Goal: Task Accomplishment & Management: Manage account settings

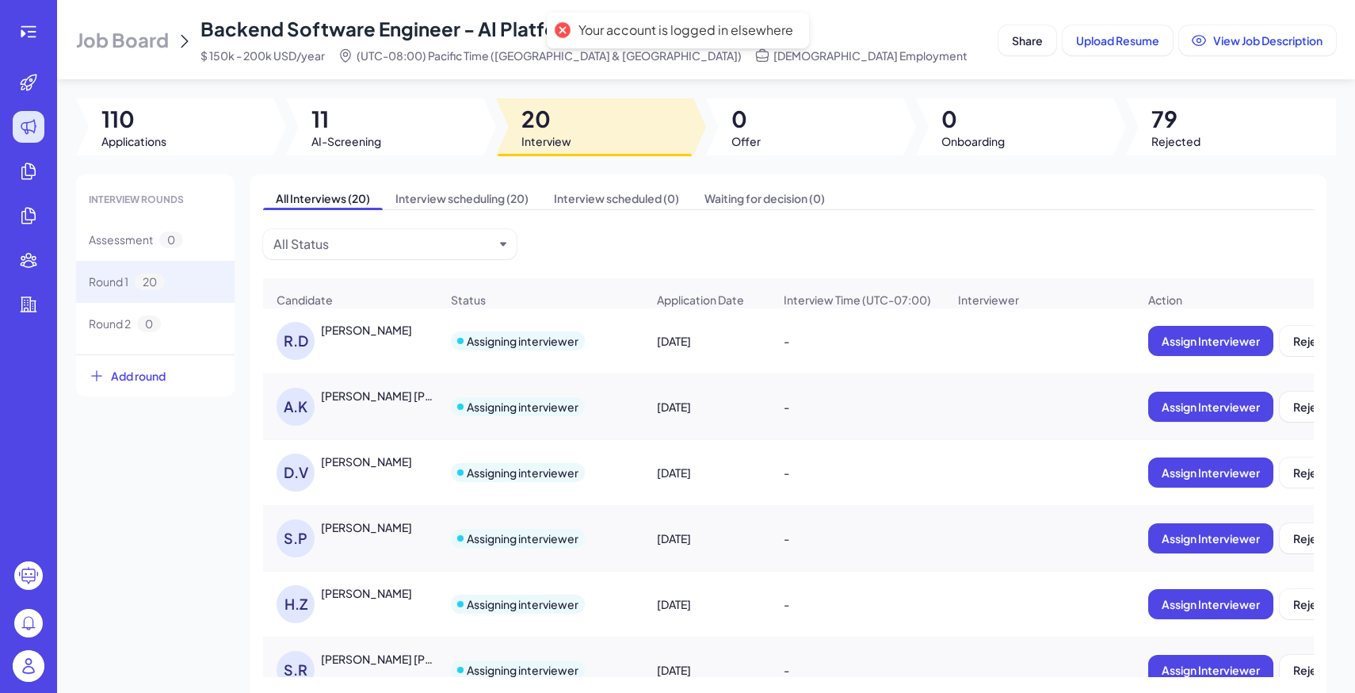
scroll to position [451, 0]
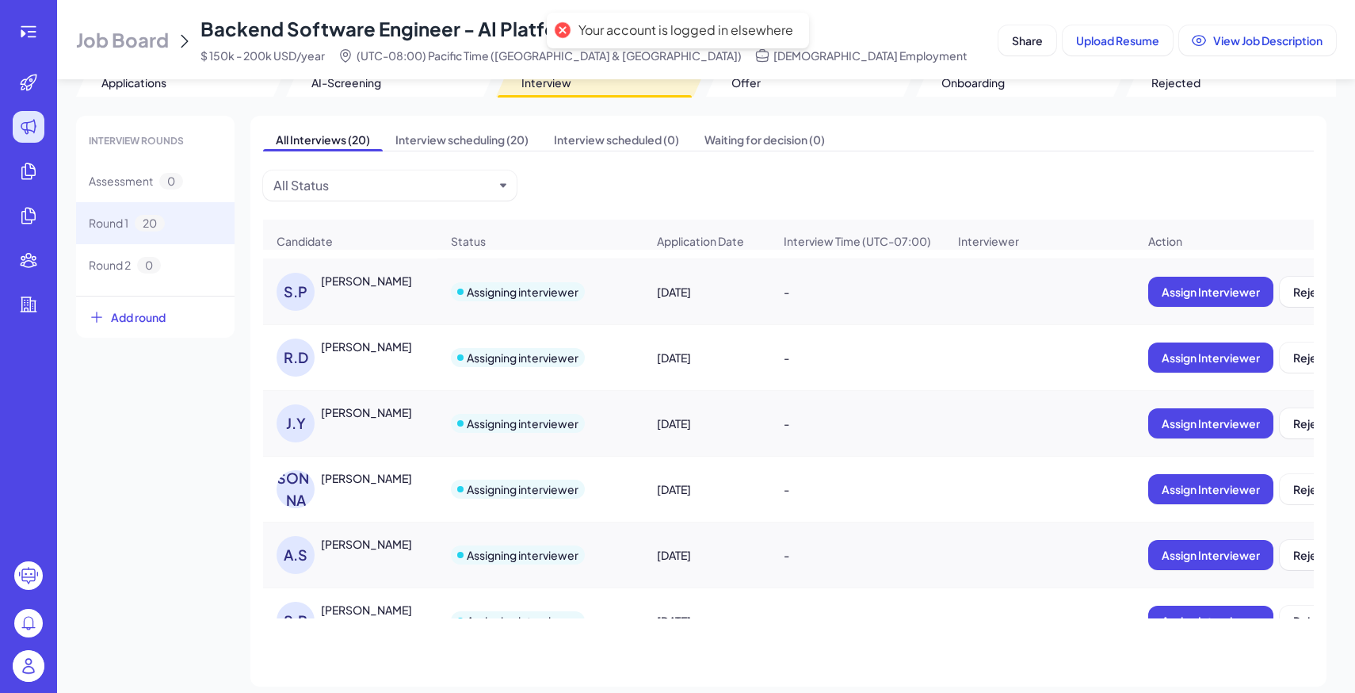
click at [10, 682] on div at bounding box center [28, 667] width 51 height 49
click at [28, 671] on img at bounding box center [29, 666] width 32 height 32
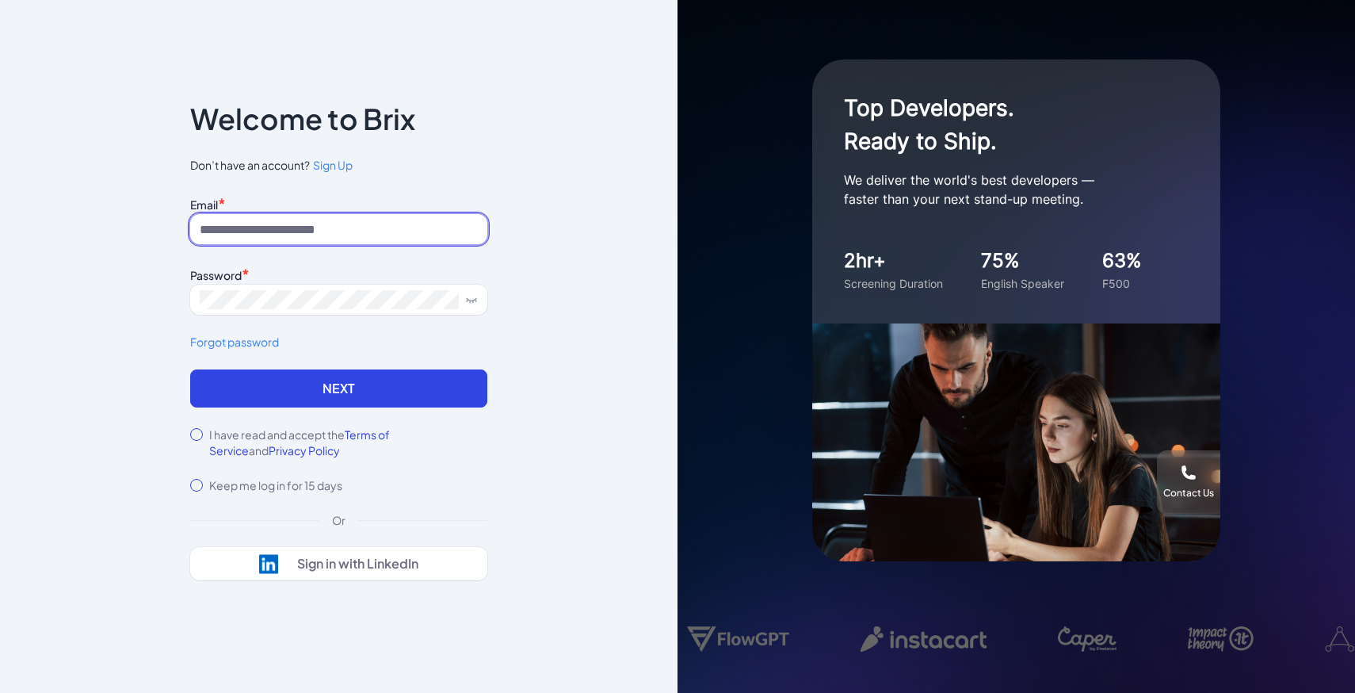
click at [299, 222] on input at bounding box center [338, 229] width 297 height 30
type input "**********"
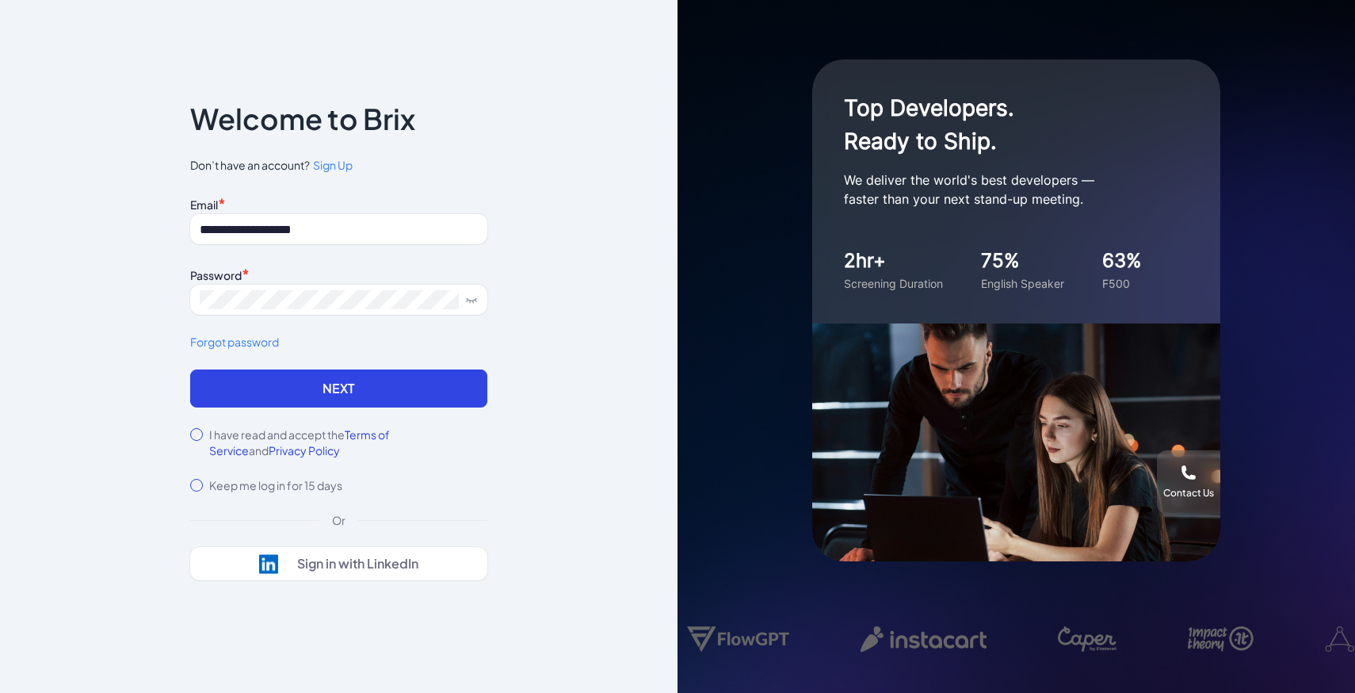
click at [460, 356] on div "**********" at bounding box center [338, 281] width 297 height 177
click at [462, 386] on button "Next" at bounding box center [338, 388] width 297 height 38
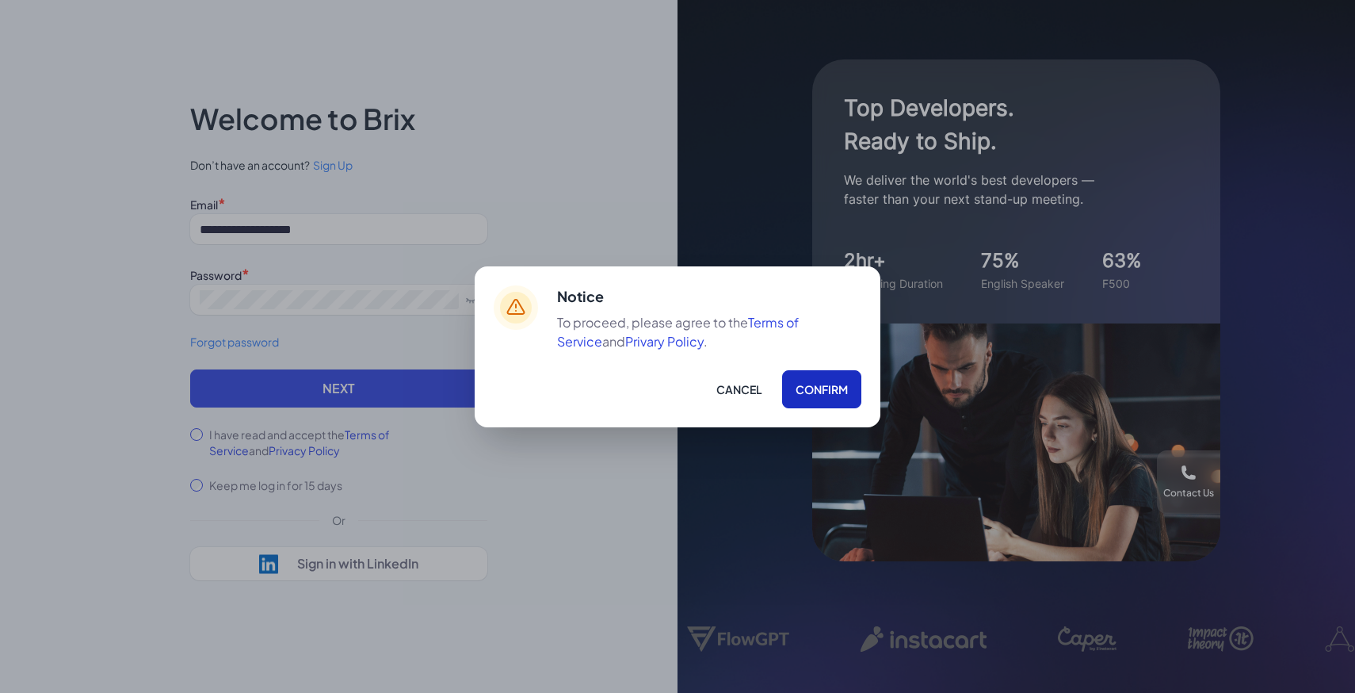
click at [836, 391] on button "Confirm" at bounding box center [821, 389] width 79 height 38
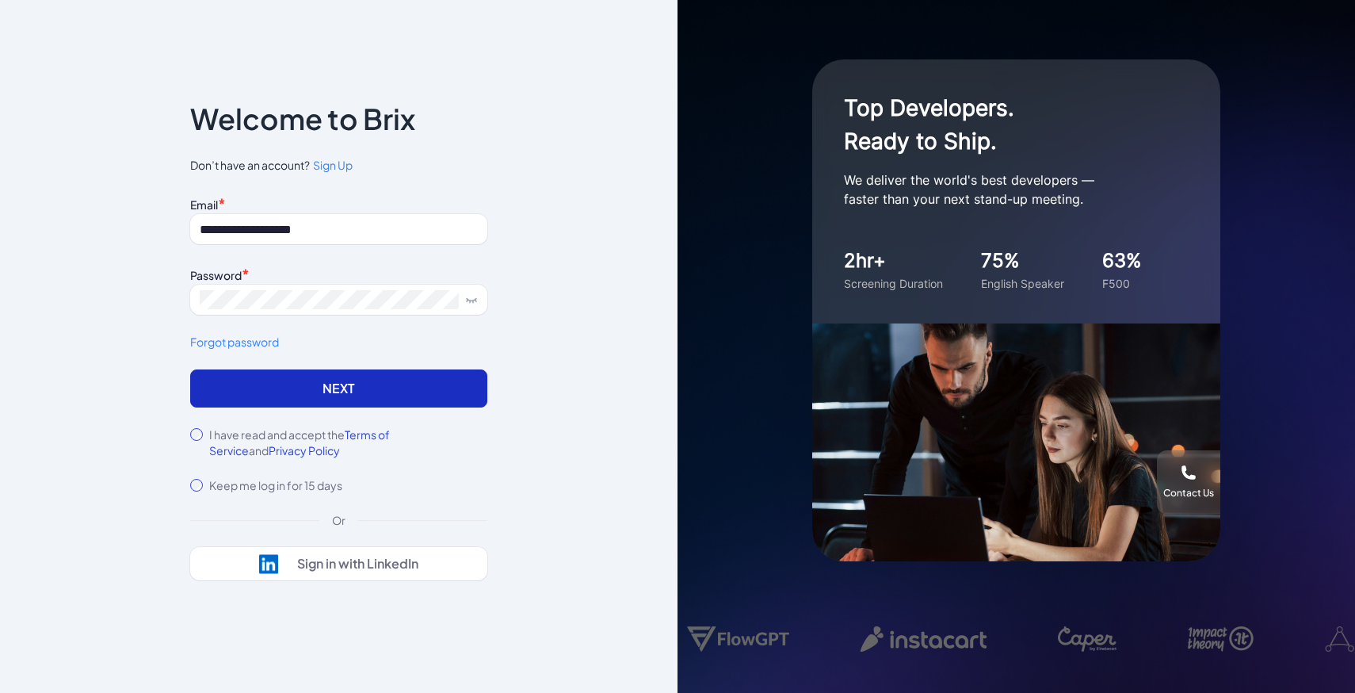
click at [430, 384] on button "Next" at bounding box center [338, 388] width 297 height 38
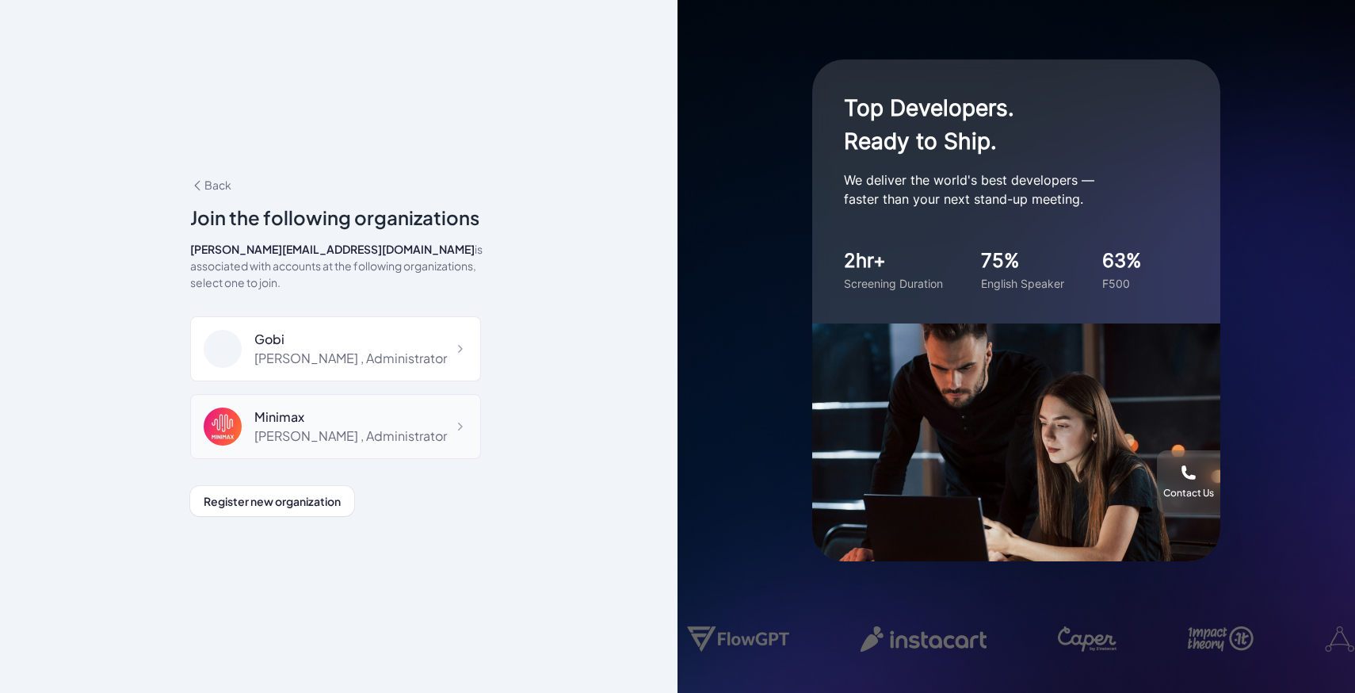
click at [362, 428] on div "Maggie , Administrator" at bounding box center [350, 435] width 193 height 19
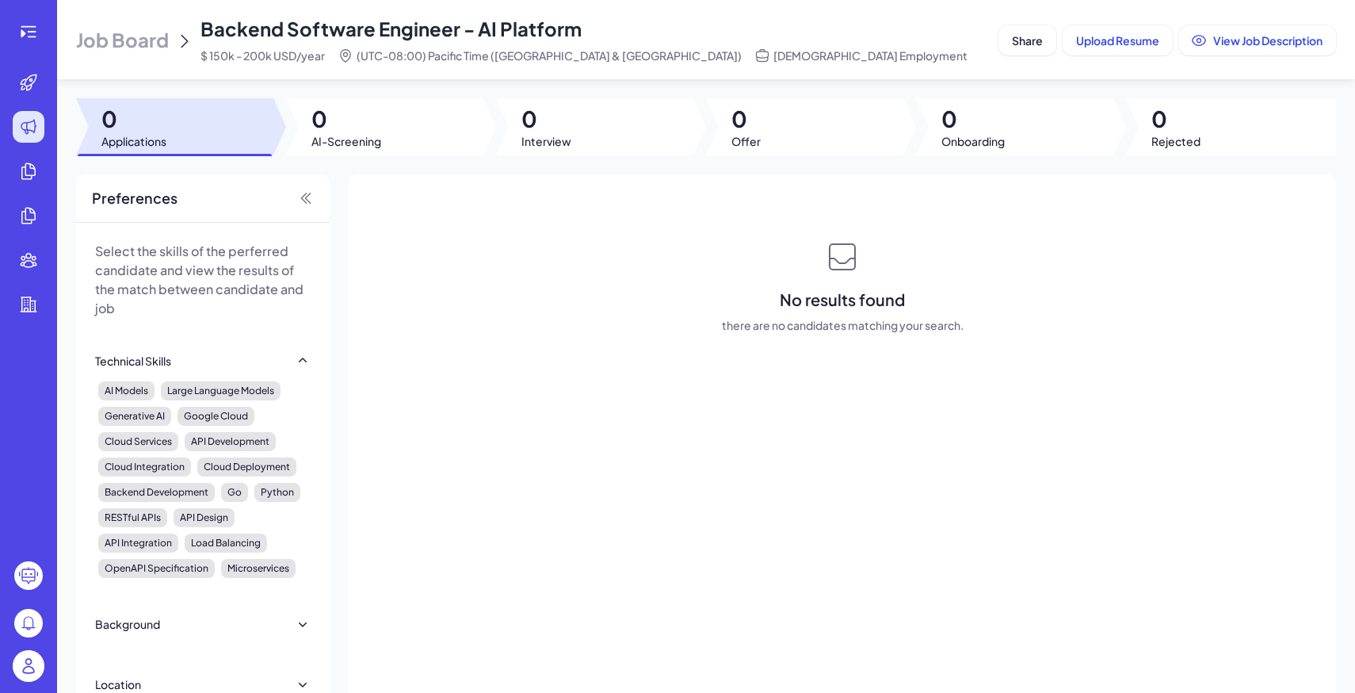
click at [33, 670] on img at bounding box center [29, 666] width 32 height 32
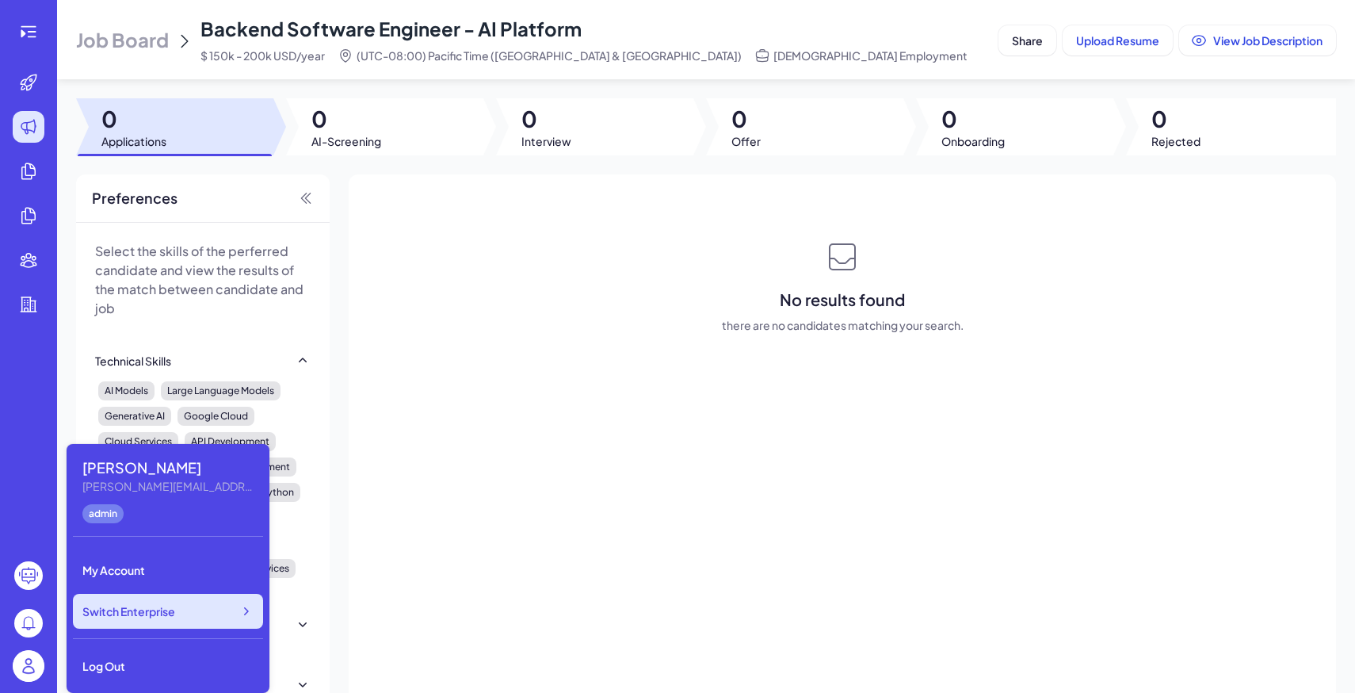
click at [174, 618] on span "Switch Enterprise" at bounding box center [128, 611] width 93 height 16
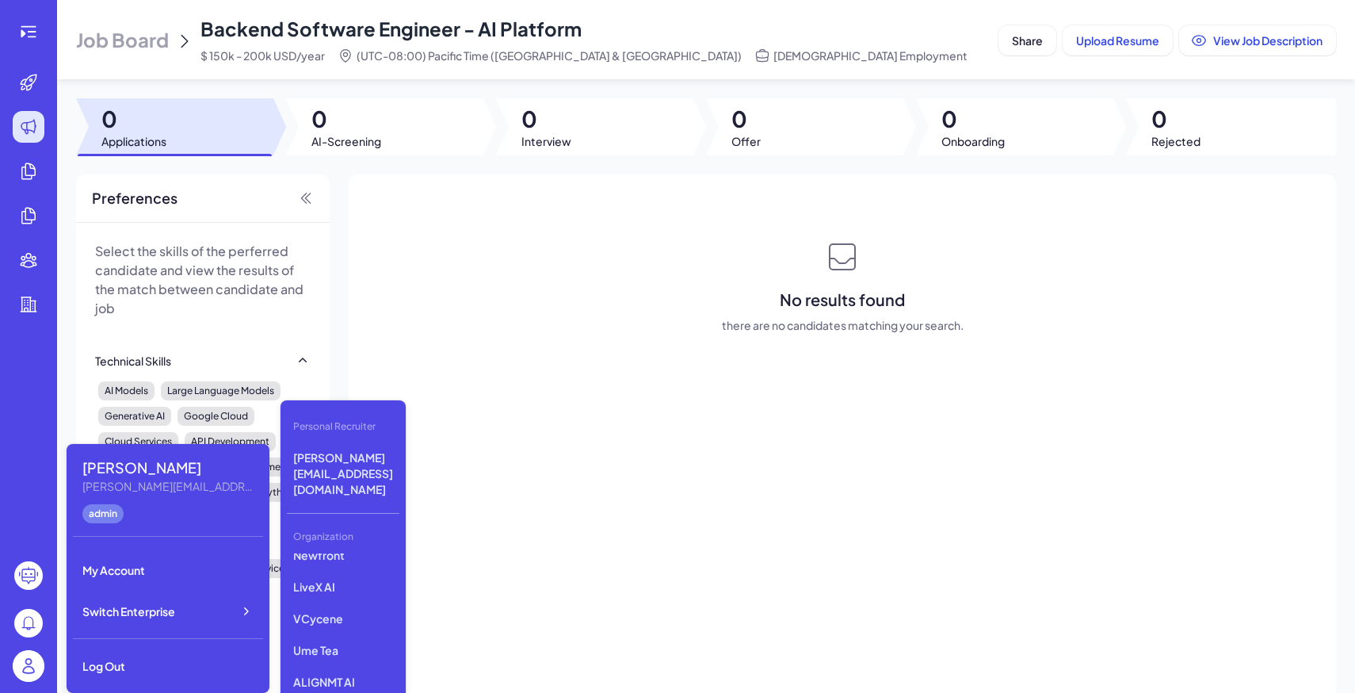
scroll to position [260, 0]
click at [171, 32] on div "Job Board Backend Software Engineer - AI Platform $ 150k - 200k USD/year (UTC-0…" at bounding box center [534, 40] width 916 height 48
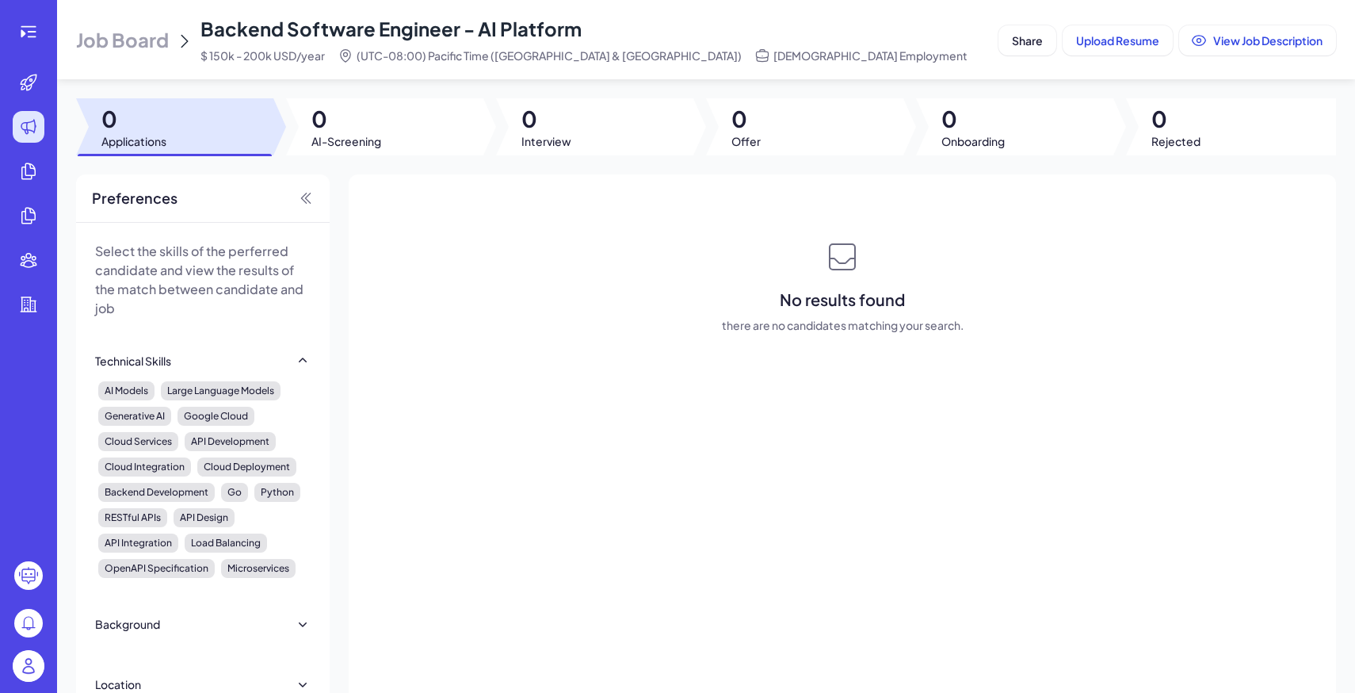
click at [137, 46] on span "Job Board" at bounding box center [122, 39] width 93 height 25
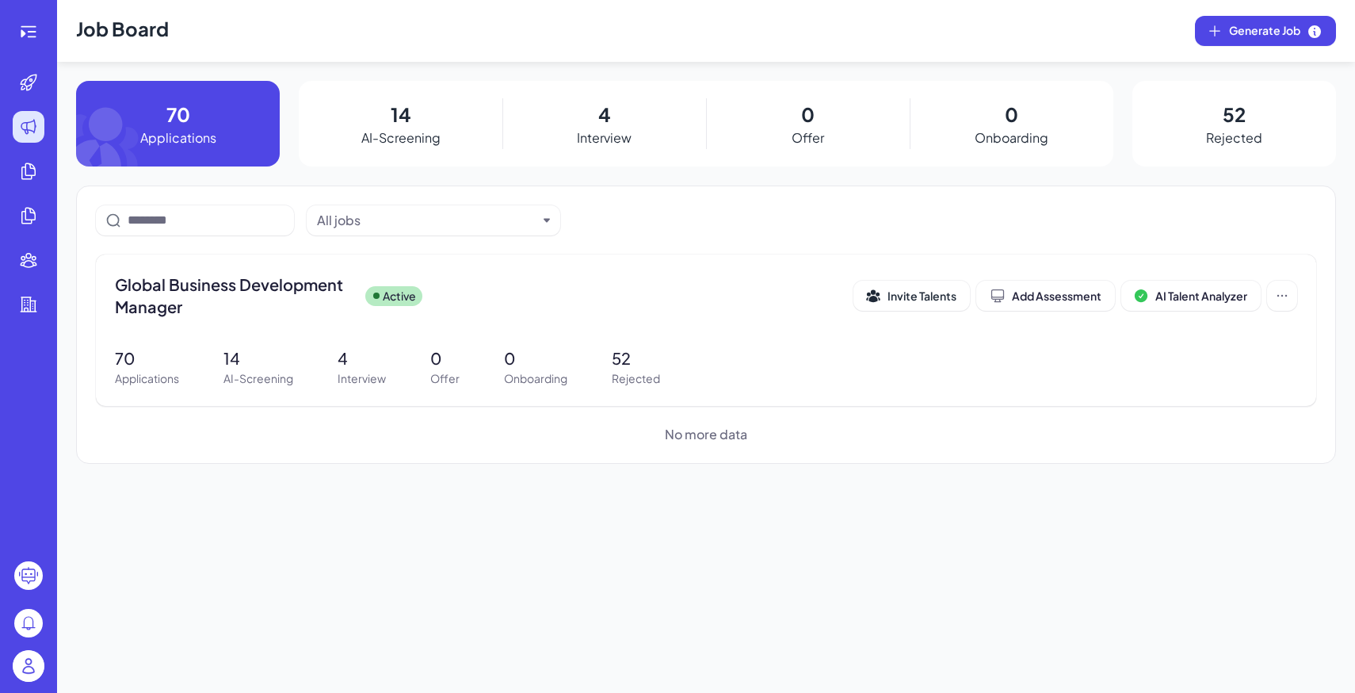
click at [24, 669] on img at bounding box center [29, 666] width 32 height 32
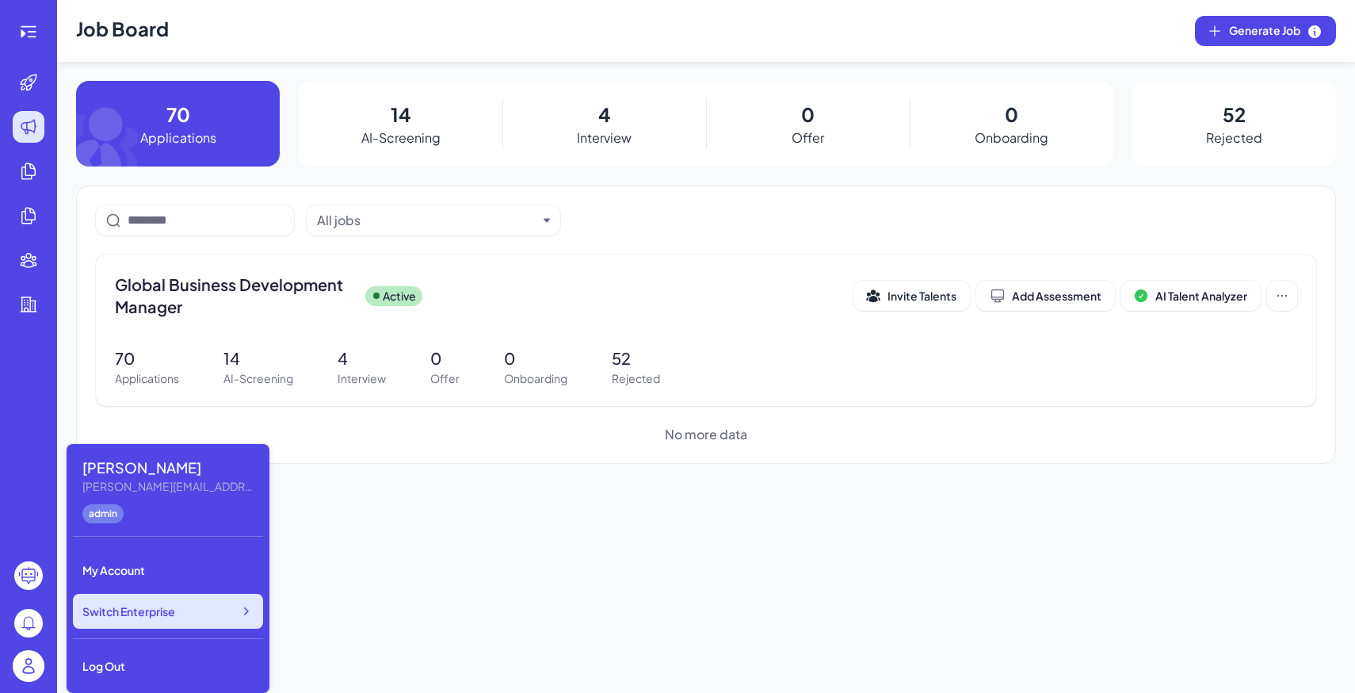
click at [149, 613] on span "Switch Enterprise" at bounding box center [128, 611] width 93 height 16
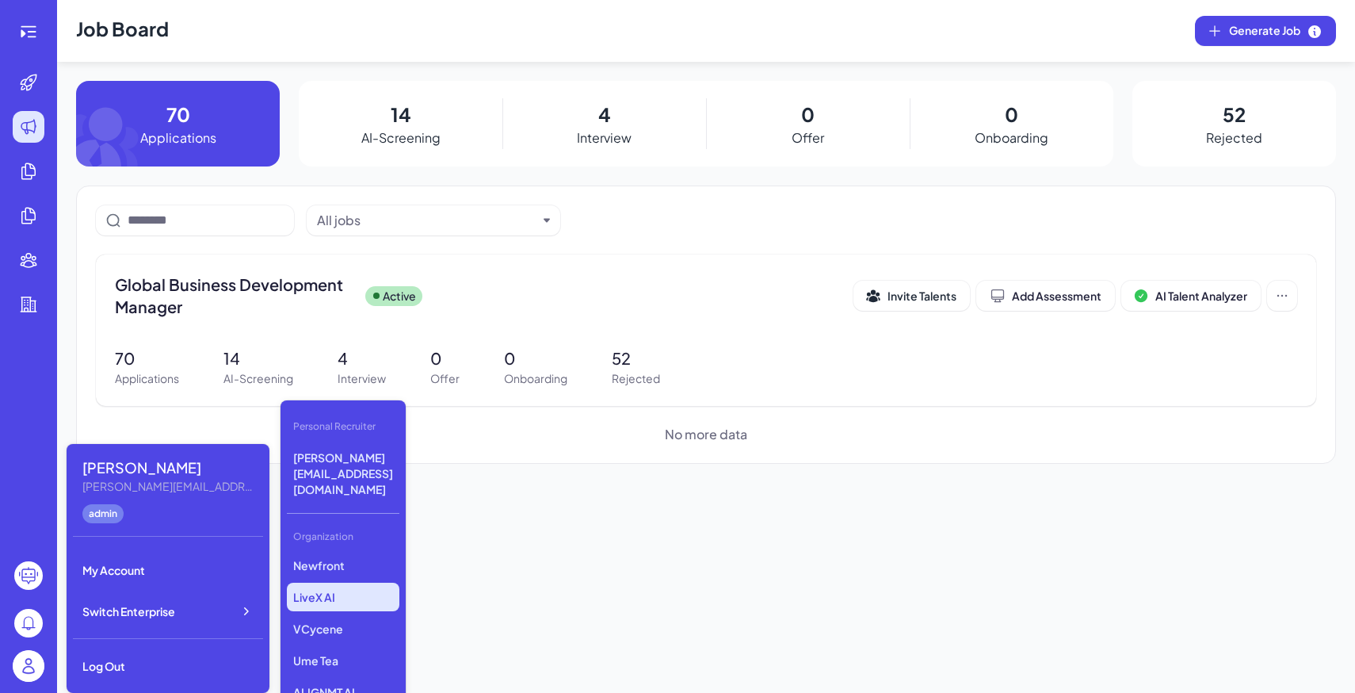
scroll to position [233, 0]
click at [334, 542] on p "Newfront" at bounding box center [343, 556] width 113 height 29
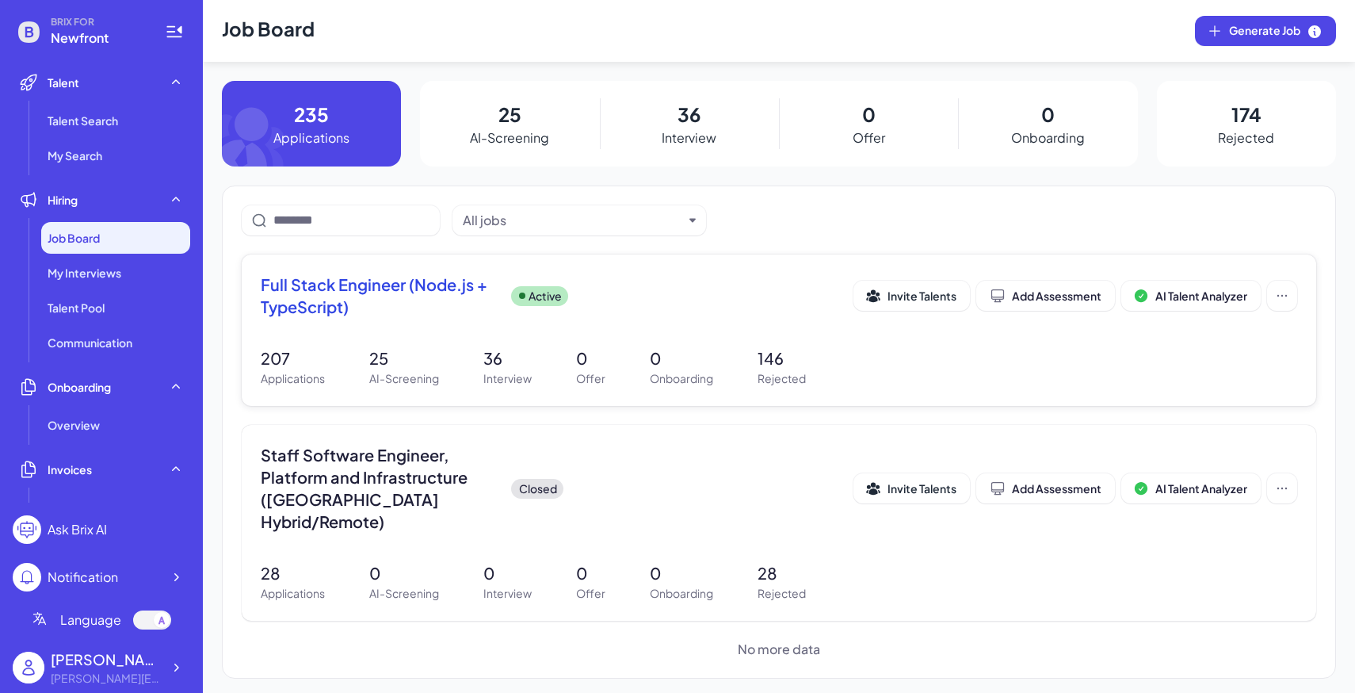
click at [622, 311] on div "Full Stack Engineer (Node.js + TypeScript) Active" at bounding box center [557, 295] width 593 height 44
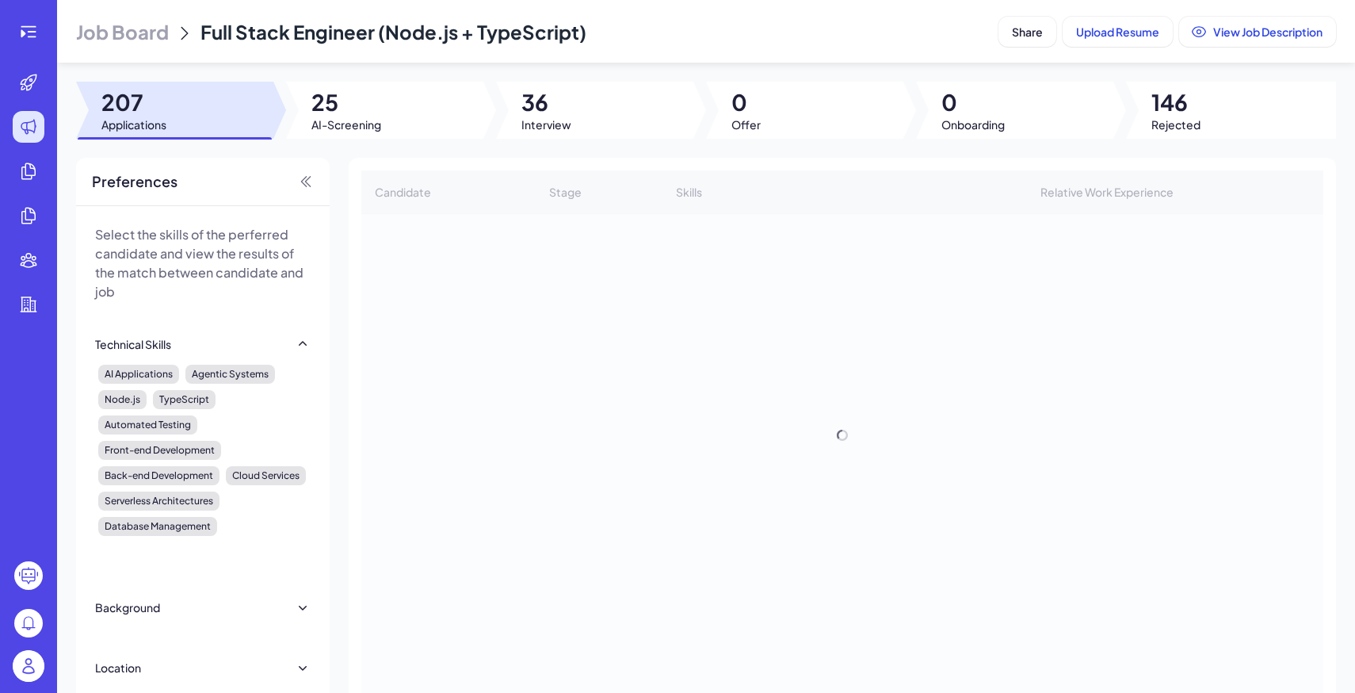
click at [609, 119] on div at bounding box center [594, 110] width 197 height 57
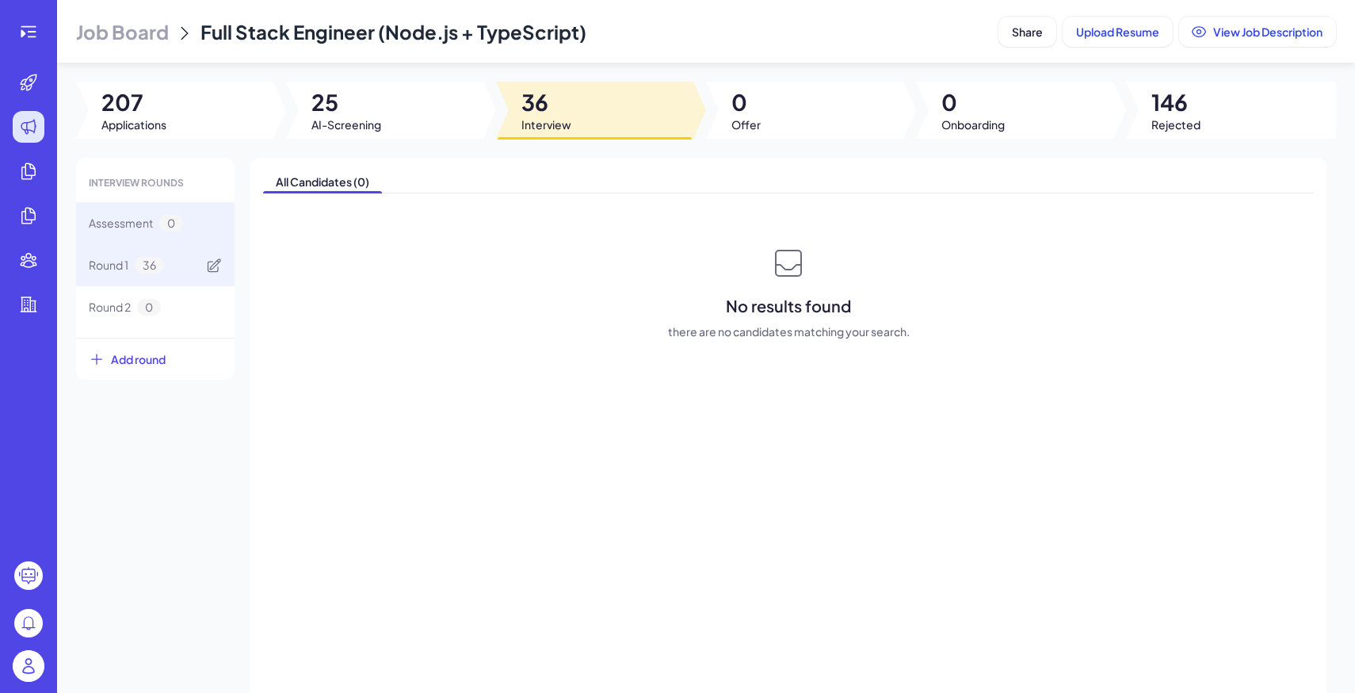
click at [202, 268] on div "Round 1 36" at bounding box center [155, 265] width 158 height 42
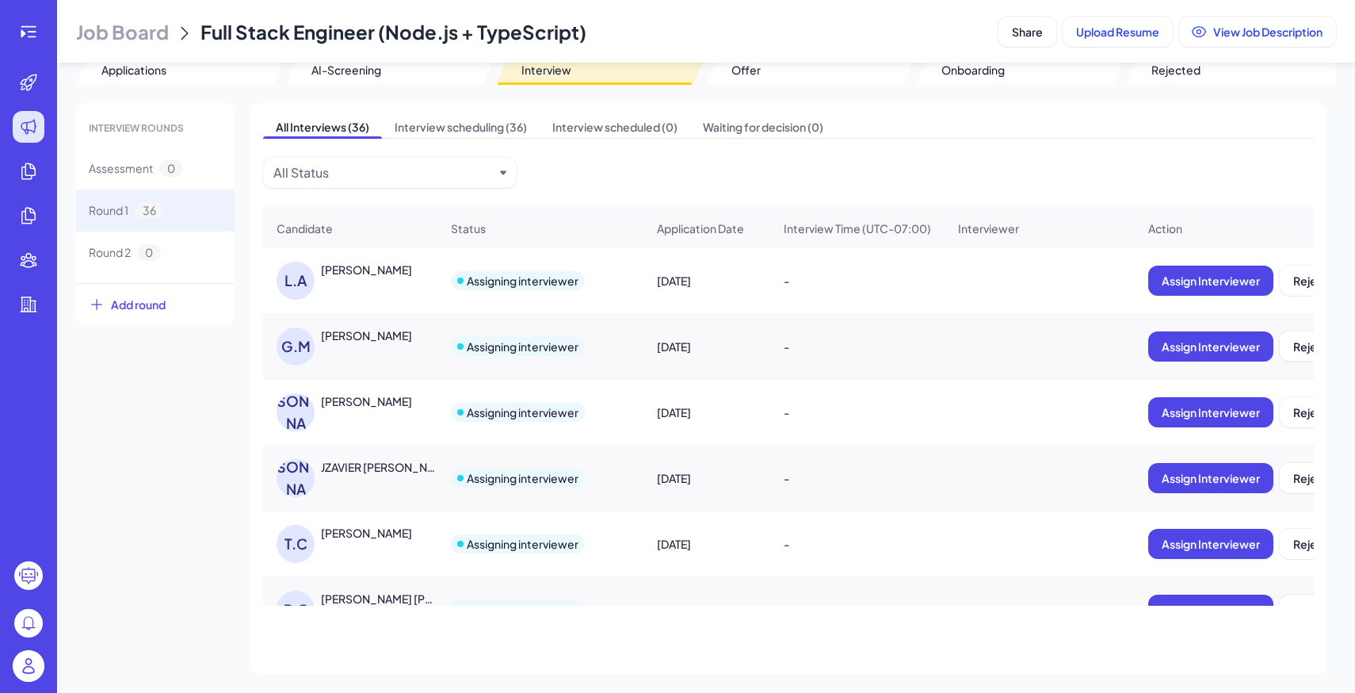
scroll to position [1463, 0]
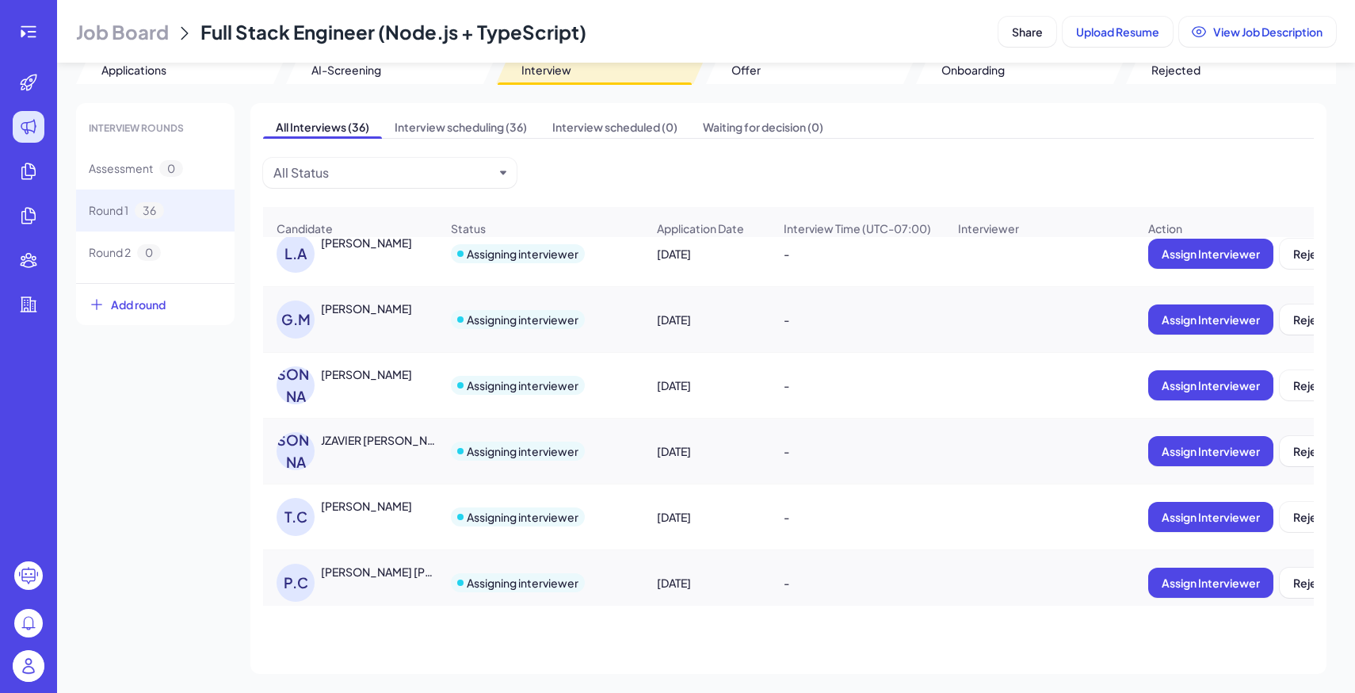
click at [375, 372] on div "Justina Cho" at bounding box center [366, 374] width 91 height 16
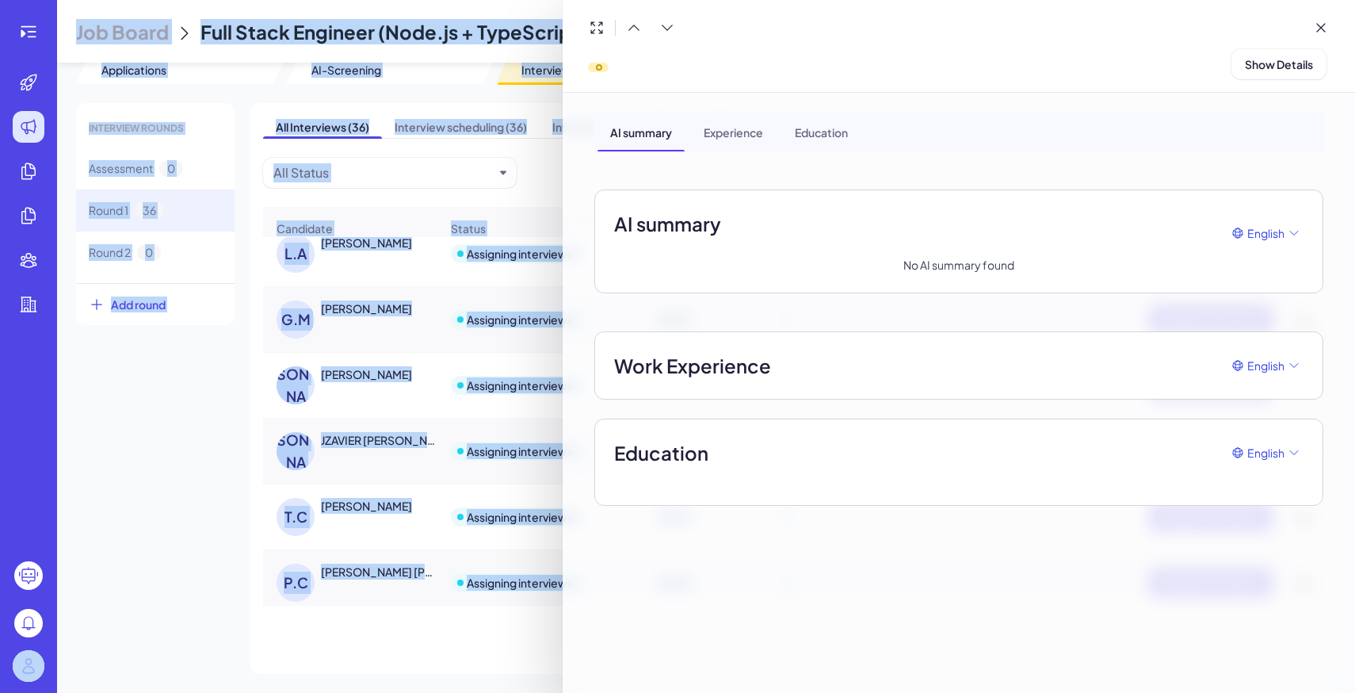
click at [375, 372] on div at bounding box center [677, 346] width 1355 height 693
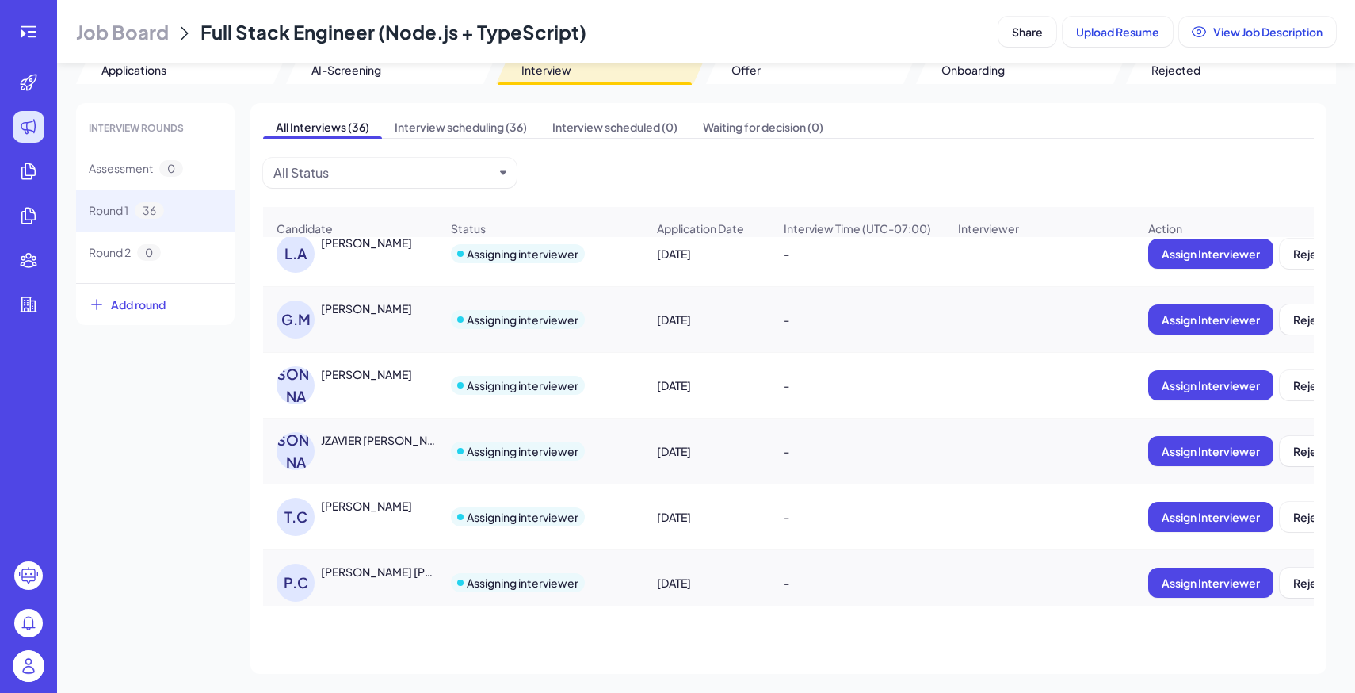
click at [368, 366] on div "Justina Cho" at bounding box center [366, 374] width 91 height 16
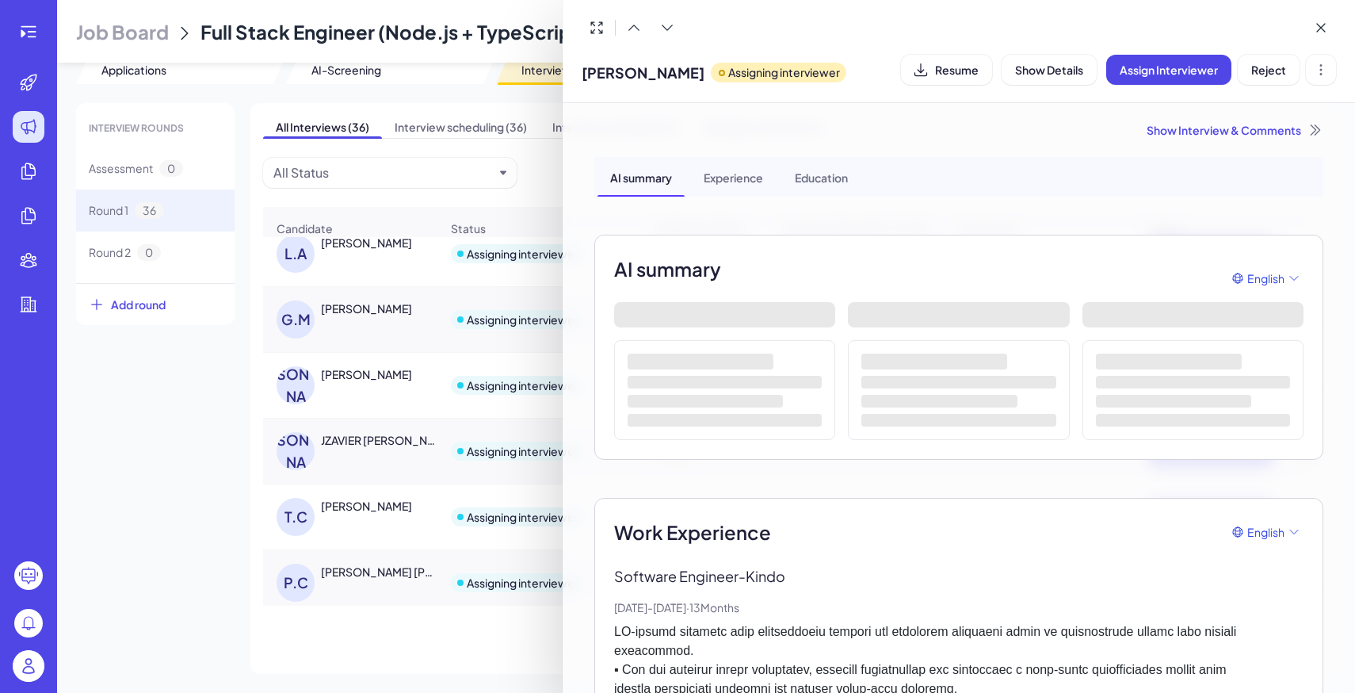
click at [1200, 131] on div "Show Interview & Comments" at bounding box center [958, 130] width 729 height 16
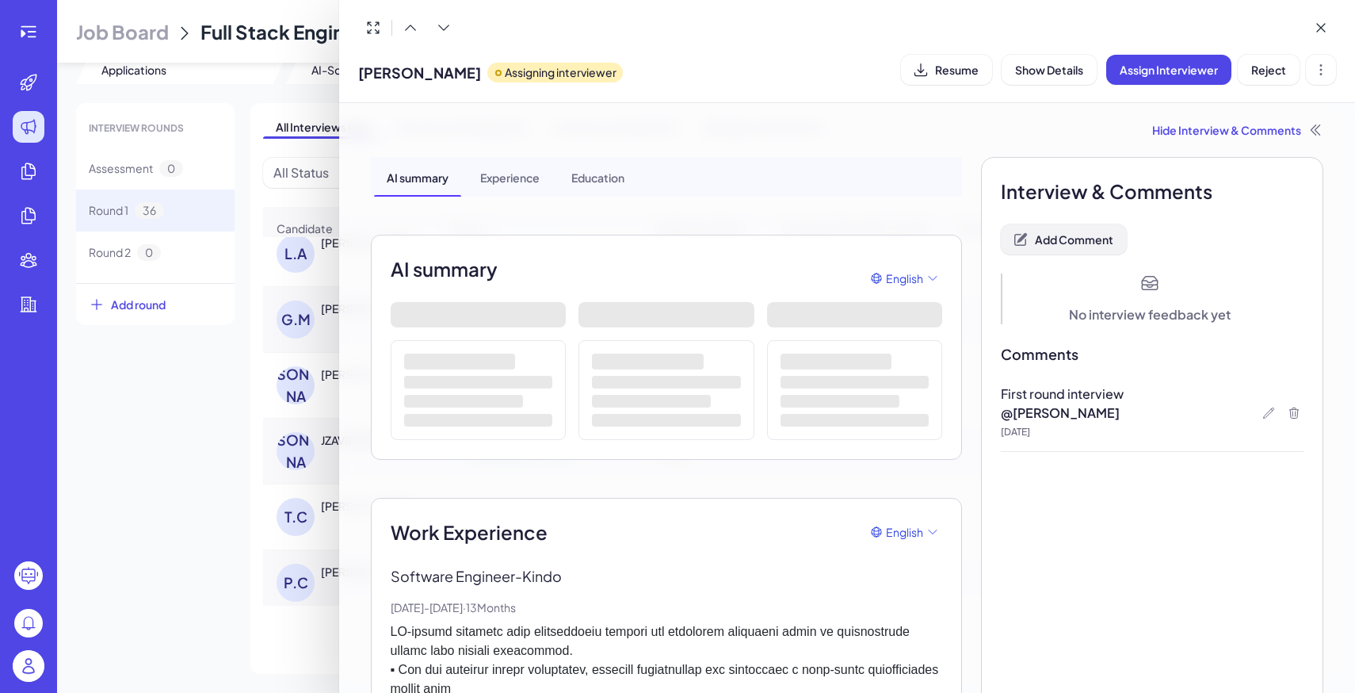
click at [1063, 225] on button "Add Comment" at bounding box center [1064, 239] width 126 height 30
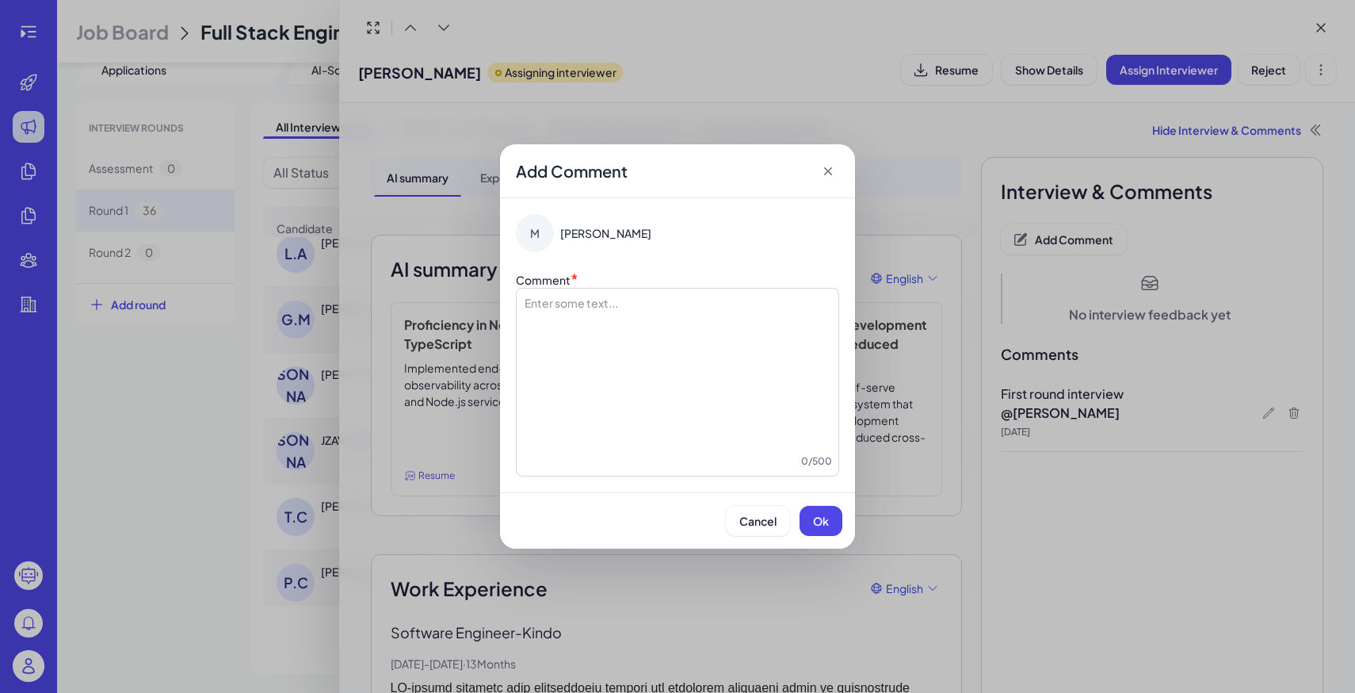
click at [723, 352] on div at bounding box center [677, 374] width 309 height 158
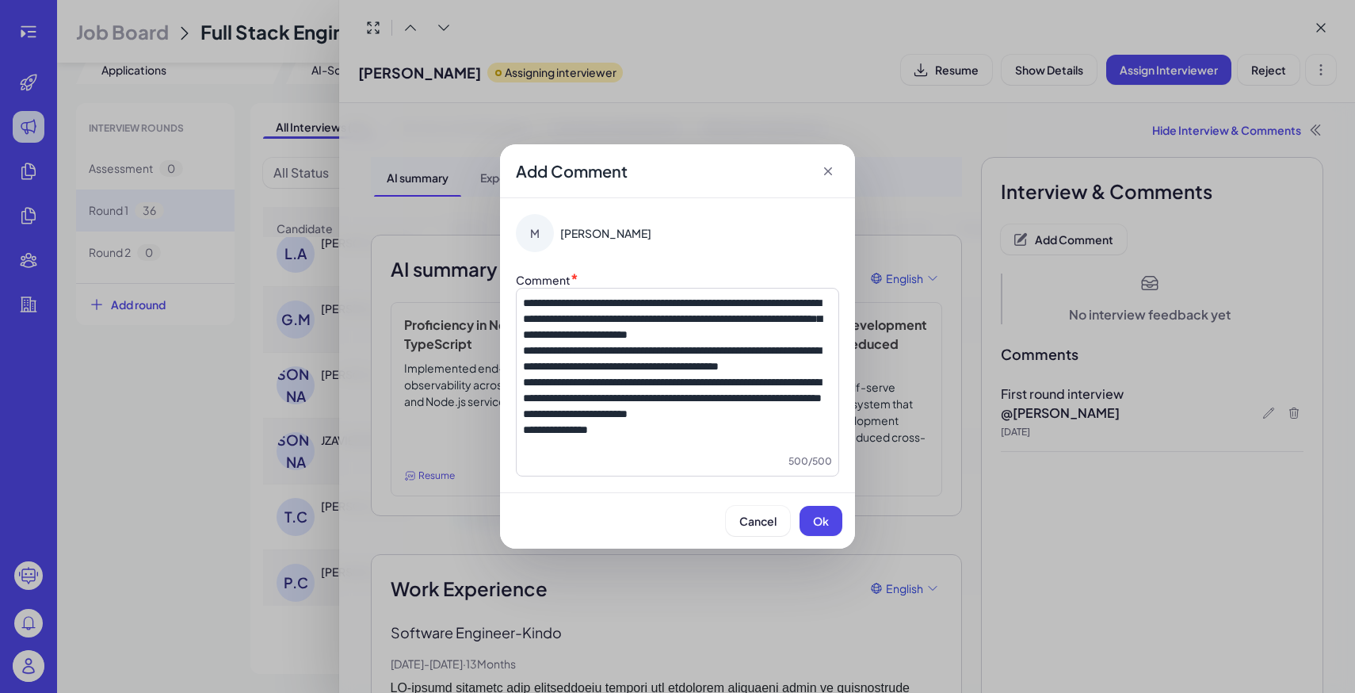
click at [524, 297] on span "**********" at bounding box center [672, 318] width 299 height 43
click at [700, 437] on p "**********" at bounding box center [677, 430] width 309 height 16
drag, startPoint x: 630, startPoint y: 464, endPoint x: 506, endPoint y: 464, distance: 124.4
click at [506, 464] on div "**********" at bounding box center [677, 345] width 355 height 294
click at [826, 536] on button "Ok" at bounding box center [821, 521] width 43 height 30
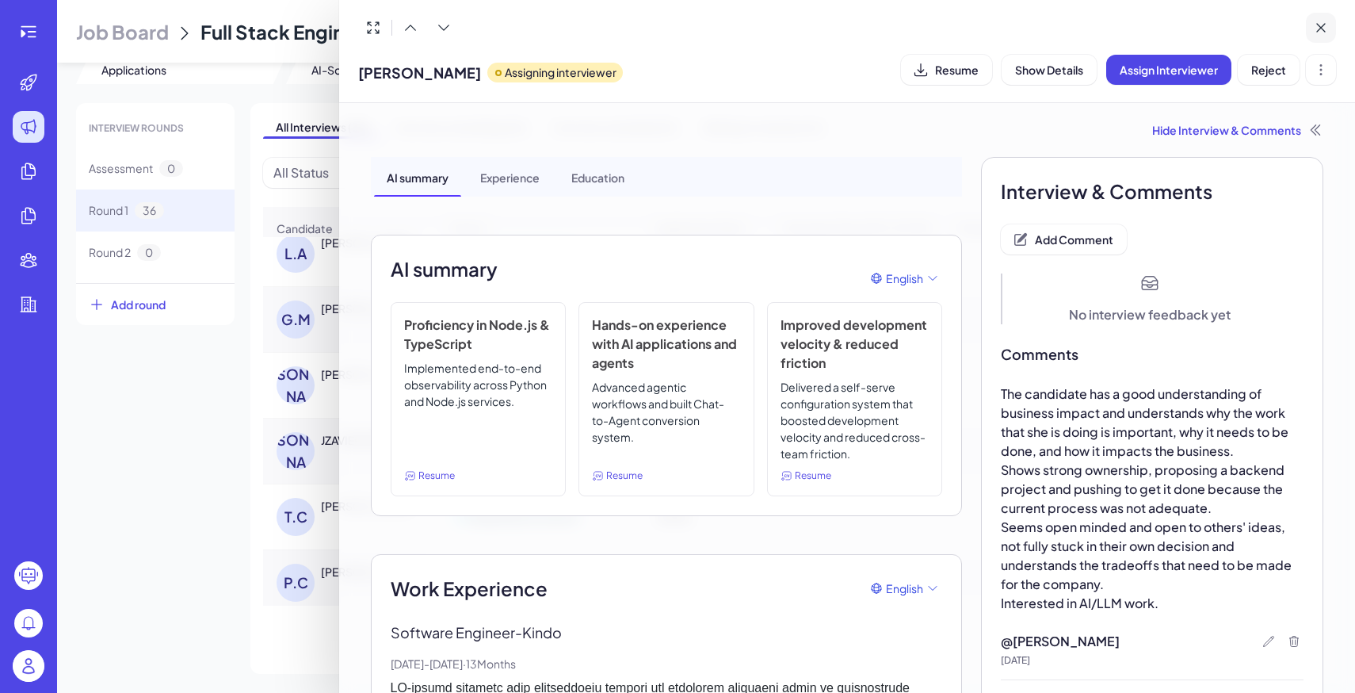
click at [1322, 33] on icon at bounding box center [1321, 28] width 16 height 16
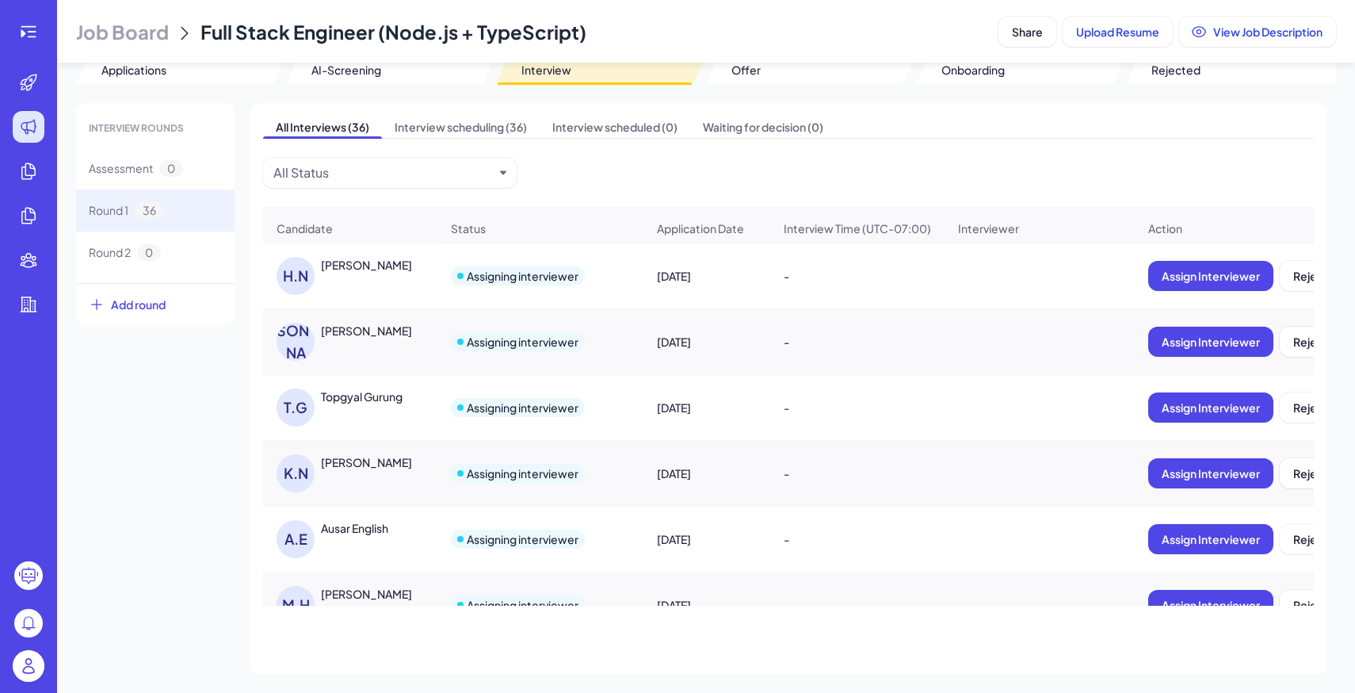
scroll to position [254, 0]
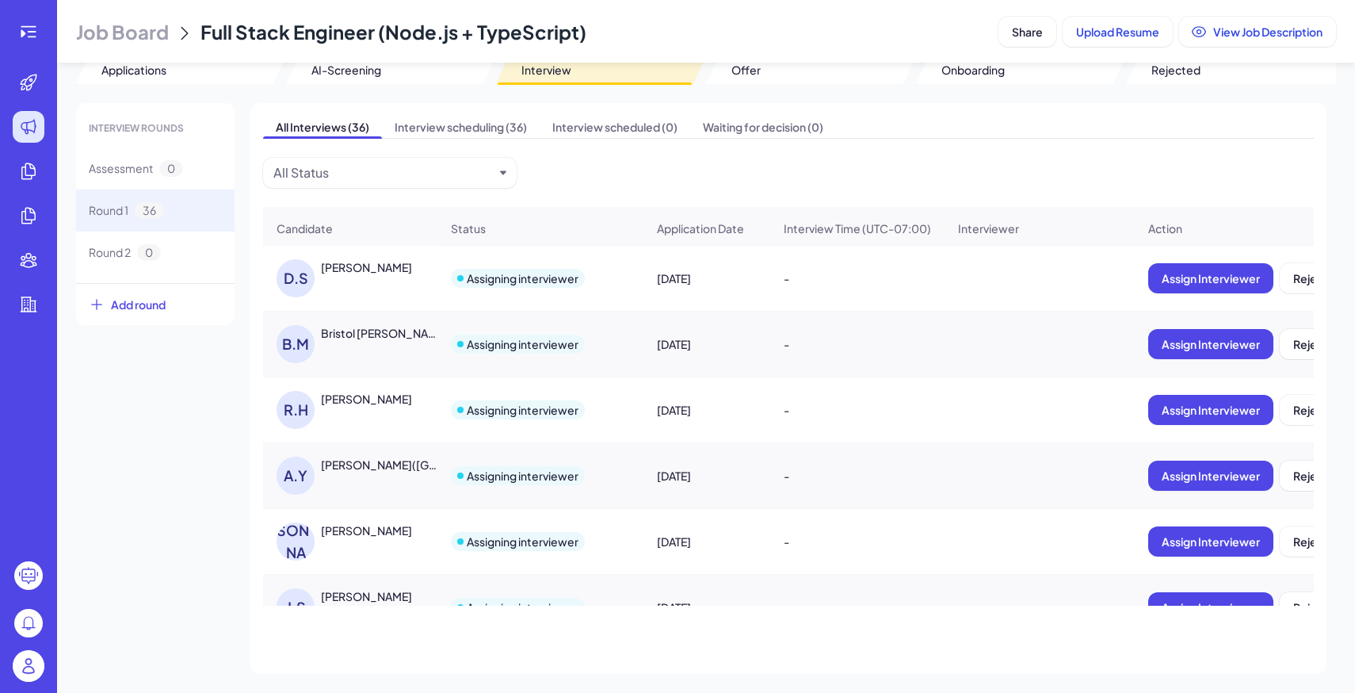
click at [149, 45] on header "Job Board Full Stack Engineer (Node.js + TypeScript) Share Upload Resume View J…" at bounding box center [706, 31] width 1298 height 63
click at [158, 29] on span "Job Board" at bounding box center [122, 31] width 93 height 25
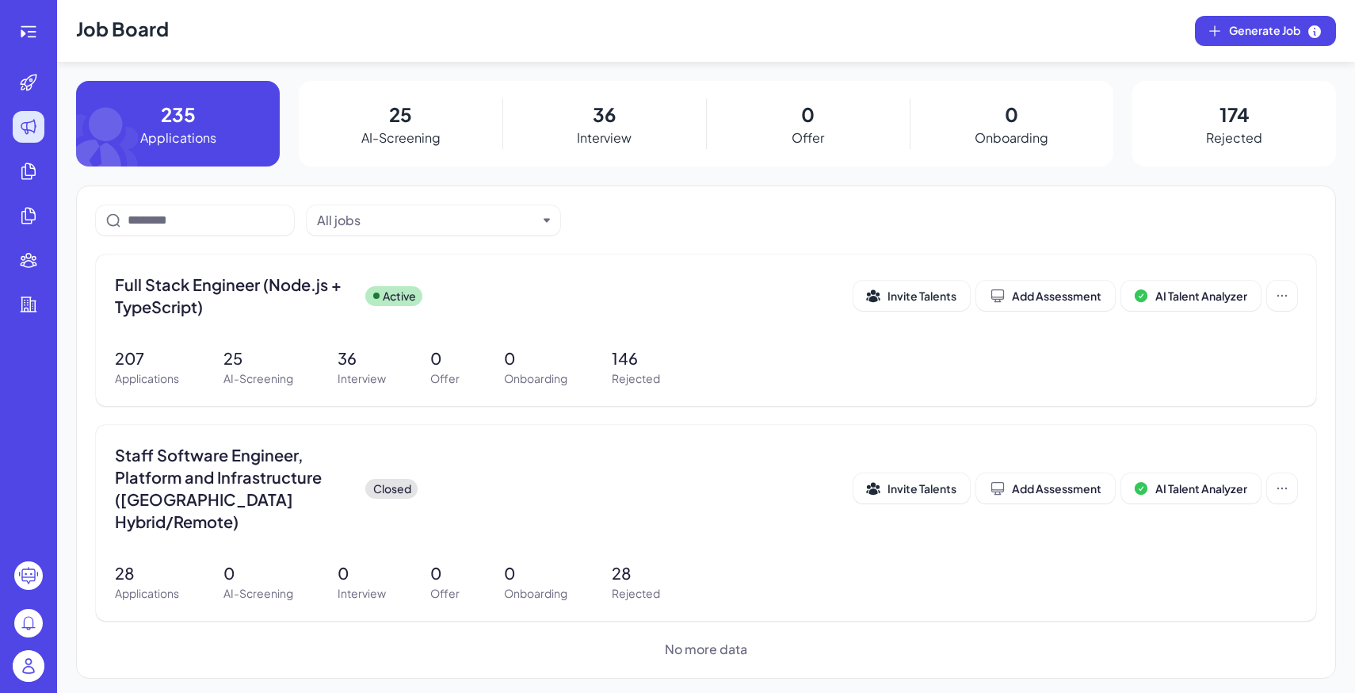
click at [32, 674] on img at bounding box center [29, 666] width 32 height 32
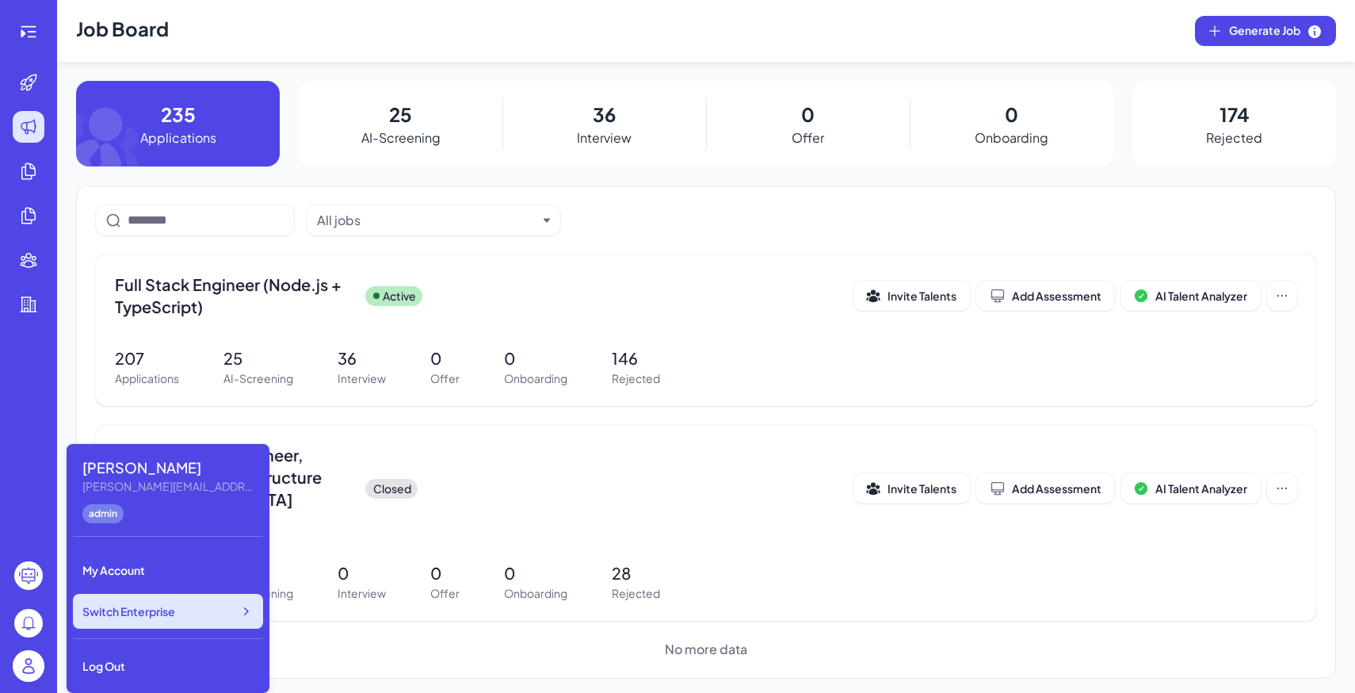
click at [165, 625] on div "Switch Enterprise" at bounding box center [168, 610] width 190 height 35
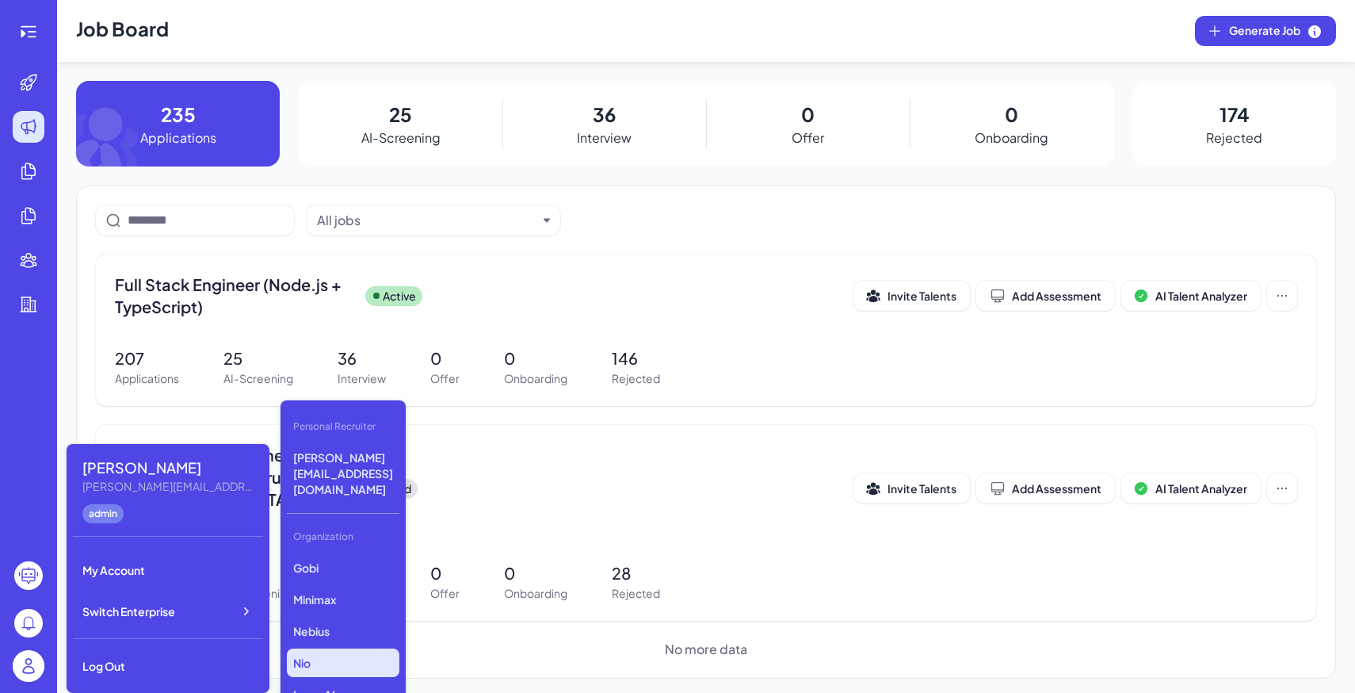
scroll to position [40, 0]
click at [315, 639] on p "Luma AI" at bounding box center [343, 653] width 113 height 29
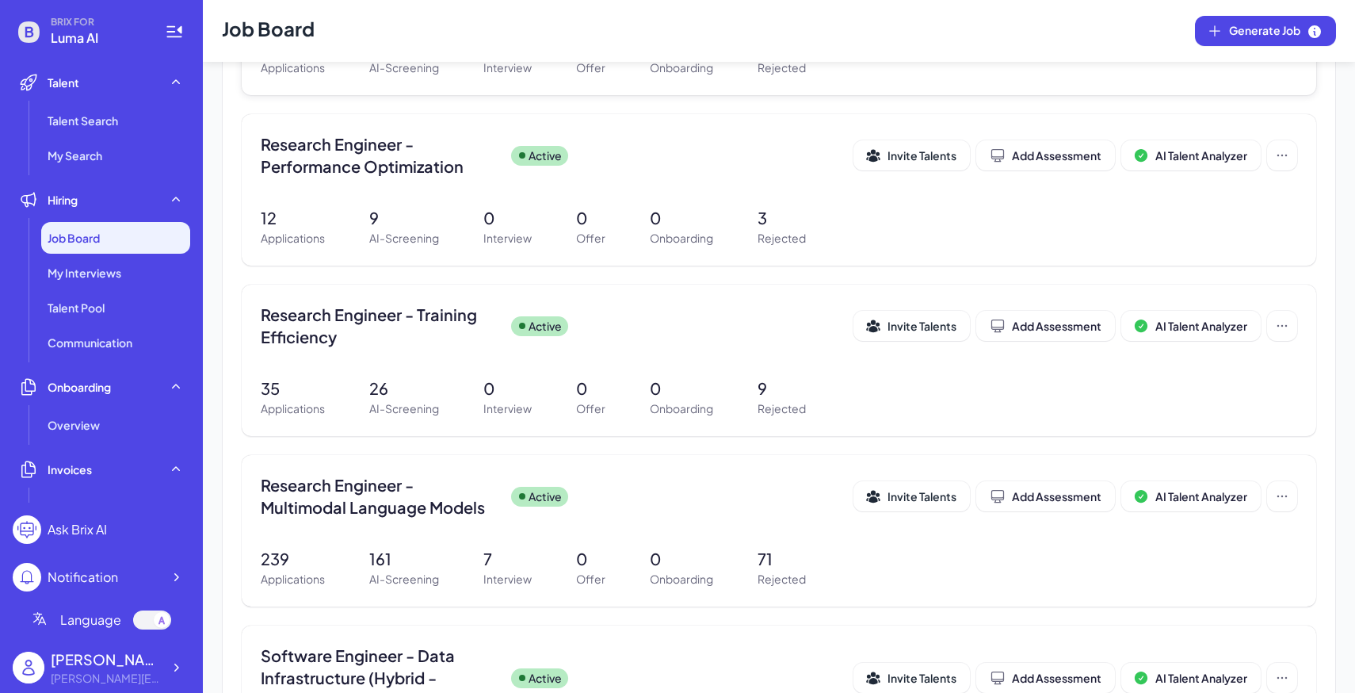
scroll to position [468, 0]
click at [666, 514] on div "Research Engineer - Multimodal Language Models Active" at bounding box center [557, 495] width 593 height 44
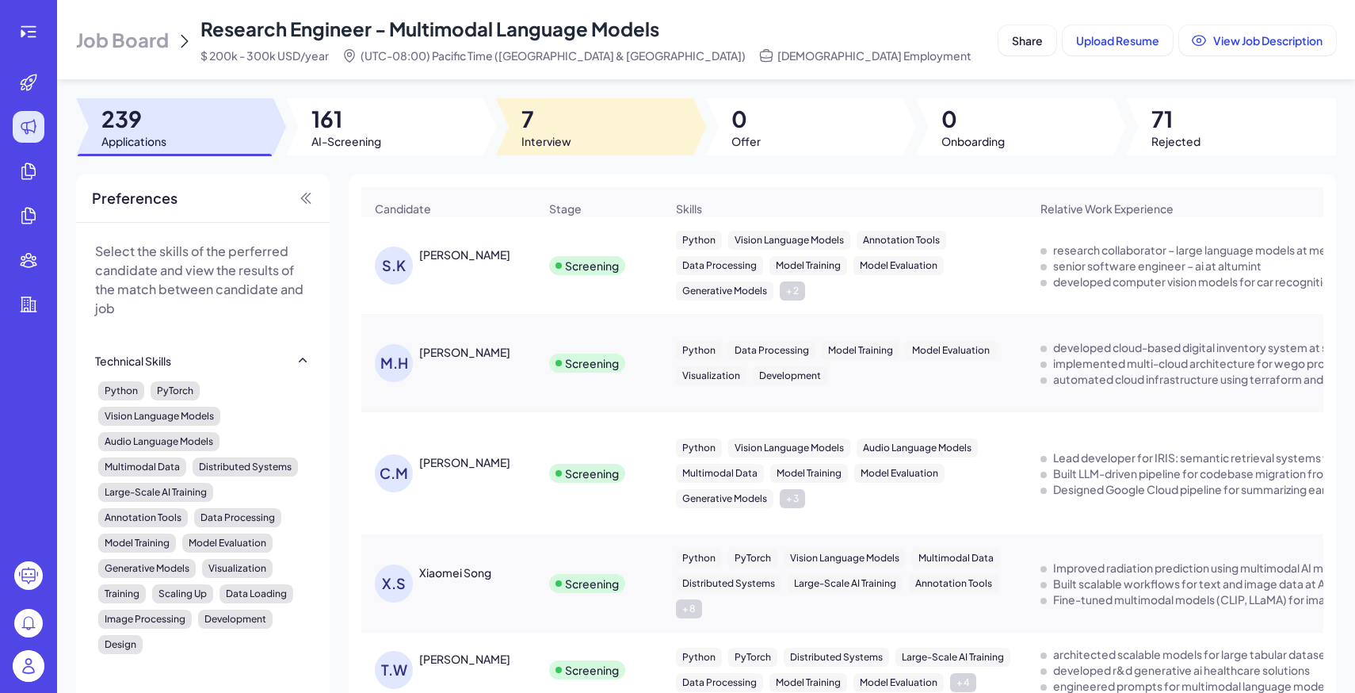
click at [597, 124] on div at bounding box center [594, 126] width 197 height 57
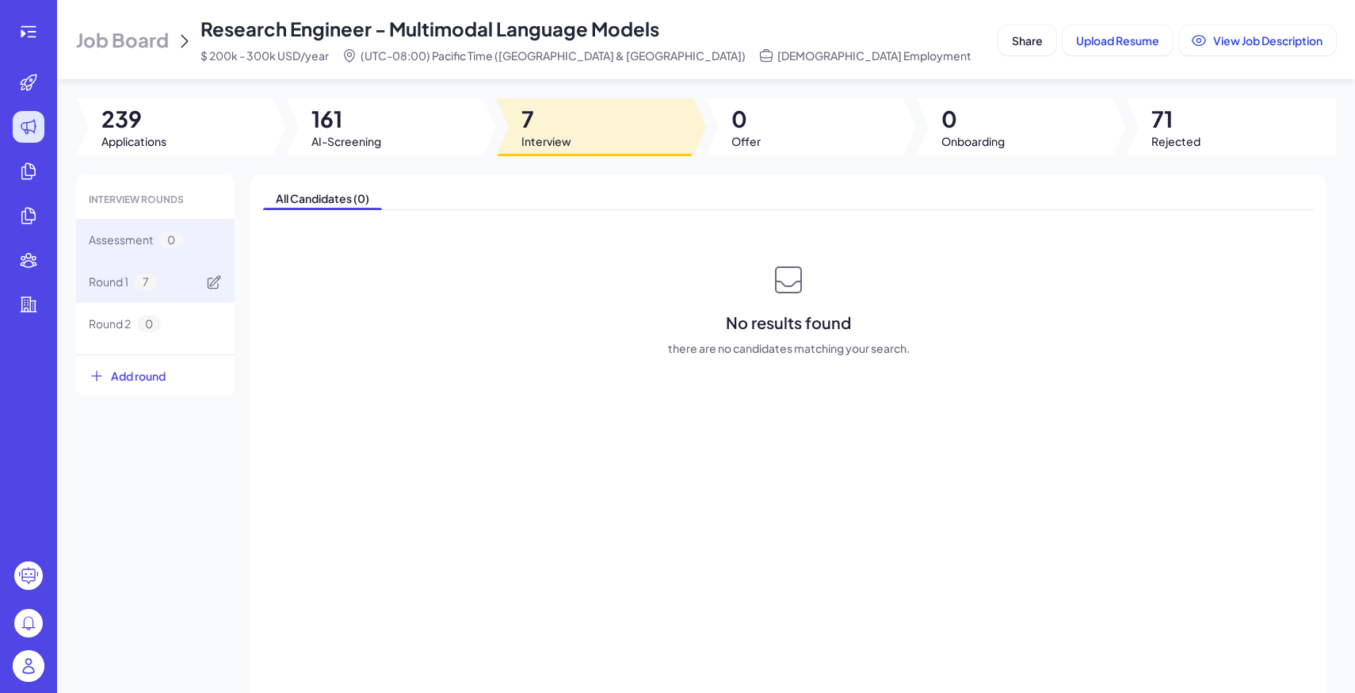
click at [200, 284] on div "Round 1 7" at bounding box center [155, 282] width 158 height 42
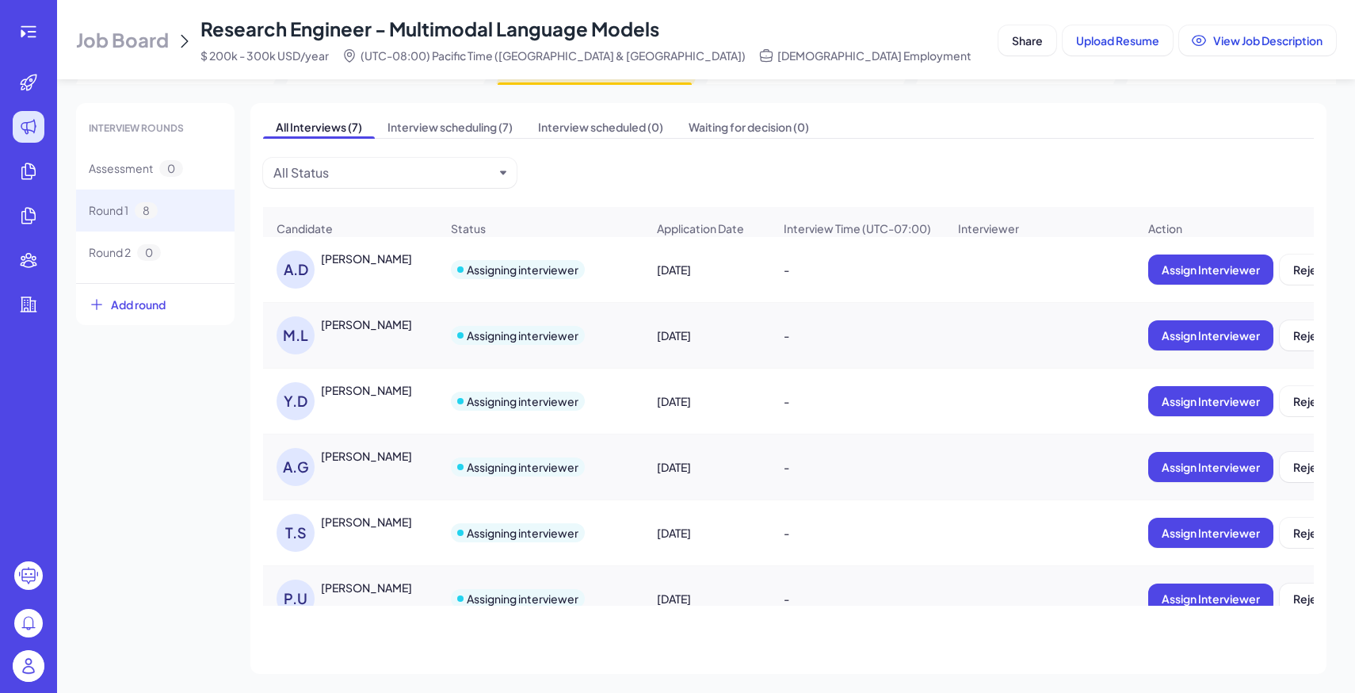
click at [31, 669] on img at bounding box center [29, 666] width 32 height 32
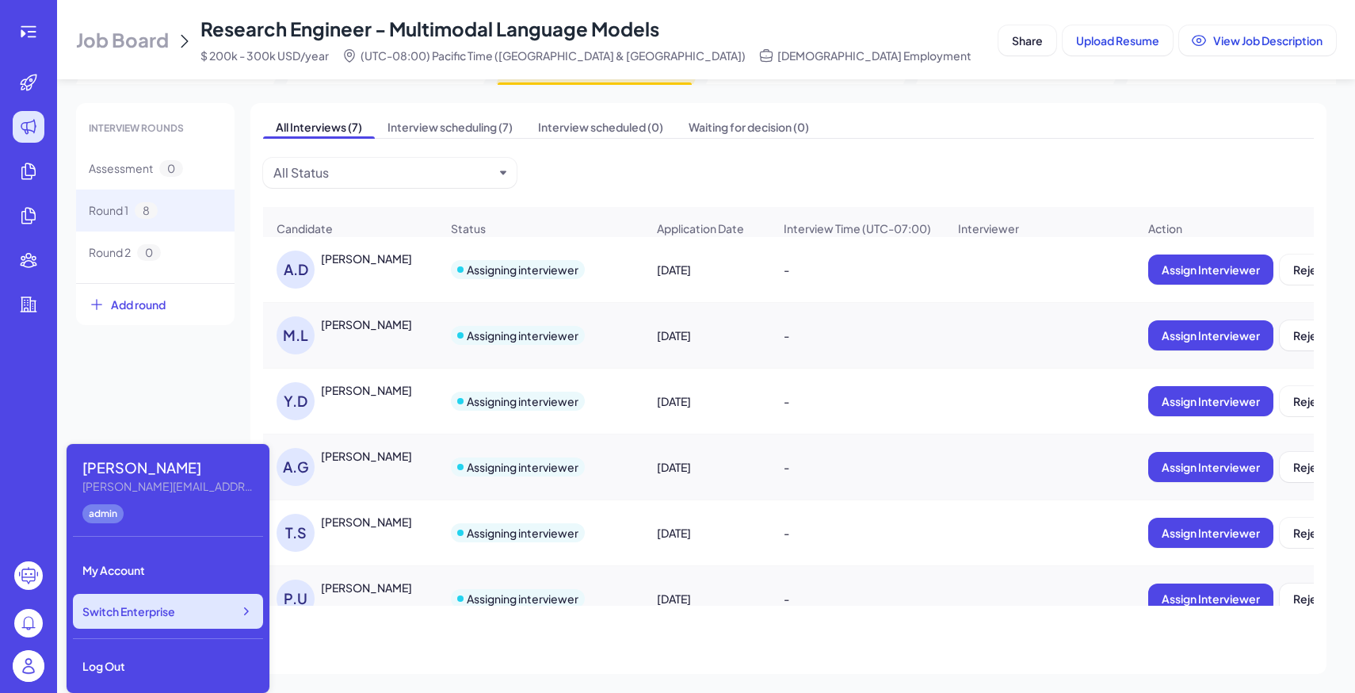
click at [149, 620] on div "Switch Enterprise" at bounding box center [168, 610] width 190 height 35
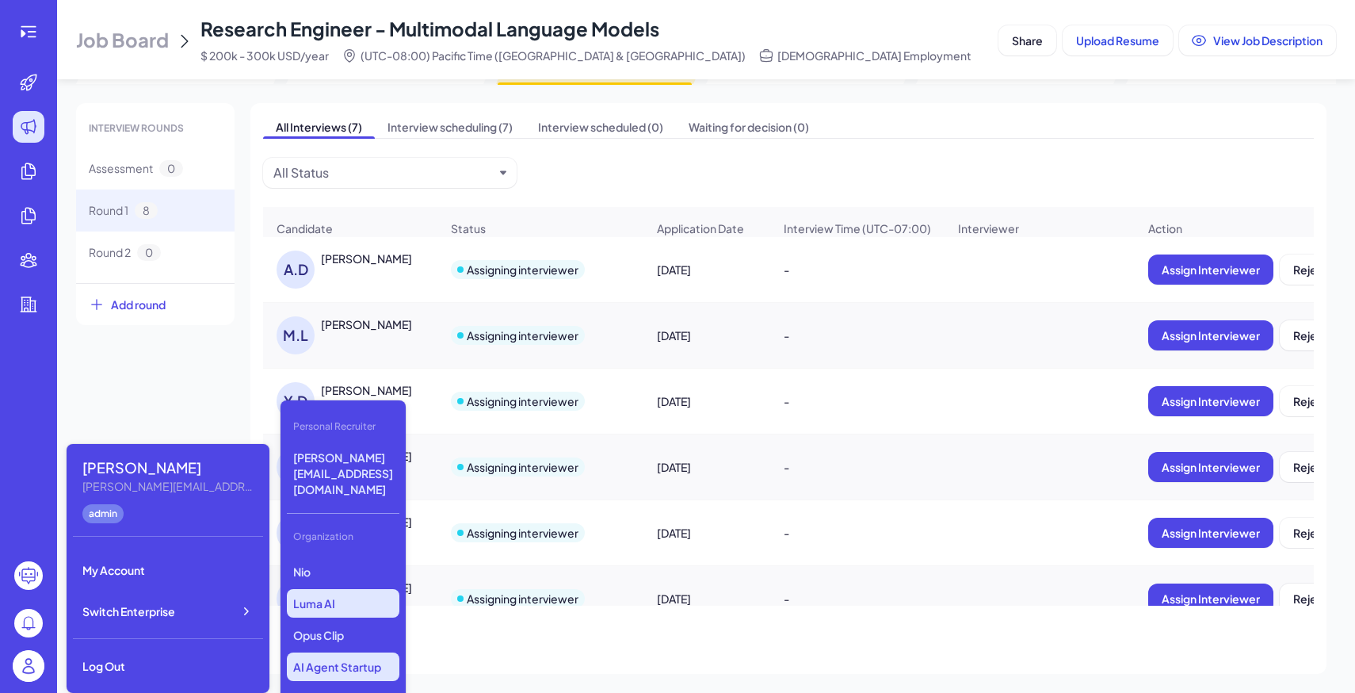
scroll to position [96, 0]
click at [341, 647] on p "AI Agent Startup" at bounding box center [343, 661] width 113 height 29
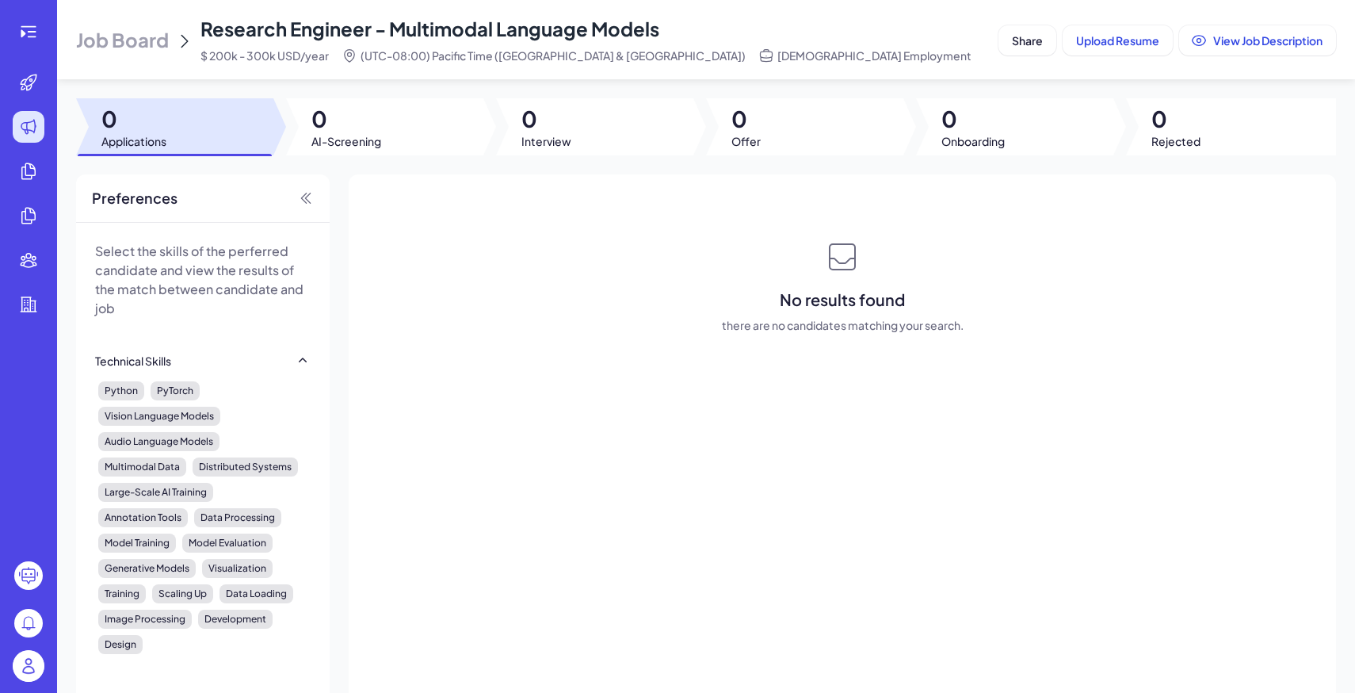
click at [151, 54] on div "Job Board Research Engineer - Multimodal Language Models $ 200k - 300k USD/year…" at bounding box center [534, 40] width 916 height 48
click at [156, 32] on span "Job Board" at bounding box center [122, 39] width 93 height 25
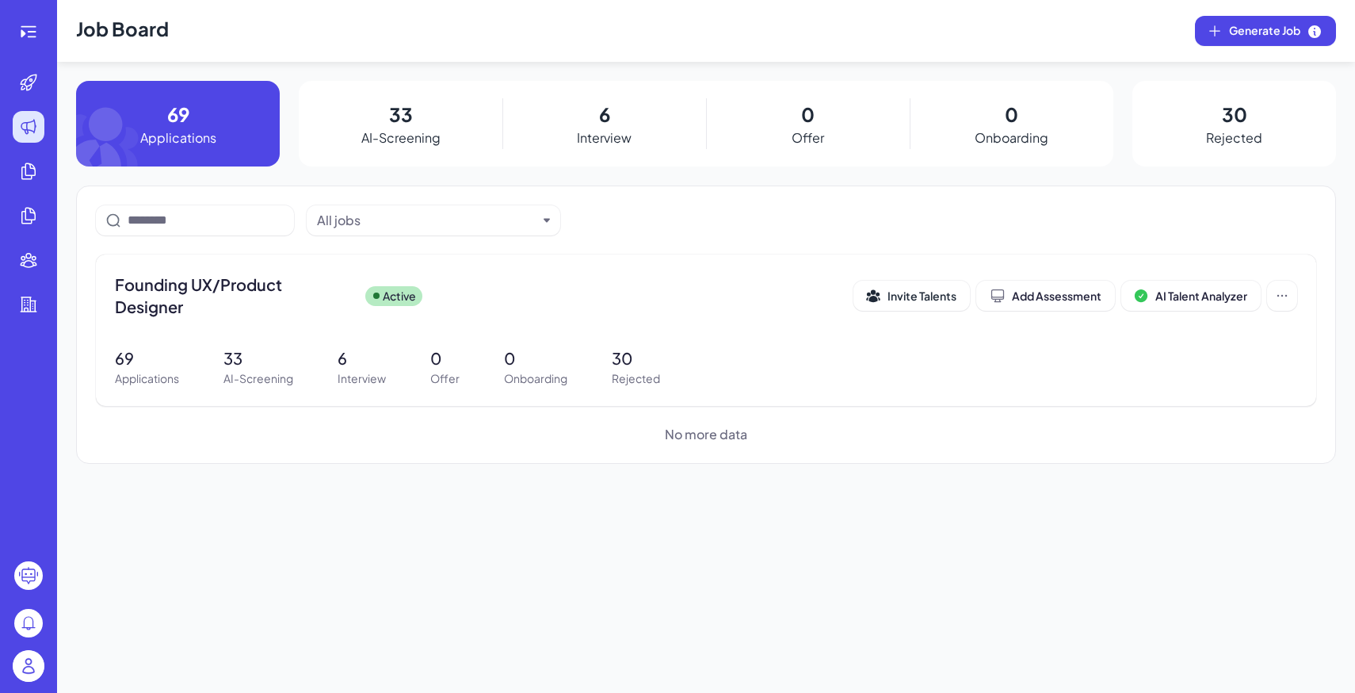
click at [636, 167] on div "69 Applications 33 AI-Screening 6 Interview 0 Offer 0 Onboarding 30 Rejected Al…" at bounding box center [706, 272] width 1298 height 383
click at [620, 127] on div "6 Interview" at bounding box center [604, 124] width 204 height 86
click at [465, 328] on div "Founding UX/Product Designer Active Invite Talents Add Assessment AI Talent Ana…" at bounding box center [706, 329] width 1220 height 151
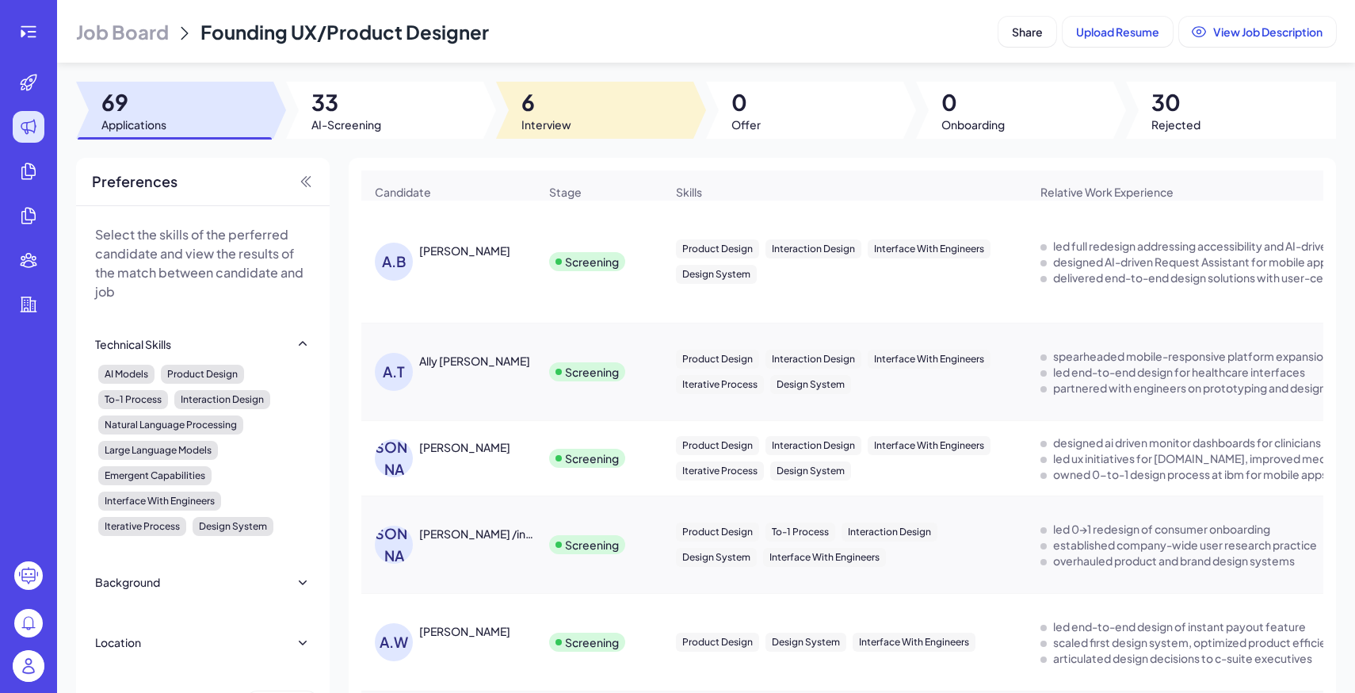
click at [567, 132] on span "Interview" at bounding box center [546, 124] width 50 height 16
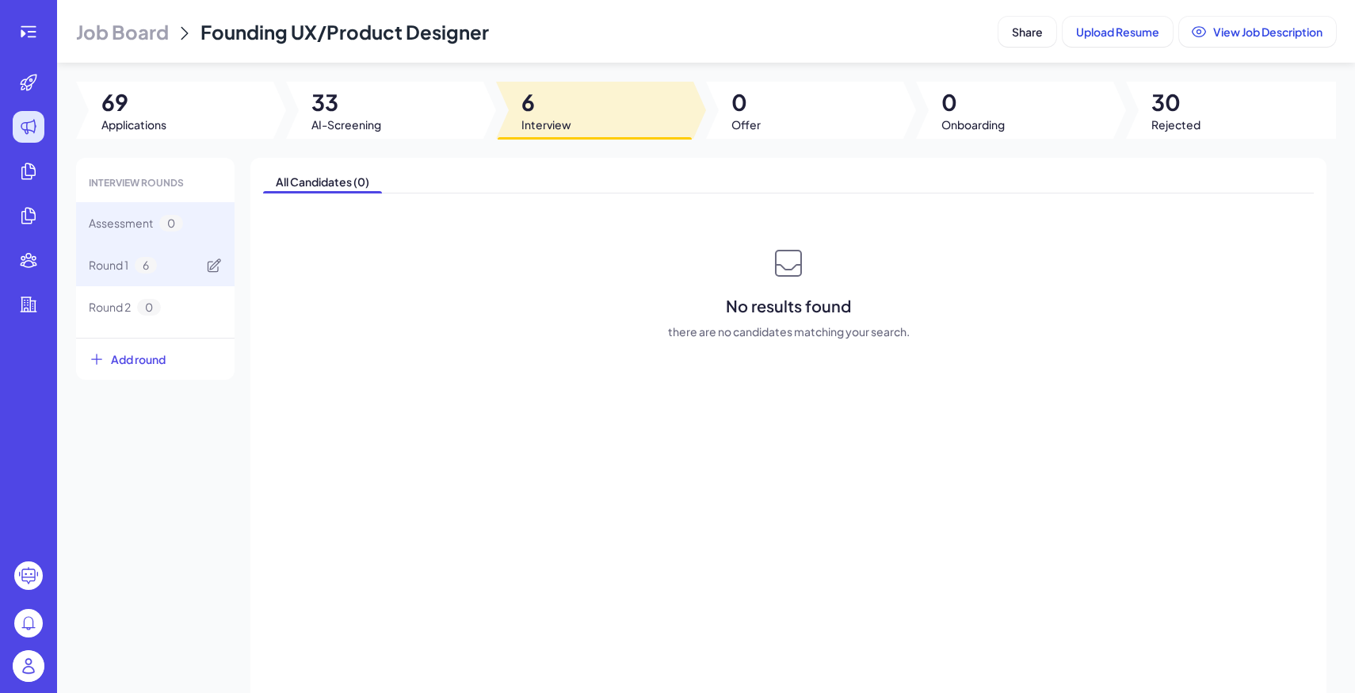
click at [171, 268] on div "Round 1 6" at bounding box center [155, 265] width 158 height 42
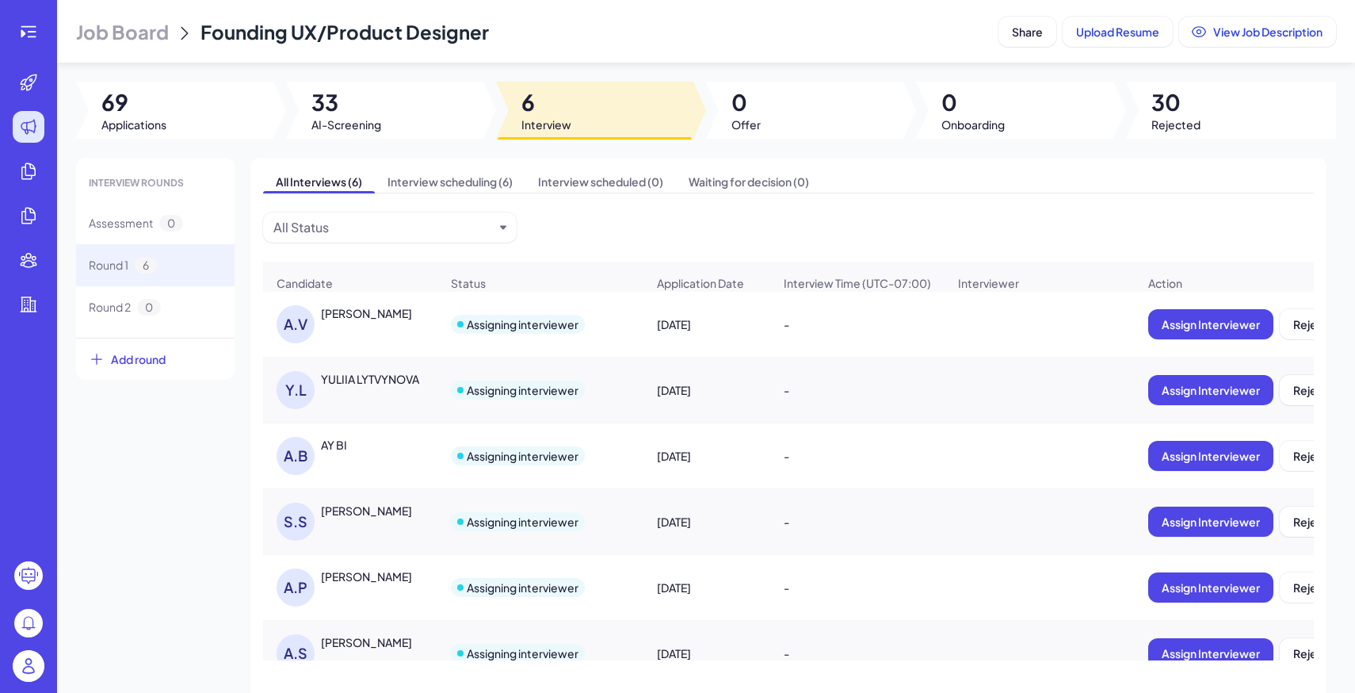
click at [384, 567] on div "A.P [PERSON_NAME]" at bounding box center [350, 586] width 173 height 63
click at [369, 583] on div "[PERSON_NAME]" at bounding box center [366, 576] width 91 height 16
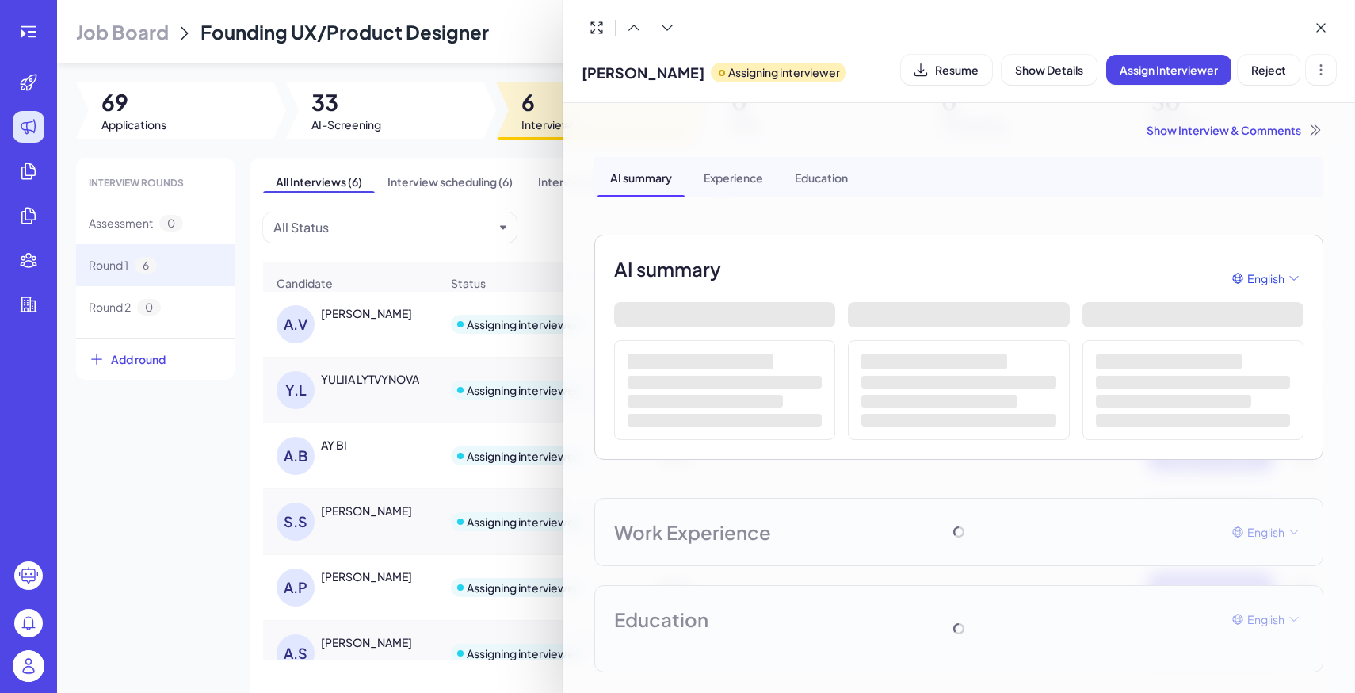
click at [1174, 128] on div "Show Interview & Comments" at bounding box center [958, 130] width 729 height 16
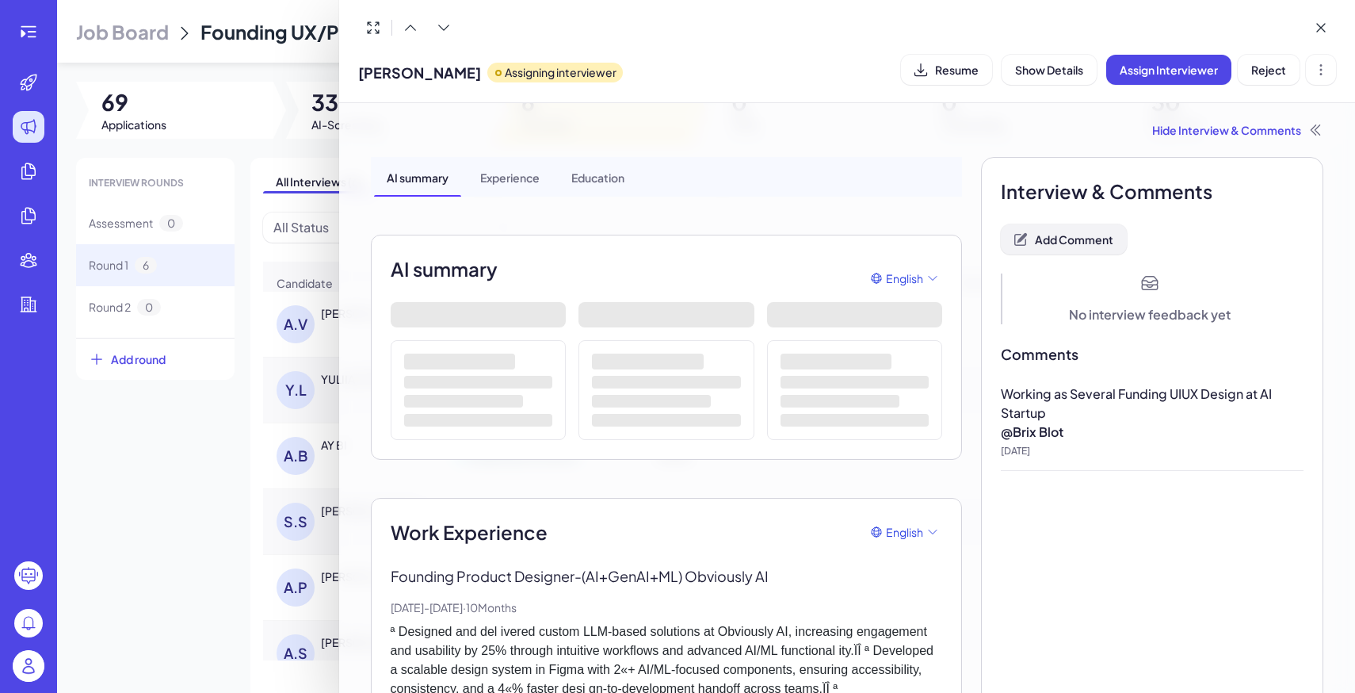
click at [1068, 242] on span "Add Comment" at bounding box center [1074, 239] width 78 height 14
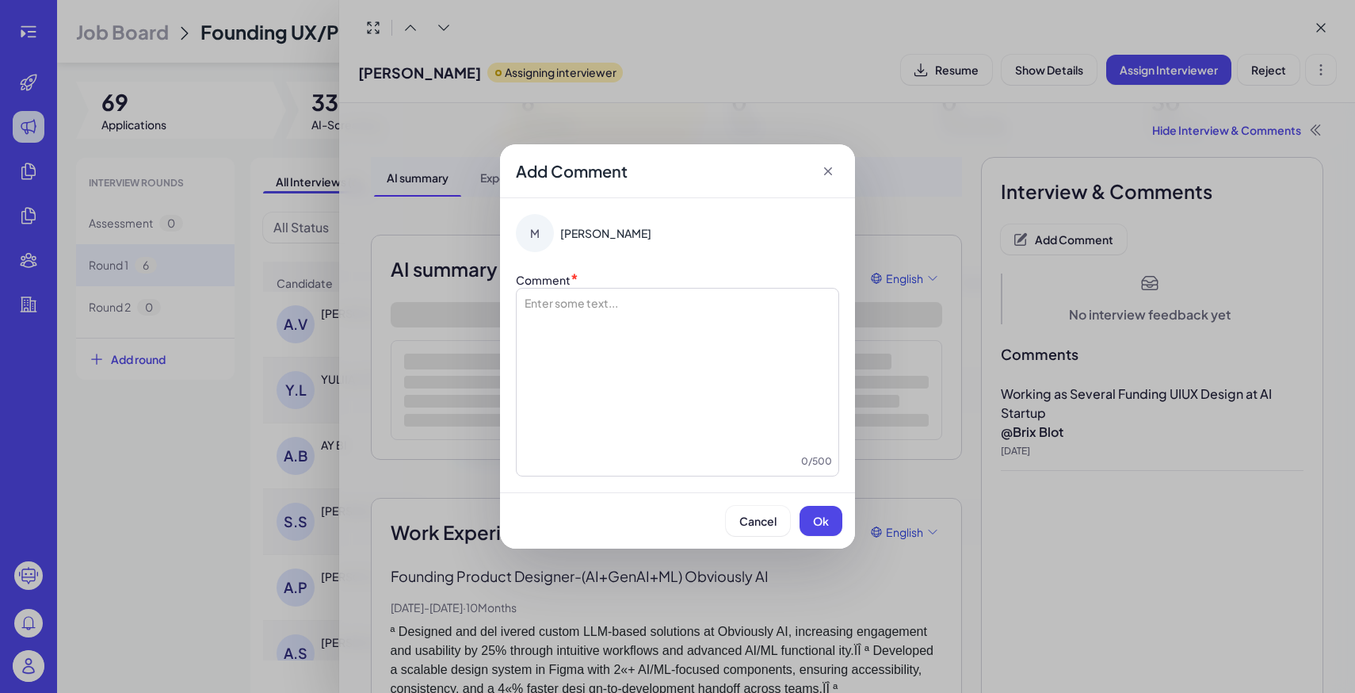
click at [728, 323] on div at bounding box center [677, 374] width 309 height 158
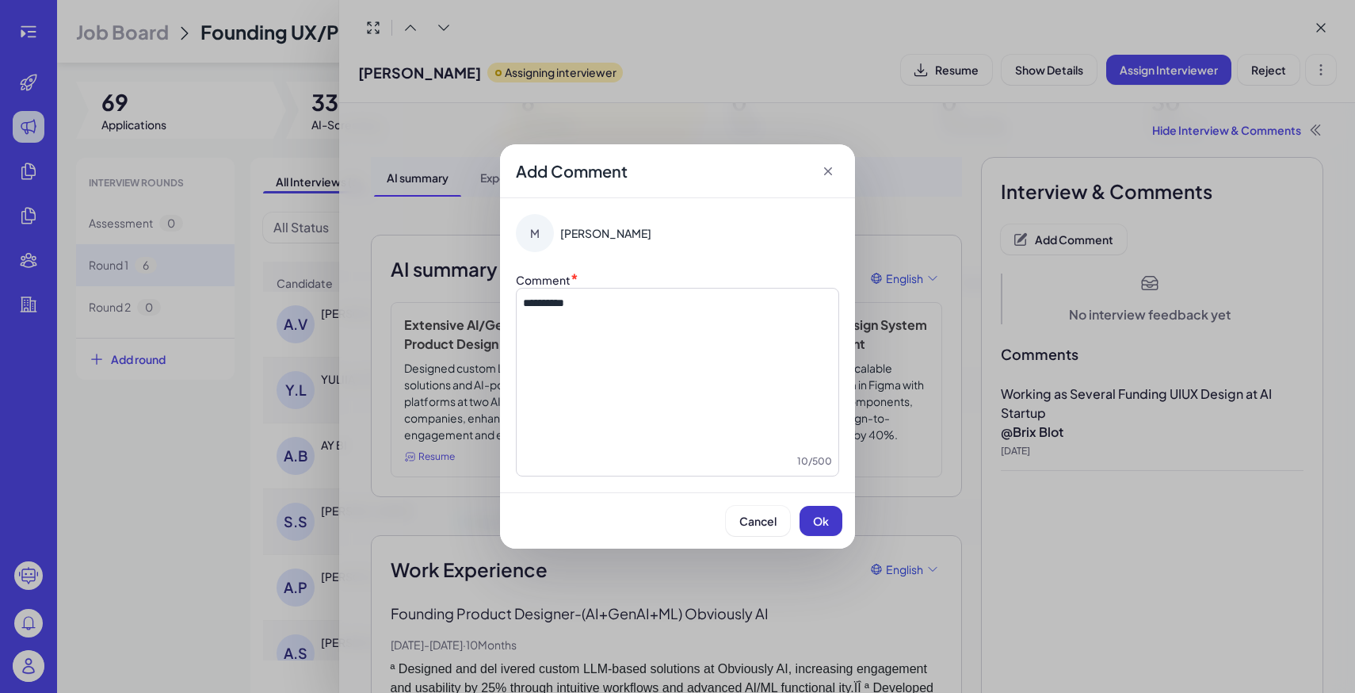
click at [816, 519] on span "Ok" at bounding box center [821, 520] width 16 height 14
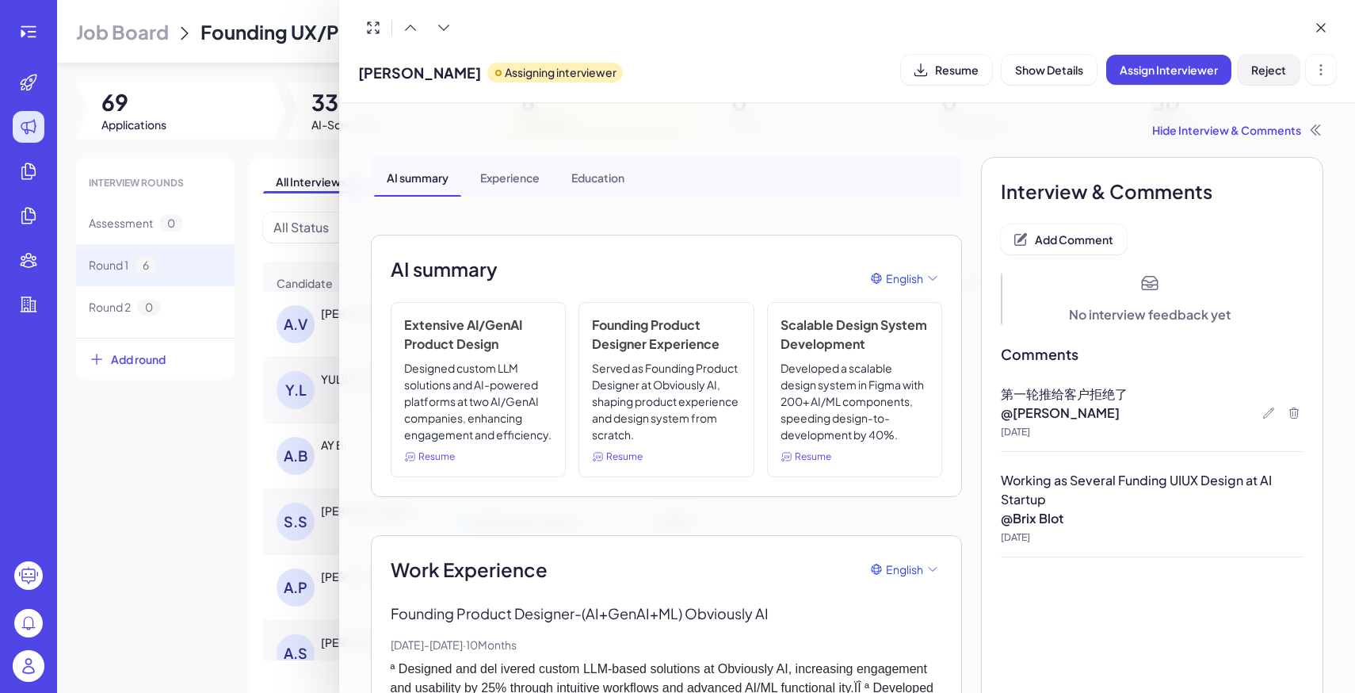
click at [1280, 76] on button "Reject" at bounding box center [1269, 70] width 62 height 30
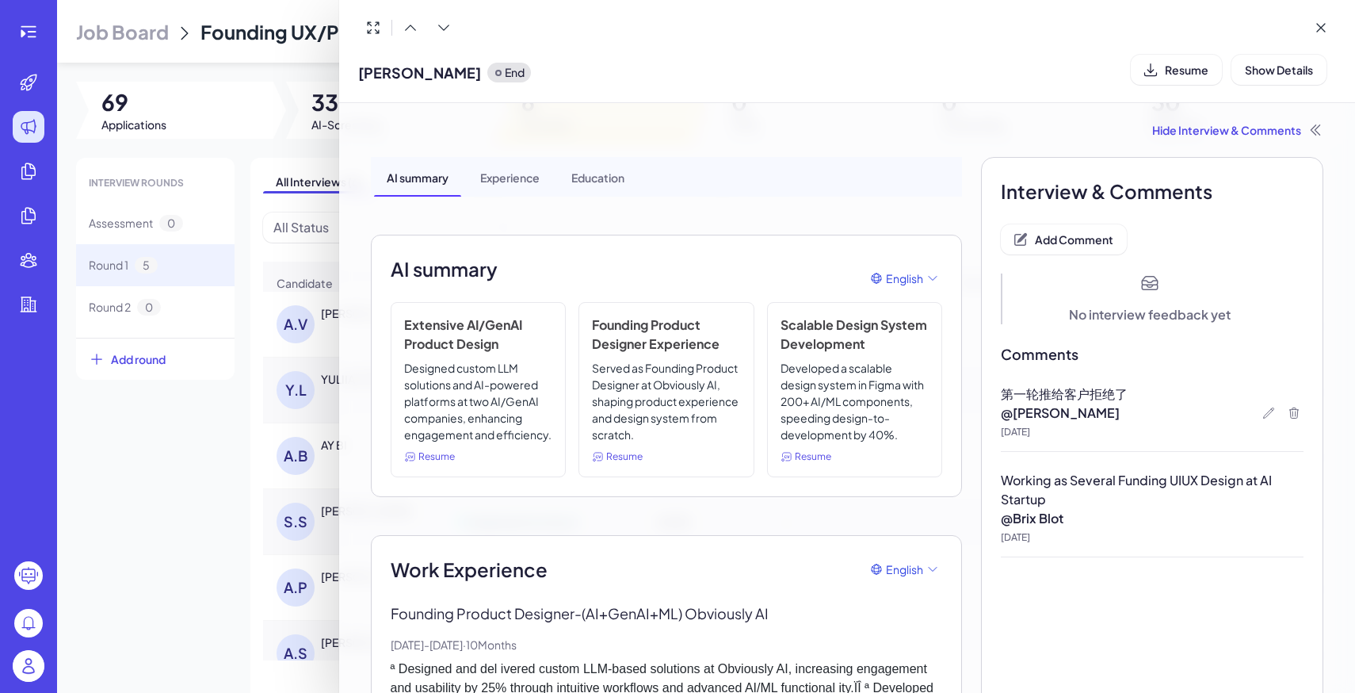
click at [189, 455] on div at bounding box center [677, 346] width 1355 height 693
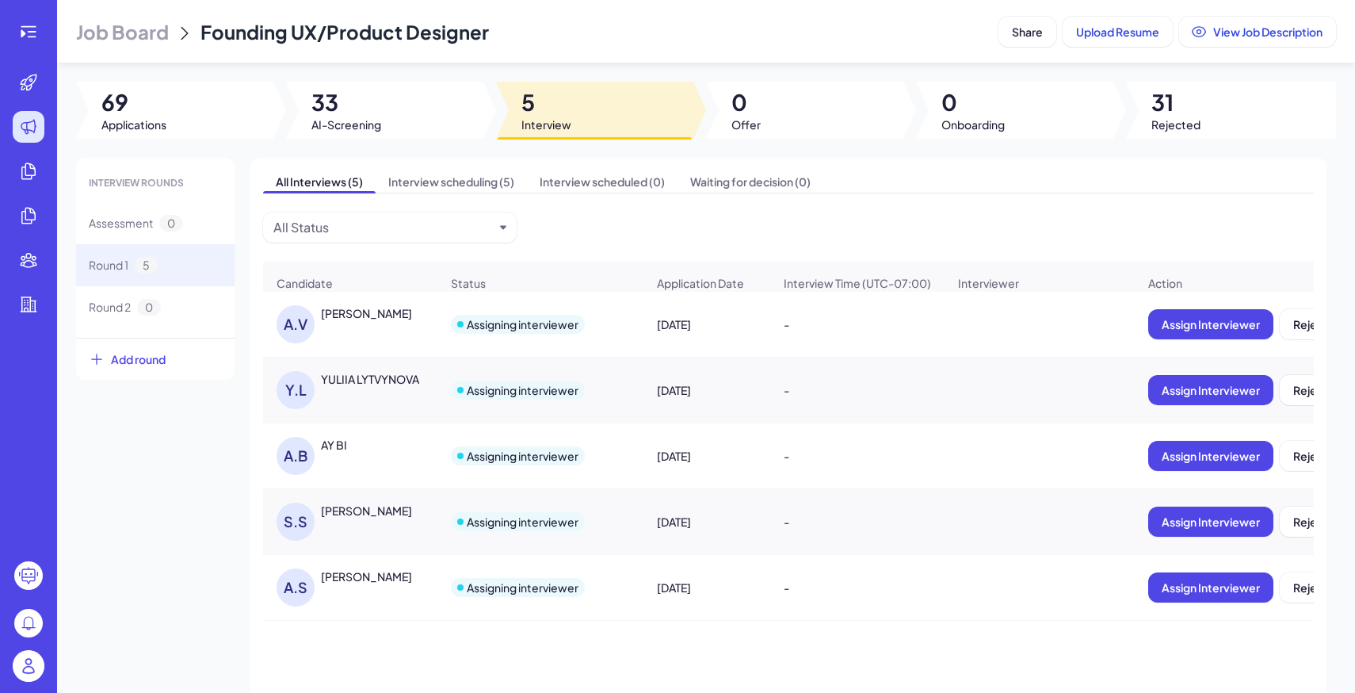
click at [382, 511] on div "[PERSON_NAME]" at bounding box center [366, 510] width 91 height 16
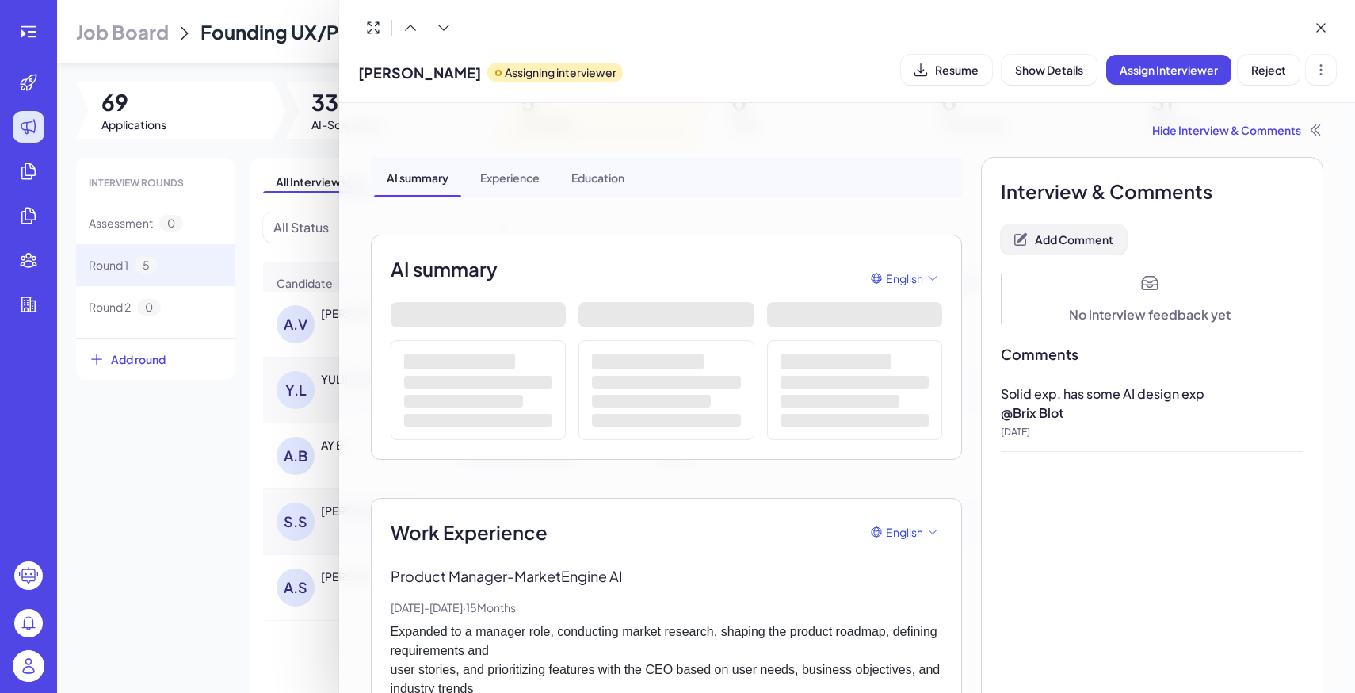
click at [1083, 239] on span "Add Comment" at bounding box center [1074, 239] width 78 height 14
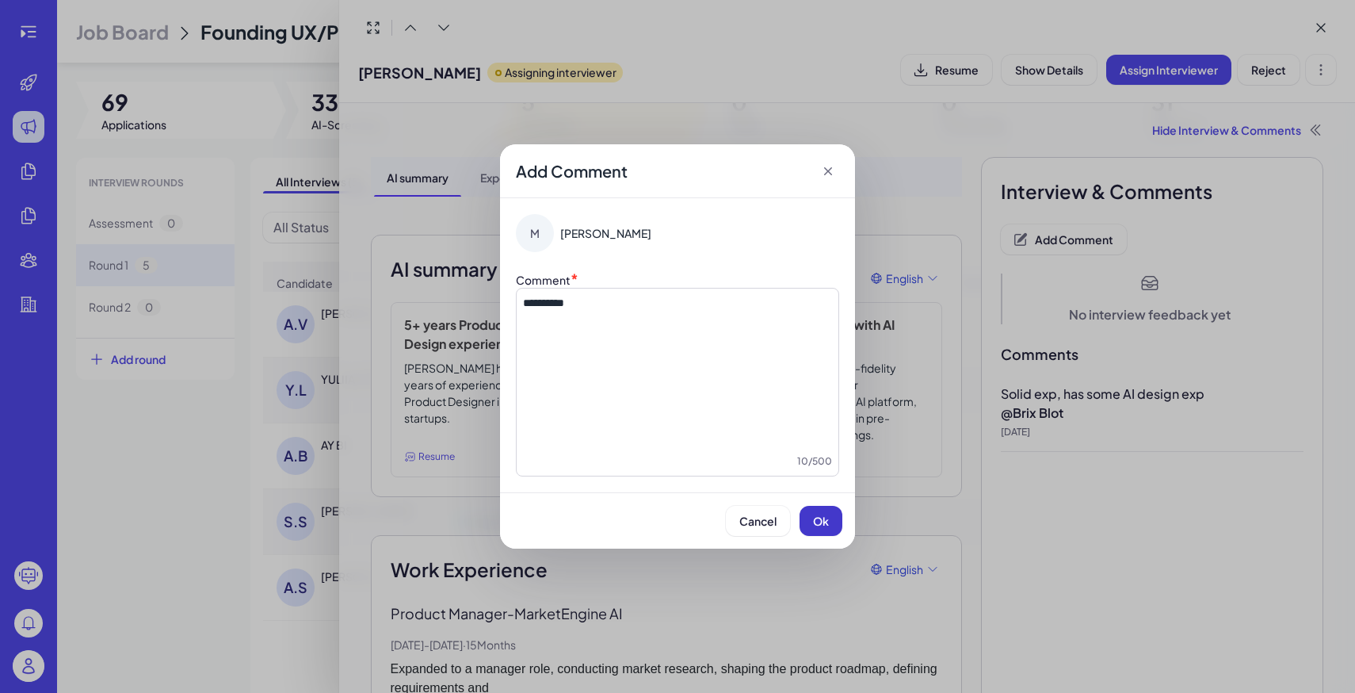
click at [809, 526] on button "Ok" at bounding box center [821, 521] width 43 height 30
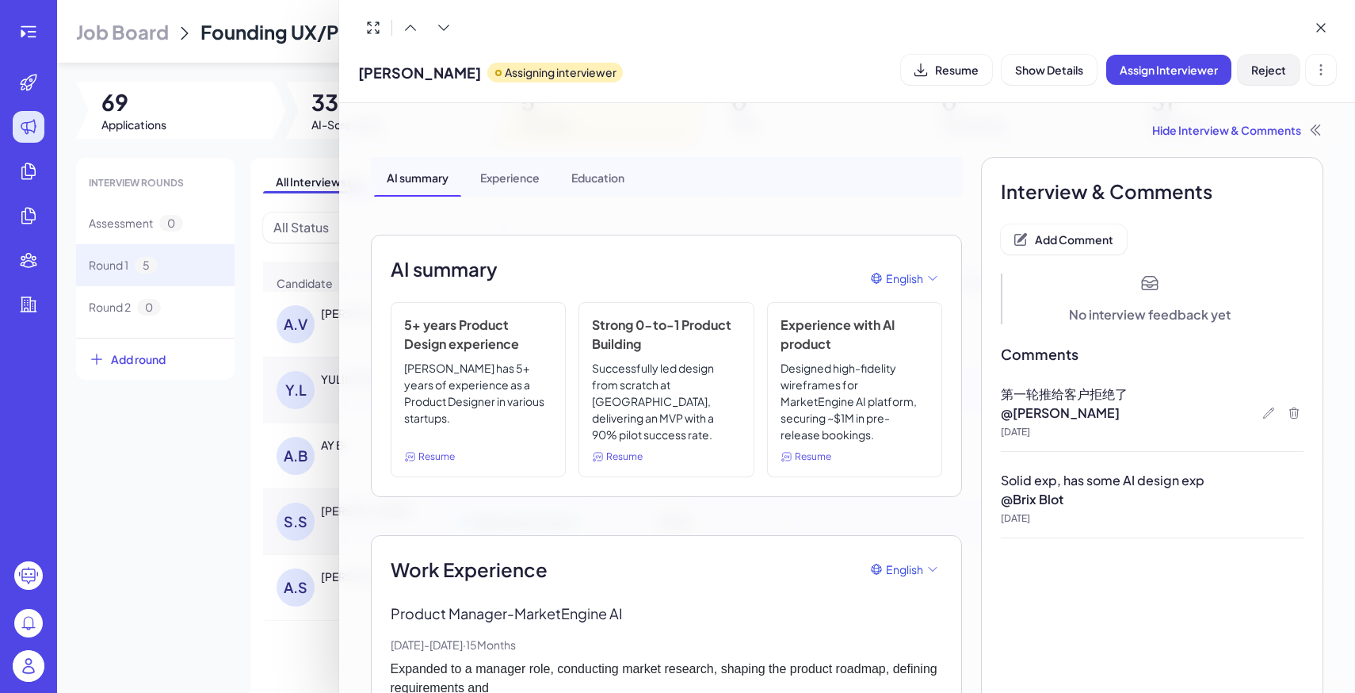
click at [1260, 63] on span "Reject" at bounding box center [1268, 70] width 35 height 14
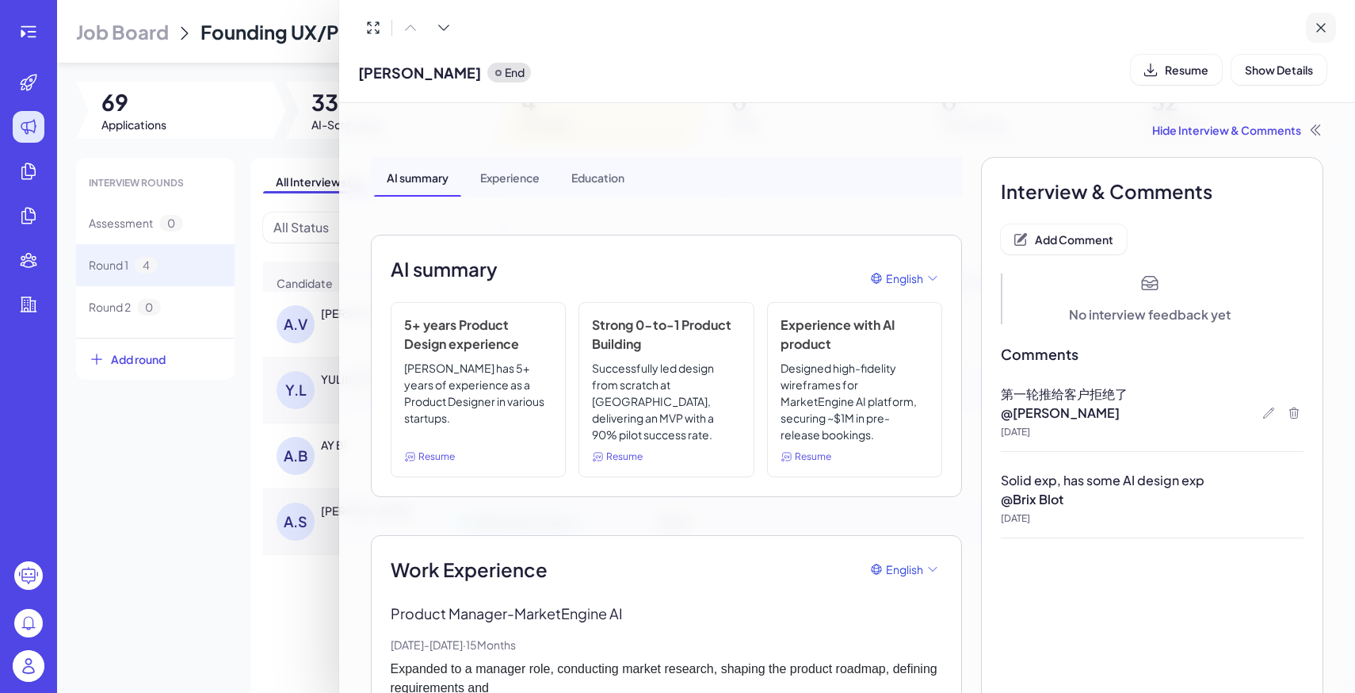
click at [1315, 25] on icon at bounding box center [1321, 28] width 16 height 16
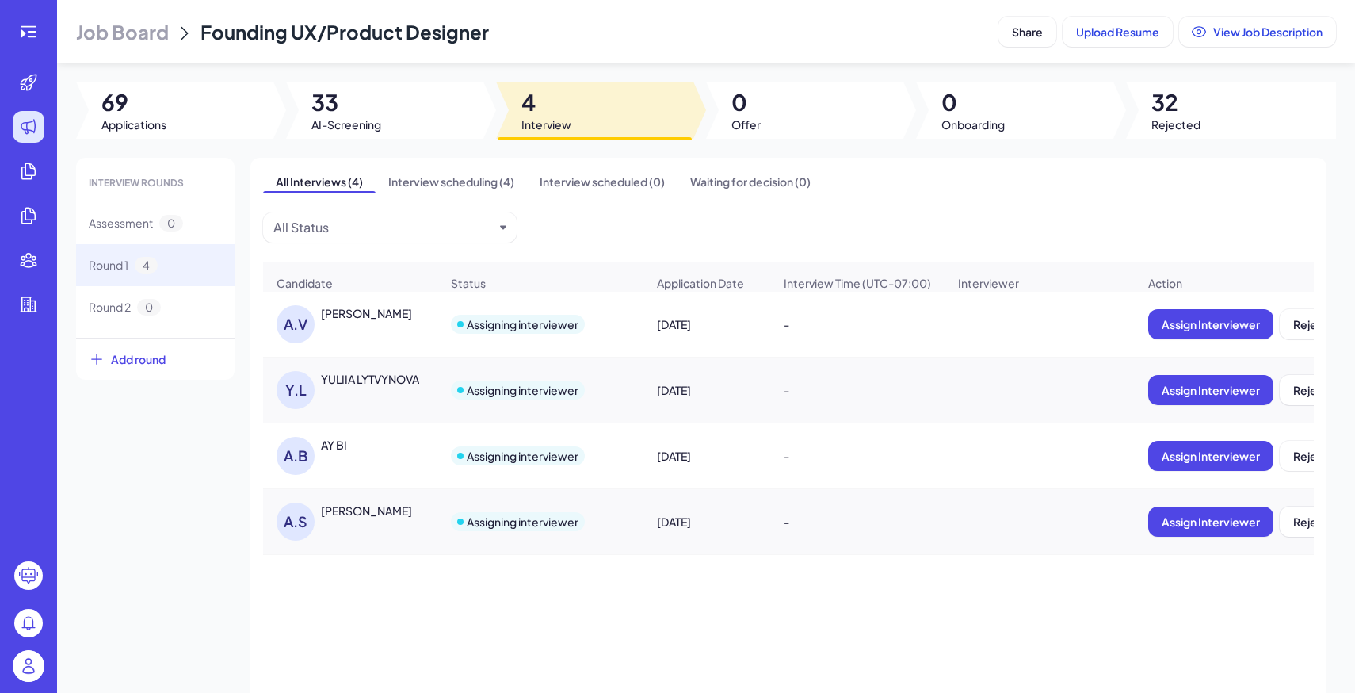
click at [391, 519] on div "A.S Abhinav Sharma" at bounding box center [358, 521] width 163 height 38
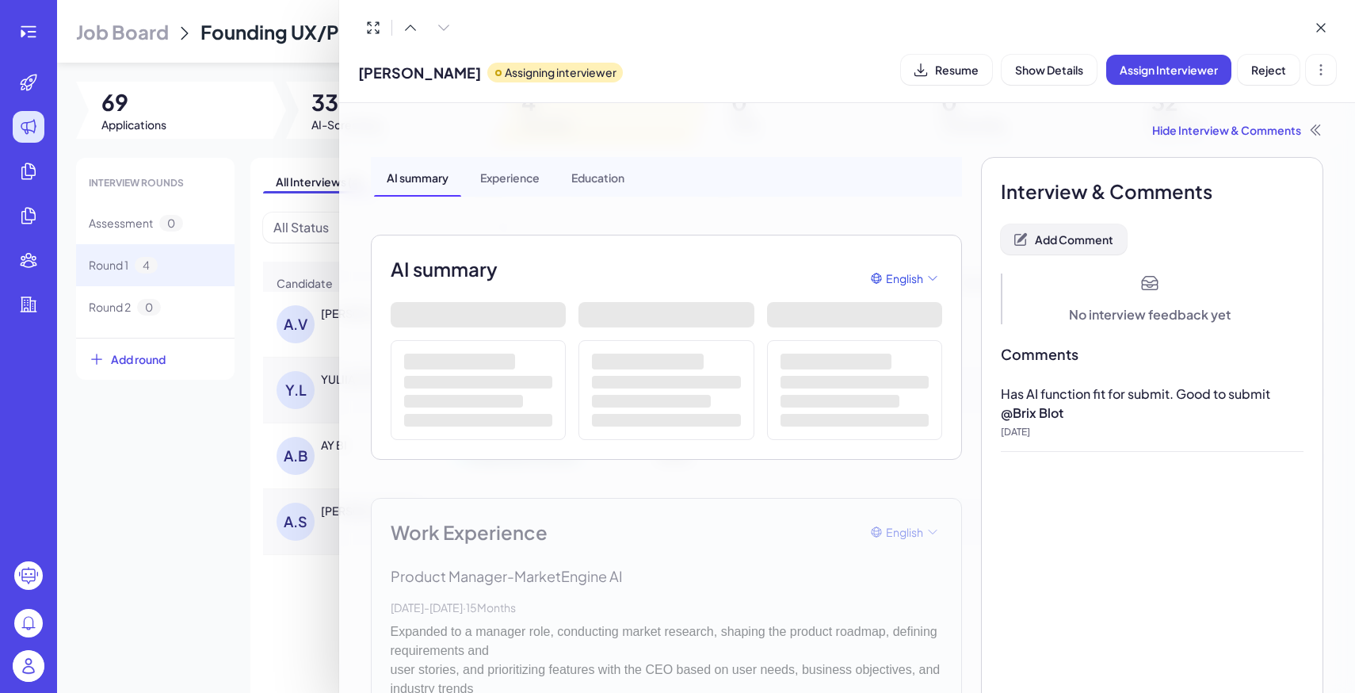
click at [1095, 243] on span "Add Comment" at bounding box center [1074, 239] width 78 height 14
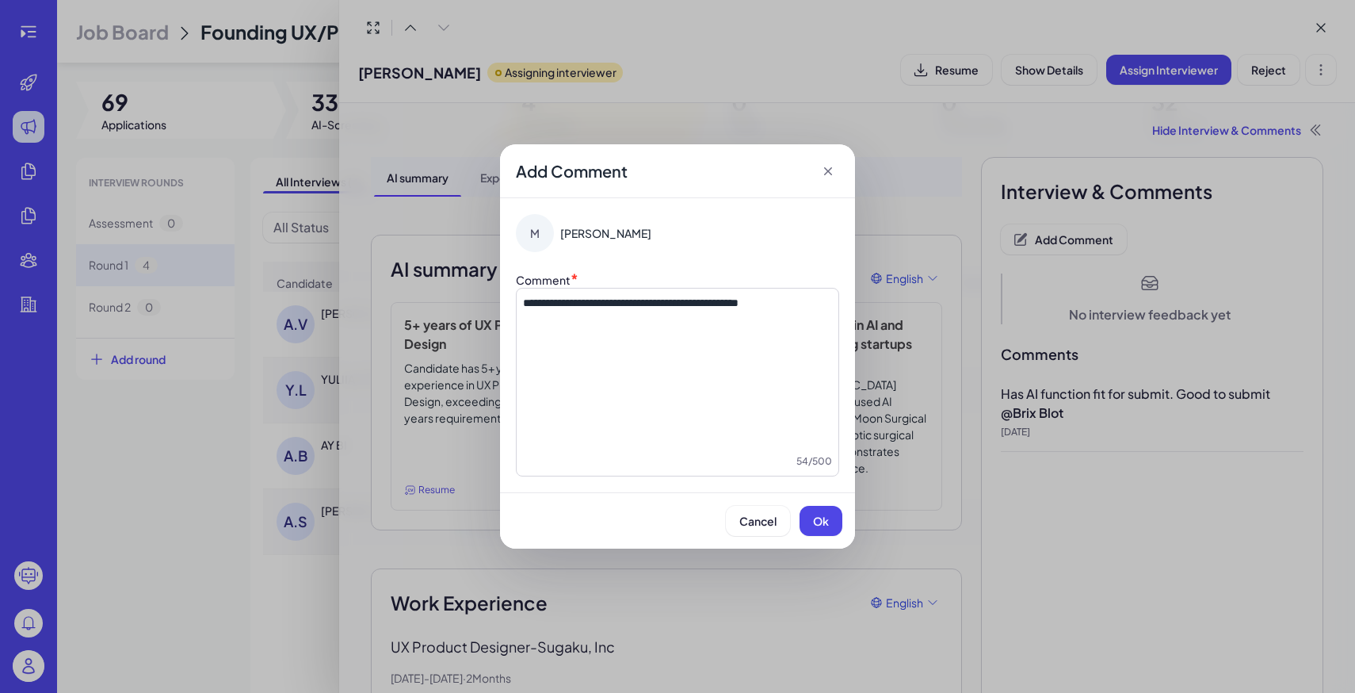
click at [521, 303] on div "**********" at bounding box center [677, 382] width 323 height 189
click at [517, 304] on div "**********" at bounding box center [677, 382] width 323 height 189
click at [528, 305] on span "**********" at bounding box center [631, 302] width 216 height 11
click at [827, 516] on span "Ok" at bounding box center [821, 520] width 16 height 14
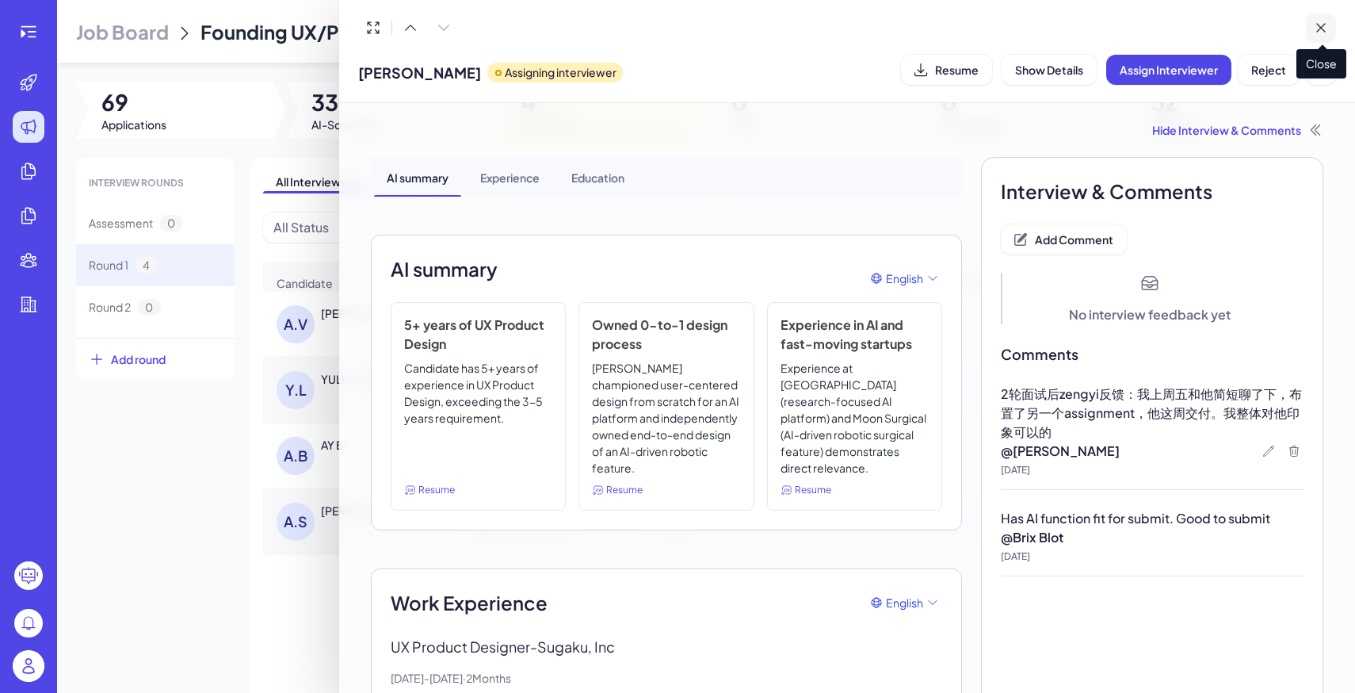
click at [1324, 35] on icon at bounding box center [1321, 28] width 16 height 16
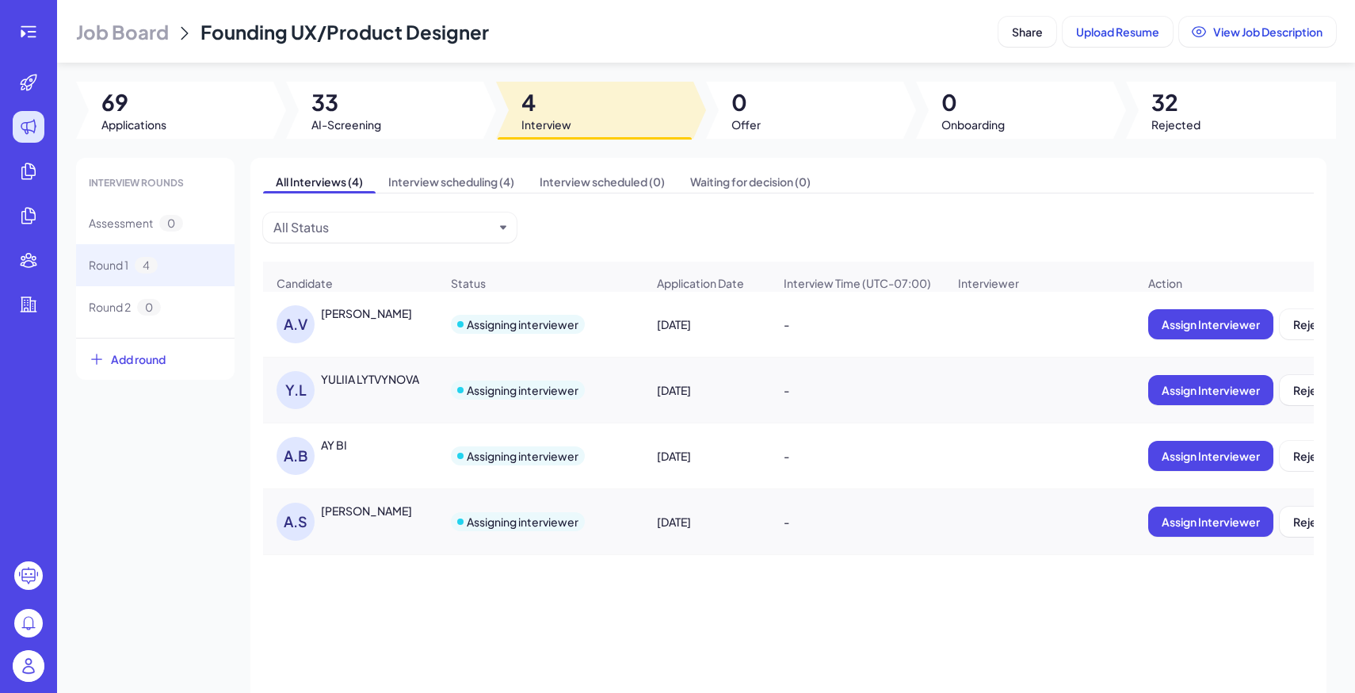
click at [28, 669] on img at bounding box center [29, 666] width 32 height 32
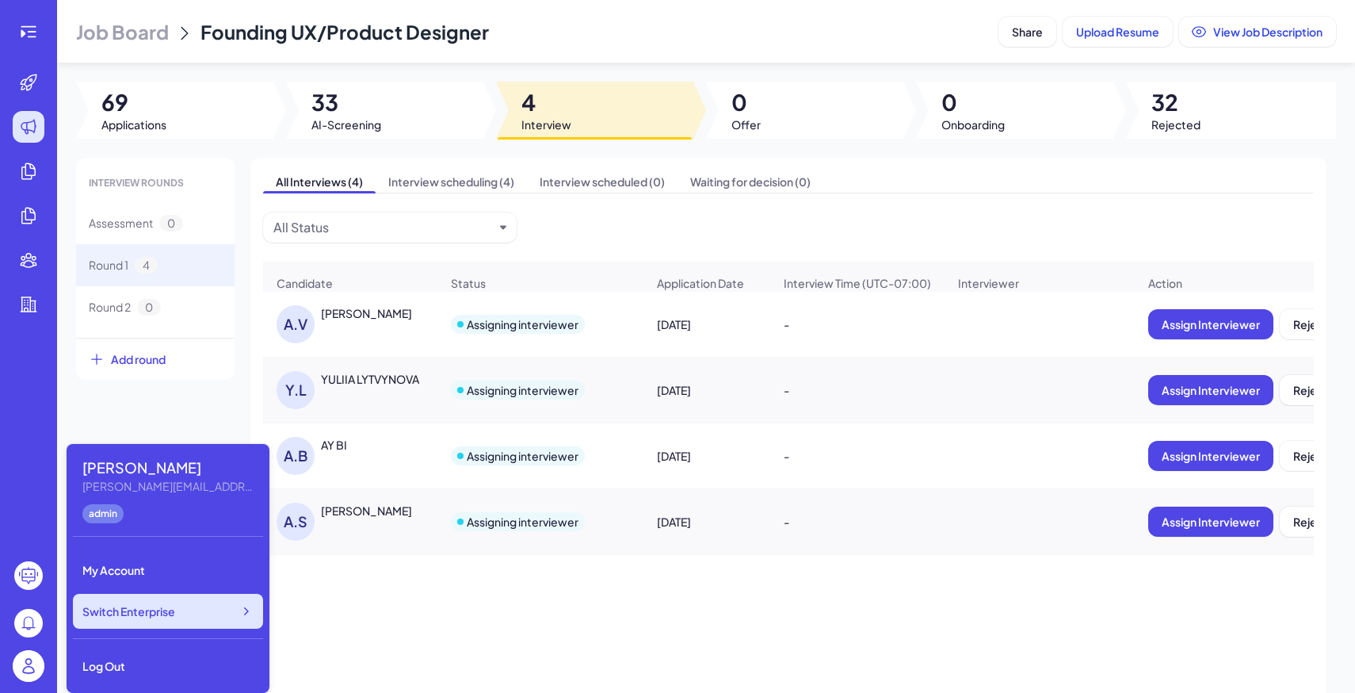
click at [149, 617] on span "Switch Enterprise" at bounding box center [128, 611] width 93 height 16
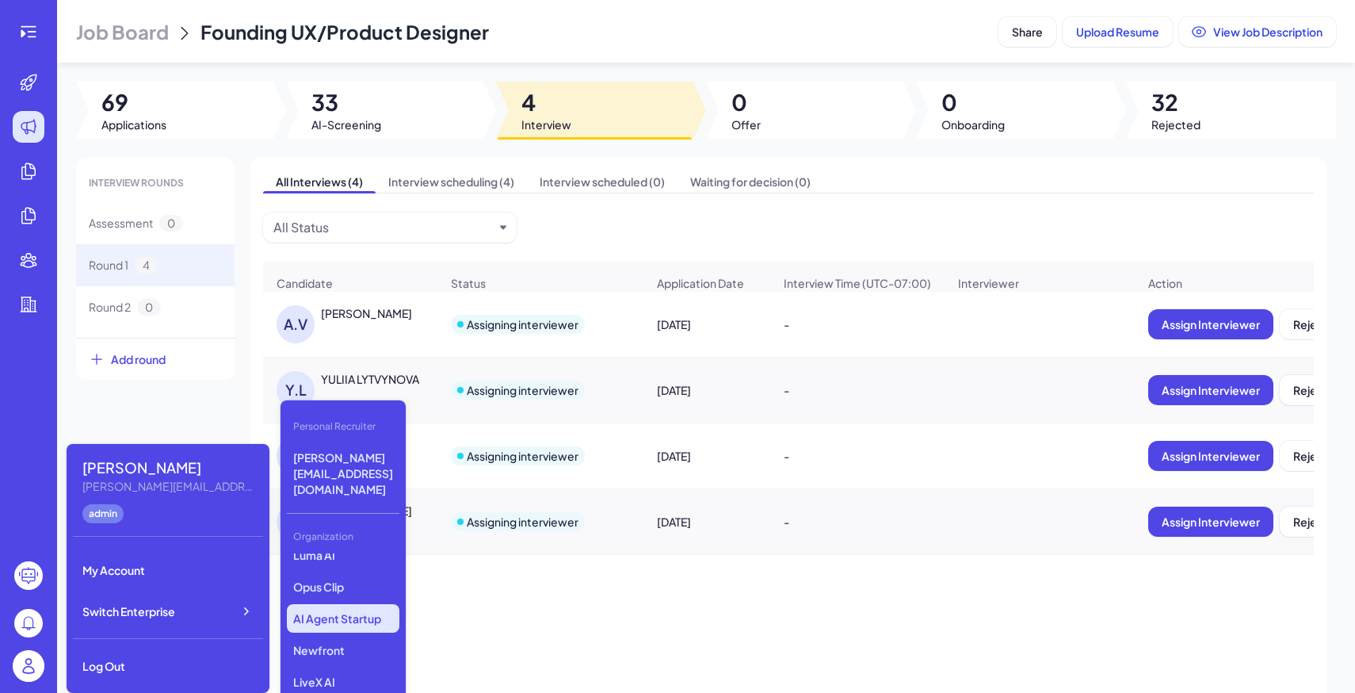
scroll to position [149, 0]
click at [324, 658] on p "LiveX AI" at bounding box center [343, 672] width 113 height 29
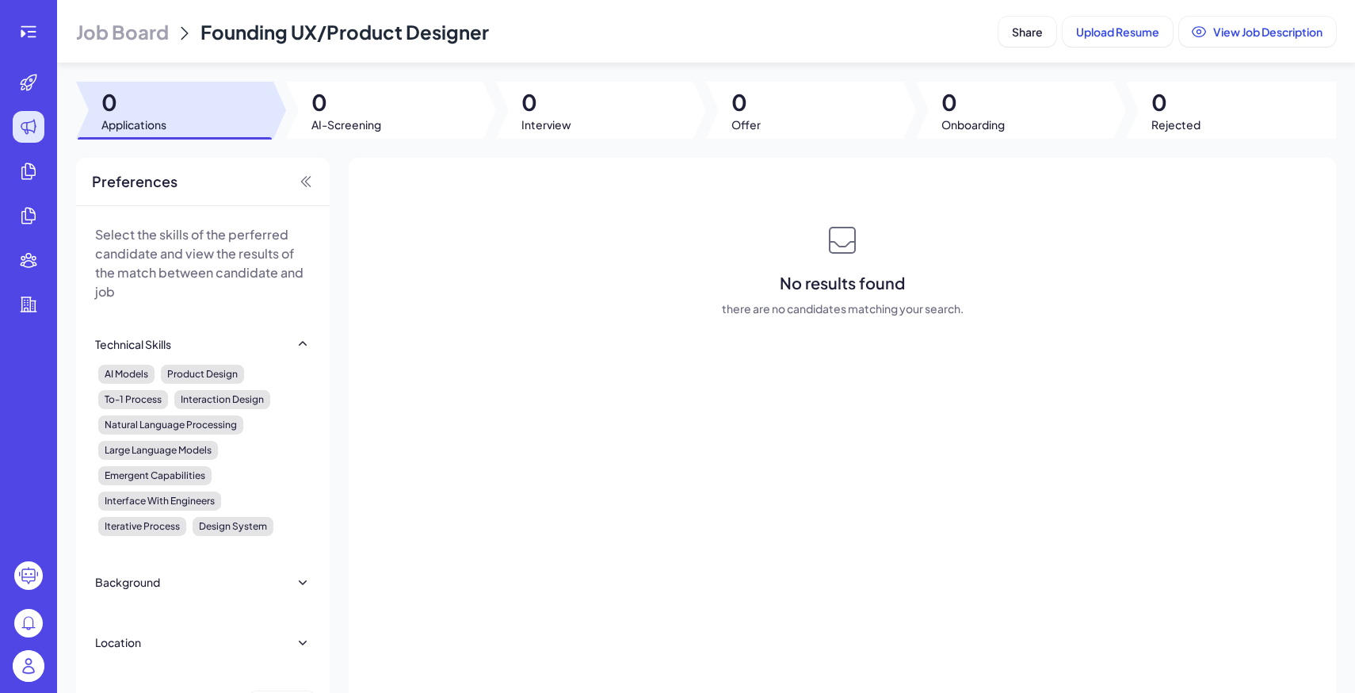
click at [178, 35] on icon at bounding box center [184, 33] width 19 height 19
click at [138, 30] on span "Job Board" at bounding box center [122, 31] width 93 height 25
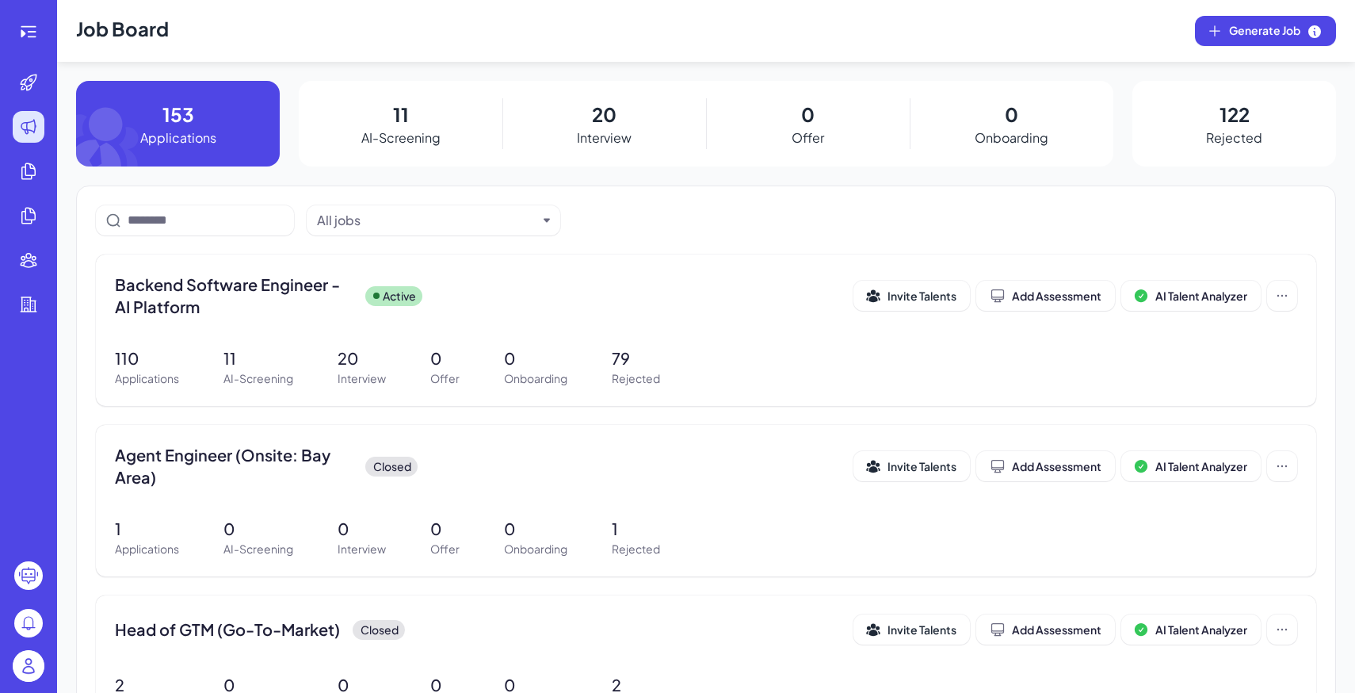
click at [448, 129] on div "11 AI-Screening" at bounding box center [401, 124] width 204 height 86
click at [380, 307] on div "Backend Software Engineer - AI Platform Active" at bounding box center [484, 295] width 738 height 44
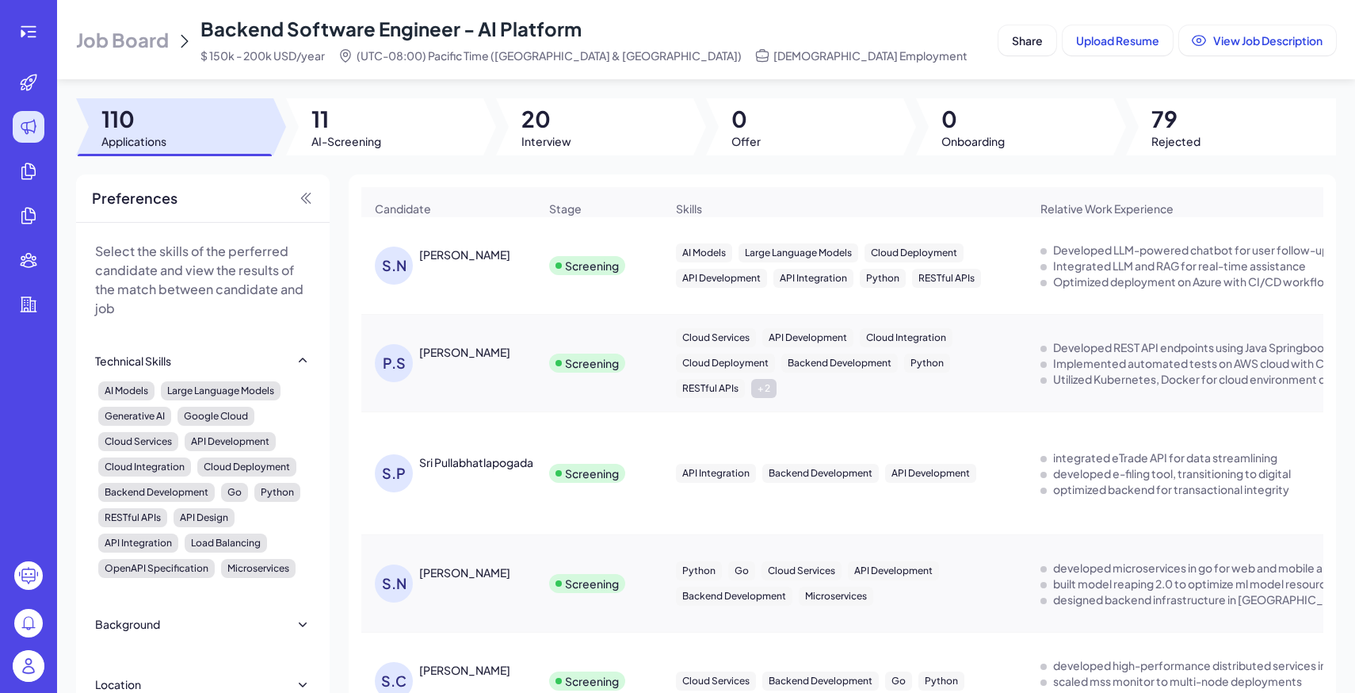
click at [590, 143] on div at bounding box center [594, 126] width 197 height 57
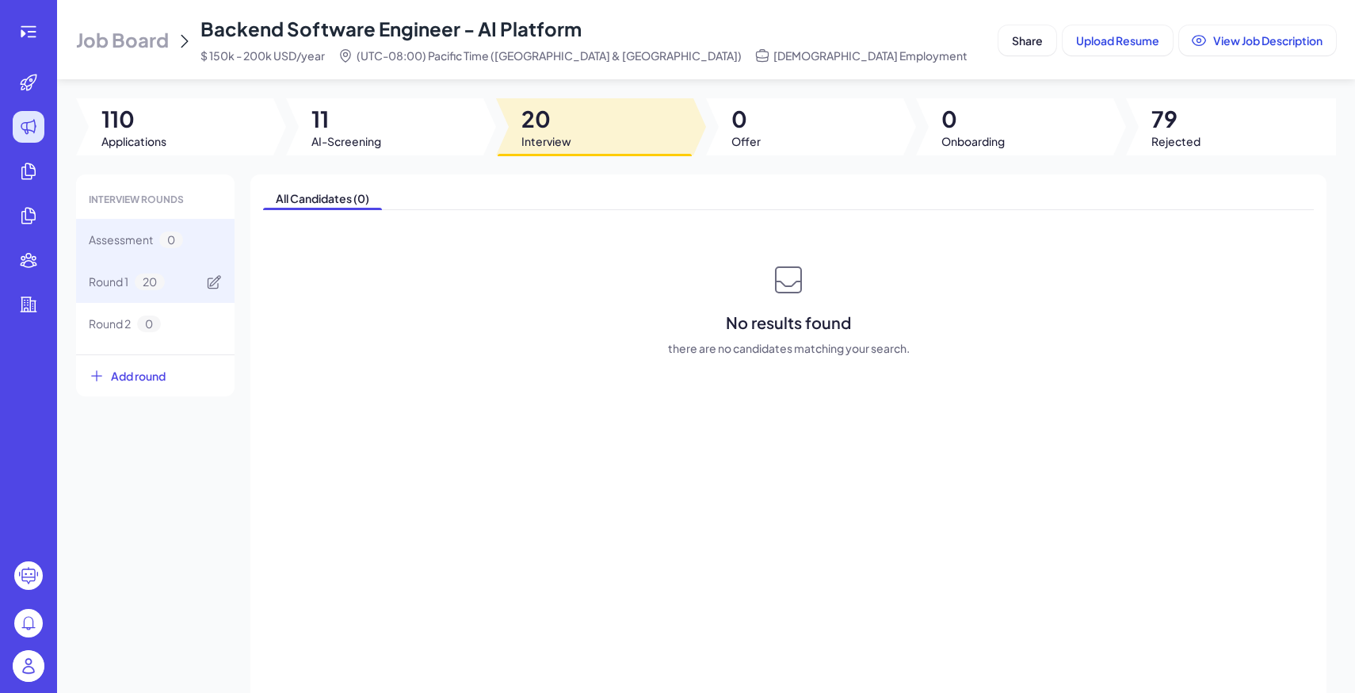
click at [195, 284] on div "Round 1 20" at bounding box center [155, 282] width 158 height 42
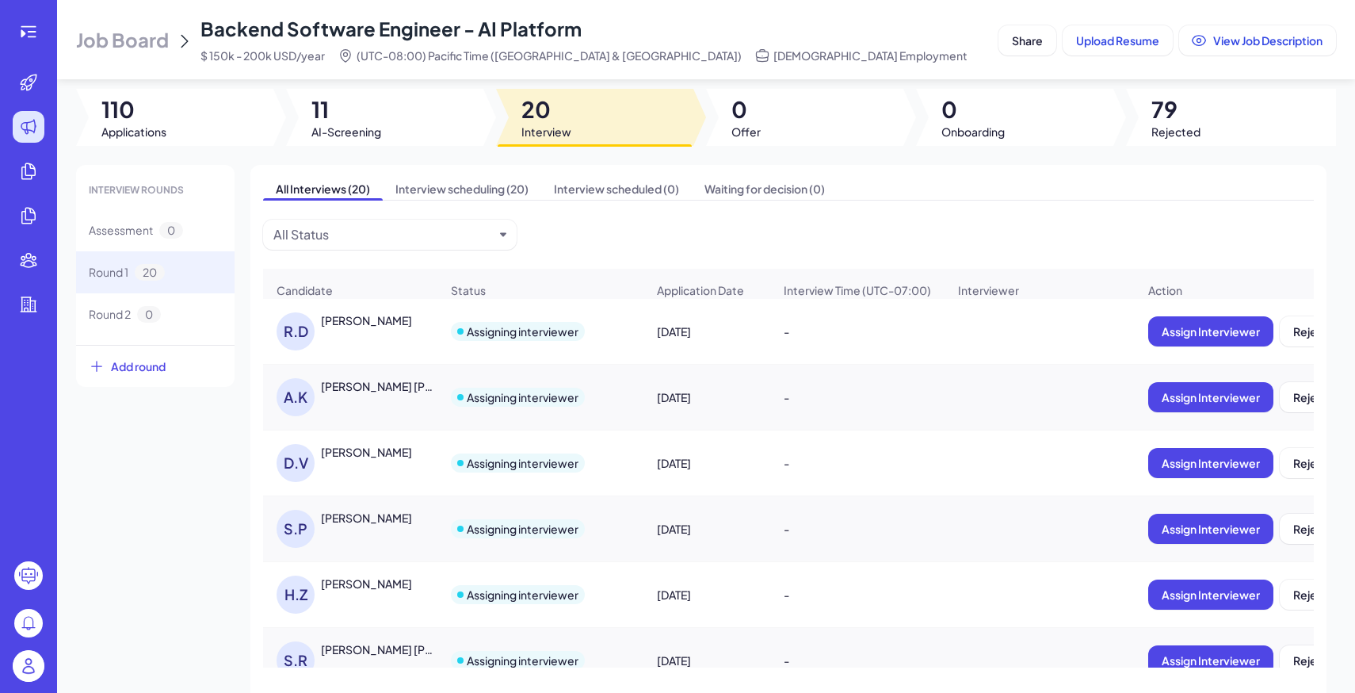
scroll to position [28, 0]
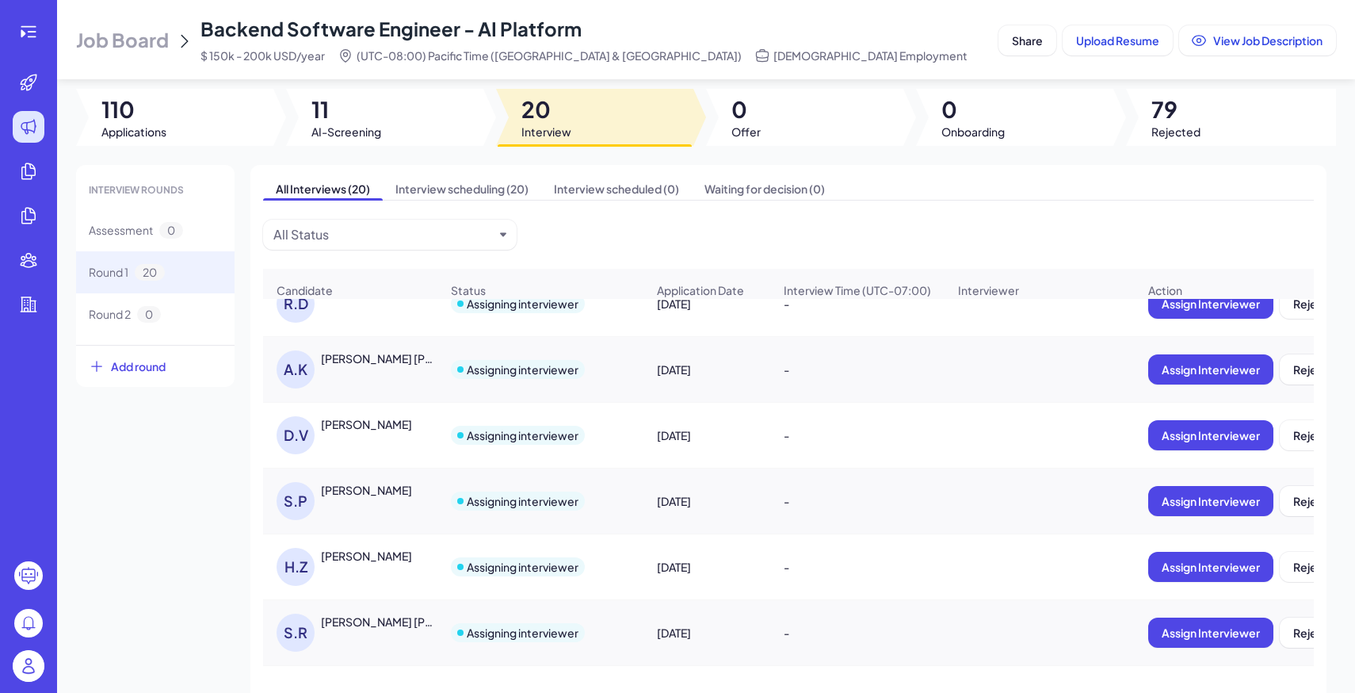
click at [395, 368] on div "A.K [PERSON_NAME] [PERSON_NAME]" at bounding box center [358, 369] width 163 height 38
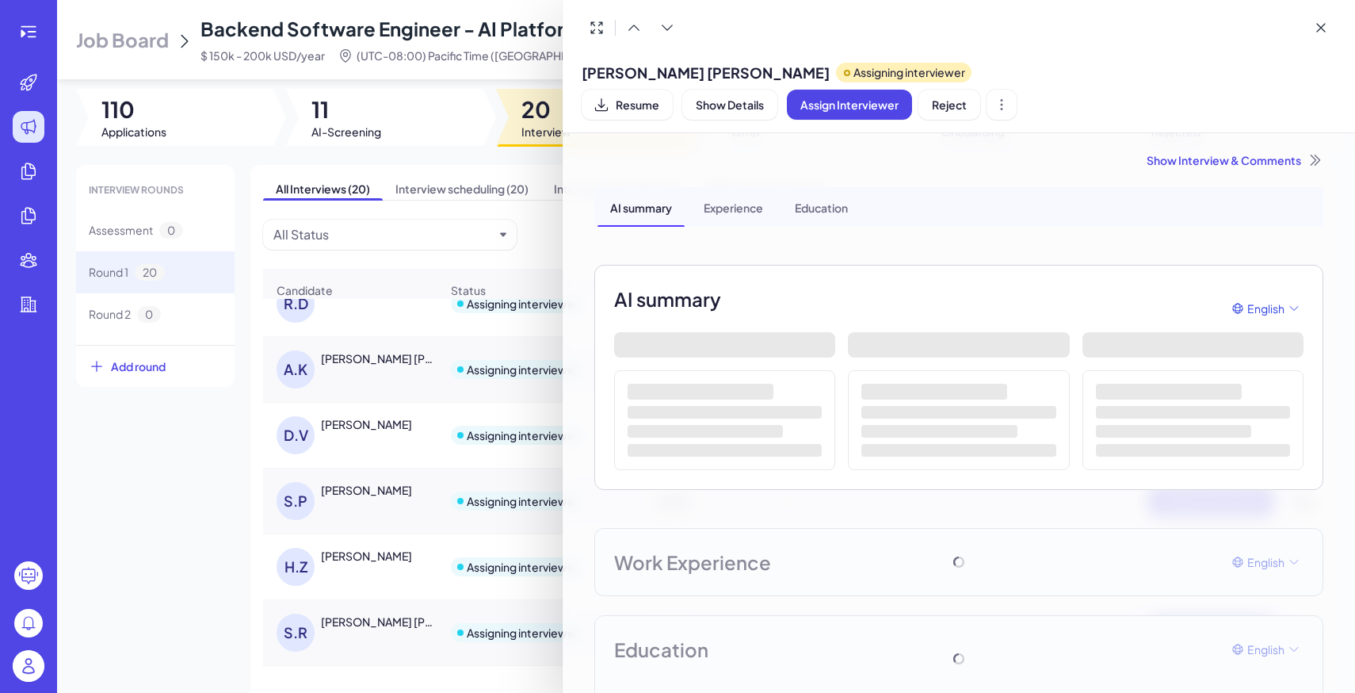
click at [1208, 152] on div "Show Interview & Comments" at bounding box center [958, 160] width 729 height 16
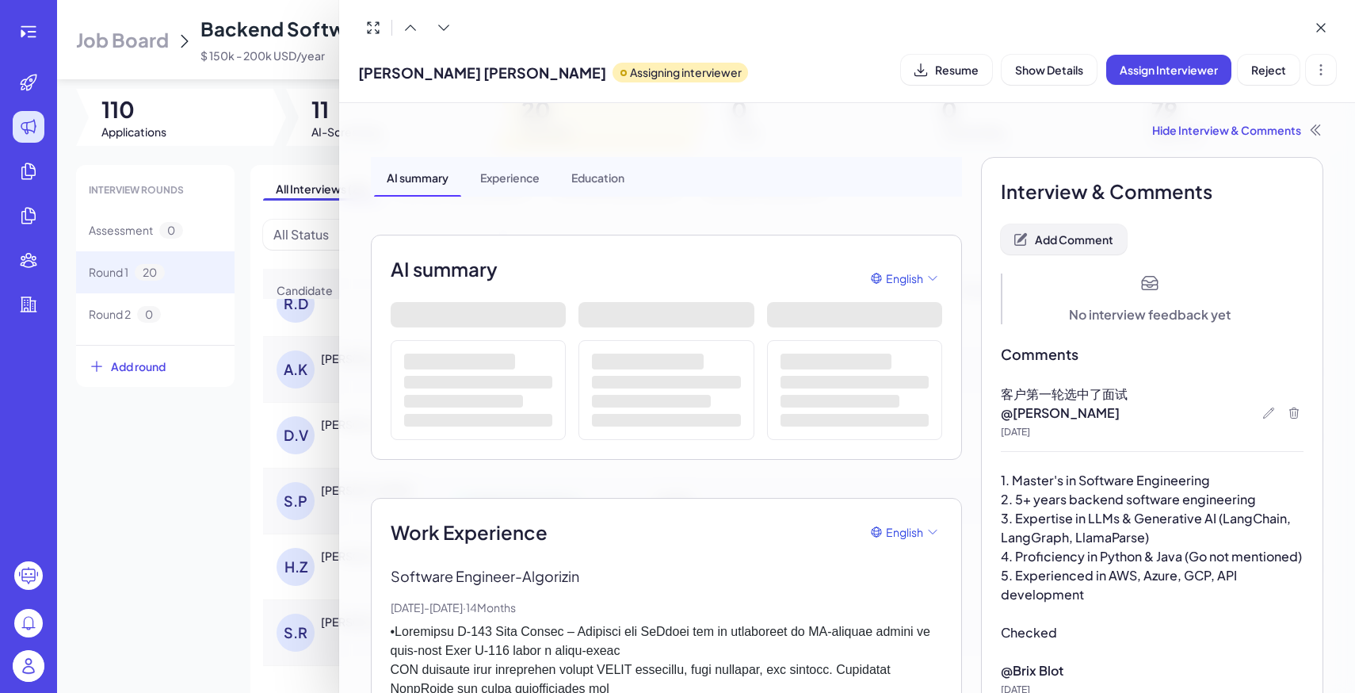
click at [1077, 246] on span "Add Comment" at bounding box center [1074, 239] width 78 height 14
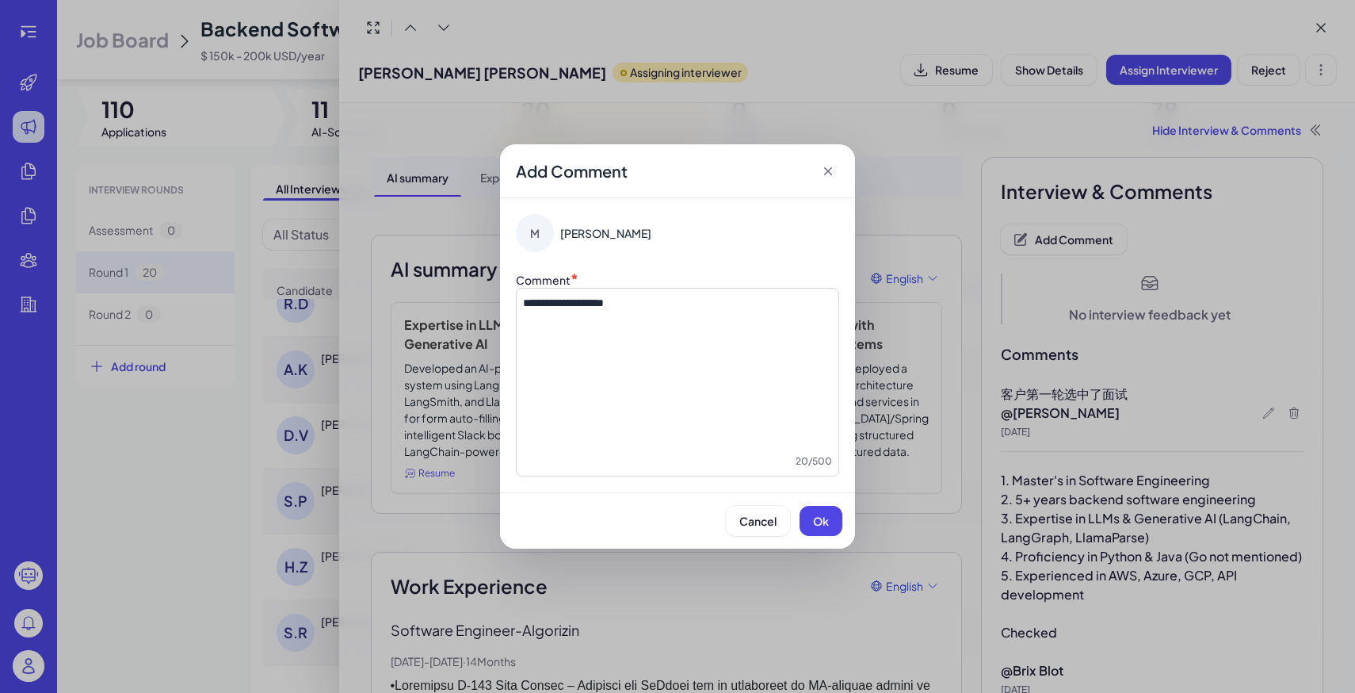
click at [820, 525] on span "Ok" at bounding box center [821, 520] width 16 height 14
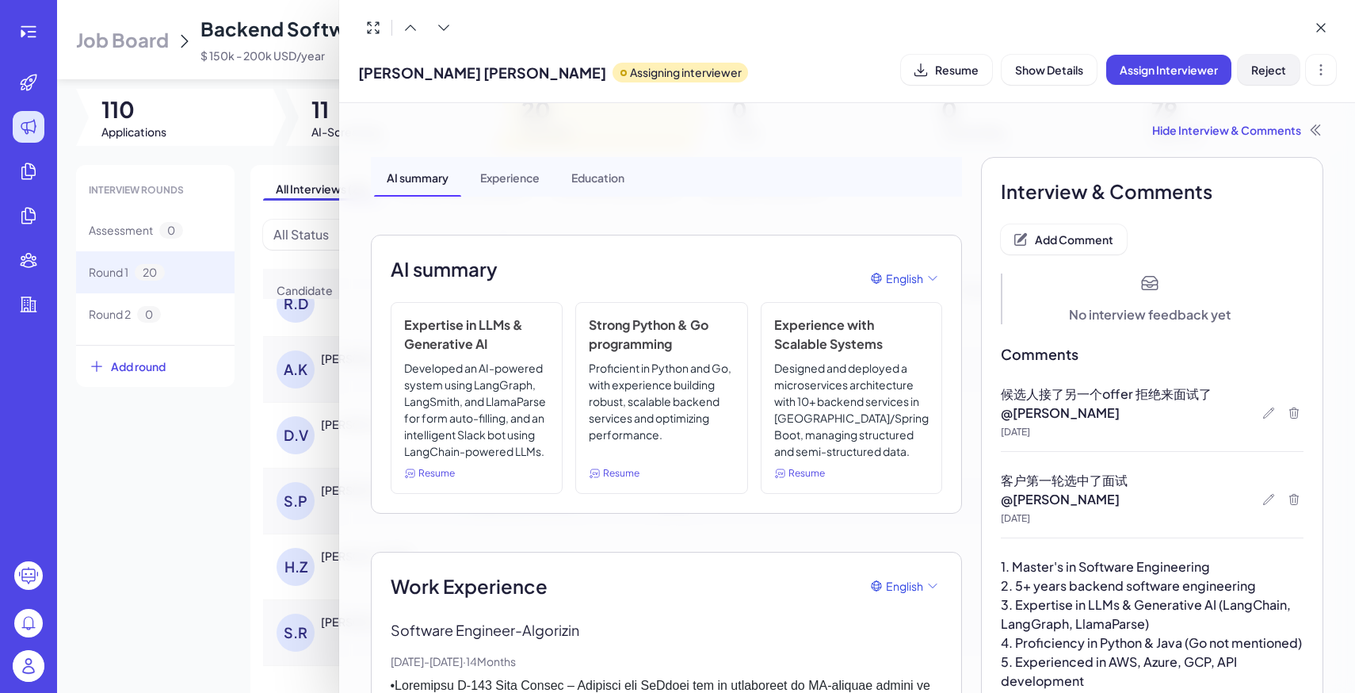
click at [1289, 77] on button "Reject" at bounding box center [1269, 70] width 62 height 30
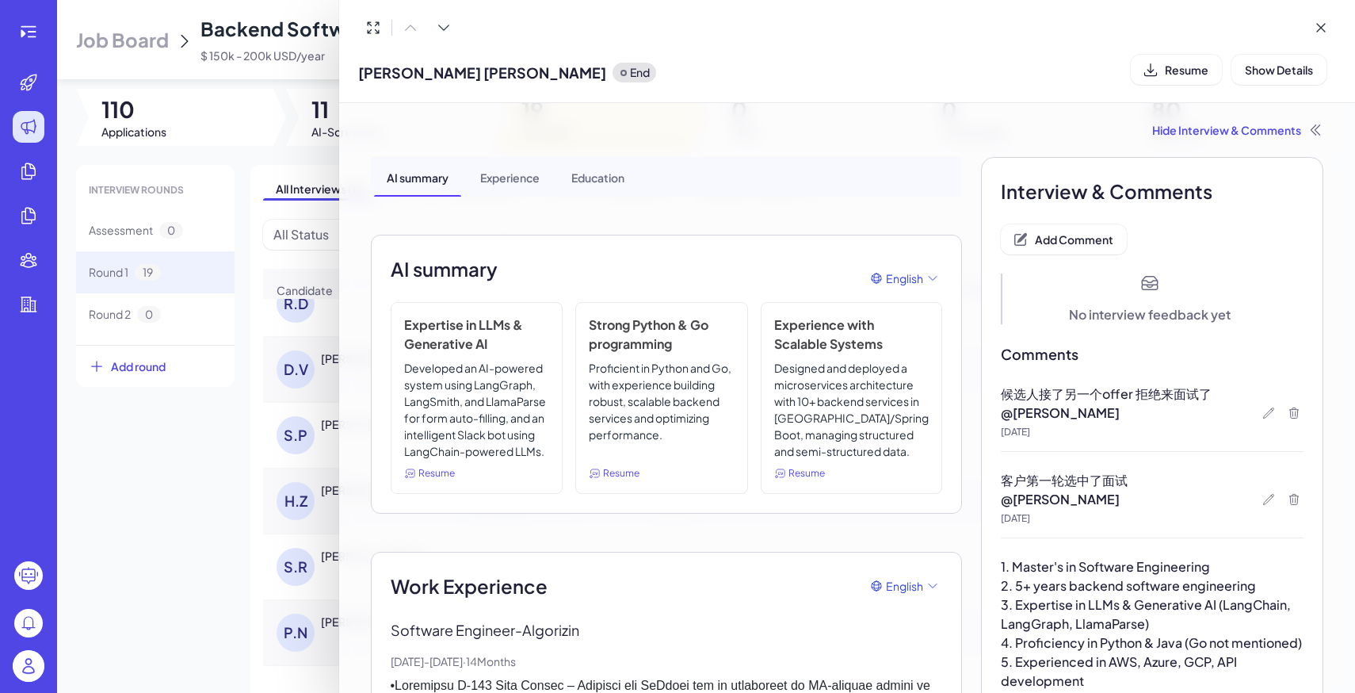
click at [199, 437] on div at bounding box center [677, 346] width 1355 height 693
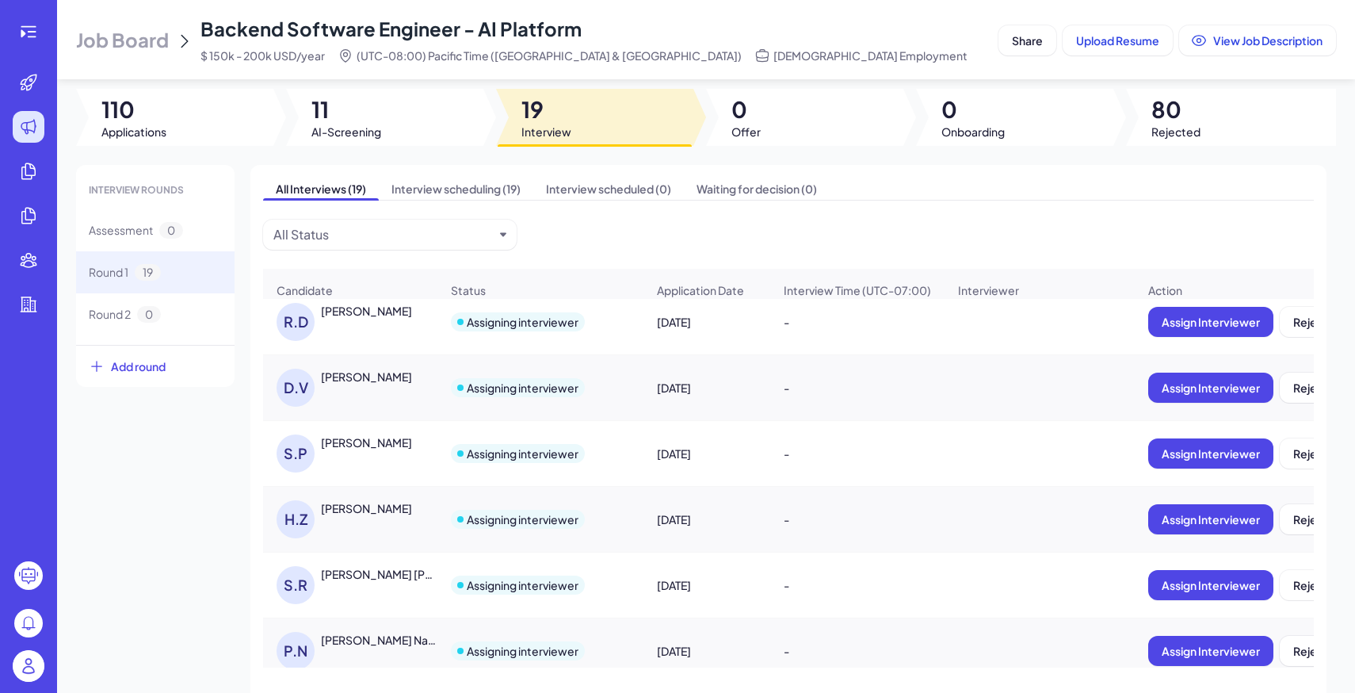
scroll to position [0, 0]
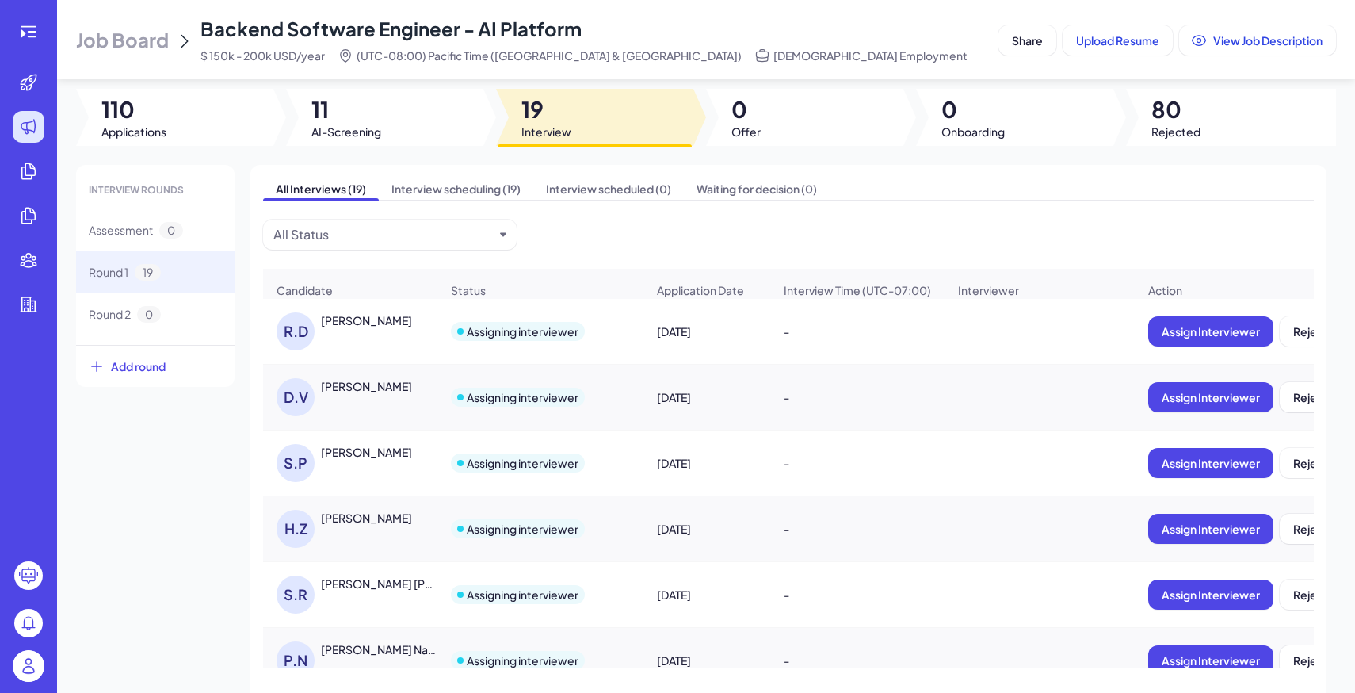
click at [362, 383] on div "[PERSON_NAME]" at bounding box center [366, 386] width 91 height 16
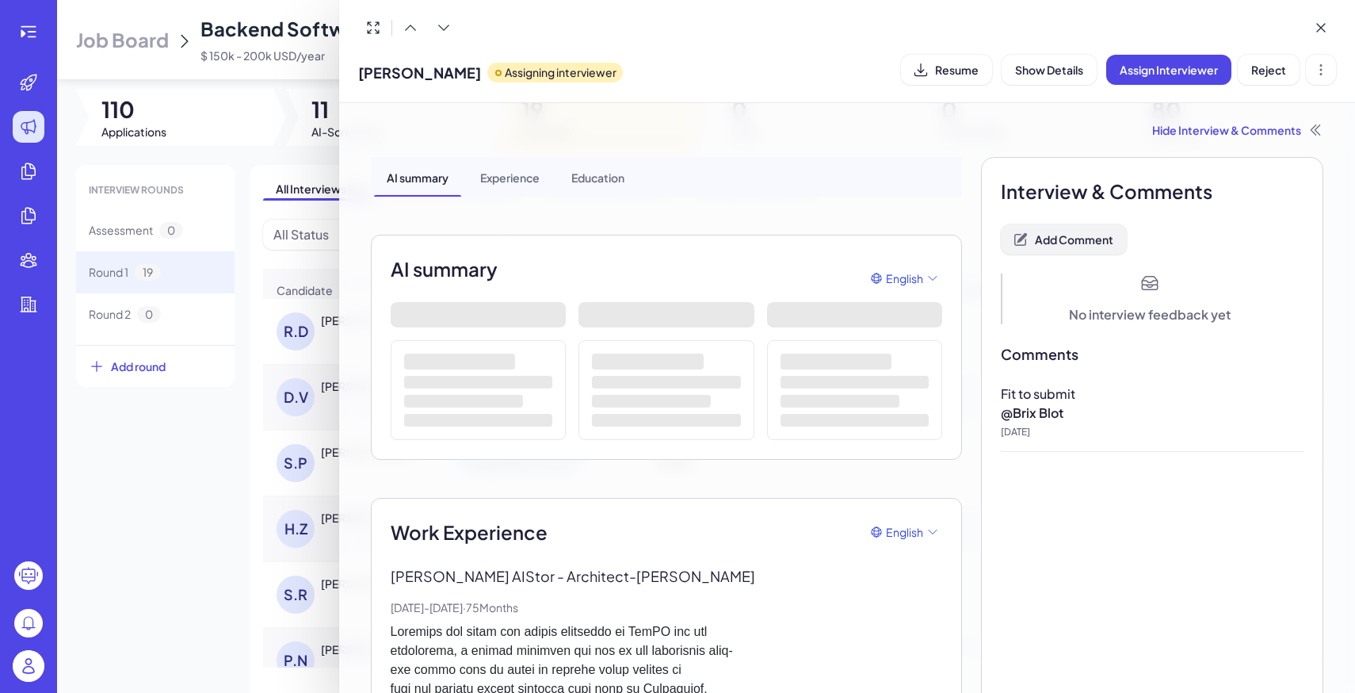
click at [1068, 239] on span "Add Comment" at bounding box center [1074, 239] width 78 height 14
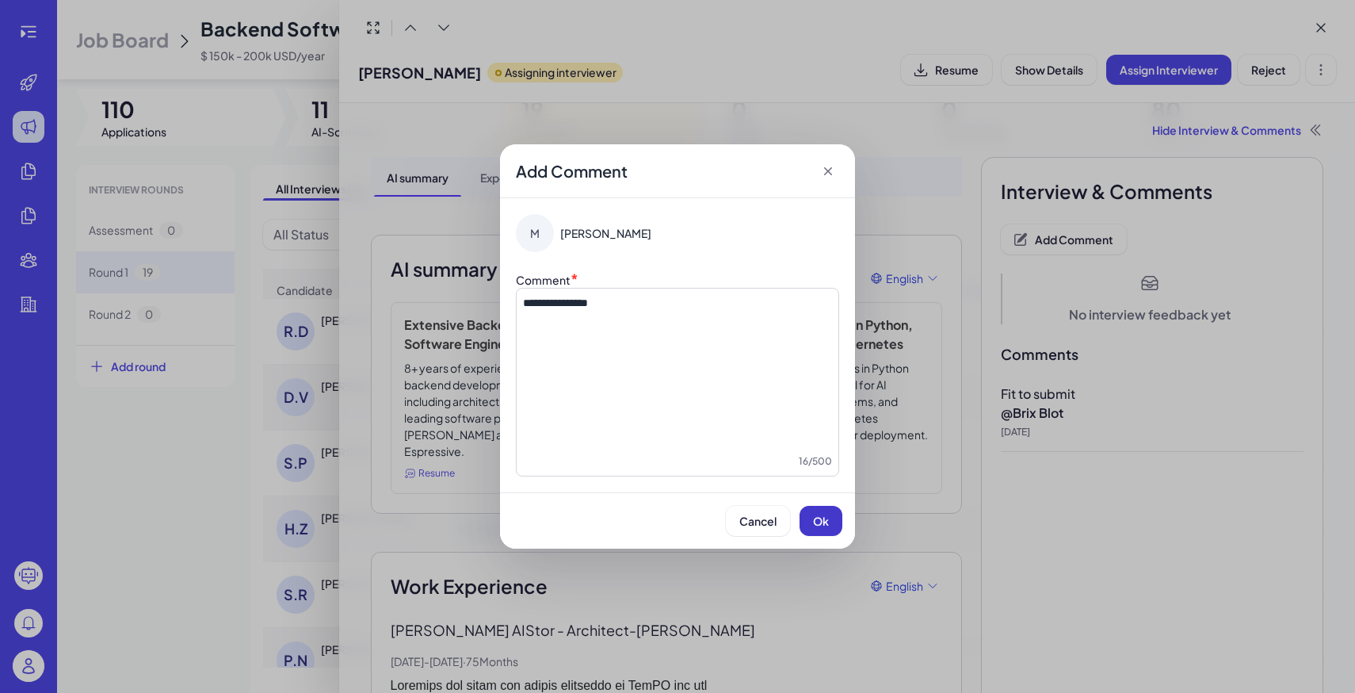
click at [826, 518] on span "Ok" at bounding box center [821, 520] width 16 height 14
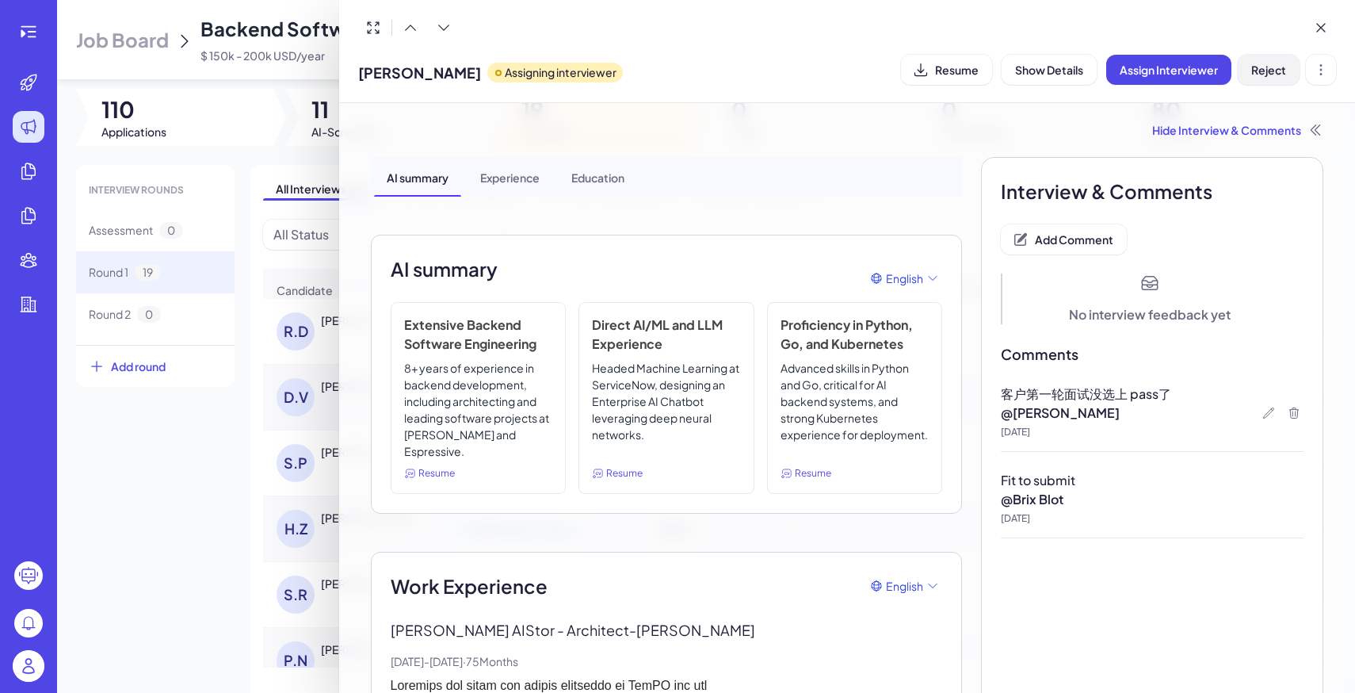
click at [1277, 63] on span "Reject" at bounding box center [1268, 70] width 35 height 14
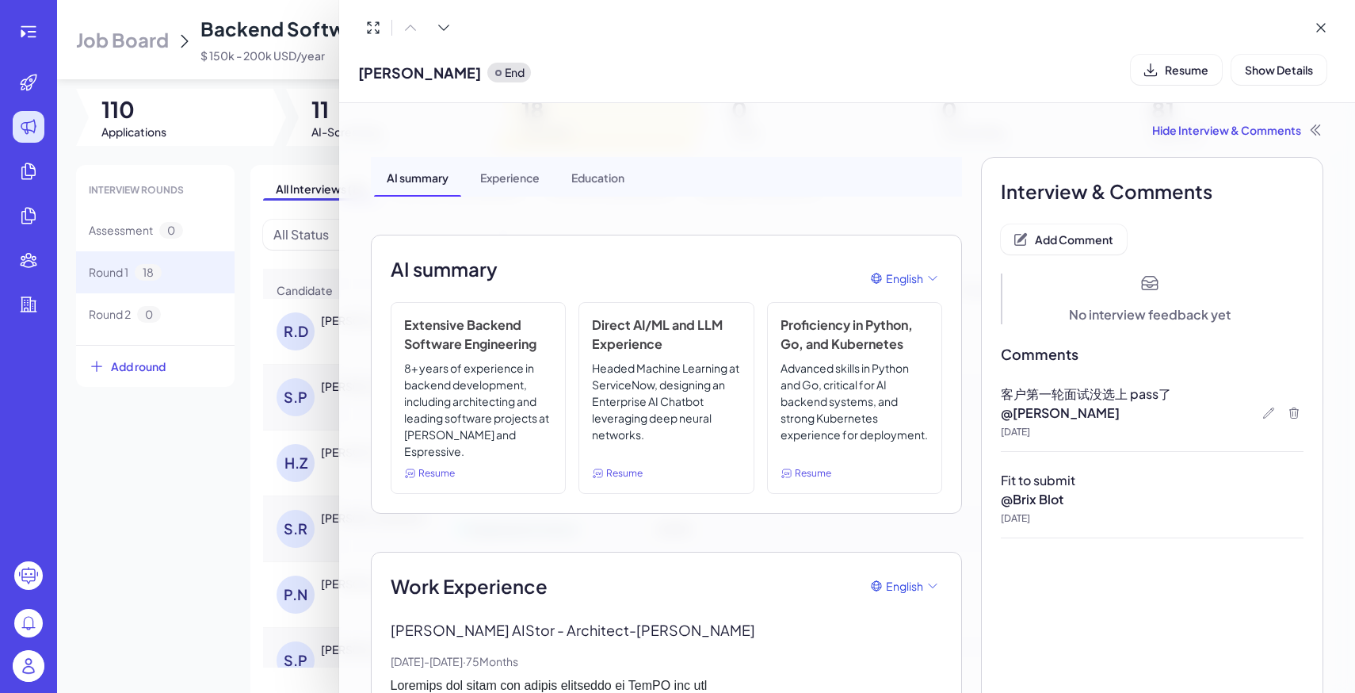
click at [234, 424] on div at bounding box center [677, 346] width 1355 height 693
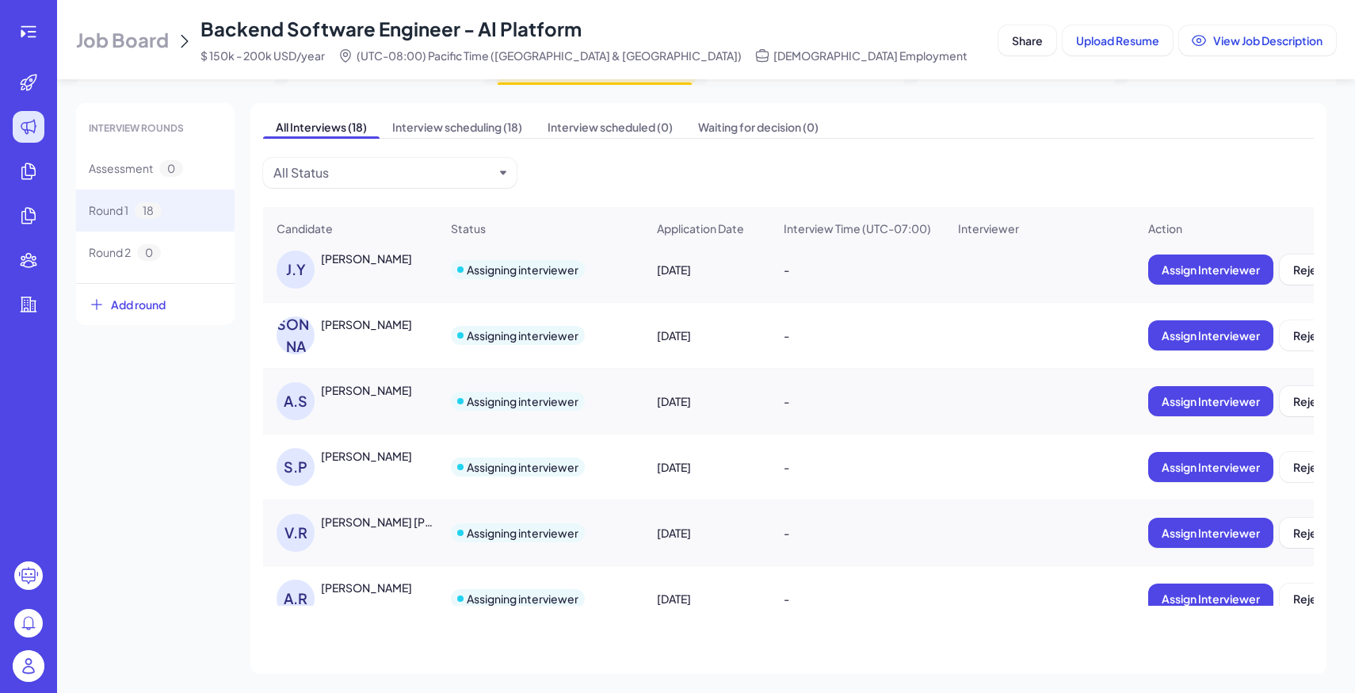
scroll to position [478, 0]
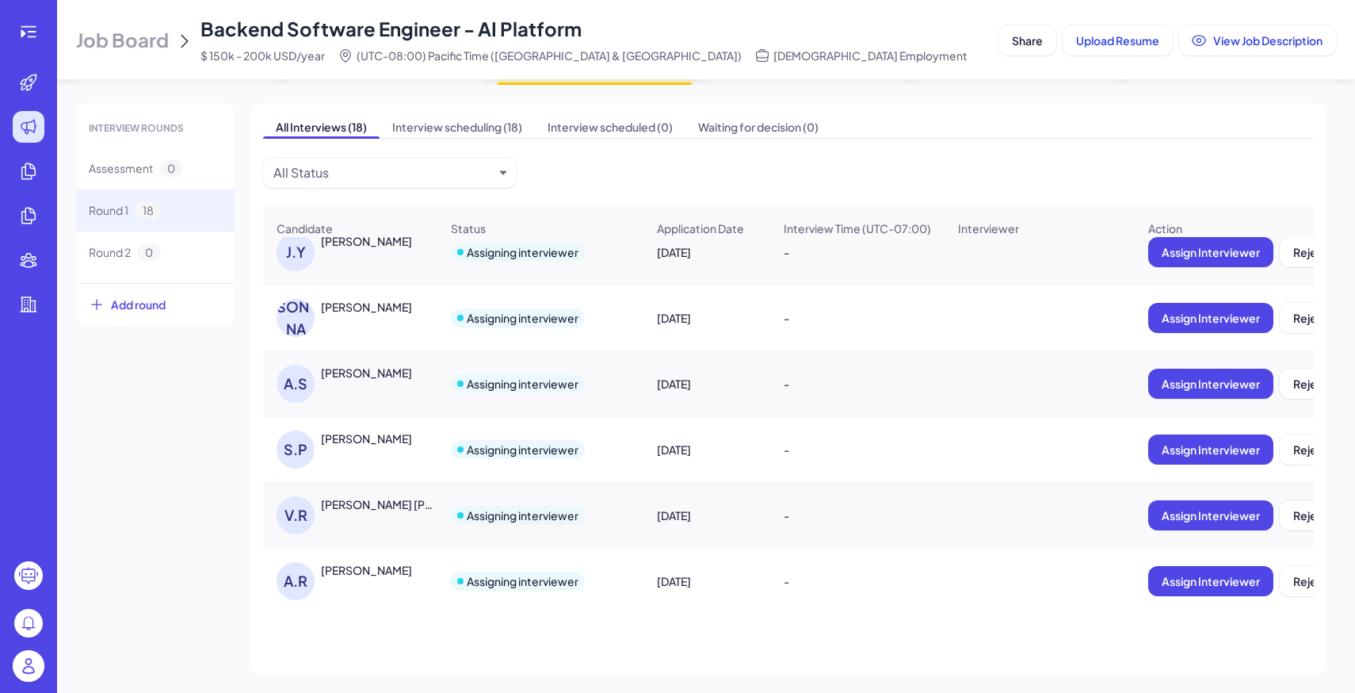
click at [392, 364] on div "[PERSON_NAME]" at bounding box center [366, 372] width 91 height 16
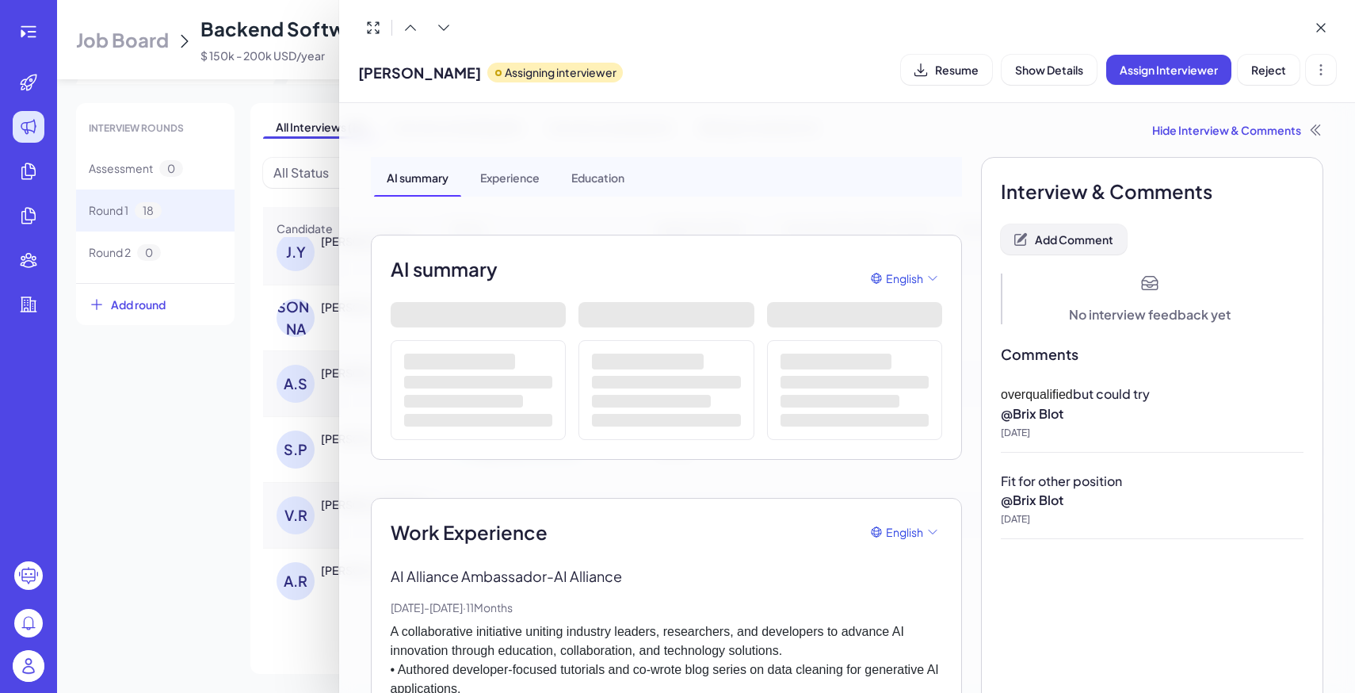
click at [1073, 246] on span "Add Comment" at bounding box center [1074, 239] width 78 height 14
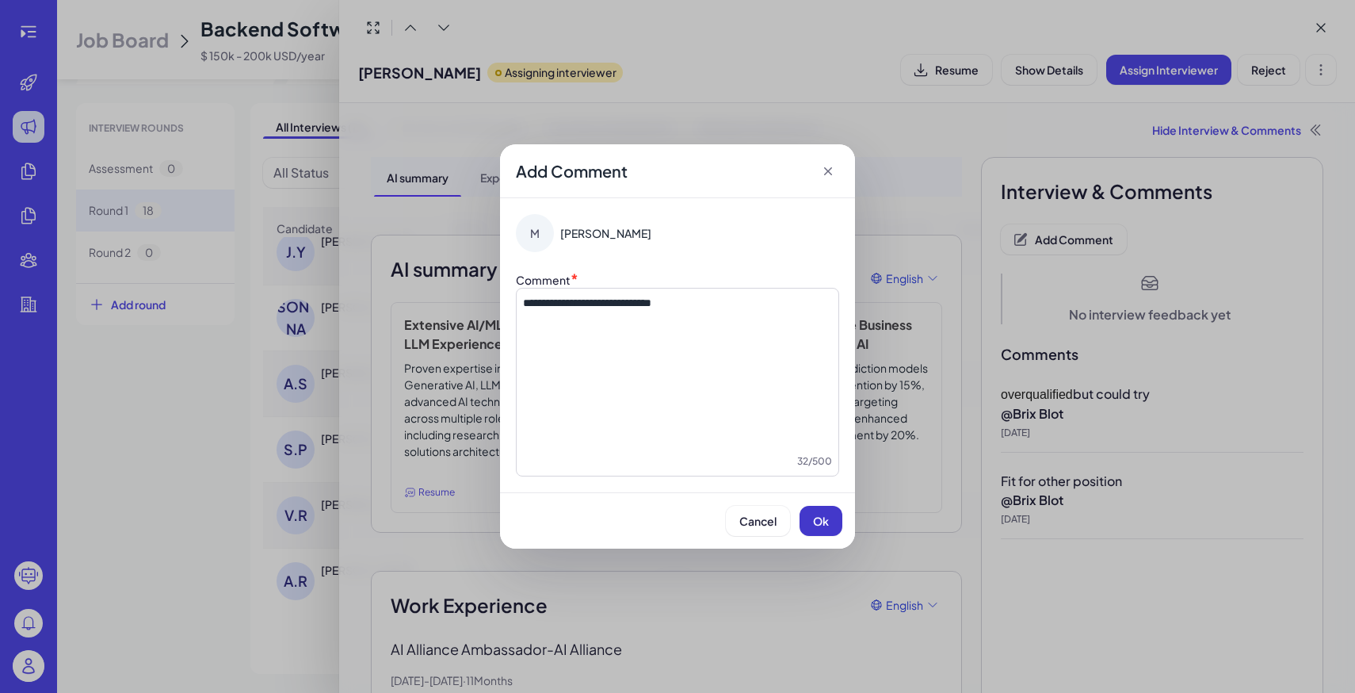
click at [821, 528] on button "Ok" at bounding box center [821, 521] width 43 height 30
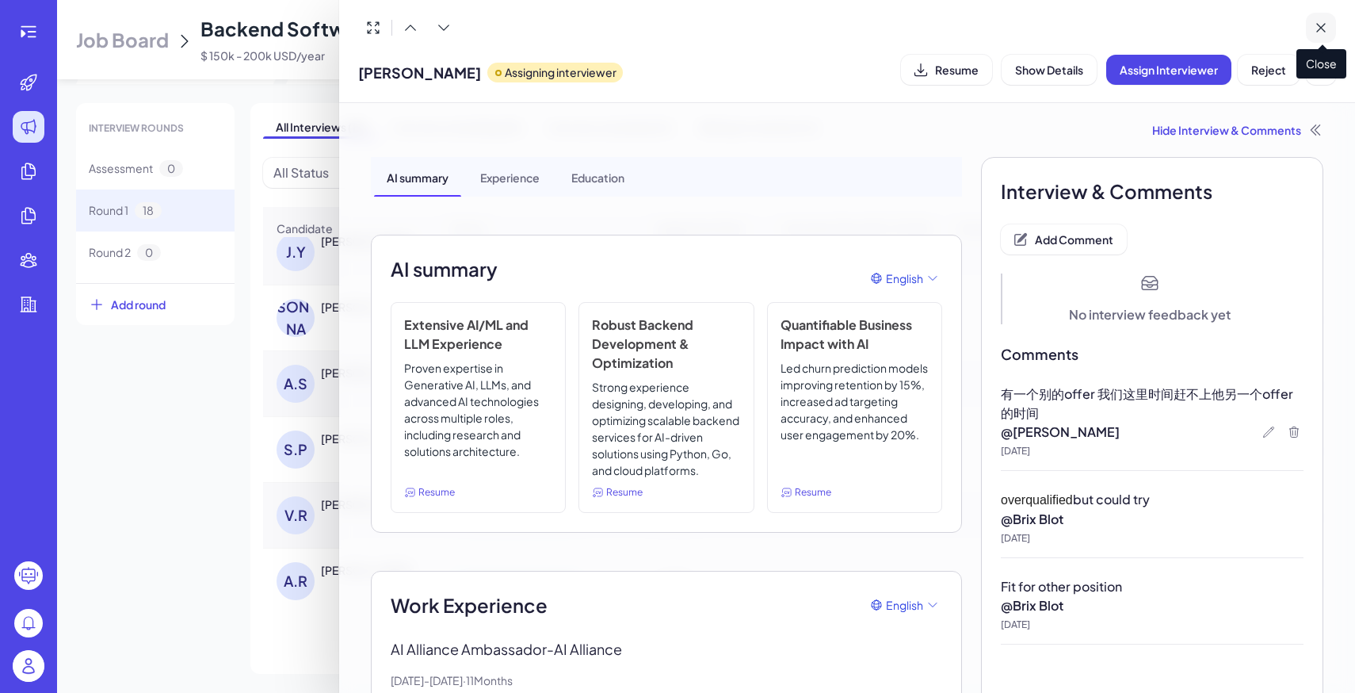
click at [1324, 31] on icon at bounding box center [1321, 28] width 8 height 8
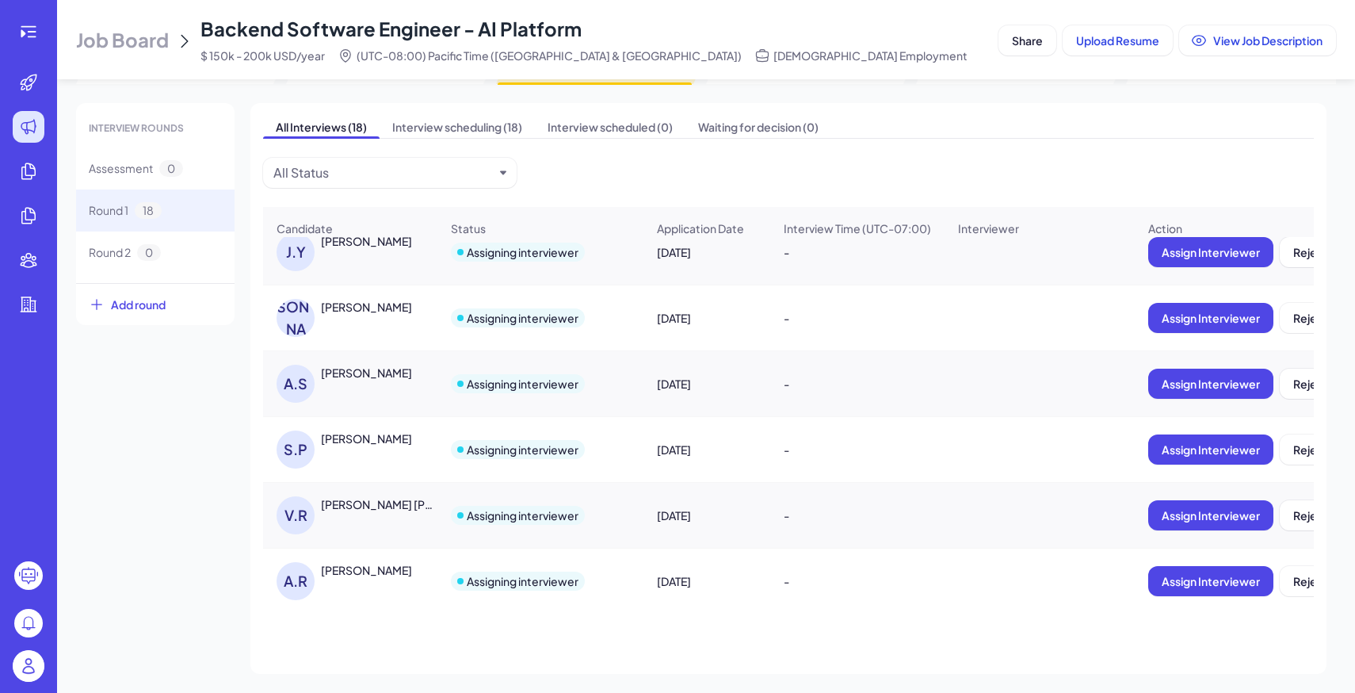
drag, startPoint x: 319, startPoint y: 374, endPoint x: 410, endPoint y: 376, distance: 91.1
click at [410, 376] on div "[PERSON_NAME]" at bounding box center [358, 383] width 163 height 38
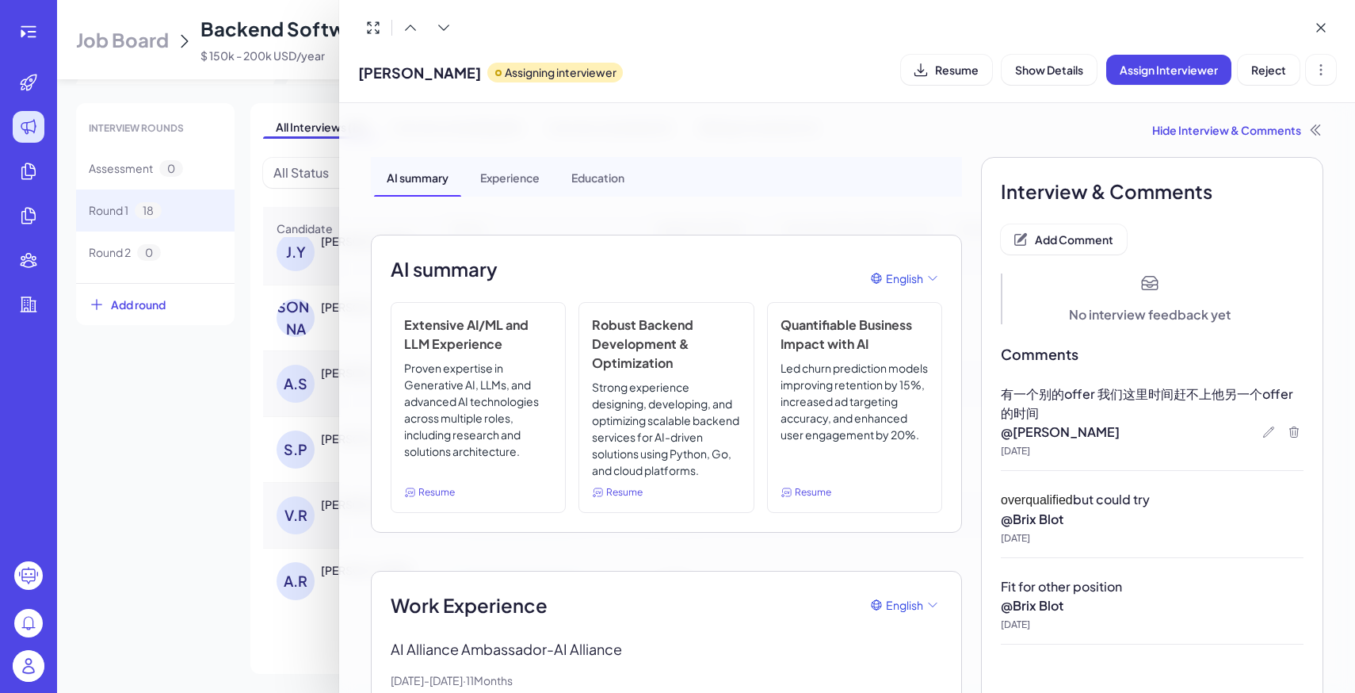
copy div "[PERSON_NAME]"
drag, startPoint x: 355, startPoint y: 66, endPoint x: 471, endPoint y: 74, distance: 116.7
click at [471, 74] on div "[PERSON_NAME] Assigning interviewer Resume Show Details Assign Interviewer Reje…" at bounding box center [847, 51] width 1017 height 103
copy span "[PERSON_NAME]"
click at [410, 77] on span "[PERSON_NAME]" at bounding box center [419, 72] width 123 height 21
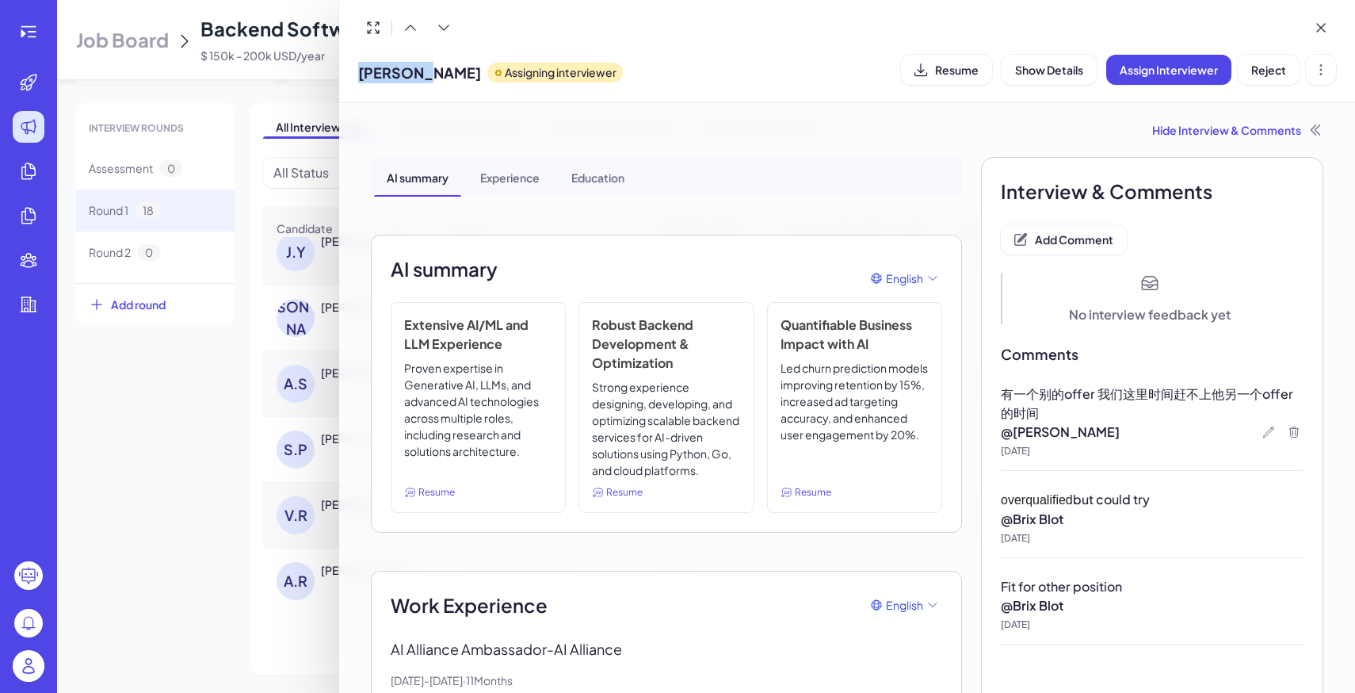
drag, startPoint x: 357, startPoint y: 74, endPoint x: 407, endPoint y: 74, distance: 50.7
click at [407, 74] on div "Alireza Seddighi Assigning interviewer Resume Show Details Assign Interviewer R…" at bounding box center [847, 51] width 1017 height 103
copy span "Alireza"
click at [1330, 30] on button at bounding box center [1321, 28] width 30 height 30
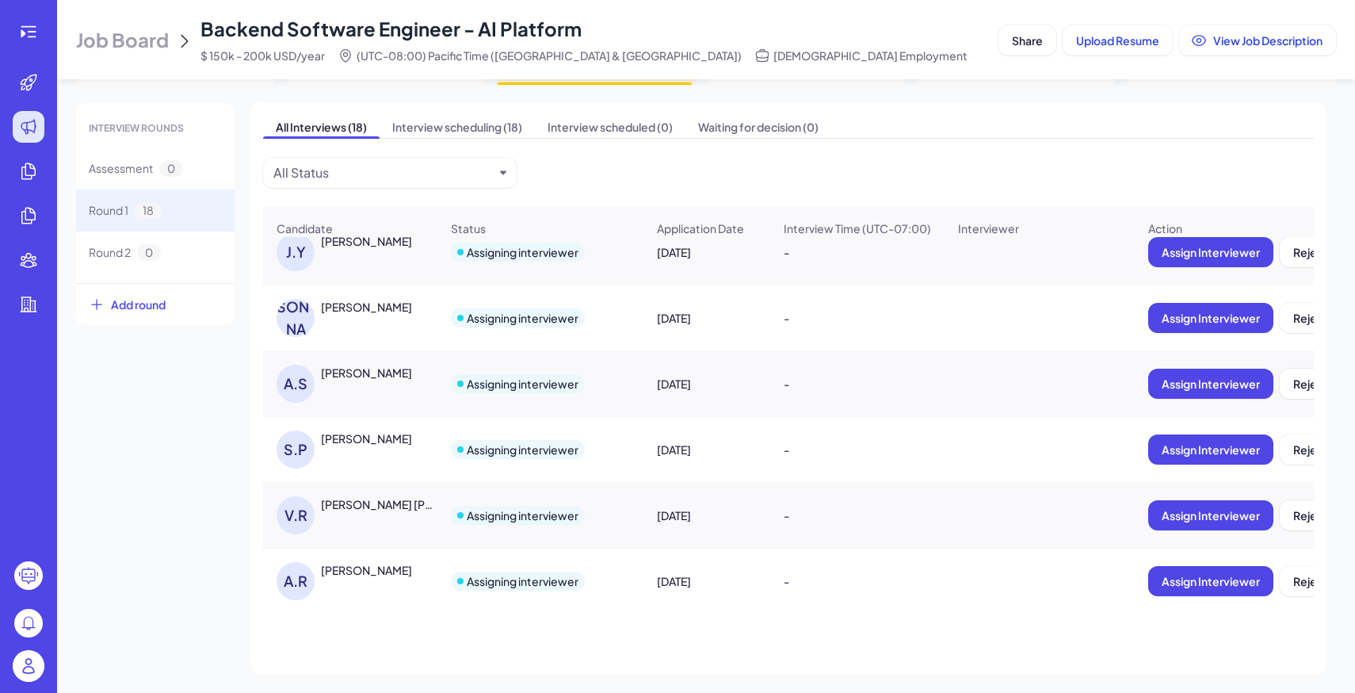
click at [385, 437] on div "Shashank Pandya" at bounding box center [366, 438] width 91 height 16
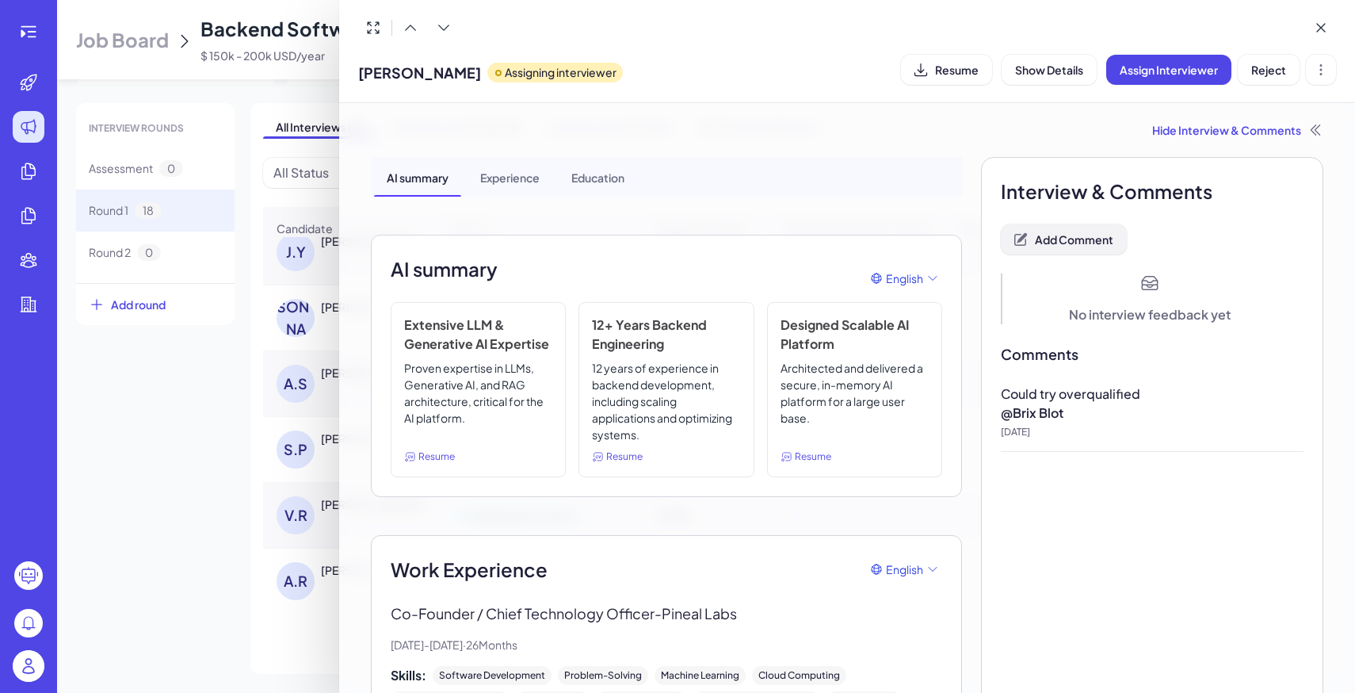
click at [1086, 230] on button "Add Comment" at bounding box center [1064, 239] width 126 height 30
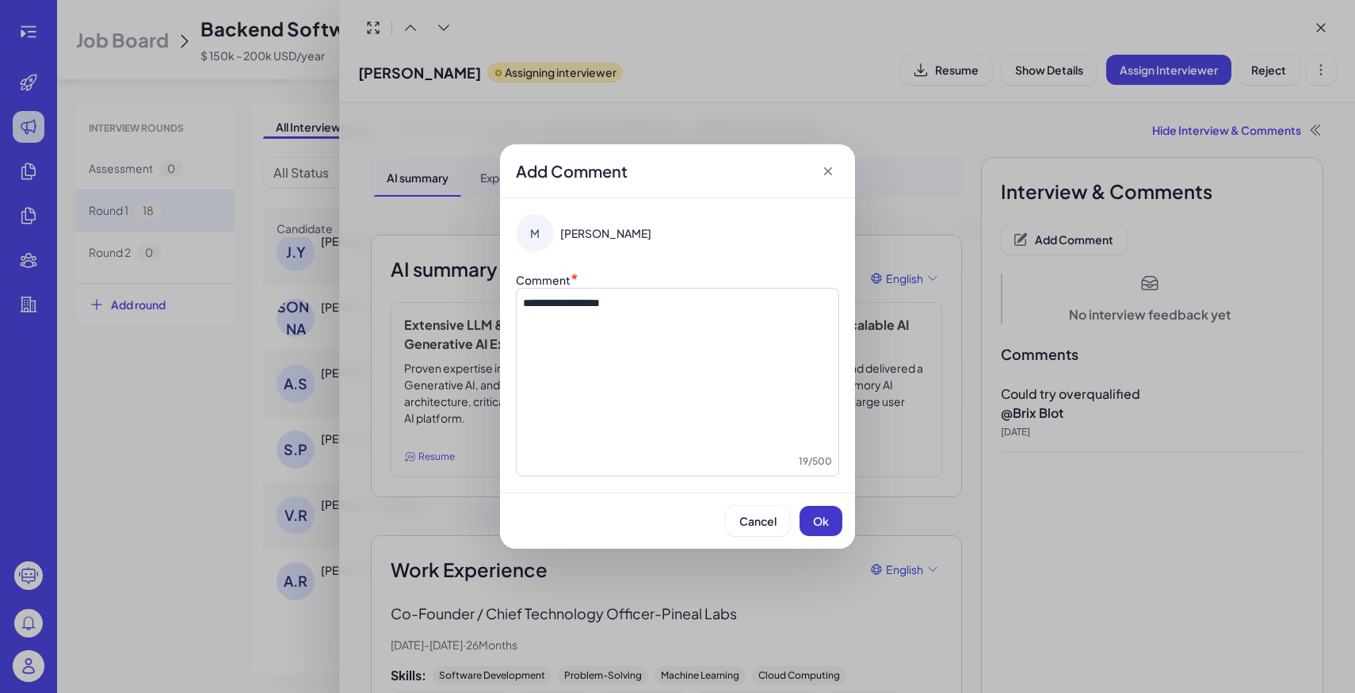
click at [815, 526] on span "Ok" at bounding box center [821, 520] width 16 height 14
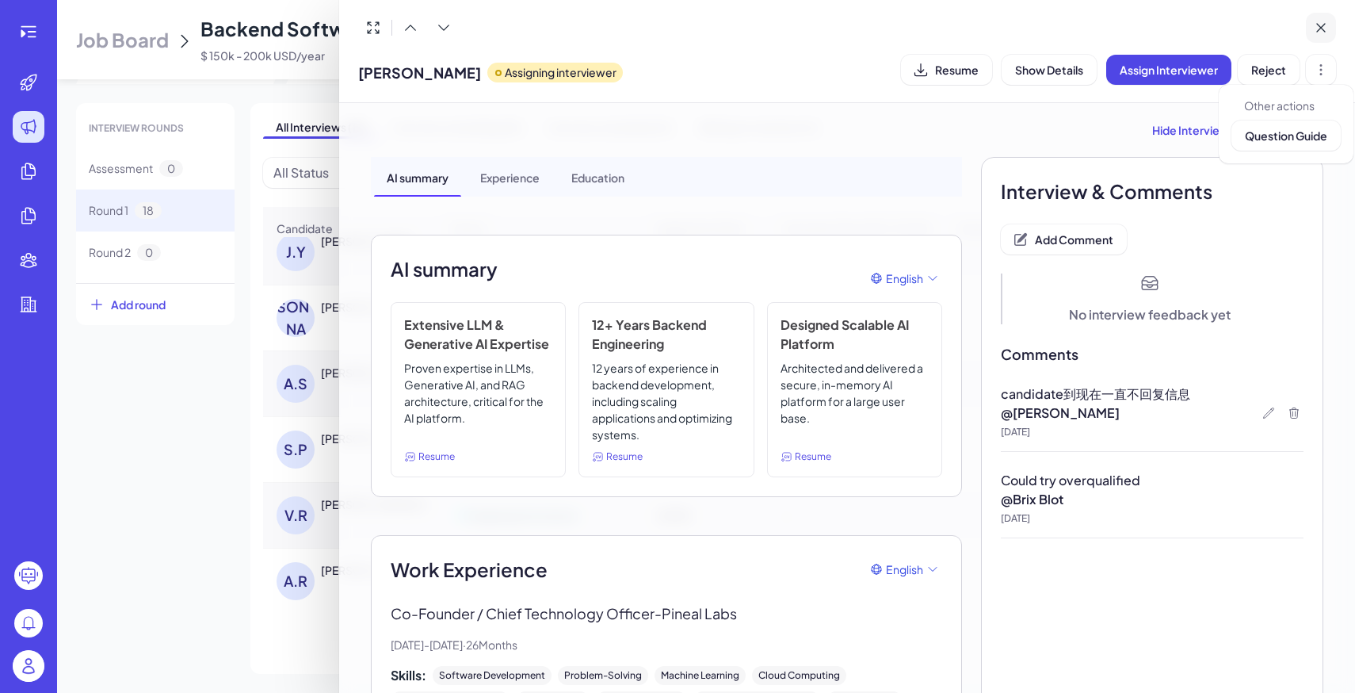
click at [1318, 39] on button at bounding box center [1321, 28] width 30 height 30
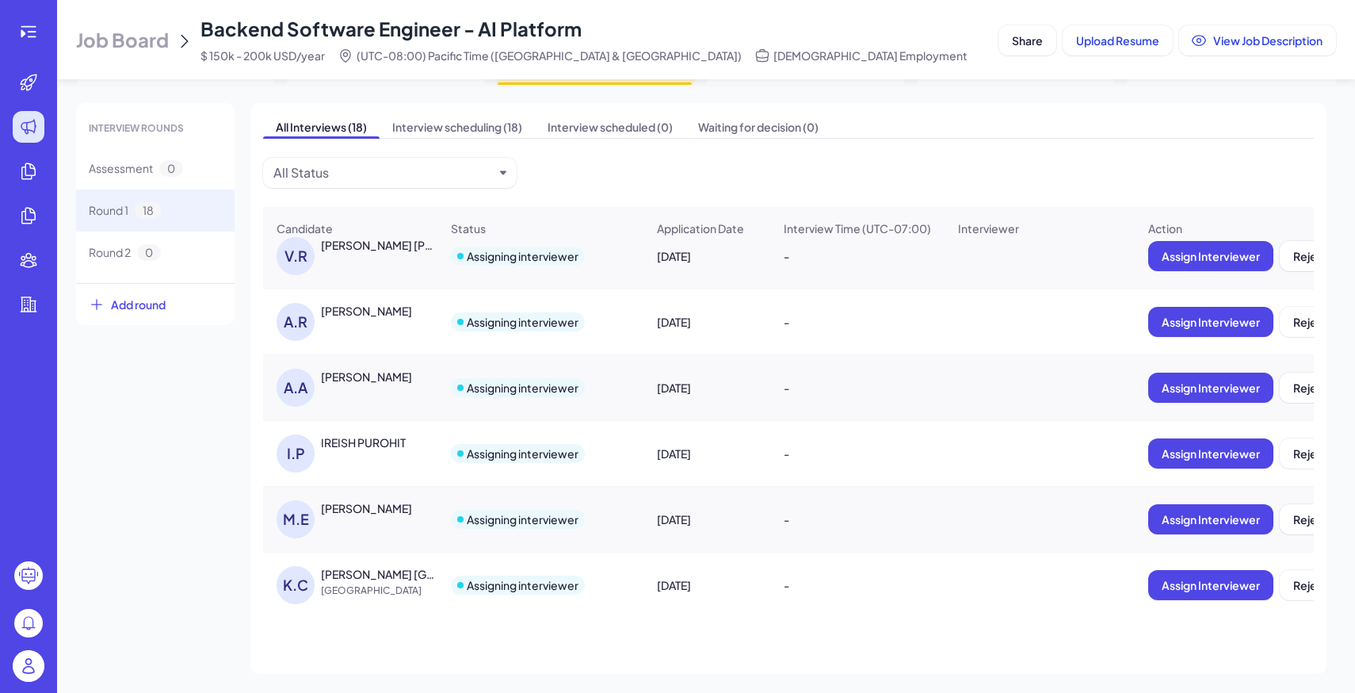
scroll to position [815, 0]
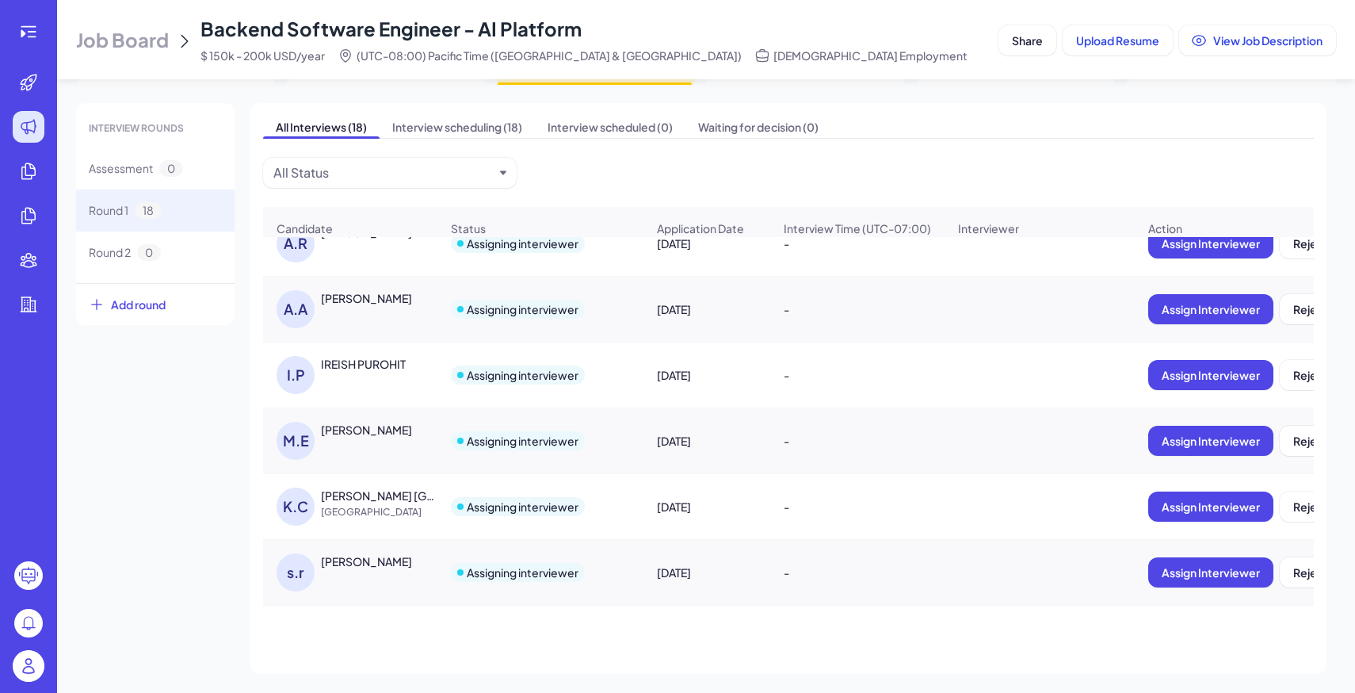
drag, startPoint x: 322, startPoint y: 559, endPoint x: 415, endPoint y: 567, distance: 93.9
click at [415, 567] on div "saikiran rallabandi" at bounding box center [380, 561] width 119 height 16
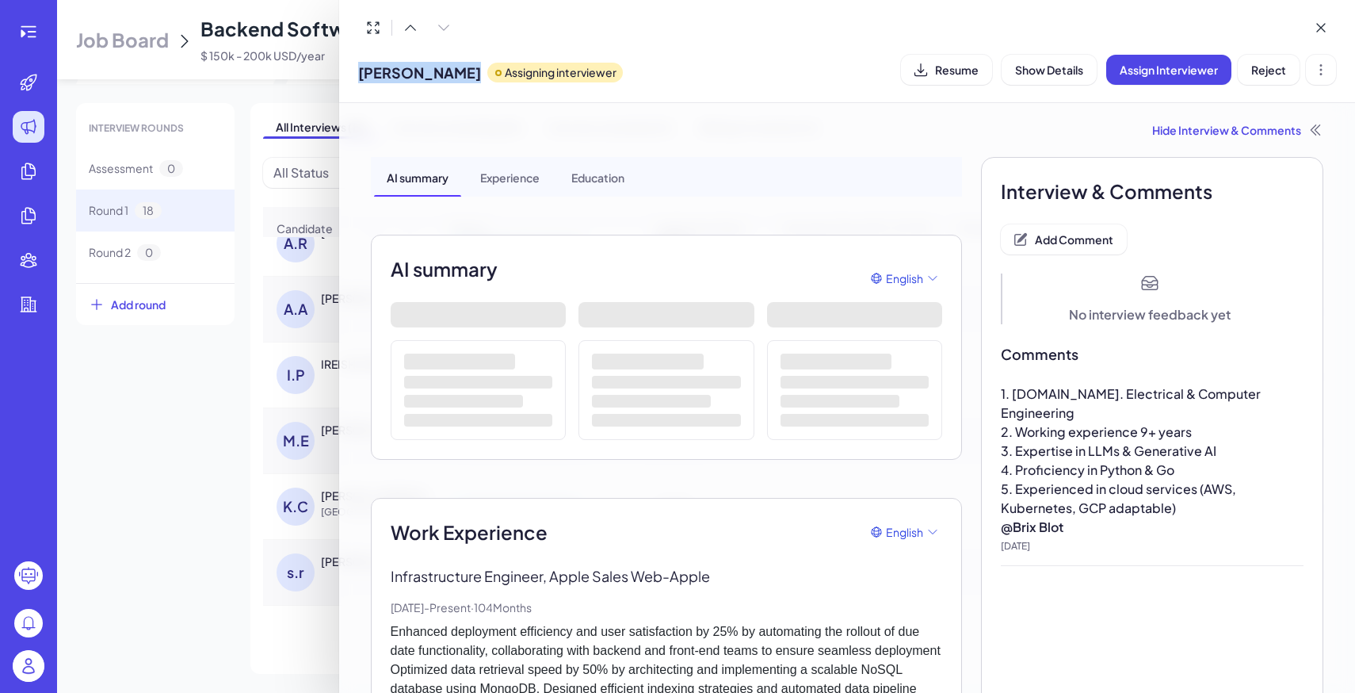
drag, startPoint x: 358, startPoint y: 75, endPoint x: 489, endPoint y: 79, distance: 130.8
click at [489, 79] on div "saikiran rallabandi Assigning interviewer" at bounding box center [490, 69] width 265 height 40
copy span "saikiran rallabandi"
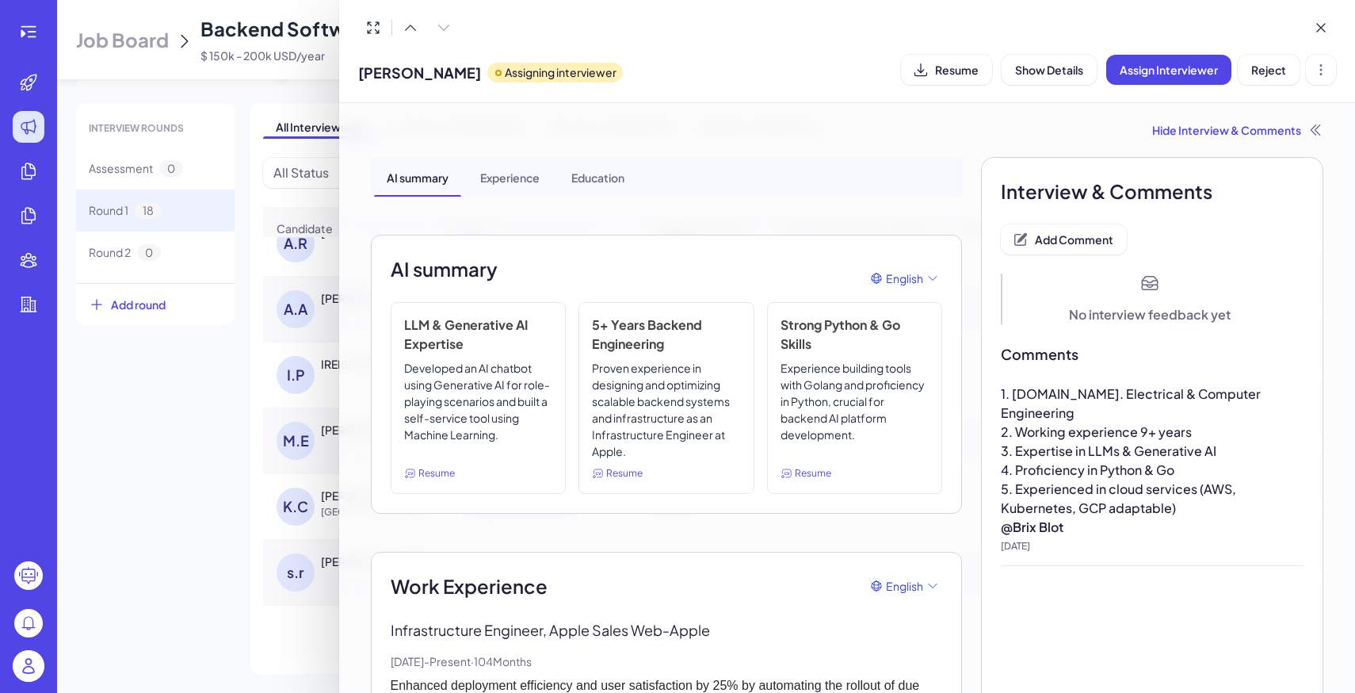
click at [242, 513] on div at bounding box center [677, 346] width 1355 height 693
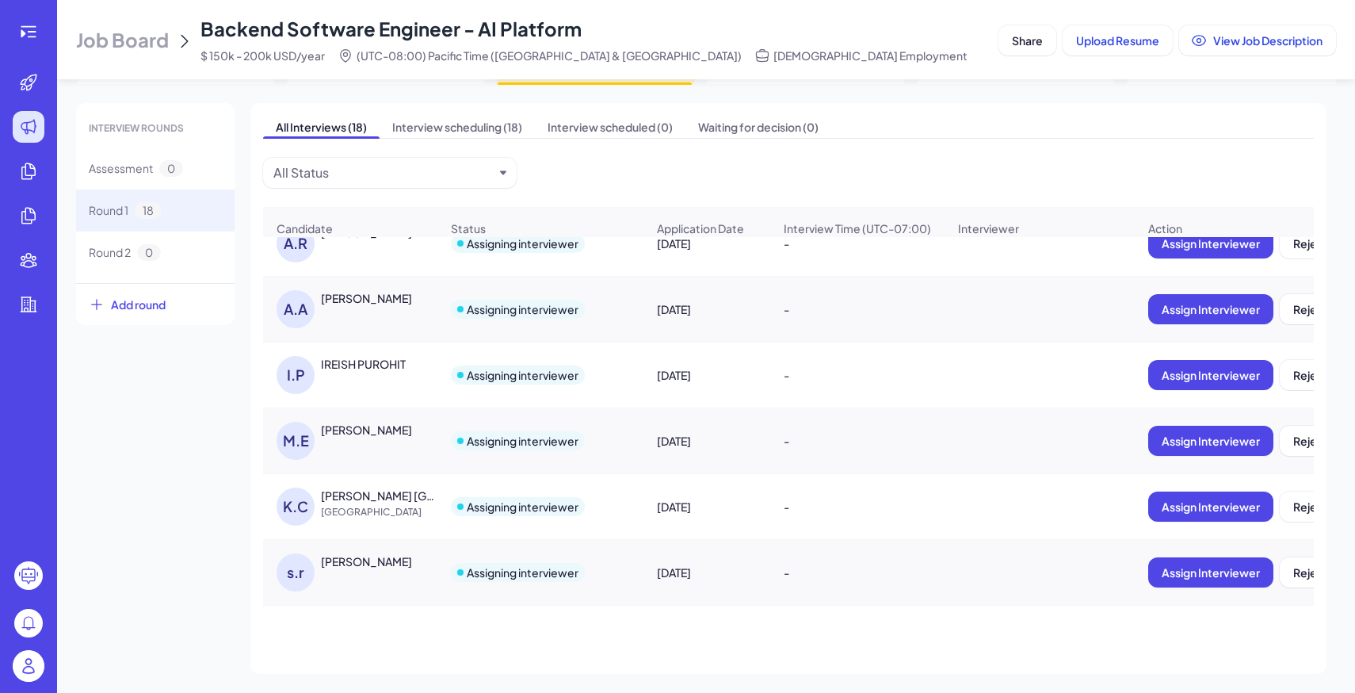
click at [336, 502] on div "Kerwin China" at bounding box center [379, 495] width 117 height 16
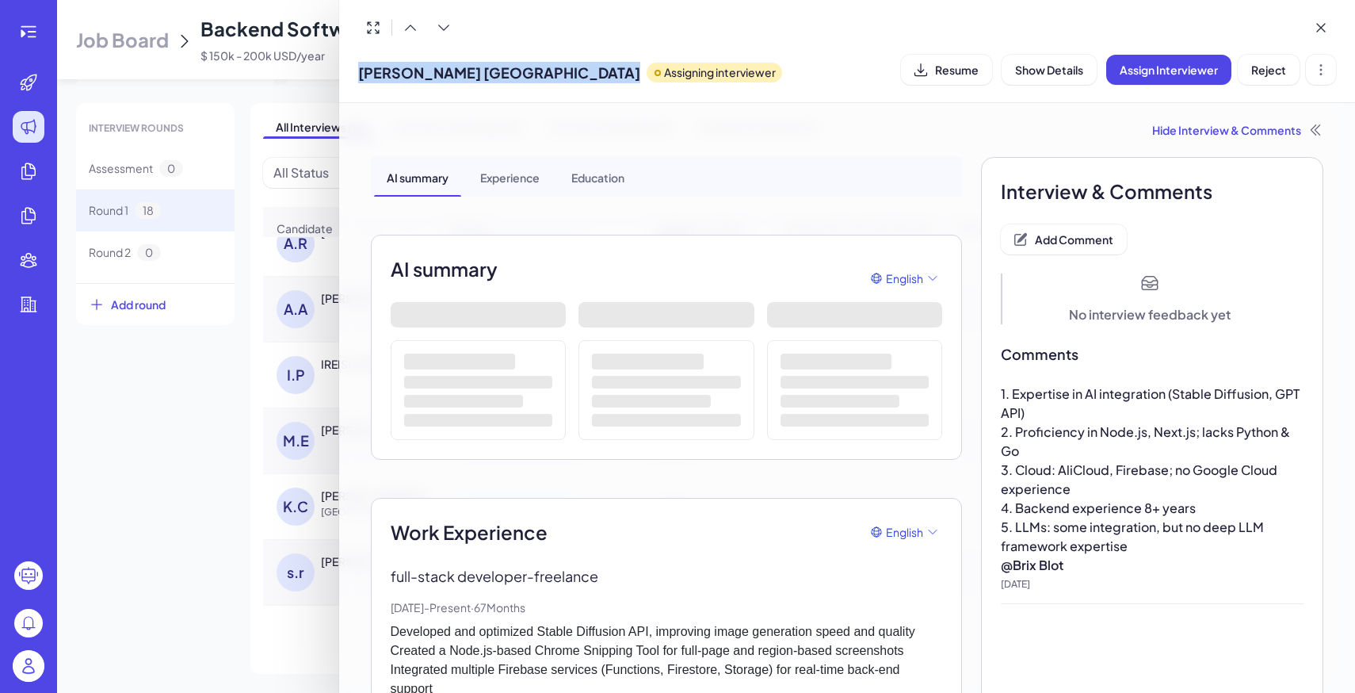
drag, startPoint x: 358, startPoint y: 74, endPoint x: 453, endPoint y: 77, distance: 95.1
click at [453, 77] on div "Kerwin China Assigning interviewer" at bounding box center [570, 69] width 424 height 40
copy span "Kerwin China"
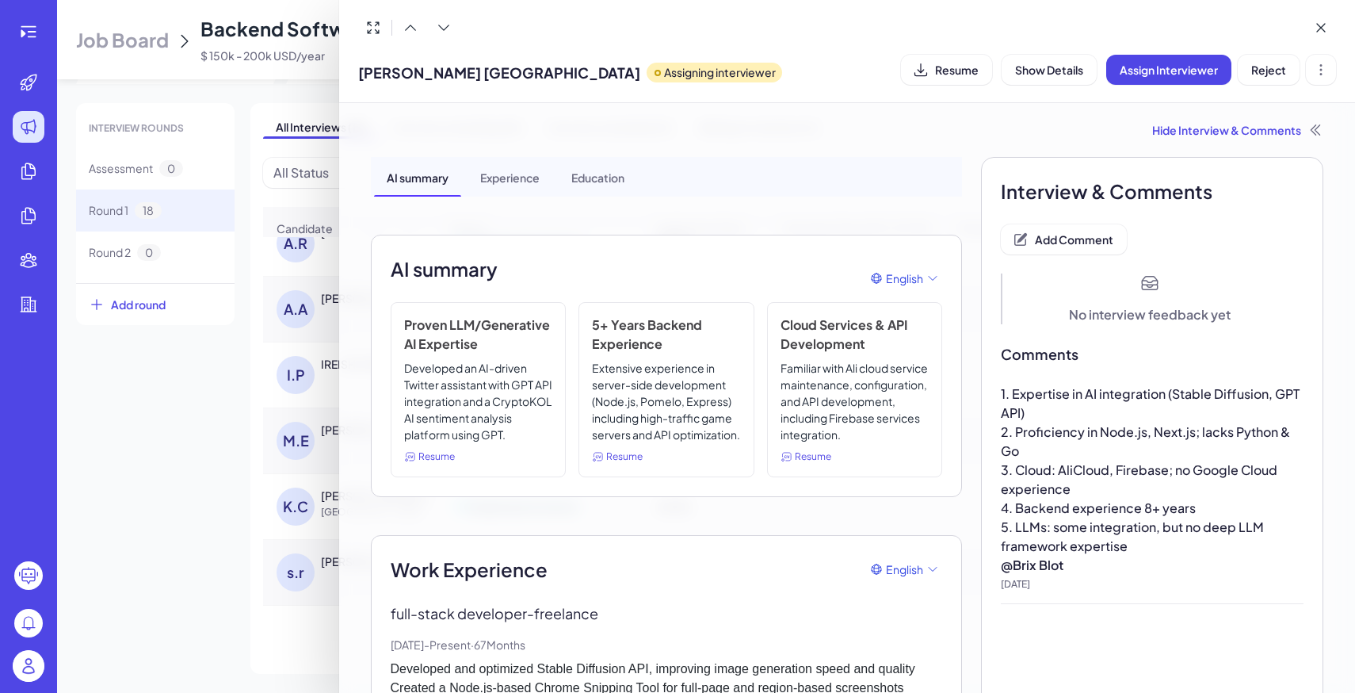
click at [182, 353] on div at bounding box center [677, 346] width 1355 height 693
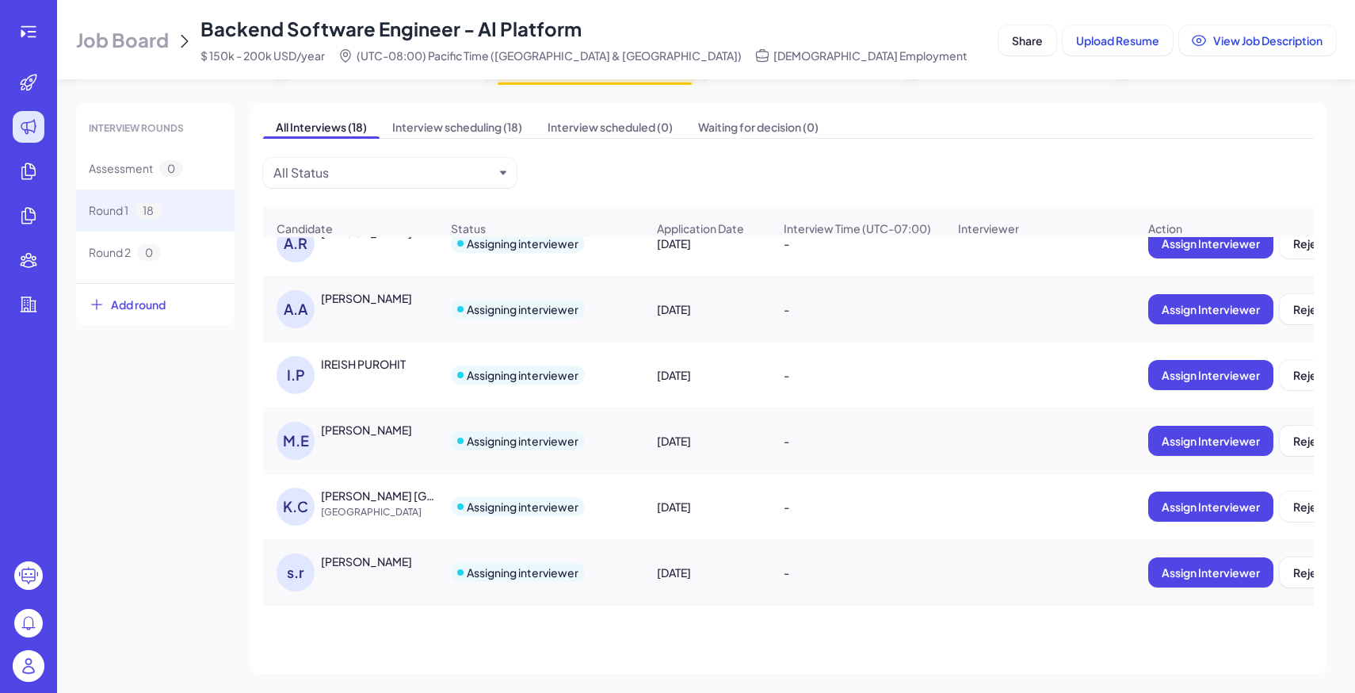
click at [351, 438] on div "M.E Mark Elmore" at bounding box center [358, 441] width 163 height 38
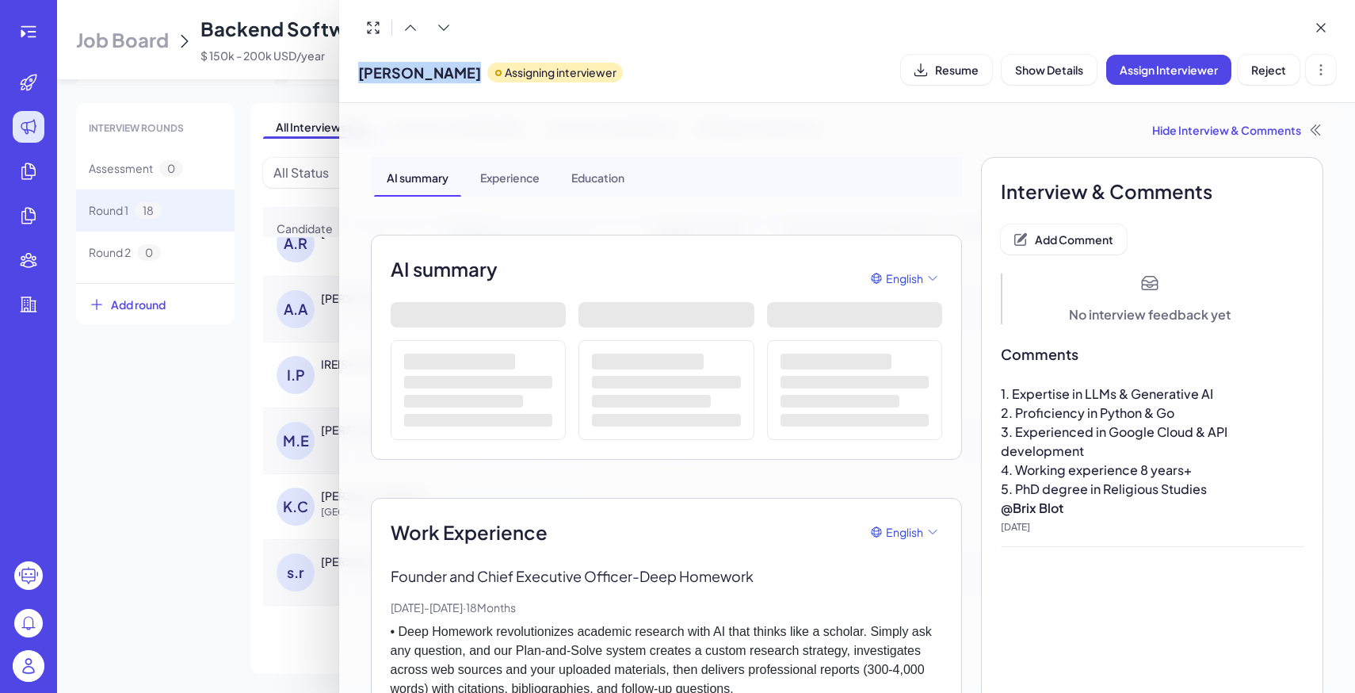
drag, startPoint x: 359, startPoint y: 77, endPoint x: 447, endPoint y: 77, distance: 88.0
click at [447, 77] on div "Mark Elmore Assigning interviewer" at bounding box center [490, 69] width 265 height 40
copy span "Mark Elmore"
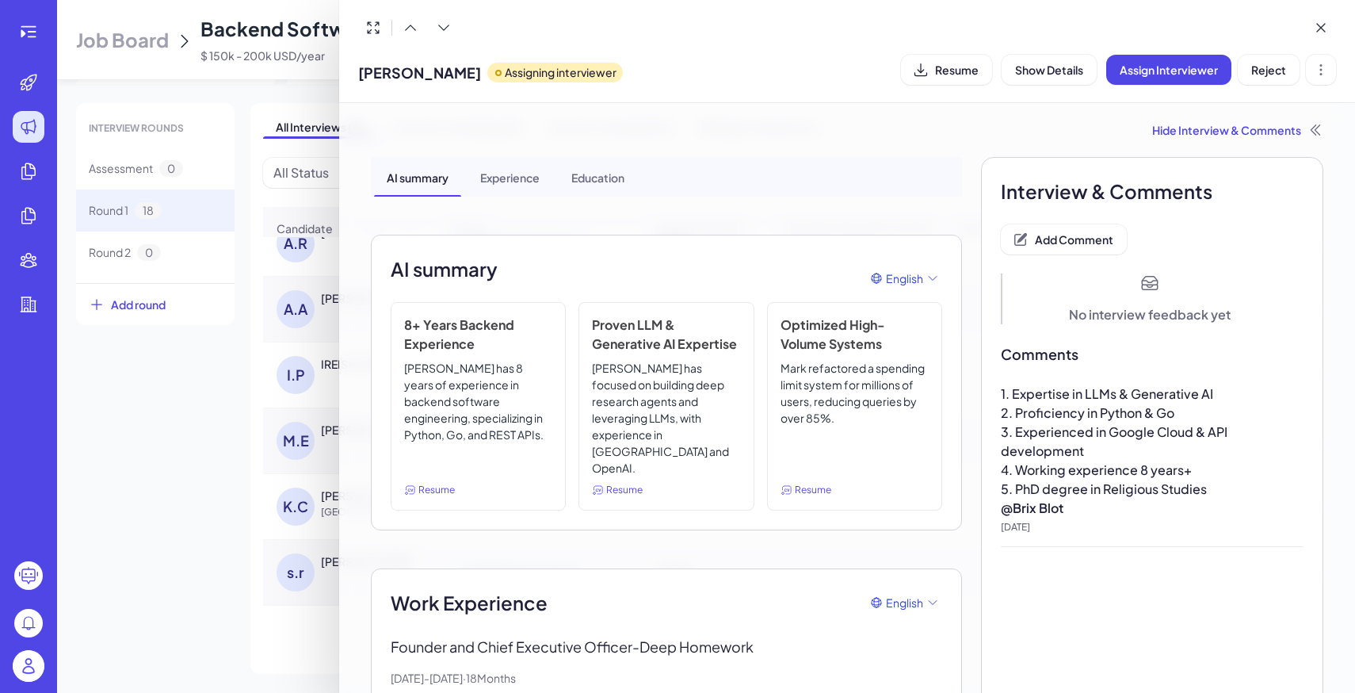
click at [232, 483] on div at bounding box center [677, 346] width 1355 height 693
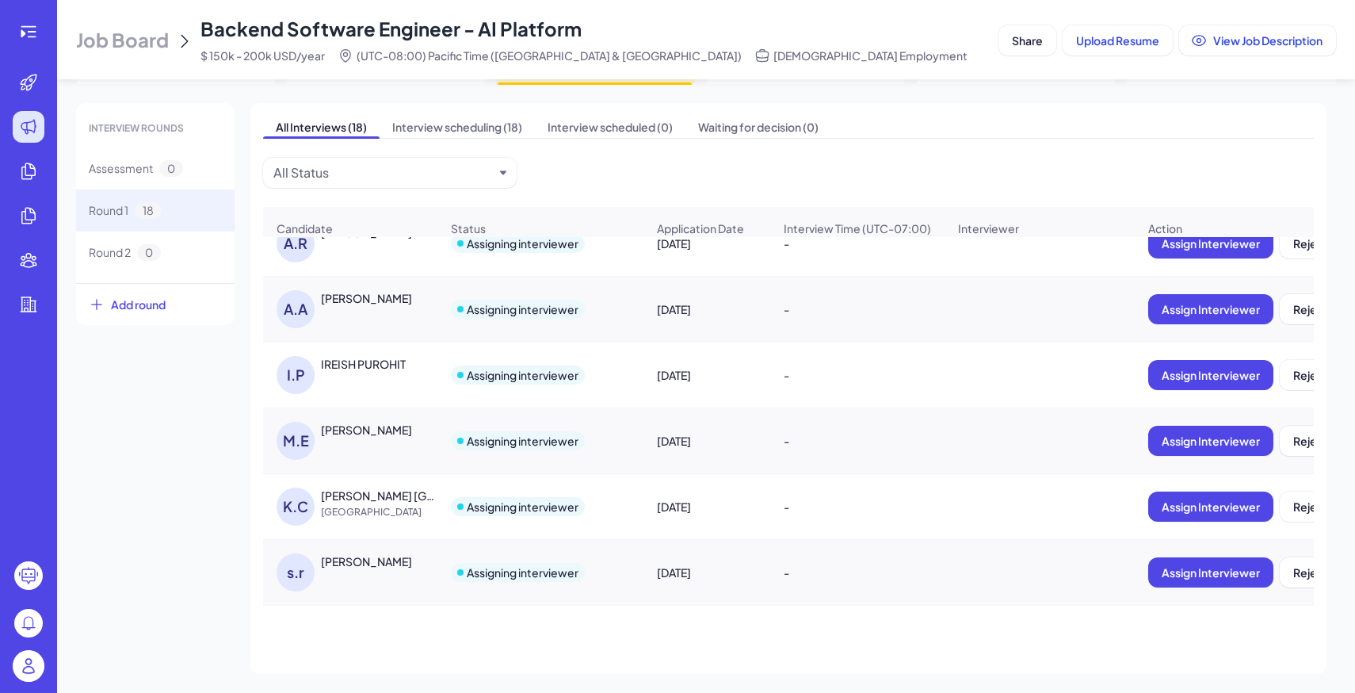
click at [197, 517] on div "INTERVIEW ROUNDS Assessment 0 Round 1 18 Round 2 0 Add round All Interviews (18…" at bounding box center [706, 388] width 1260 height 571
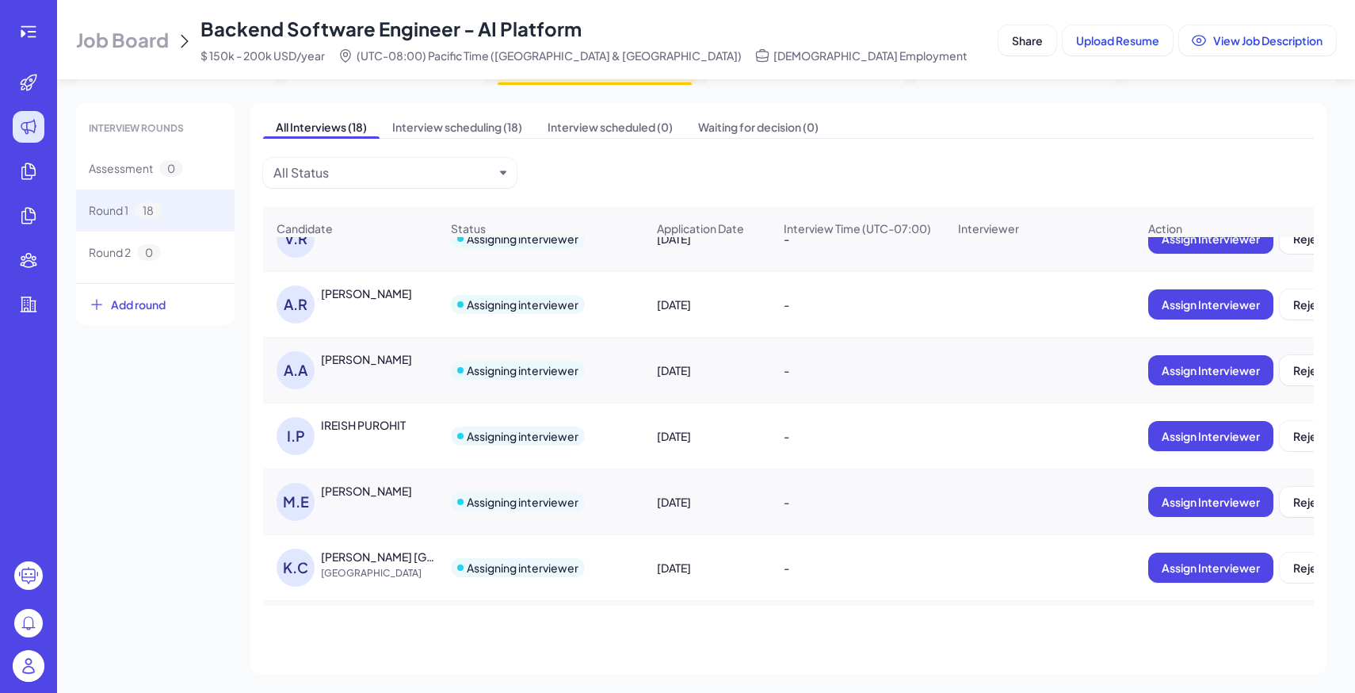
scroll to position [731, 0]
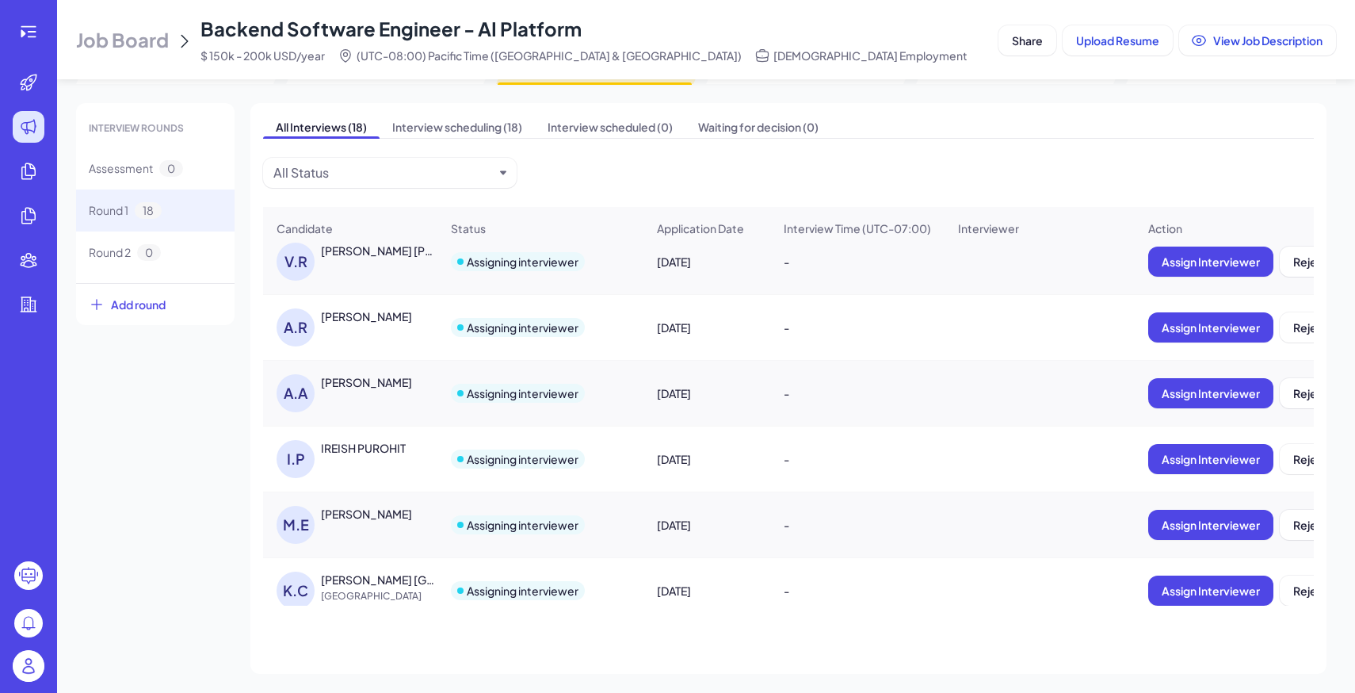
click at [353, 451] on div "IREISH PUROHIT" at bounding box center [363, 448] width 85 height 16
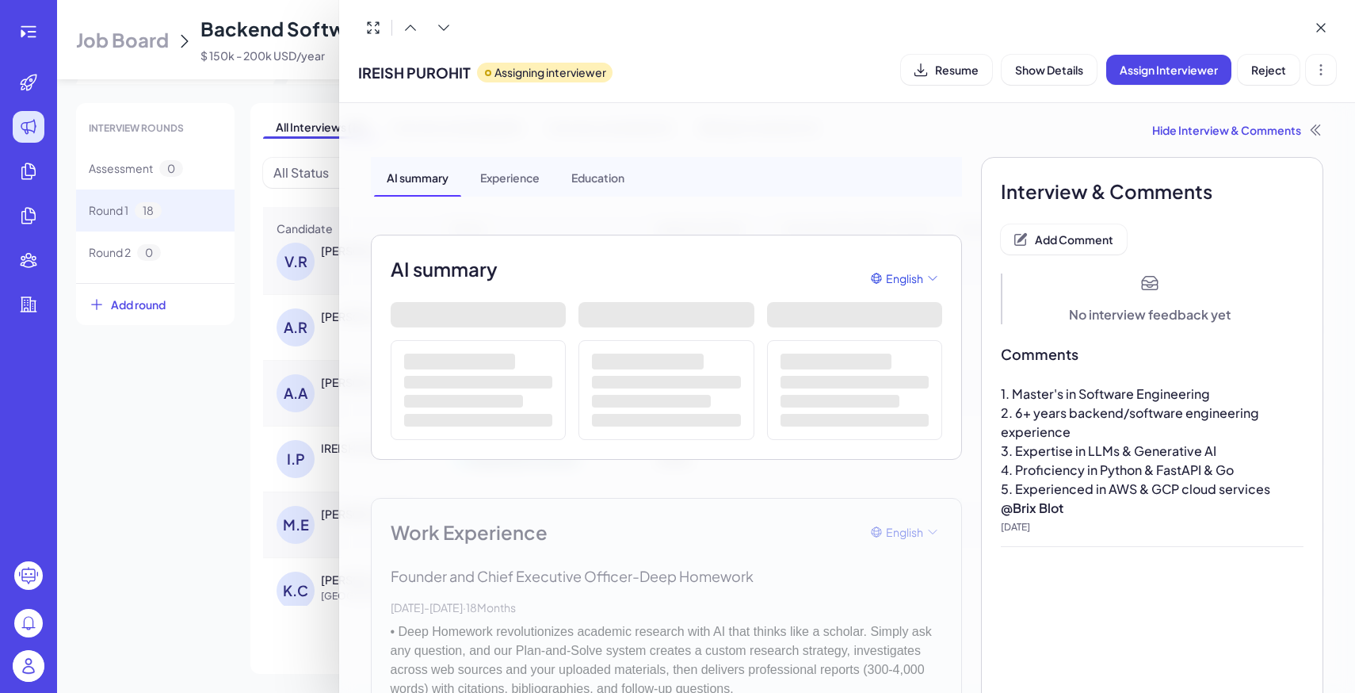
click at [363, 71] on span "IREISH PUROHIT" at bounding box center [414, 72] width 113 height 21
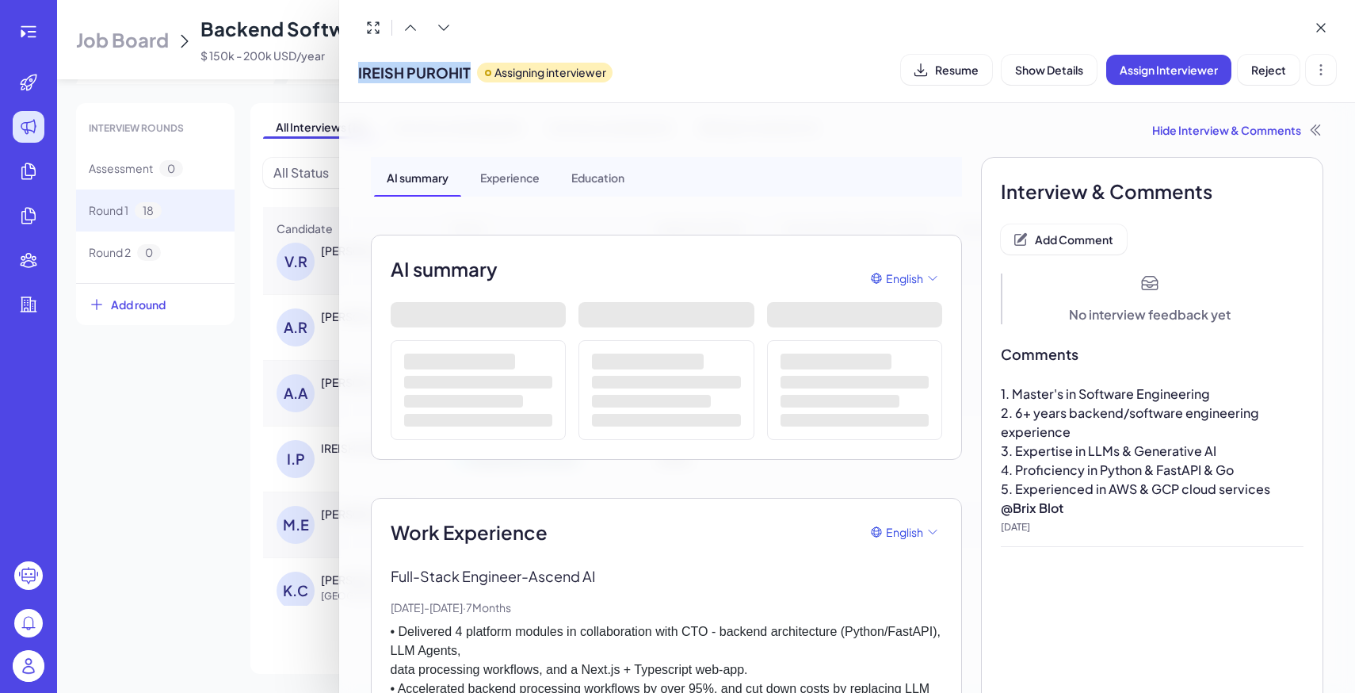
drag, startPoint x: 353, startPoint y: 69, endPoint x: 467, endPoint y: 69, distance: 114.1
click at [467, 69] on div "IREISH PUROHIT Assigning interviewer Resume Show Details Assign Interviewer Rej…" at bounding box center [847, 51] width 1017 height 103
copy span "IREISH PUROHIT"
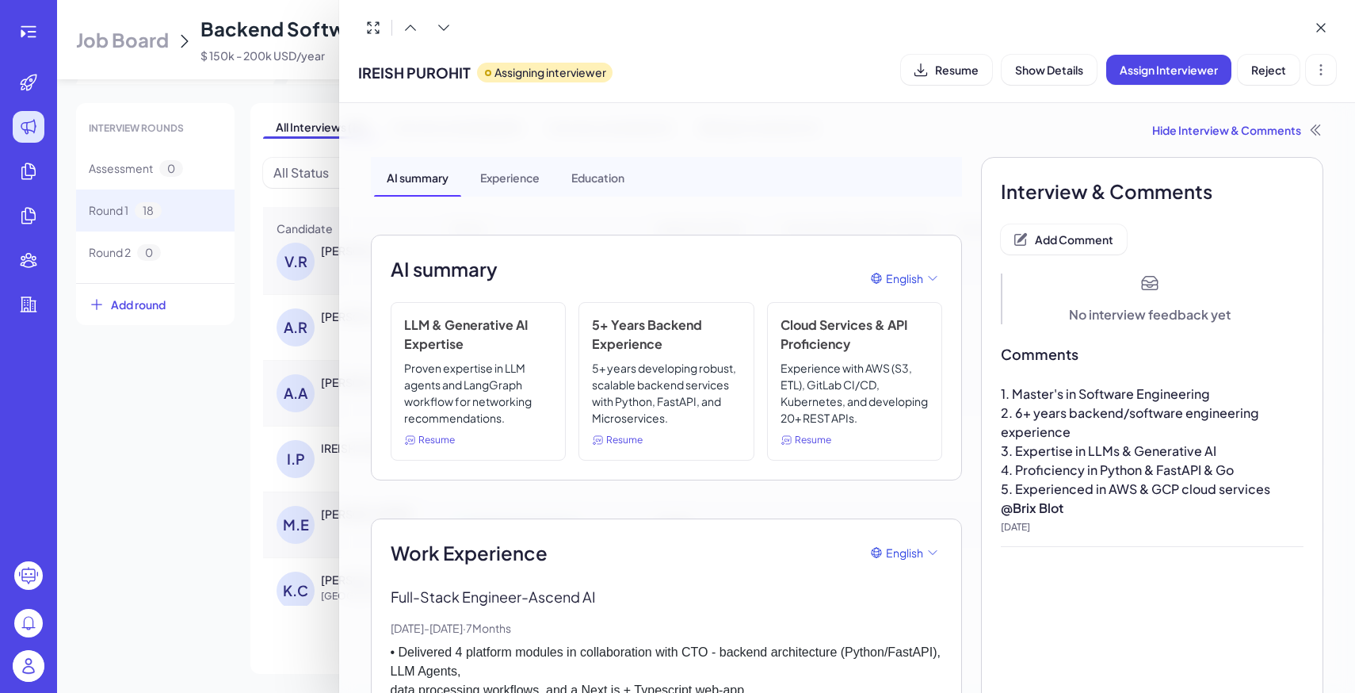
click at [235, 448] on div at bounding box center [677, 346] width 1355 height 693
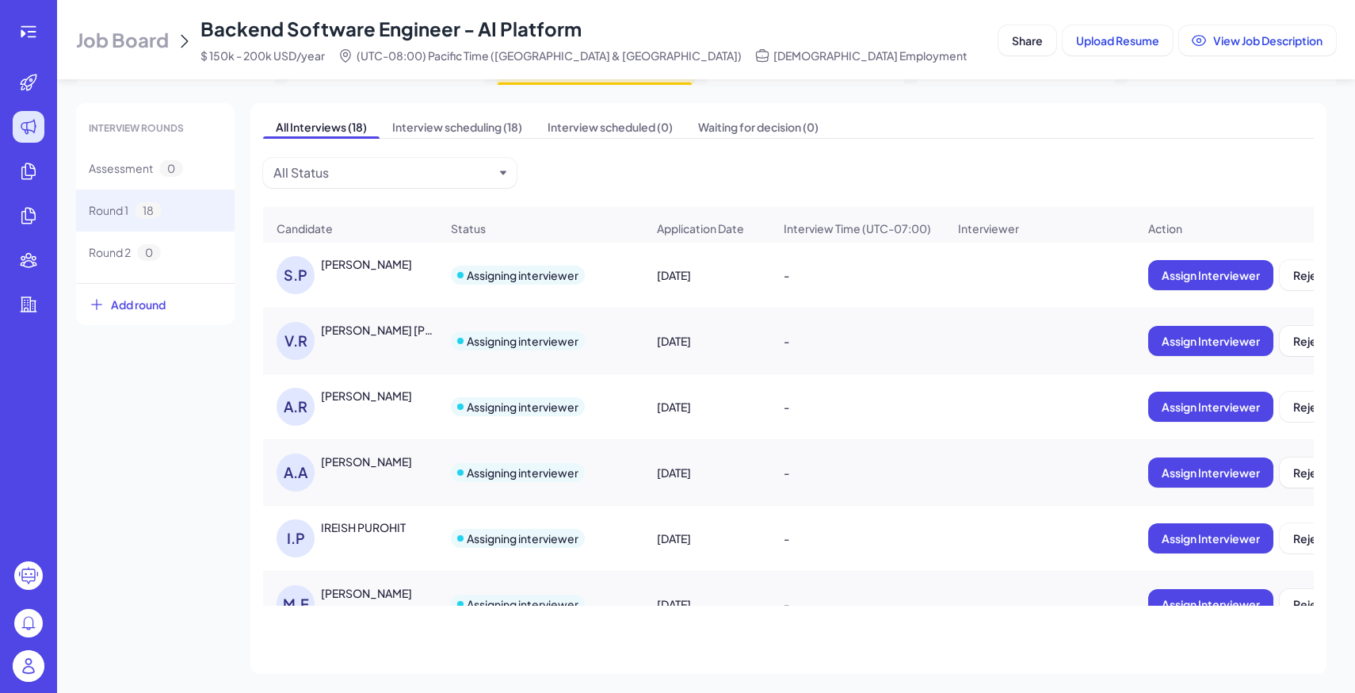
scroll to position [651, 0]
click at [362, 467] on div "ABDULLAH AL RAWI" at bounding box center [366, 462] width 91 height 16
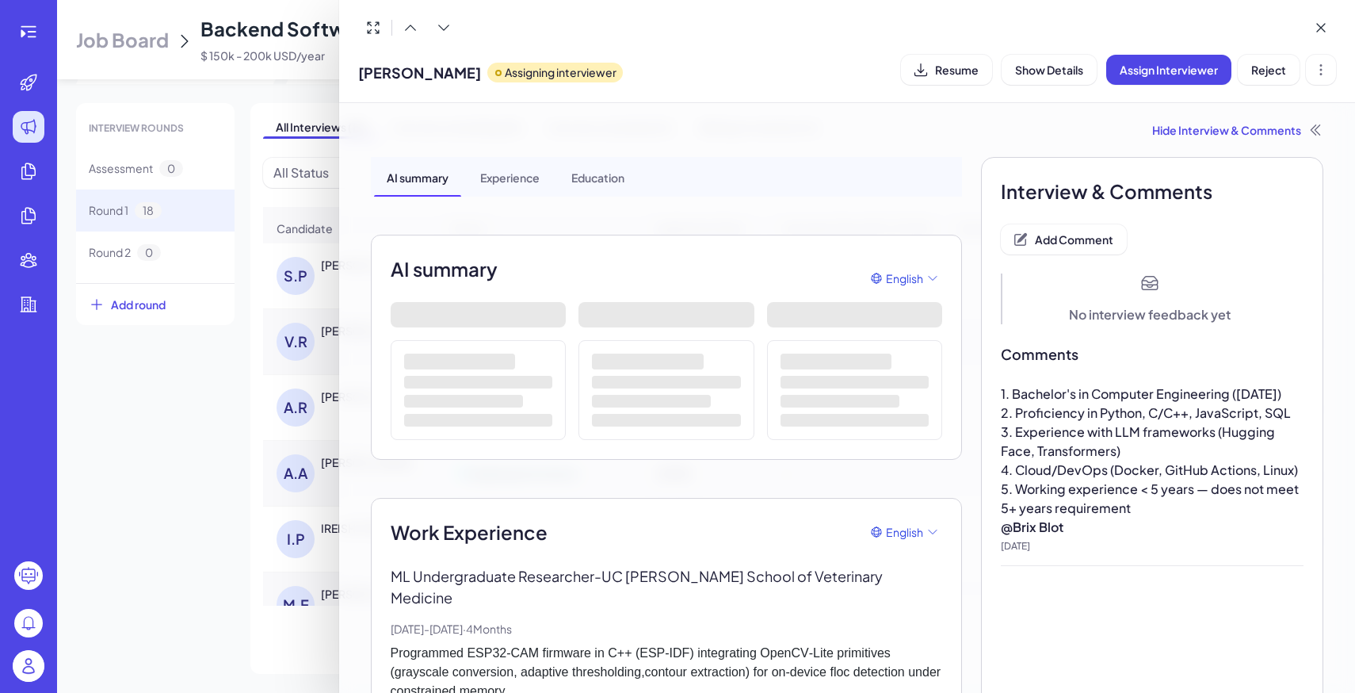
drag, startPoint x: 358, startPoint y: 69, endPoint x: 495, endPoint y: 77, distance: 137.3
click at [495, 77] on div "ABDULLAH AL RAWI Assigning interviewer" at bounding box center [490, 69] width 265 height 40
copy span "ABDULLAH AL RAWI"
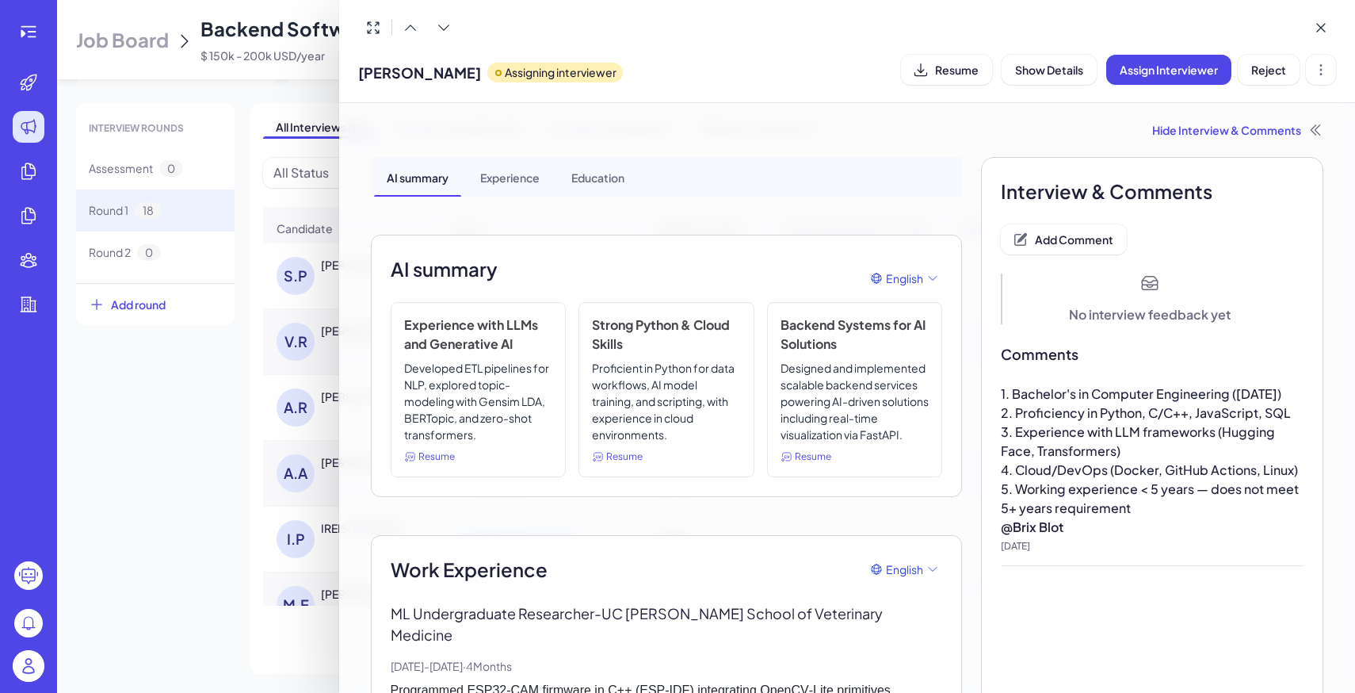
click at [227, 421] on div at bounding box center [677, 346] width 1355 height 693
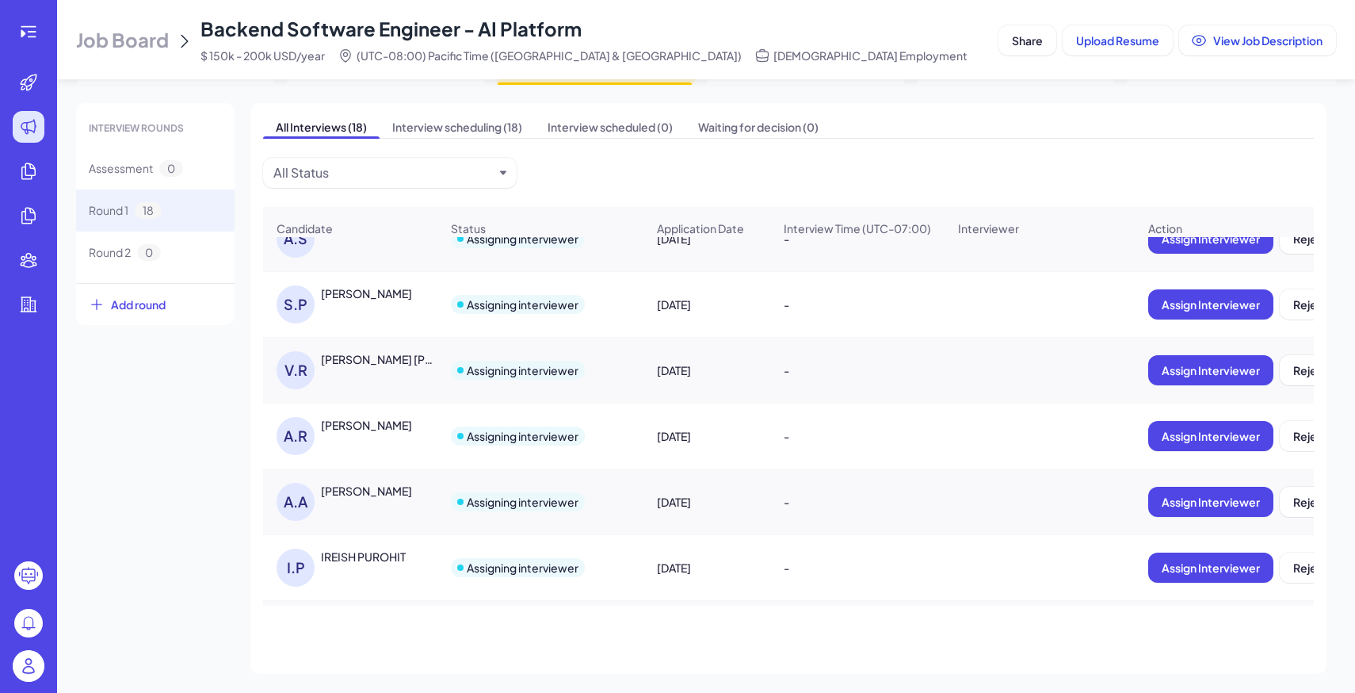
scroll to position [622, 0]
click at [333, 429] on div "Aditya Rustagi" at bounding box center [366, 426] width 91 height 16
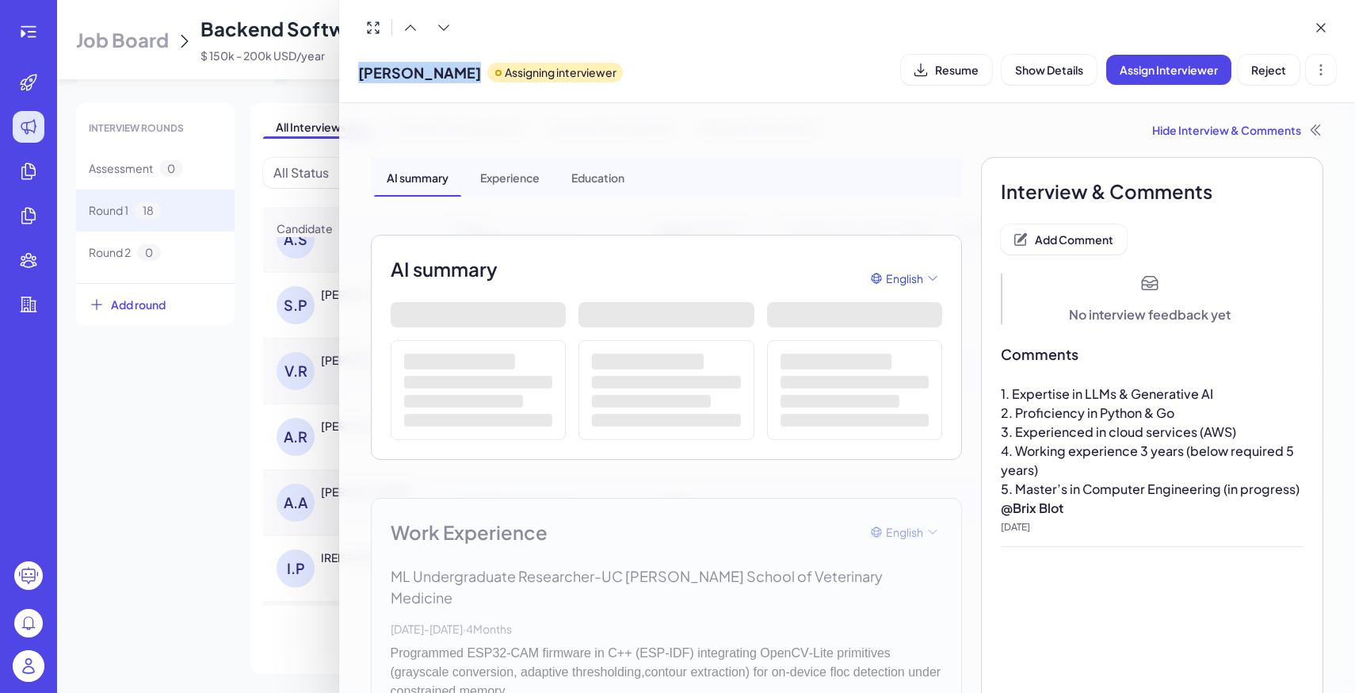
drag, startPoint x: 360, startPoint y: 73, endPoint x: 475, endPoint y: 74, distance: 114.9
click at [475, 74] on div "Aditya Rustagi Assigning interviewer" at bounding box center [490, 69] width 265 height 40
copy span "Aditya Rustagi"
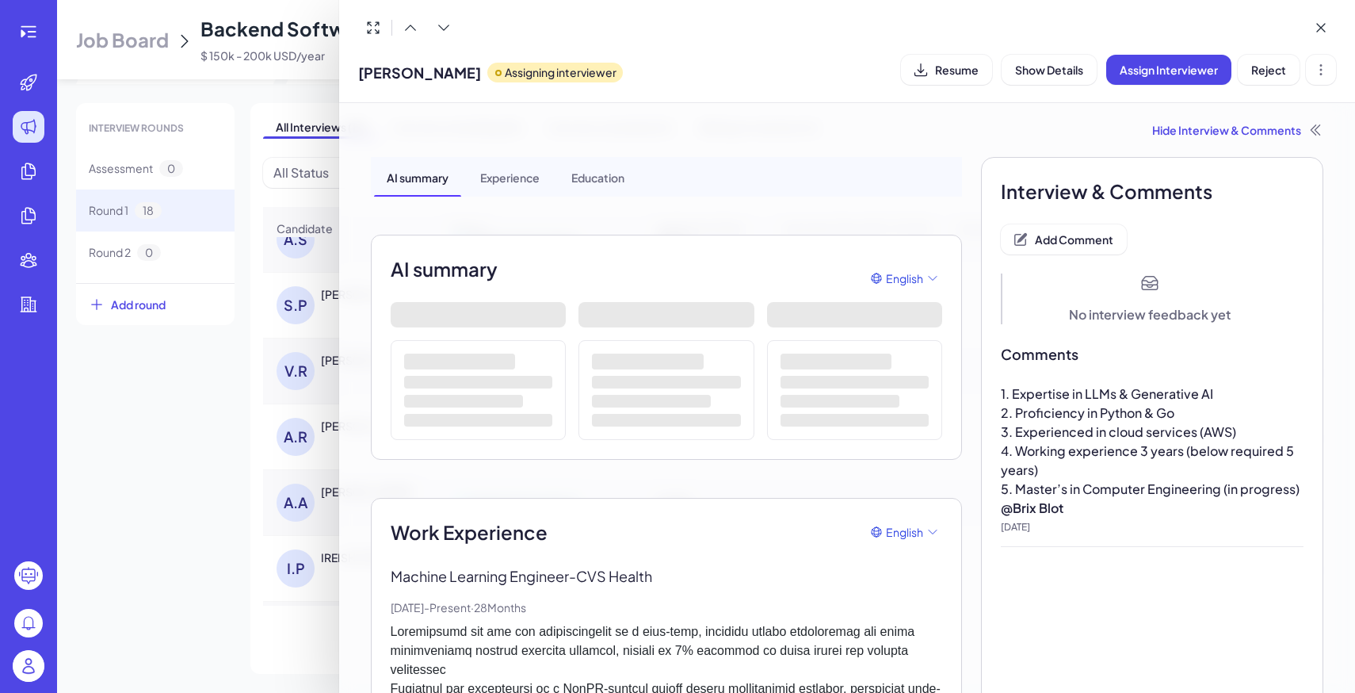
click at [196, 400] on div at bounding box center [677, 346] width 1355 height 693
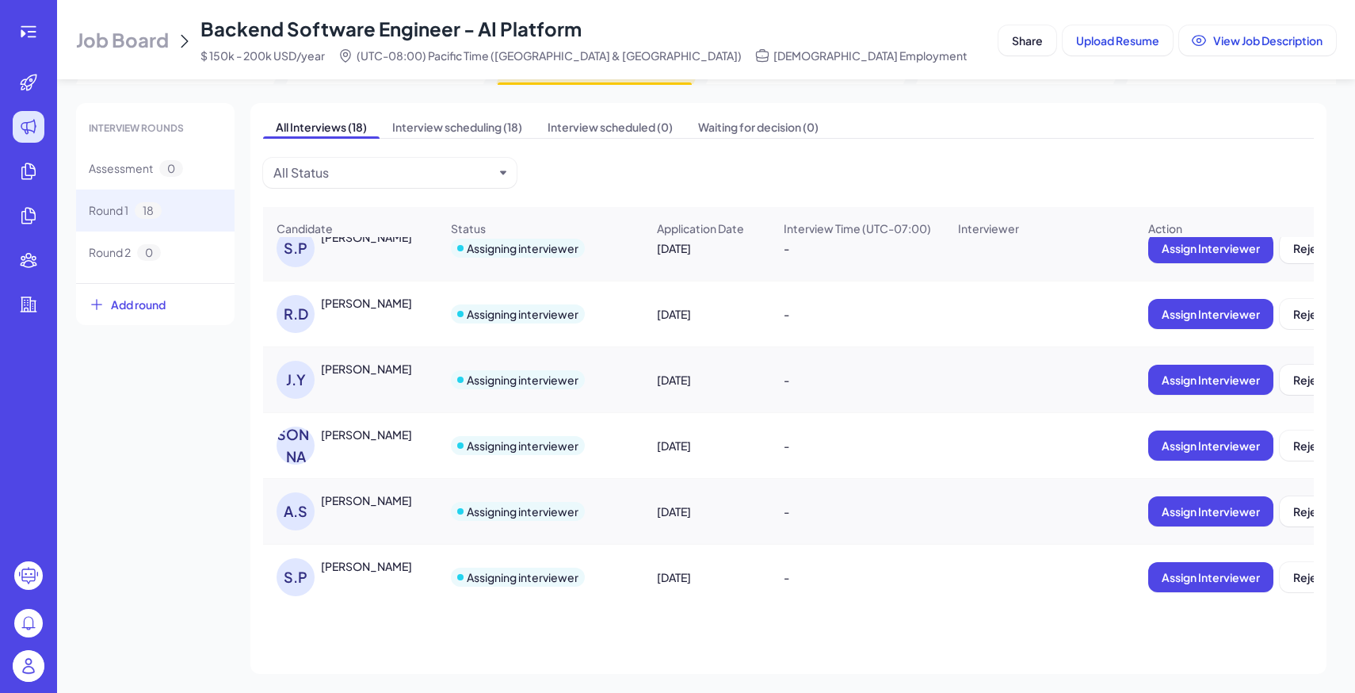
scroll to position [346, 0]
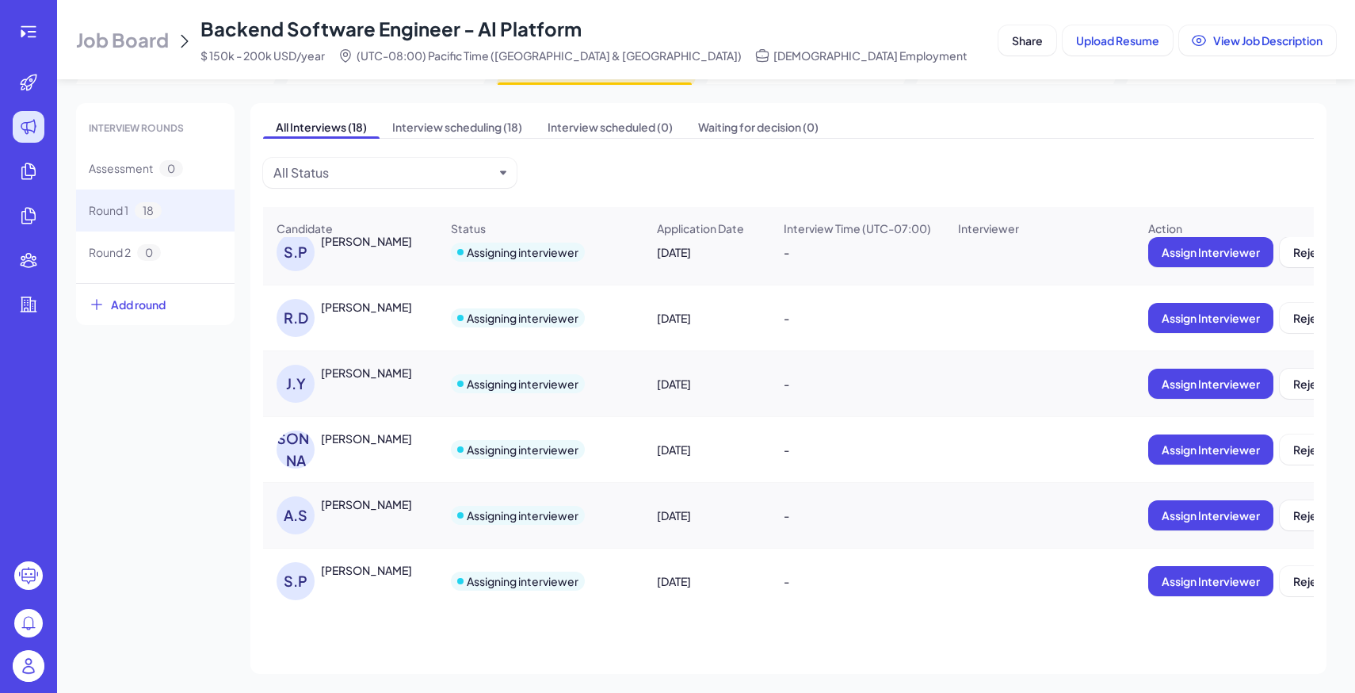
click at [156, 32] on span "Job Board" at bounding box center [122, 39] width 93 height 25
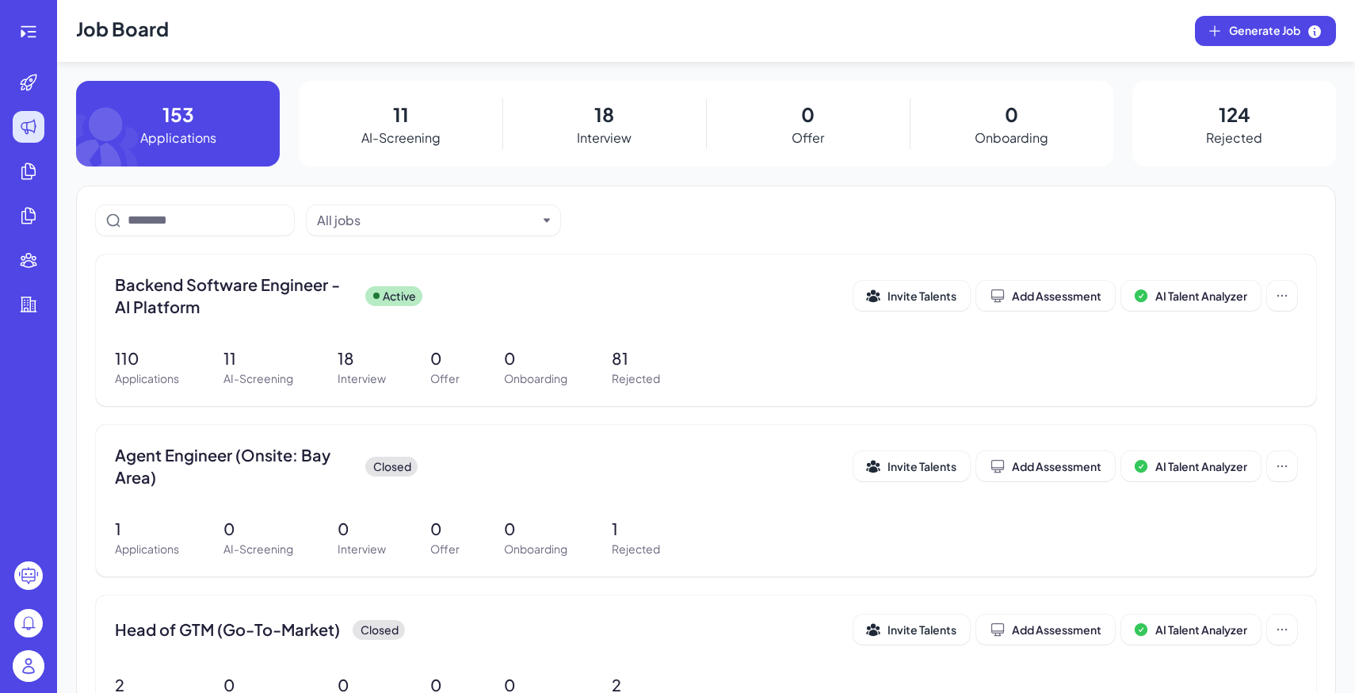
click at [24, 675] on img at bounding box center [29, 666] width 32 height 32
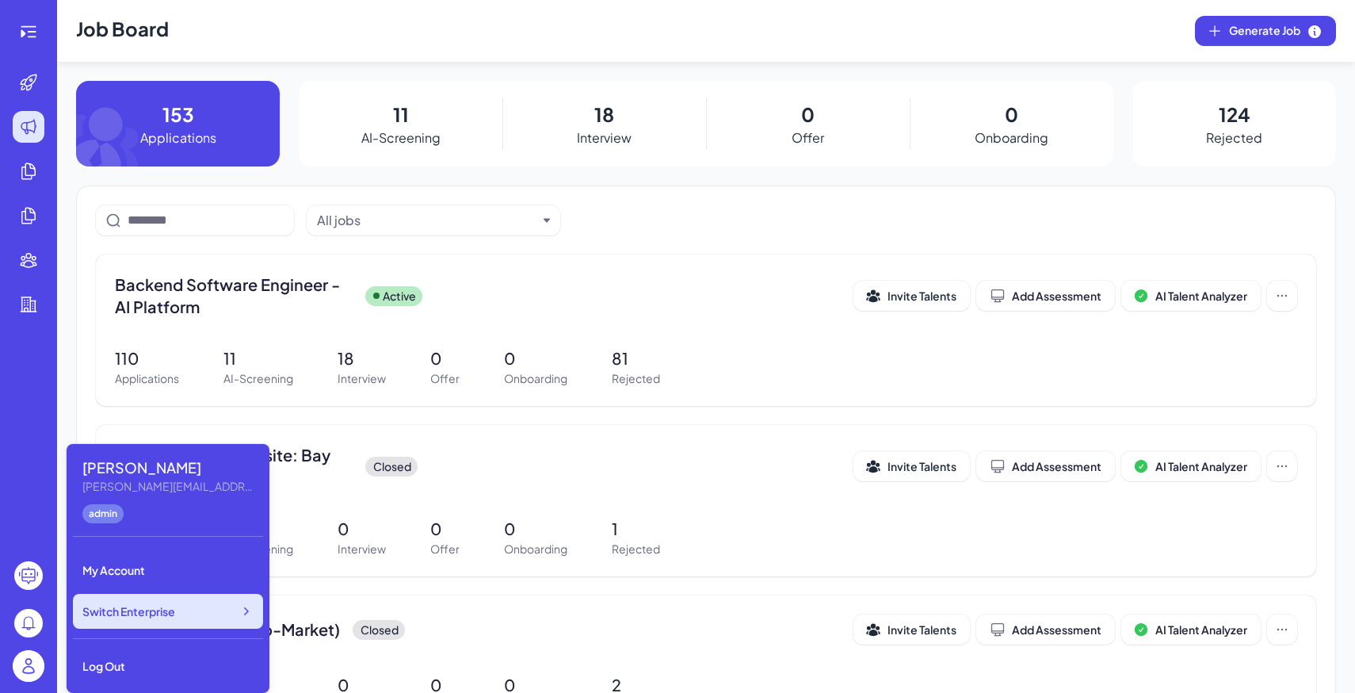
click at [129, 620] on div "Switch Enterprise" at bounding box center [168, 610] width 190 height 35
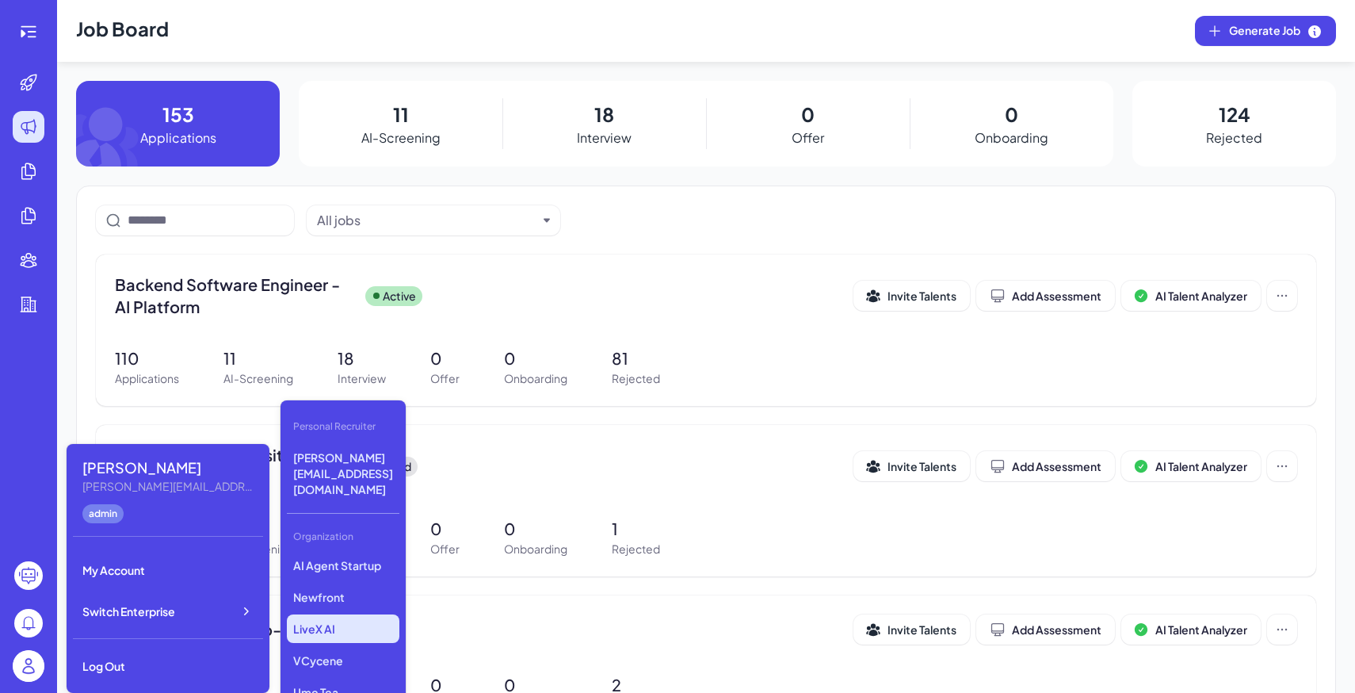
scroll to position [195, 0]
click at [331, 580] on p "Newfront" at bounding box center [343, 594] width 113 height 29
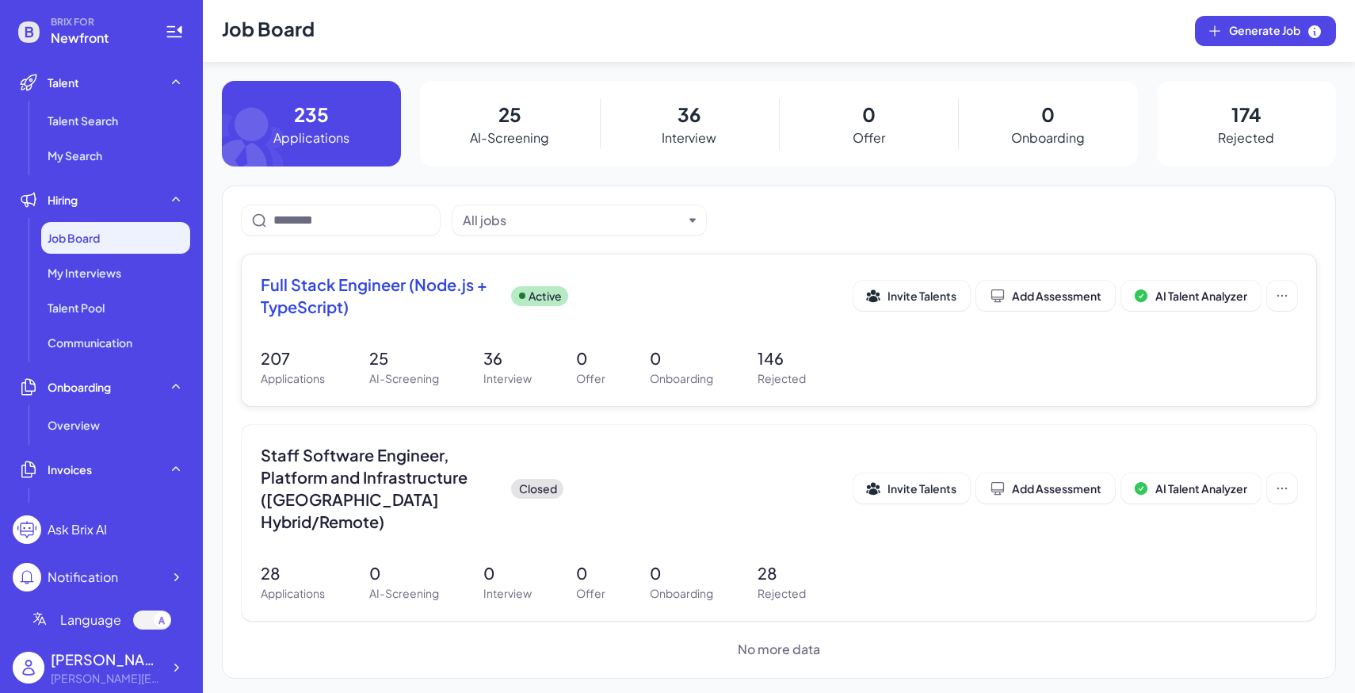
click at [470, 336] on div "Full Stack Engineer (Node.js + TypeScript) Active Invite Talents Add Assessment…" at bounding box center [779, 329] width 1074 height 151
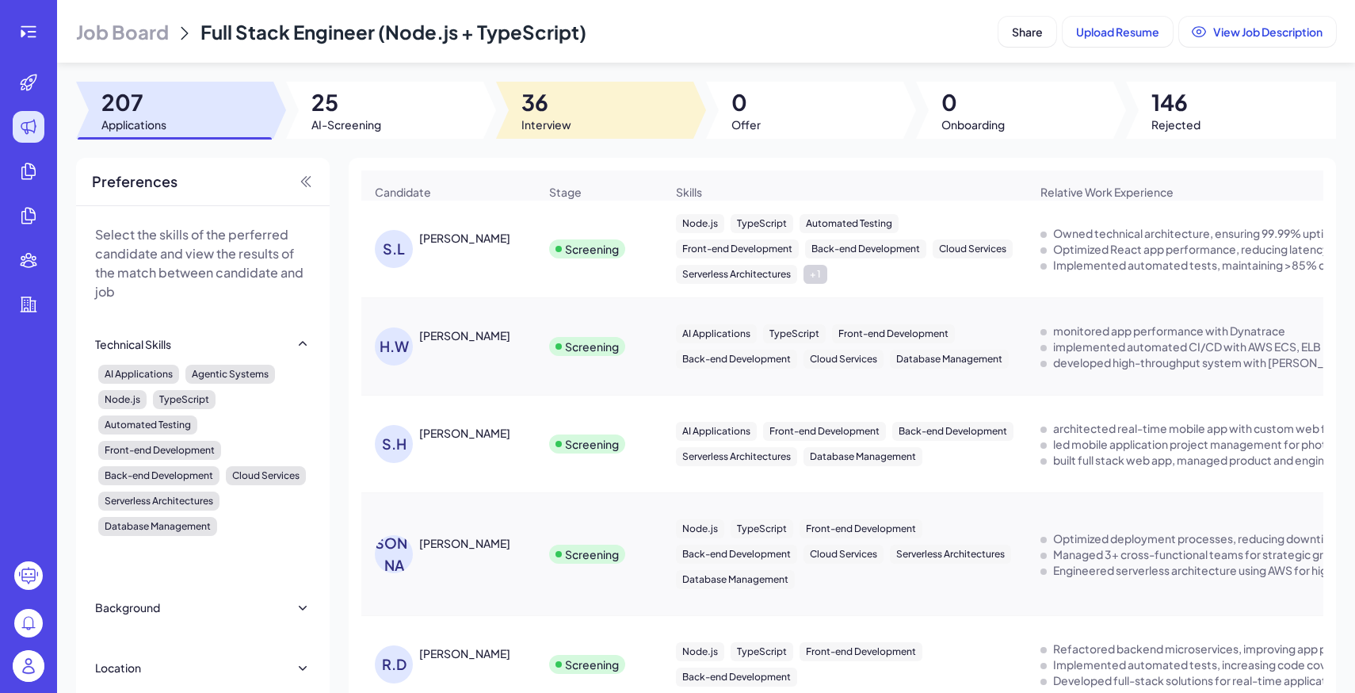
click at [605, 120] on div at bounding box center [594, 110] width 197 height 57
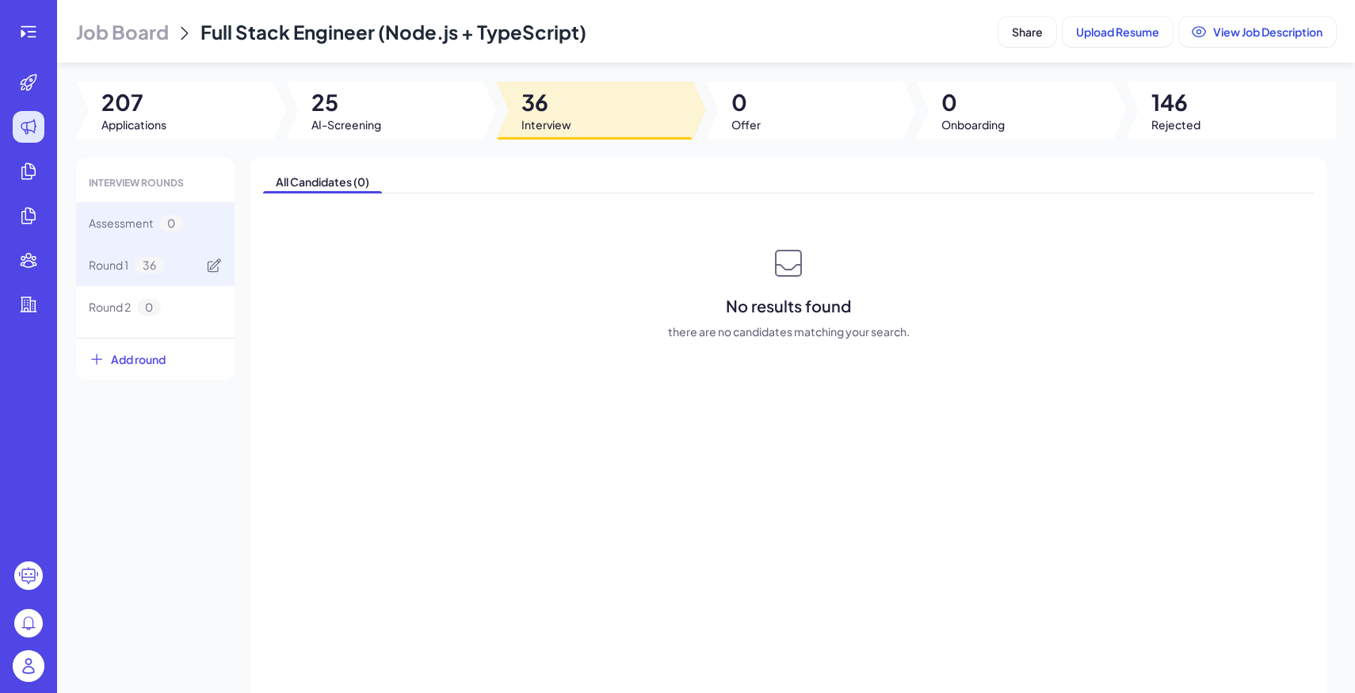
click at [173, 264] on div "Round 1 36" at bounding box center [155, 265] width 158 height 42
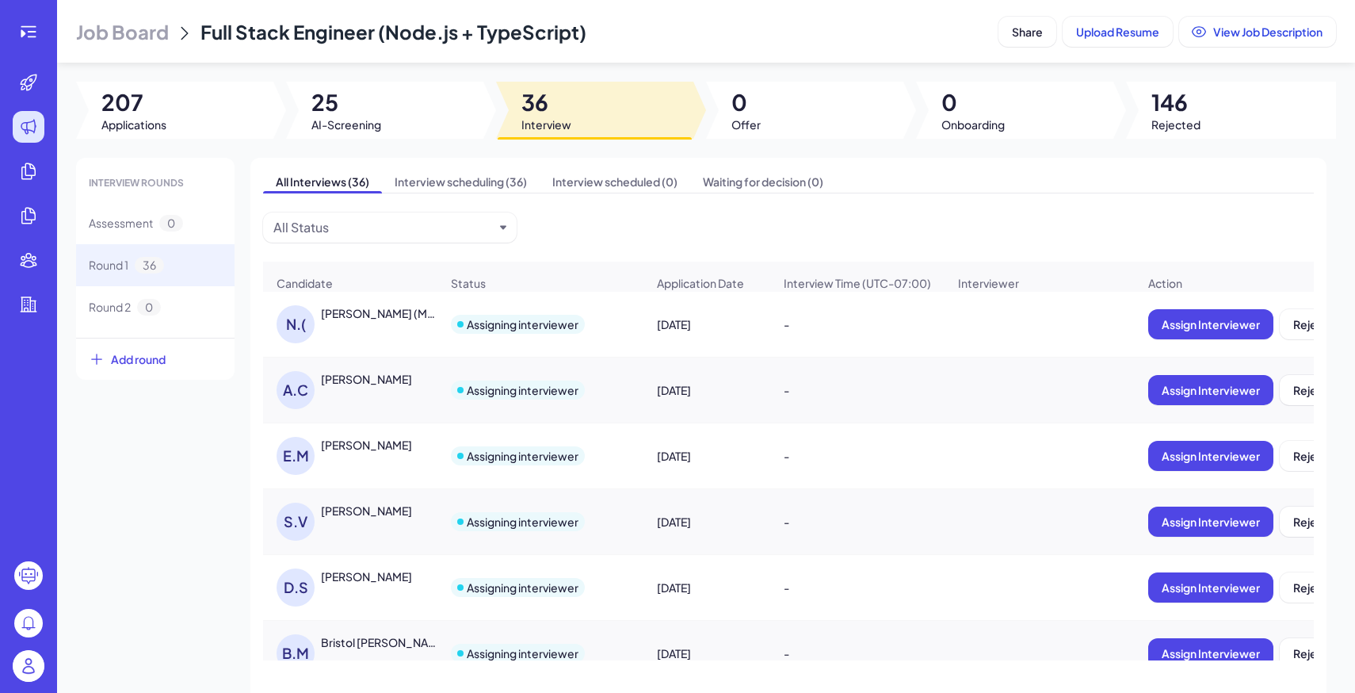
drag, startPoint x: 317, startPoint y: 307, endPoint x: 390, endPoint y: 436, distance: 148.3
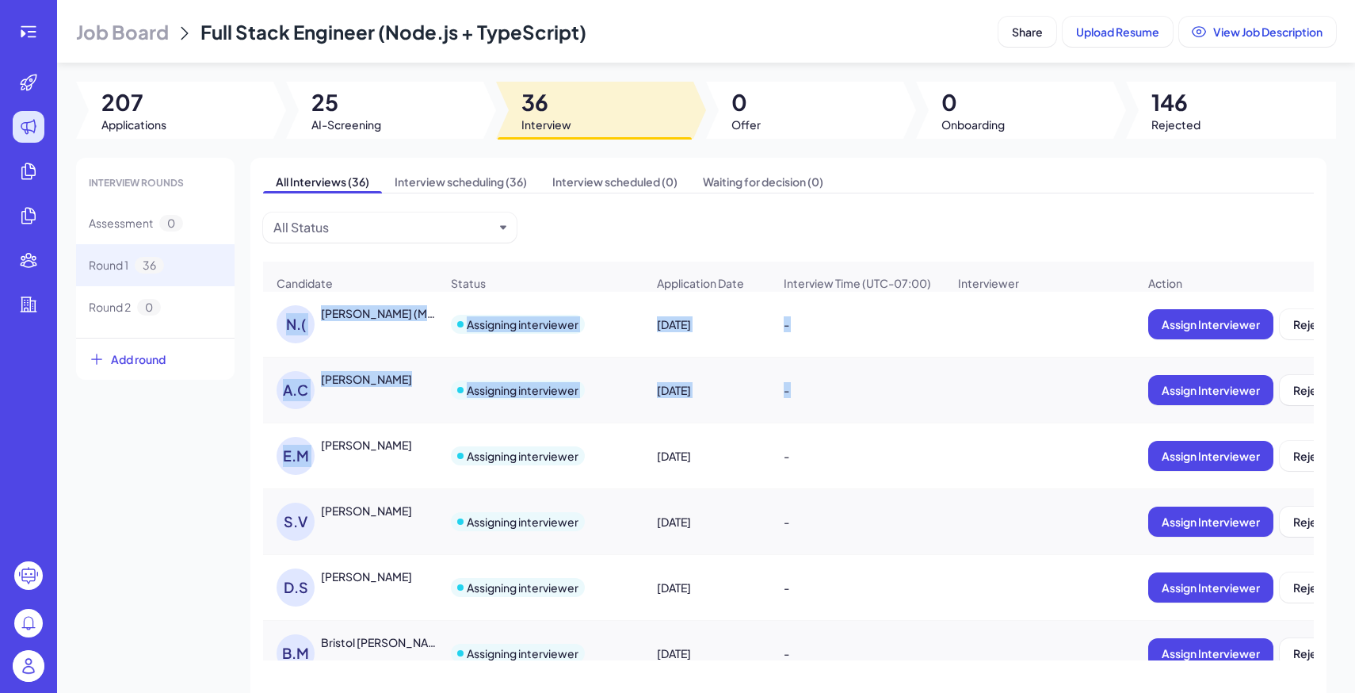
click at [269, 297] on div "N.( [PERSON_NAME] (Mykyta) [PERSON_NAME]" at bounding box center [350, 323] width 173 height 63
drag, startPoint x: 270, startPoint y: 296, endPoint x: 458, endPoint y: 526, distance: 297.4
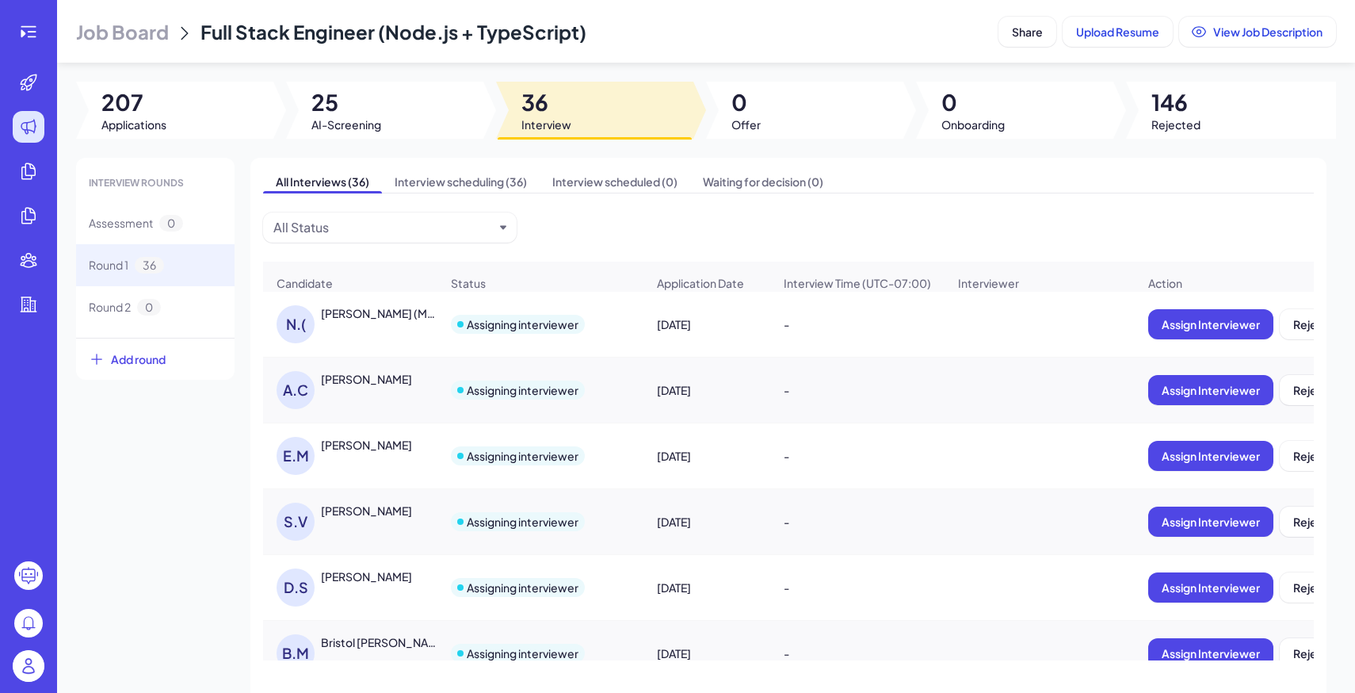
click at [205, 452] on div "INTERVIEW ROUNDS Assessment 0 Round 1 36 Round 2 0 Add round All Interviews (36…" at bounding box center [706, 443] width 1260 height 571
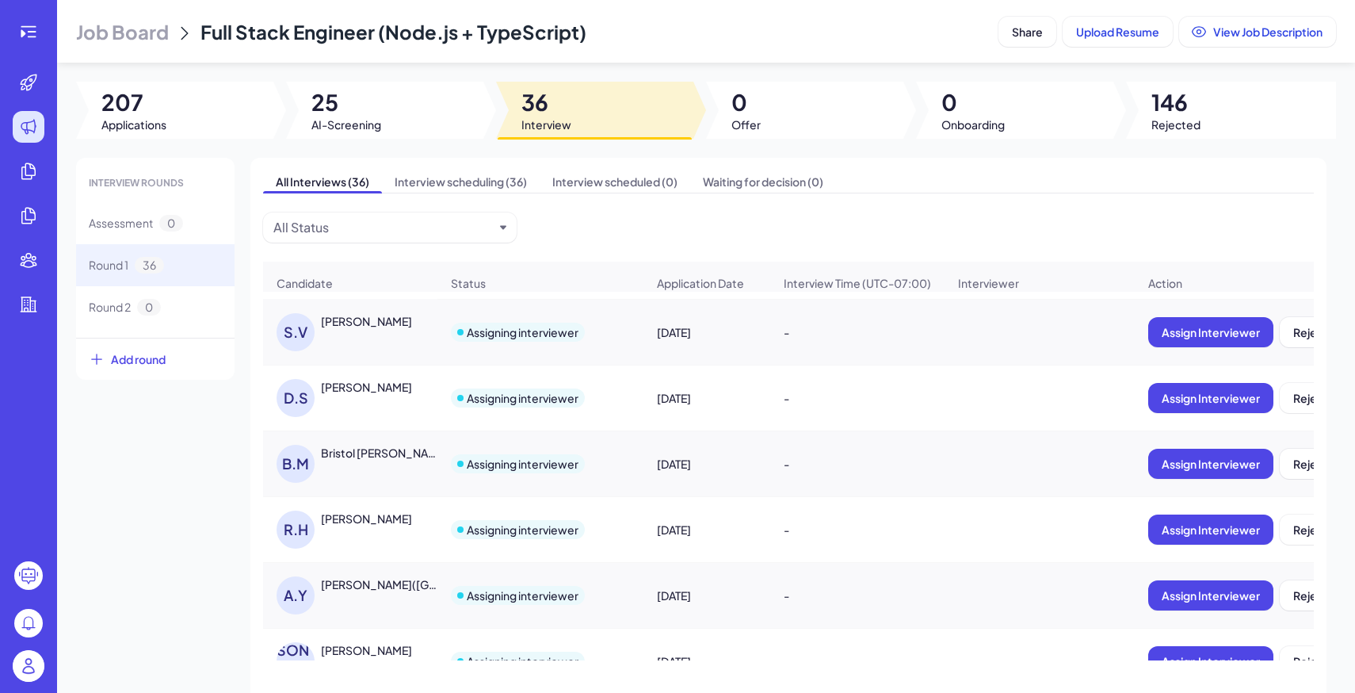
scroll to position [196, 0]
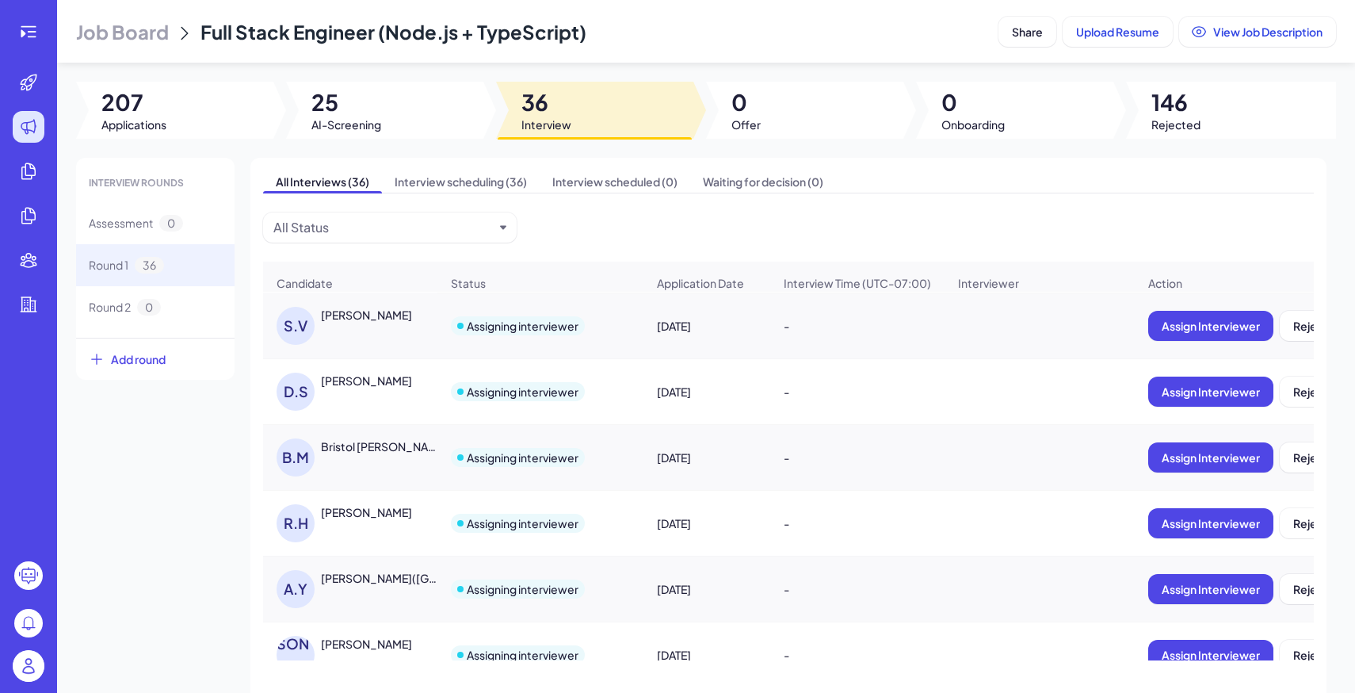
click at [372, 441] on div "Bristol [PERSON_NAME]" at bounding box center [379, 446] width 117 height 16
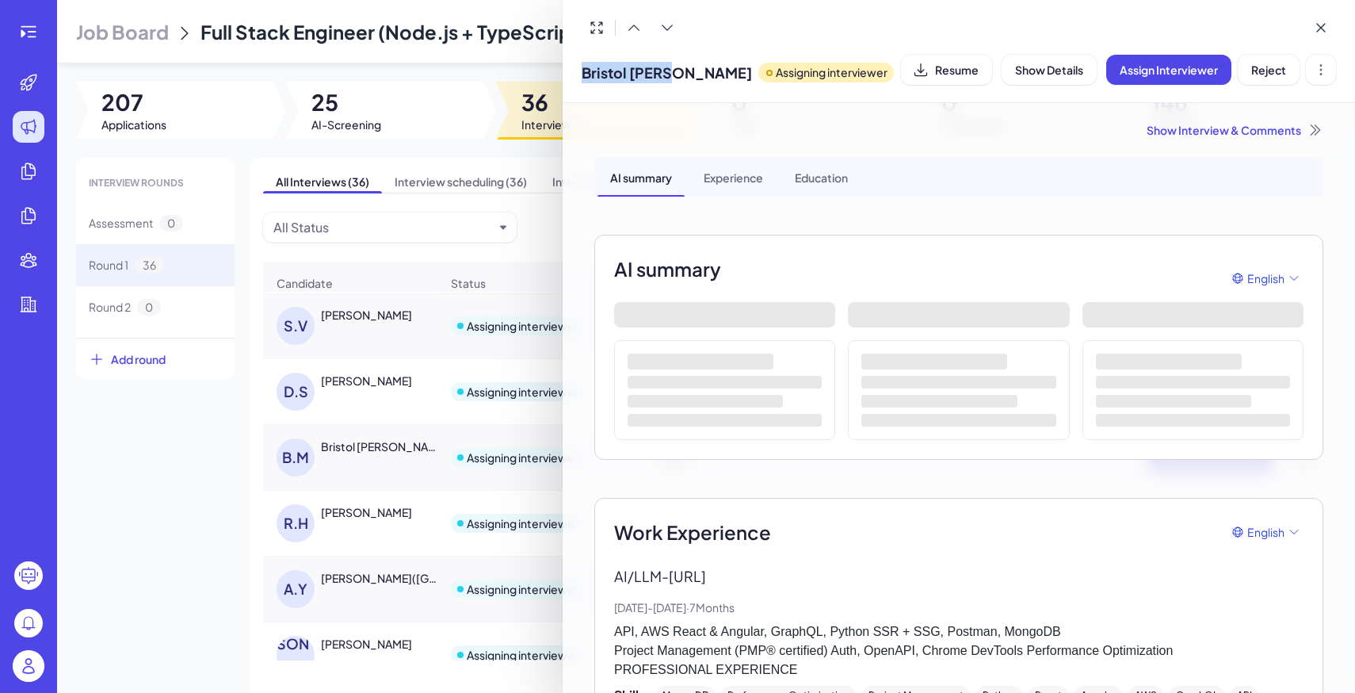
drag, startPoint x: 582, startPoint y: 72, endPoint x: 672, endPoint y: 72, distance: 89.5
click at [672, 72] on div "[PERSON_NAME] Assigning interviewer" at bounding box center [738, 69] width 312 height 40
copy span "Bristol [PERSON_NAME]"
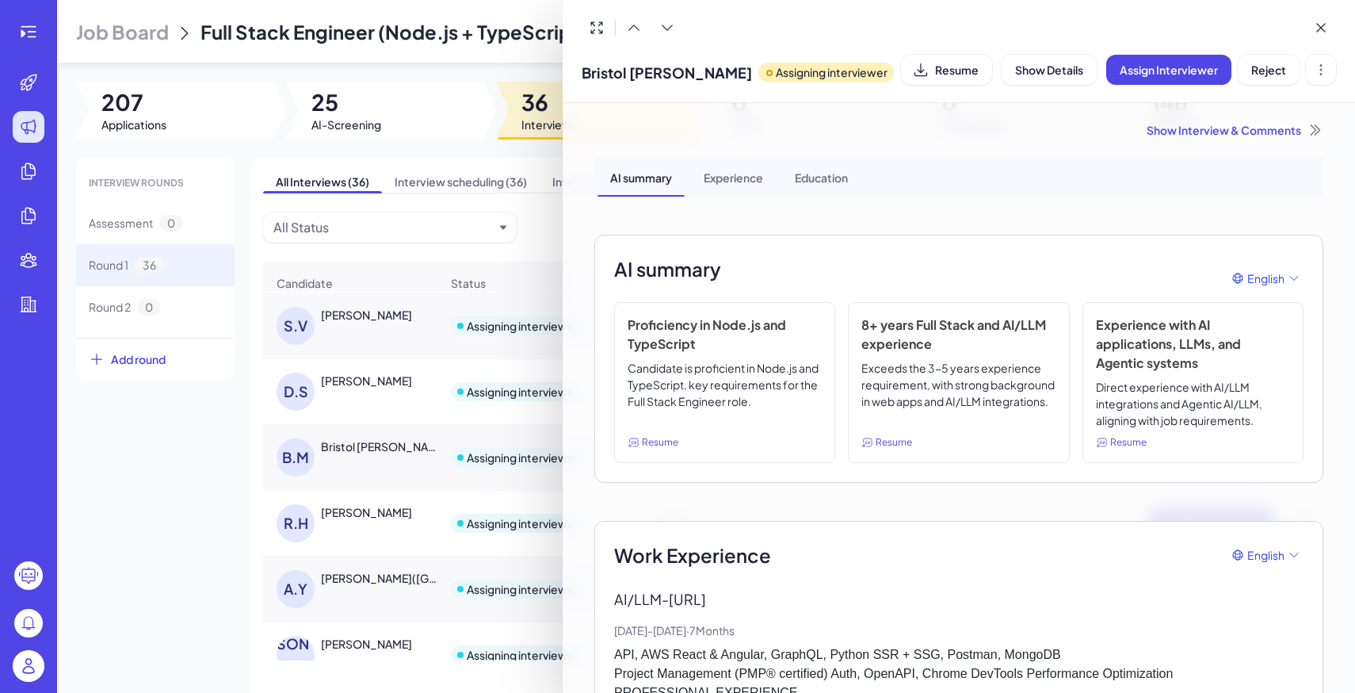
click at [1253, 127] on div "Show Interview & Comments" at bounding box center [958, 130] width 729 height 16
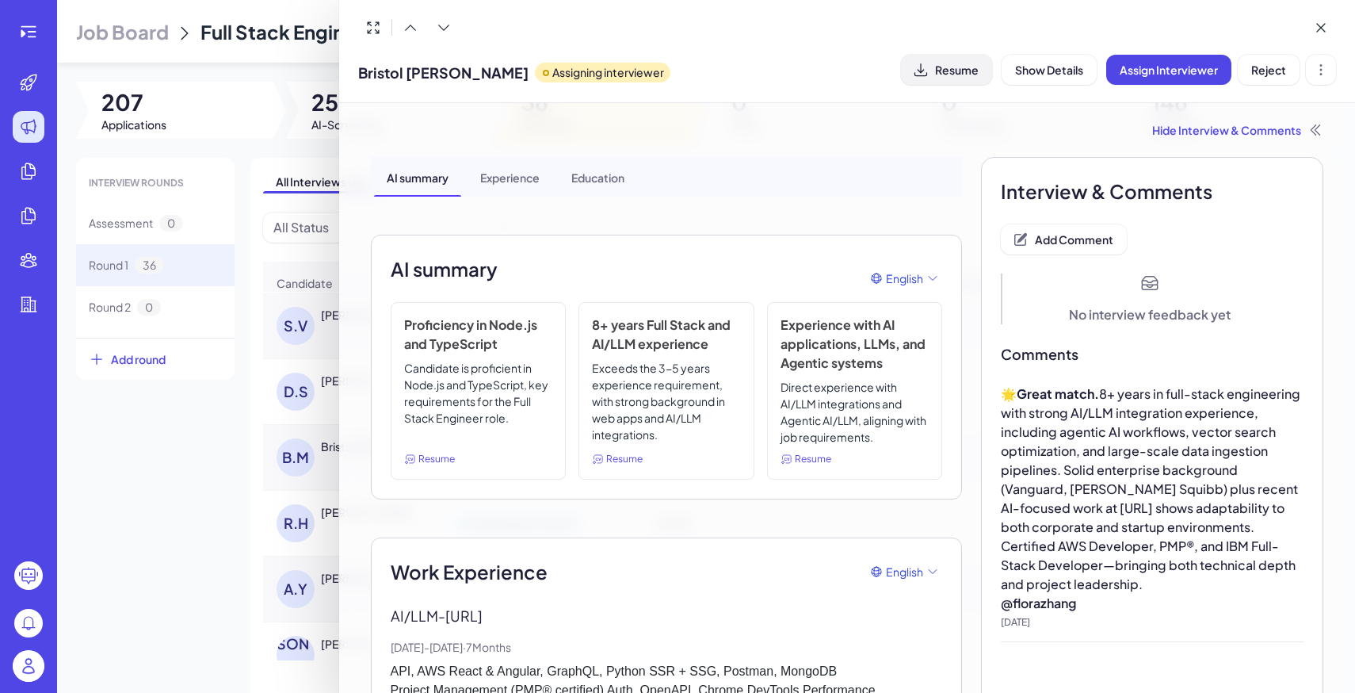
click at [972, 63] on span "Resume" at bounding box center [957, 70] width 44 height 14
click at [273, 468] on div at bounding box center [677, 346] width 1355 height 693
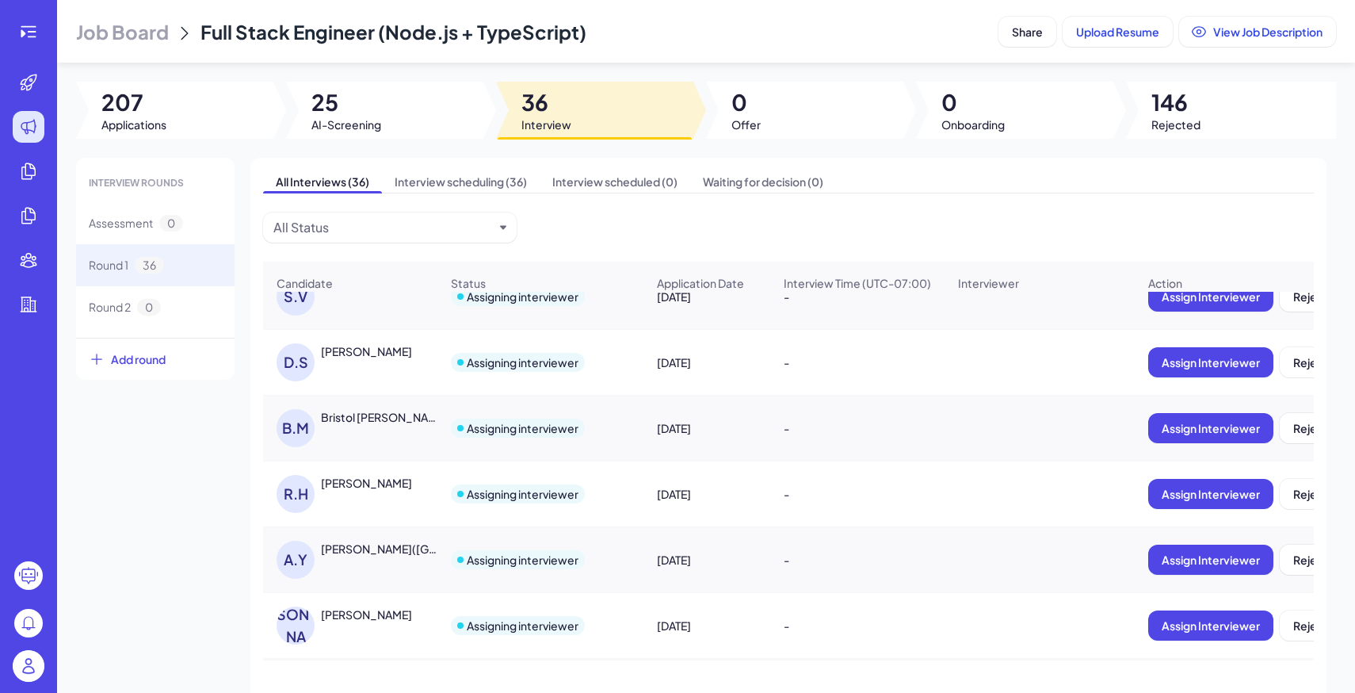
scroll to position [227, 0]
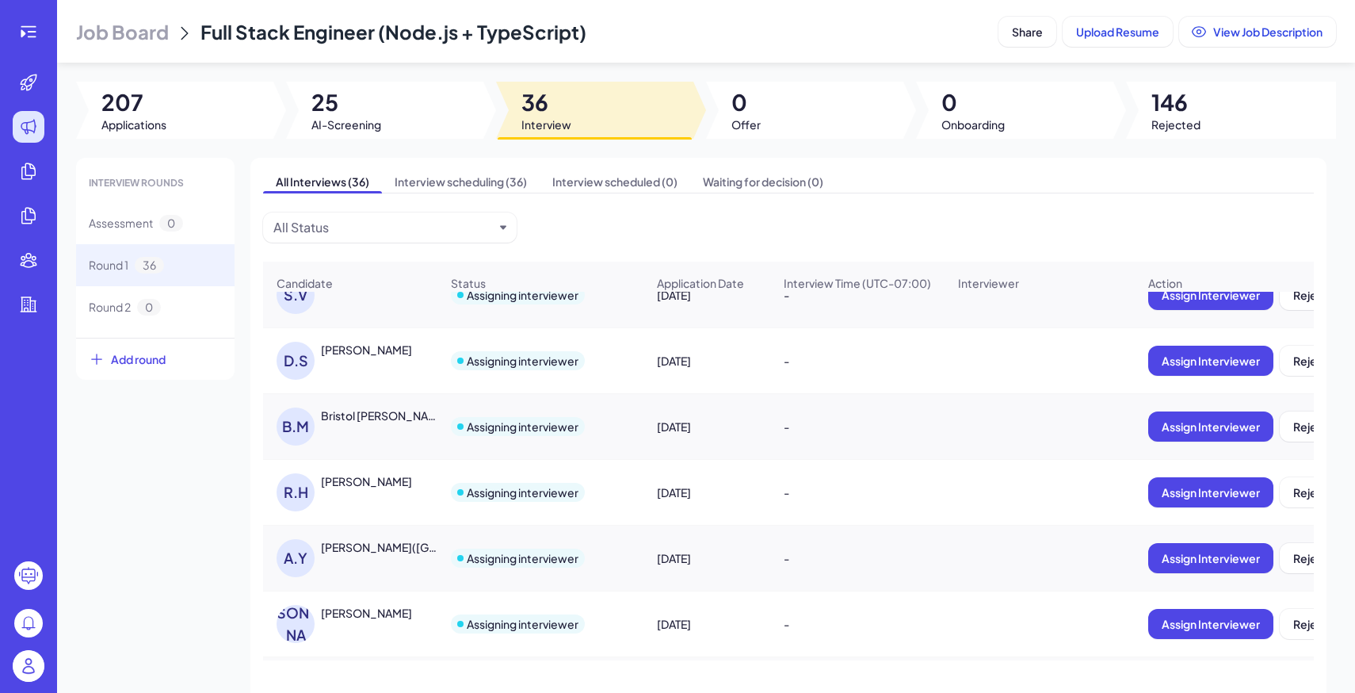
click at [374, 466] on div "[PERSON_NAME] [PERSON_NAME]" at bounding box center [350, 491] width 173 height 63
click at [387, 488] on div "[PERSON_NAME]" at bounding box center [366, 481] width 91 height 16
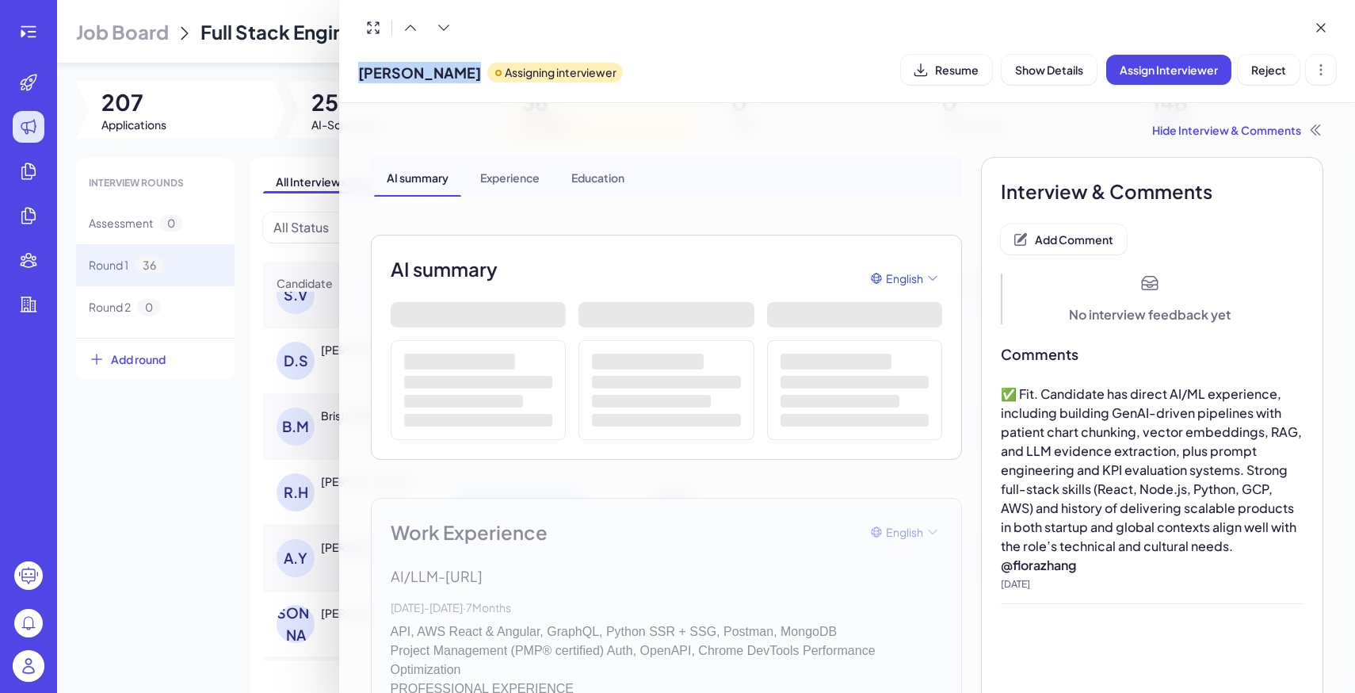
drag, startPoint x: 360, startPoint y: 75, endPoint x: 495, endPoint y: 75, distance: 135.5
click at [495, 75] on div "Rasmus Henriksen Assigning interviewer" at bounding box center [490, 69] width 265 height 40
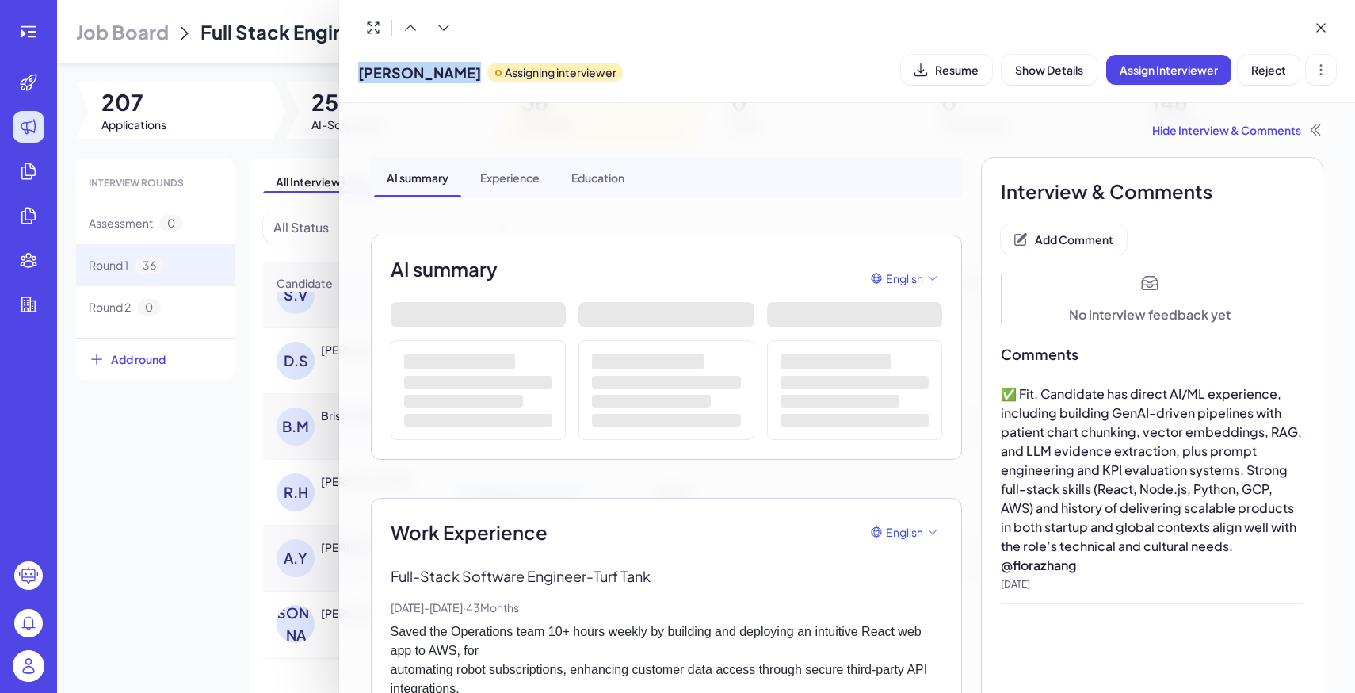
copy span "Rasmus Henriksen"
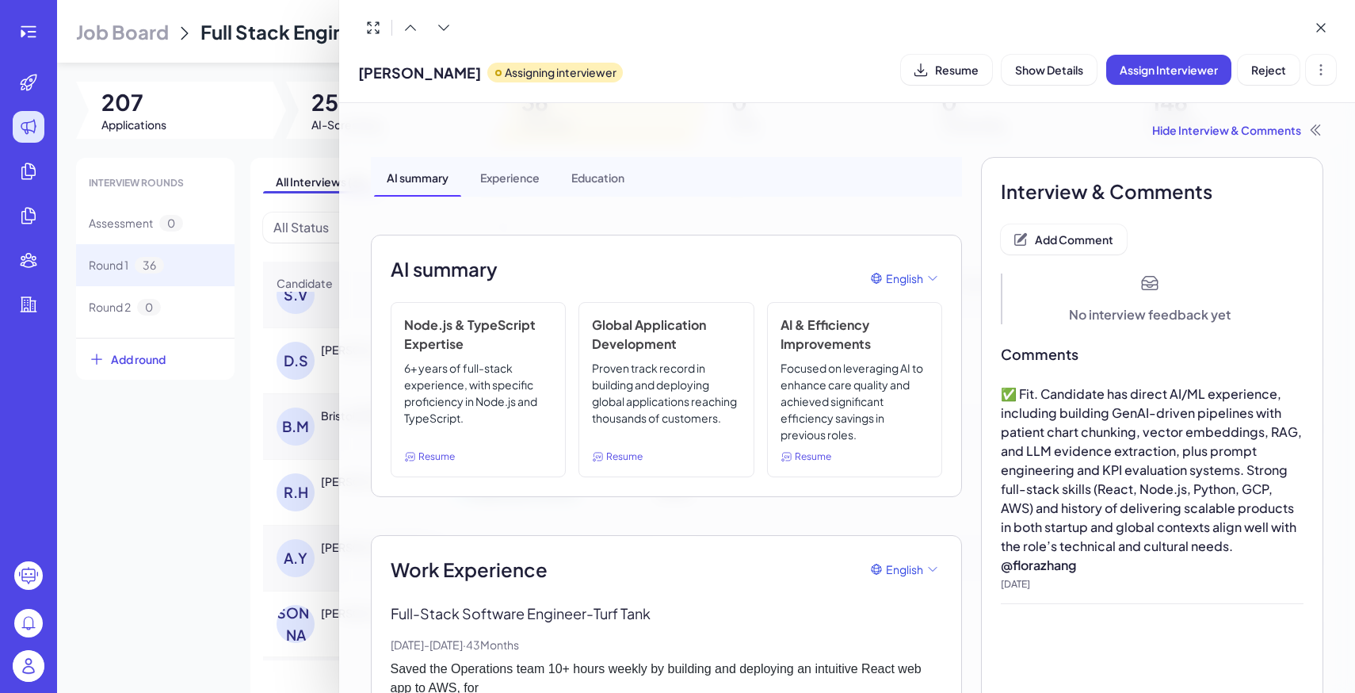
click at [196, 391] on div at bounding box center [677, 346] width 1355 height 693
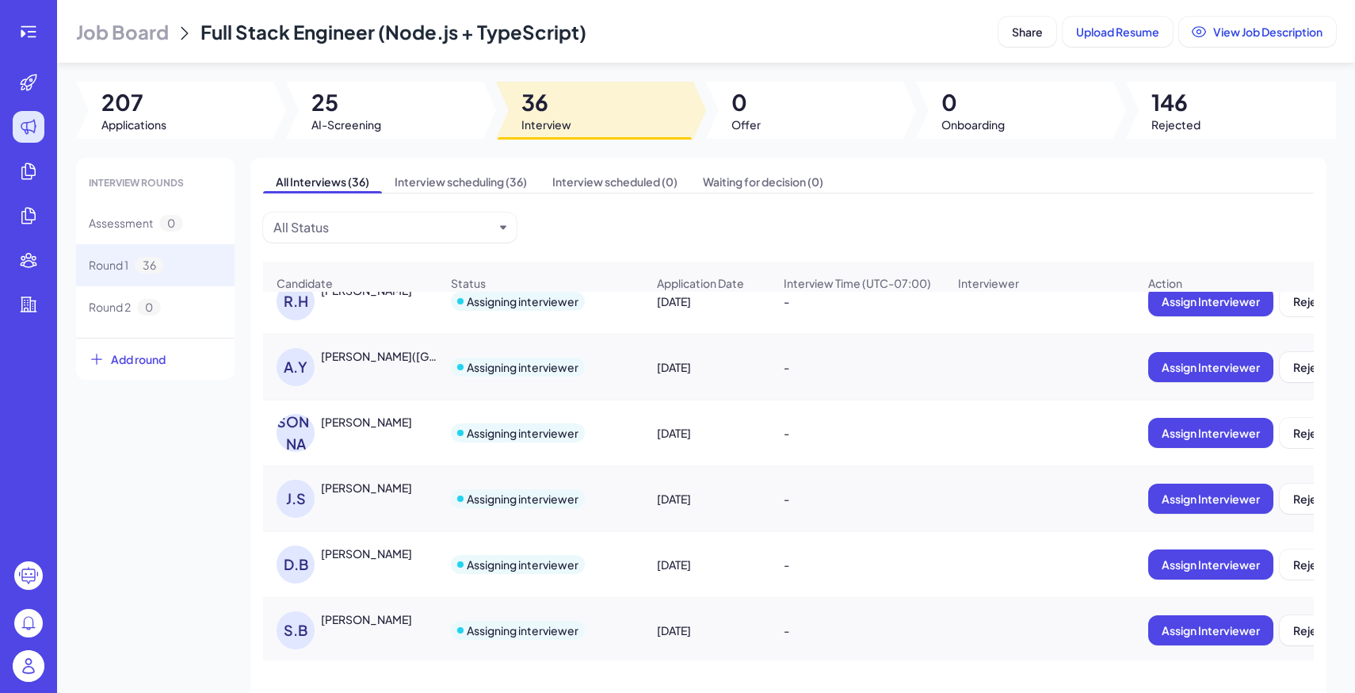
scroll to position [424, 0]
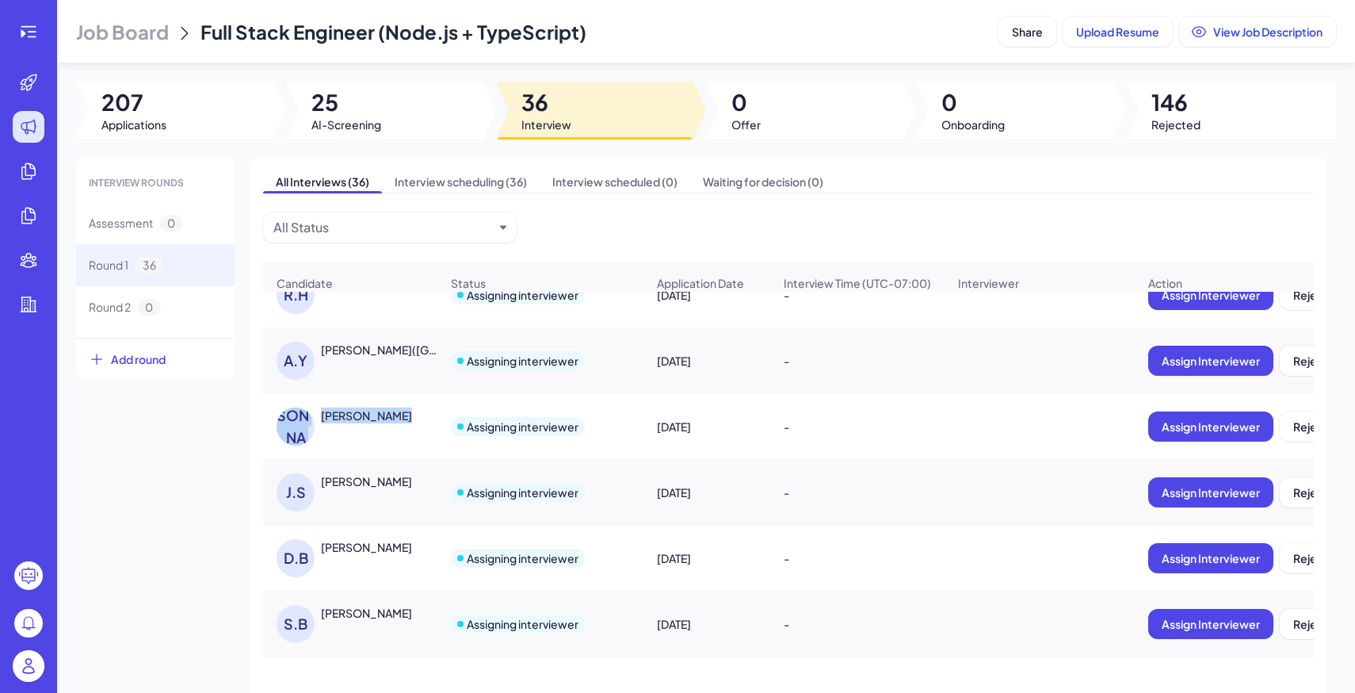
drag, startPoint x: 319, startPoint y: 414, endPoint x: 401, endPoint y: 416, distance: 82.4
click at [401, 416] on div "L.W Liam Williams" at bounding box center [358, 426] width 163 height 38
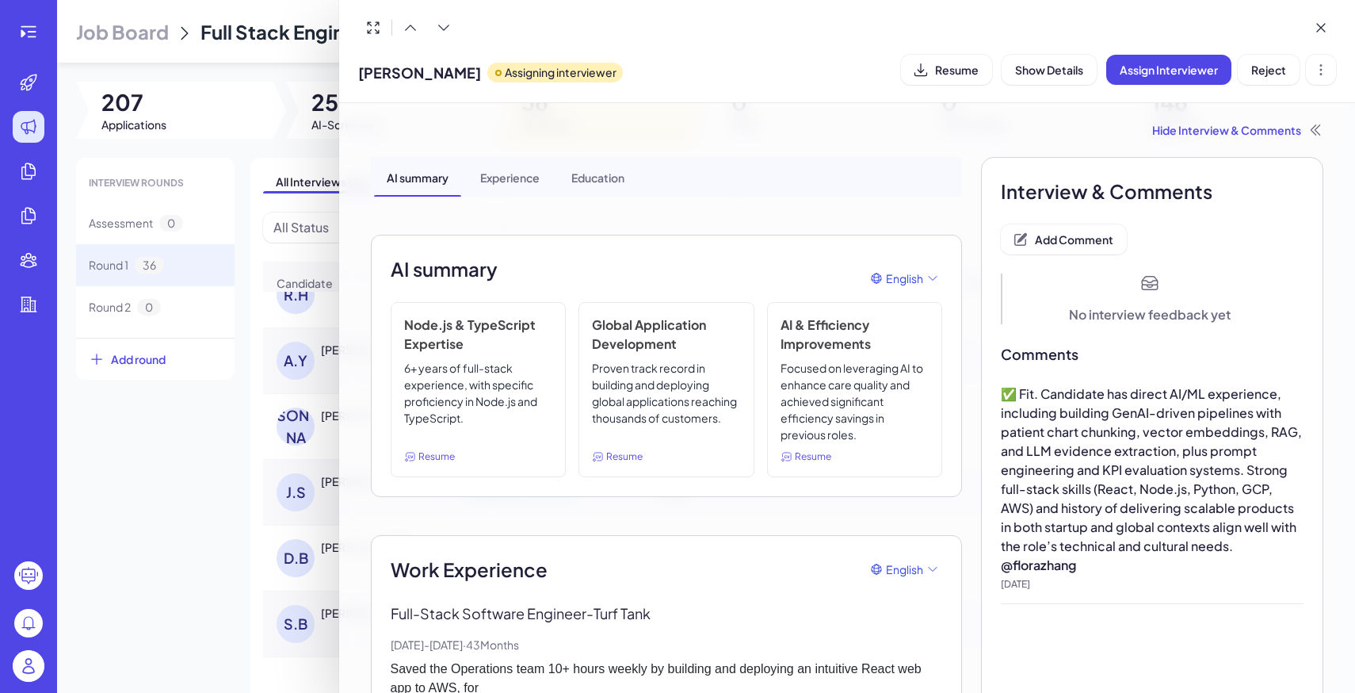
click at [161, 427] on div at bounding box center [677, 346] width 1355 height 693
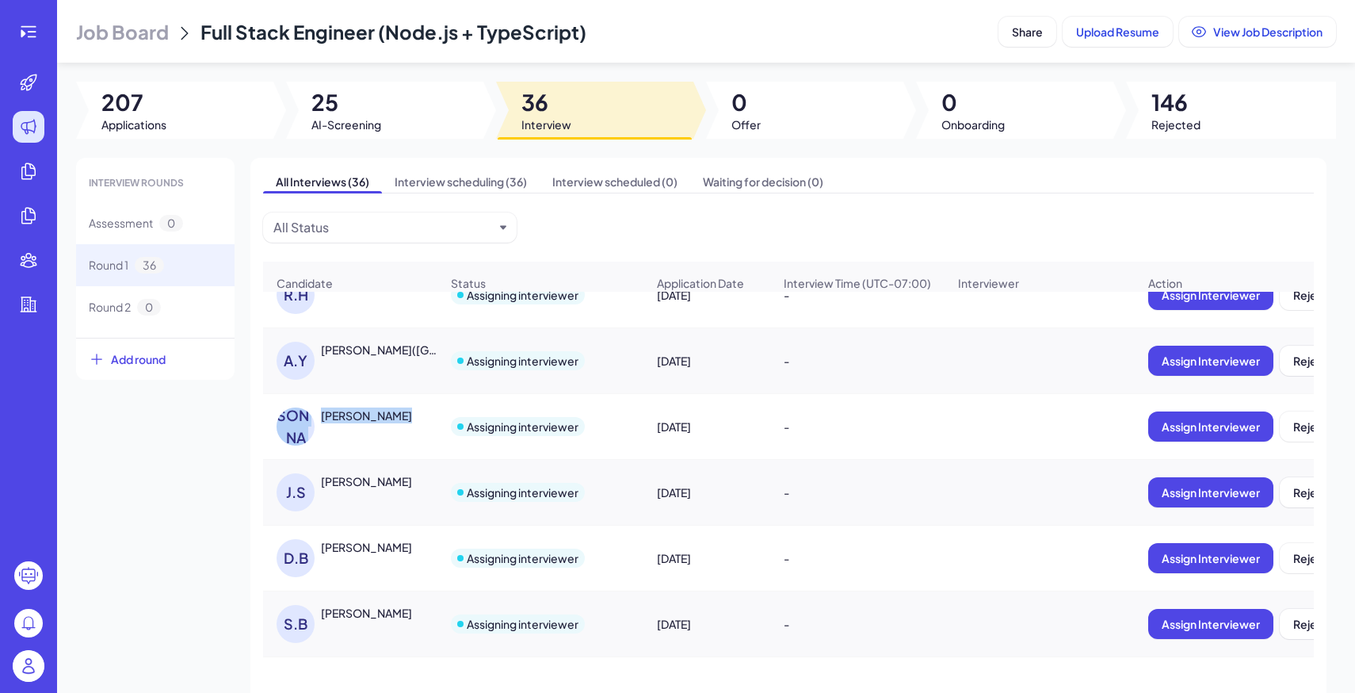
drag, startPoint x: 318, startPoint y: 414, endPoint x: 418, endPoint y: 418, distance: 99.9
click at [418, 418] on div "L.W Liam Williams" at bounding box center [358, 426] width 163 height 38
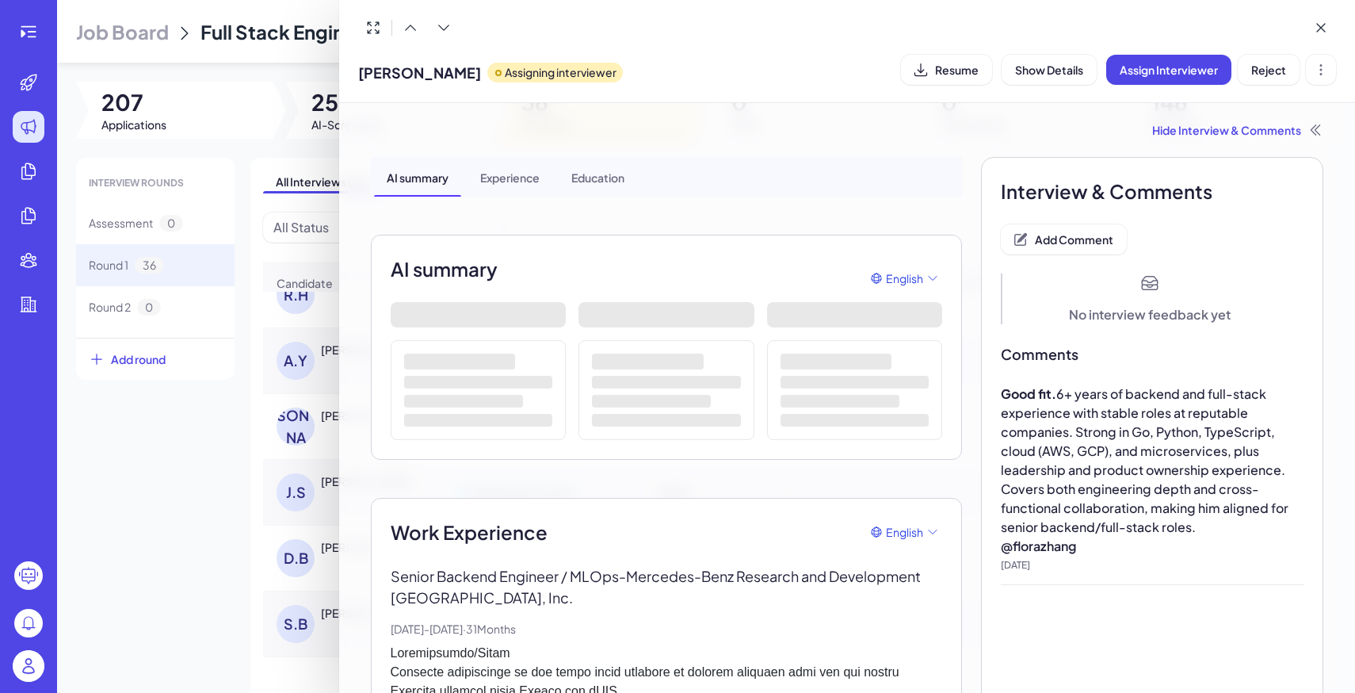
click at [225, 441] on div at bounding box center [677, 346] width 1355 height 693
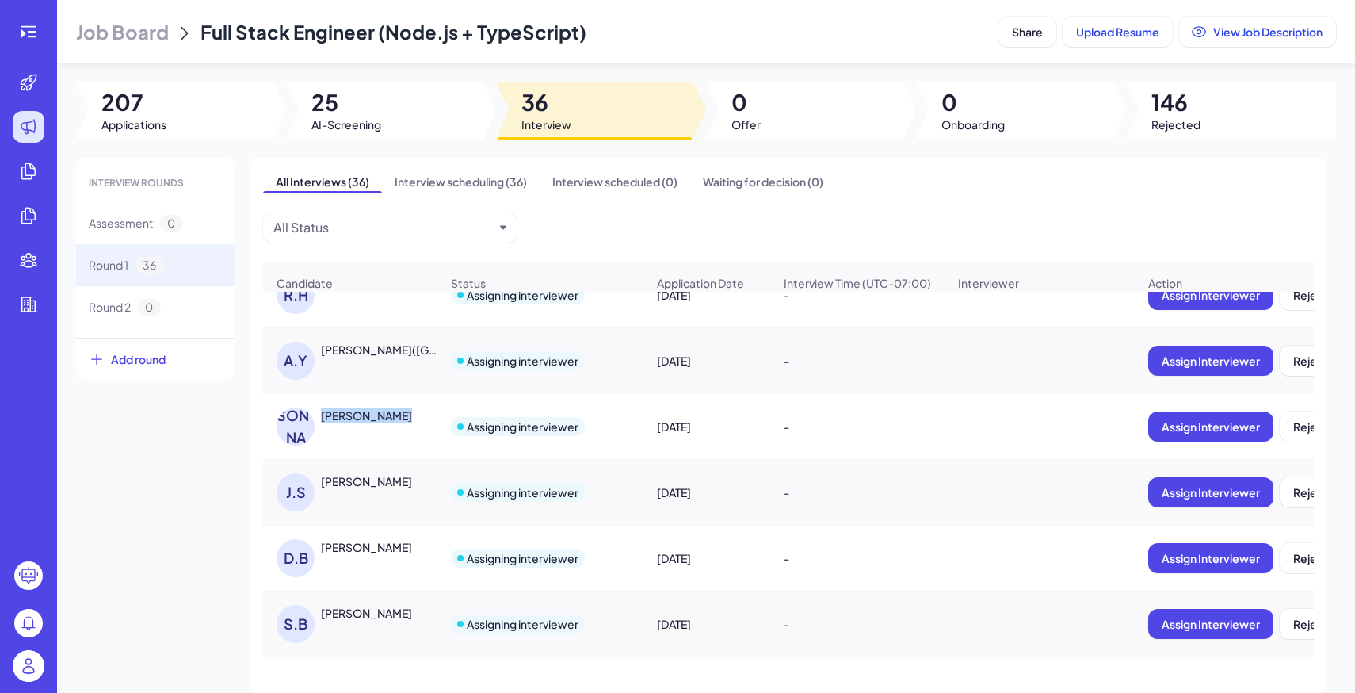
drag, startPoint x: 321, startPoint y: 414, endPoint x: 404, endPoint y: 421, distance: 83.5
click at [404, 421] on div "Liam Williams" at bounding box center [380, 415] width 119 height 16
copy div "Liam Williams"
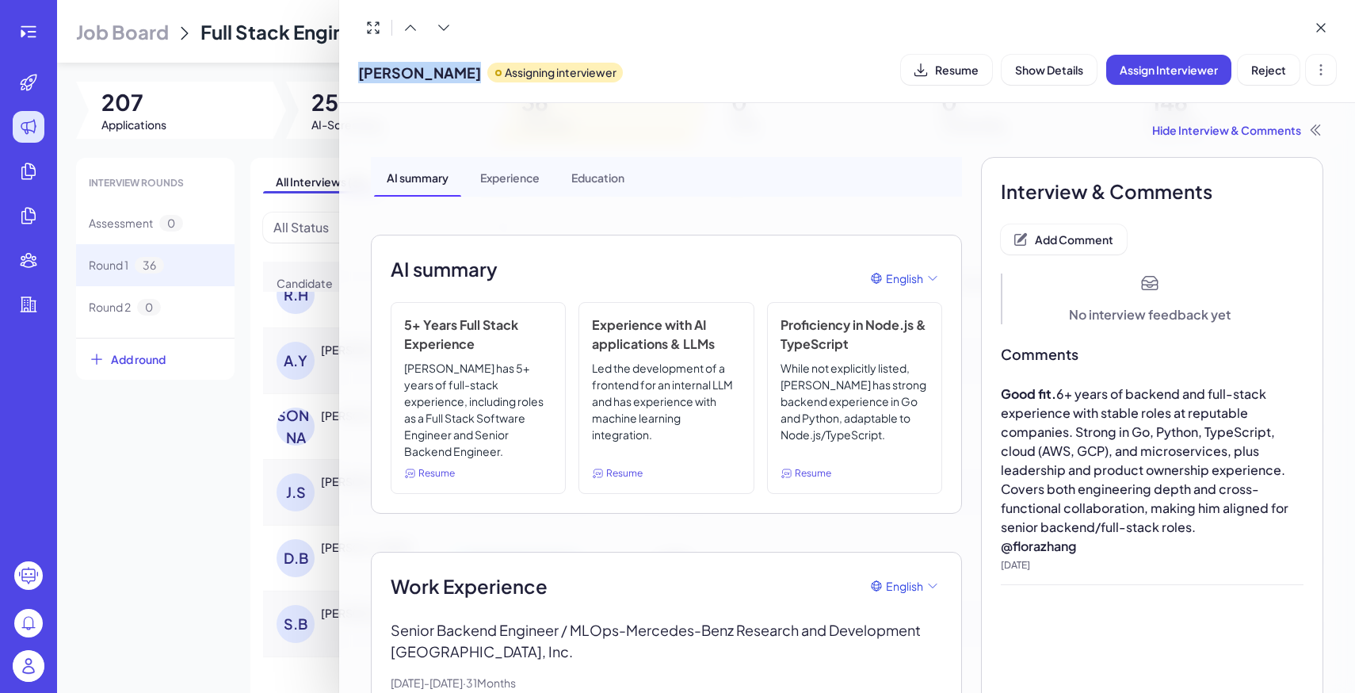
drag, startPoint x: 353, startPoint y: 71, endPoint x: 459, endPoint y: 71, distance: 106.2
click at [459, 71] on div "Liam Williams Assigning interviewer Resume Show Details Assign Interviewer Reje…" at bounding box center [847, 51] width 1017 height 103
copy span "Liam Williams"
click at [135, 414] on div at bounding box center [677, 346] width 1355 height 693
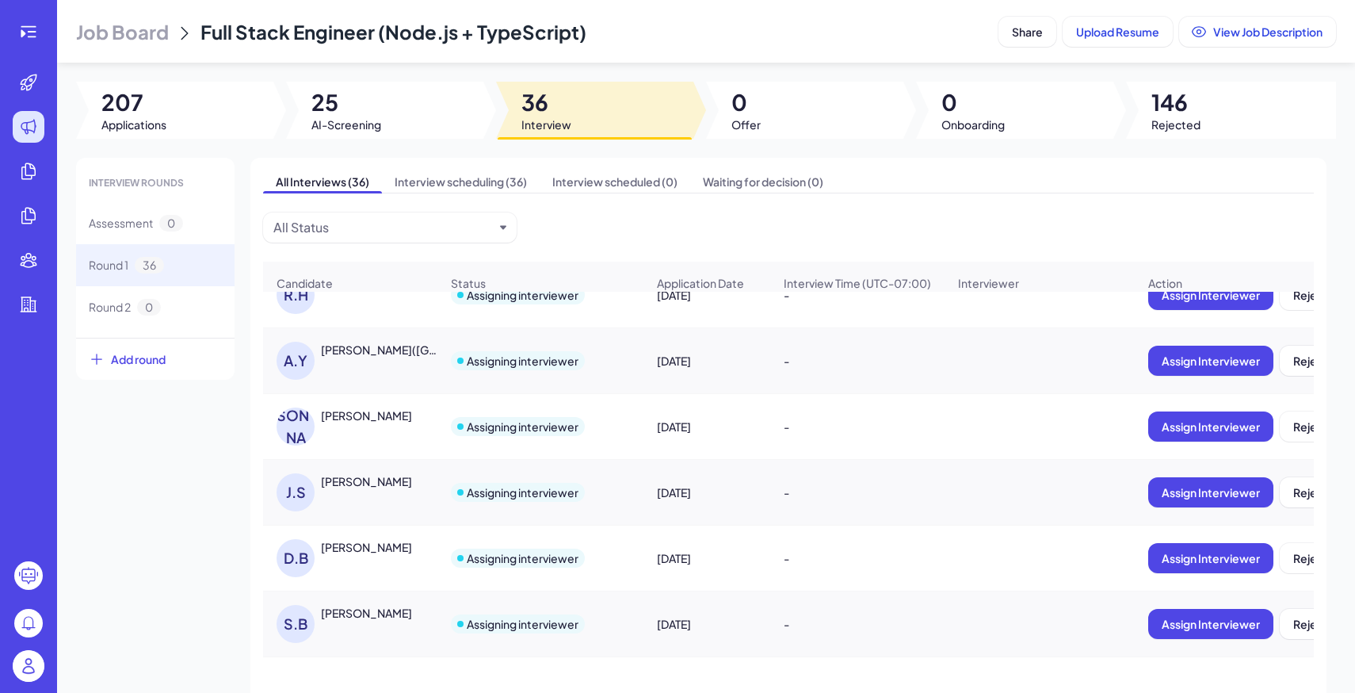
scroll to position [456, 0]
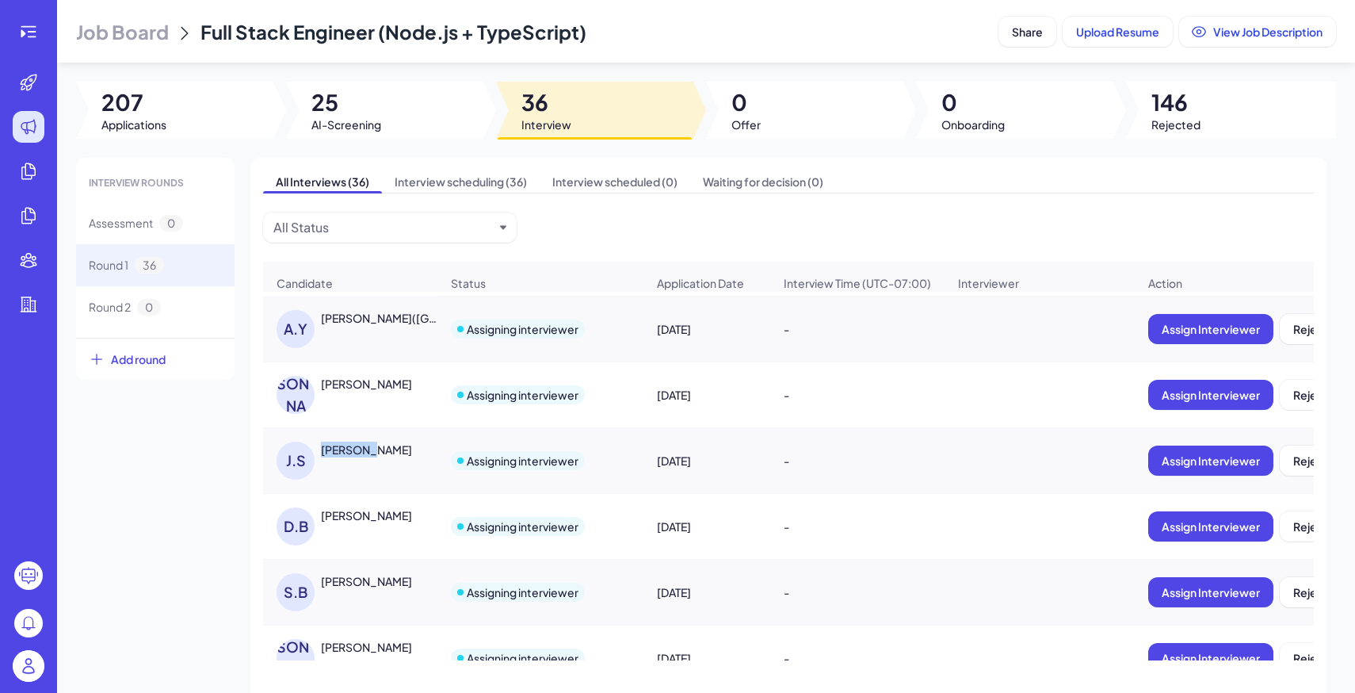
drag, startPoint x: 321, startPoint y: 448, endPoint x: 390, endPoint y: 450, distance: 69.0
click at [390, 450] on div "JOHN SCH" at bounding box center [380, 449] width 119 height 16
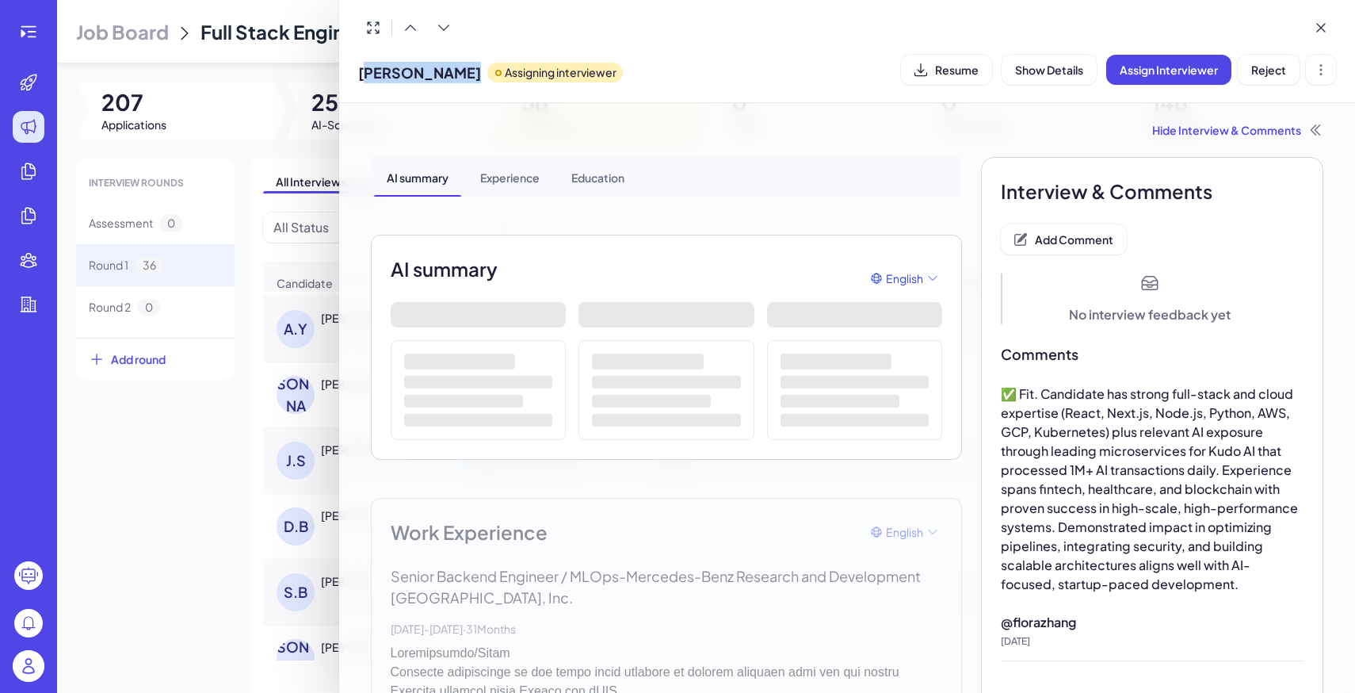
drag, startPoint x: 361, startPoint y: 71, endPoint x: 440, endPoint y: 71, distance: 78.4
click at [440, 71] on div "JOHN SCH Assigning interviewer" at bounding box center [490, 69] width 265 height 40
click at [391, 68] on span "JOHN SCH" at bounding box center [419, 72] width 123 height 21
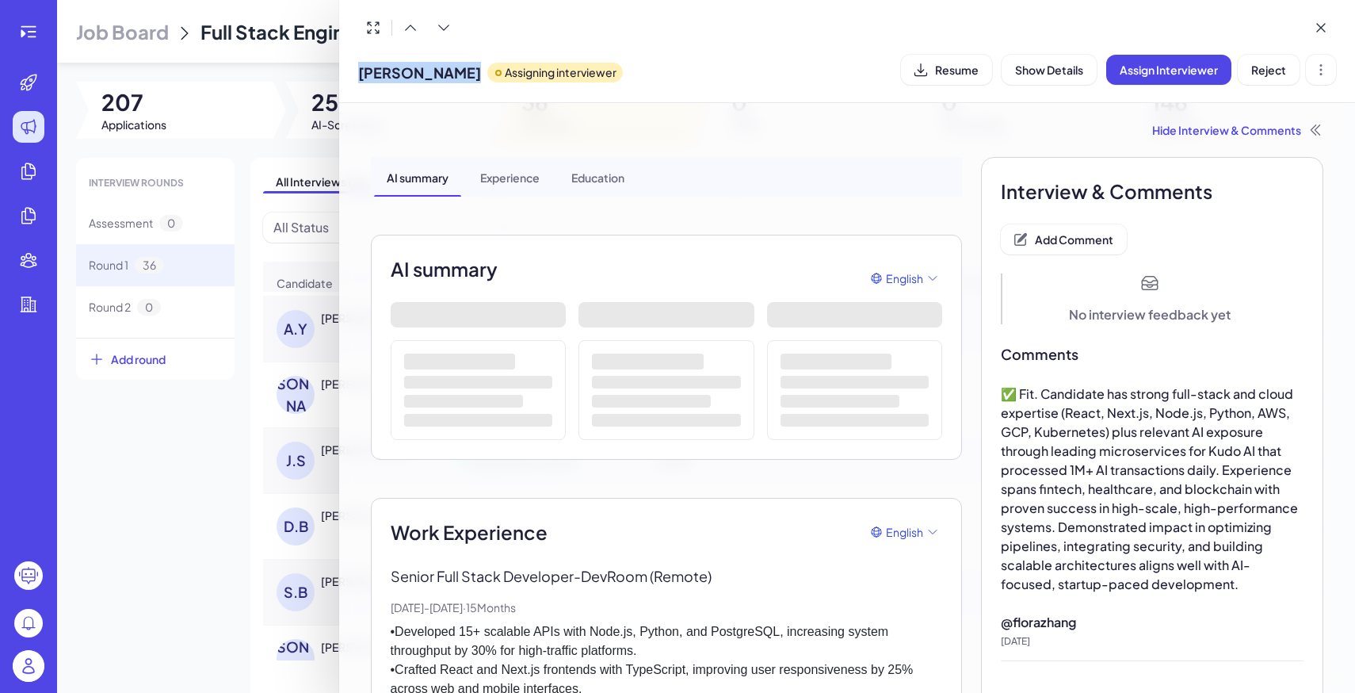
drag, startPoint x: 355, startPoint y: 68, endPoint x: 445, endPoint y: 71, distance: 89.6
click at [445, 71] on div "JOHN SCH Assigning interviewer Resume Show Details Assign Interviewer Reject" at bounding box center [847, 51] width 1017 height 103
copy span "JOHN SCH"
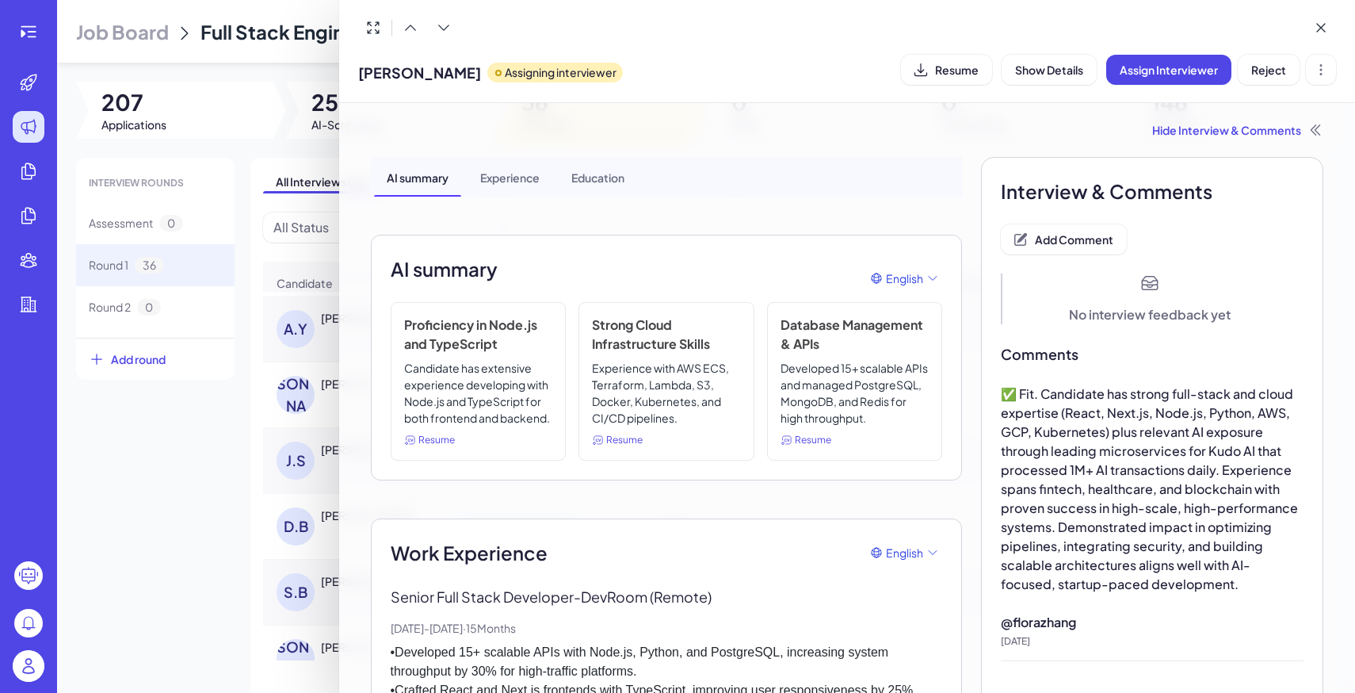
click at [236, 296] on div at bounding box center [677, 346] width 1355 height 693
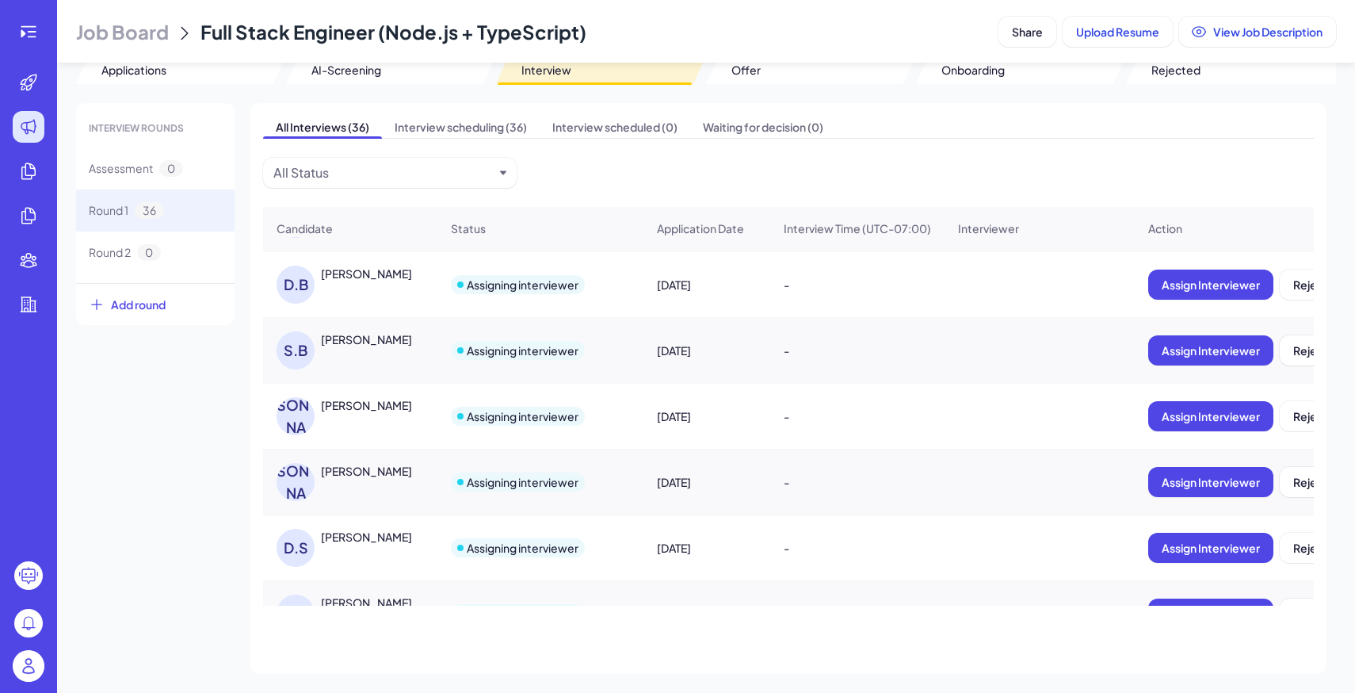
scroll to position [646, 0]
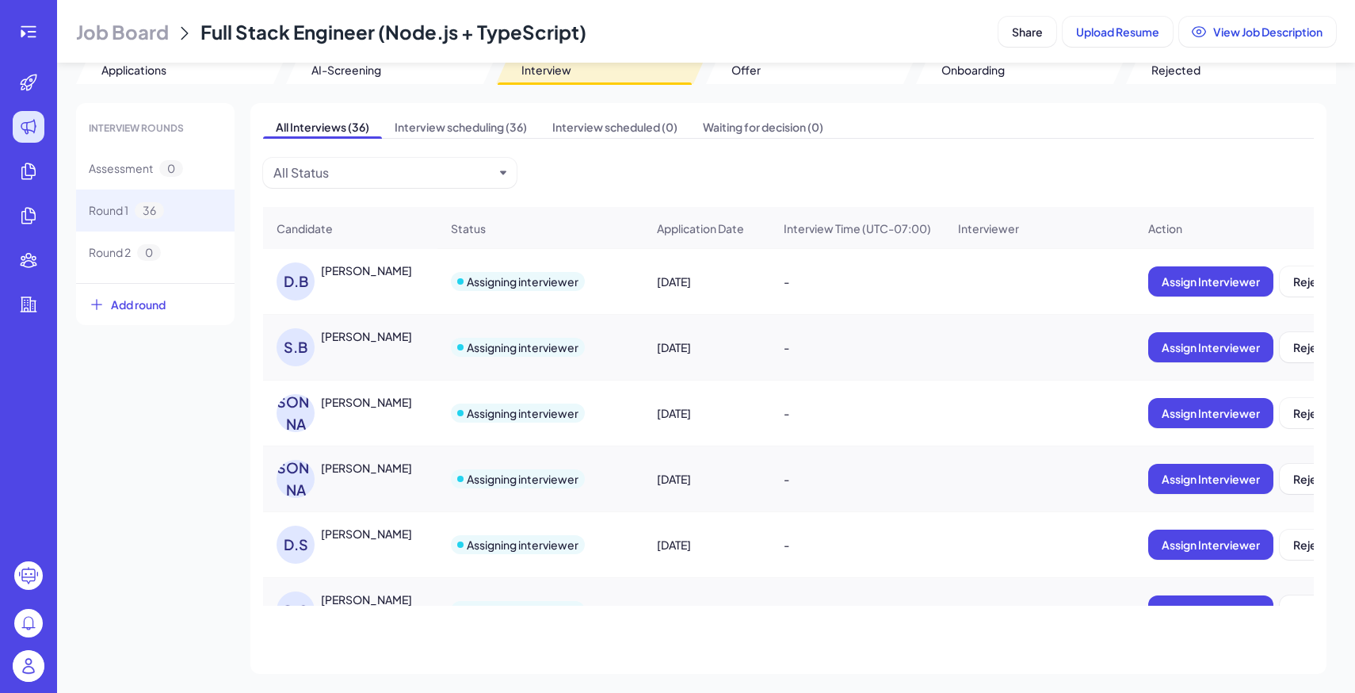
drag, startPoint x: 321, startPoint y: 403, endPoint x: 424, endPoint y: 403, distance: 103.0
click at [424, 403] on div "Sandon Jurowski" at bounding box center [380, 402] width 119 height 16
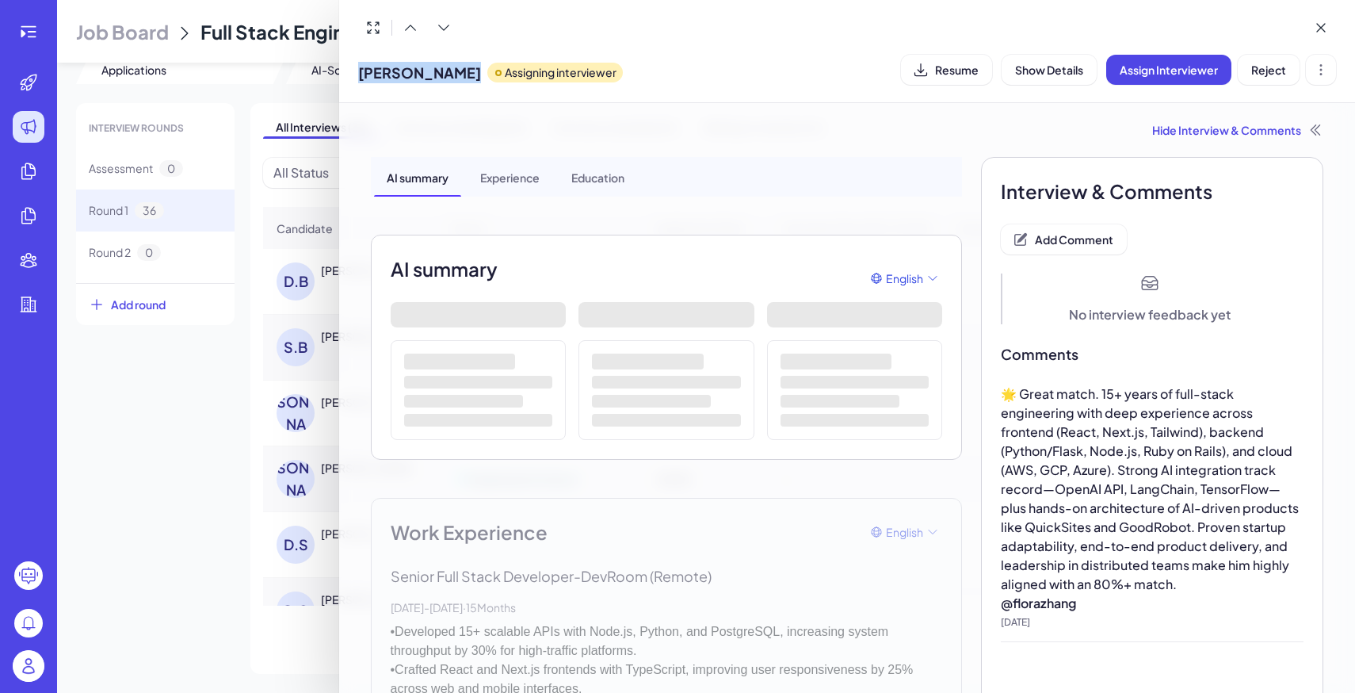
drag, startPoint x: 357, startPoint y: 68, endPoint x: 488, endPoint y: 68, distance: 131.5
click at [488, 68] on div "Sandon Jurowski Assigning interviewer Resume Show Details Assign Interviewer Re…" at bounding box center [847, 51] width 1017 height 103
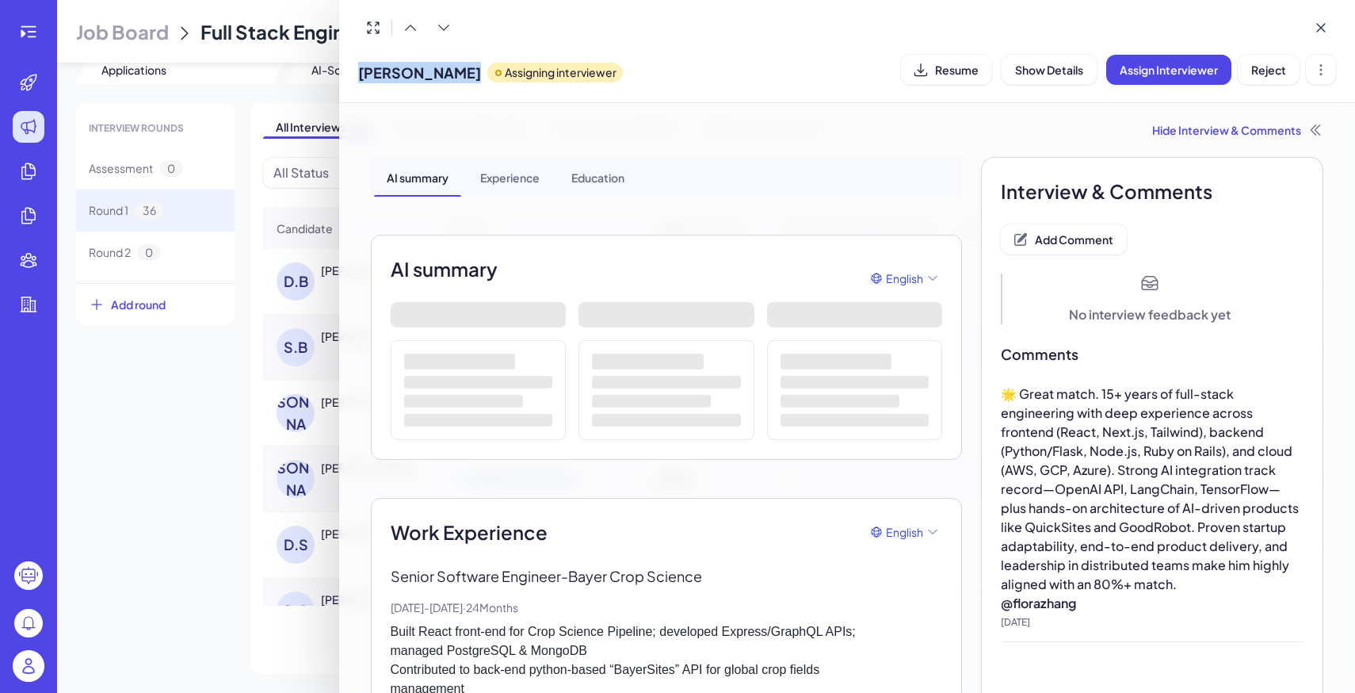
copy span "Sandon Jurowski"
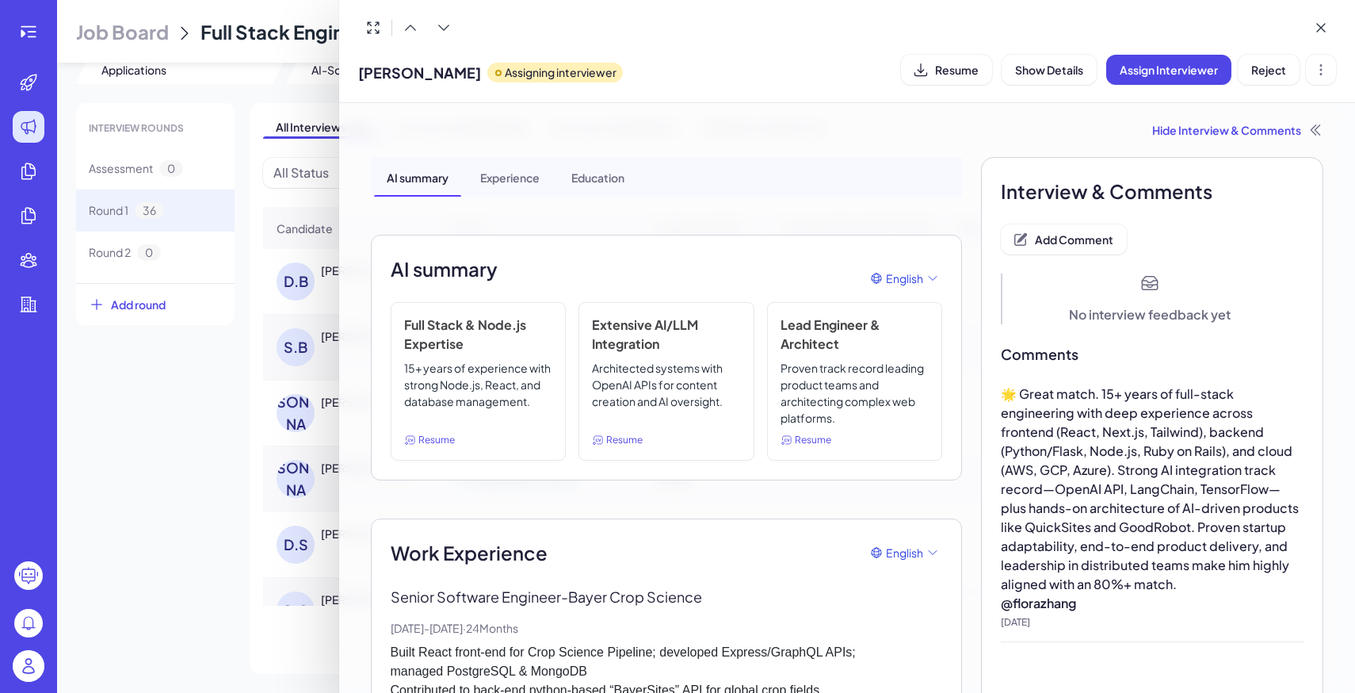
click at [151, 498] on div at bounding box center [677, 346] width 1355 height 693
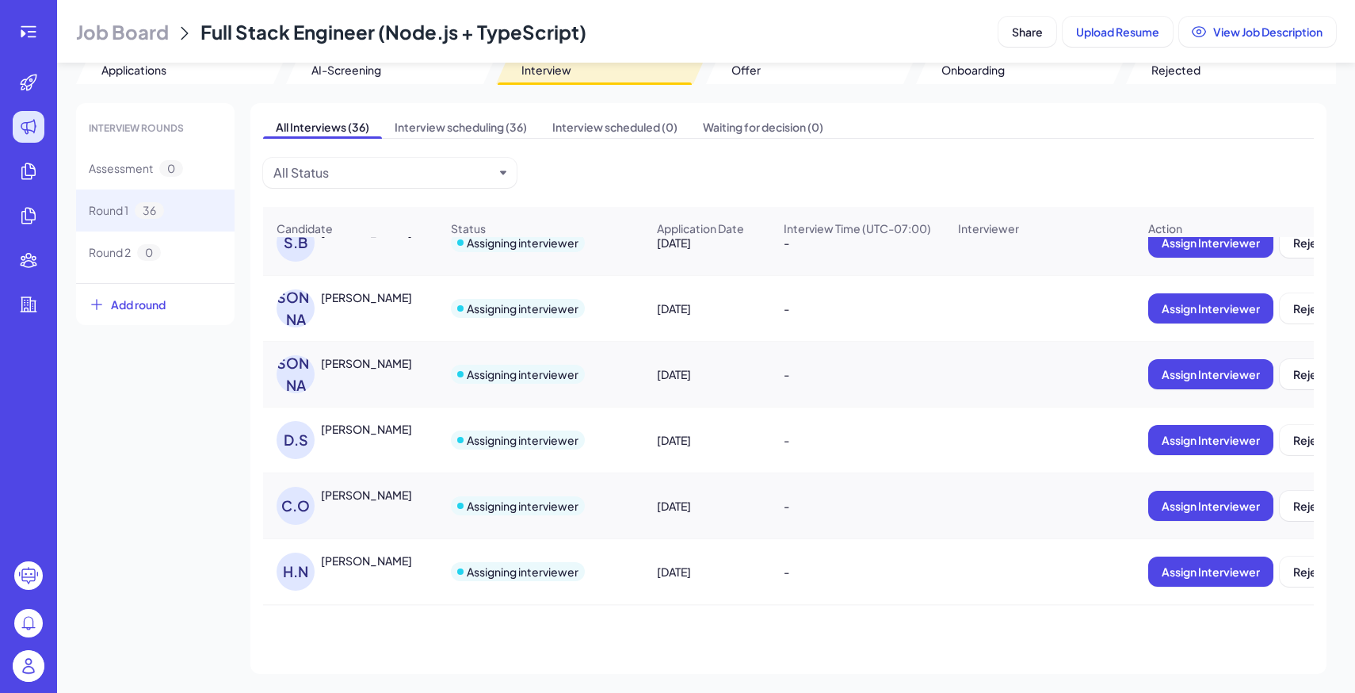
scroll to position [755, 0]
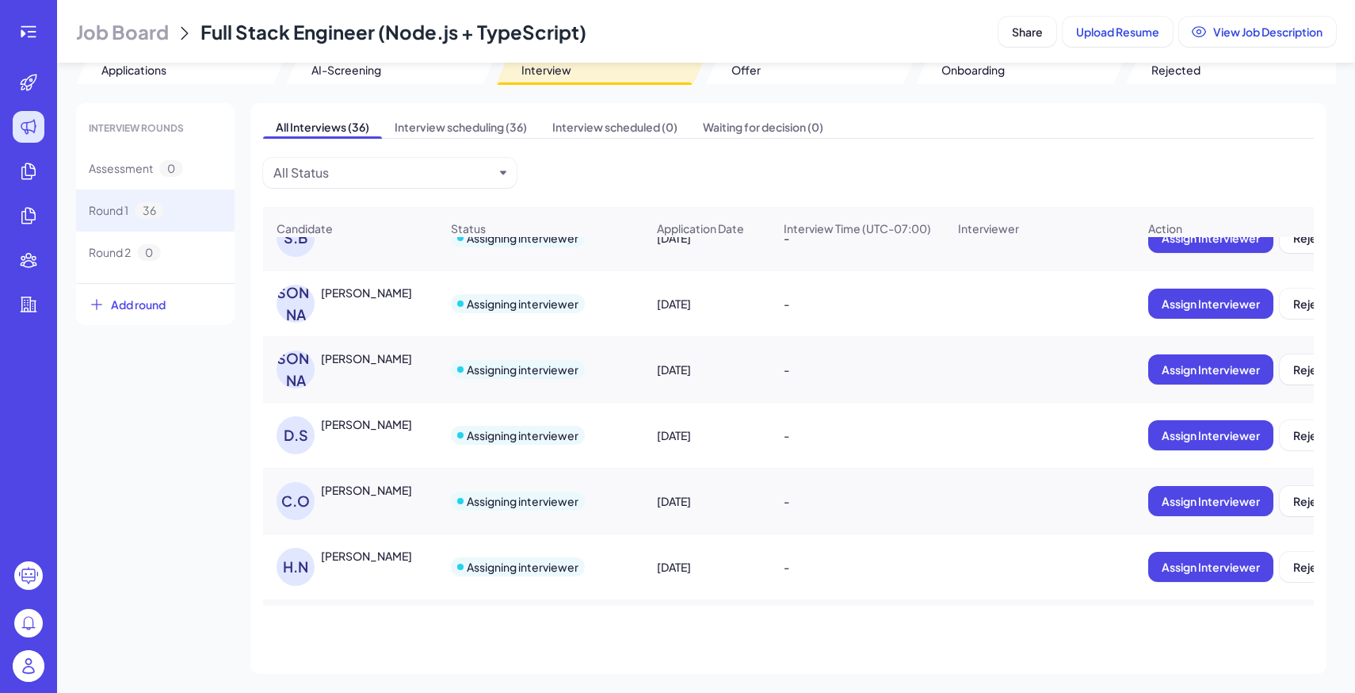
click at [325, 354] on div "Johans Ballestar" at bounding box center [366, 358] width 91 height 16
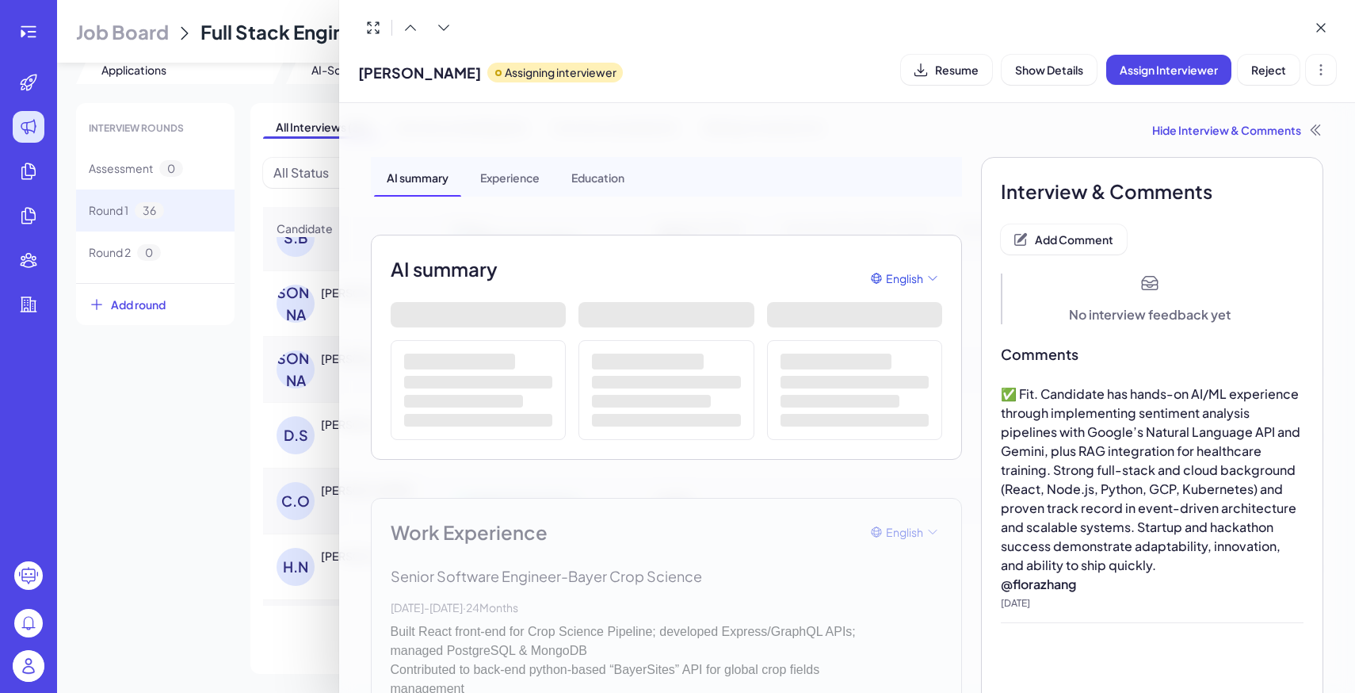
click at [364, 72] on span "Johans Ballestar" at bounding box center [419, 72] width 123 height 21
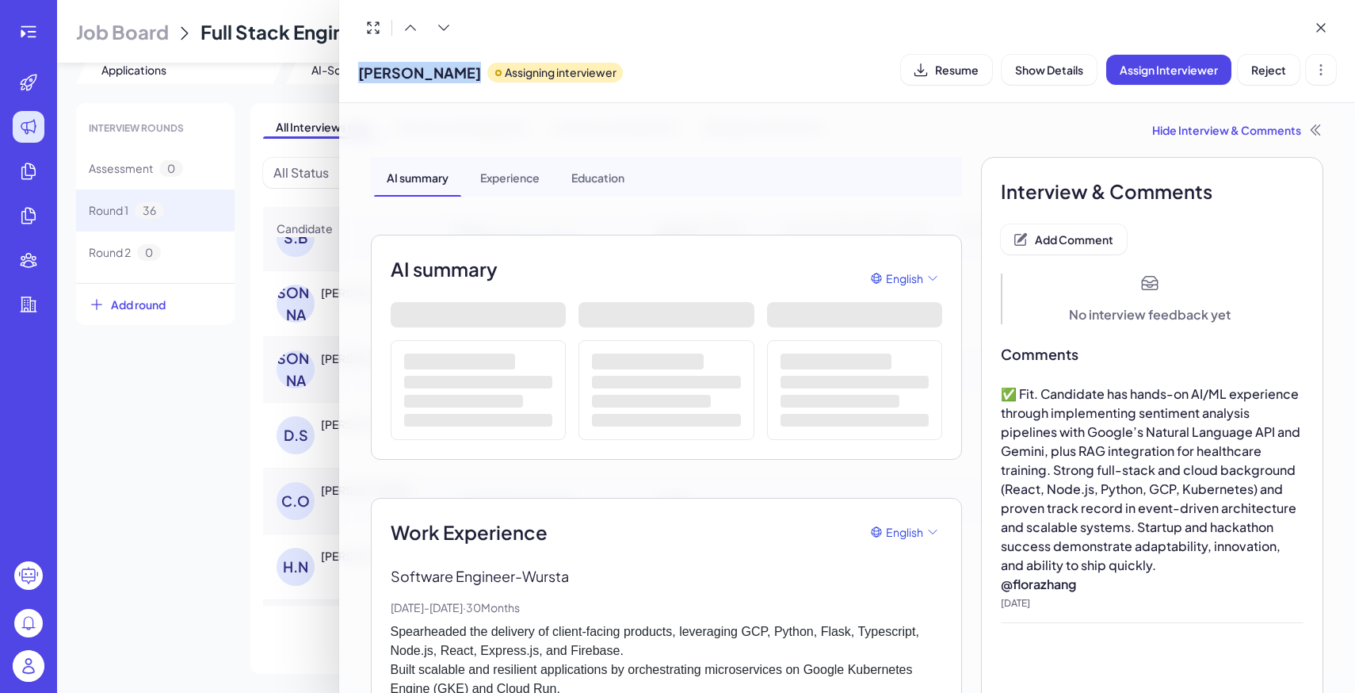
drag, startPoint x: 356, startPoint y: 72, endPoint x: 474, endPoint y: 86, distance: 118.9
click at [474, 86] on div "Johans Ballestar Assigning interviewer Resume Show Details Assign Interviewer R…" at bounding box center [847, 51] width 1017 height 103
copy span "Johans Ballestar"
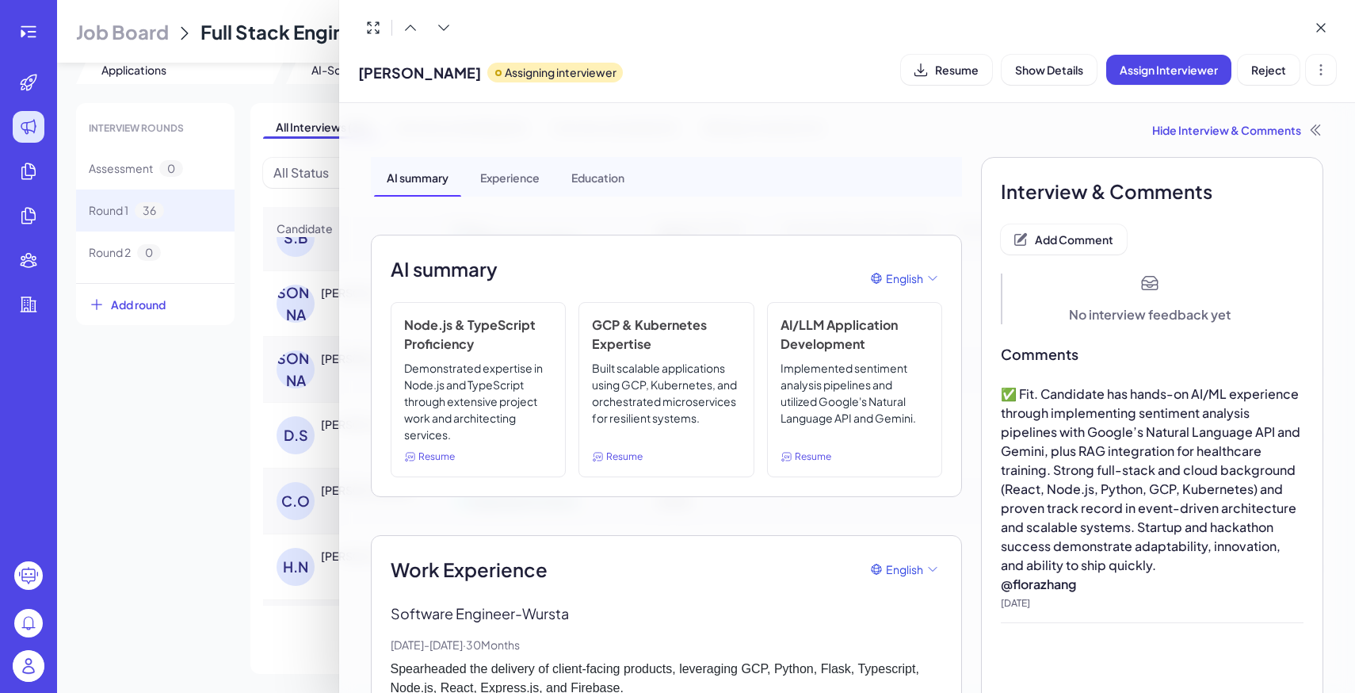
click at [113, 425] on div at bounding box center [677, 346] width 1355 height 693
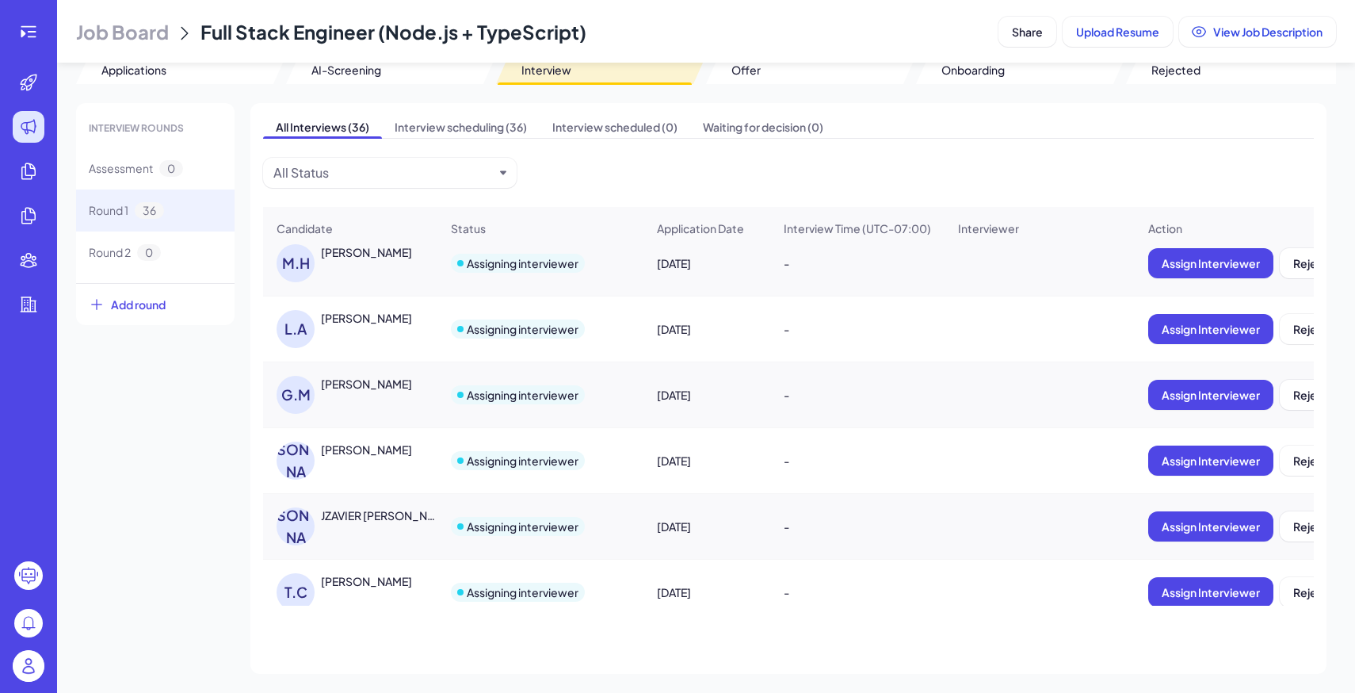
scroll to position [1401, 0]
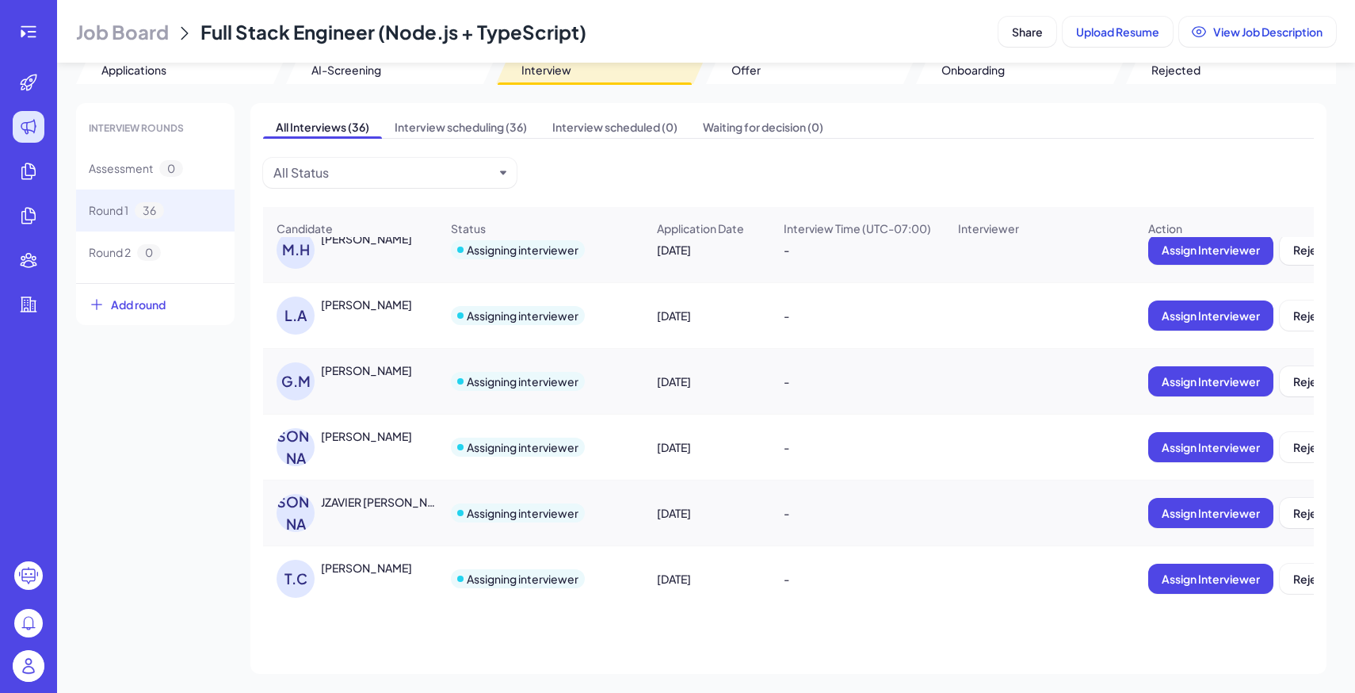
click at [390, 300] on div "Liam Ansoumane Kande" at bounding box center [366, 304] width 91 height 16
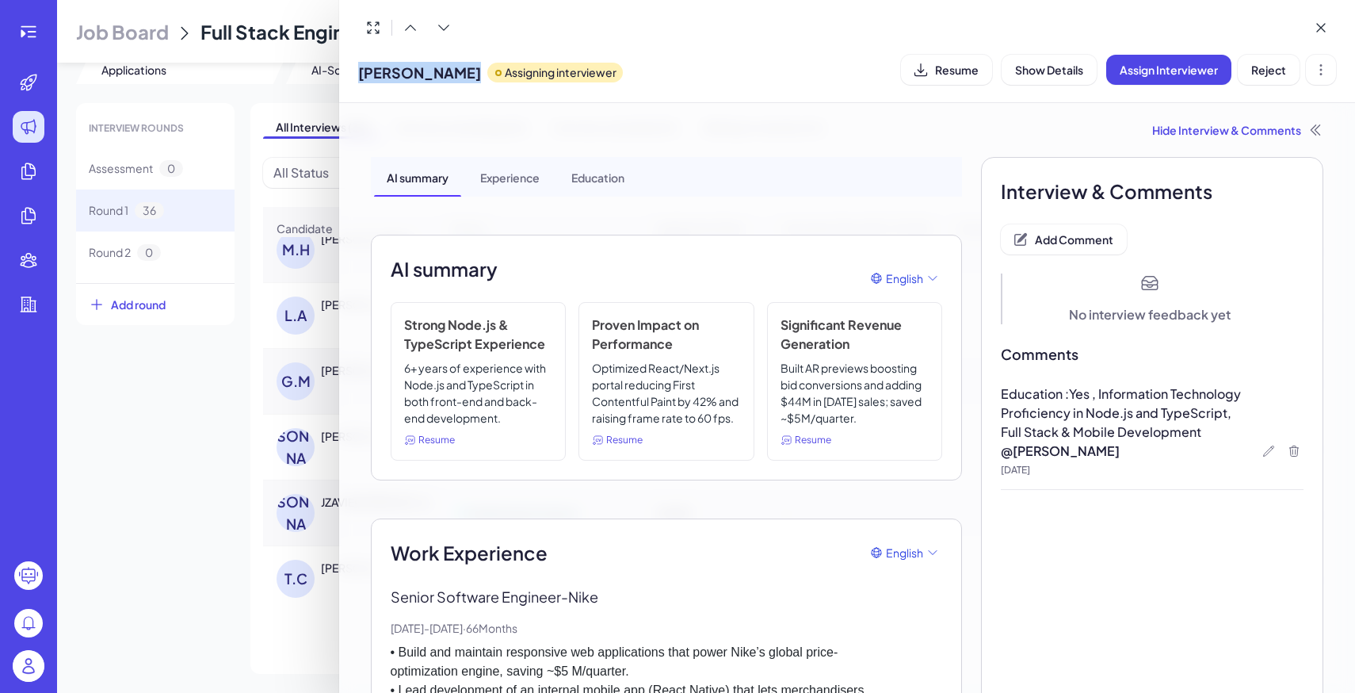
drag, startPoint x: 355, startPoint y: 71, endPoint x: 531, endPoint y: 74, distance: 175.9
click at [531, 74] on div "Liam Ansoumane Kande Assigning interviewer Resume Show Details Assign Interview…" at bounding box center [847, 51] width 1017 height 103
copy span "Liam Ansoumane Kande"
click at [967, 67] on span "Resume" at bounding box center [957, 70] width 44 height 14
click at [216, 431] on div at bounding box center [677, 346] width 1355 height 693
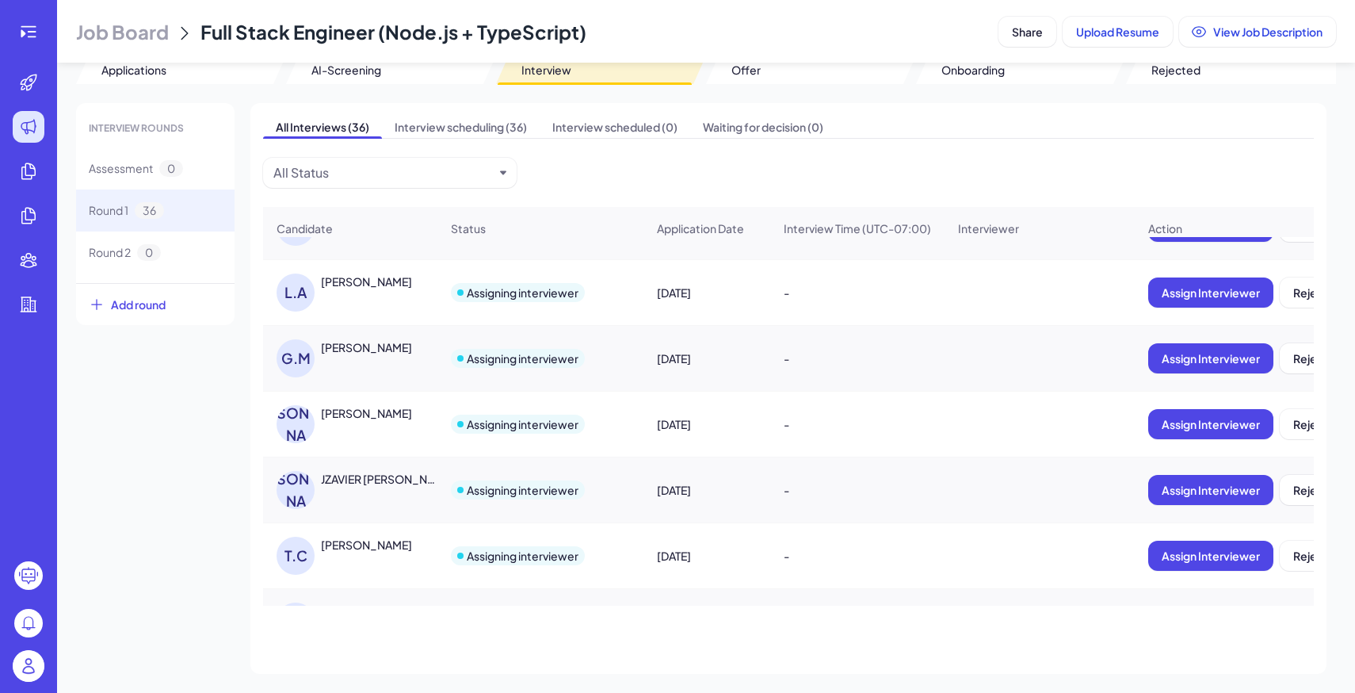
scroll to position [1425, 0]
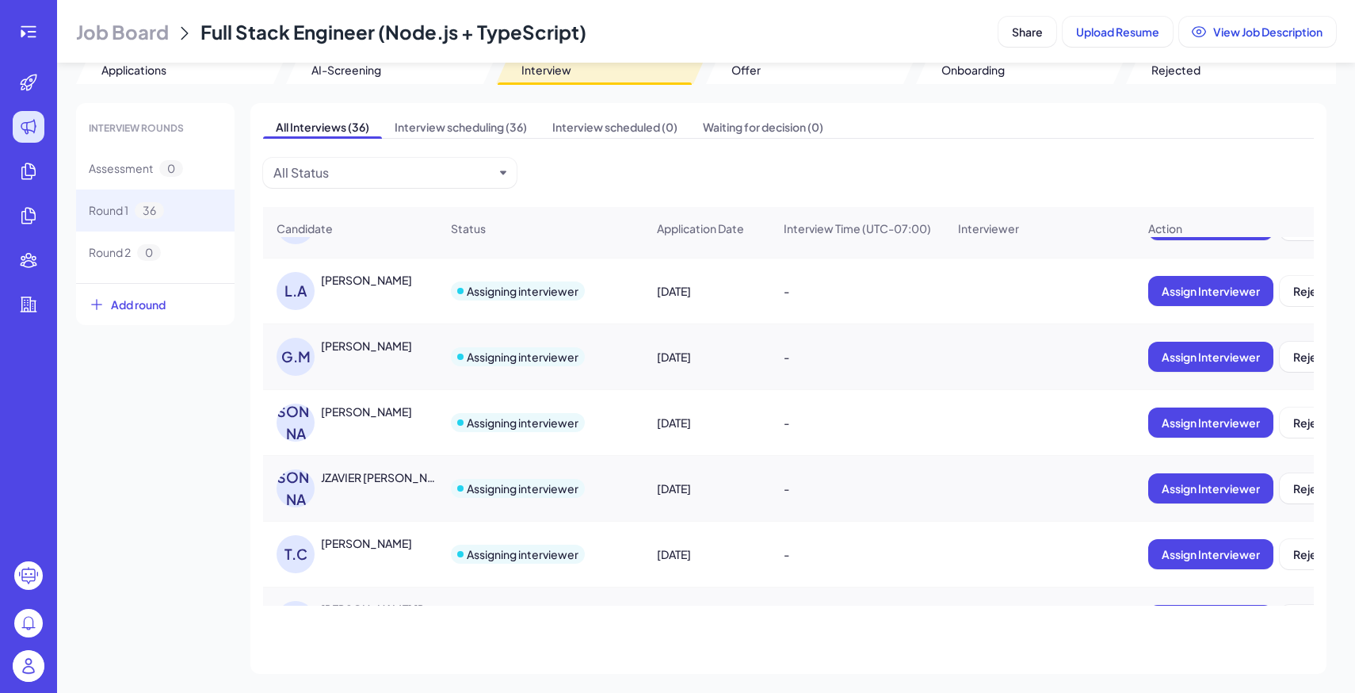
click at [158, 417] on div "INTERVIEW ROUNDS Assessment 0 Round 1 36 Round 2 0 Add round All Interviews (36…" at bounding box center [706, 388] width 1260 height 571
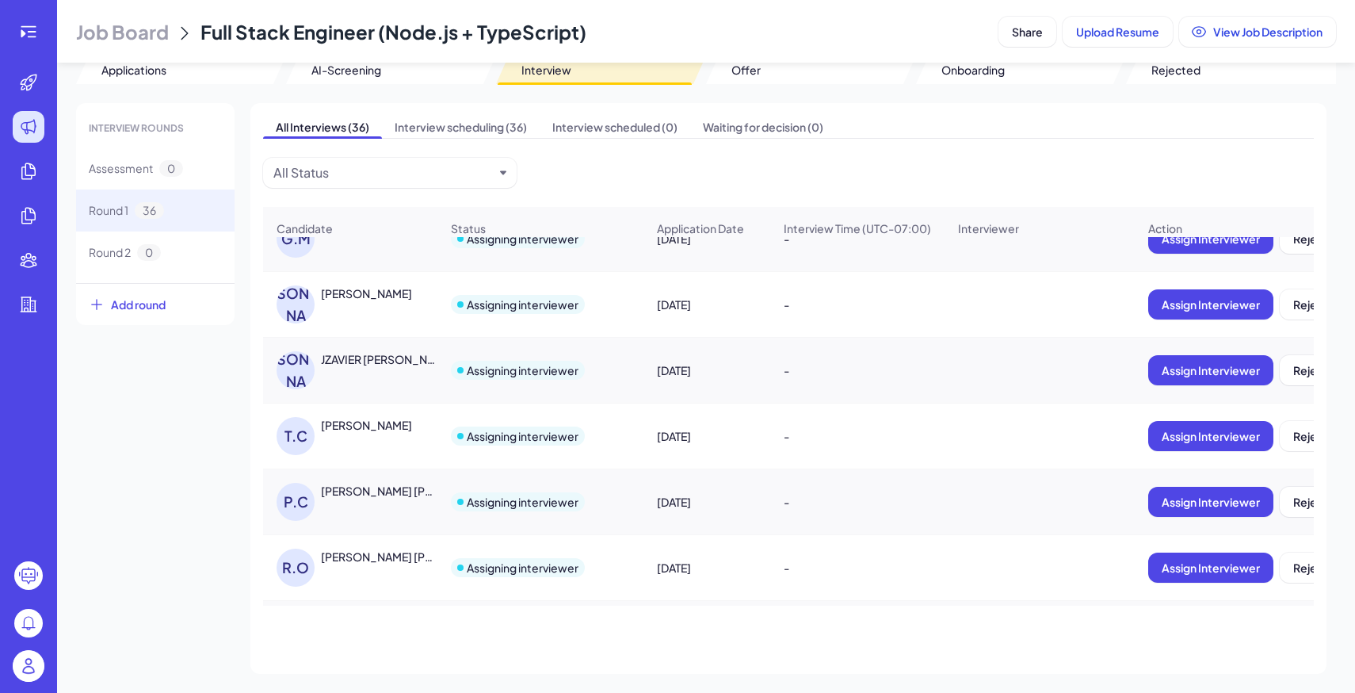
scroll to position [1569, 0]
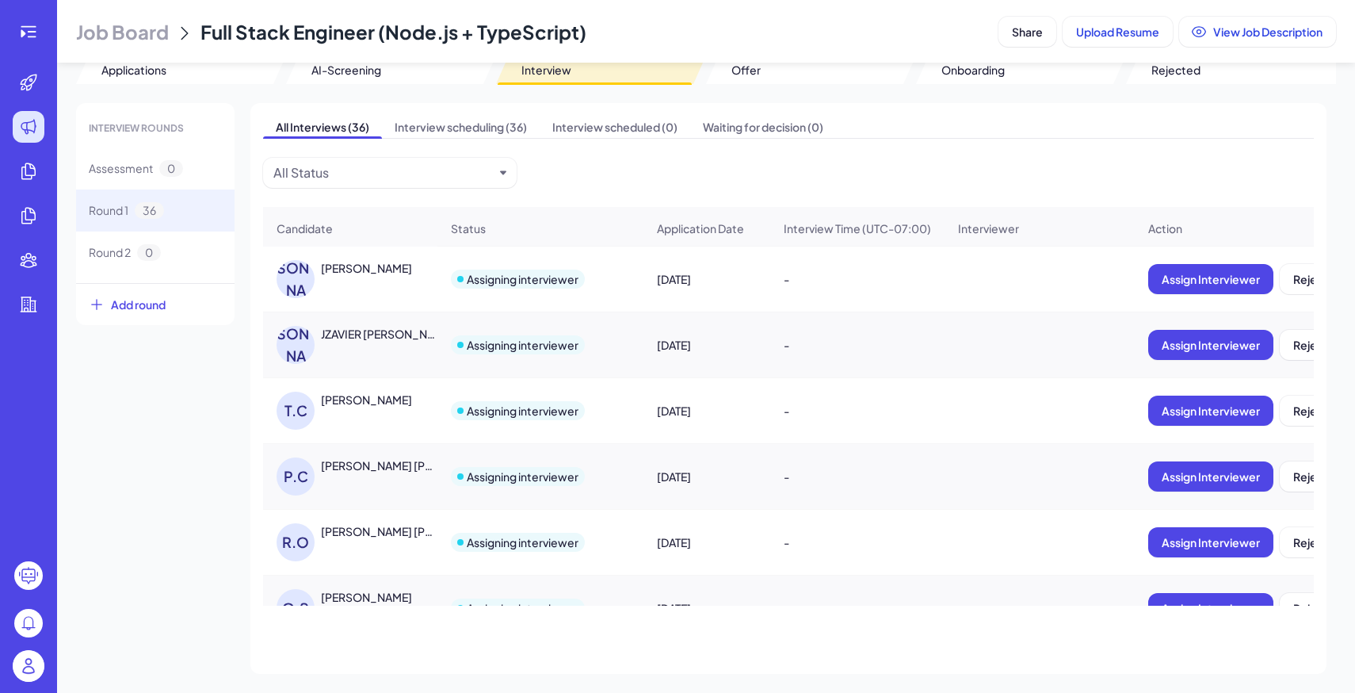
click at [380, 350] on div "J.T JZAVIER TIMM" at bounding box center [358, 345] width 163 height 38
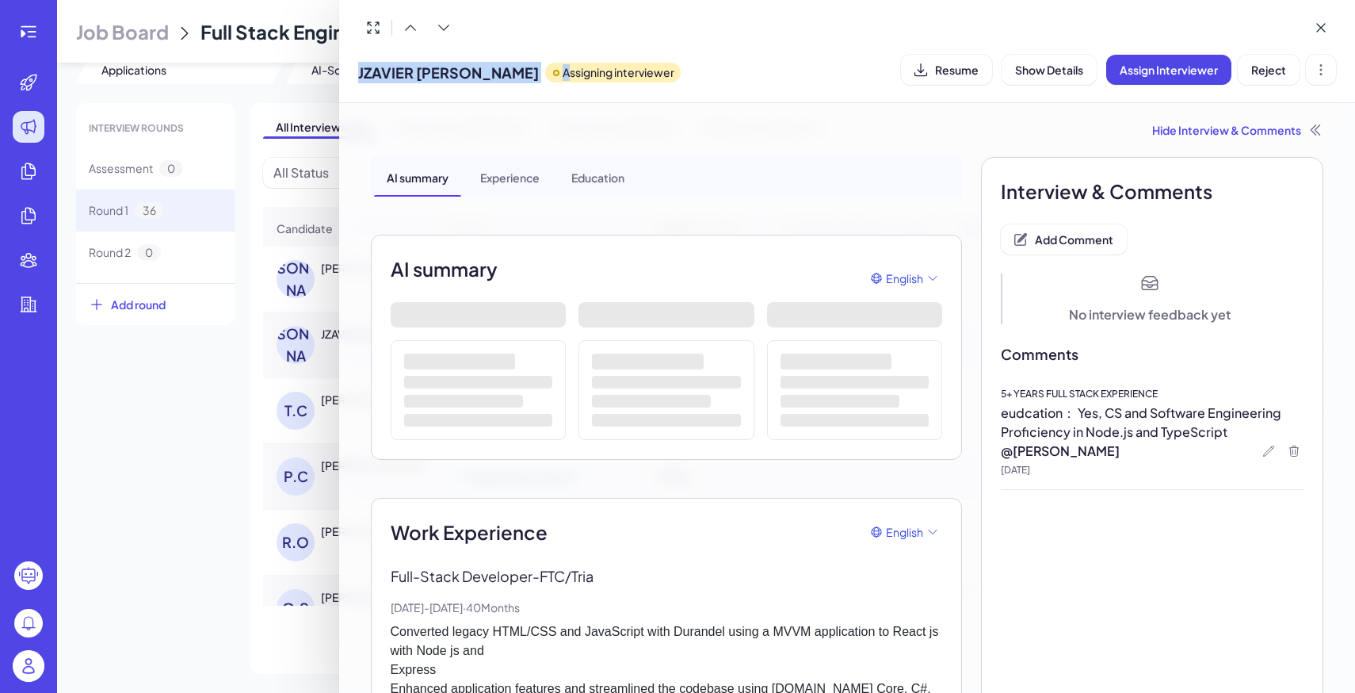
drag, startPoint x: 356, startPoint y: 70, endPoint x: 482, endPoint y: 76, distance: 126.1
click at [482, 76] on div "JZAVIER TIMM Assigning interviewer Resume Show Details Assign Interviewer Reject" at bounding box center [847, 51] width 1017 height 103
copy div "JZAVIER TIMM A"
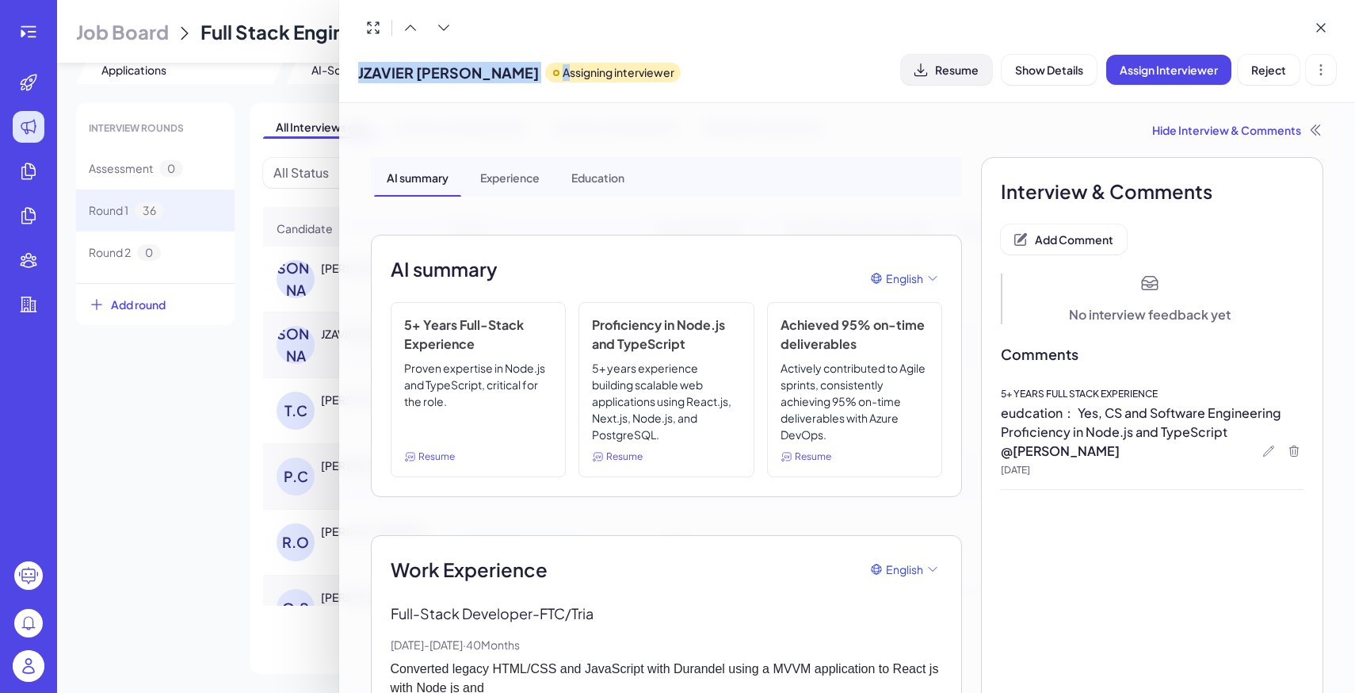
click at [954, 67] on span "Resume" at bounding box center [957, 70] width 44 height 14
click at [207, 343] on div at bounding box center [677, 346] width 1355 height 693
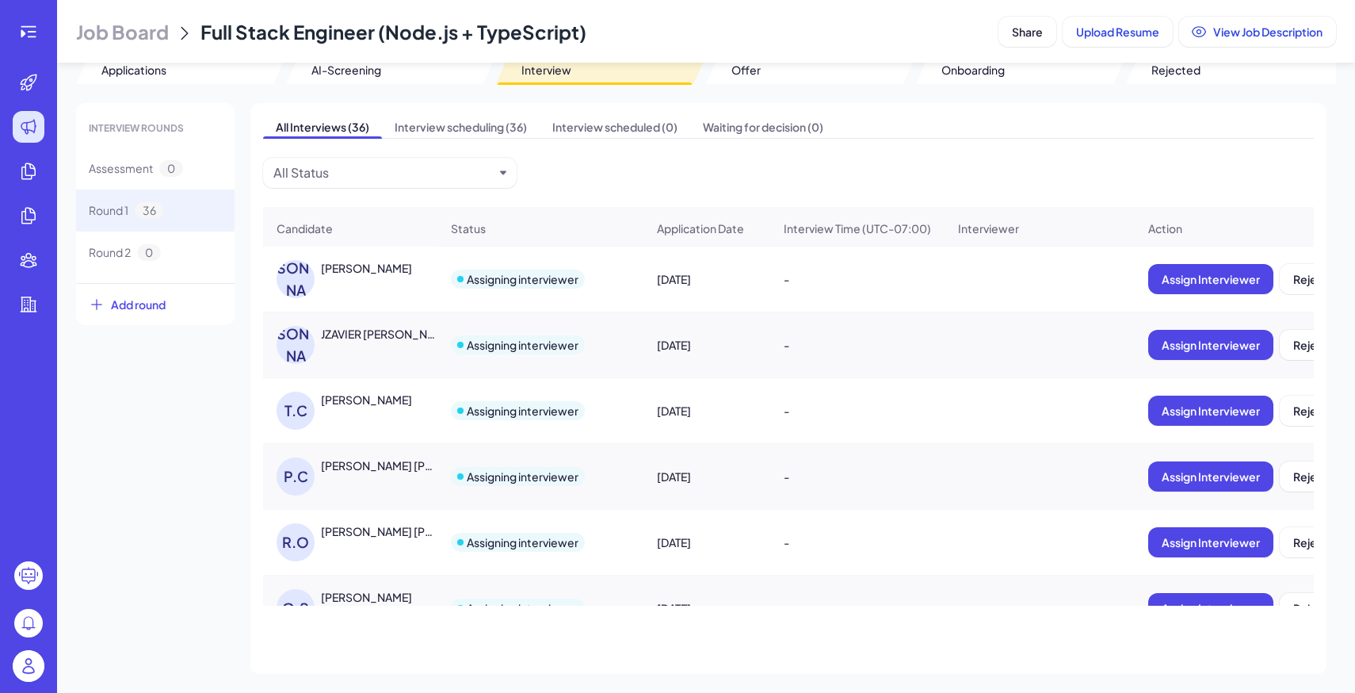
click at [368, 403] on div "Tyler Coyner" at bounding box center [366, 399] width 91 height 16
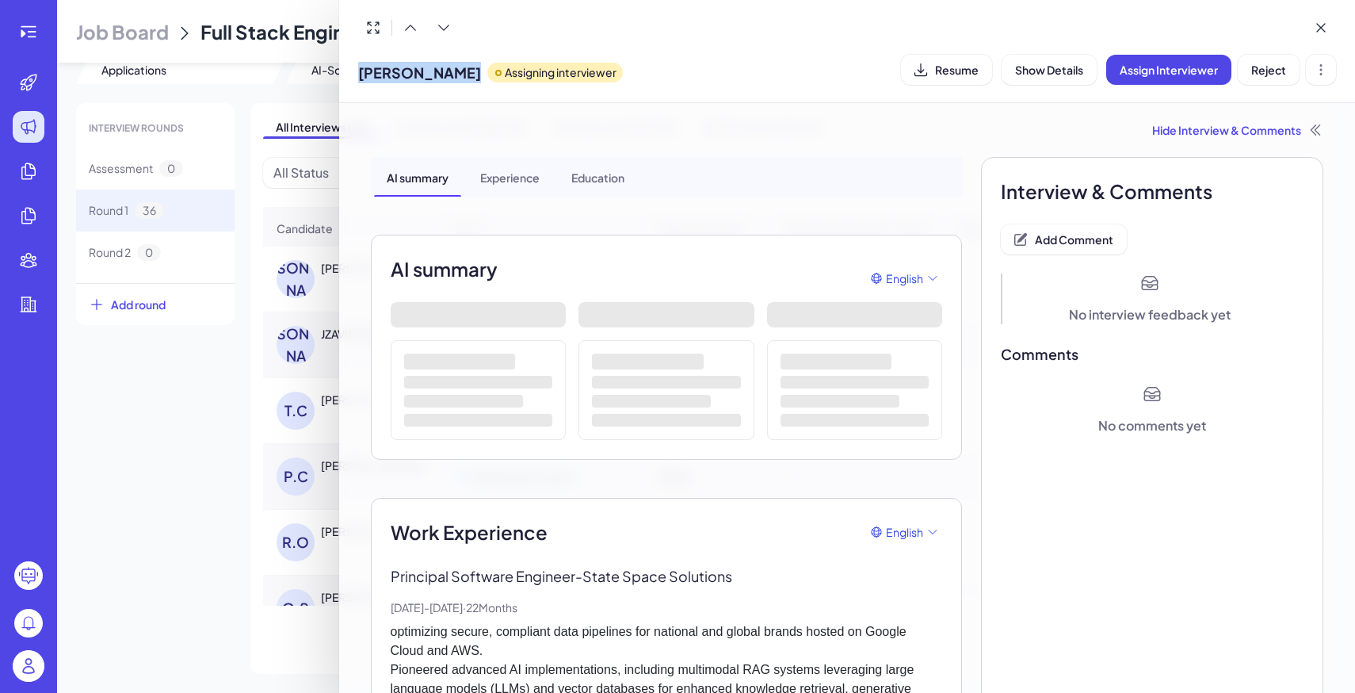
drag, startPoint x: 357, startPoint y: 74, endPoint x: 453, endPoint y: 73, distance: 96.7
click at [453, 73] on div "Tyler Coyner Assigning interviewer Resume Show Details Assign Interviewer Reject" at bounding box center [847, 51] width 1017 height 103
copy span "Tyler Coyner"
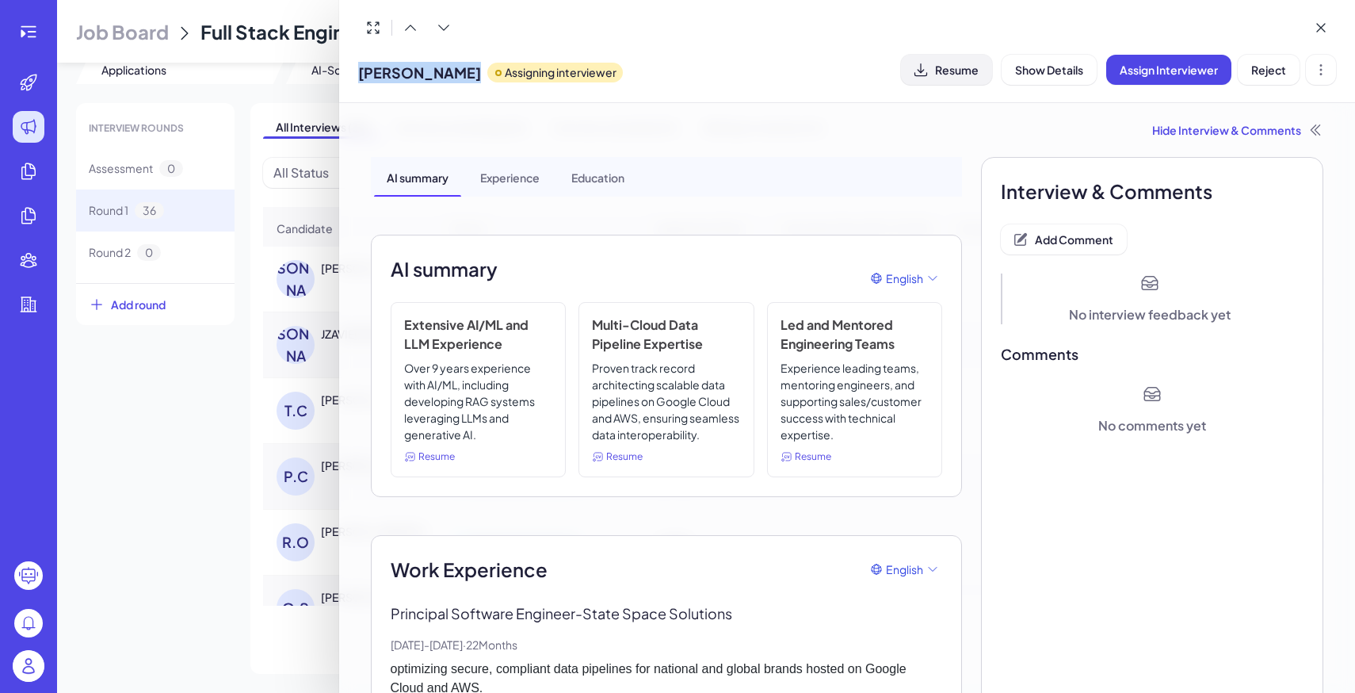
click at [947, 59] on button "Resume" at bounding box center [946, 70] width 91 height 30
click at [237, 395] on div at bounding box center [677, 346] width 1355 height 693
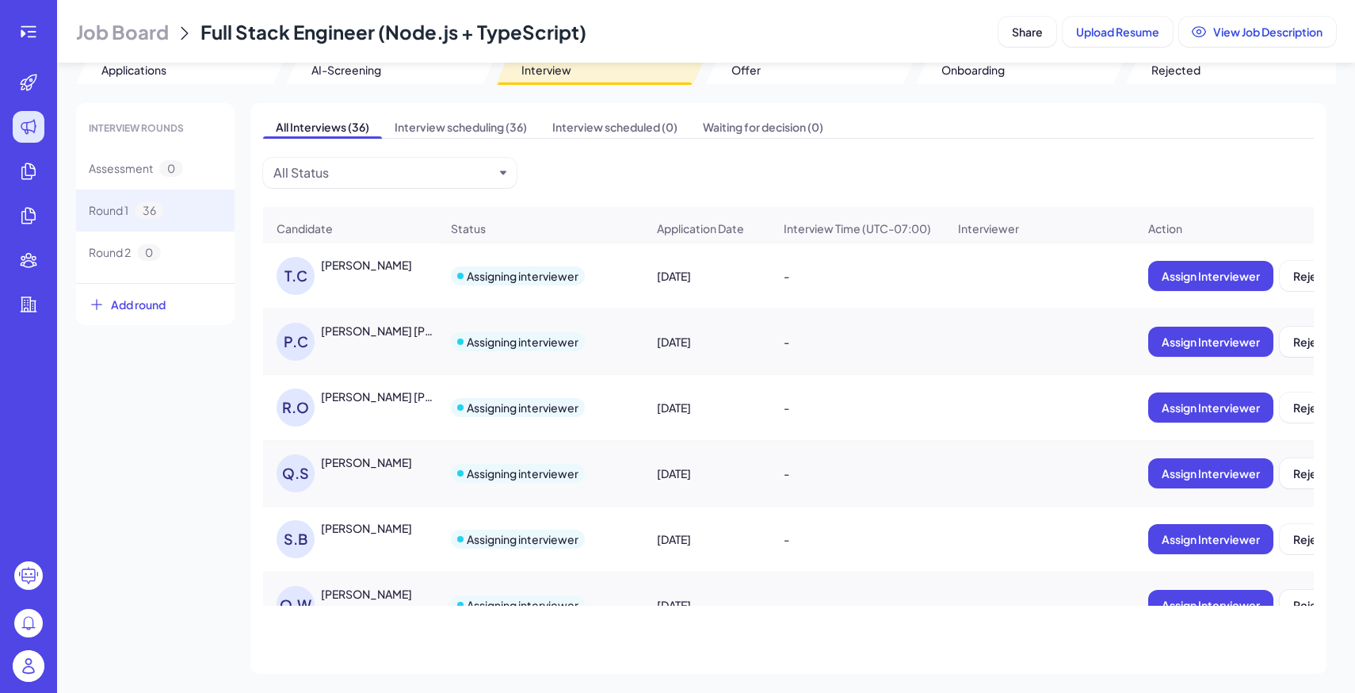
scroll to position [1710, 0]
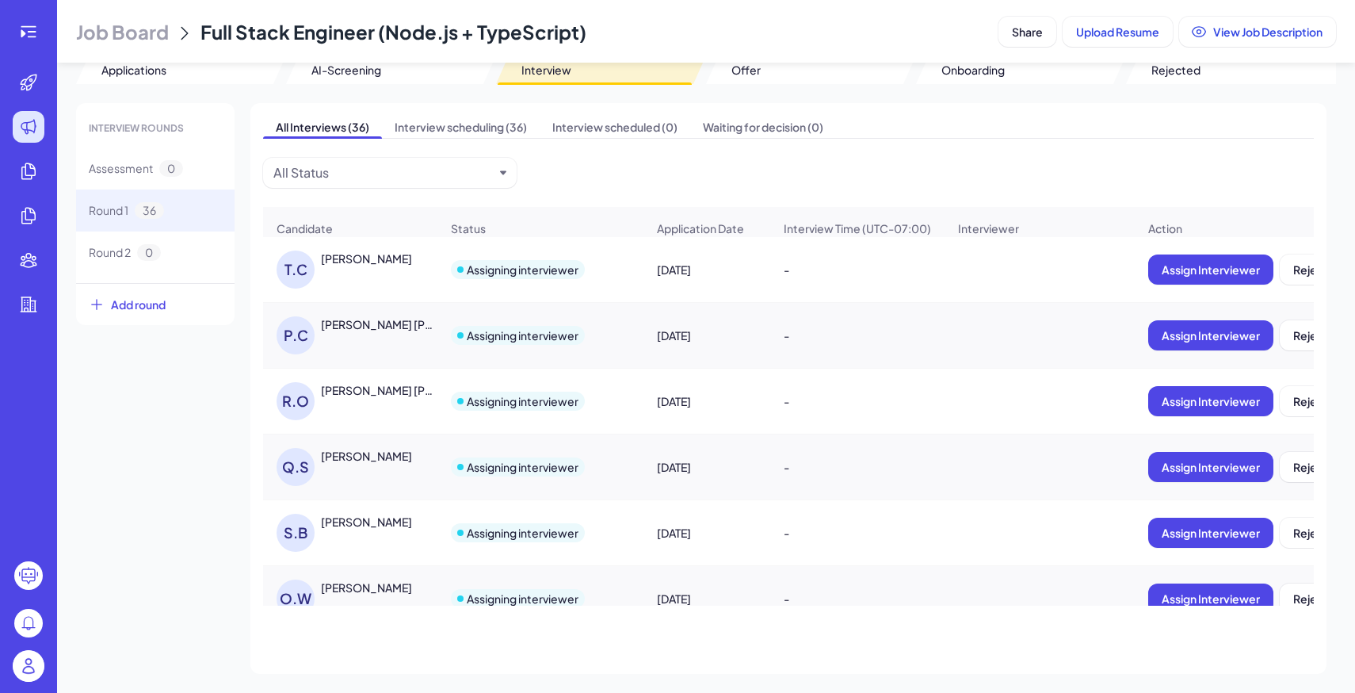
click at [364, 327] on div "Pranay Chowdary Namburi" at bounding box center [379, 324] width 117 height 16
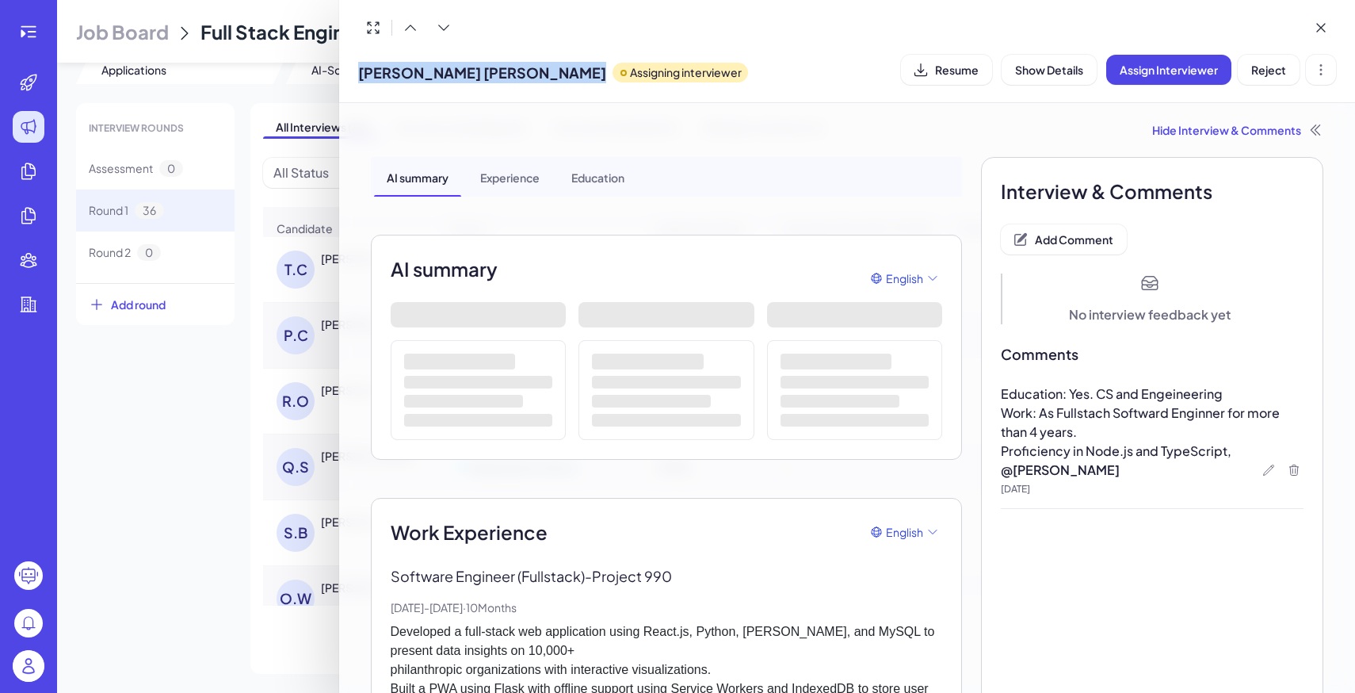
drag, startPoint x: 358, startPoint y: 70, endPoint x: 549, endPoint y: 74, distance: 191.0
click at [549, 74] on div "Pranay Chowdary Namburi Assigning interviewer" at bounding box center [553, 69] width 390 height 40
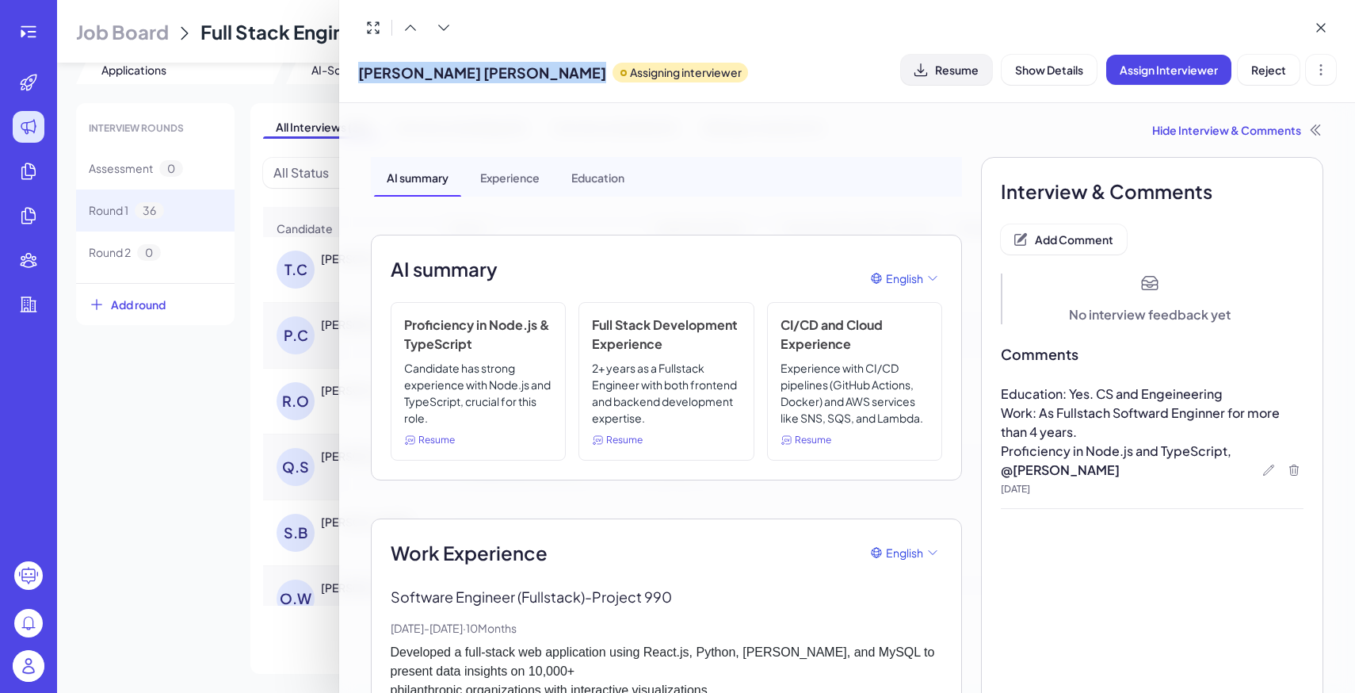
click at [930, 67] on button "Resume" at bounding box center [946, 70] width 91 height 30
click at [195, 336] on div at bounding box center [677, 346] width 1355 height 693
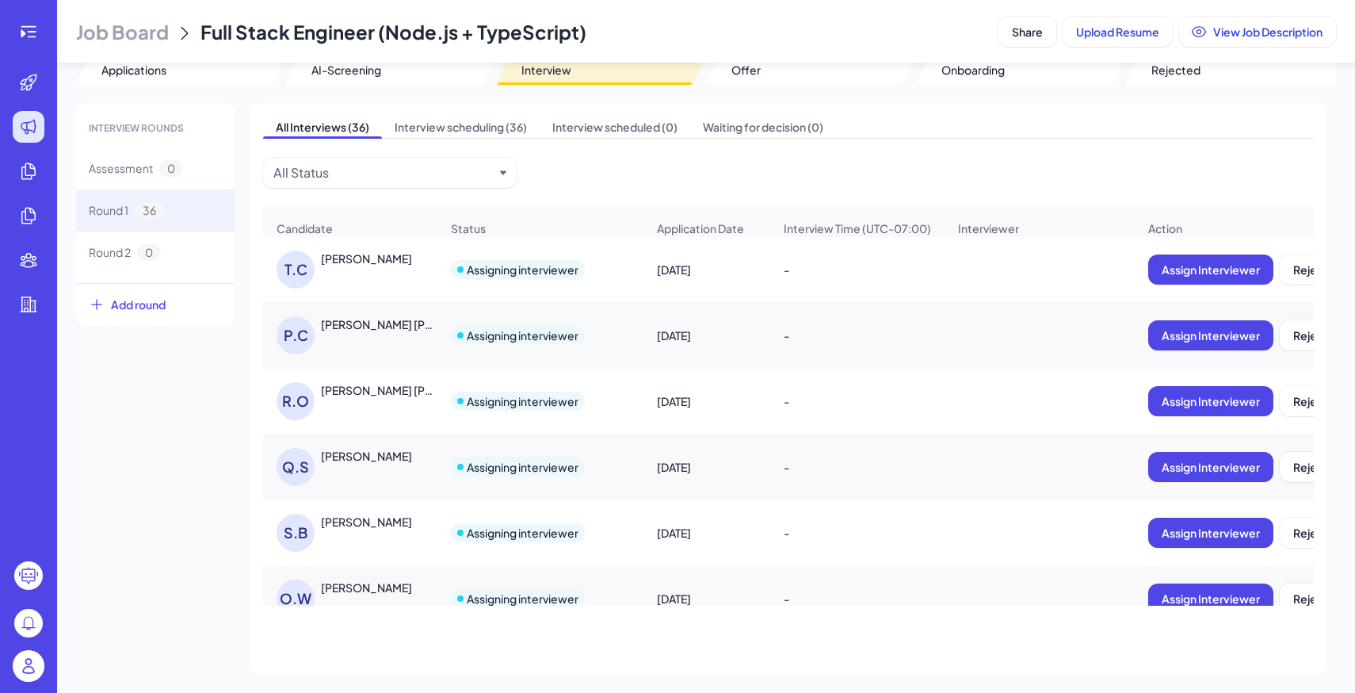
click at [372, 385] on div "RODGERS OTIENO" at bounding box center [379, 390] width 117 height 16
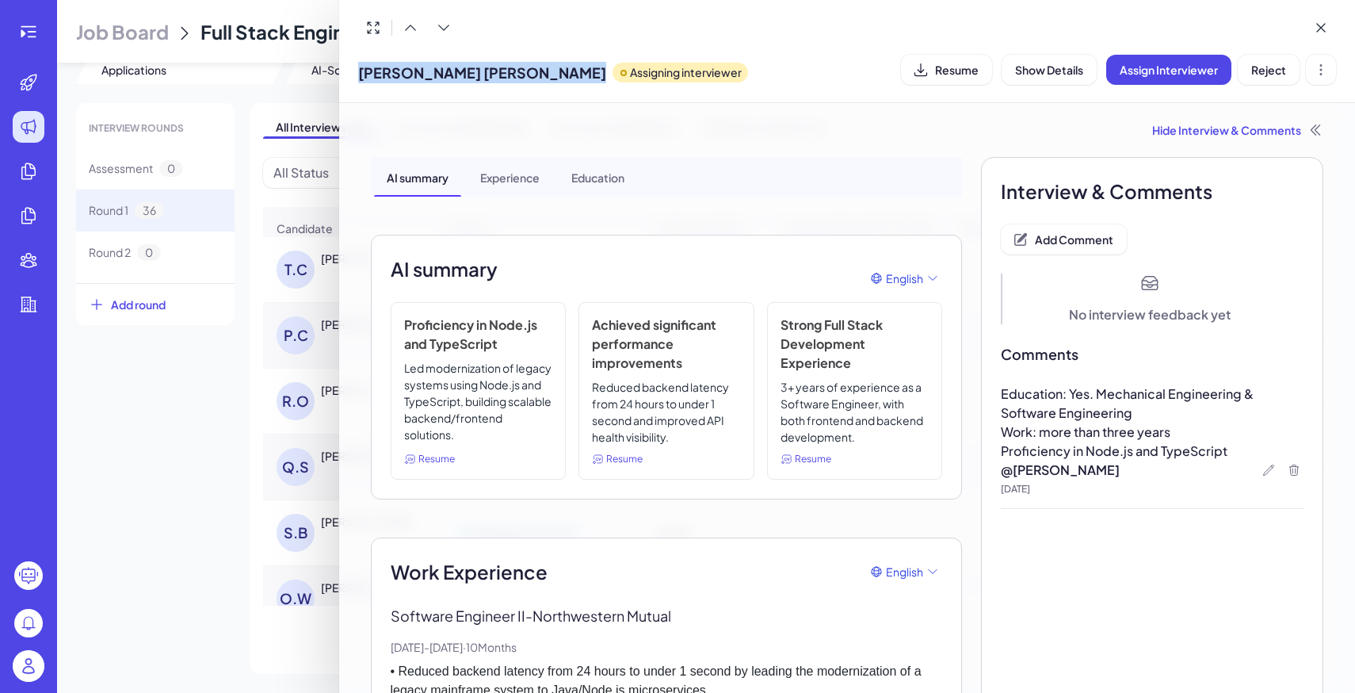
drag, startPoint x: 357, startPoint y: 78, endPoint x: 491, endPoint y: 78, distance: 133.9
click at [491, 78] on div "RODGERS OTIENO Assigning interviewer" at bounding box center [553, 69] width 390 height 40
click at [937, 74] on span "Resume" at bounding box center [957, 70] width 44 height 14
click at [235, 402] on div at bounding box center [677, 346] width 1355 height 693
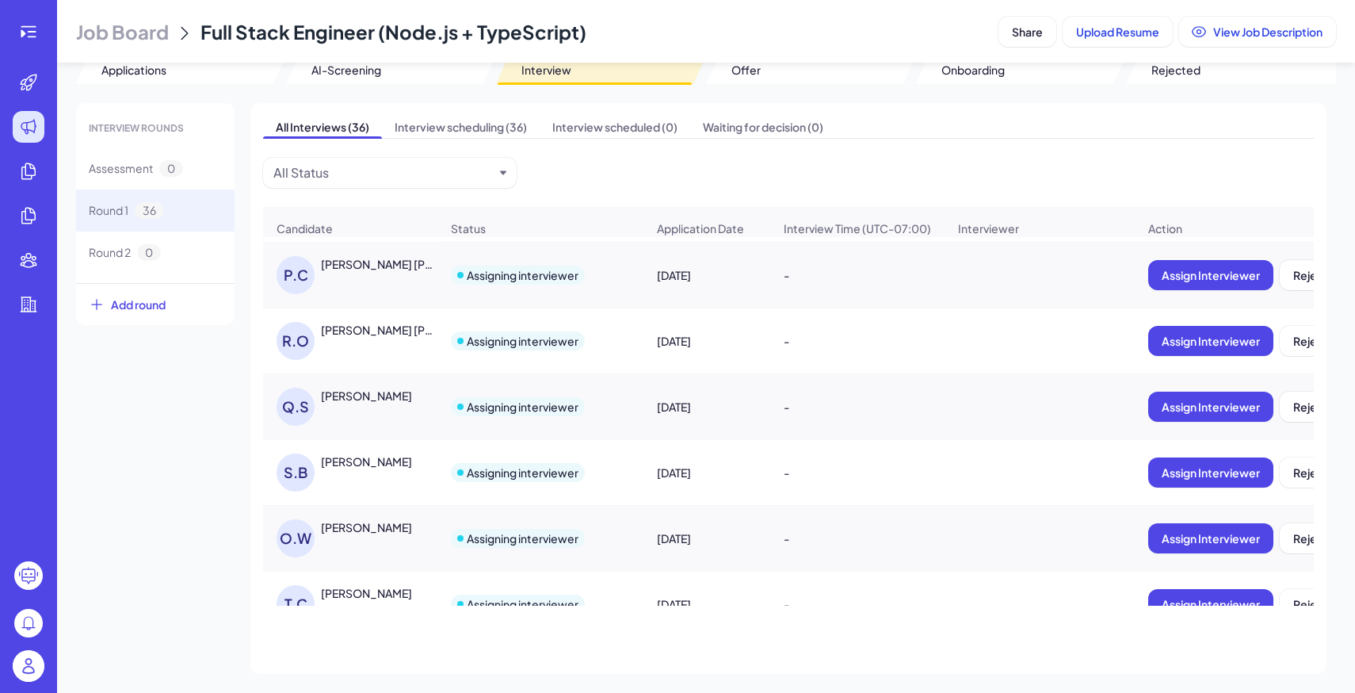
scroll to position [1777, 0]
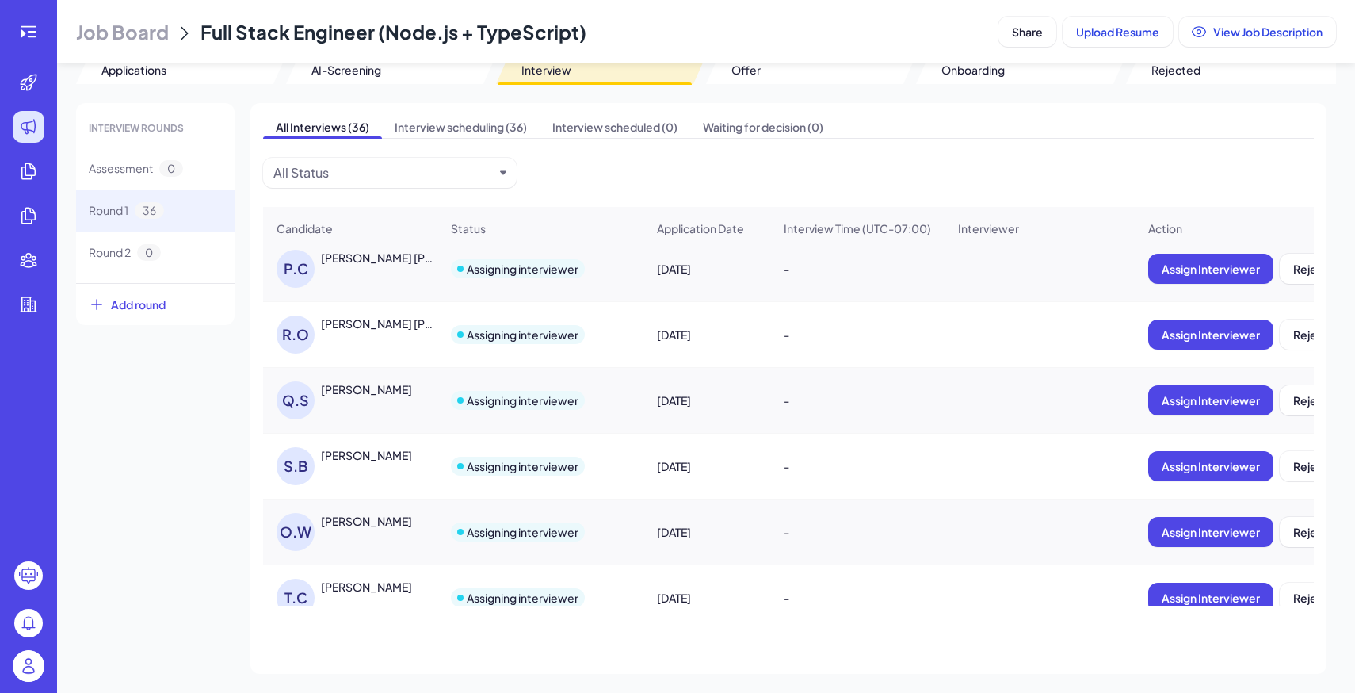
click at [346, 397] on div "[PERSON_NAME]" at bounding box center [380, 389] width 119 height 17
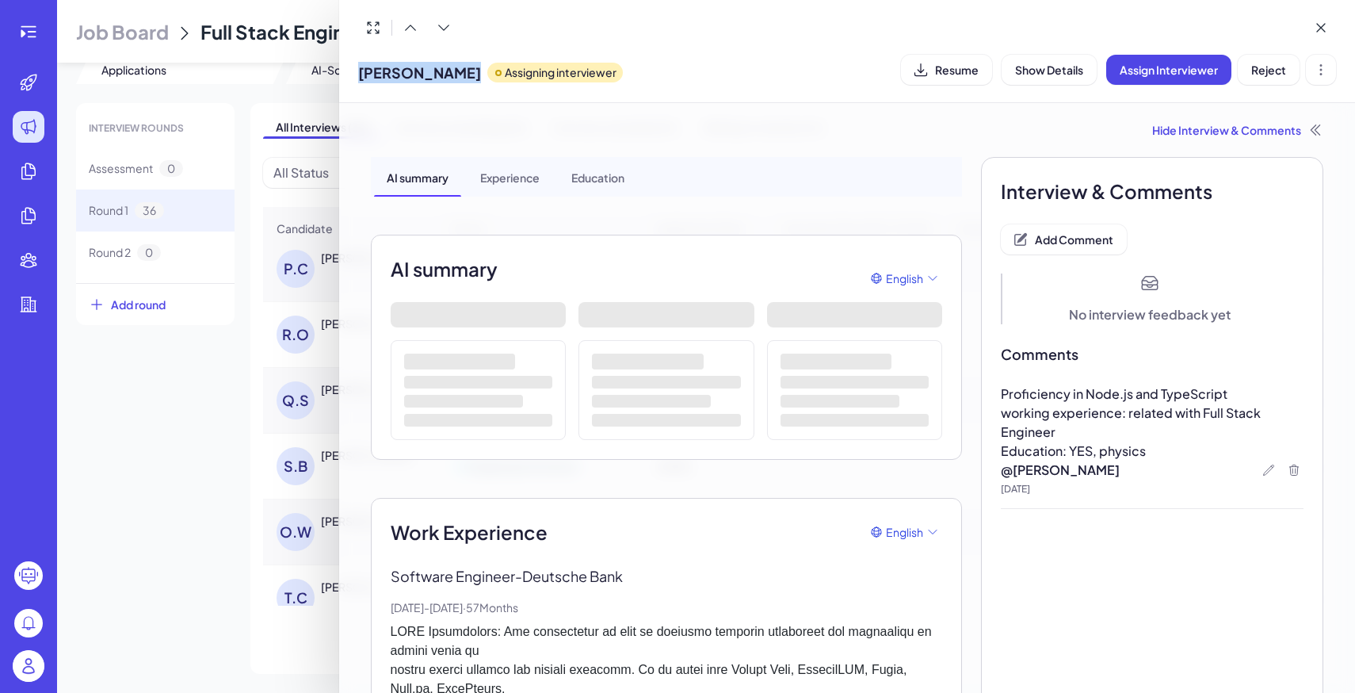
drag, startPoint x: 464, startPoint y: 76, endPoint x: 353, endPoint y: 67, distance: 111.3
click at [353, 67] on div "Quantong Shen Assigning interviewer Resume Show Details Assign Interviewer Reje…" at bounding box center [847, 51] width 1017 height 103
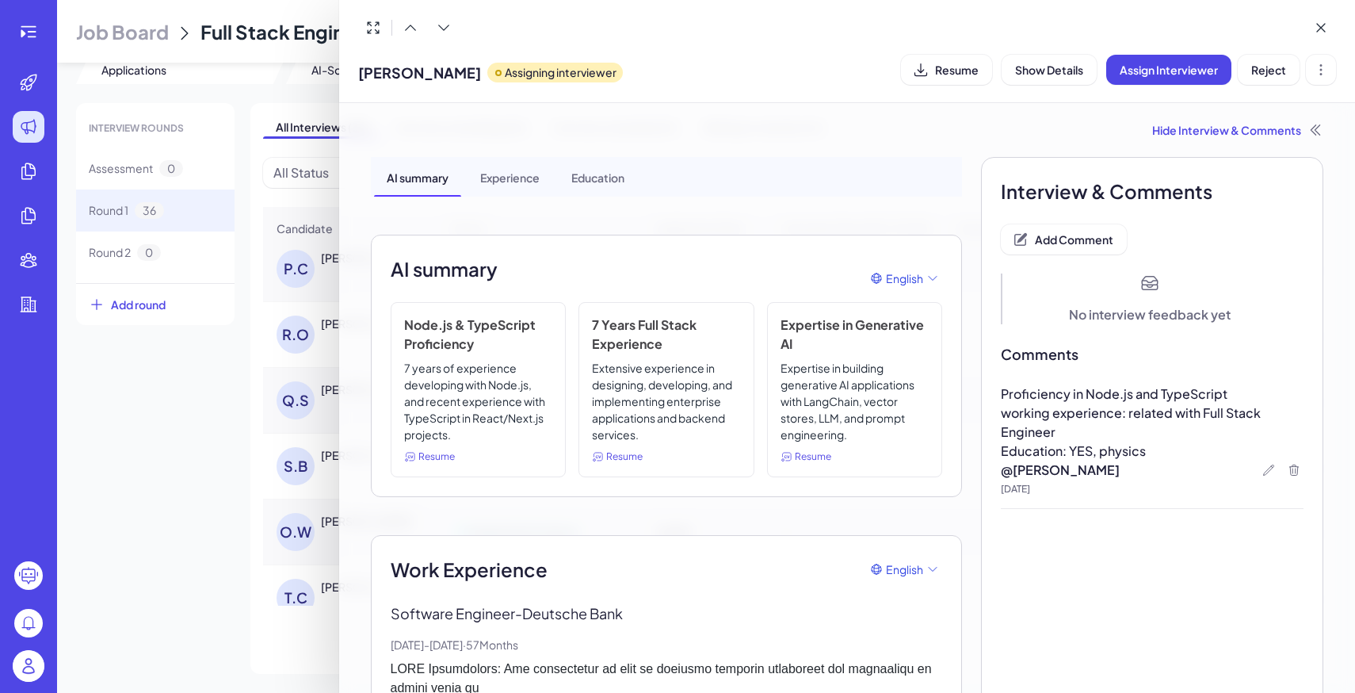
click at [979, 84] on div "Quantong Shen Assigning interviewer Resume Show Details Assign Interviewer Reje…" at bounding box center [847, 69] width 979 height 40
click at [277, 452] on div at bounding box center [677, 346] width 1355 height 693
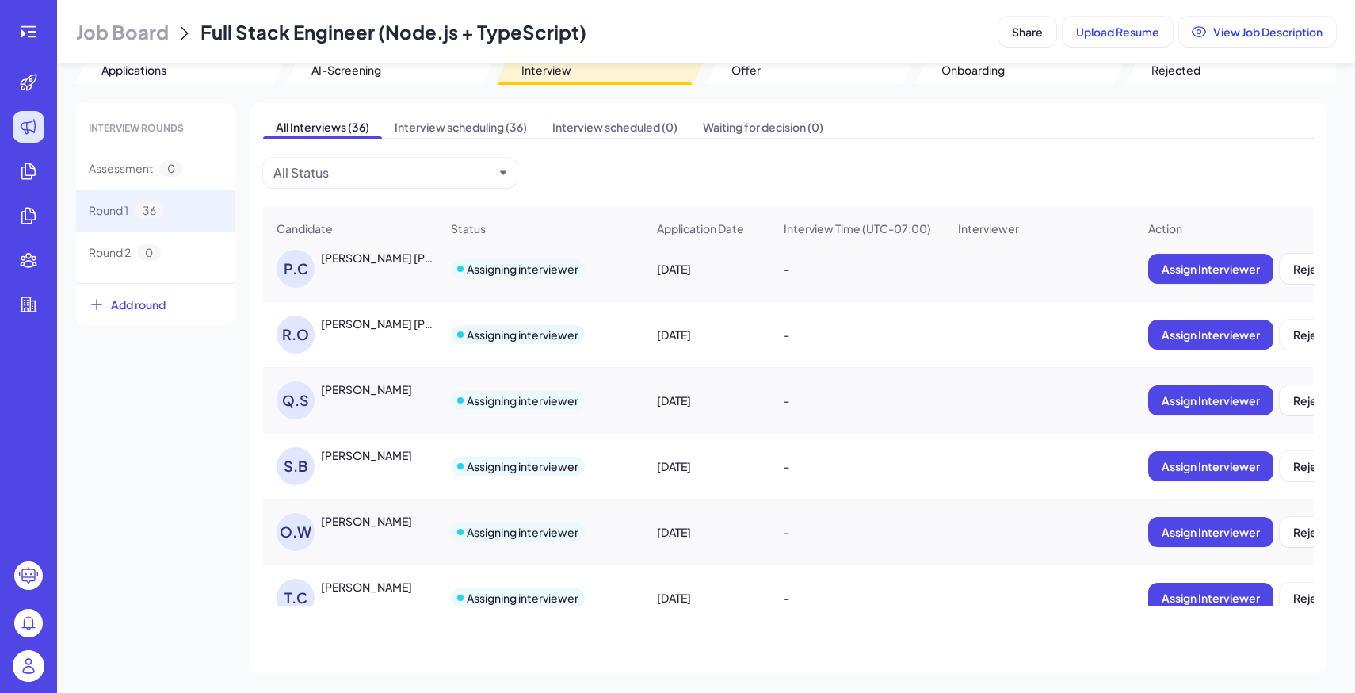
click at [330, 457] on div "Sathwik Boggarapu" at bounding box center [366, 455] width 91 height 16
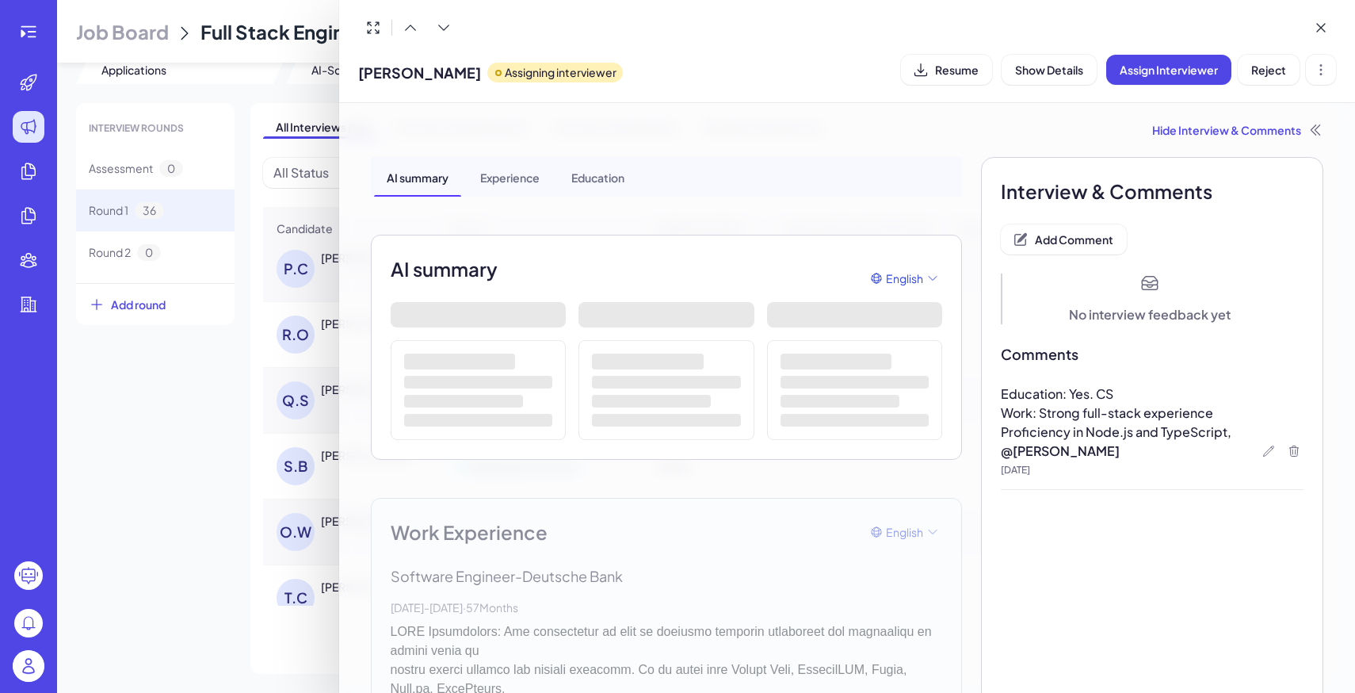
drag, startPoint x: 357, startPoint y: 69, endPoint x: 494, endPoint y: 78, distance: 138.1
click at [494, 78] on div "Sathwik Boggarapu Assigning interviewer Resume Show Details Assign Interviewer …" at bounding box center [847, 51] width 1017 height 103
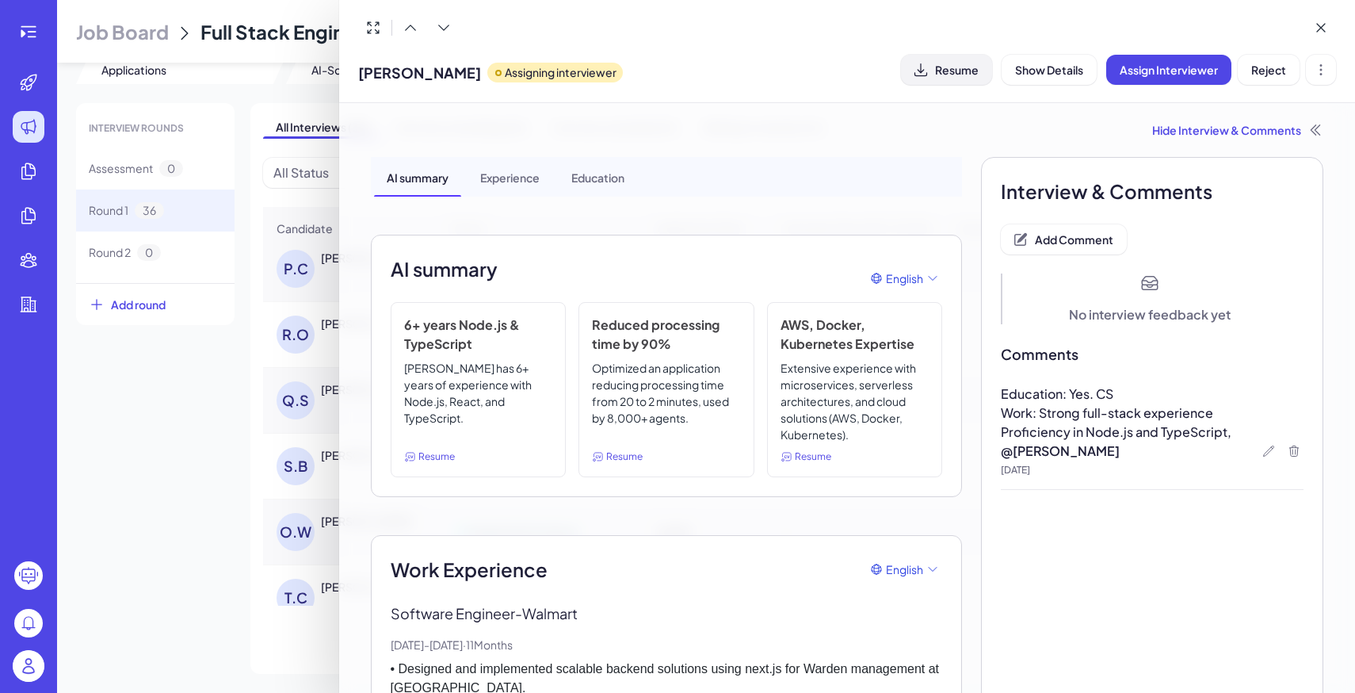
click at [926, 70] on icon at bounding box center [921, 70] width 16 height 16
click at [205, 386] on div at bounding box center [677, 346] width 1355 height 693
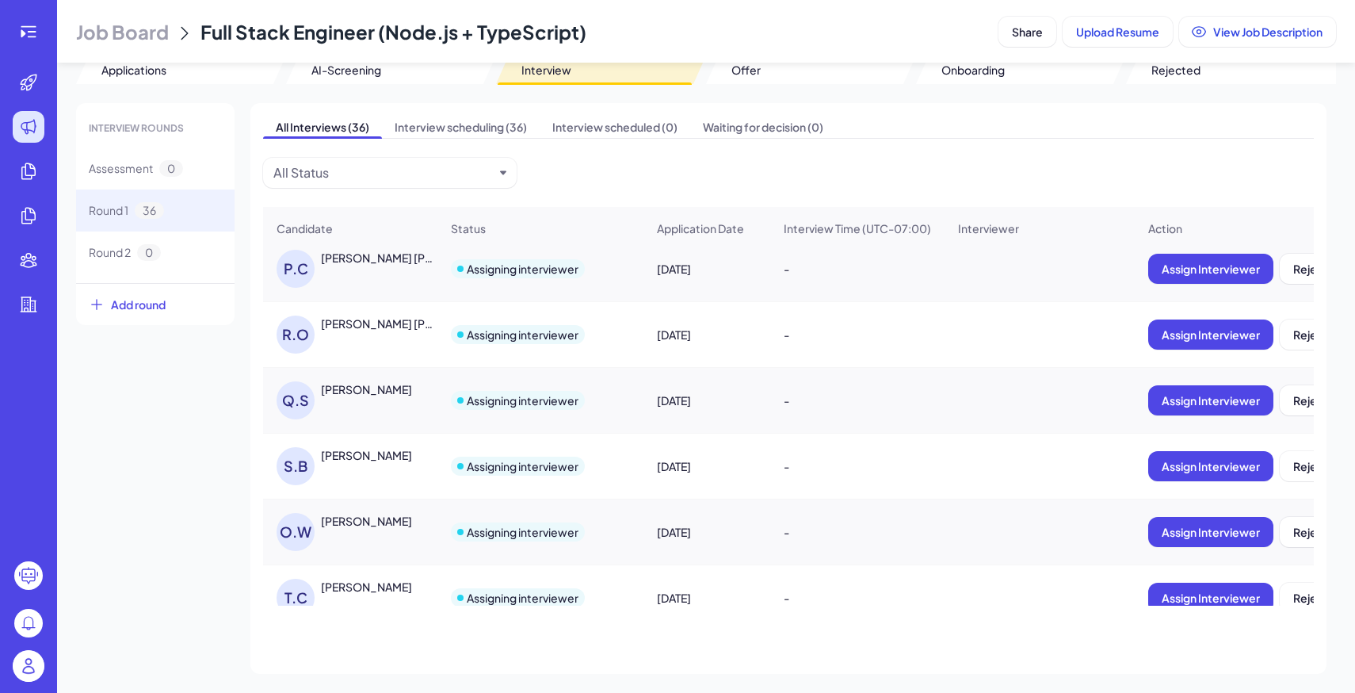
click at [317, 520] on div "O.W" at bounding box center [299, 532] width 44 height 38
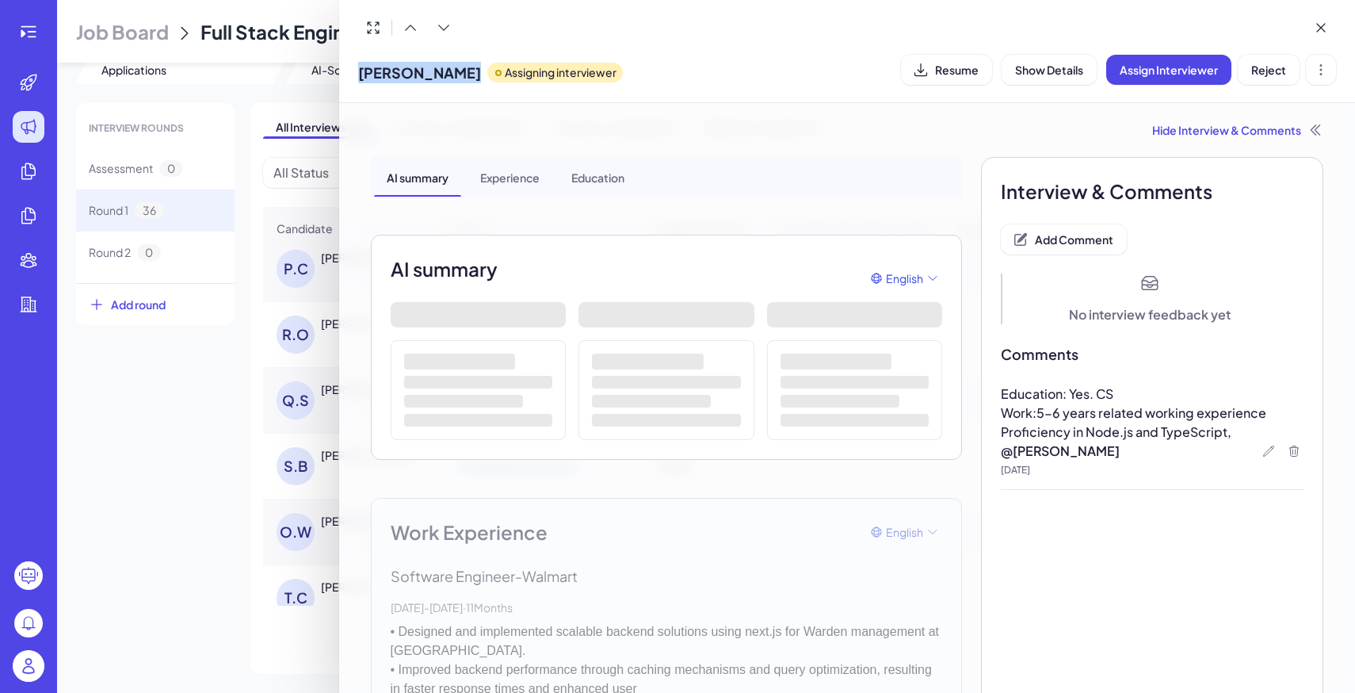
drag, startPoint x: 361, startPoint y: 71, endPoint x: 453, endPoint y: 71, distance: 92.7
click at [453, 71] on div "Omar Wasim Assigning interviewer" at bounding box center [490, 69] width 265 height 40
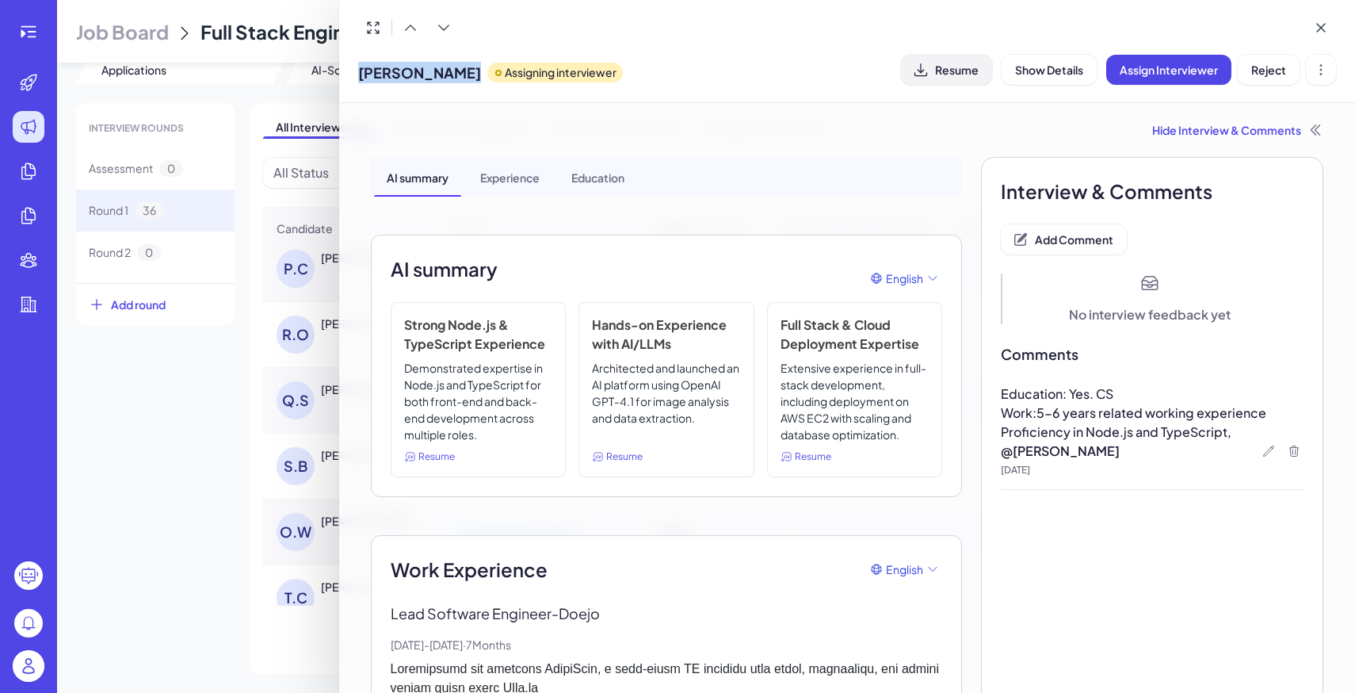
click at [942, 78] on button "Resume" at bounding box center [946, 70] width 91 height 30
click at [202, 440] on div at bounding box center [677, 346] width 1355 height 693
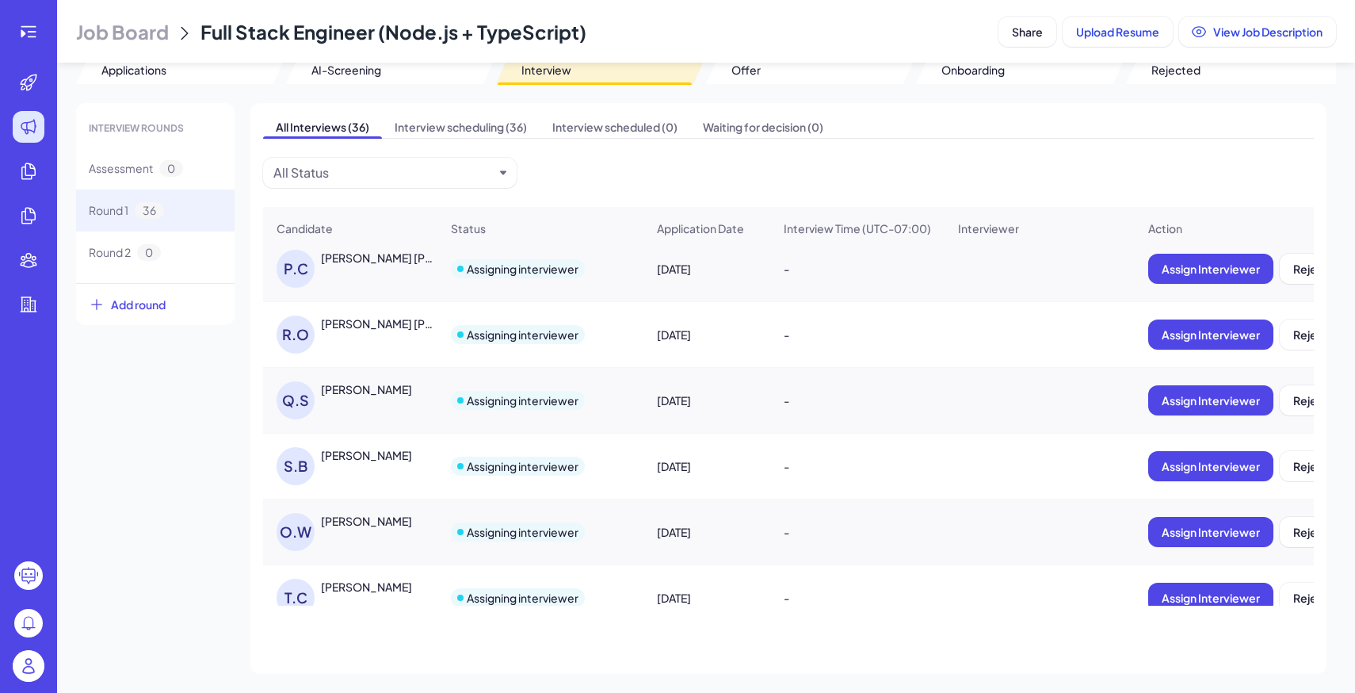
scroll to position [1911, 0]
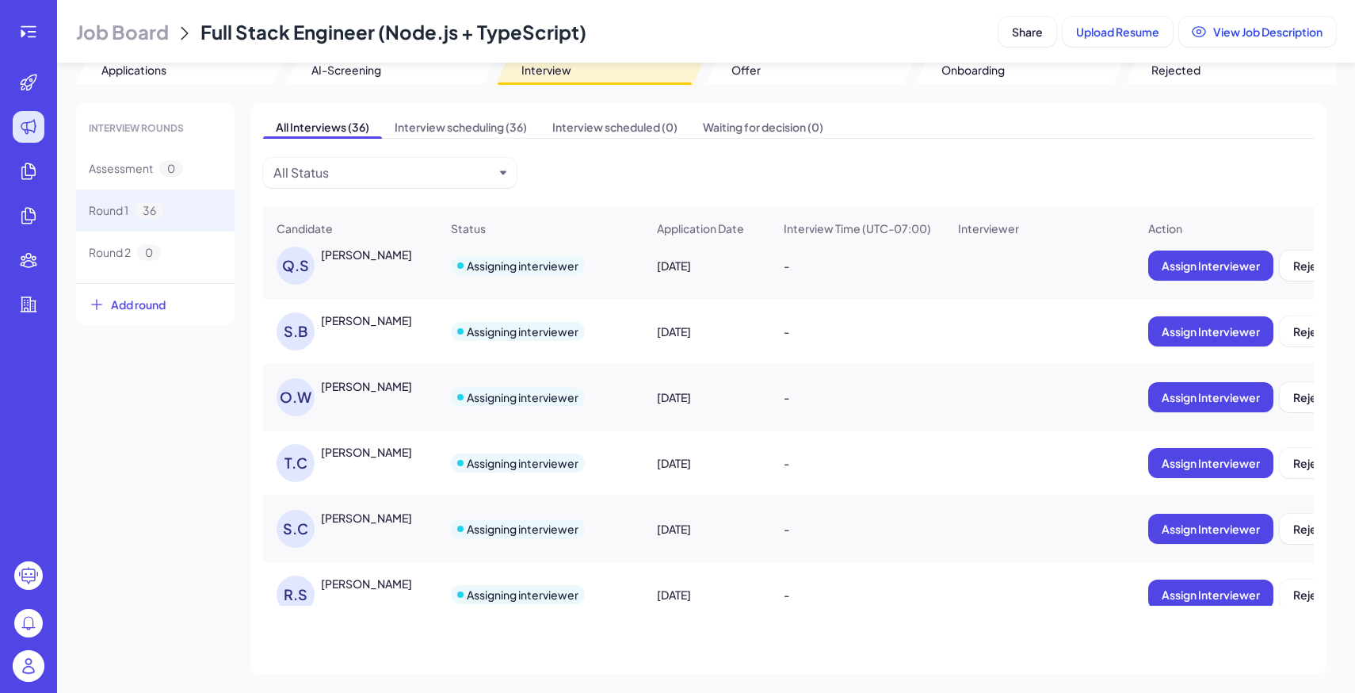
click at [330, 461] on div "T.C Tye Coleman" at bounding box center [358, 463] width 163 height 38
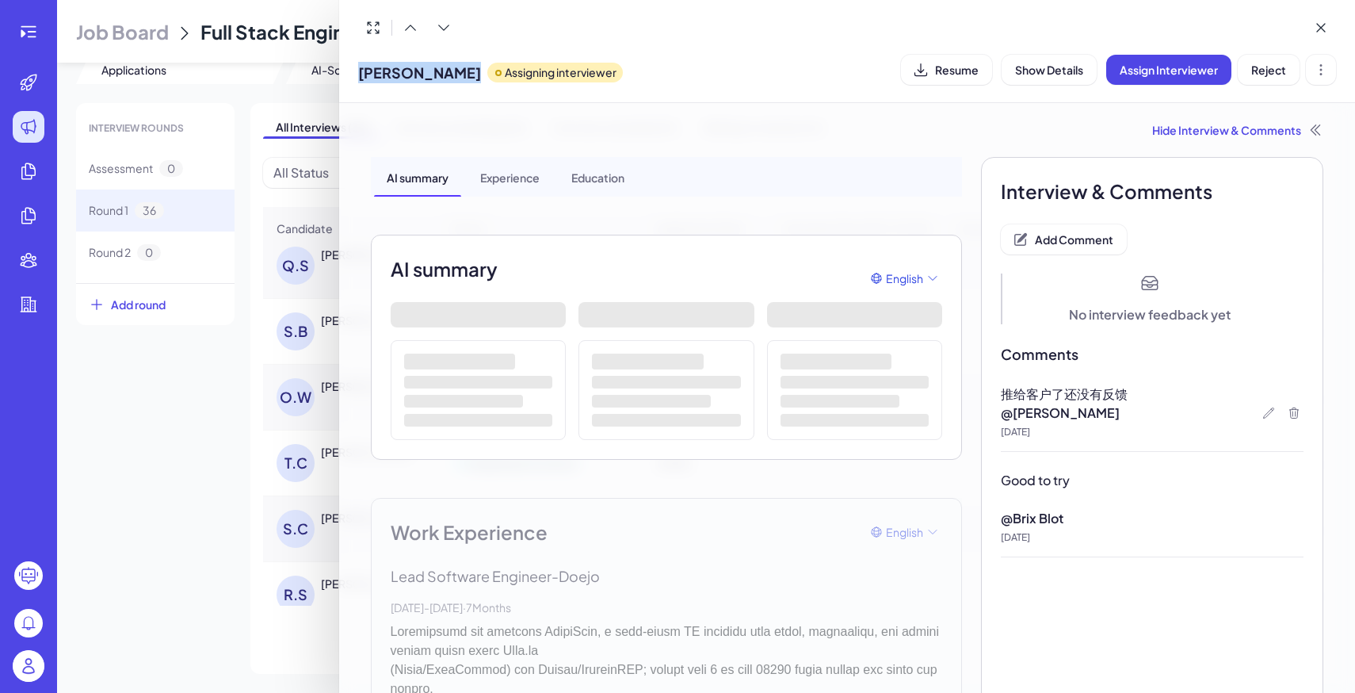
drag, startPoint x: 358, startPoint y: 67, endPoint x: 457, endPoint y: 67, distance: 99.0
click at [456, 67] on div "Tye Coleman Assigning interviewer" at bounding box center [490, 69] width 265 height 40
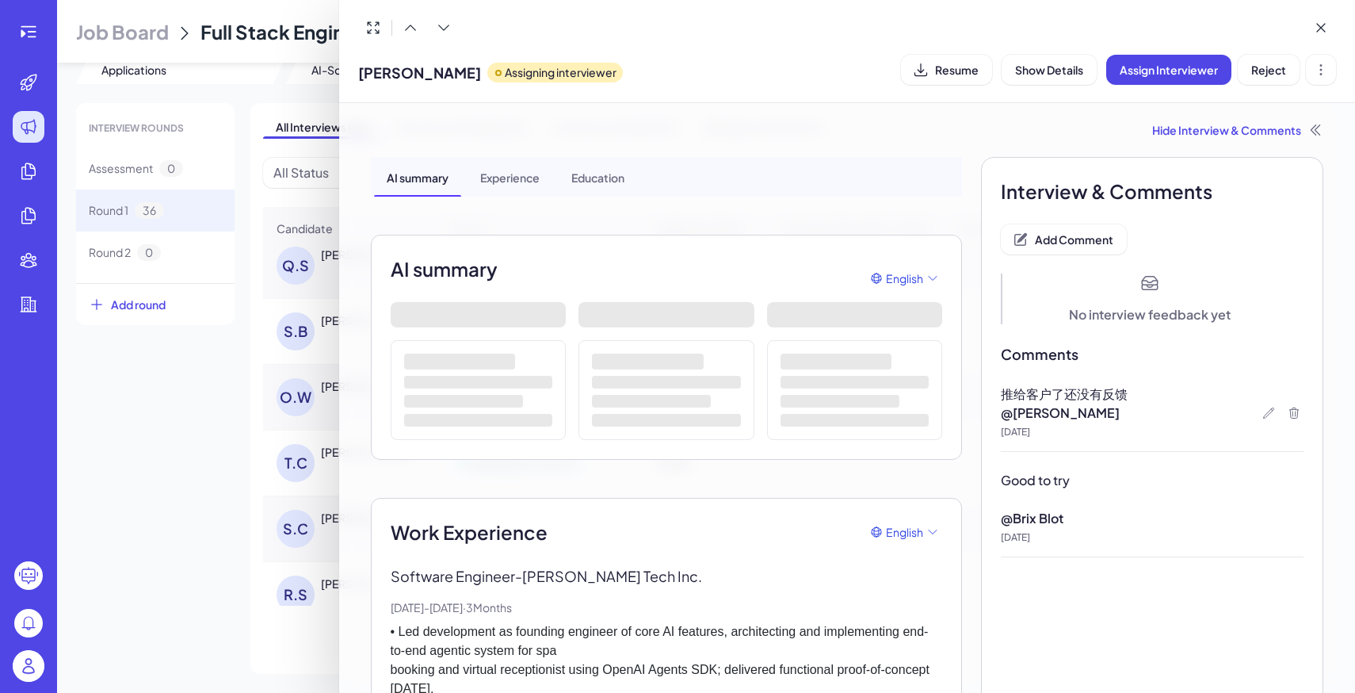
click at [170, 431] on div at bounding box center [677, 346] width 1355 height 693
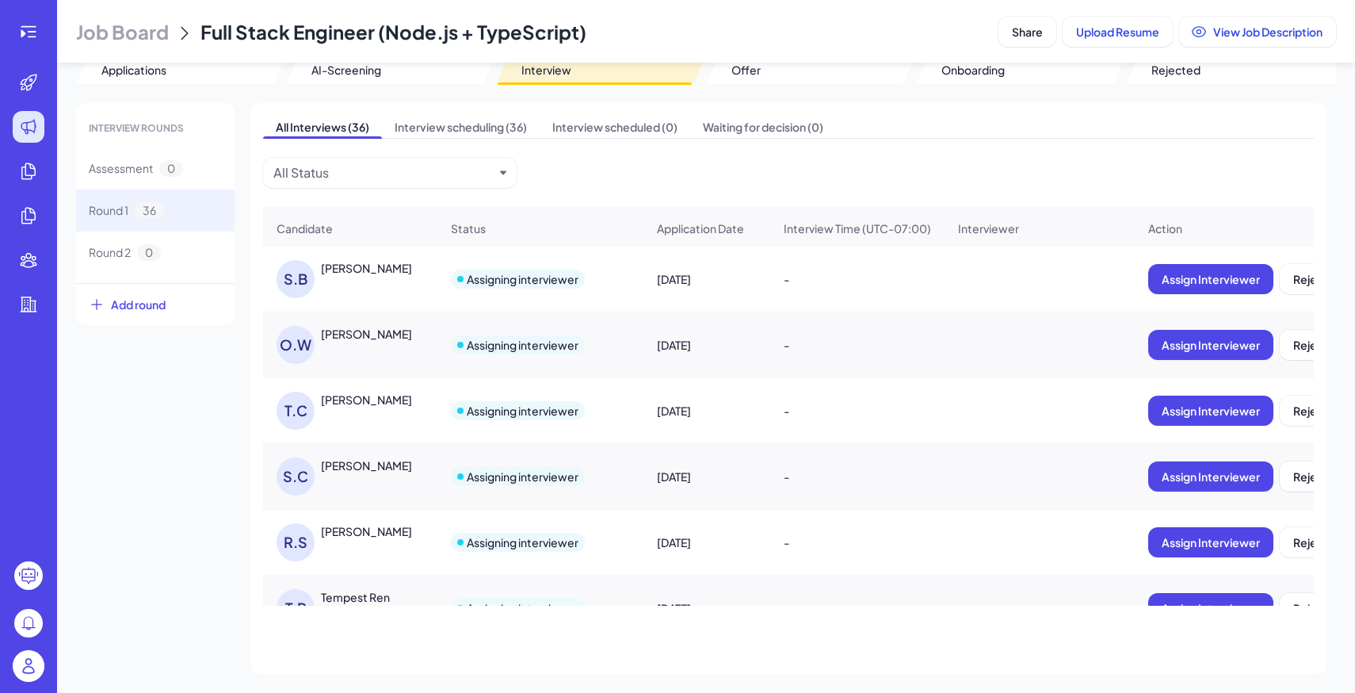
scroll to position [1999, 0]
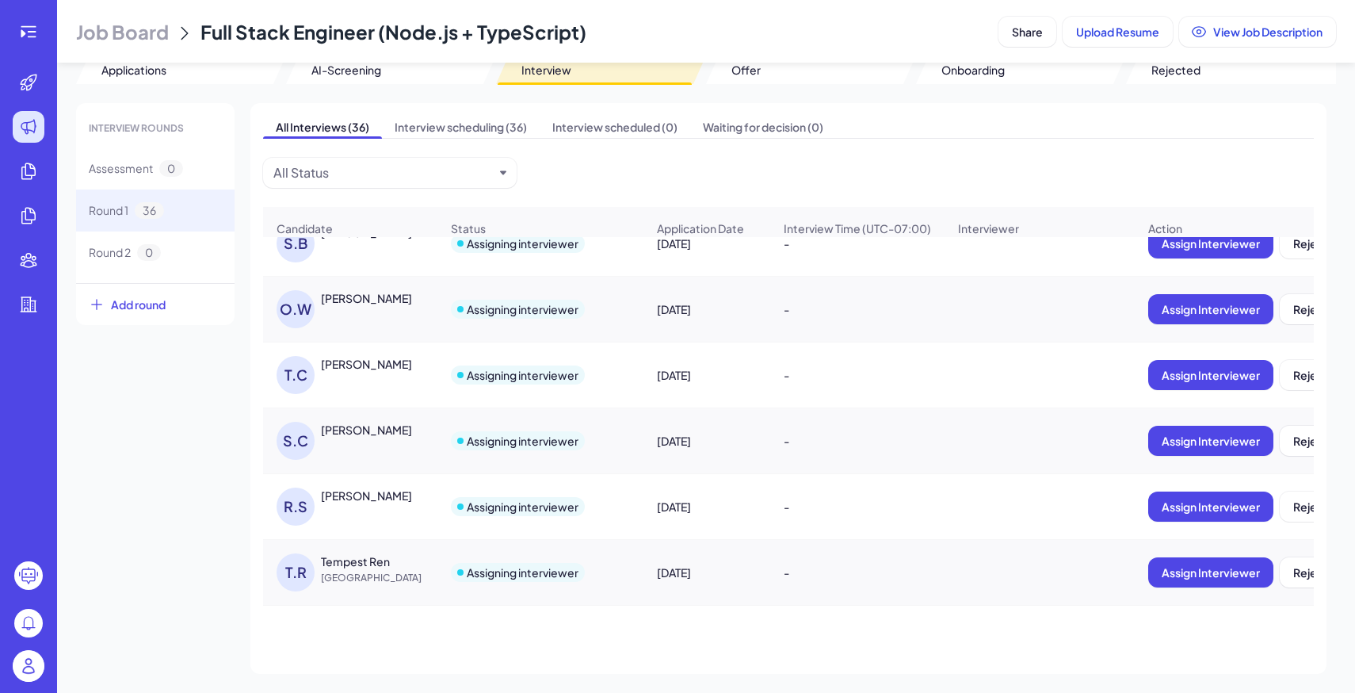
click at [412, 425] on div "Sandhya Chinna Pillai" at bounding box center [366, 430] width 91 height 16
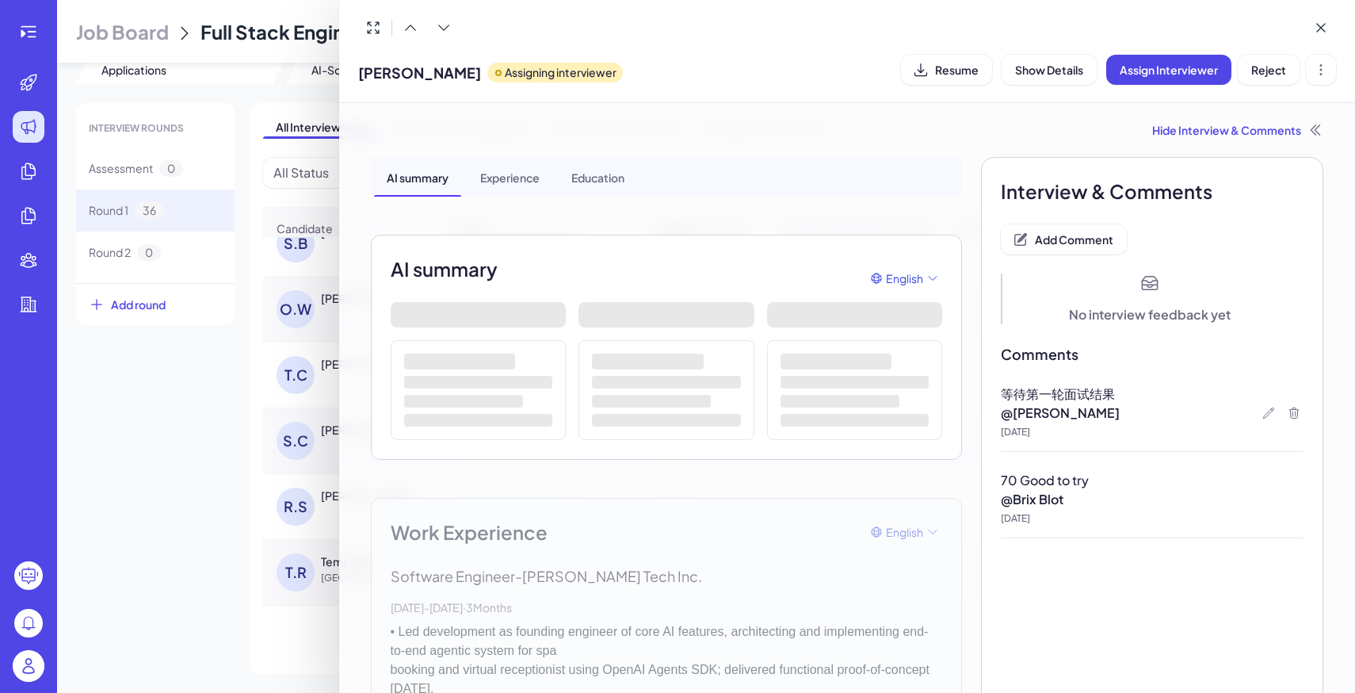
click at [119, 443] on div at bounding box center [677, 346] width 1355 height 693
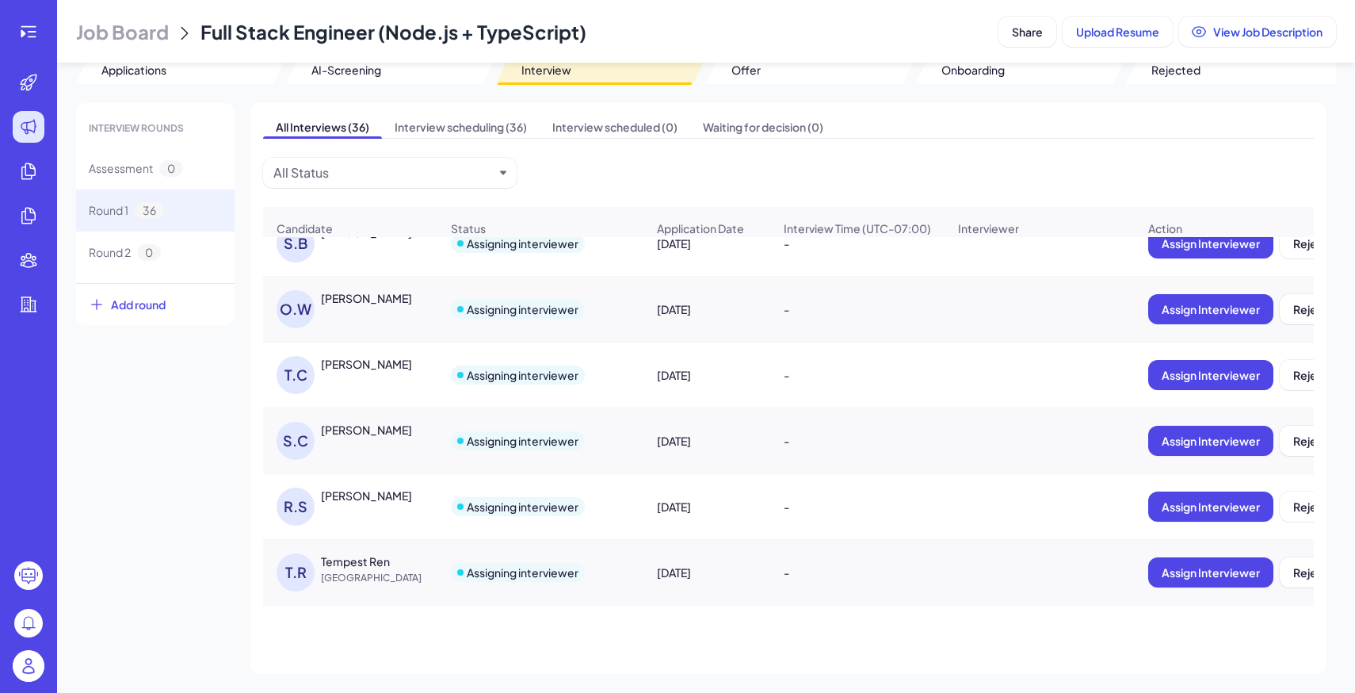
click at [137, 30] on span "Job Board" at bounding box center [122, 31] width 93 height 25
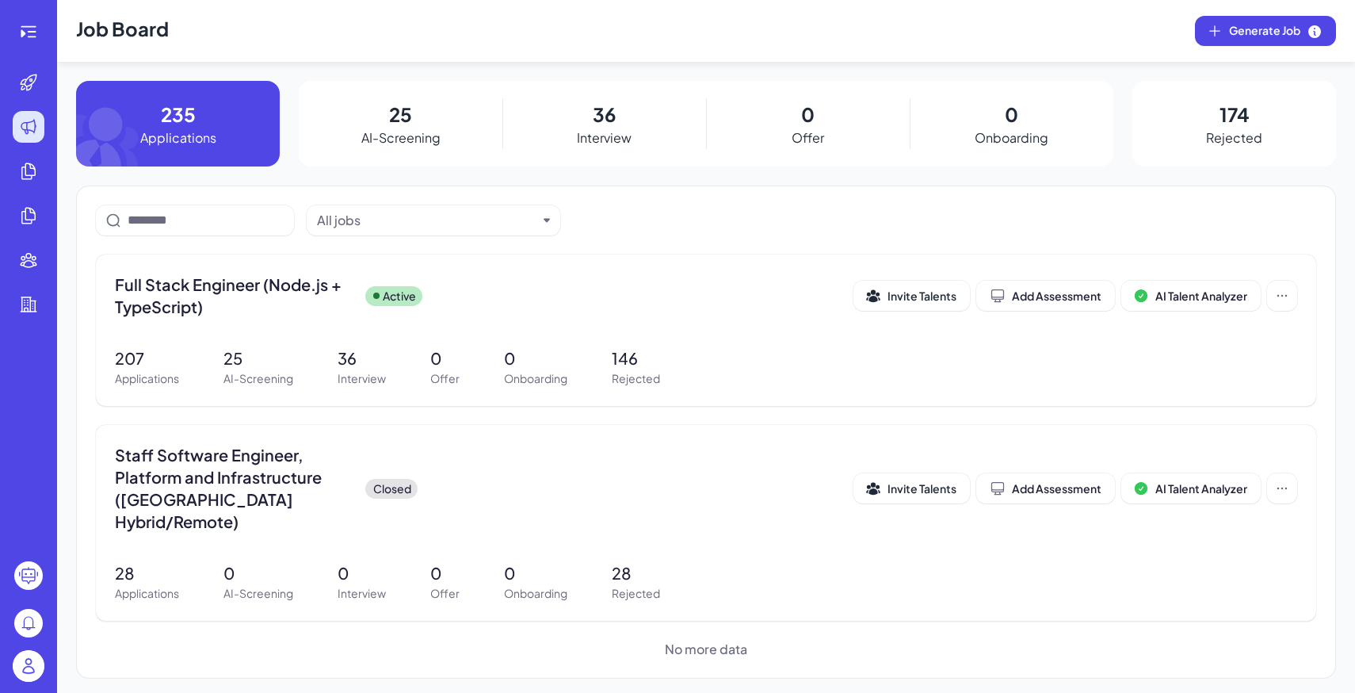
click at [25, 666] on img at bounding box center [29, 666] width 32 height 32
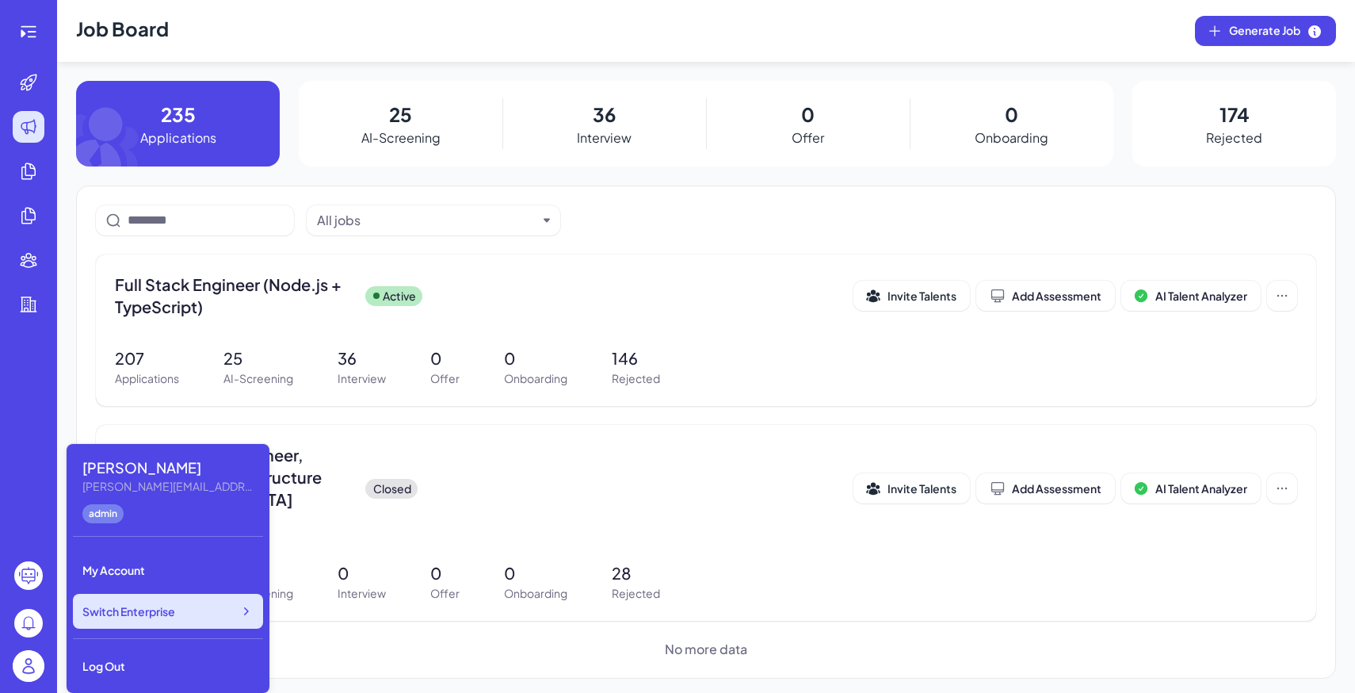
click at [162, 618] on span "Switch Enterprise" at bounding box center [128, 611] width 93 height 16
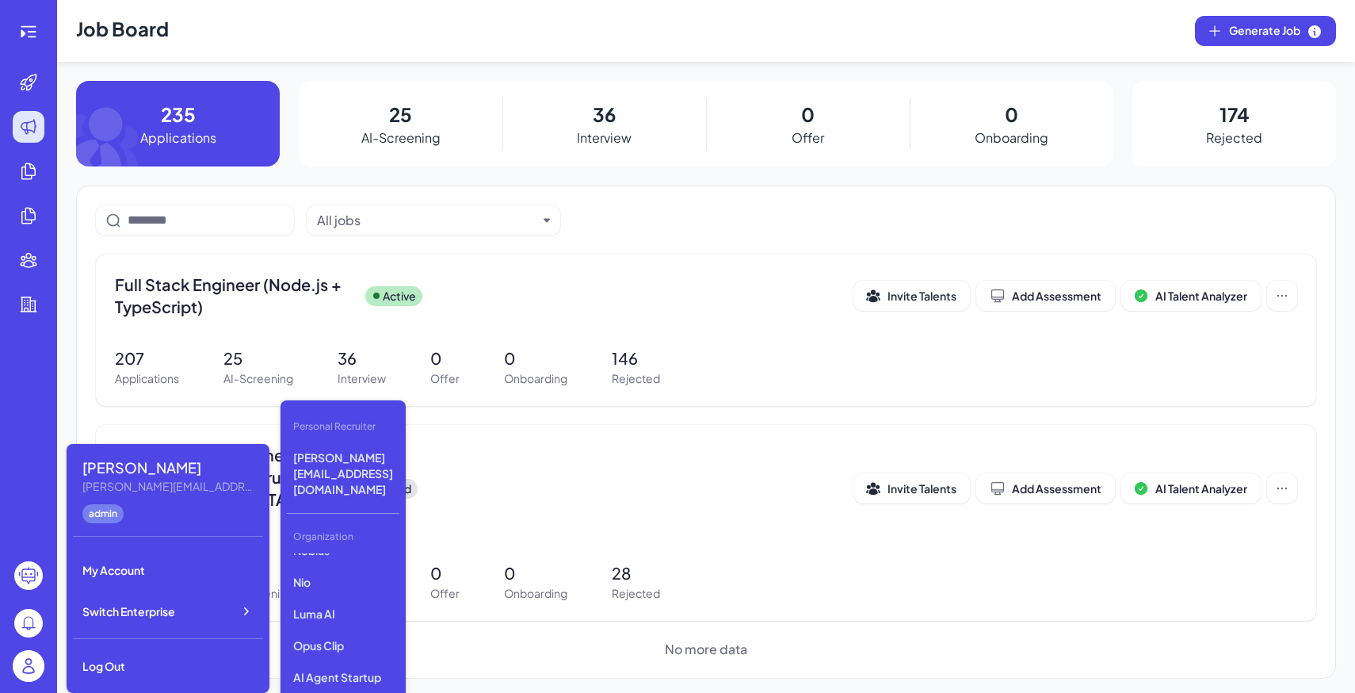
scroll to position [82, 0]
click at [348, 630] on p "Opus Clip" at bounding box center [343, 644] width 113 height 29
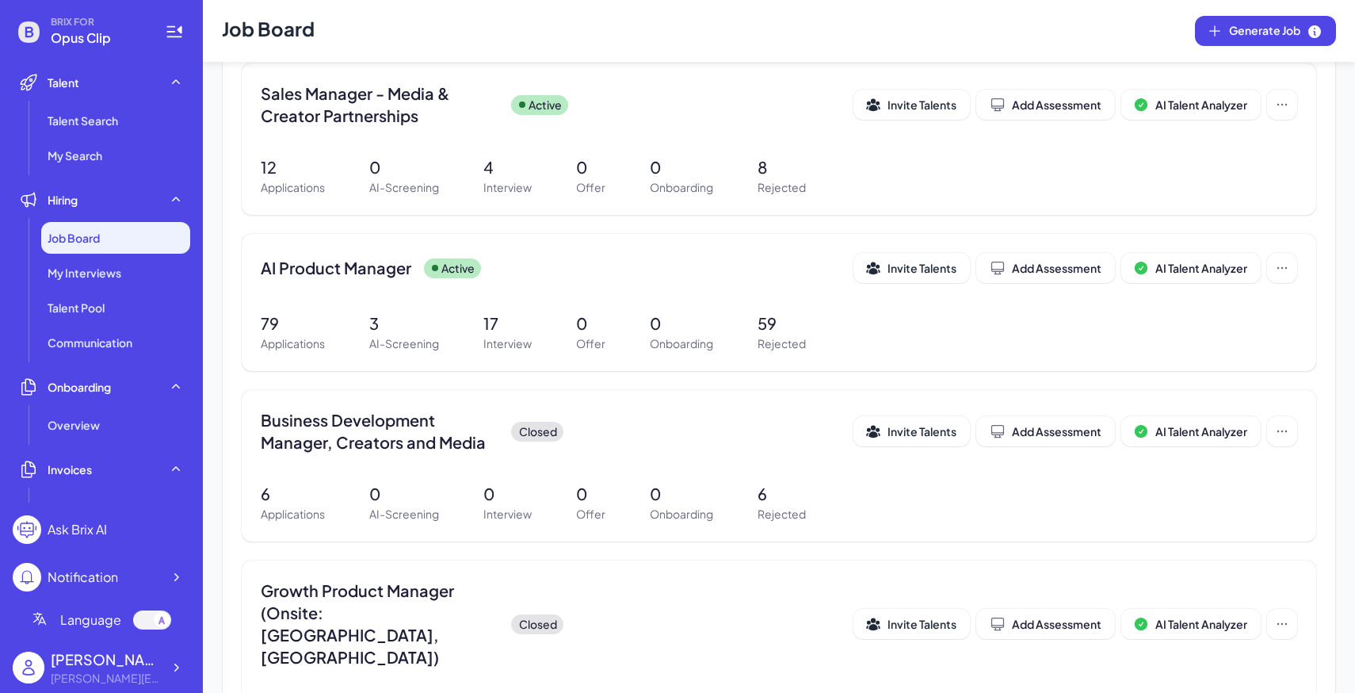
scroll to position [348, 0]
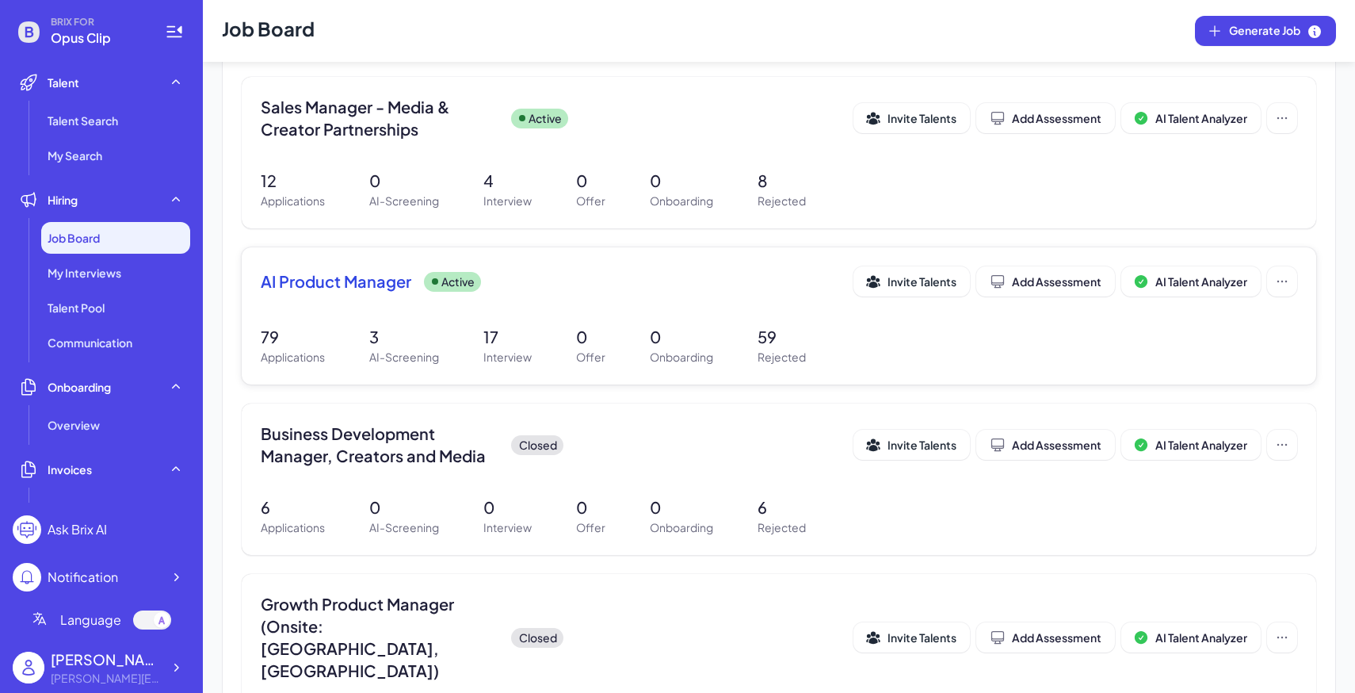
click at [460, 321] on div "AI Product Manager Active Invite Talents Add Assessment AI Talent Analyzer 79 A…" at bounding box center [779, 315] width 1074 height 137
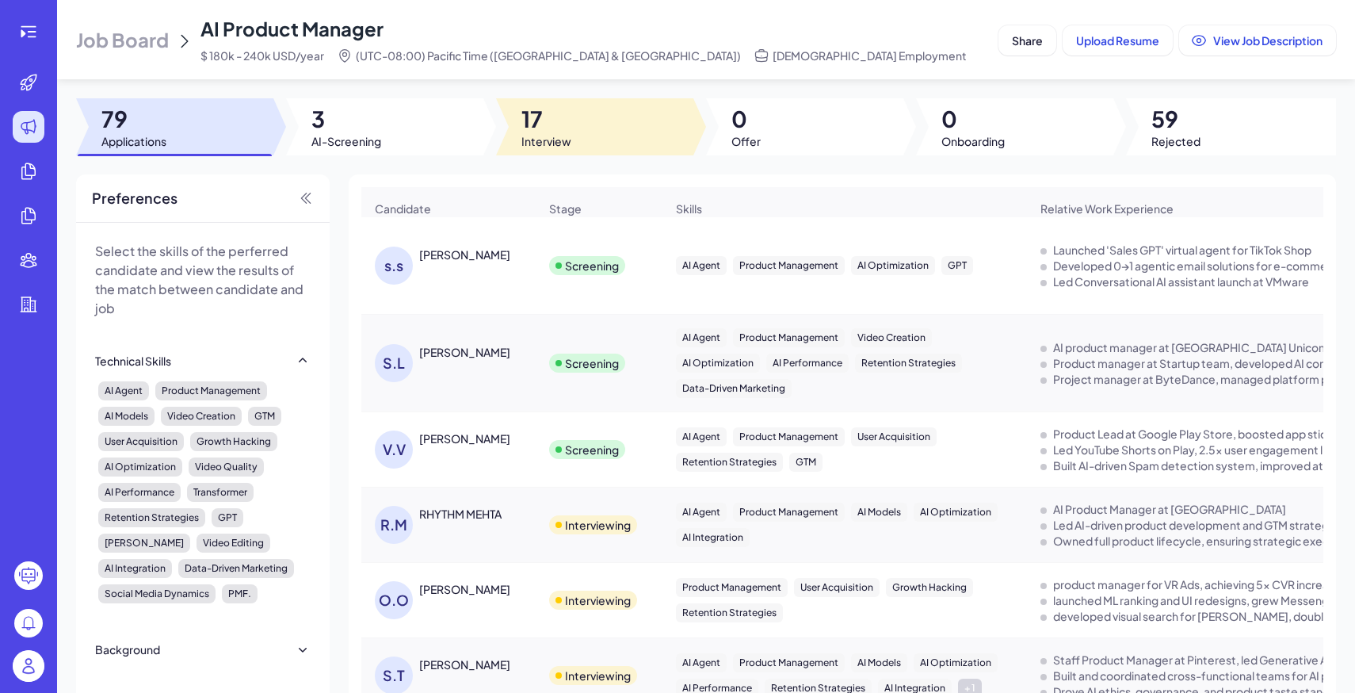
click at [537, 115] on span "17" at bounding box center [546, 119] width 50 height 29
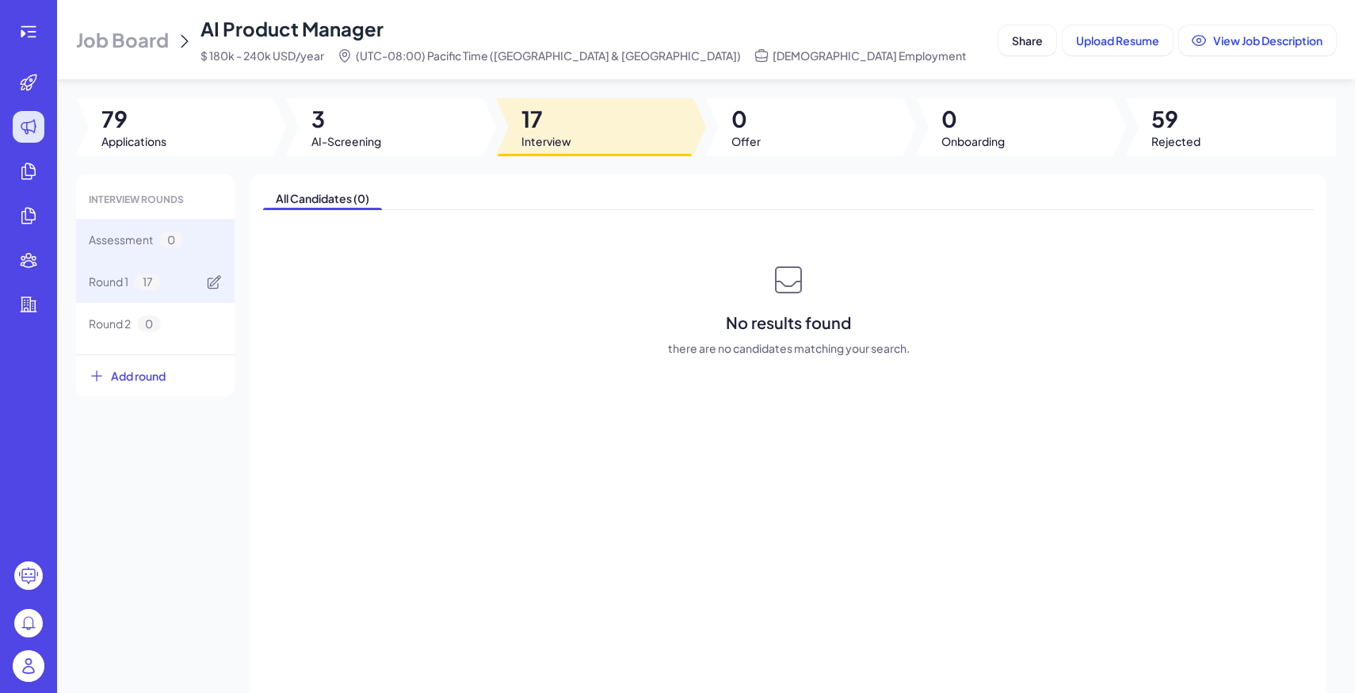
click at [174, 287] on div "Round 1 17" at bounding box center [155, 282] width 158 height 42
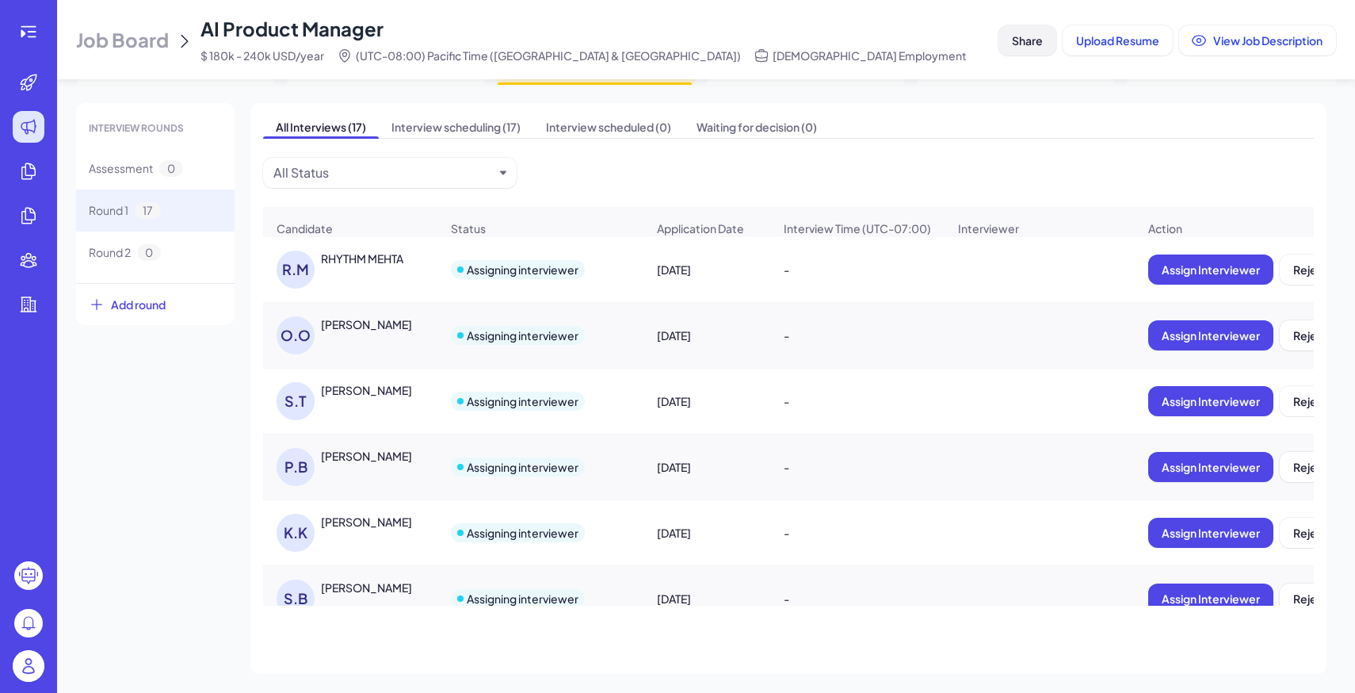
click at [1026, 41] on span "Share" at bounding box center [1027, 40] width 31 height 14
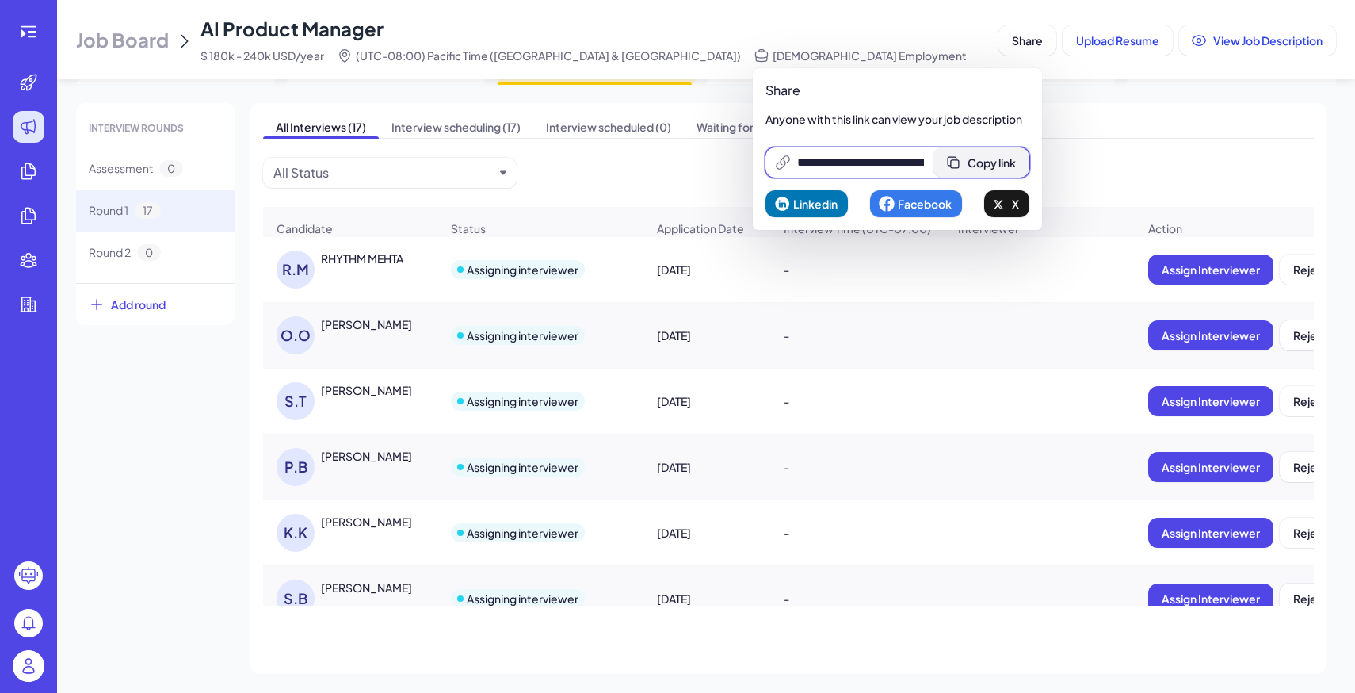
click at [984, 166] on span "Copy link" at bounding box center [991, 162] width 48 height 14
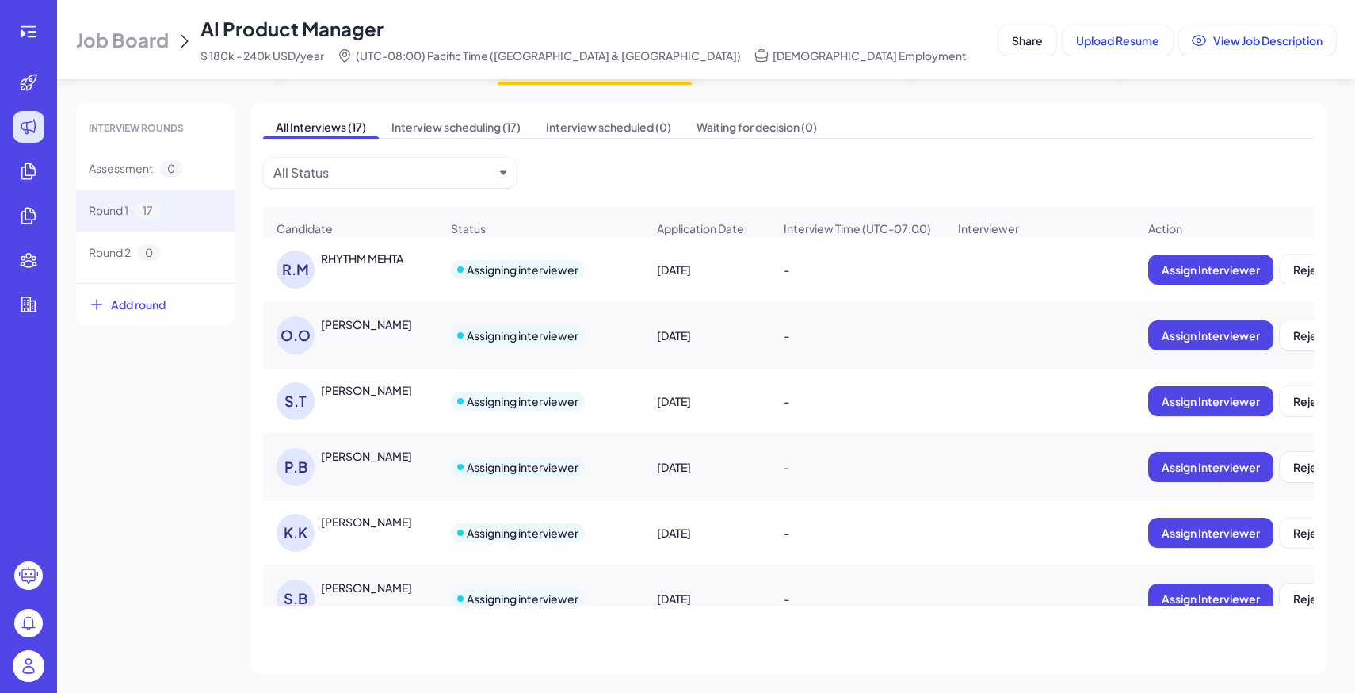
click at [1132, 133] on div "All Interviews (17) Interview scheduling (17) Interview scheduled (0) Waiting f…" at bounding box center [788, 127] width 1051 height 23
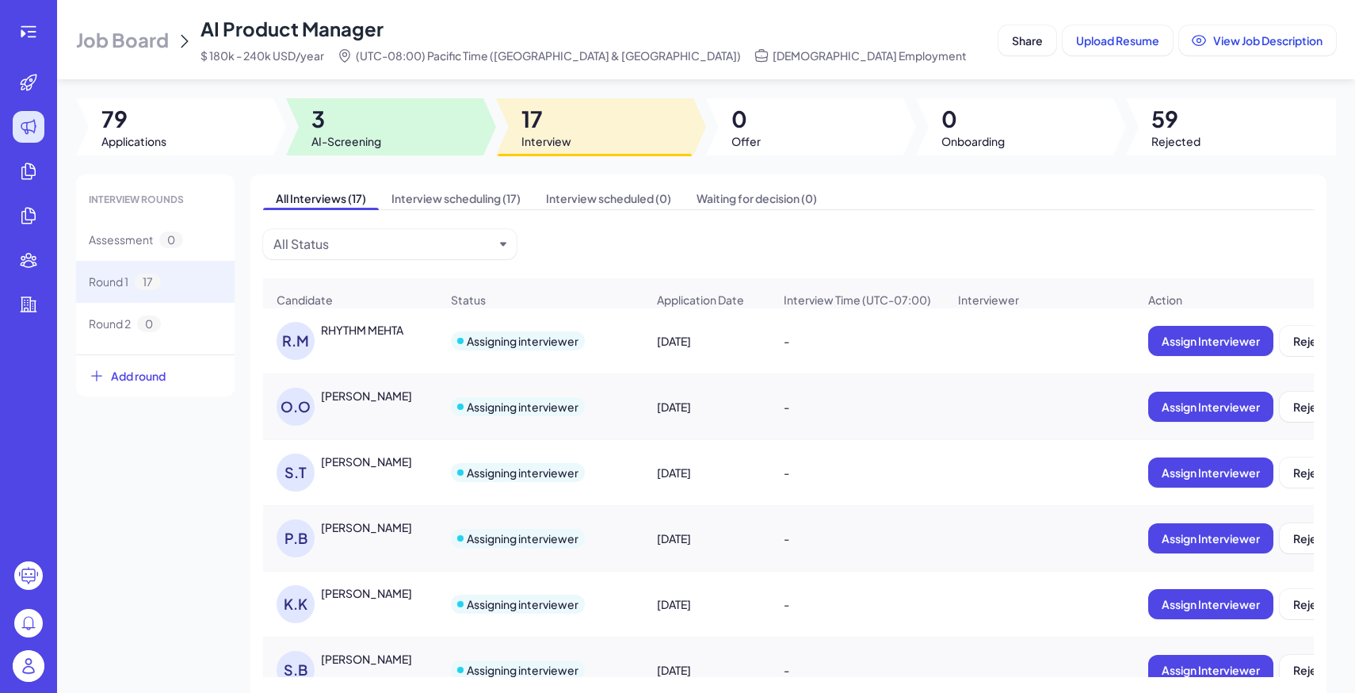
click at [343, 109] on span "3" at bounding box center [346, 119] width 70 height 29
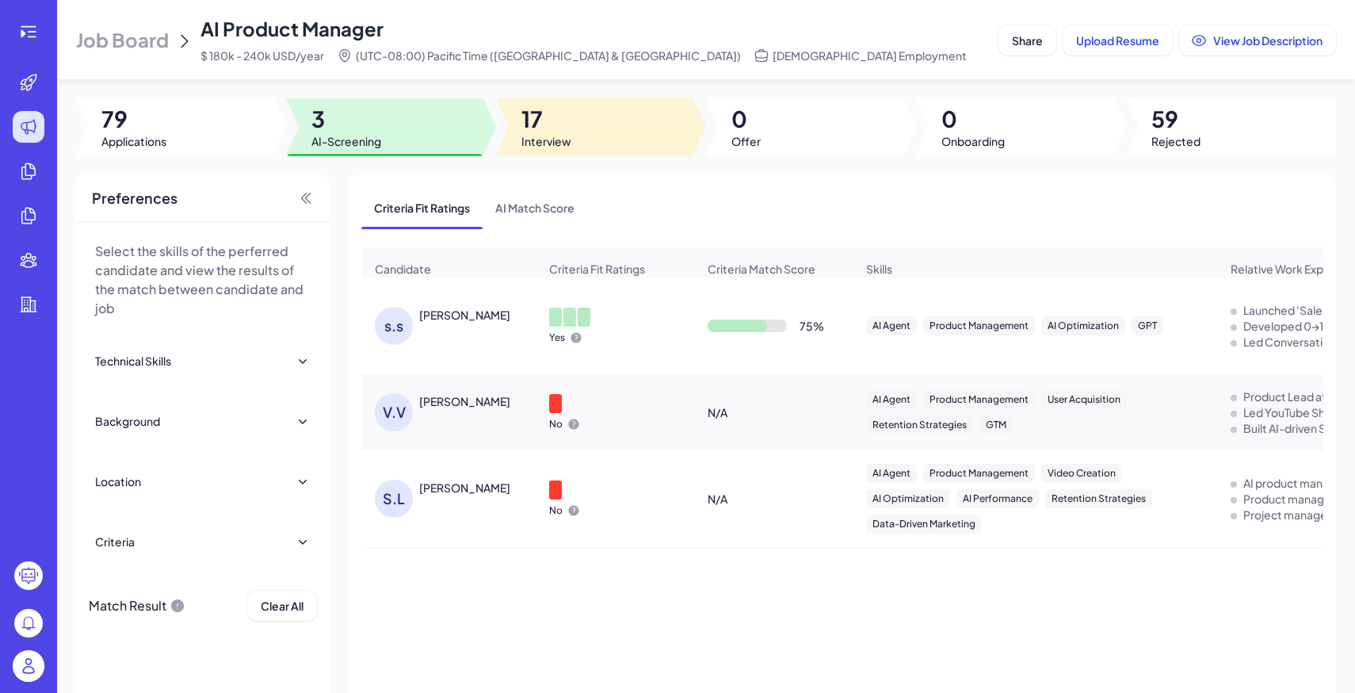
click at [540, 137] on span "Interview" at bounding box center [546, 141] width 50 height 16
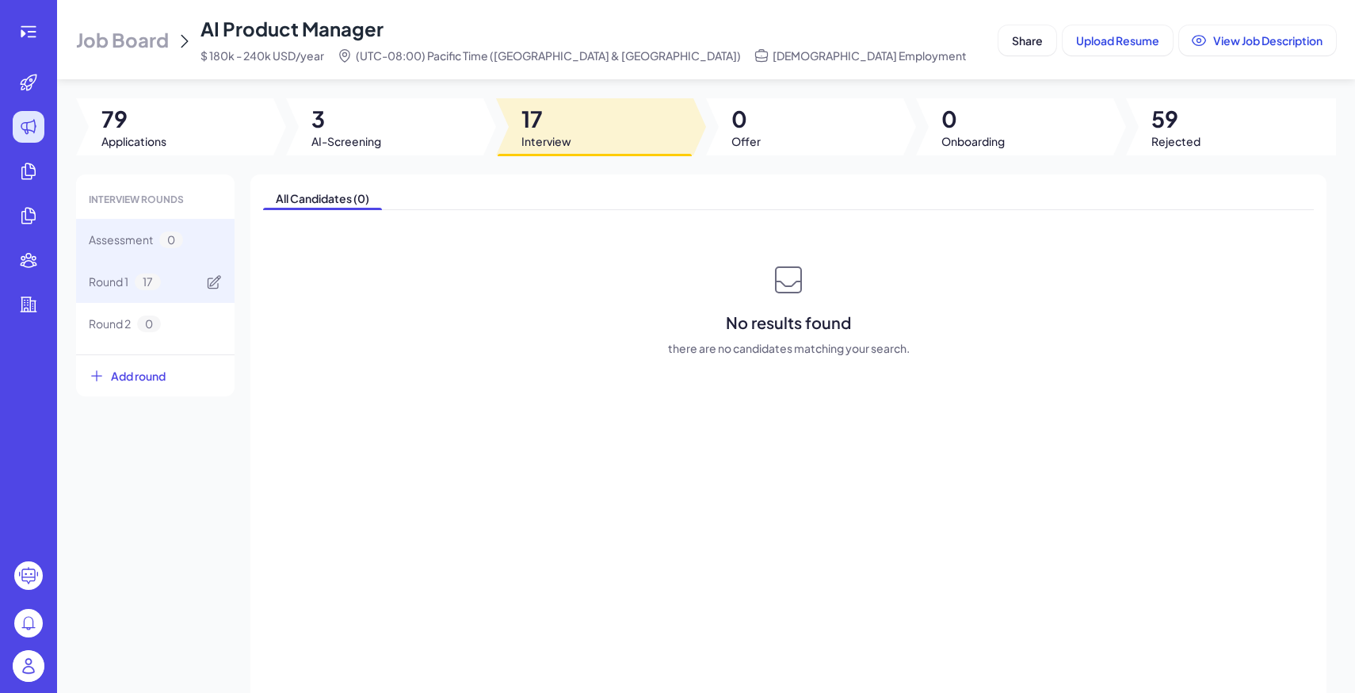
click at [173, 280] on div "Round 1 17" at bounding box center [155, 282] width 158 height 42
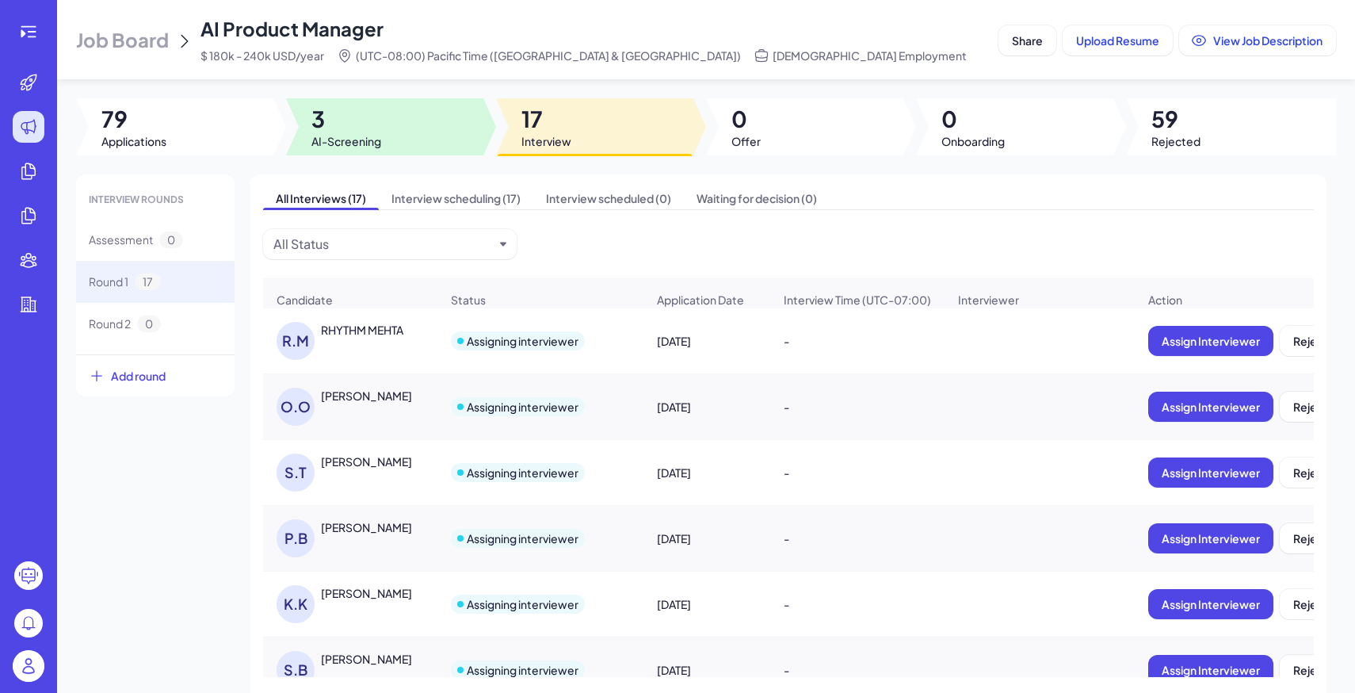
click at [405, 128] on div at bounding box center [384, 126] width 197 height 57
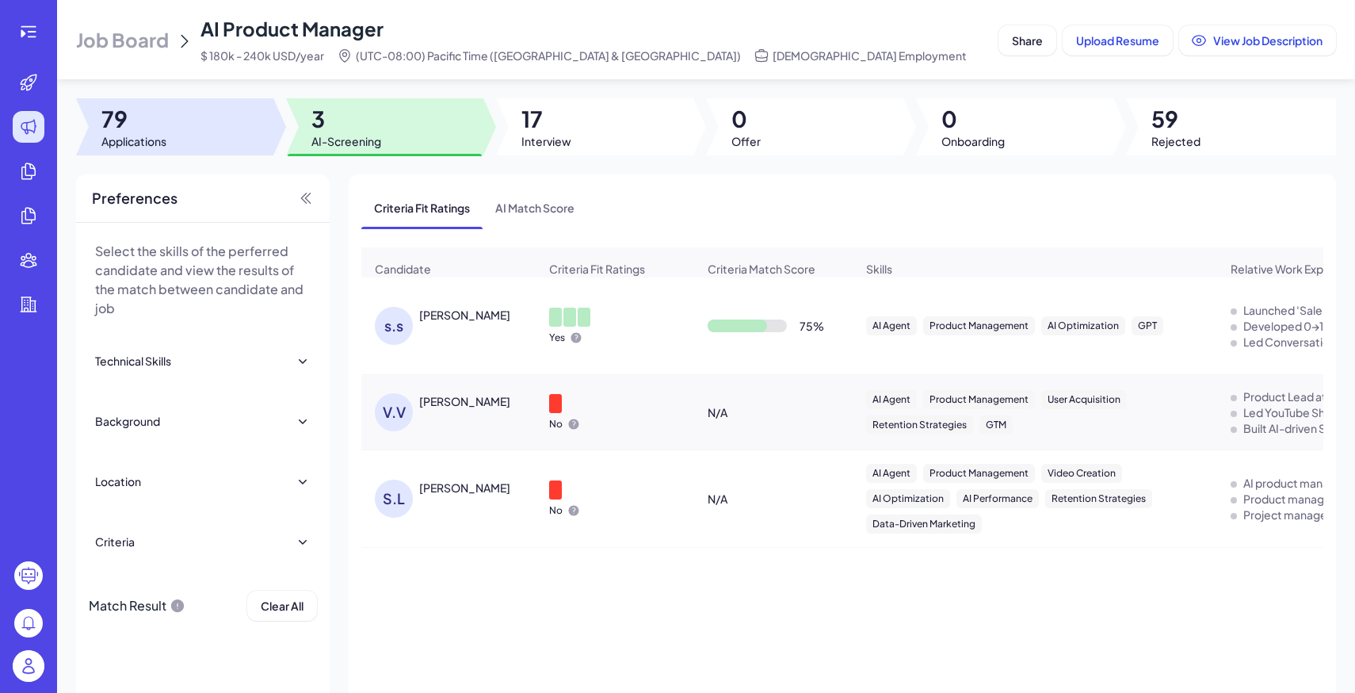
click at [170, 123] on div at bounding box center [174, 126] width 197 height 57
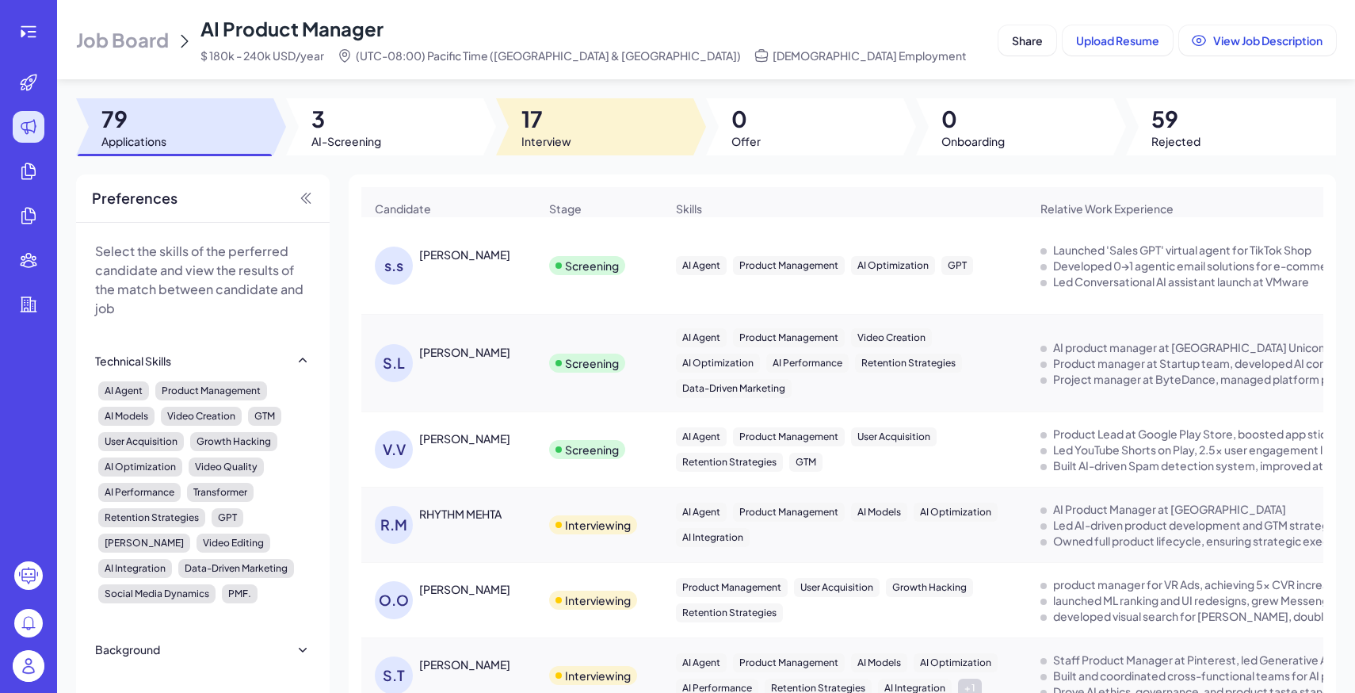
click at [592, 136] on div at bounding box center [594, 126] width 197 height 57
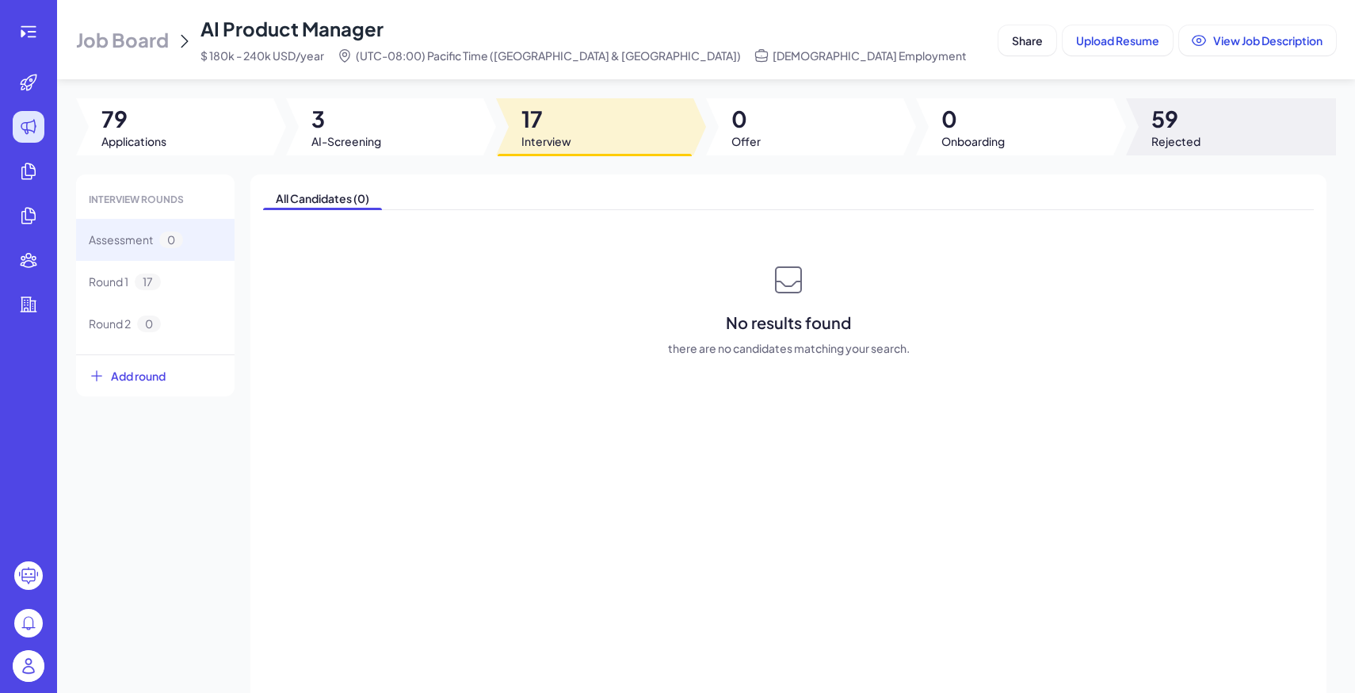
click at [1129, 143] on div at bounding box center [1231, 126] width 210 height 57
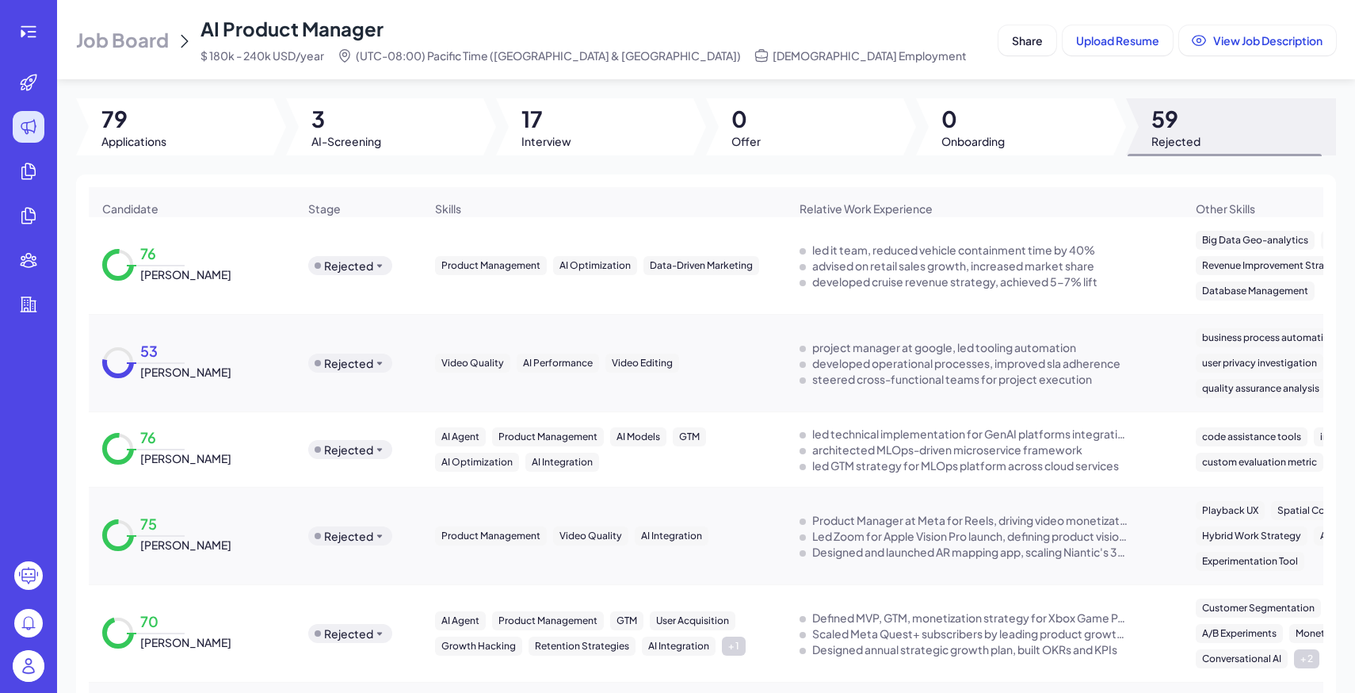
scroll to position [902, 0]
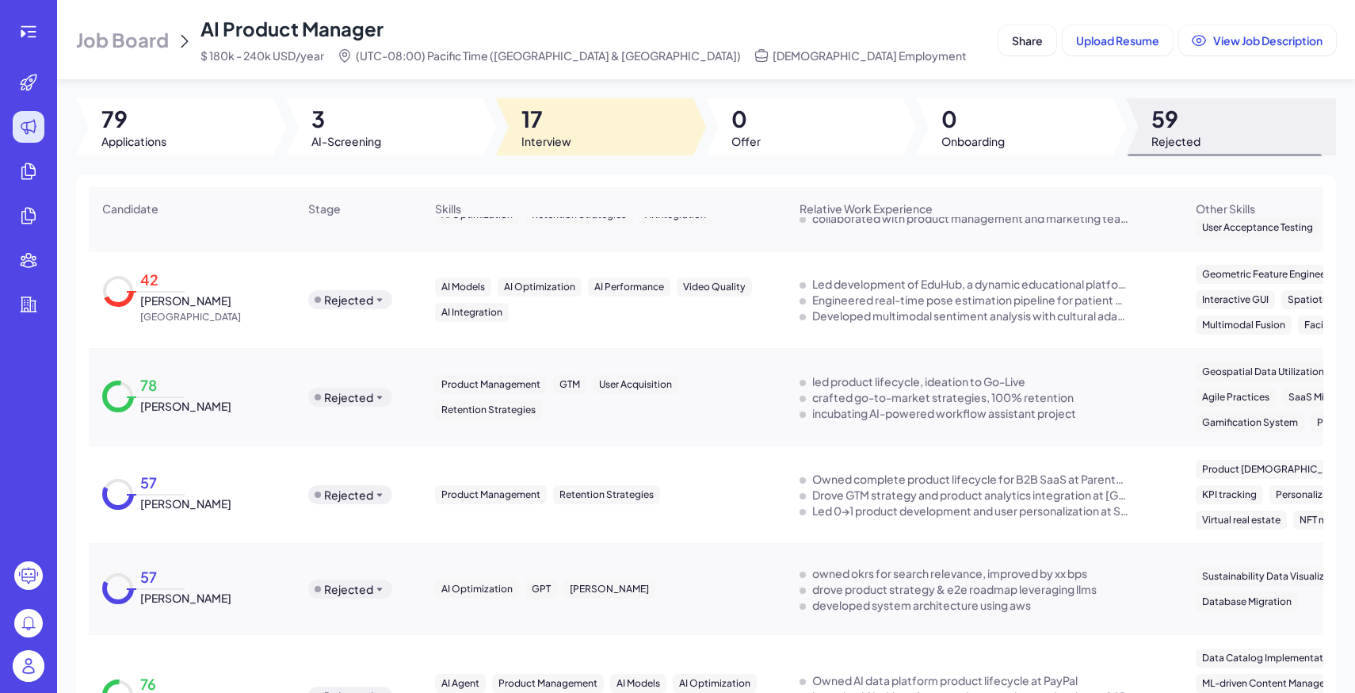
click at [574, 139] on div at bounding box center [594, 126] width 197 height 57
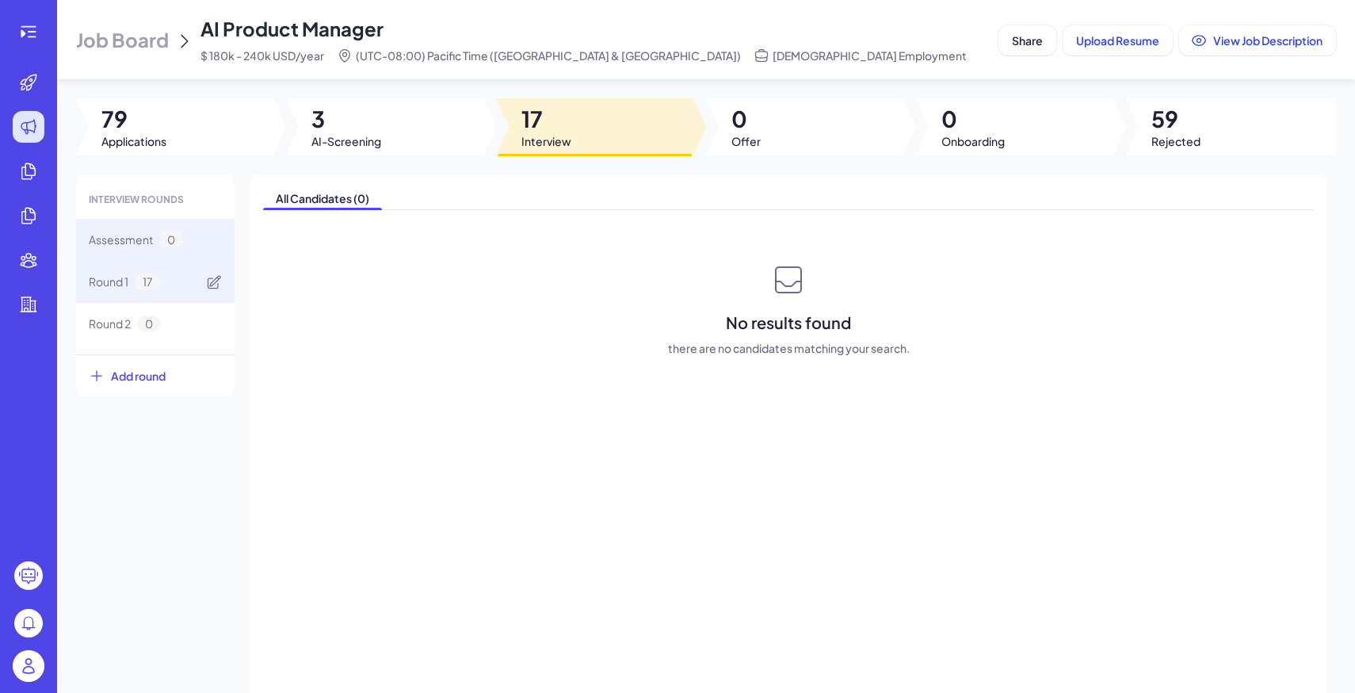
click at [178, 280] on div "Round 1 17" at bounding box center [155, 282] width 158 height 42
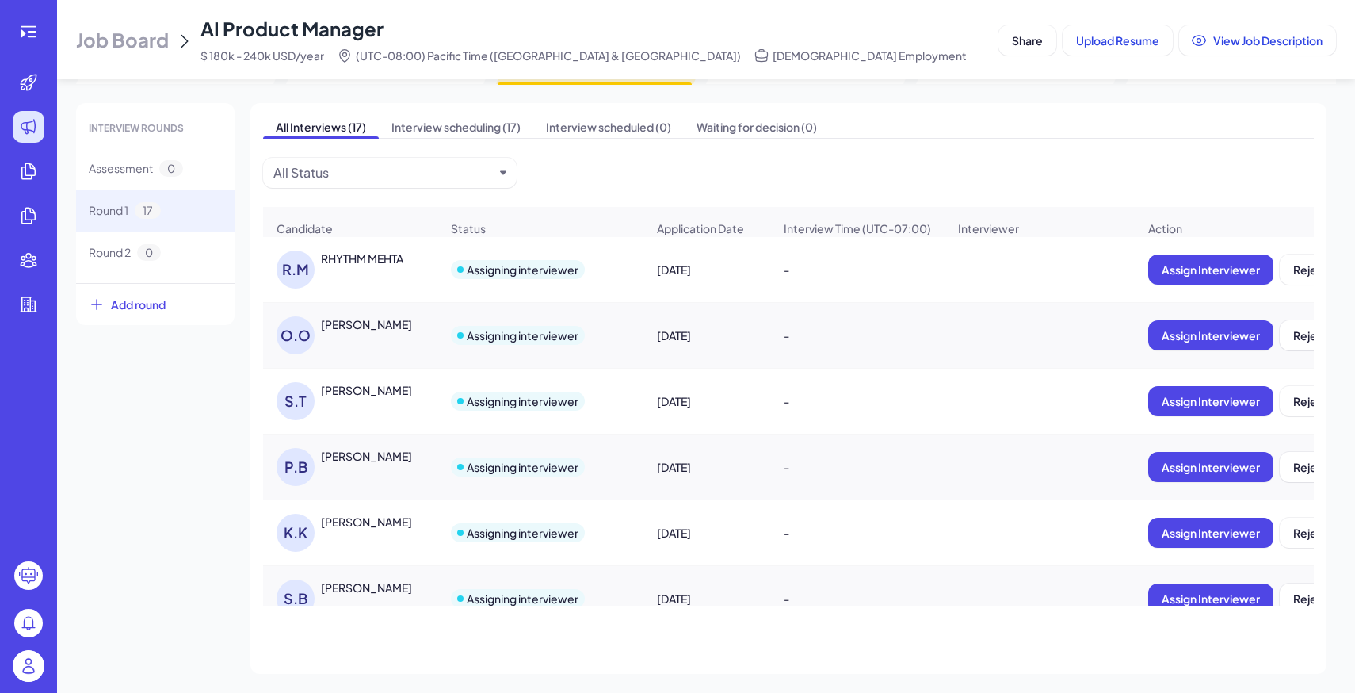
scroll to position [0, 0]
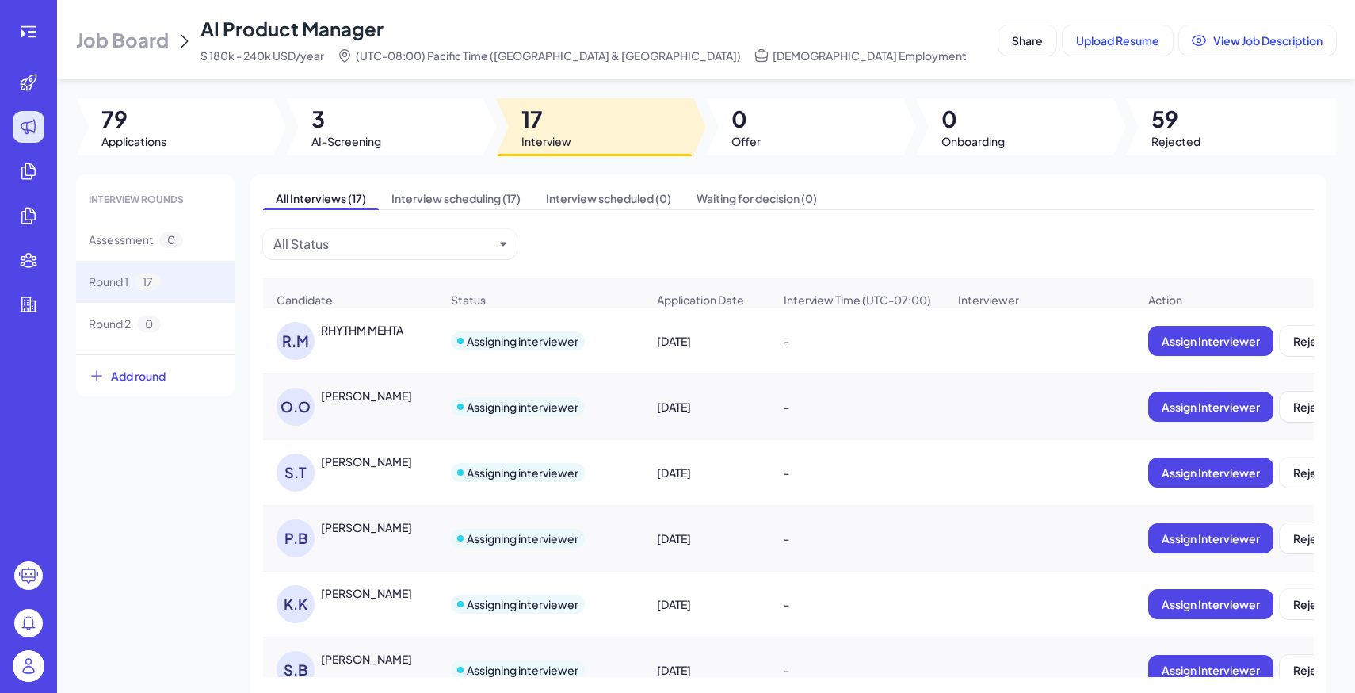
click at [23, 674] on img at bounding box center [29, 666] width 32 height 32
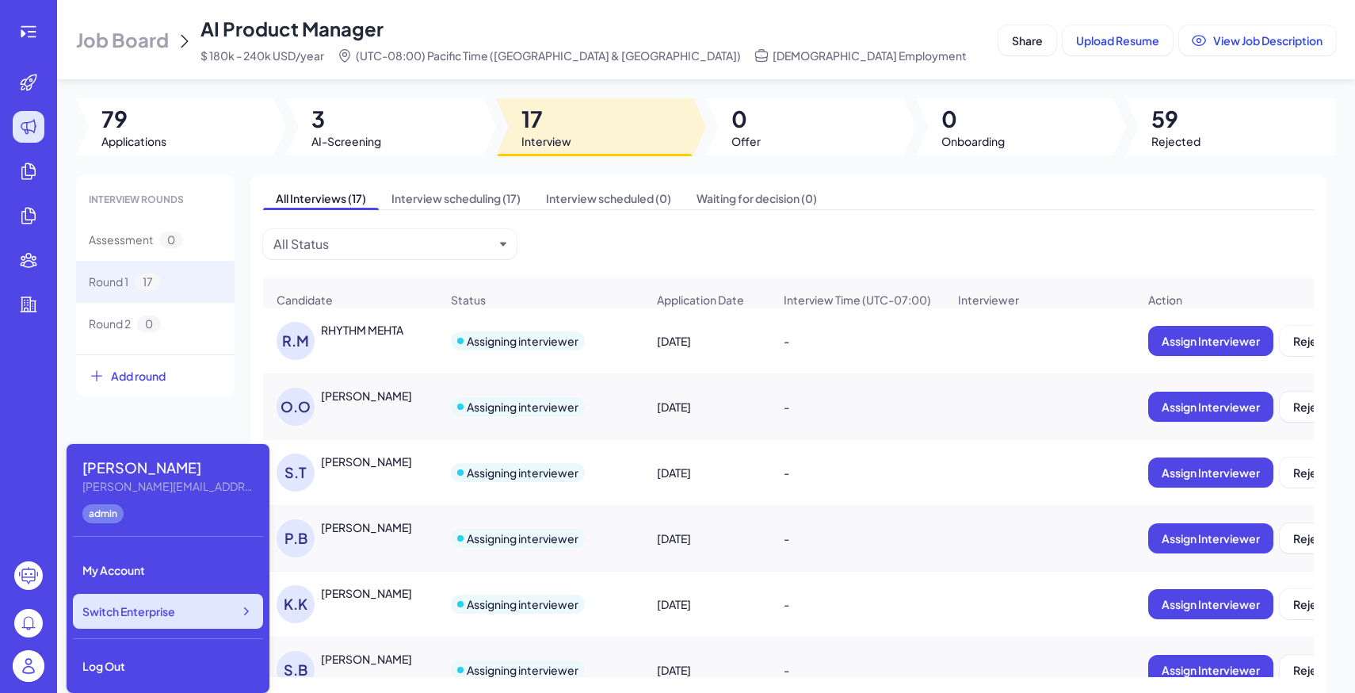
click at [145, 626] on div "Switch Enterprise" at bounding box center [168, 610] width 190 height 35
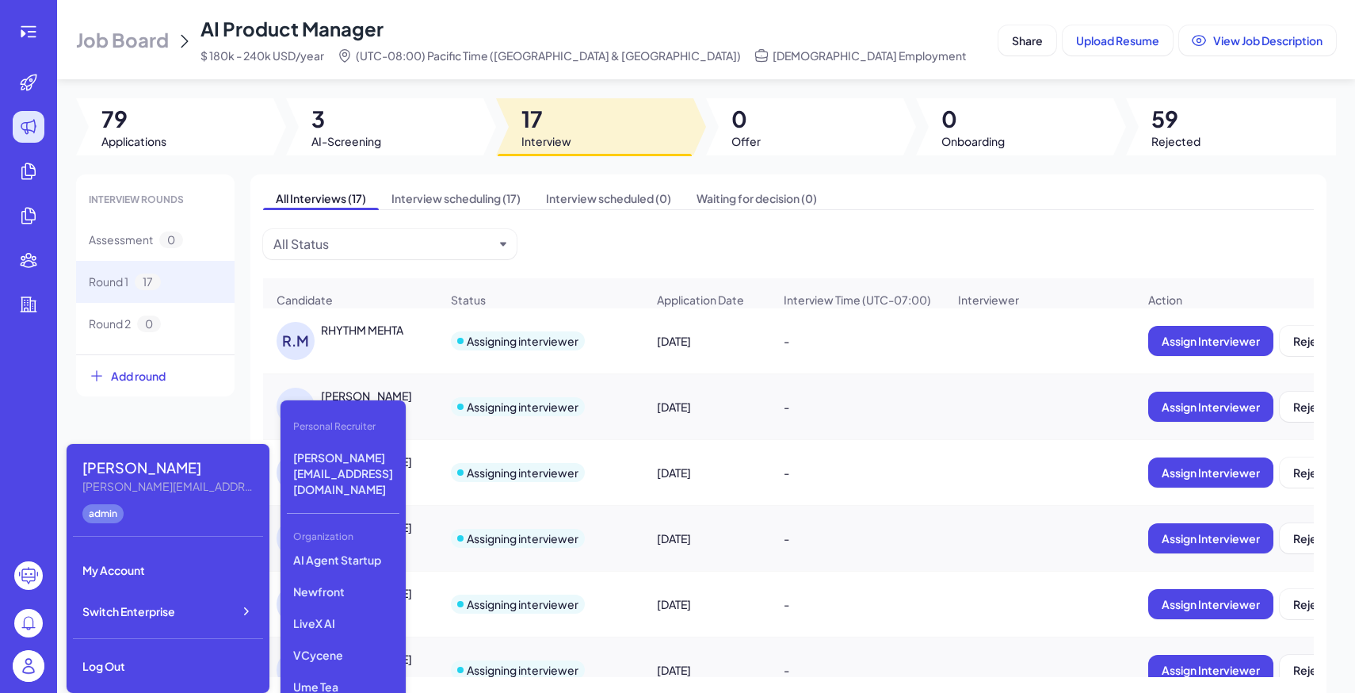
scroll to position [298, 0]
click at [336, 686] on div "Personal Recruiter Maggie@joinbrix.com Organization Gobi Minimax Nebius Nio Lum…" at bounding box center [343, 562] width 125 height 324
click at [339, 683] on p "Tanka" at bounding box center [343, 697] width 113 height 29
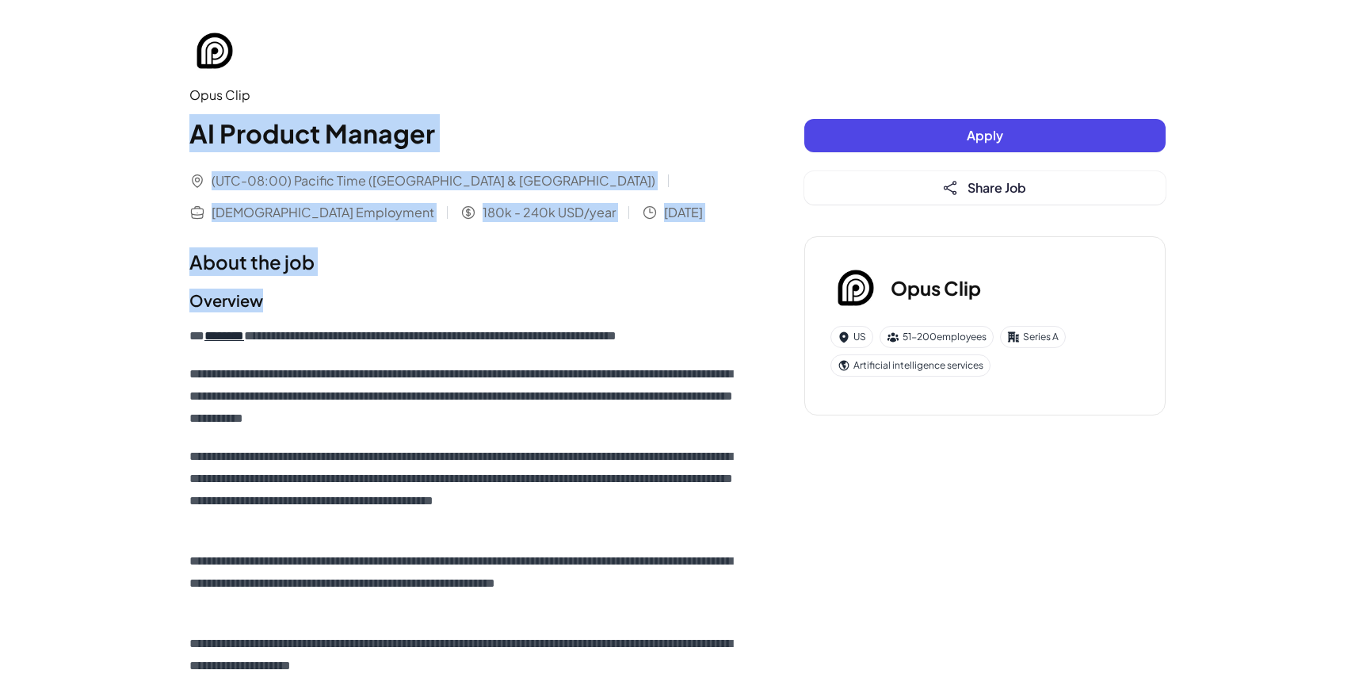
drag, startPoint x: 181, startPoint y: 122, endPoint x: 456, endPoint y: 309, distance: 332.5
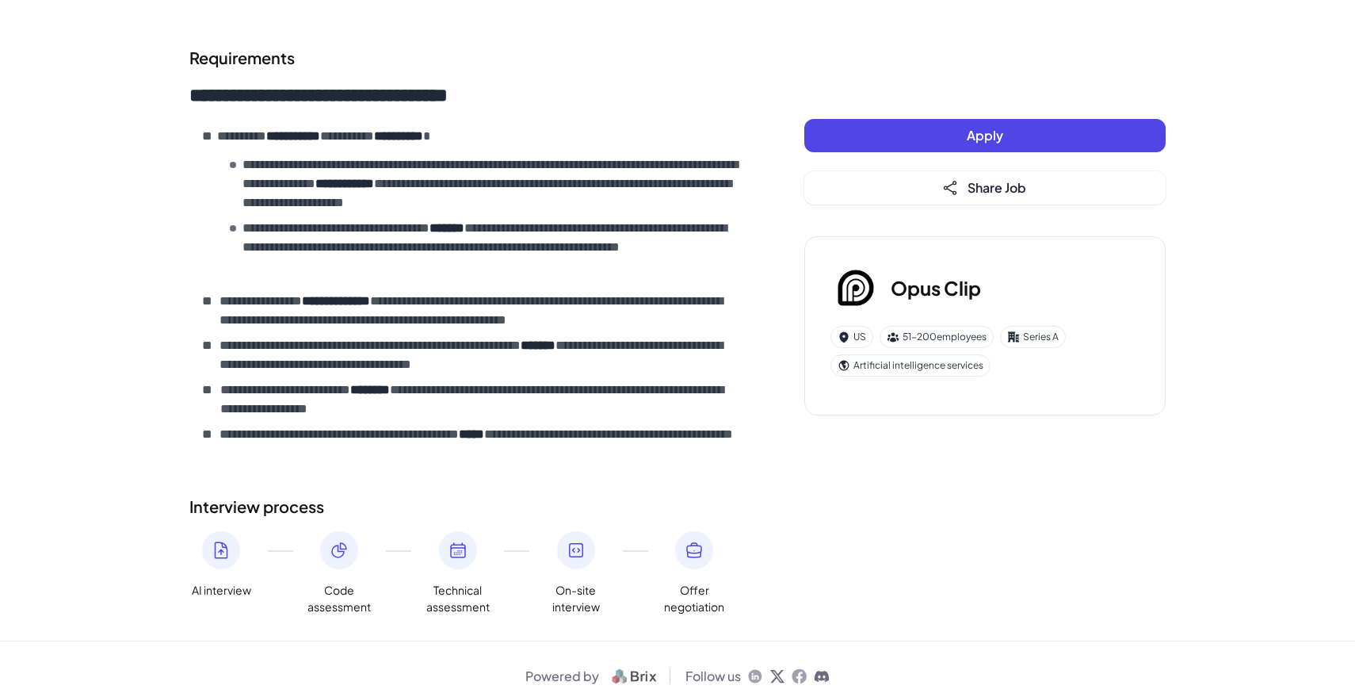
scroll to position [1075, 0]
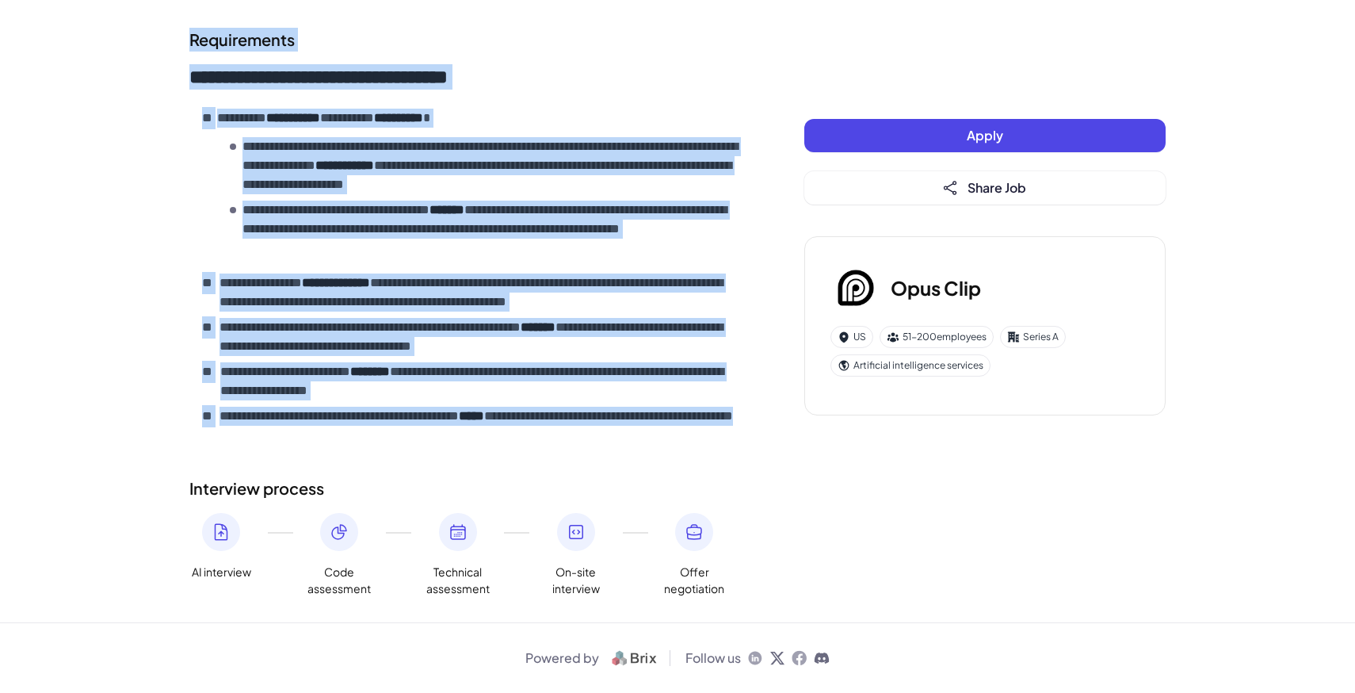
click at [464, 445] on section "**********" at bounding box center [464, 239] width 551 height 423
copy div "**********"
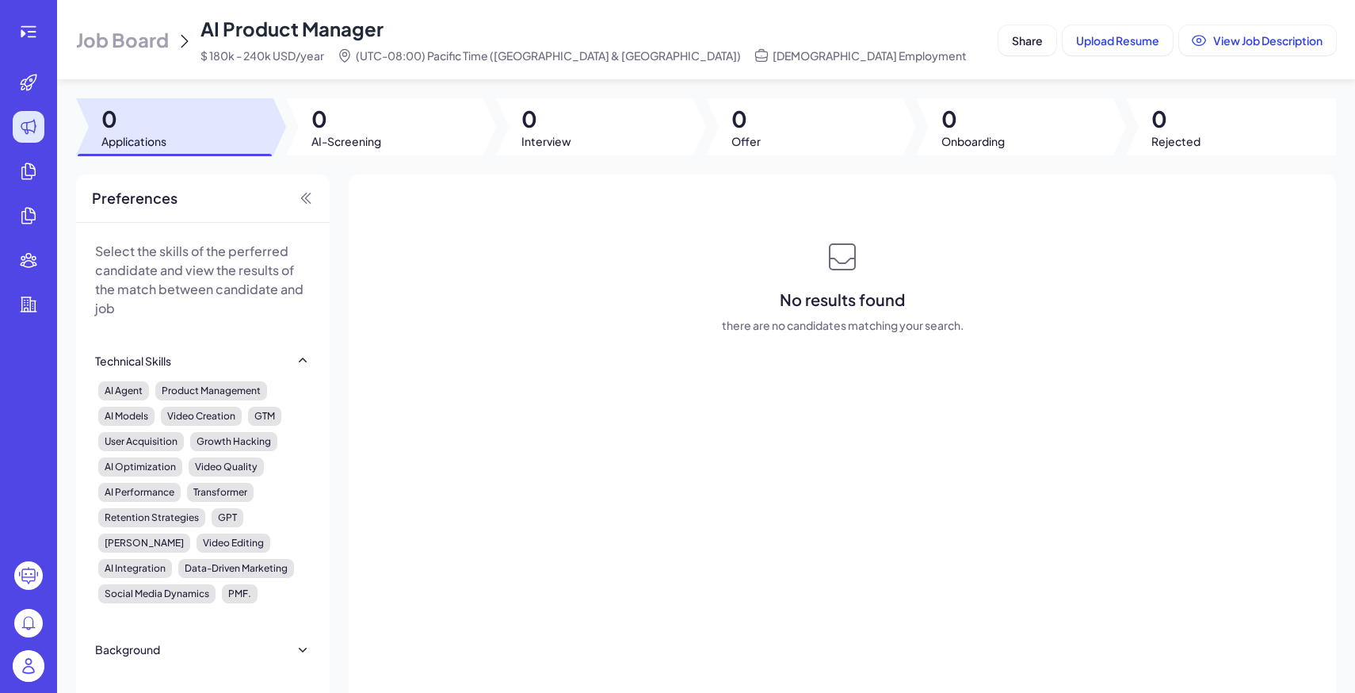
click at [143, 40] on span "Job Board" at bounding box center [122, 39] width 93 height 25
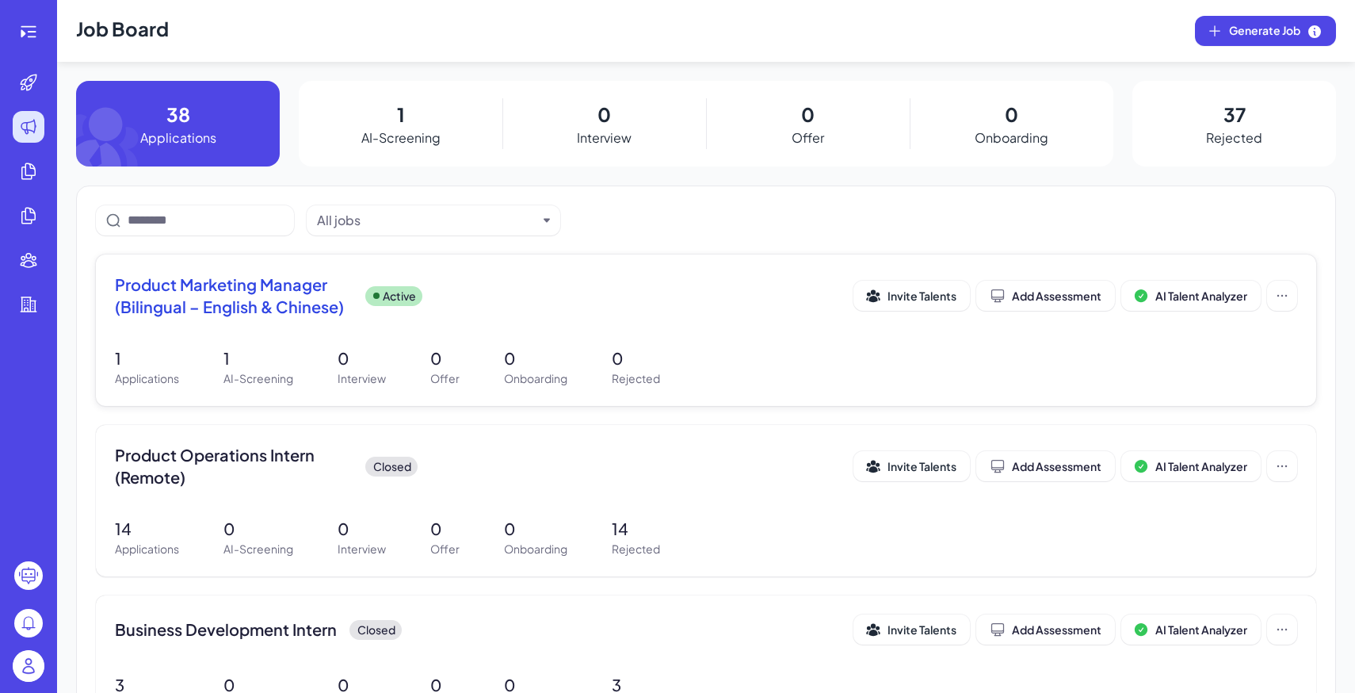
click at [499, 325] on div "Product Marketing Manager (Bilingual – English & Chinese) Active Invite Talents…" at bounding box center [706, 300] width 1182 height 54
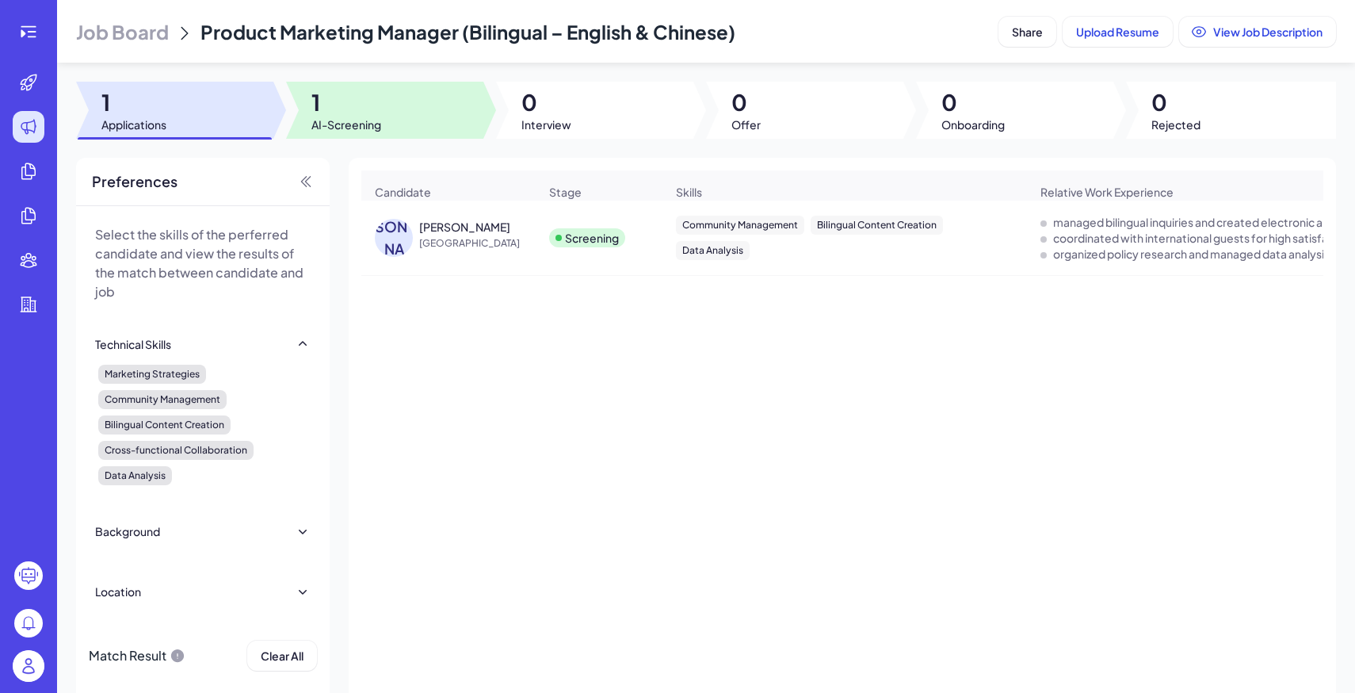
click at [433, 122] on div at bounding box center [384, 110] width 197 height 57
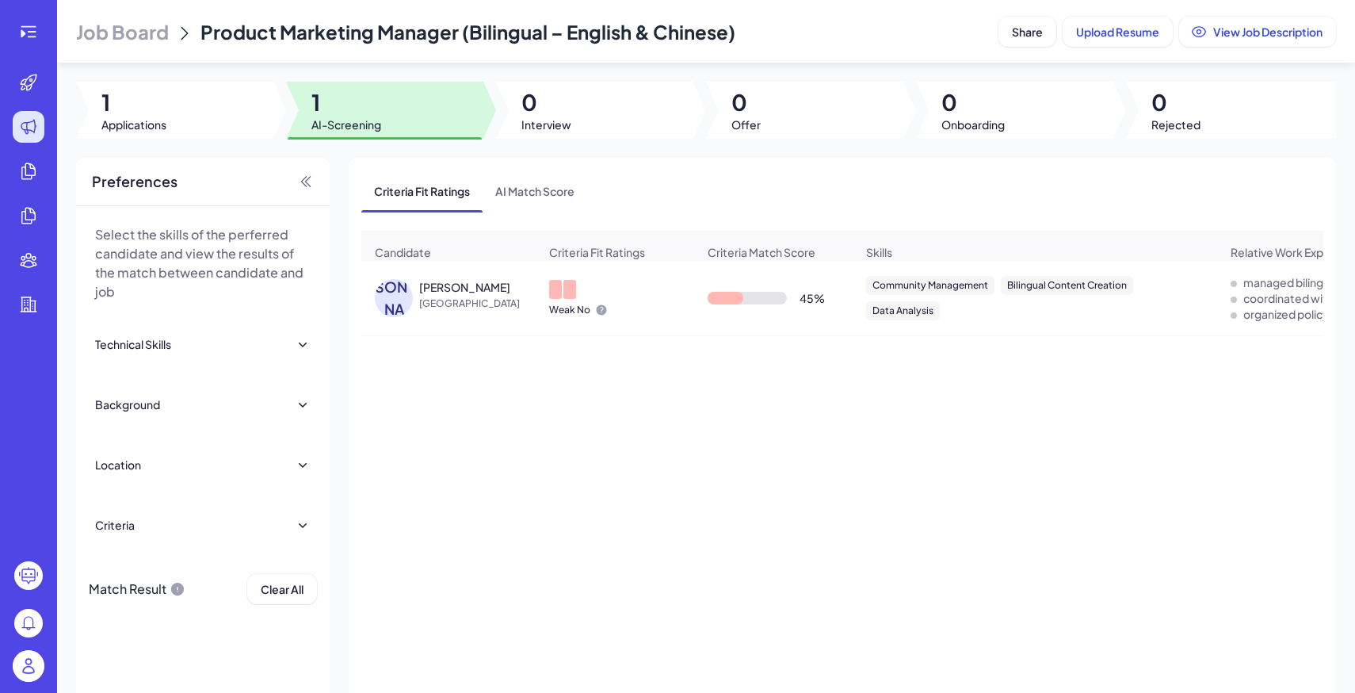
click at [36, 651] on div at bounding box center [29, 666] width 32 height 32
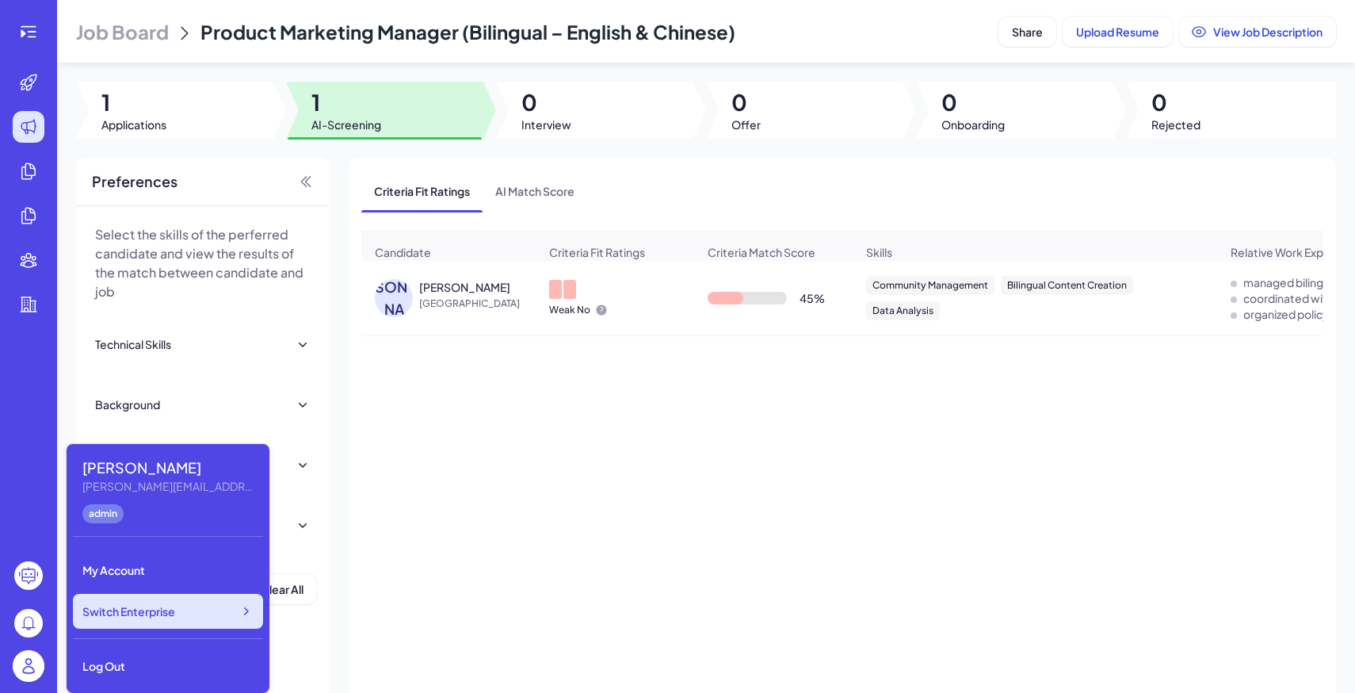
click at [139, 616] on span "Switch Enterprise" at bounding box center [128, 611] width 93 height 16
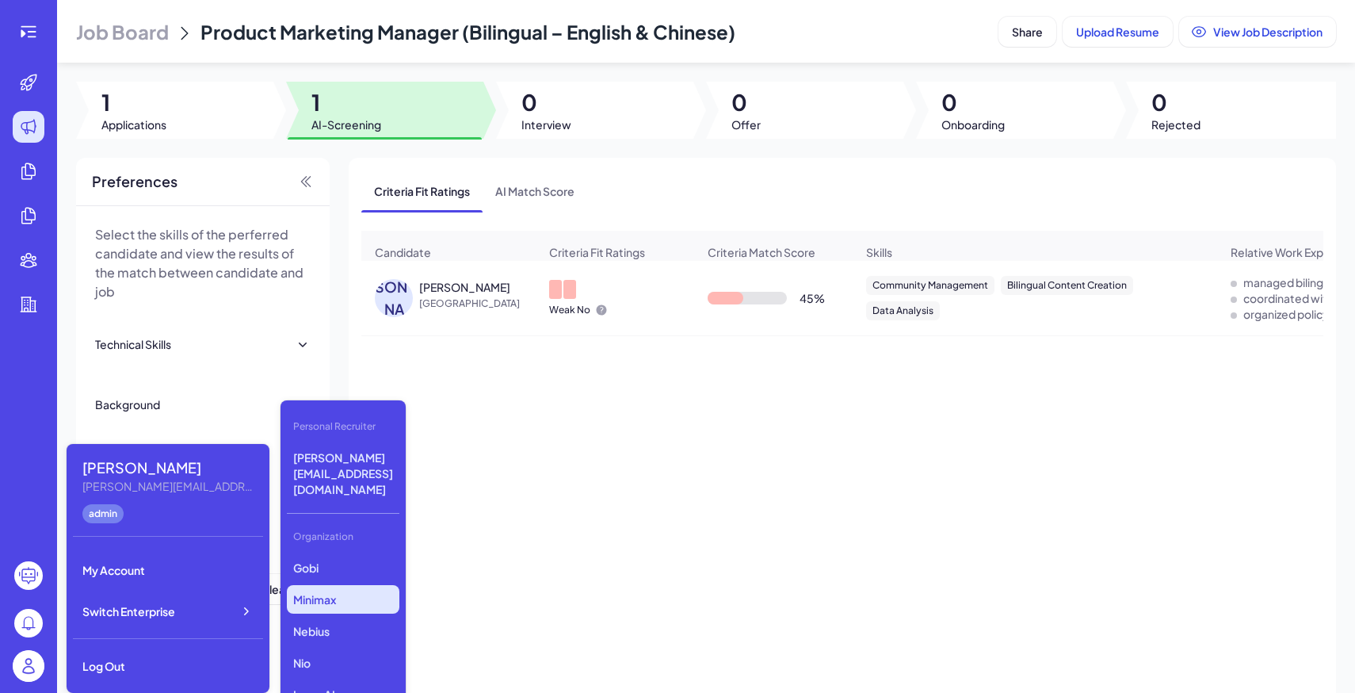
scroll to position [298, 0]
click at [362, 683] on p "Tanka" at bounding box center [343, 697] width 113 height 29
click at [186, 143] on div "Job Board Product Marketing Manager (Bilingual – English & Chinese) Share Uploa…" at bounding box center [706, 346] width 1298 height 693
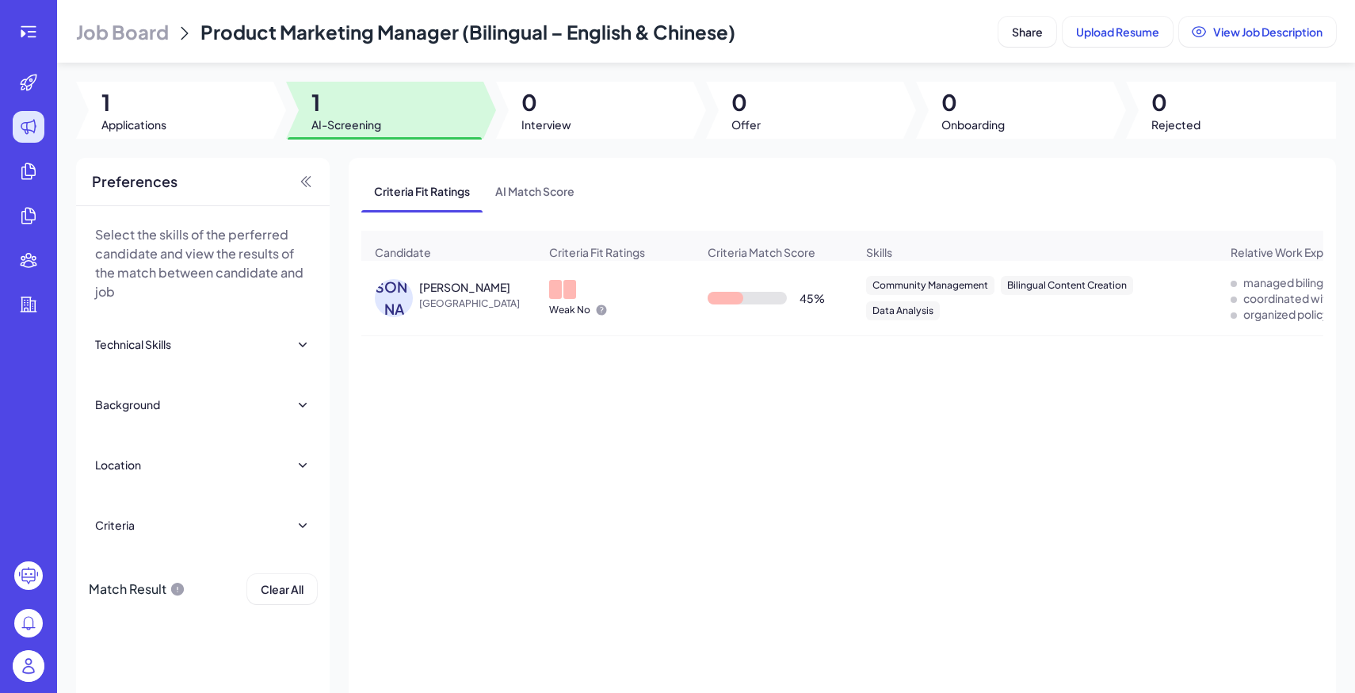
click at [181, 122] on div at bounding box center [174, 110] width 197 height 57
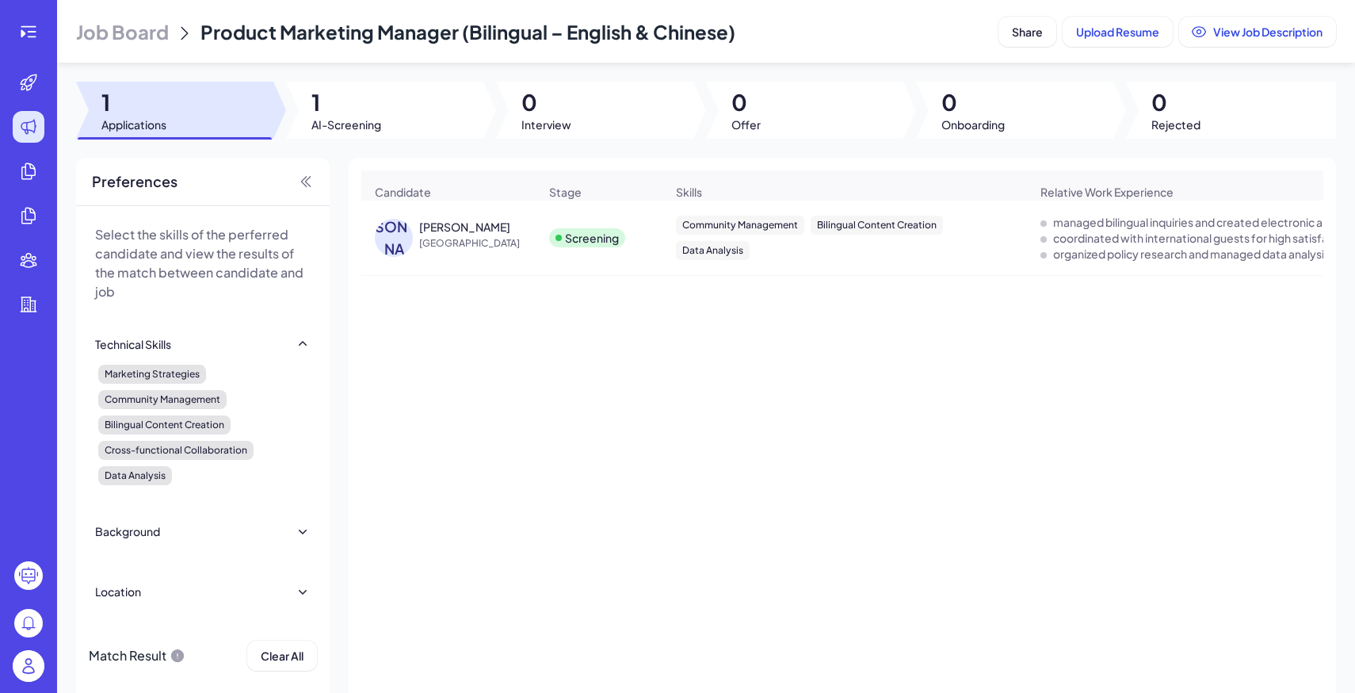
click at [155, 39] on span "Job Board" at bounding box center [122, 31] width 93 height 25
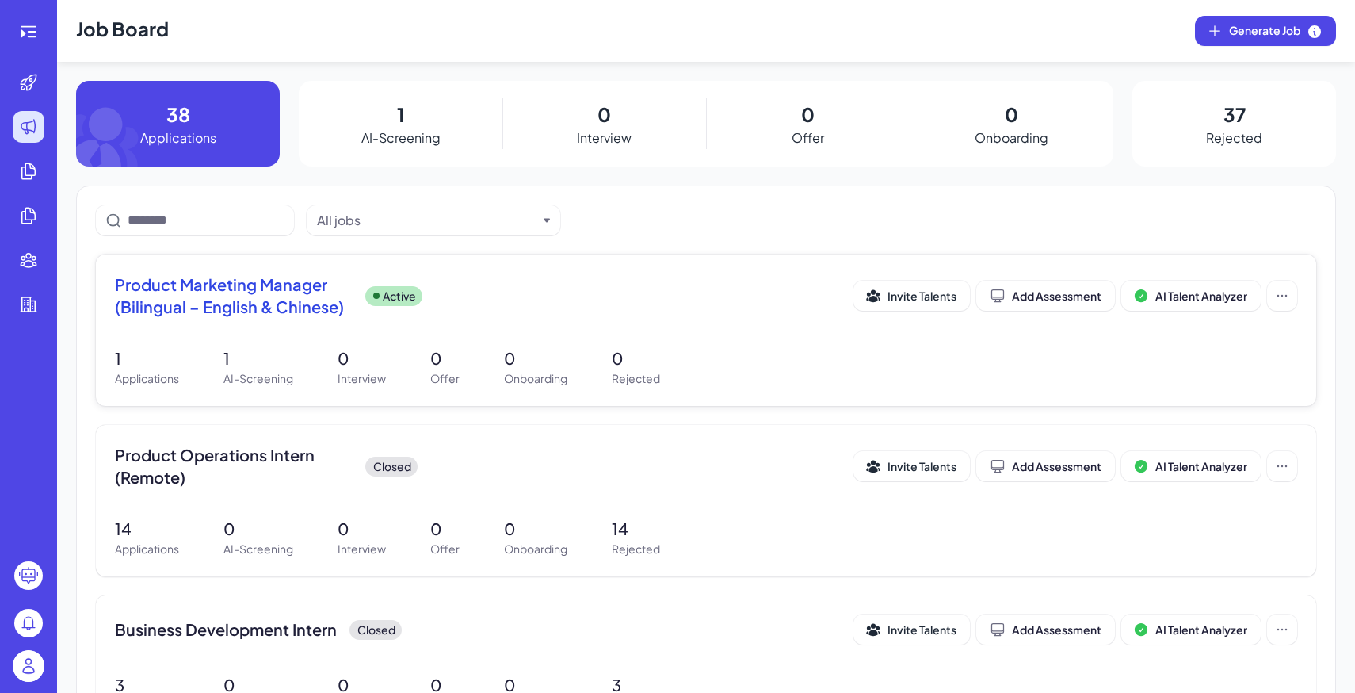
click at [473, 303] on div "Product Marketing Manager (Bilingual – English & Chinese) Active" at bounding box center [484, 295] width 738 height 44
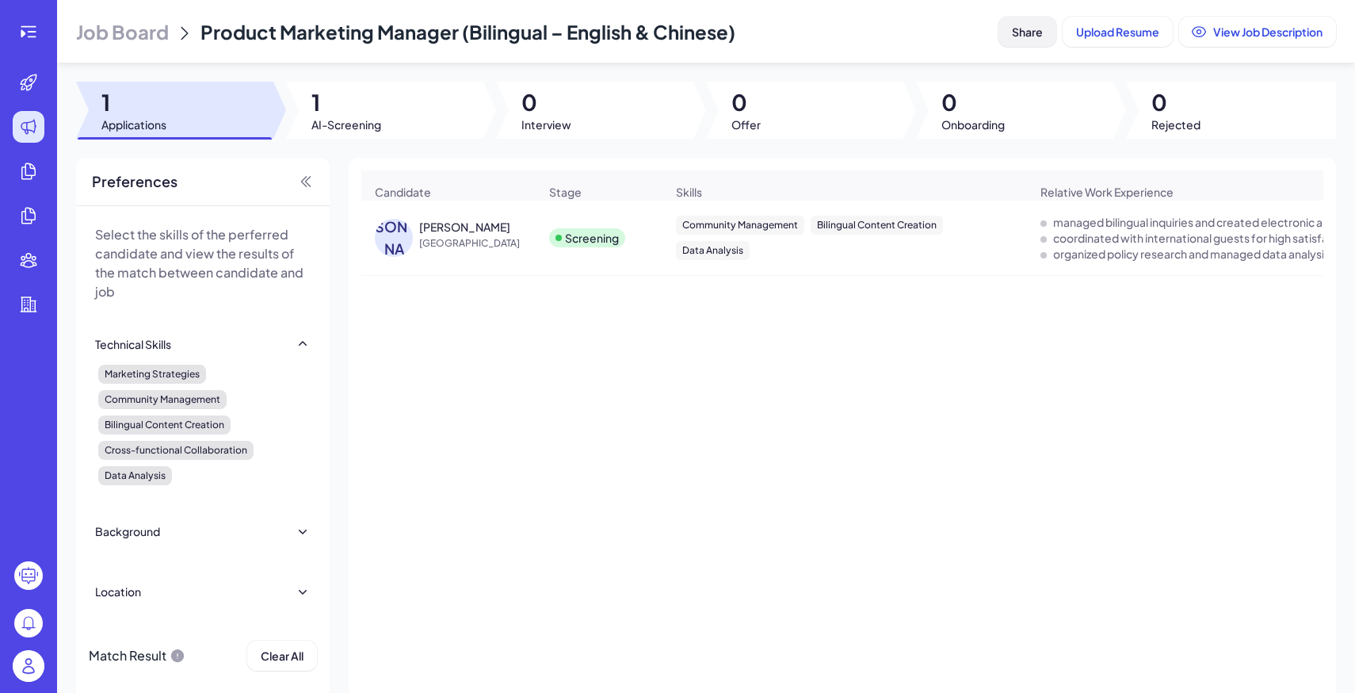
click at [1007, 29] on button "Share" at bounding box center [1027, 32] width 58 height 30
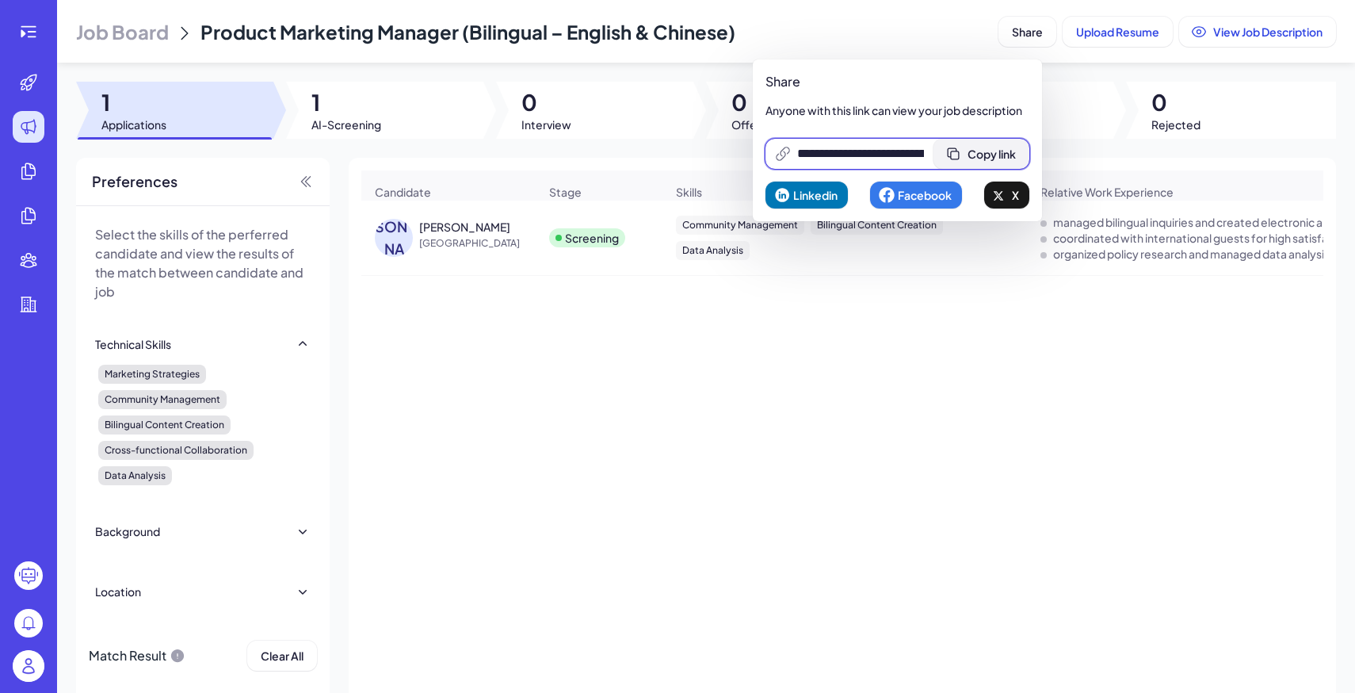
click at [1001, 157] on span "Copy link" at bounding box center [991, 154] width 48 height 14
click at [22, 681] on div at bounding box center [29, 666] width 32 height 32
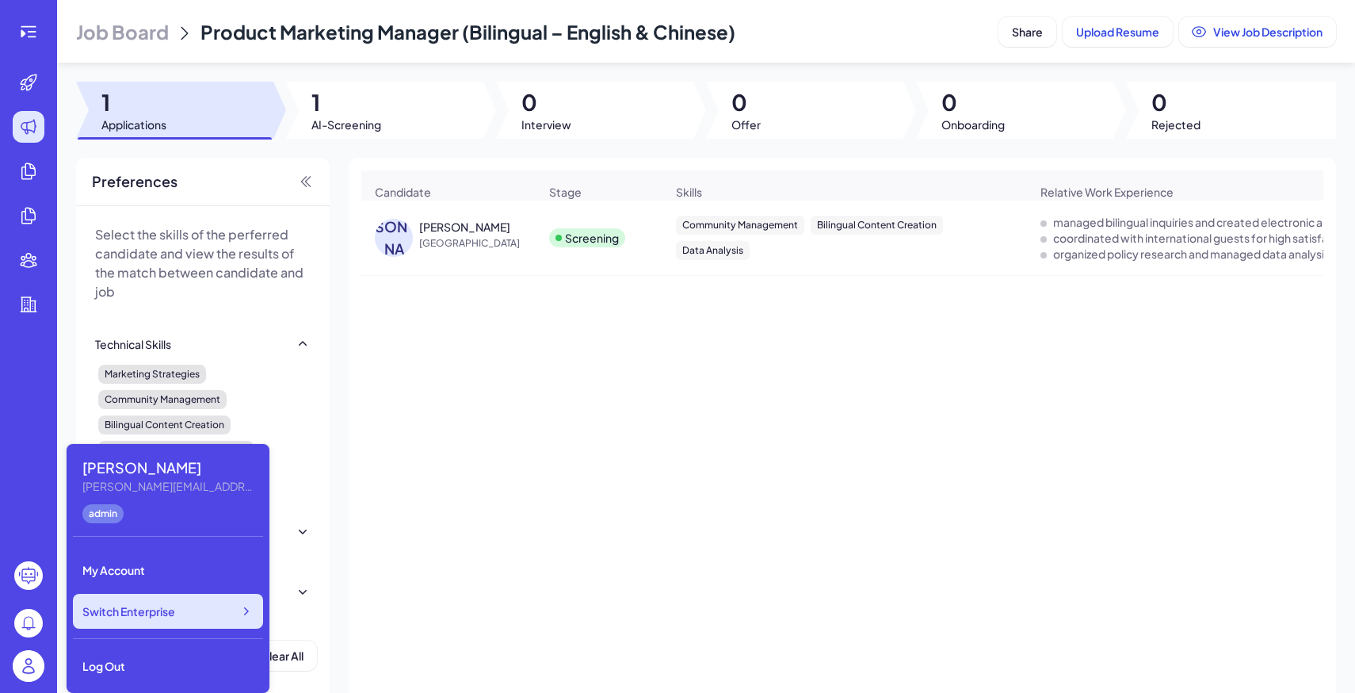
click at [155, 609] on span "Switch Enterprise" at bounding box center [128, 611] width 93 height 16
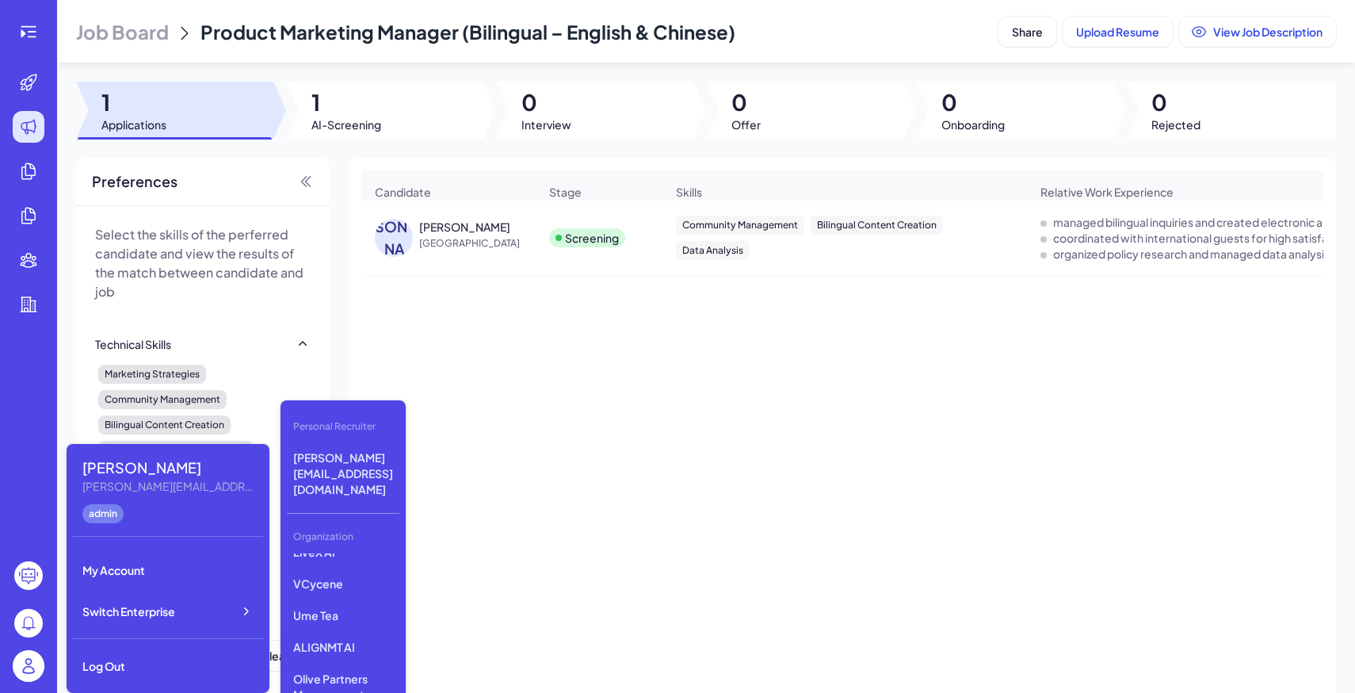
scroll to position [298, 0]
click at [333, 540] on p "VCycene" at bounding box center [343, 554] width 113 height 29
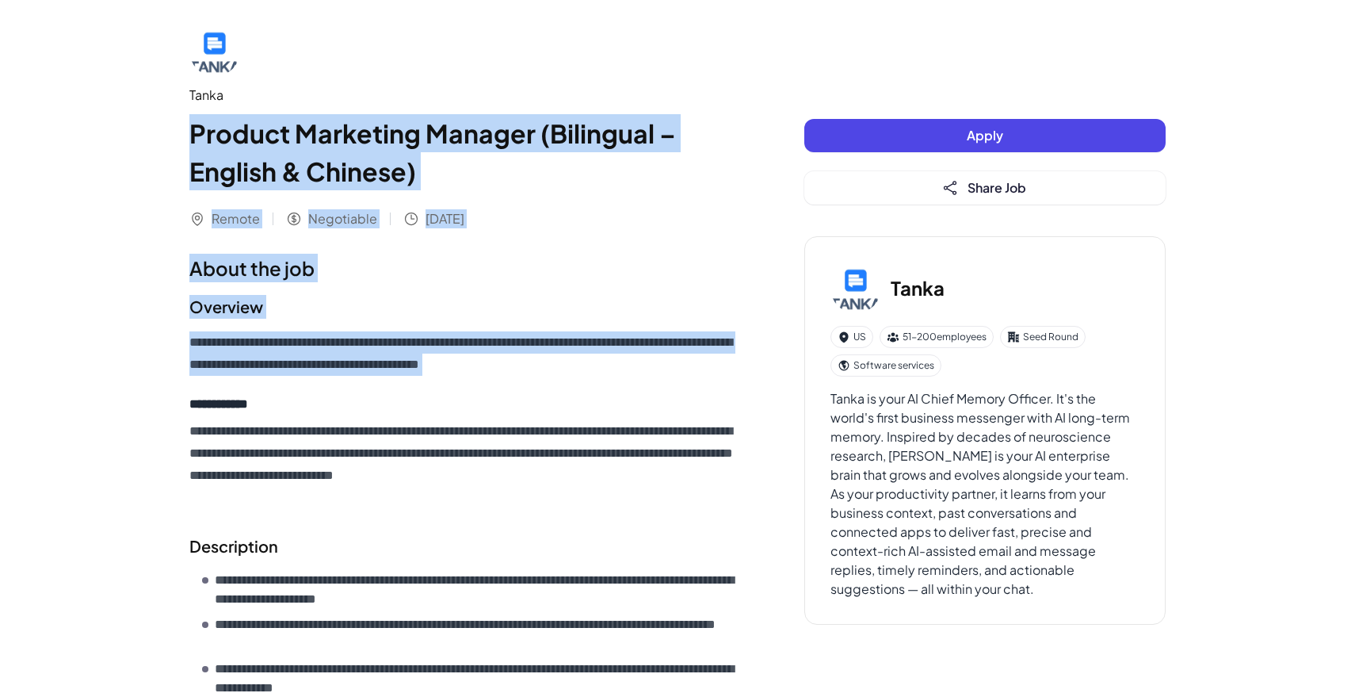
drag, startPoint x: 189, startPoint y: 128, endPoint x: 567, endPoint y: 413, distance: 472.4
click at [563, 413] on div "**********" at bounding box center [464, 613] width 551 height 1177
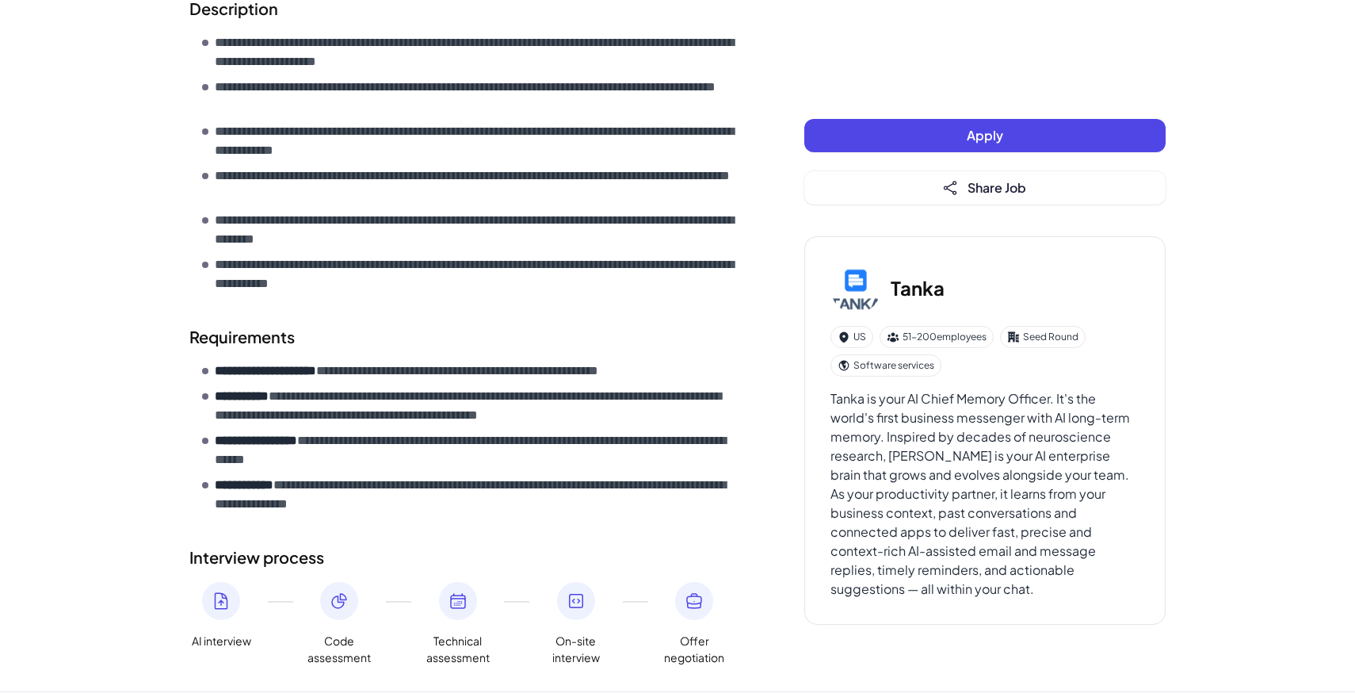
scroll to position [606, 0]
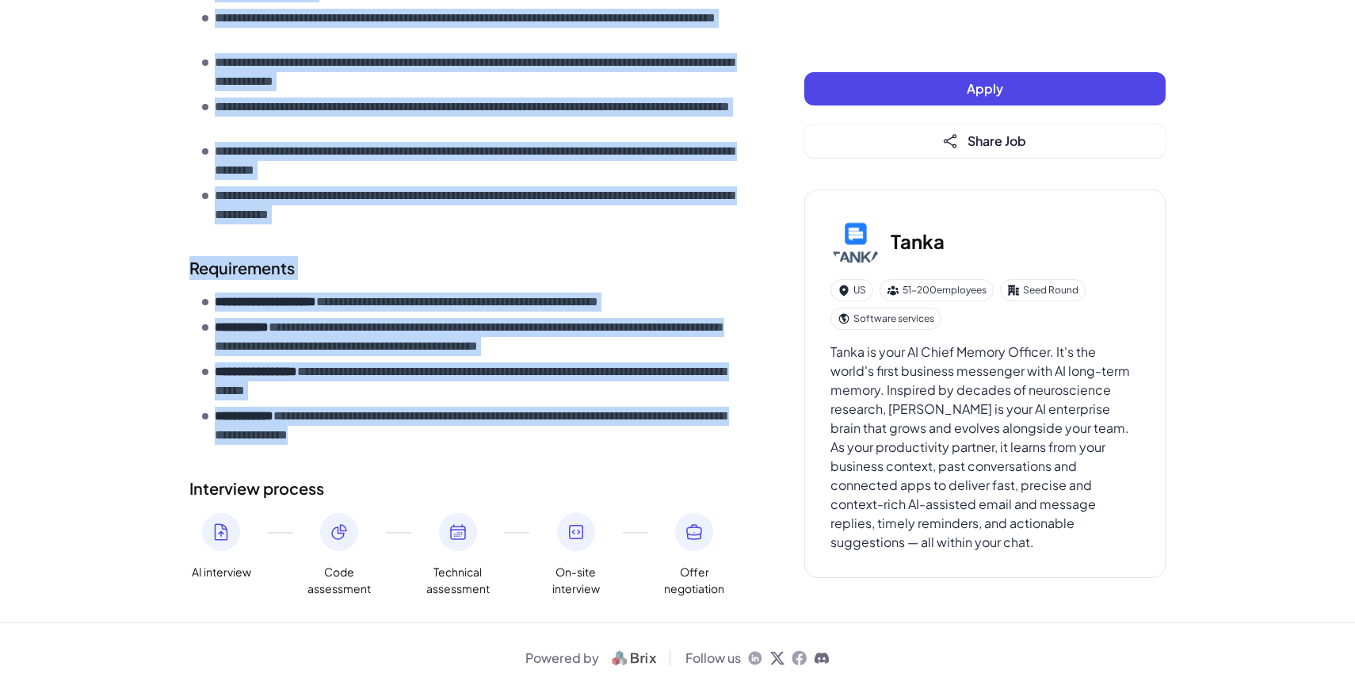
click at [506, 437] on p "**********" at bounding box center [478, 425] width 526 height 38
copy div "**********"
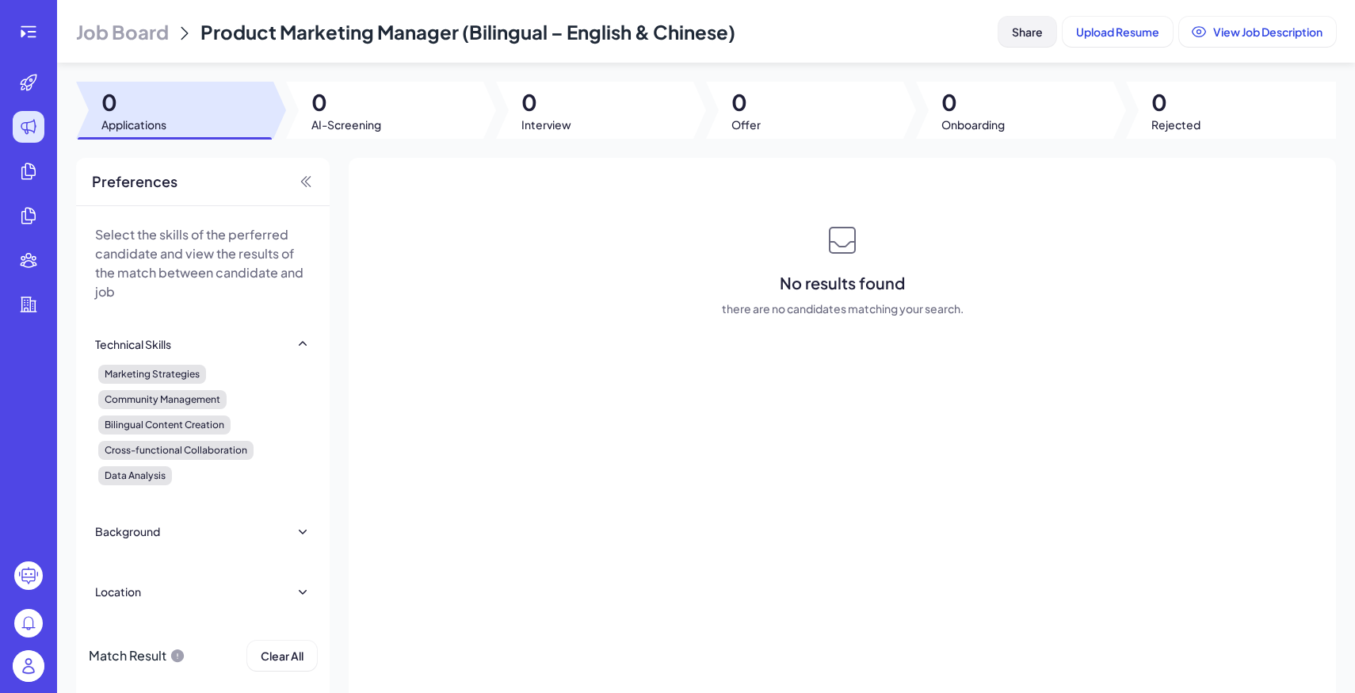
click at [1044, 25] on button "Share" at bounding box center [1027, 32] width 58 height 30
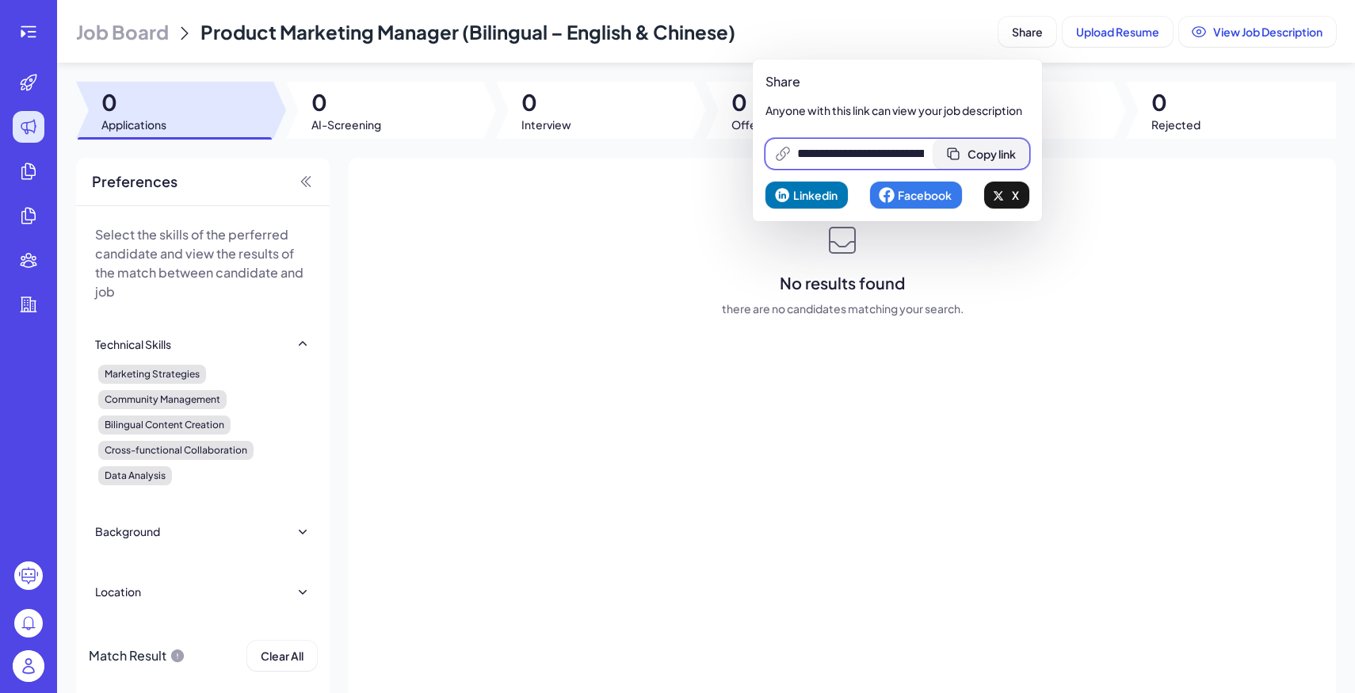
click at [1000, 146] on button "Copy link" at bounding box center [981, 154] width 96 height 30
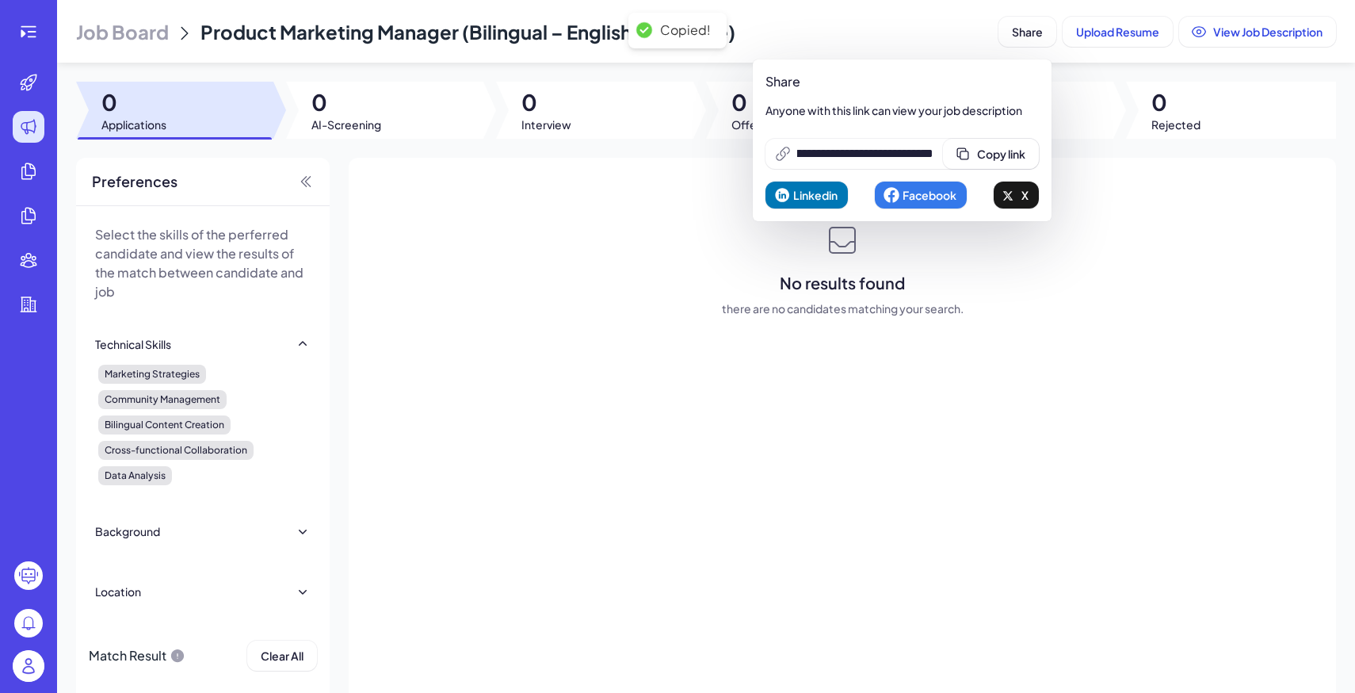
click at [162, 41] on span "Job Board" at bounding box center [122, 31] width 93 height 25
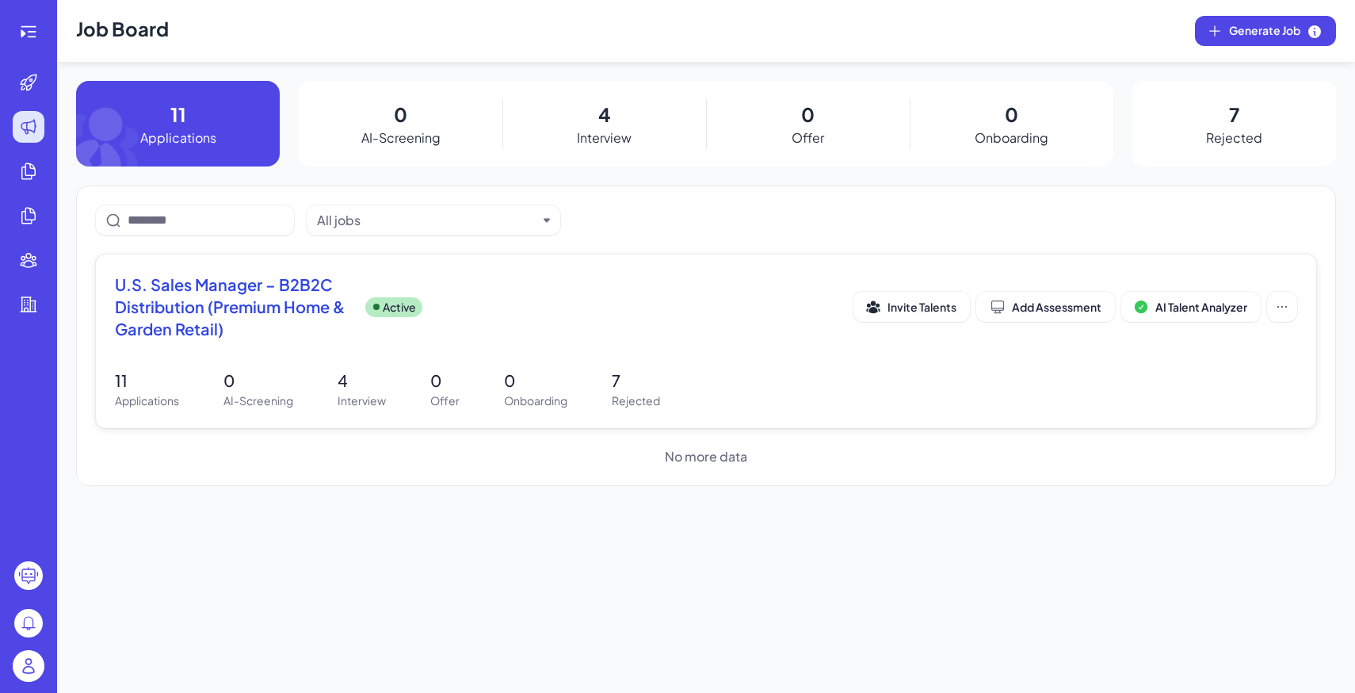
click at [611, 328] on div "U.S. Sales Manager – B2B2C Distribution (Premium Home & Garden Retail) Active" at bounding box center [484, 306] width 738 height 67
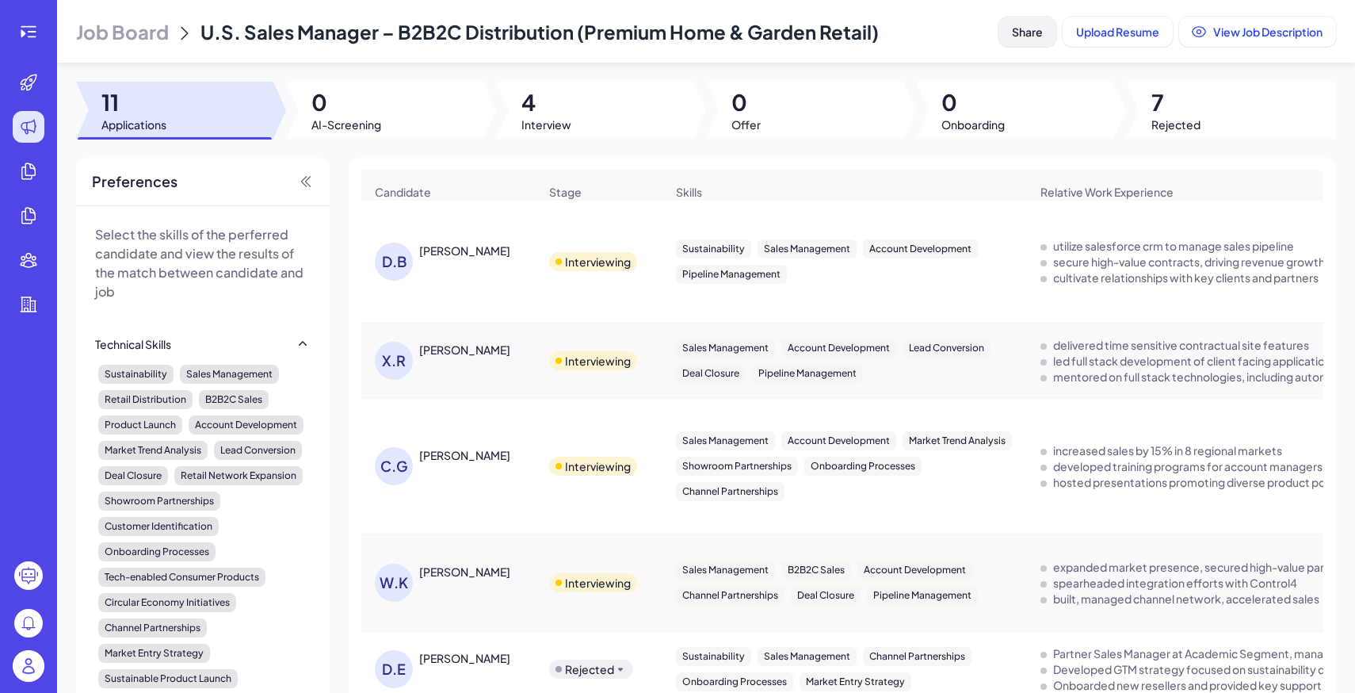
click at [1016, 32] on span "Share" at bounding box center [1027, 32] width 31 height 14
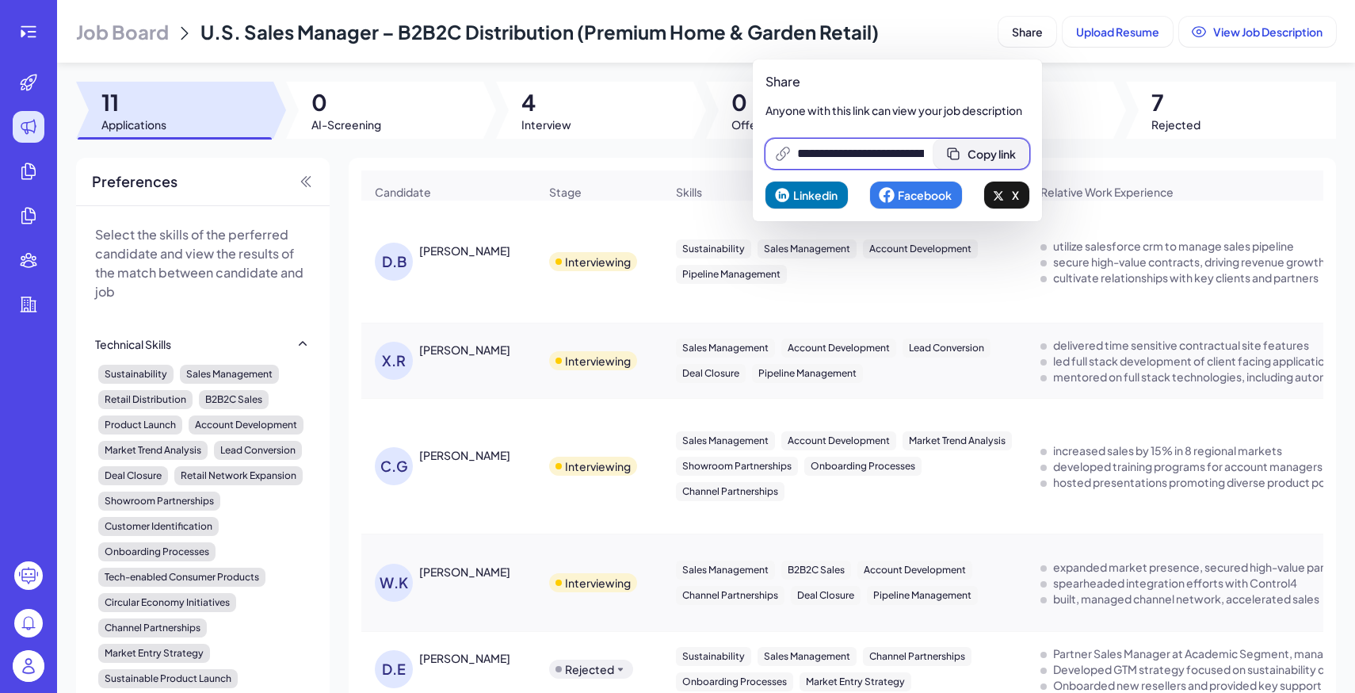
click at [988, 146] on button "Copy link" at bounding box center [981, 154] width 96 height 30
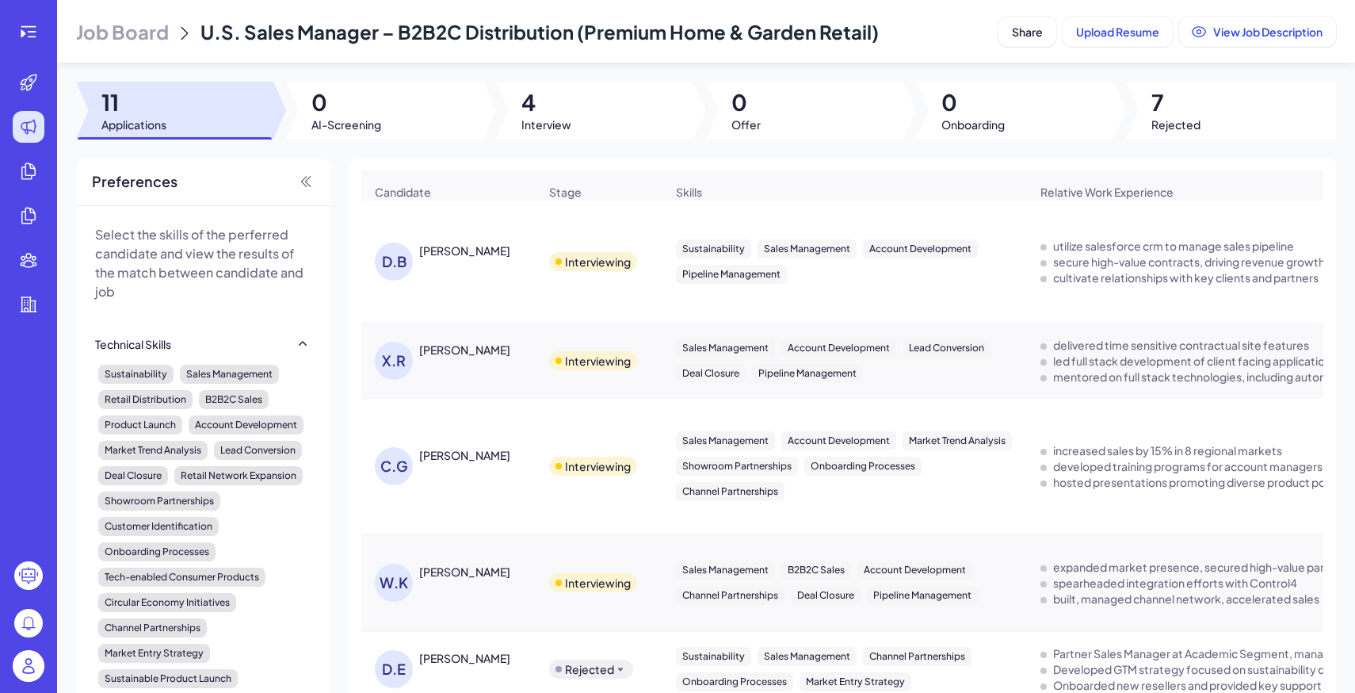
click at [117, 55] on header "Job Board U.S. Sales Manager – B2B2C Distribution (Premium Home & Garden Retail…" at bounding box center [706, 31] width 1298 height 63
click at [123, 41] on span "Job Board" at bounding box center [122, 31] width 93 height 25
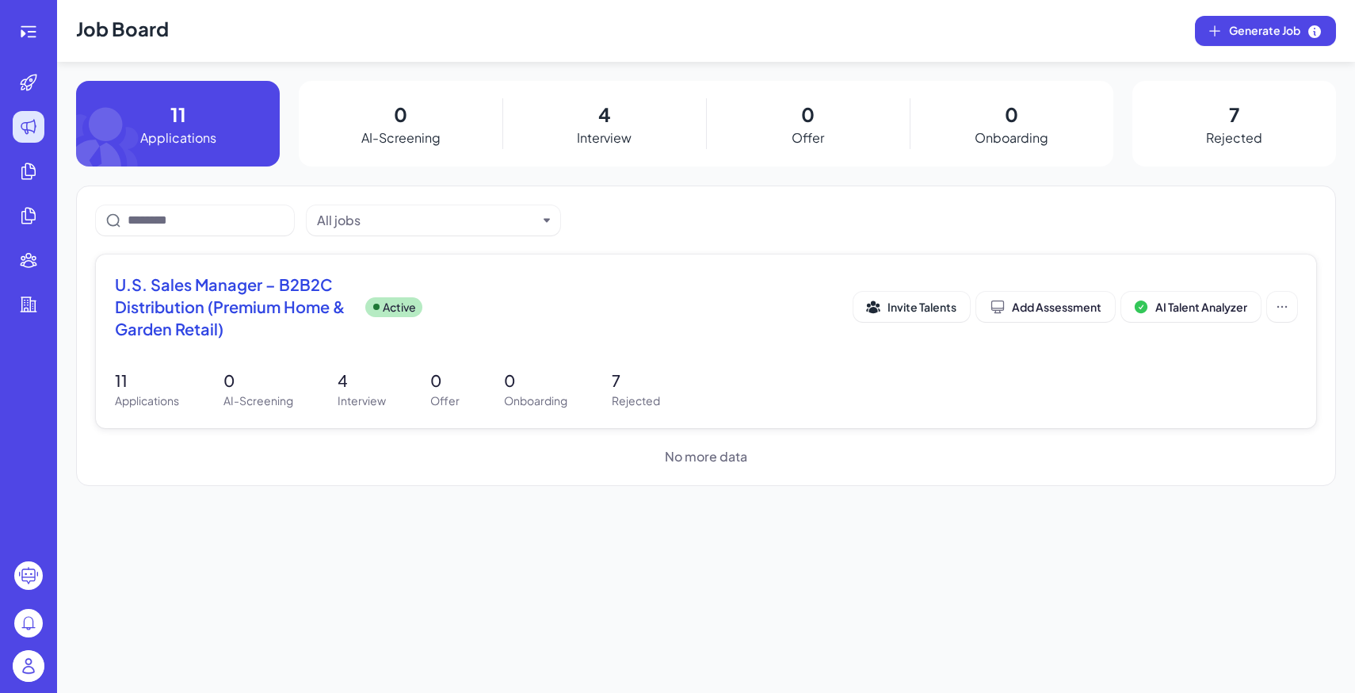
click at [653, 345] on div "U.S. Sales Manager – B2B2C Distribution (Premium Home & Garden Retail) Active I…" at bounding box center [706, 311] width 1182 height 76
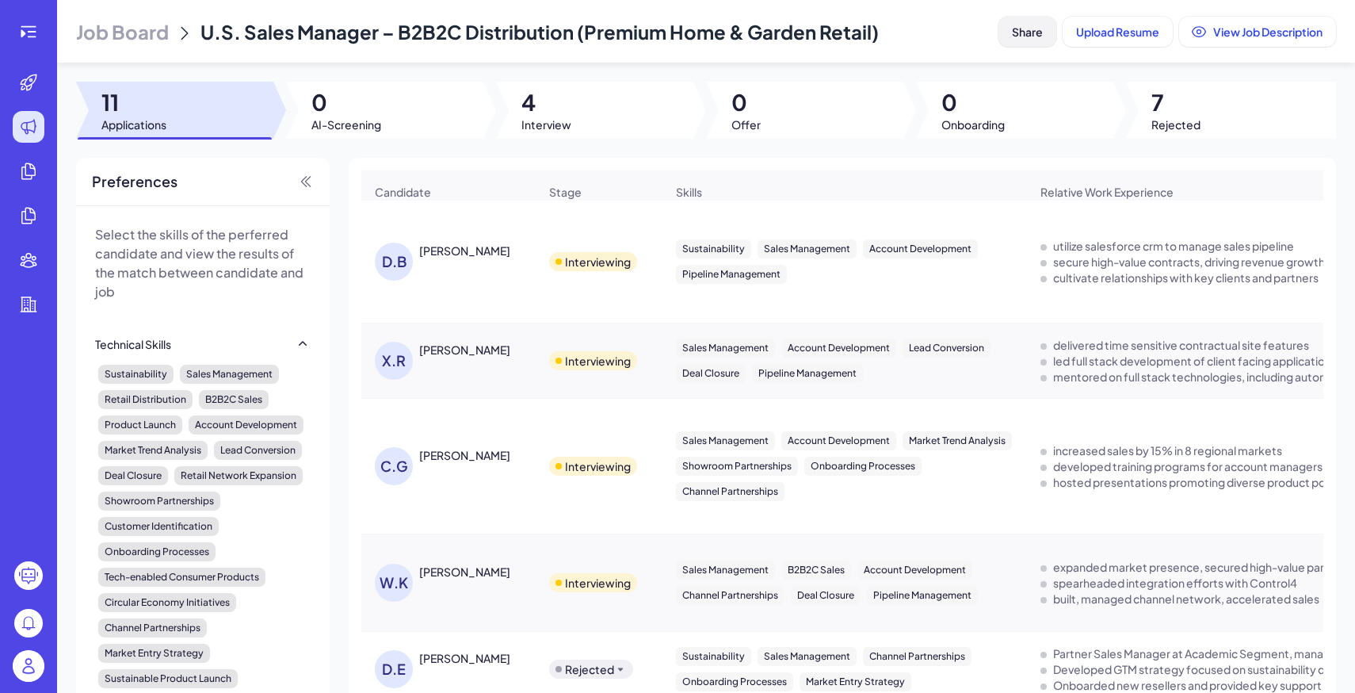
click at [1006, 23] on button "Share" at bounding box center [1027, 32] width 58 height 30
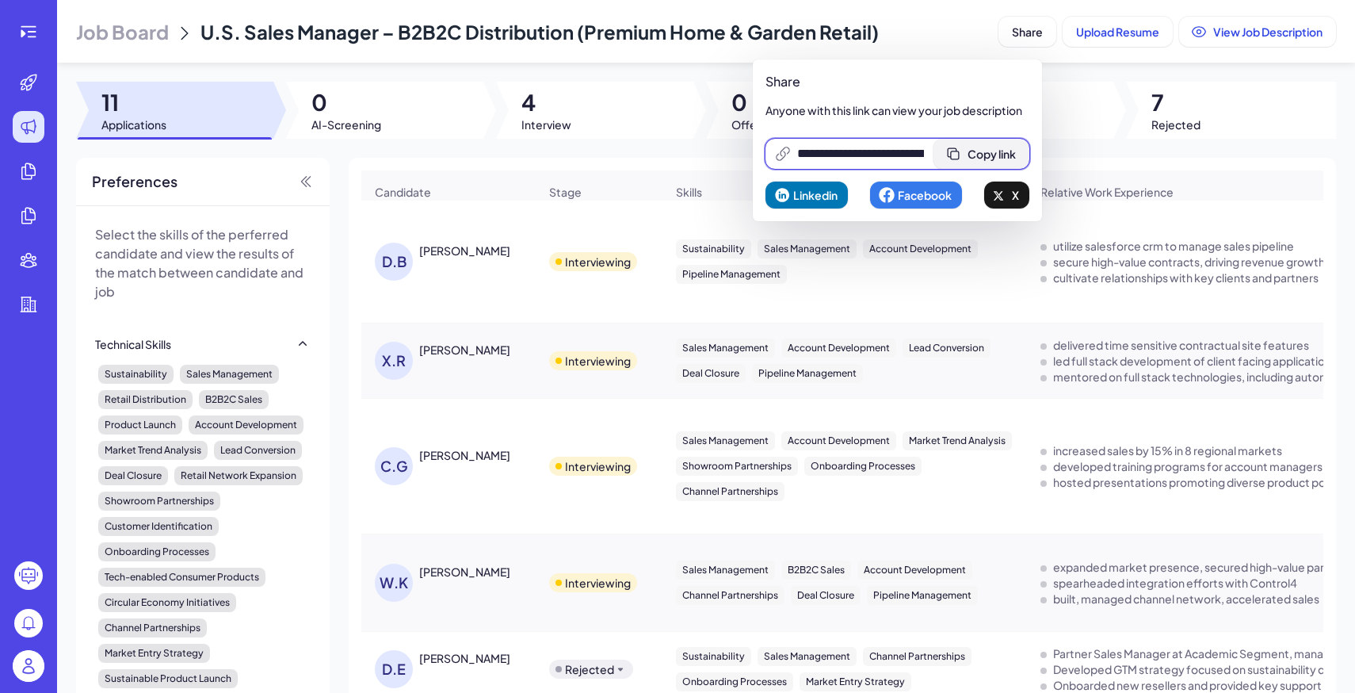
click at [961, 146] on icon at bounding box center [953, 154] width 16 height 16
click at [166, 35] on span "Job Board" at bounding box center [122, 31] width 93 height 25
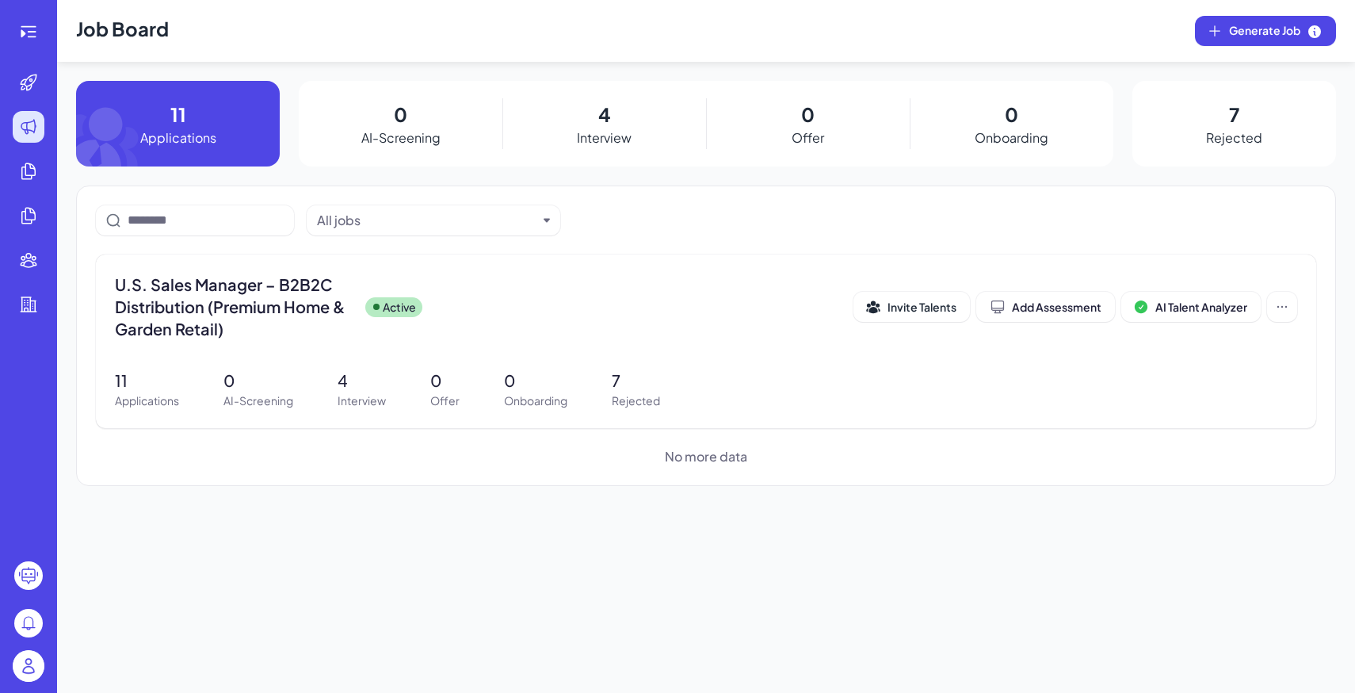
click at [24, 669] on img at bounding box center [29, 666] width 32 height 32
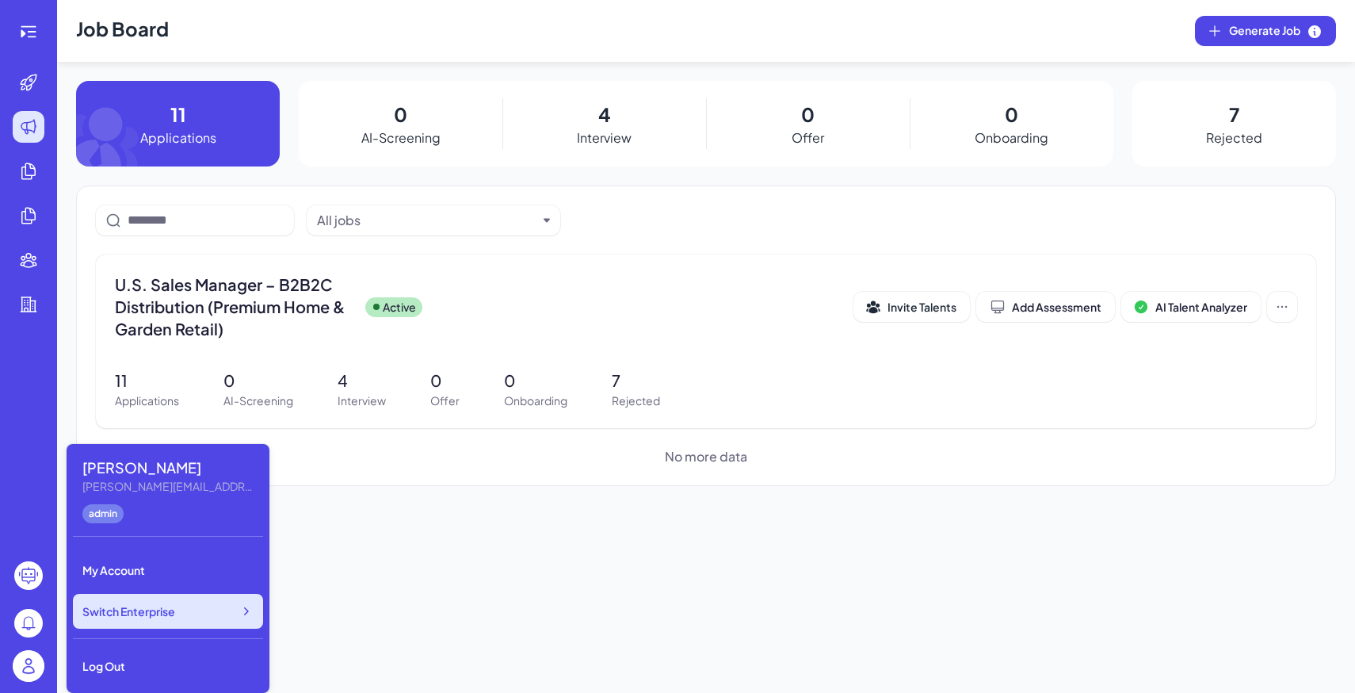
click at [167, 611] on span "Switch Enterprise" at bounding box center [128, 611] width 93 height 16
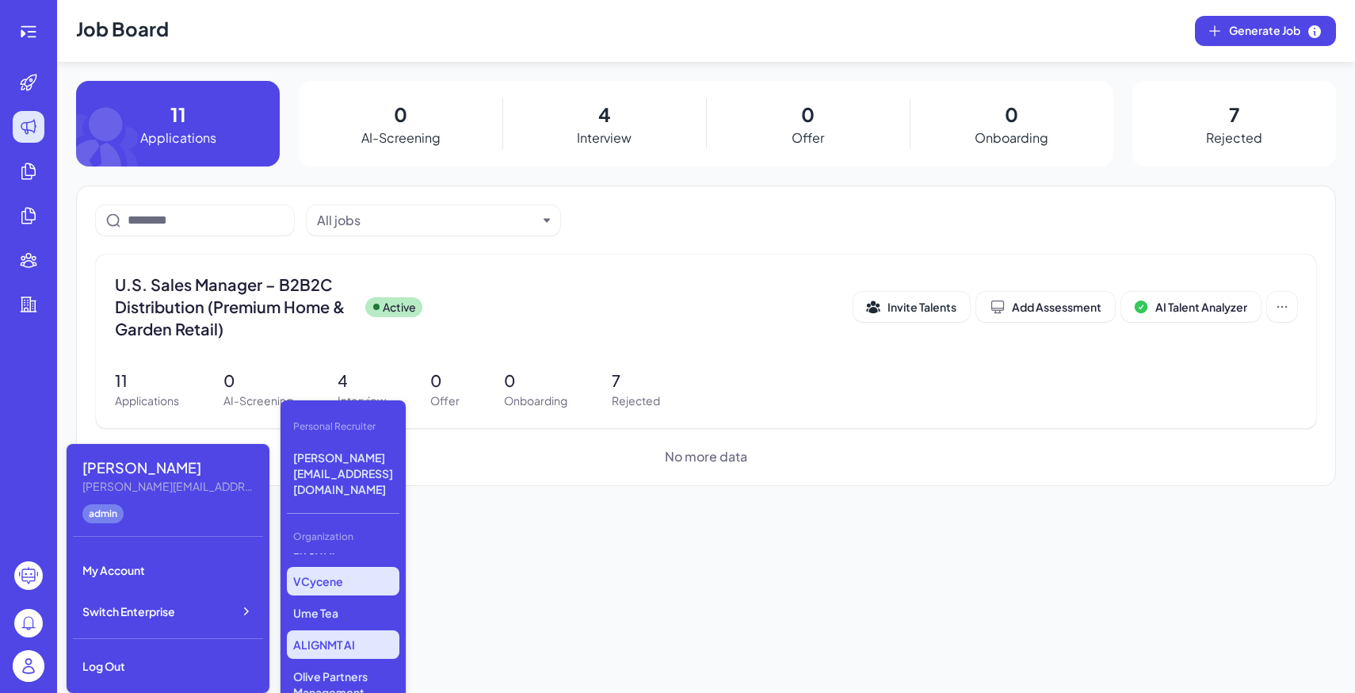
scroll to position [280, 0]
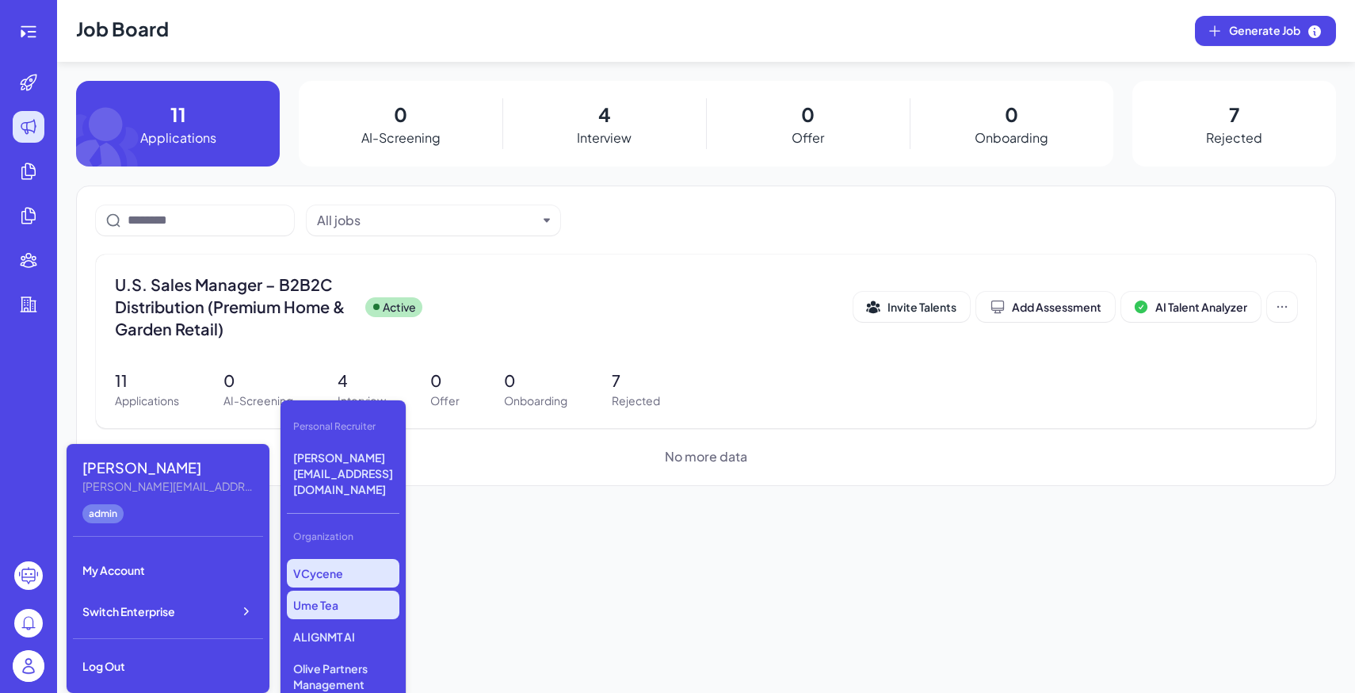
click at [325, 590] on p "Ume Tea" at bounding box center [343, 604] width 113 height 29
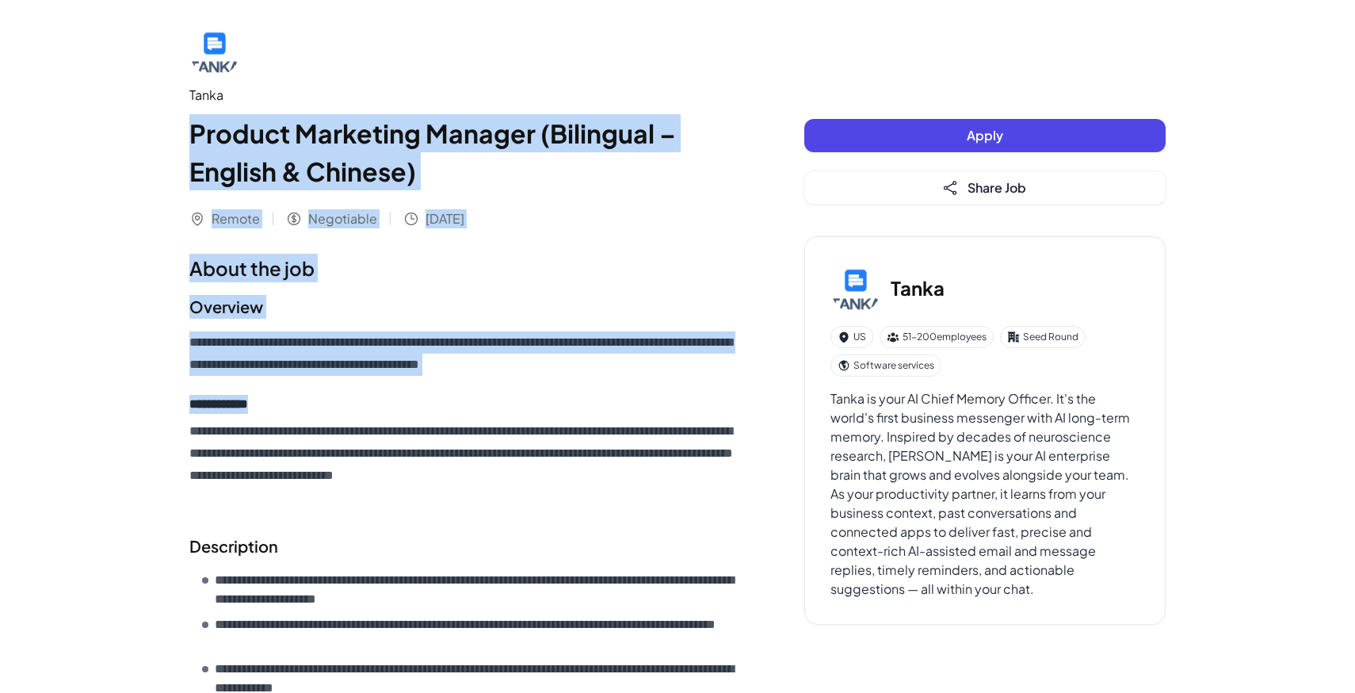
drag, startPoint x: 177, startPoint y: 120, endPoint x: 433, endPoint y: 426, distance: 399.3
click at [426, 418] on div "**********" at bounding box center [677, 614] width 1014 height 1228
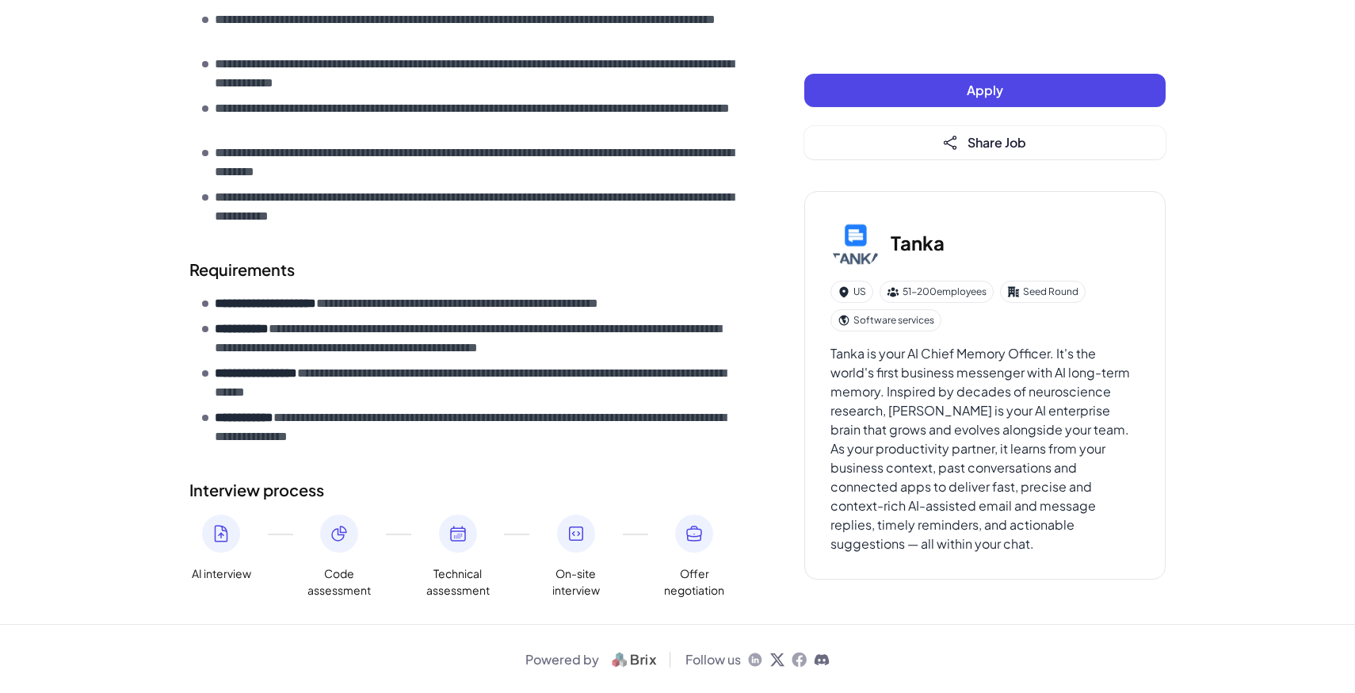
scroll to position [606, 0]
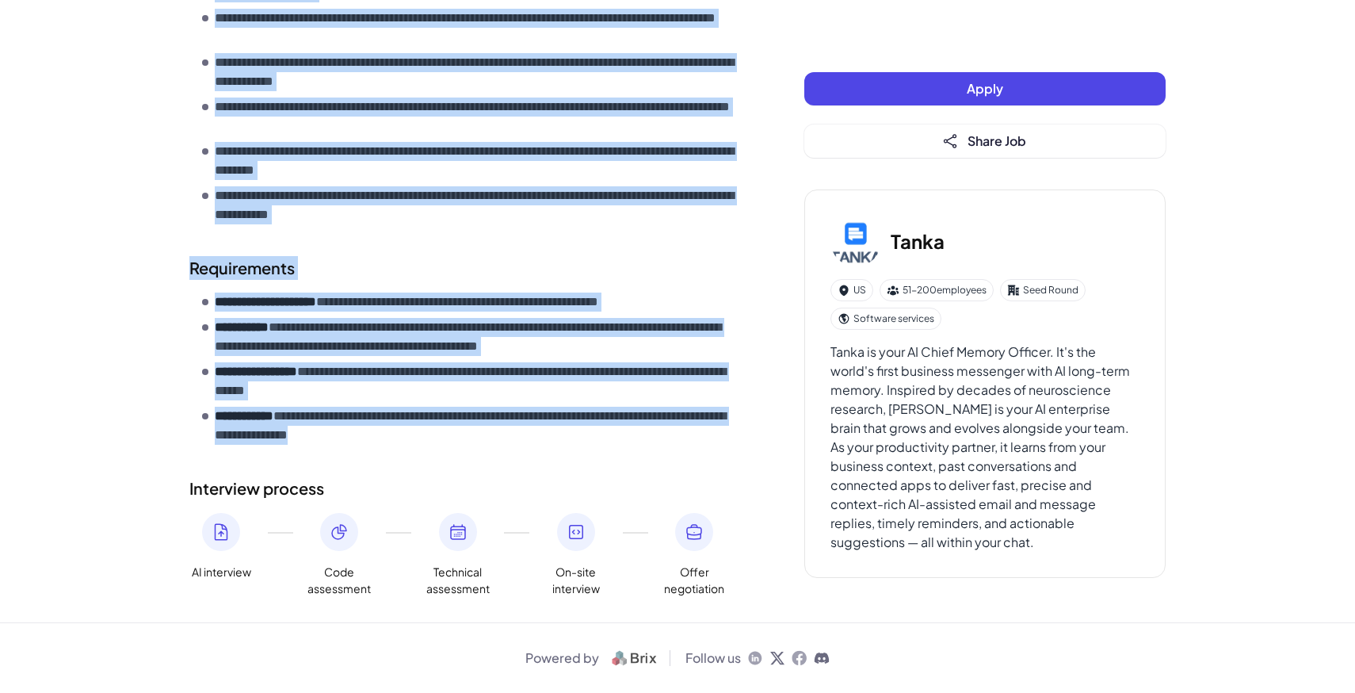
click at [488, 440] on p "**********" at bounding box center [478, 425] width 526 height 38
copy div "**********"
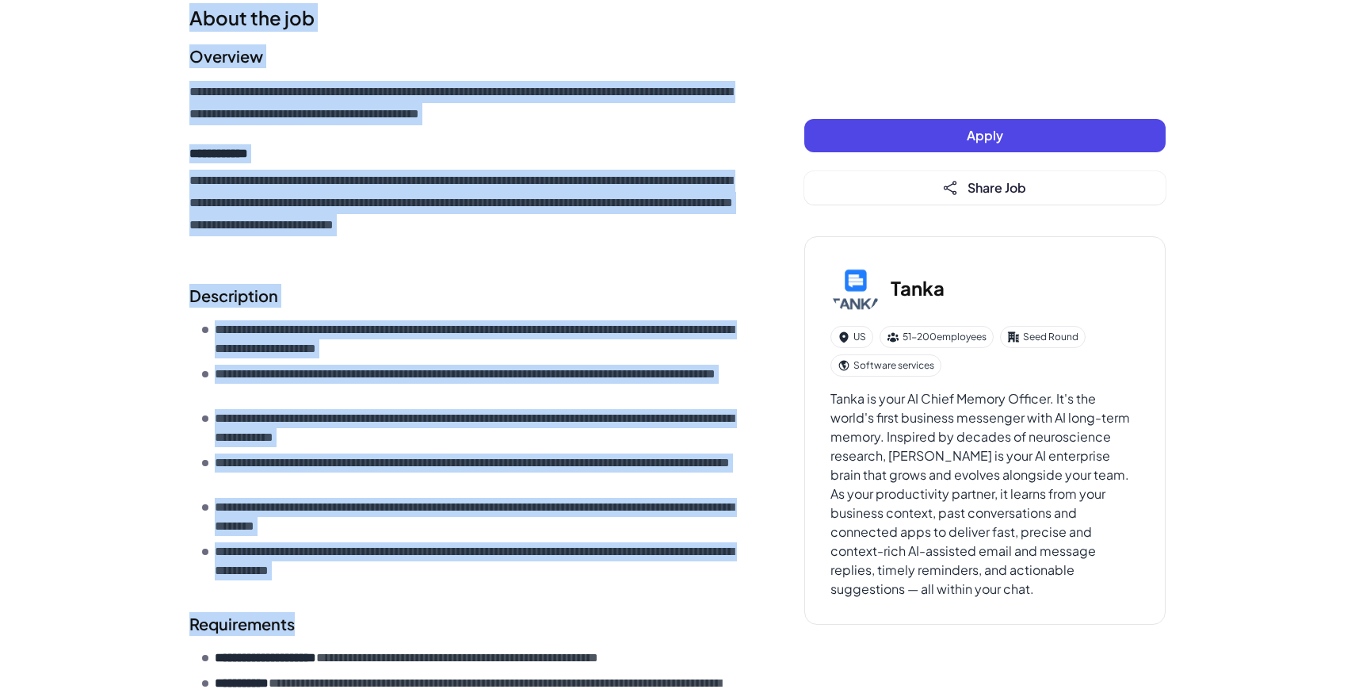
scroll to position [0, 0]
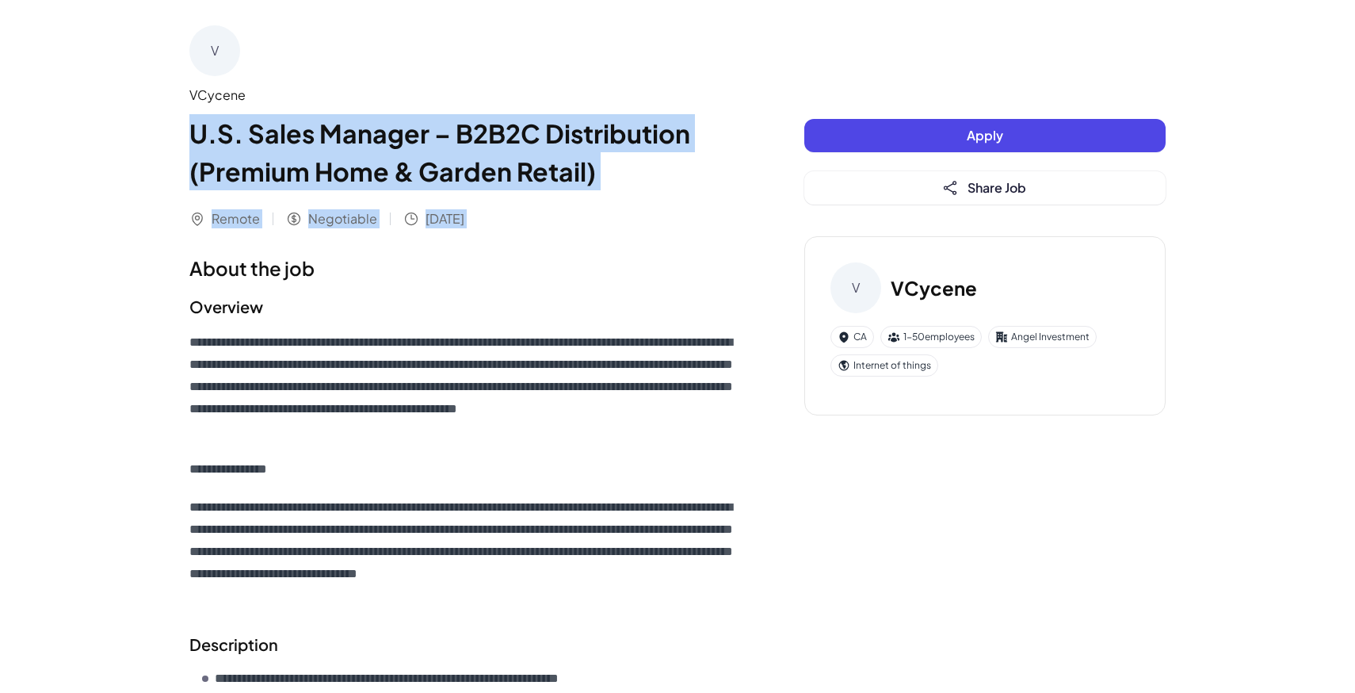
drag, startPoint x: 181, startPoint y: 128, endPoint x: 380, endPoint y: 360, distance: 304.6
click at [380, 360] on div "**********" at bounding box center [677, 680] width 1014 height 1361
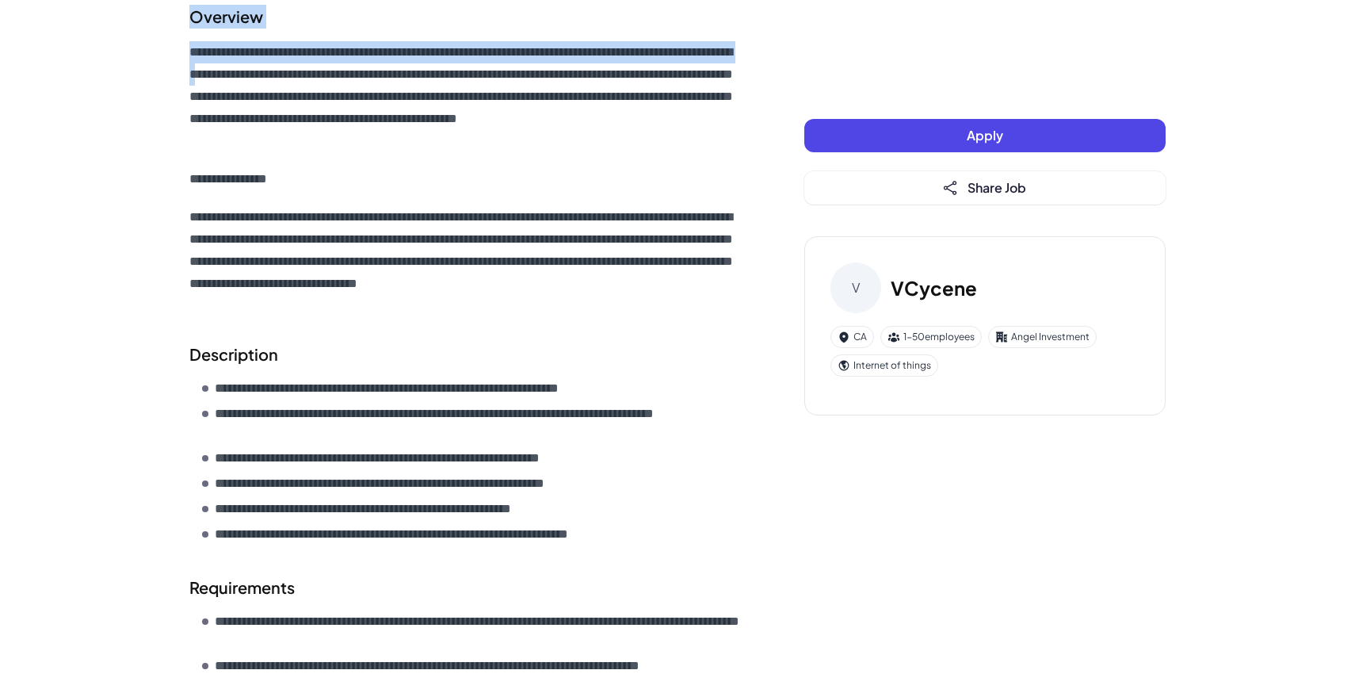
scroll to position [739, 0]
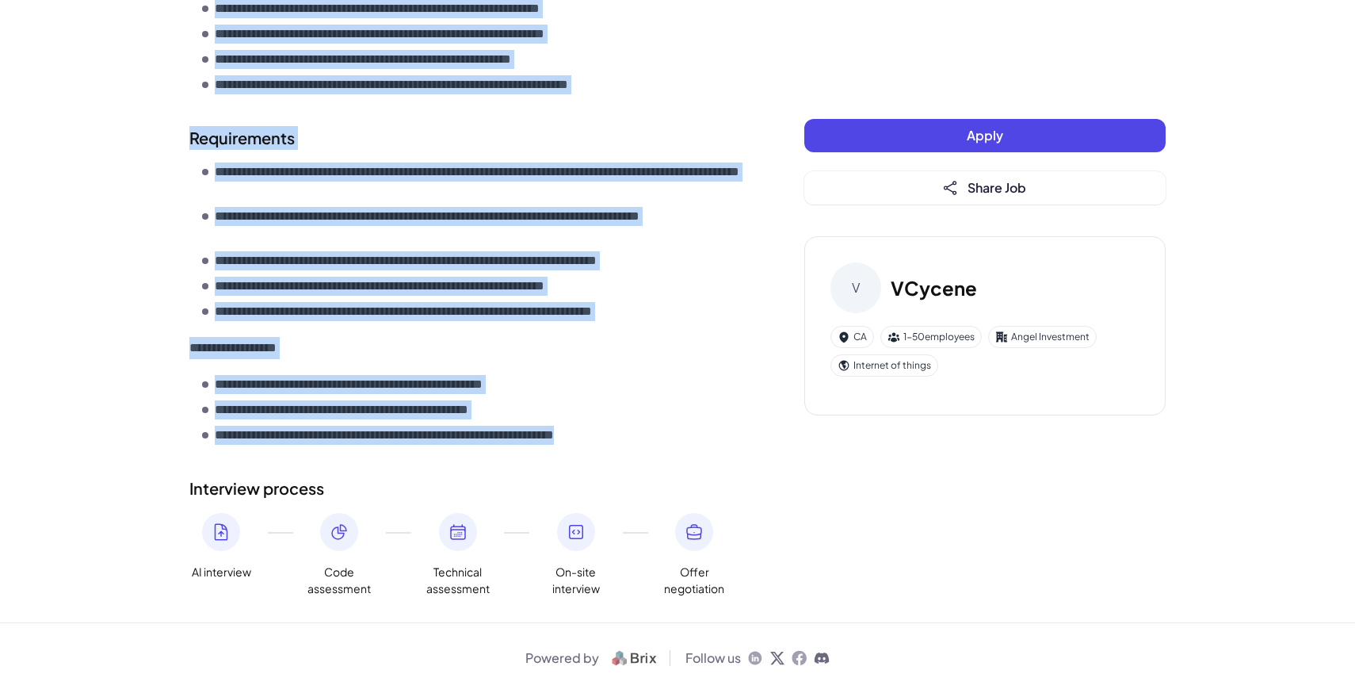
click at [676, 442] on li "**********" at bounding box center [471, 435] width 539 height 19
copy div "**********"
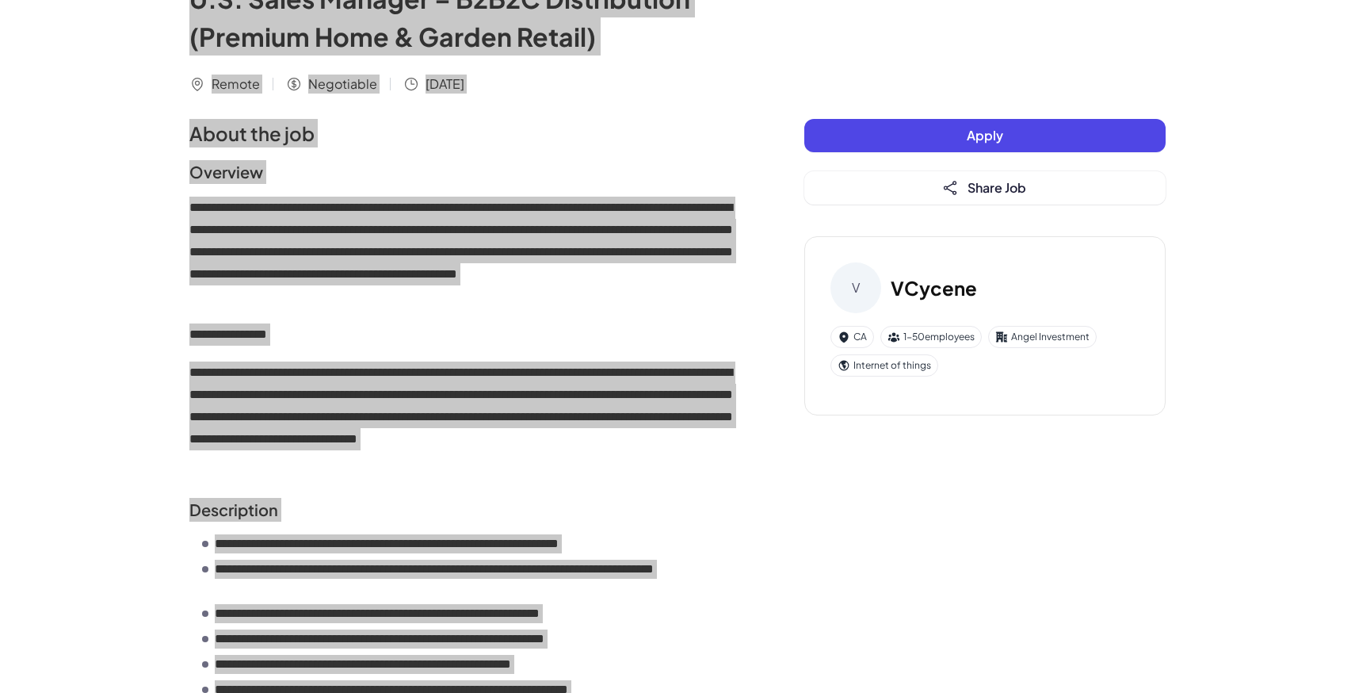
scroll to position [0, 0]
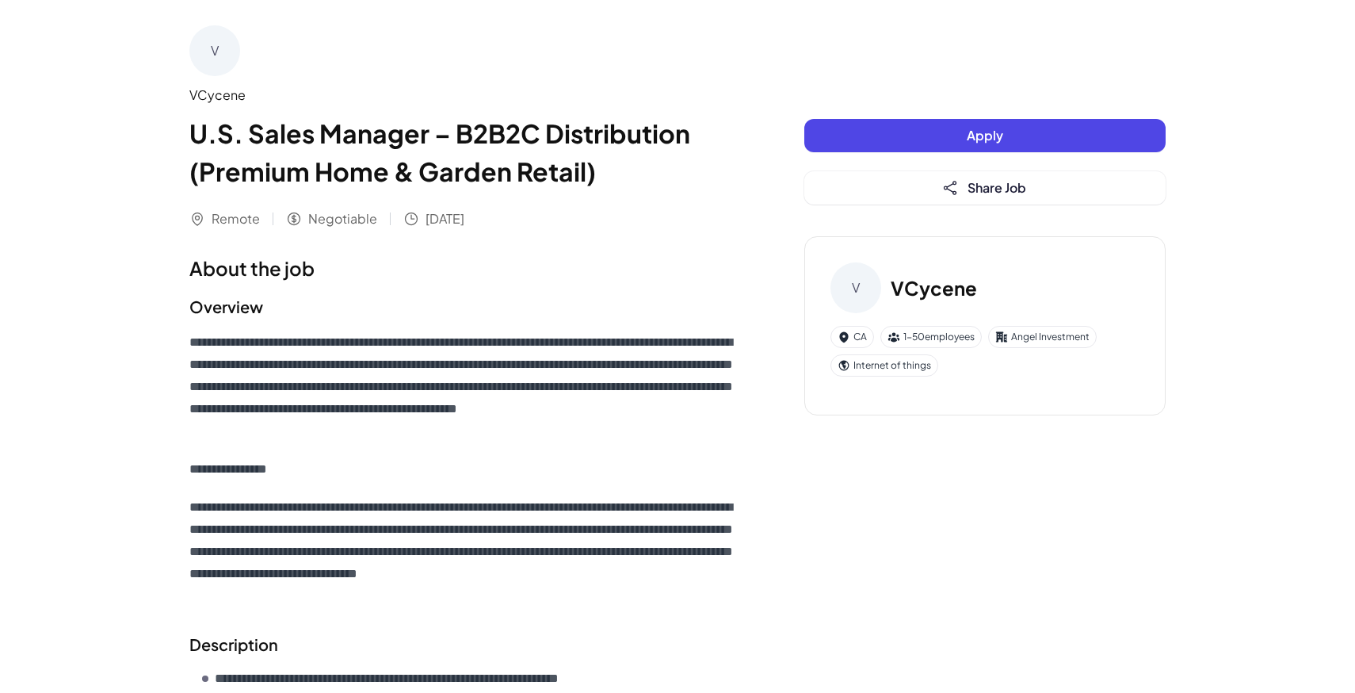
click at [710, 303] on h2 "Overview" at bounding box center [464, 307] width 551 height 24
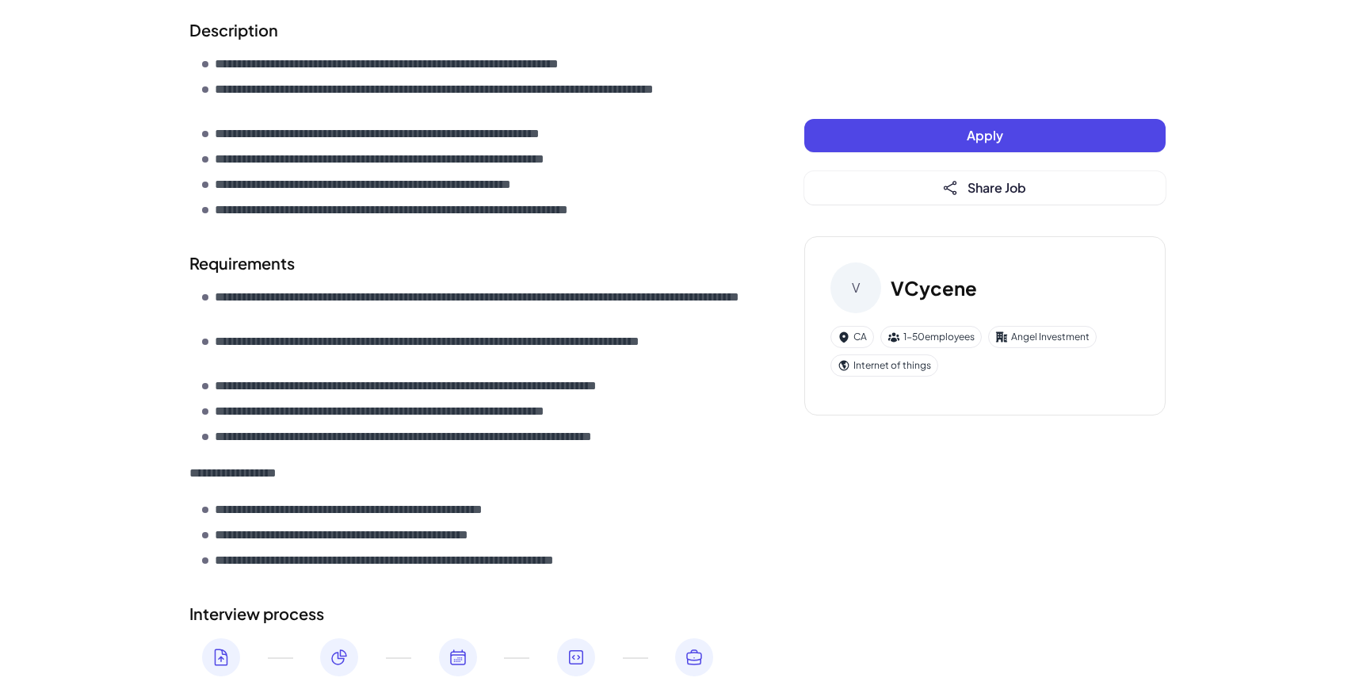
scroll to position [651, 0]
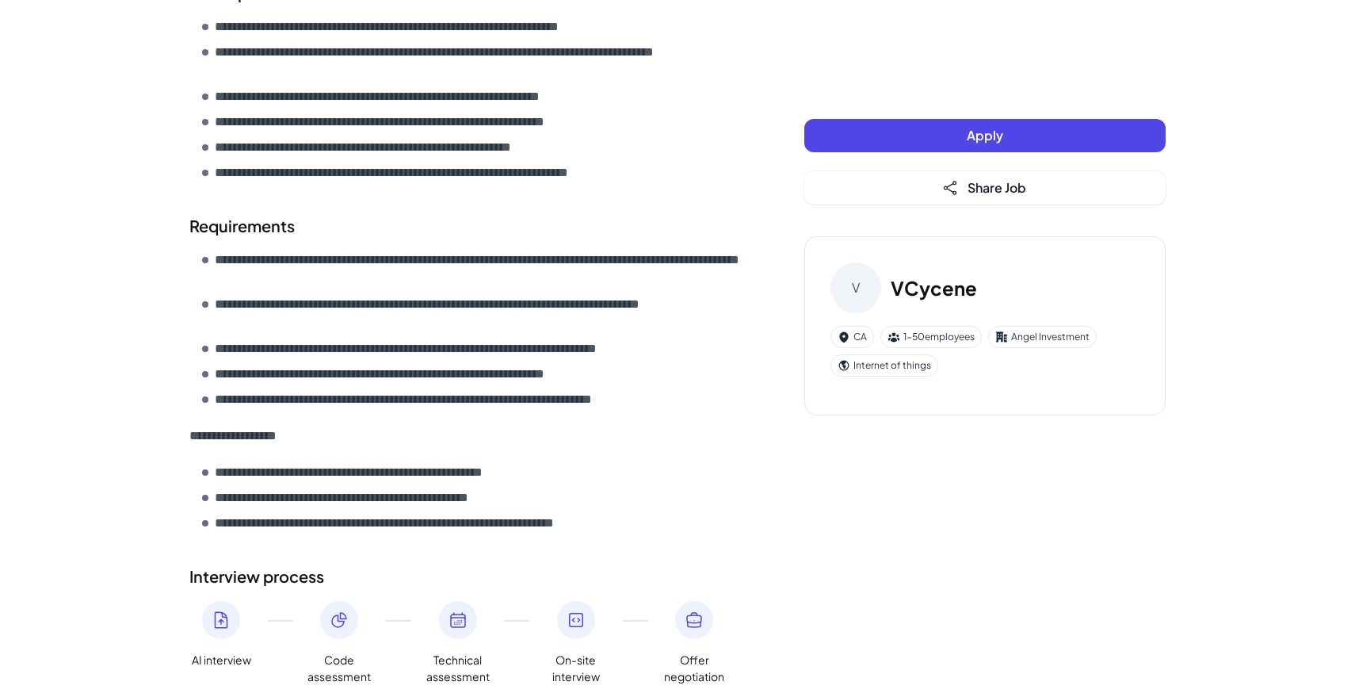
click at [568, 343] on p "**********" at bounding box center [460, 348] width 490 height 19
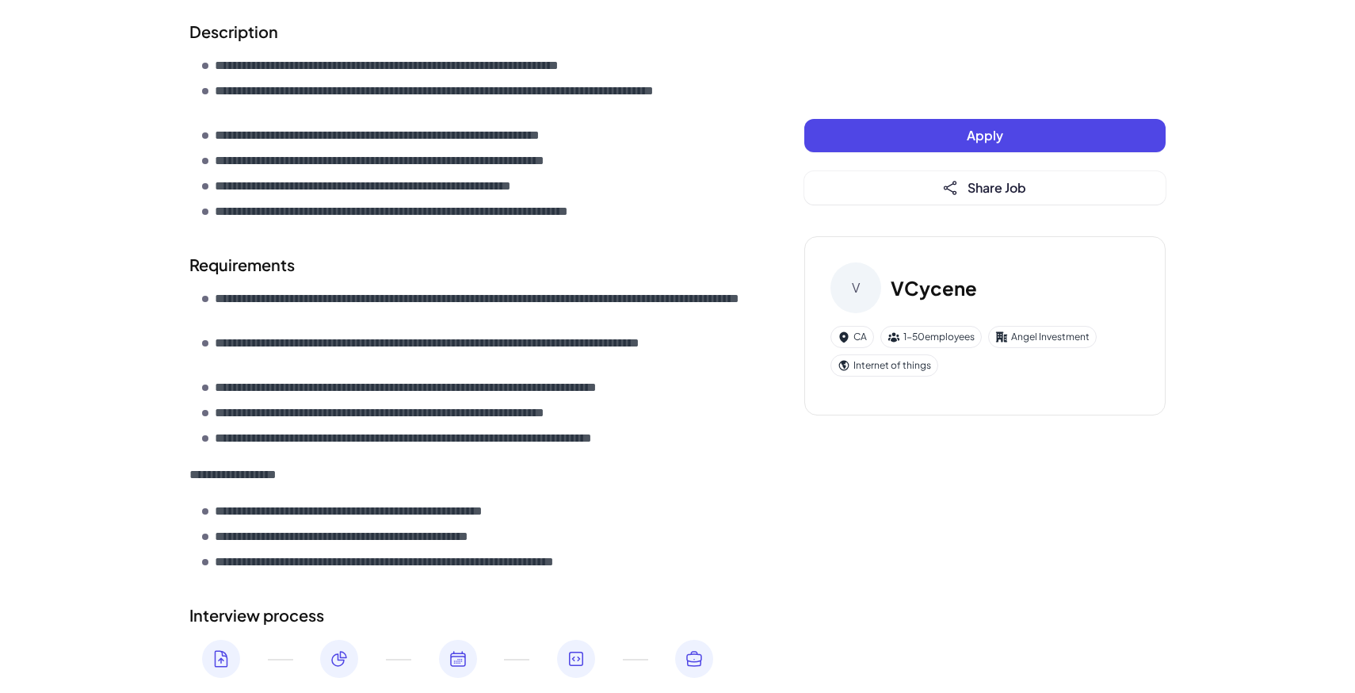
scroll to position [624, 0]
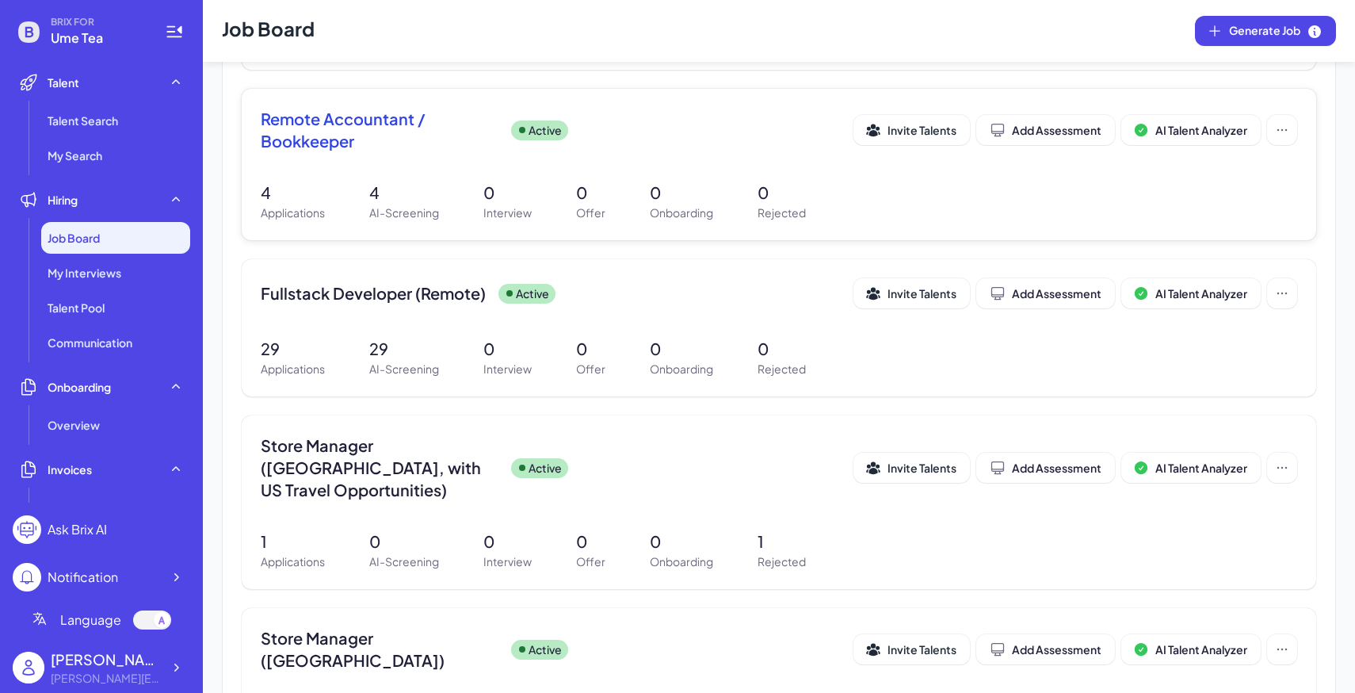
scroll to position [323, 0]
click at [516, 203] on p "Interview" at bounding box center [507, 211] width 48 height 17
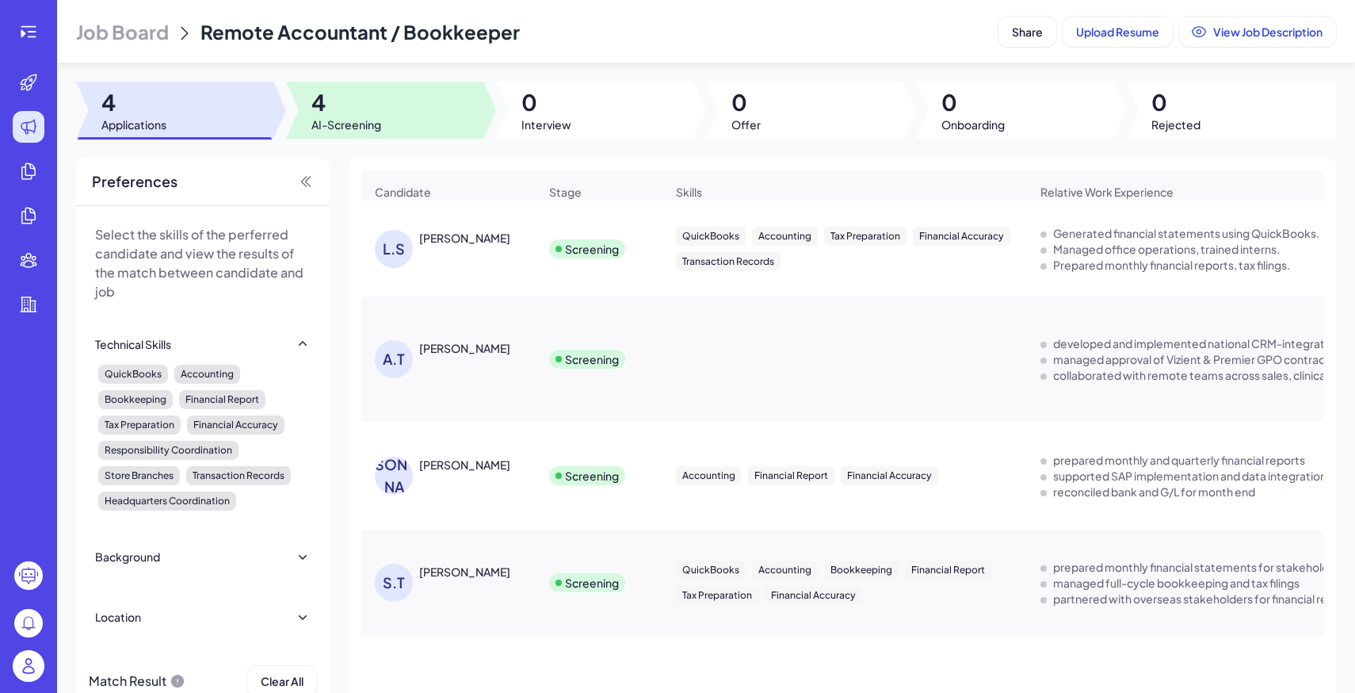
click at [407, 109] on div at bounding box center [384, 110] width 197 height 57
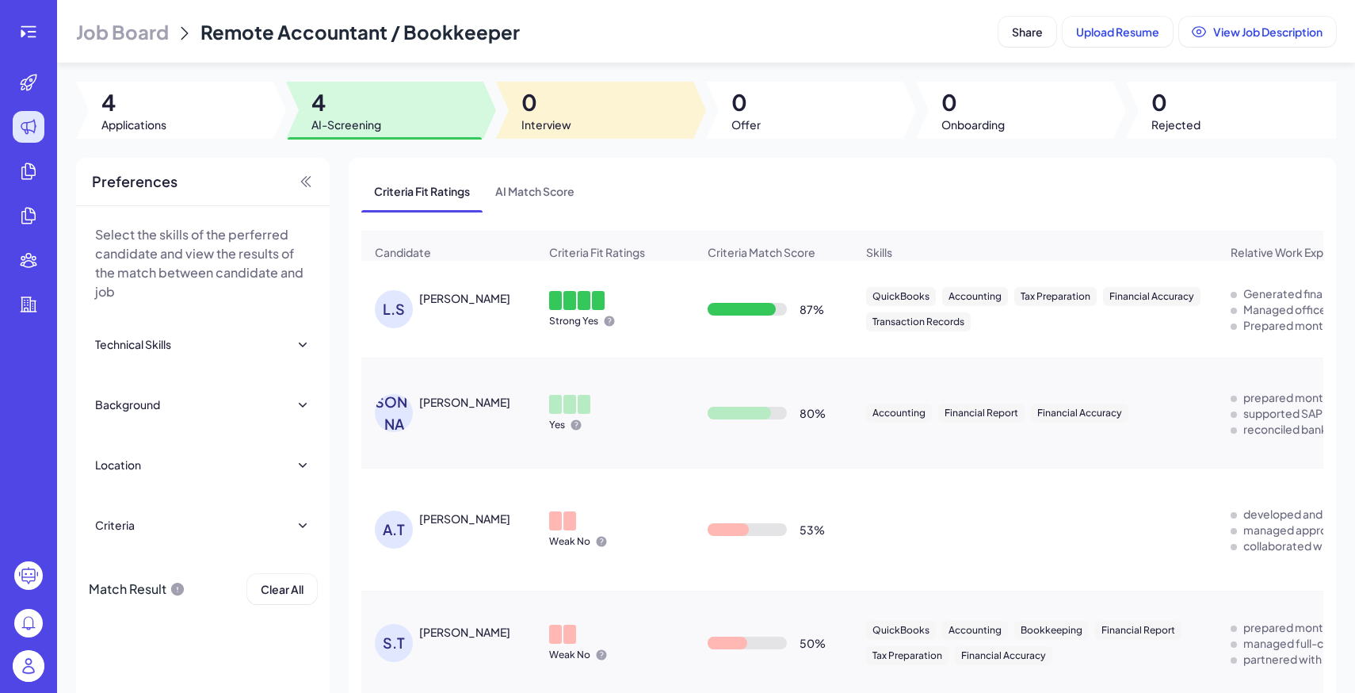
click at [542, 119] on span "Interview" at bounding box center [546, 124] width 50 height 16
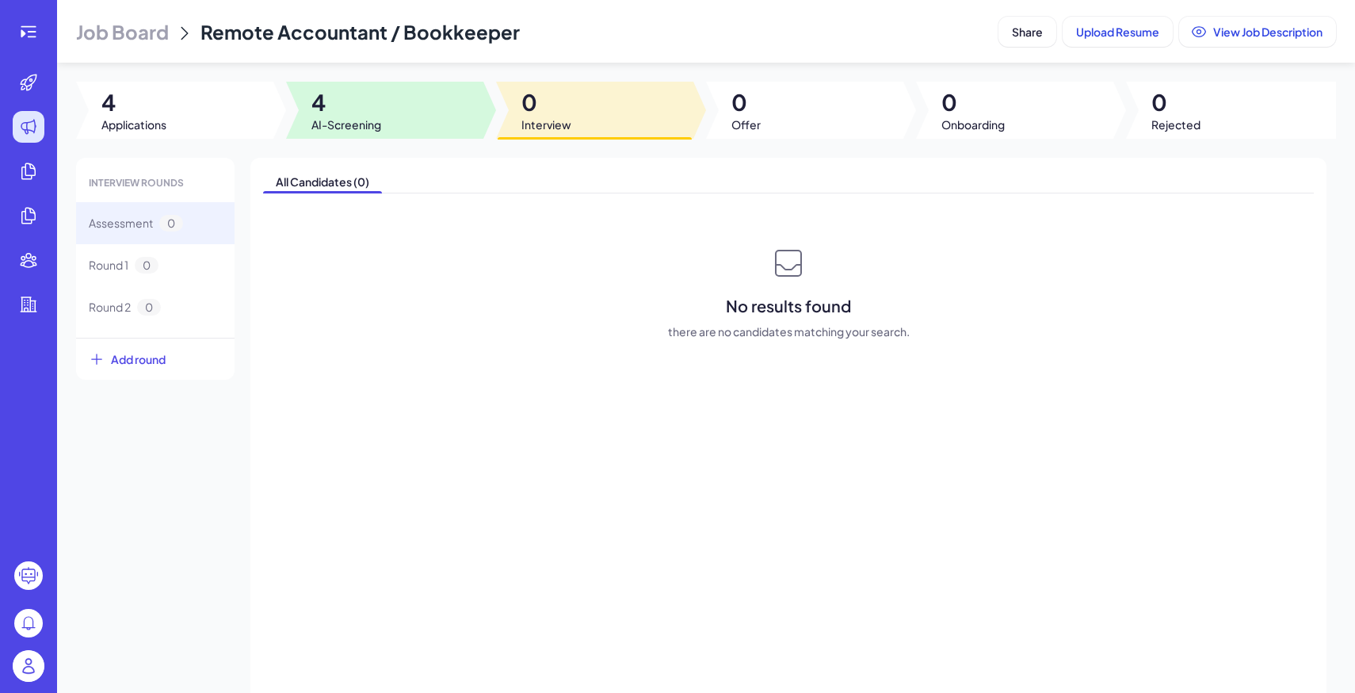
click at [387, 97] on div at bounding box center [384, 110] width 197 height 57
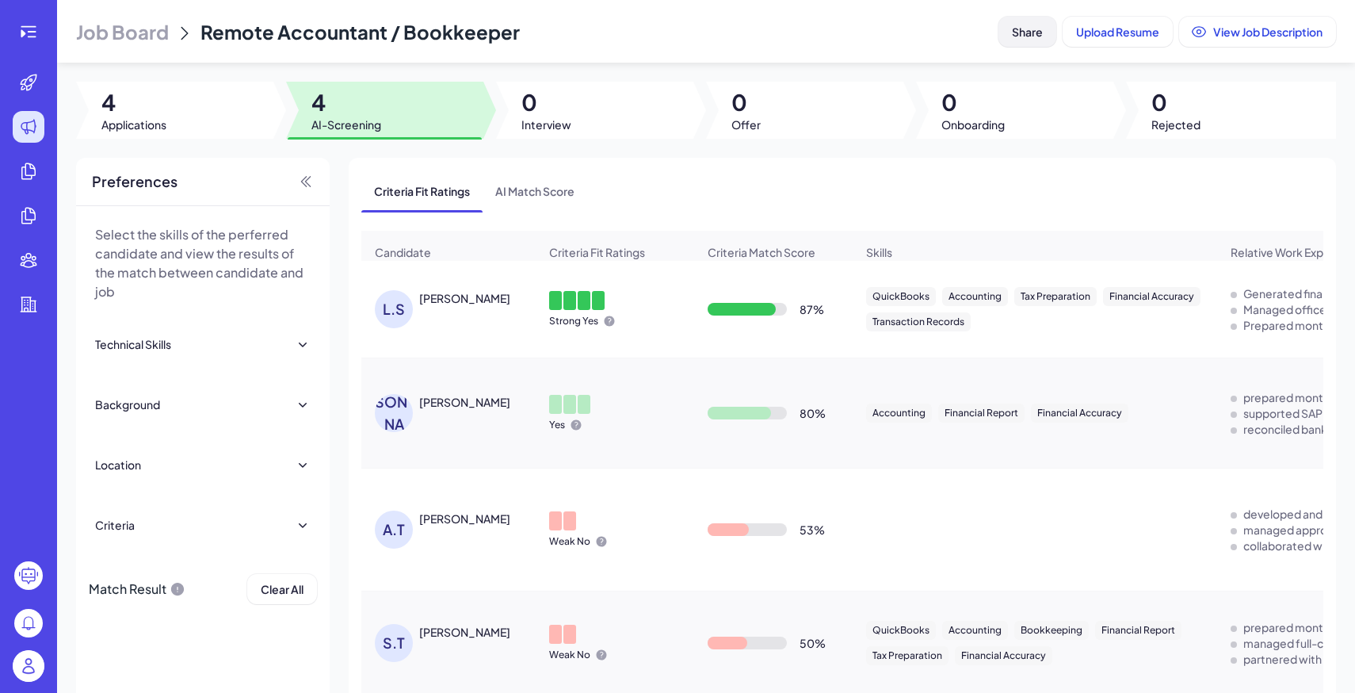
click at [1012, 37] on span "Share" at bounding box center [1027, 32] width 31 height 14
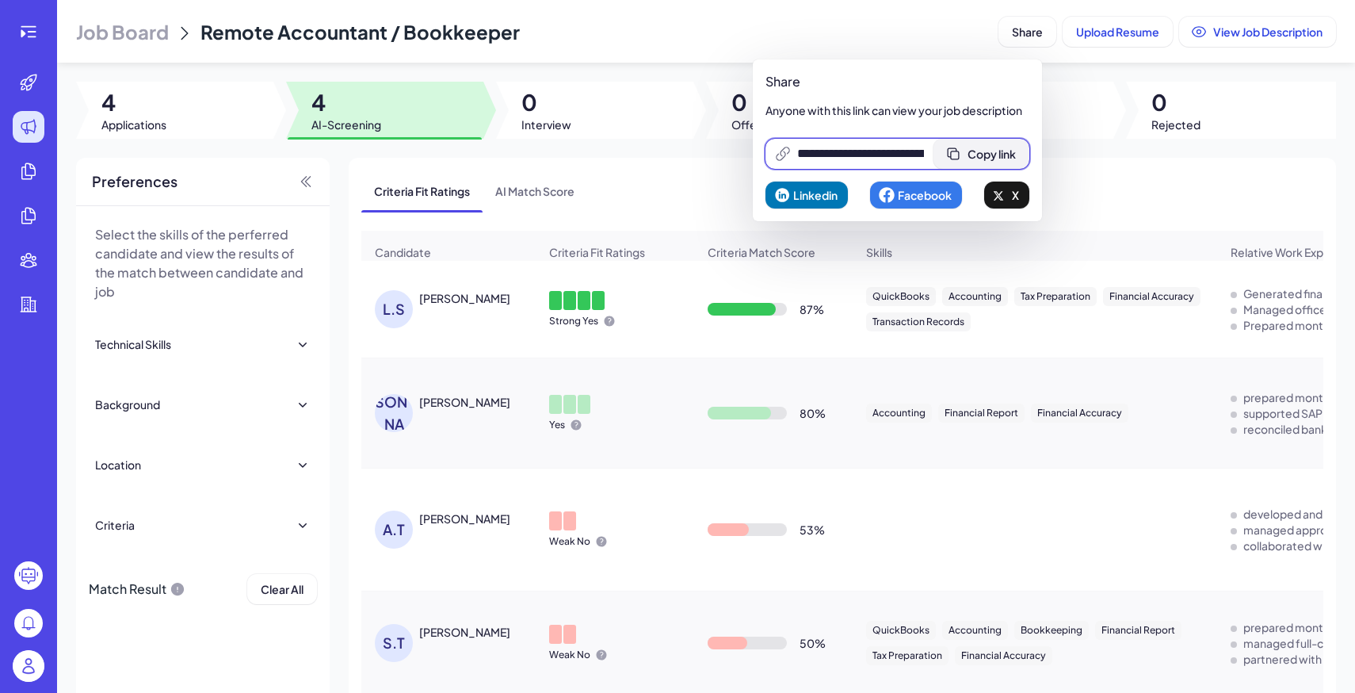
click at [1009, 161] on button "Copy link" at bounding box center [981, 154] width 96 height 30
click at [994, 160] on span "Copy link" at bounding box center [1001, 154] width 48 height 14
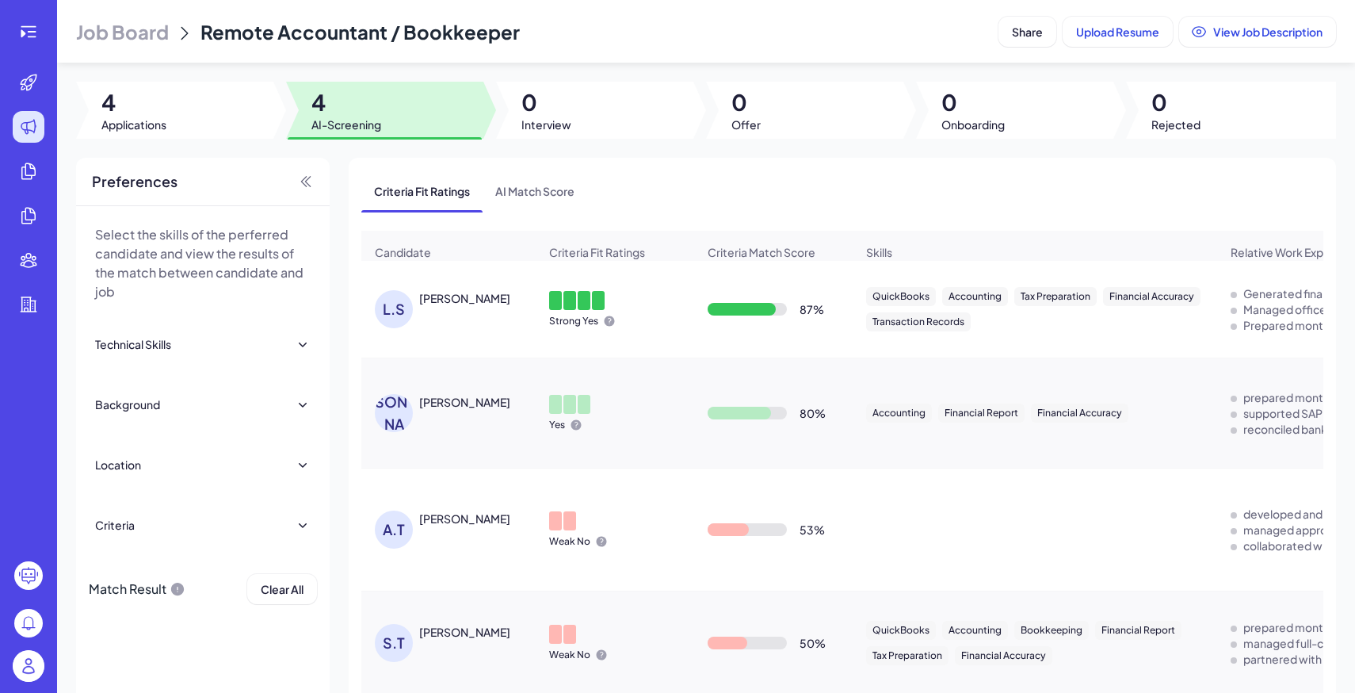
click at [109, 32] on span "Job Board" at bounding box center [122, 31] width 93 height 25
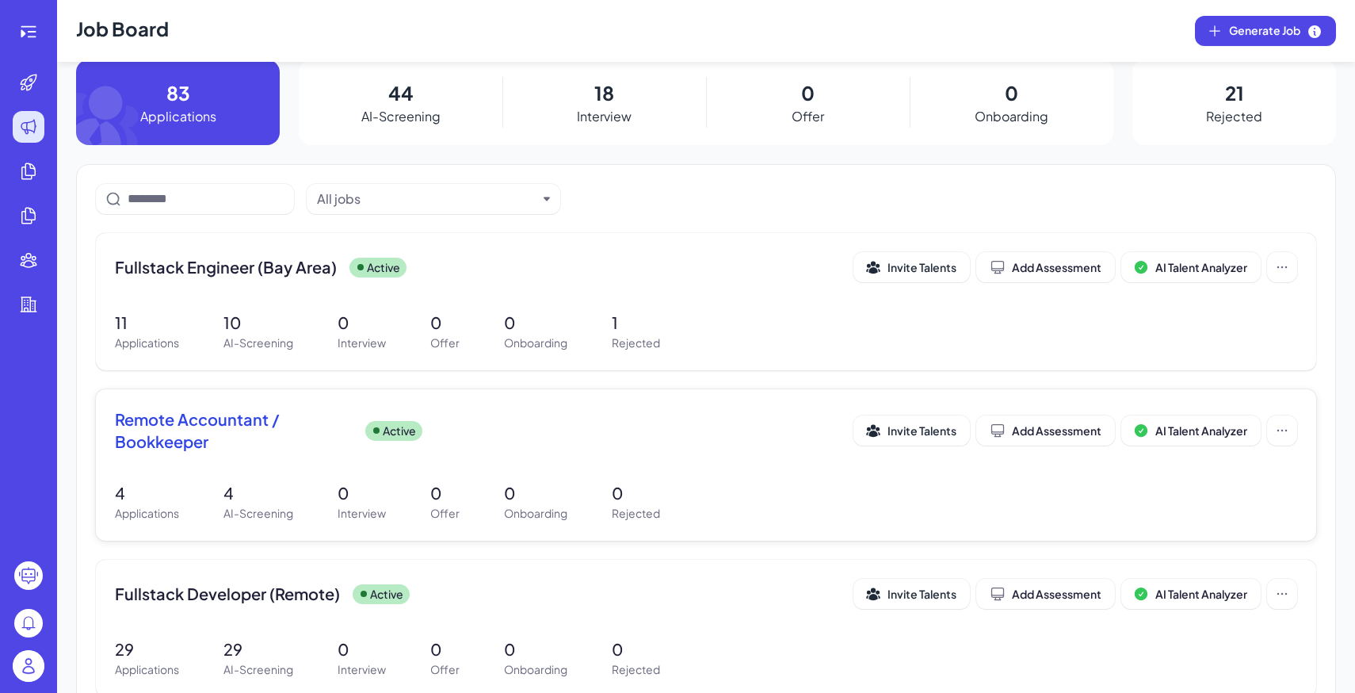
scroll to position [25, 0]
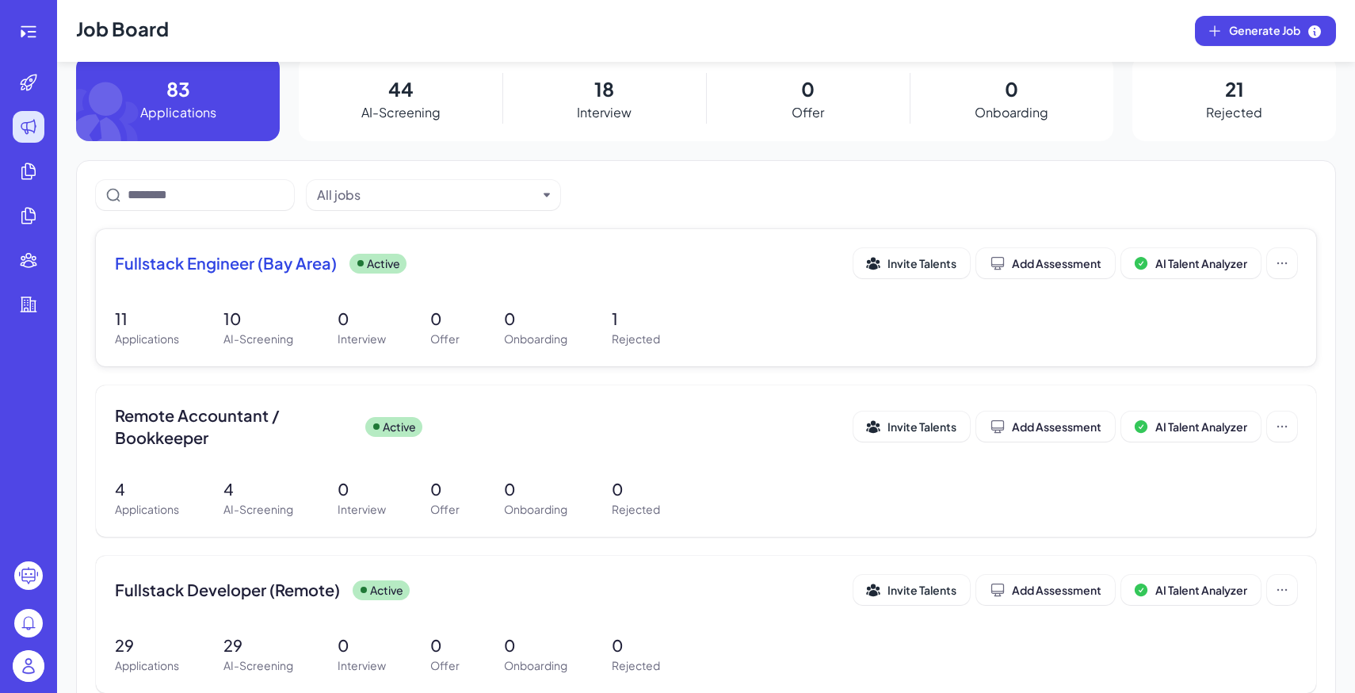
click at [417, 305] on div "Fullstack Engineer (Bay Area) Active Invite Talents Add Assessment AI Talent An…" at bounding box center [706, 297] width 1220 height 137
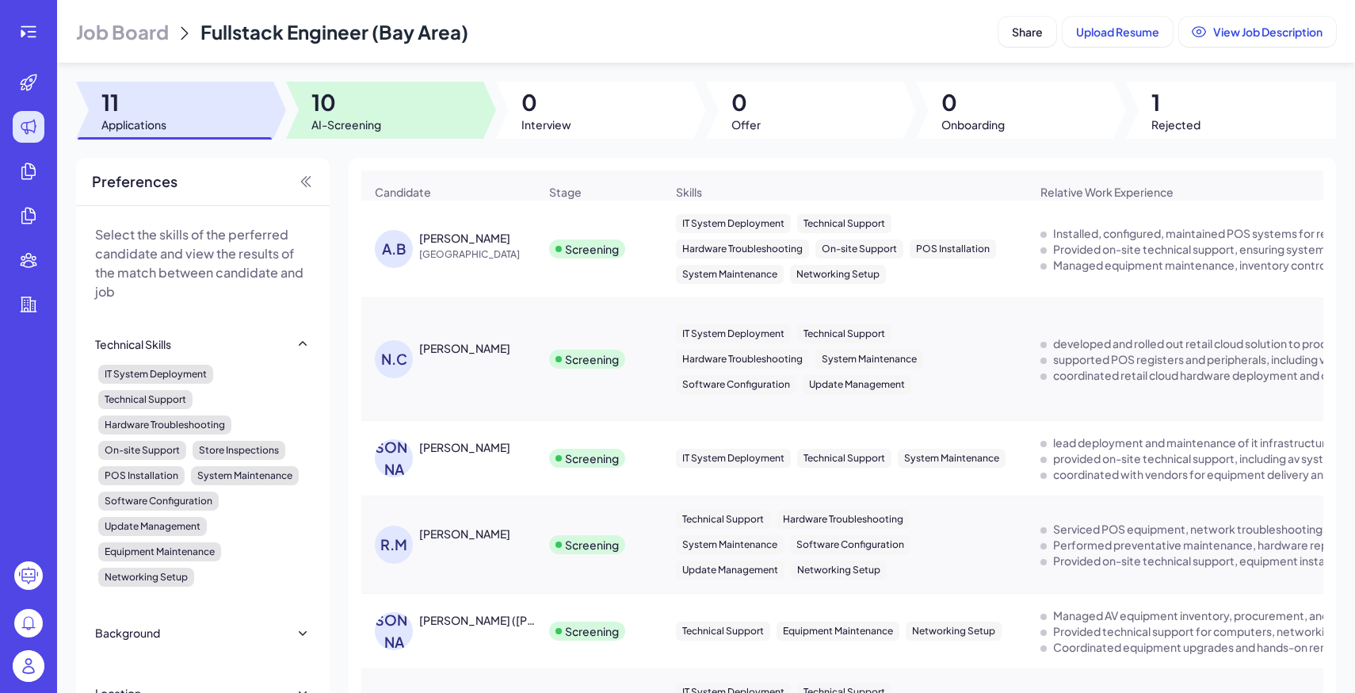
click at [378, 116] on span "AI-Screening" at bounding box center [346, 124] width 70 height 16
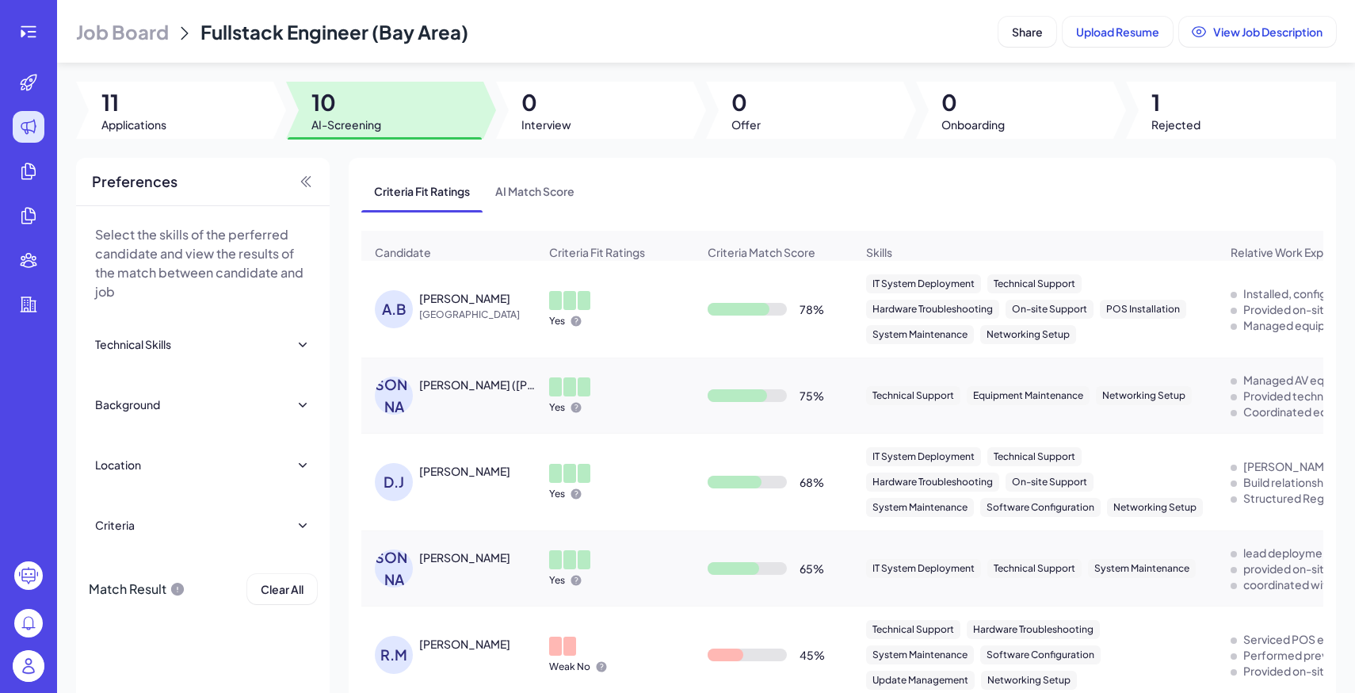
drag, startPoint x: 205, startPoint y: 25, endPoint x: 494, endPoint y: 36, distance: 289.4
click at [494, 36] on div "Job Board Fullstack Engineer (Bay Area)" at bounding box center [534, 31] width 916 height 25
click at [157, 32] on span "Job Board" at bounding box center [122, 31] width 93 height 25
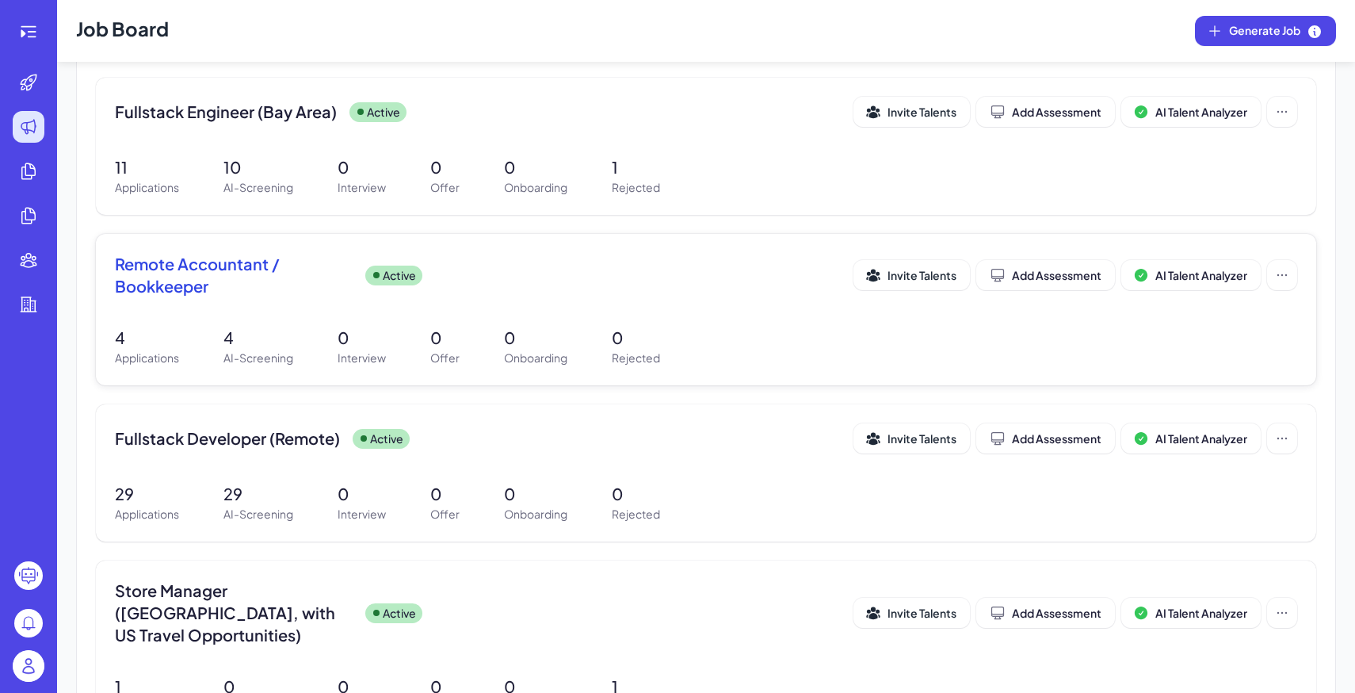
scroll to position [181, 0]
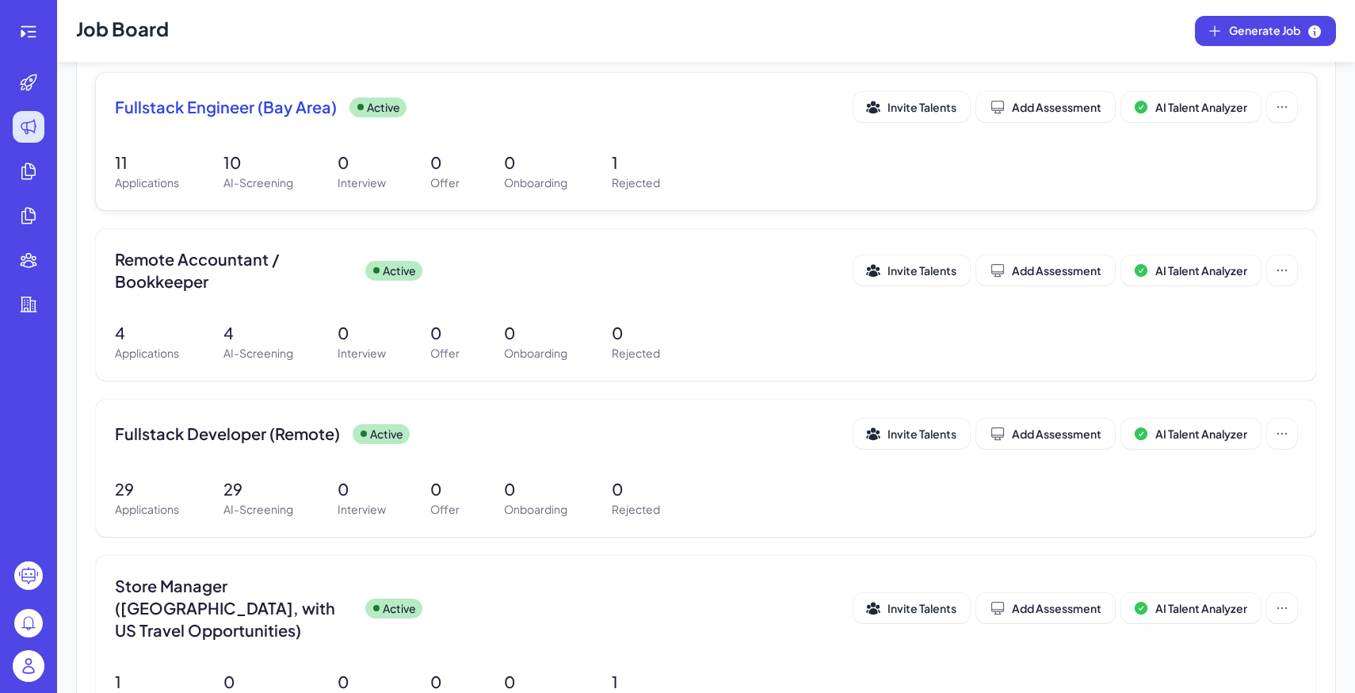
click at [302, 166] on div "11 Applications 10 AI-Screening 0 Interview 0 Offer 0 Onboarding 1 Rejected" at bounding box center [706, 171] width 1182 height 40
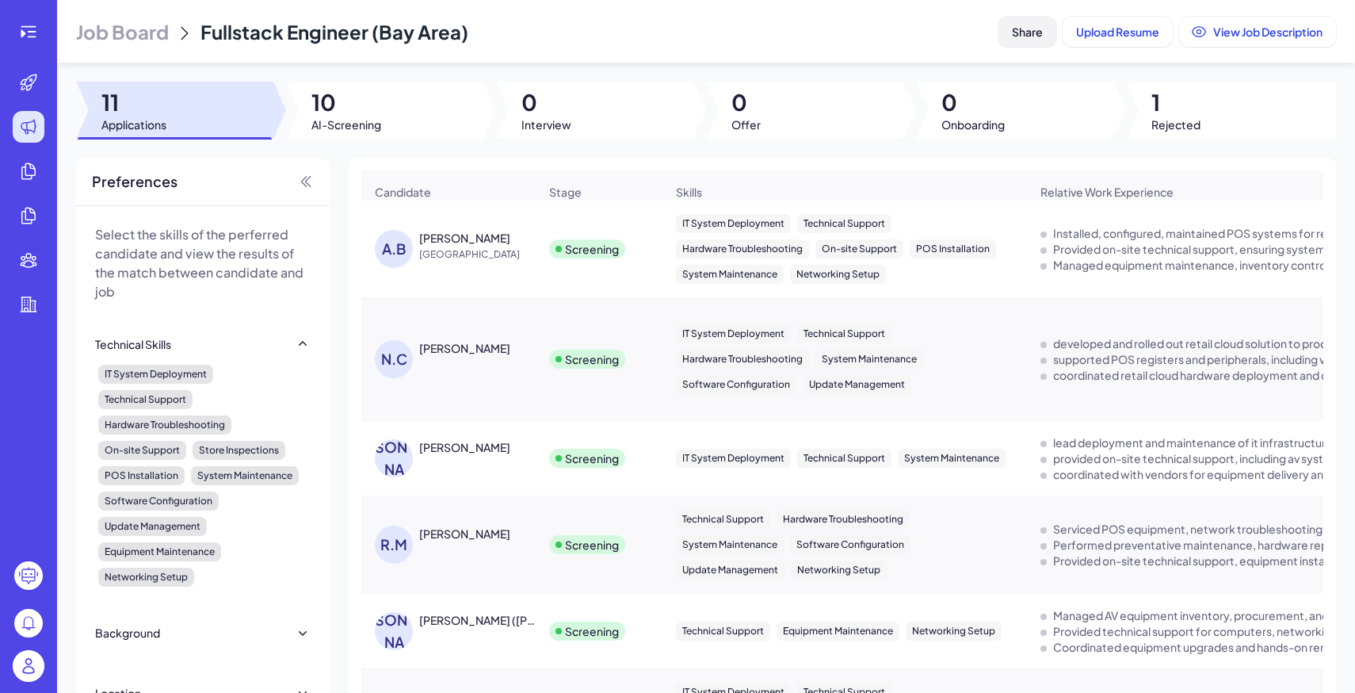
click at [1043, 19] on button "Share" at bounding box center [1027, 32] width 58 height 30
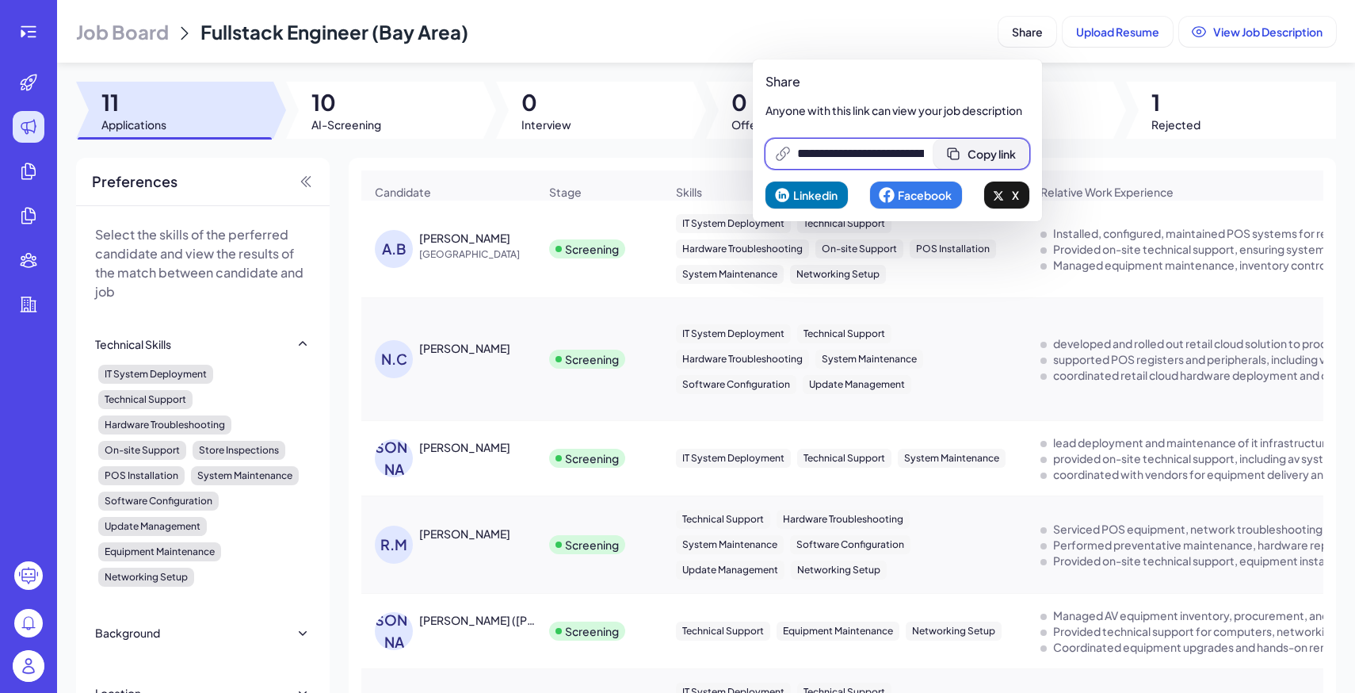
click at [1000, 143] on button "Copy link" at bounding box center [981, 154] width 96 height 30
click at [156, 13] on header "Job Board Fullstack Engineer (Bay Area) Share Upload Resume View Job Description" at bounding box center [706, 31] width 1298 height 63
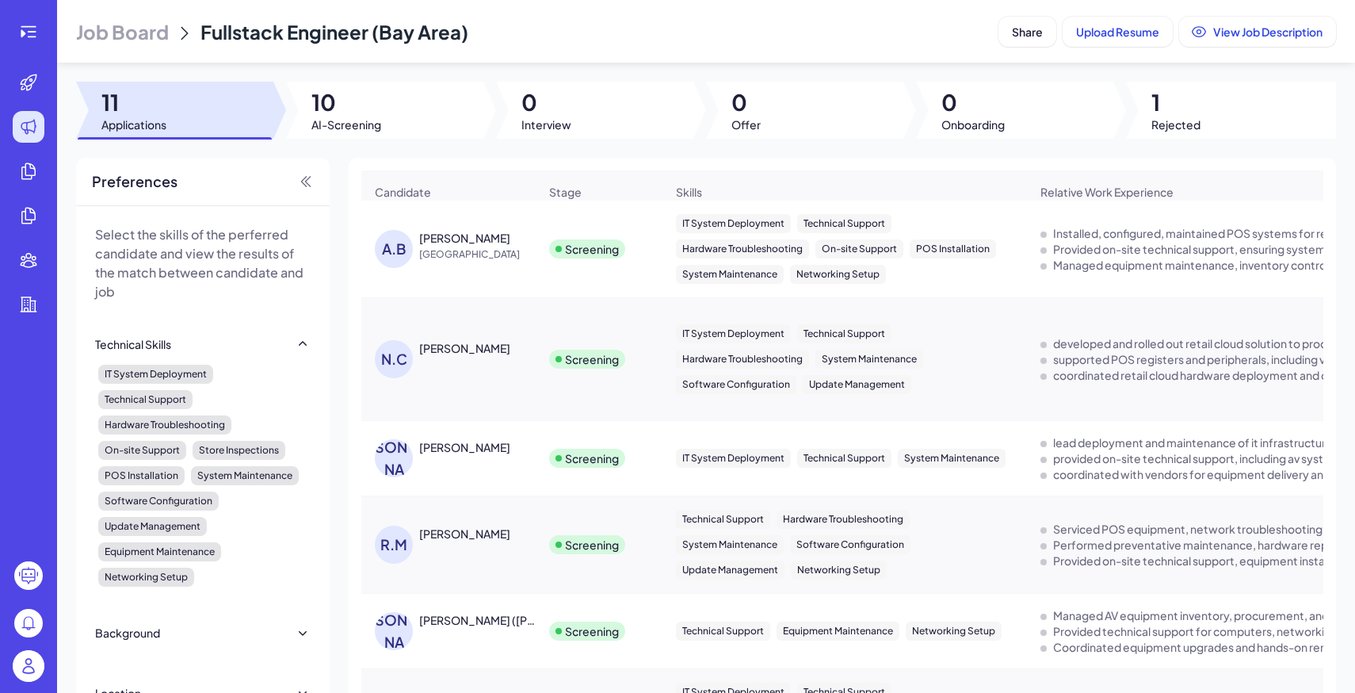
click at [156, 25] on span "Job Board" at bounding box center [122, 31] width 93 height 25
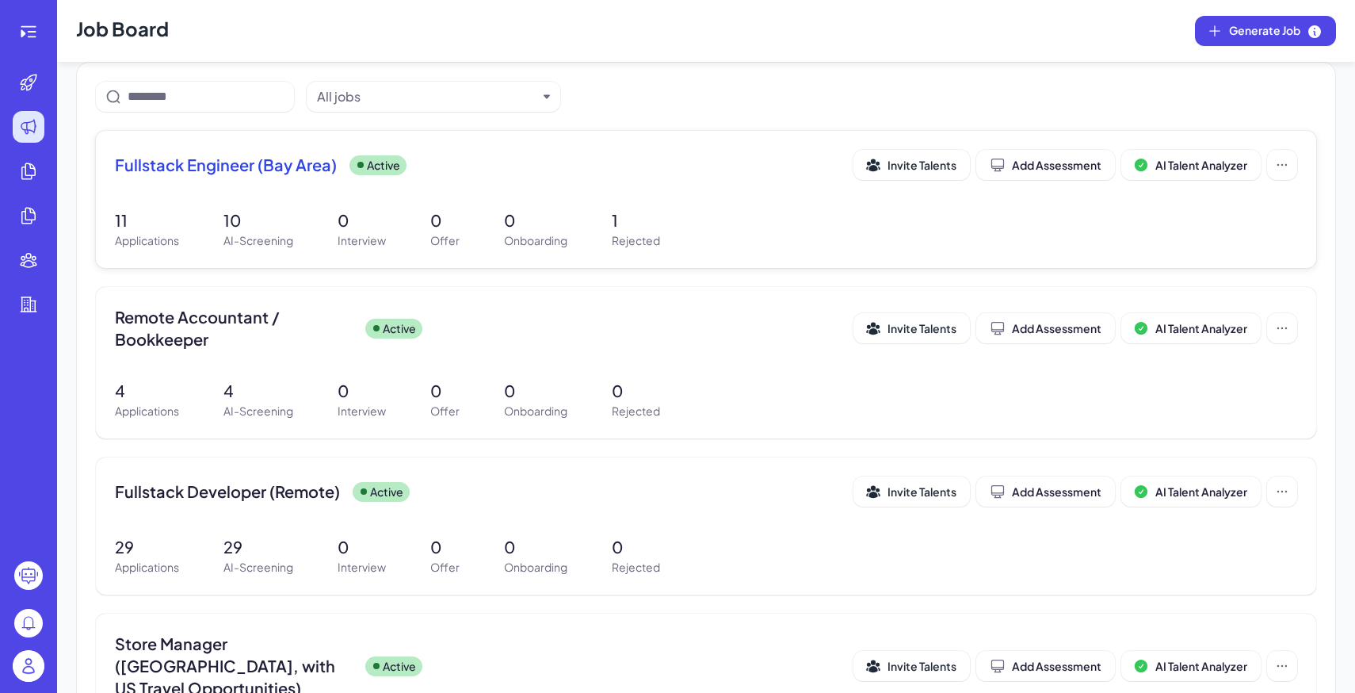
scroll to position [165, 0]
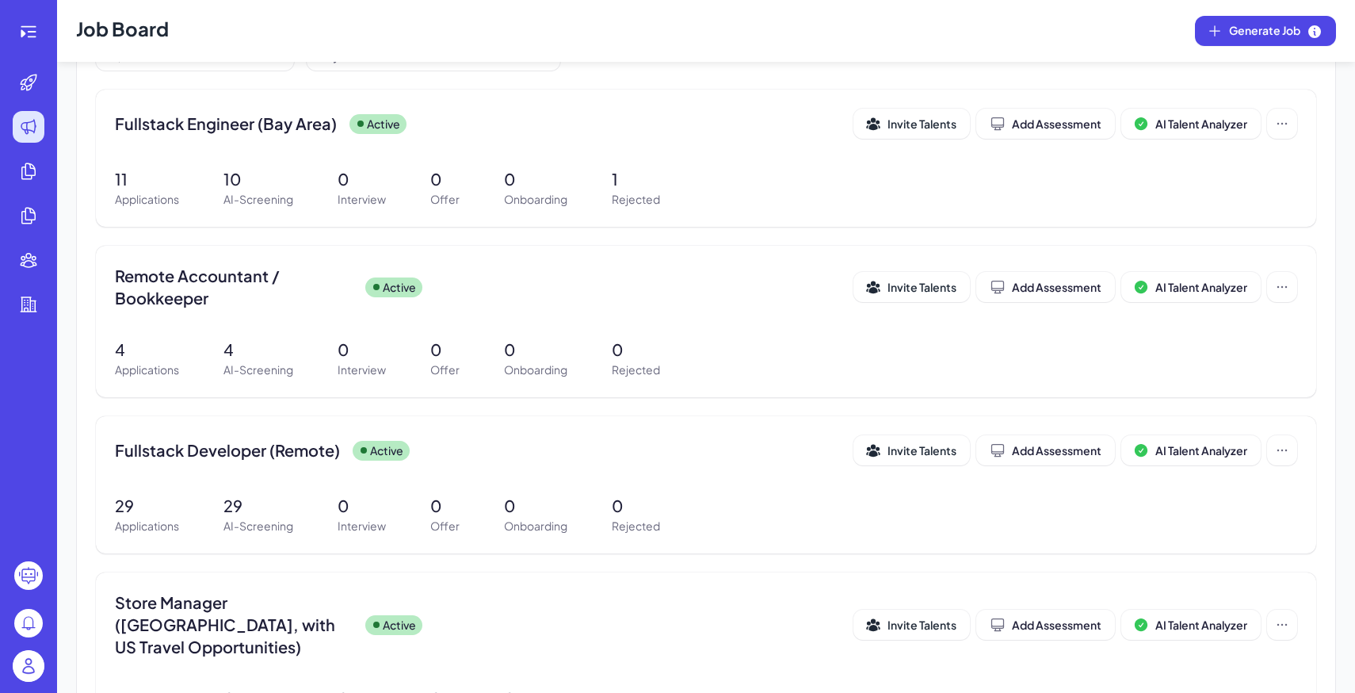
click at [33, 662] on img at bounding box center [29, 666] width 32 height 32
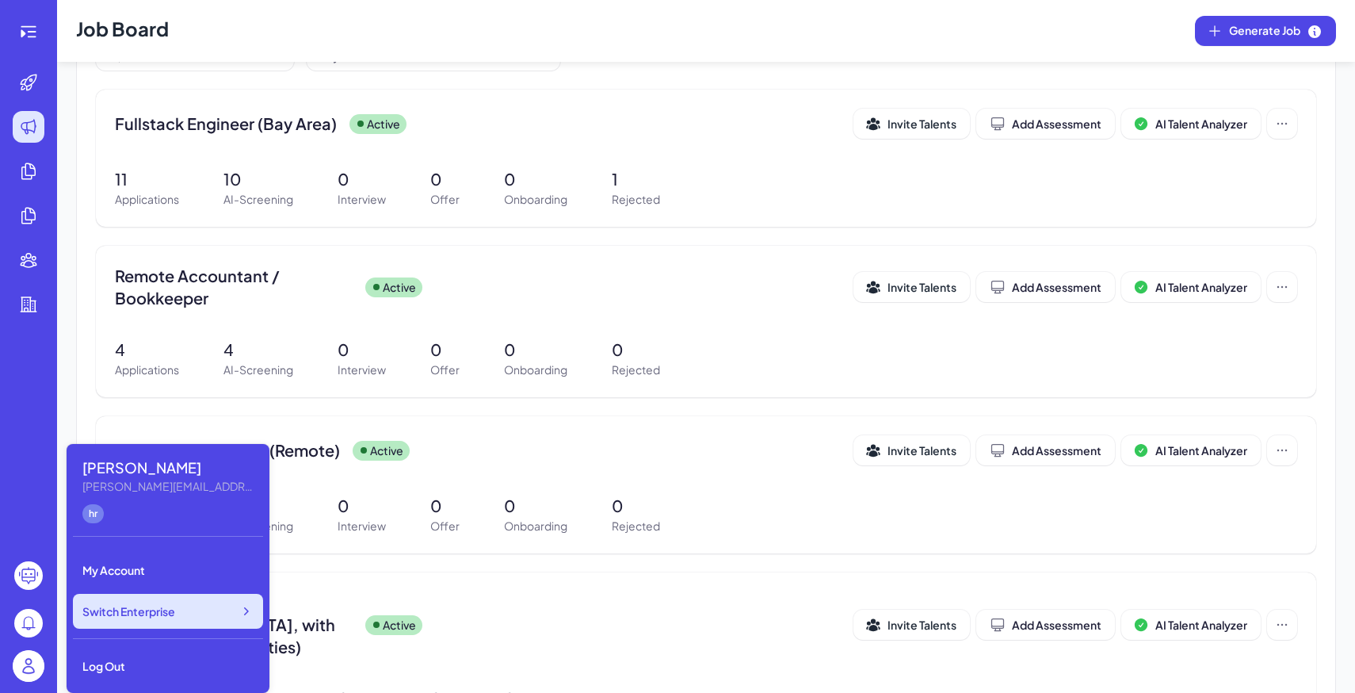
click at [140, 617] on span "Switch Enterprise" at bounding box center [128, 611] width 93 height 16
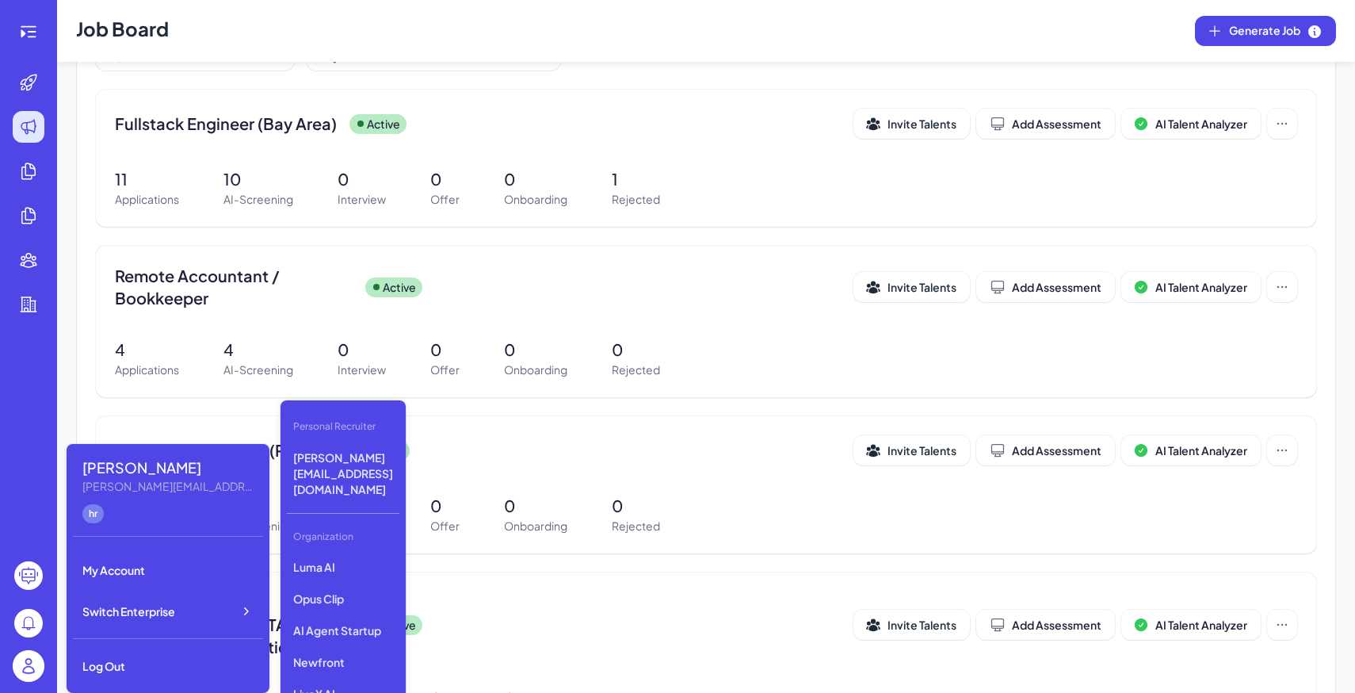
scroll to position [298, 0]
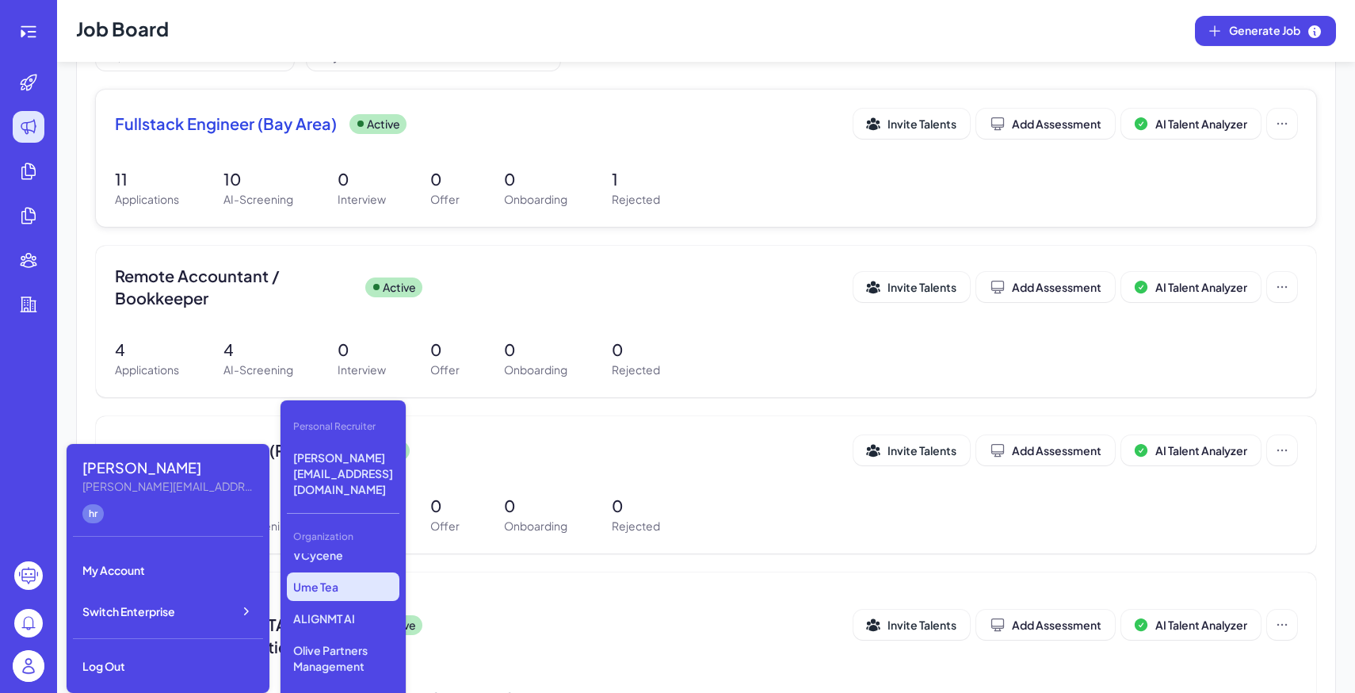
click at [689, 125] on div "Fullstack Engineer (Bay Area) Active" at bounding box center [484, 124] width 738 height 22
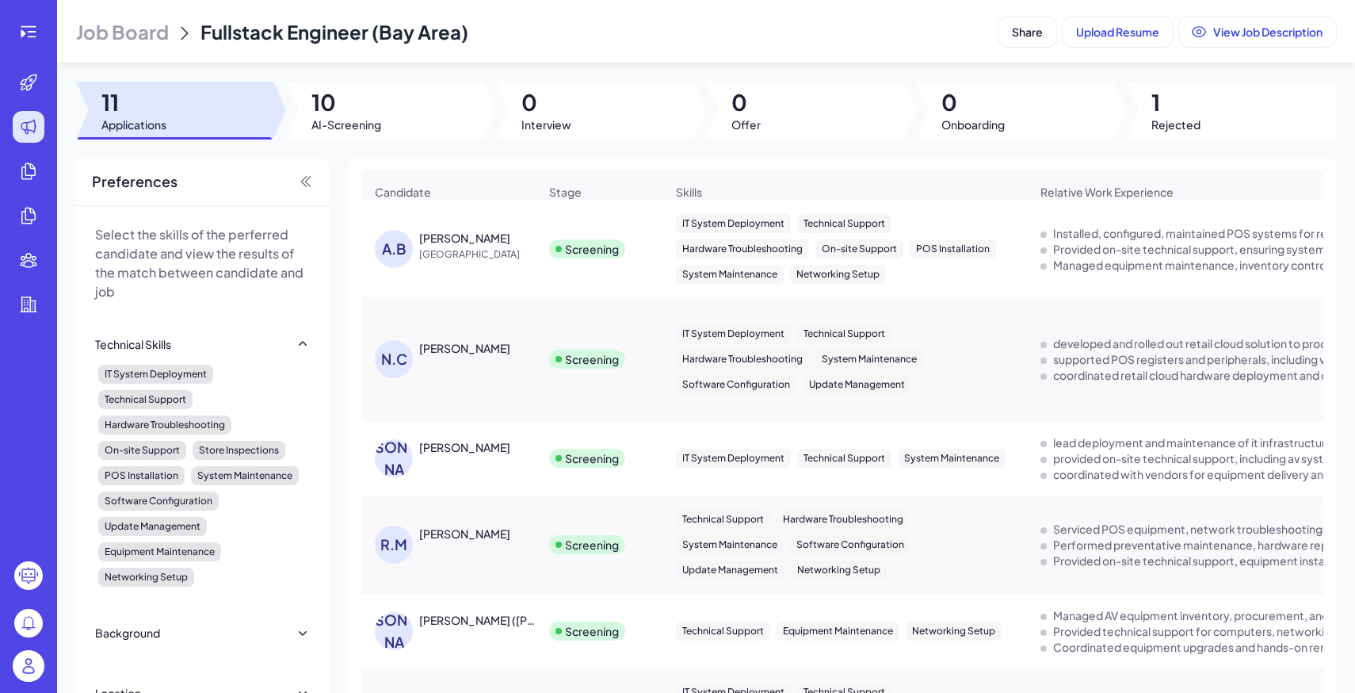
click at [126, 28] on span "Job Board" at bounding box center [122, 31] width 93 height 25
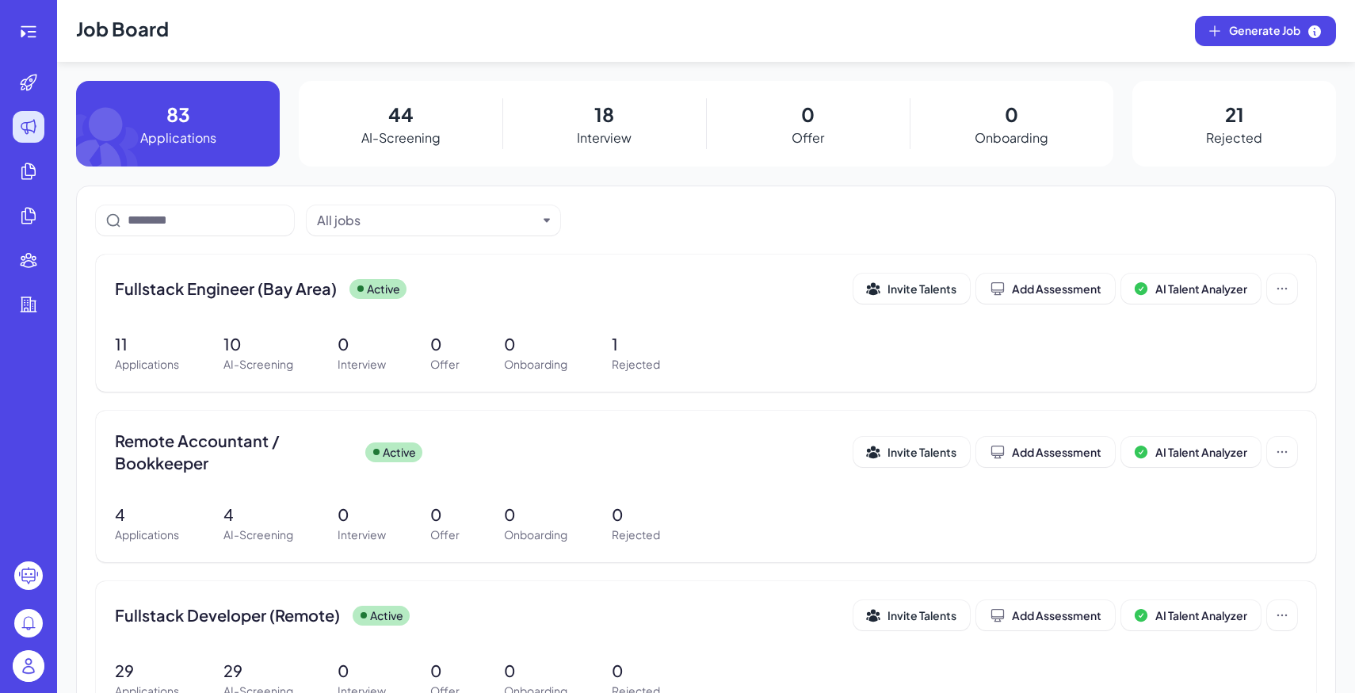
click at [36, 670] on img at bounding box center [29, 666] width 32 height 32
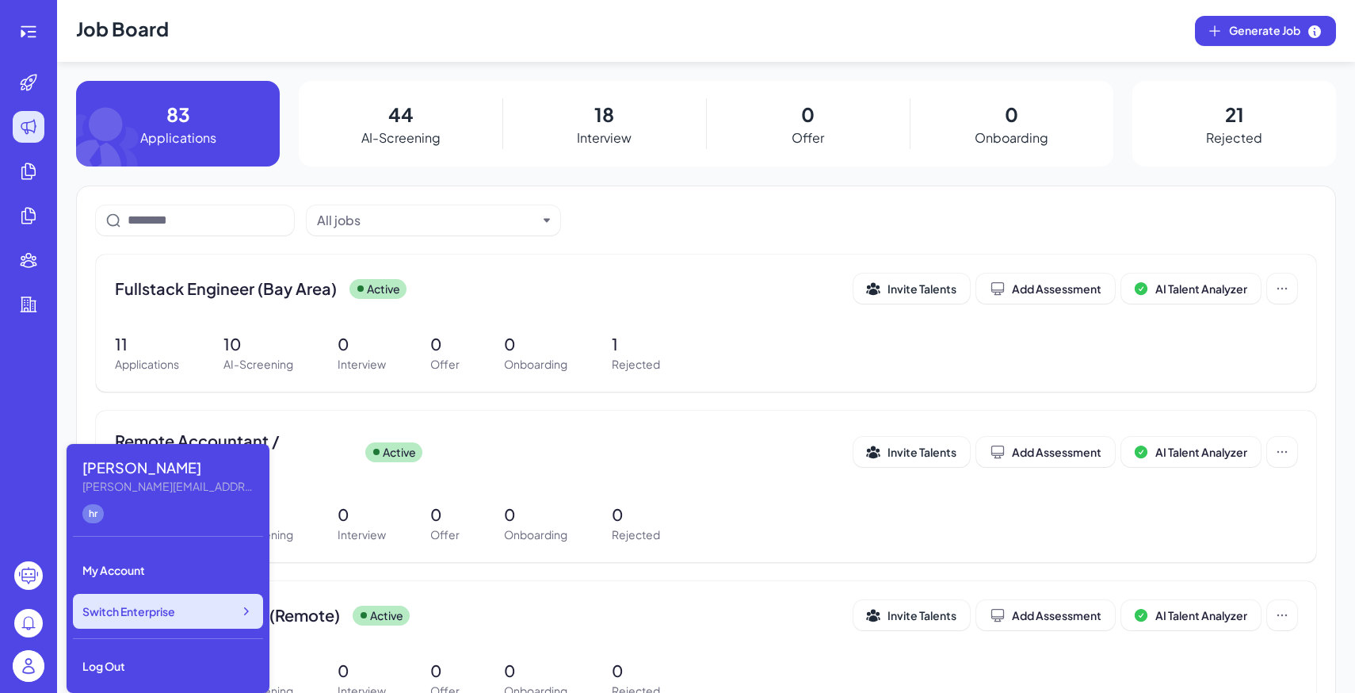
click at [141, 609] on span "Switch Enterprise" at bounding box center [128, 611] width 93 height 16
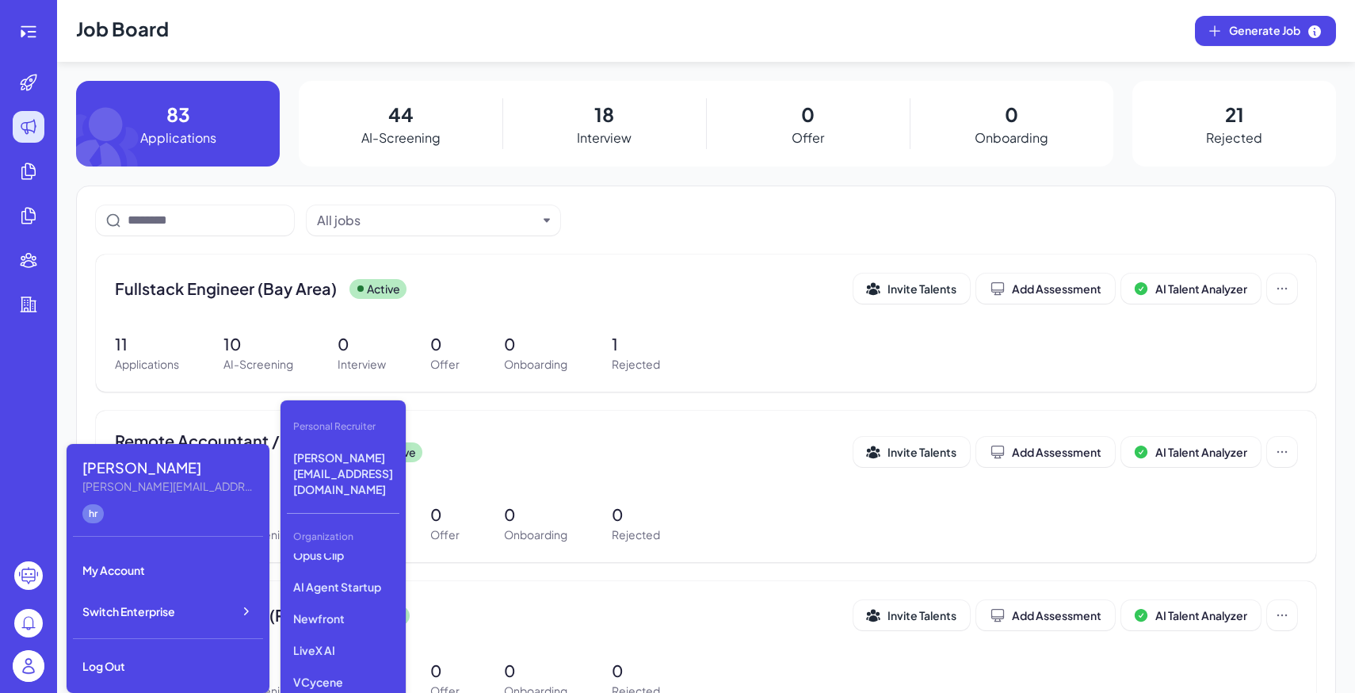
scroll to position [174, 0]
click at [330, 601] on p "Newfront" at bounding box center [343, 615] width 113 height 29
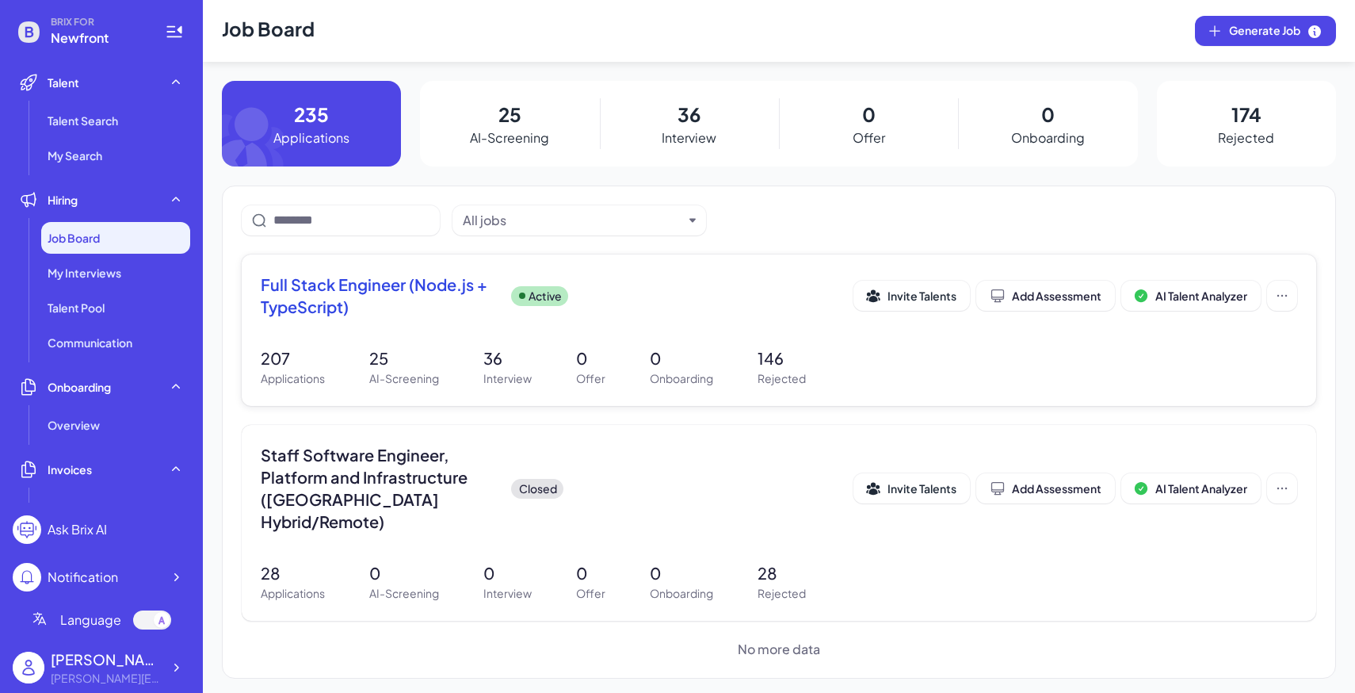
click at [559, 349] on div "207 Applications 25 AI-Screening 36 Interview 0 Offer 0 Onboarding 146 Rejected" at bounding box center [779, 366] width 1036 height 40
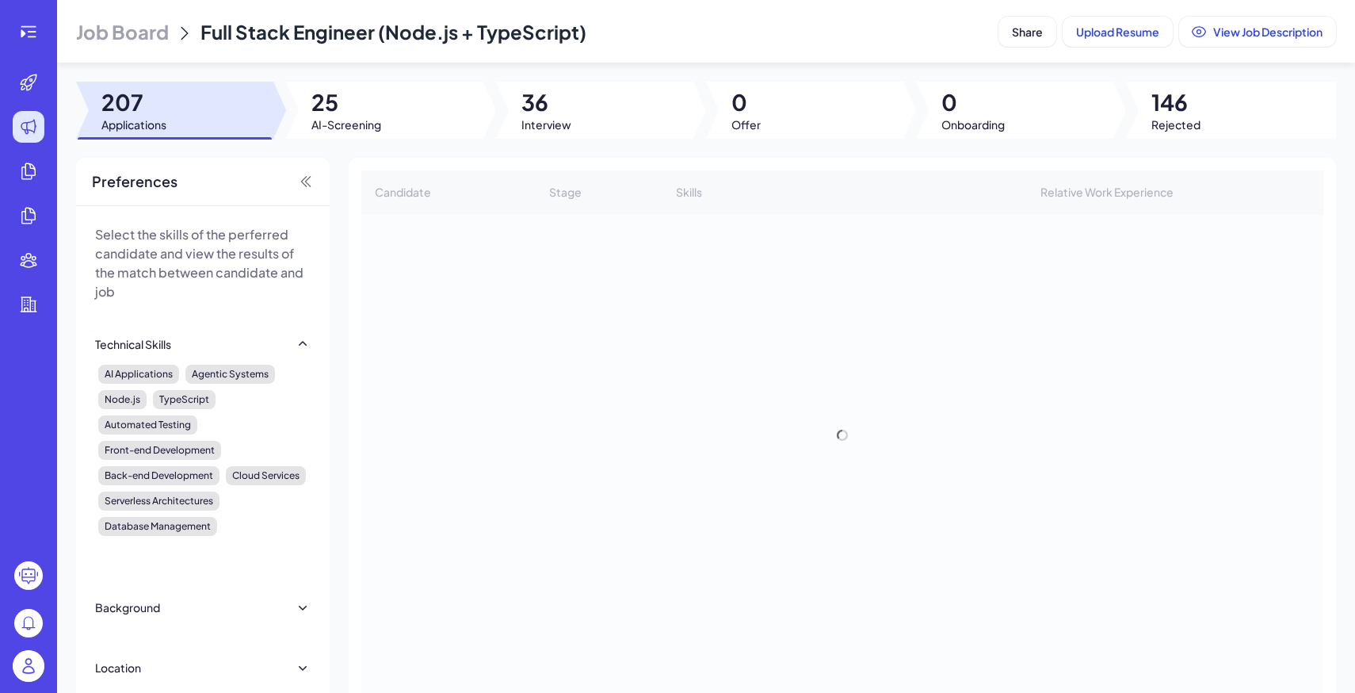
click at [597, 128] on div at bounding box center [594, 110] width 197 height 57
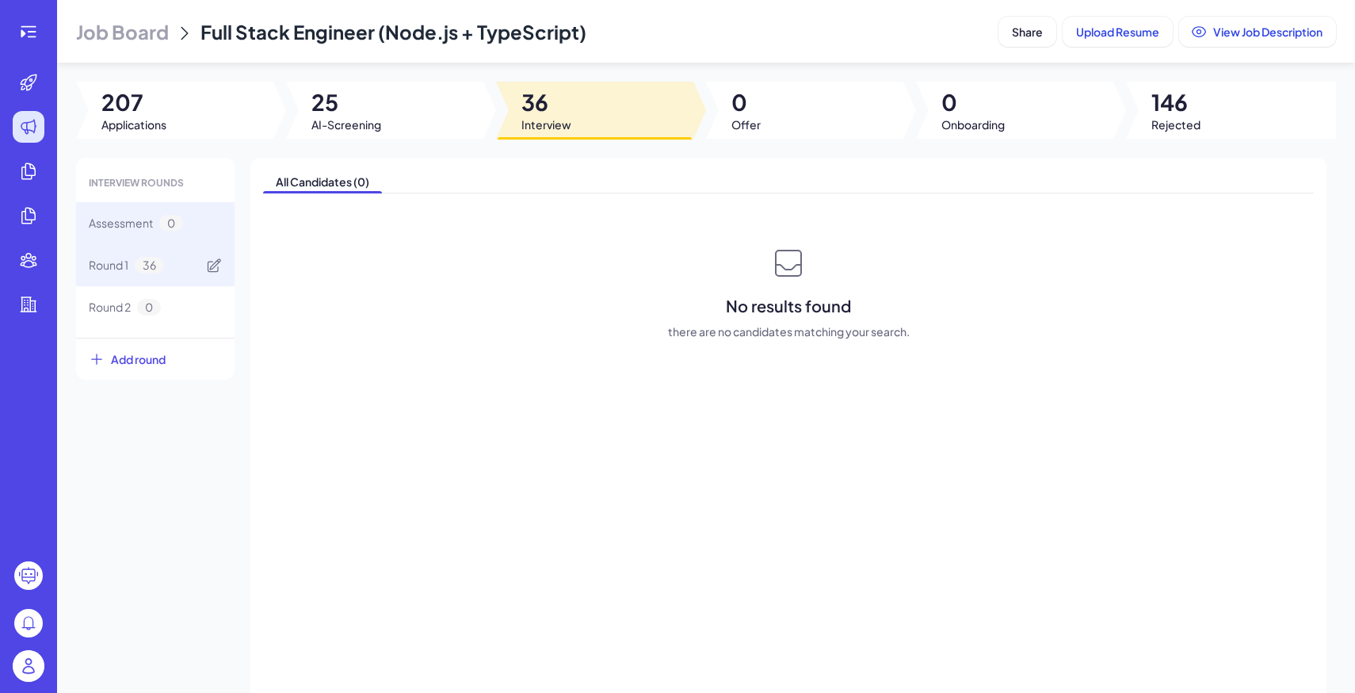
click at [193, 267] on div "Round 1 36" at bounding box center [155, 265] width 158 height 42
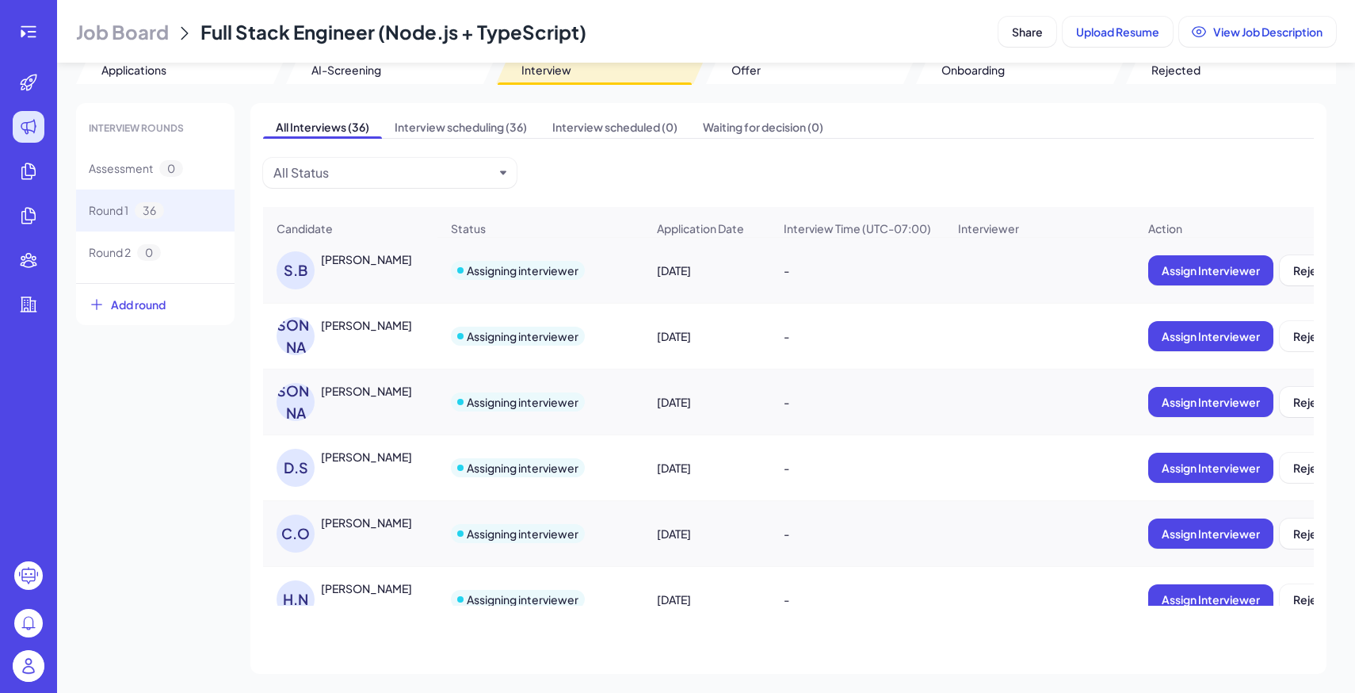
scroll to position [740, 0]
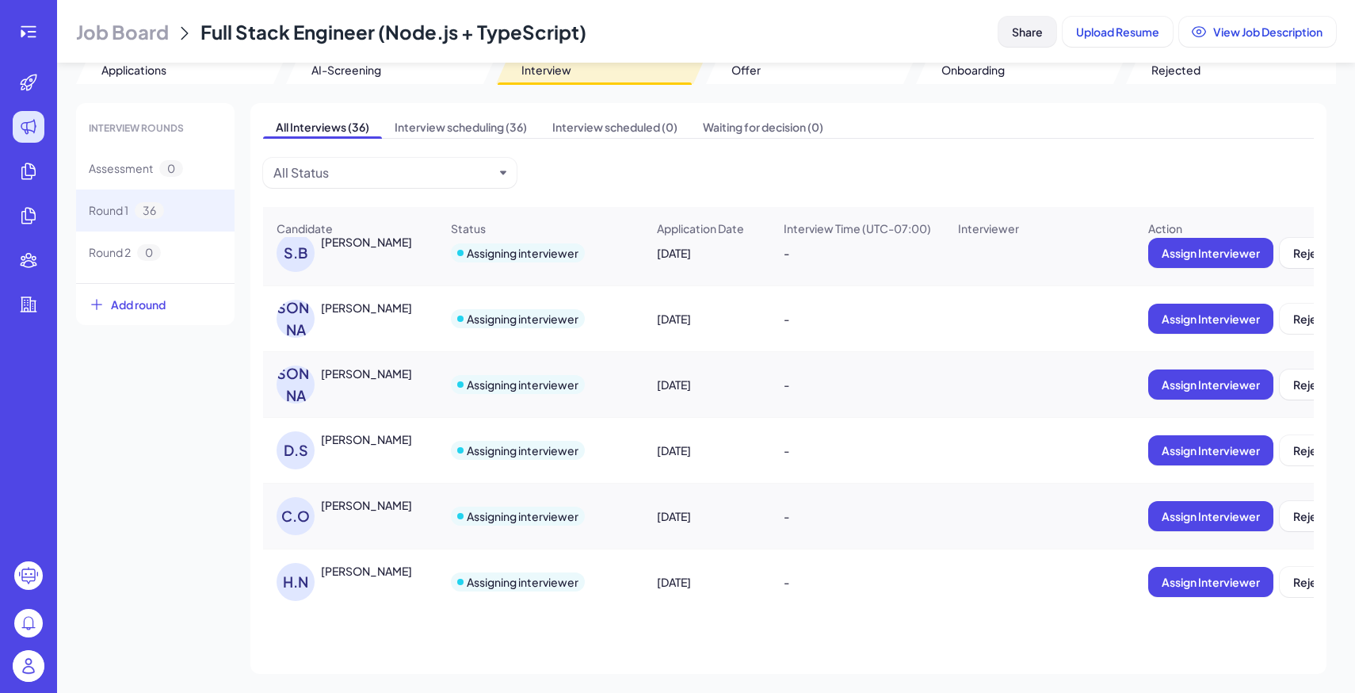
click at [1020, 41] on button "Share" at bounding box center [1027, 32] width 58 height 30
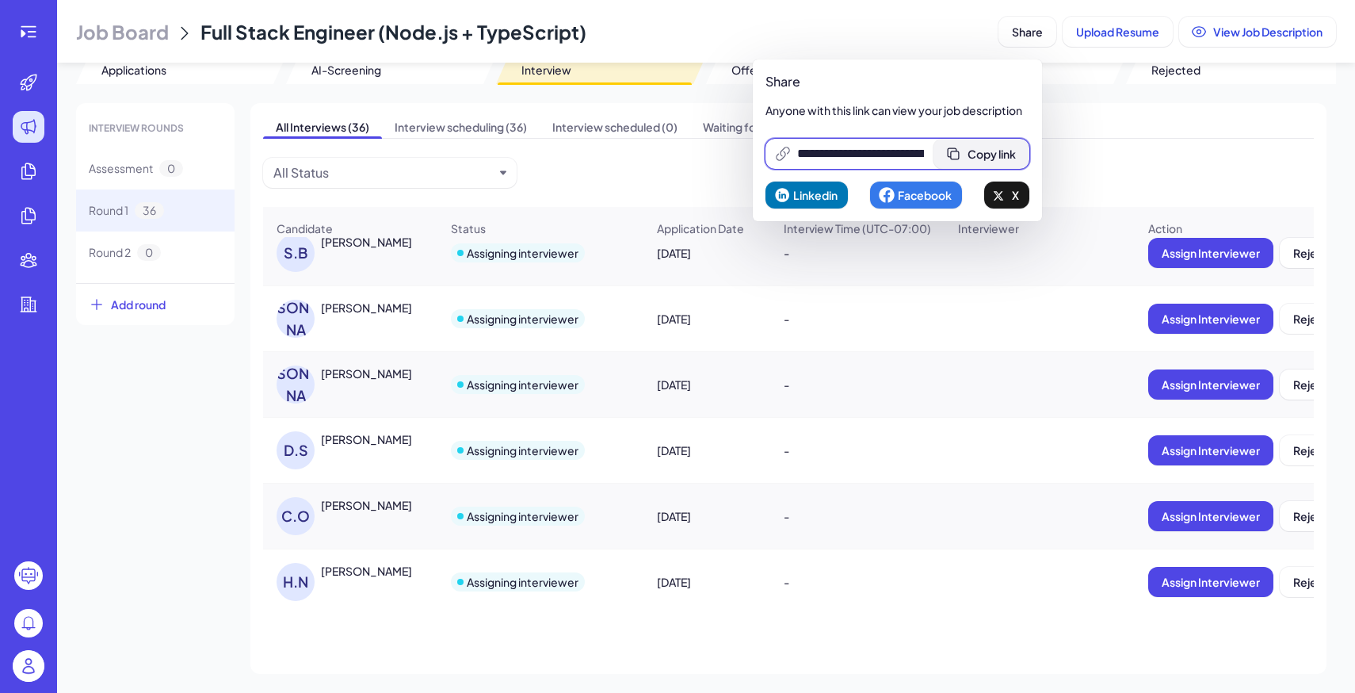
click at [994, 143] on button "Copy link" at bounding box center [981, 154] width 96 height 30
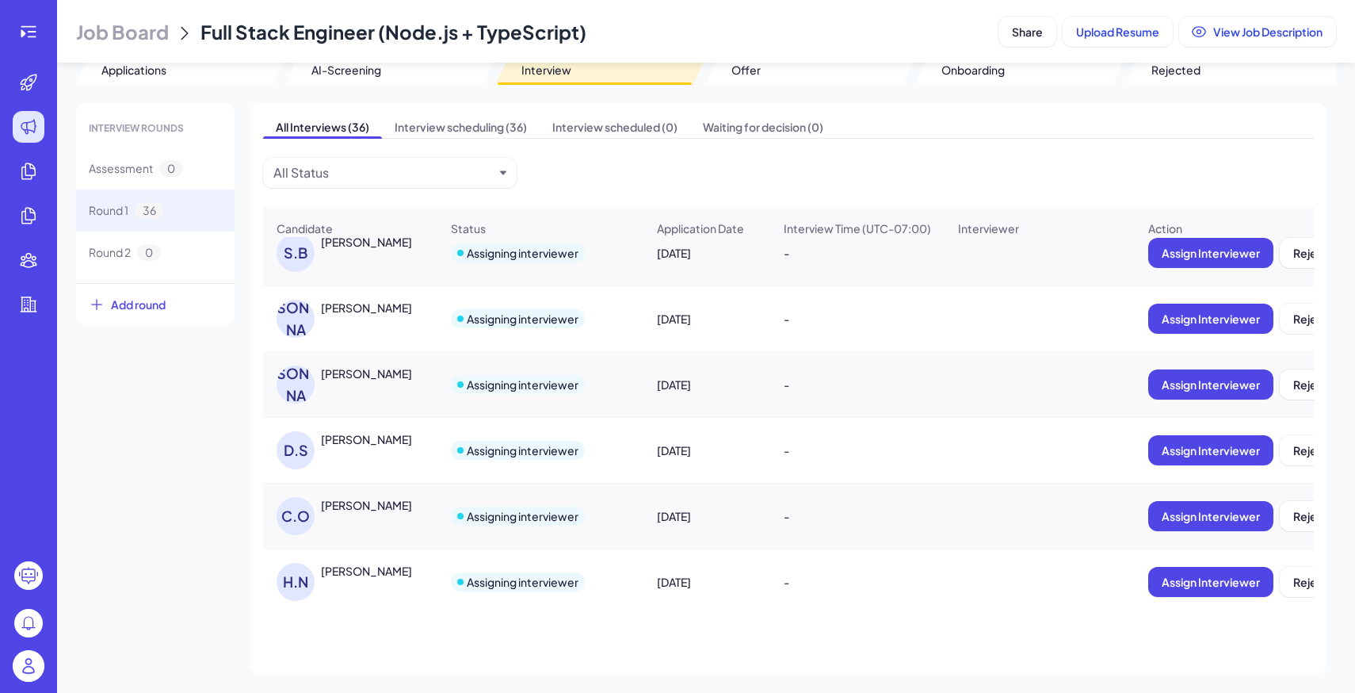
click at [599, 160] on div "All Interviews (36) Interview scheduling (36) Interview scheduled (0) Waiting f…" at bounding box center [788, 388] width 1076 height 571
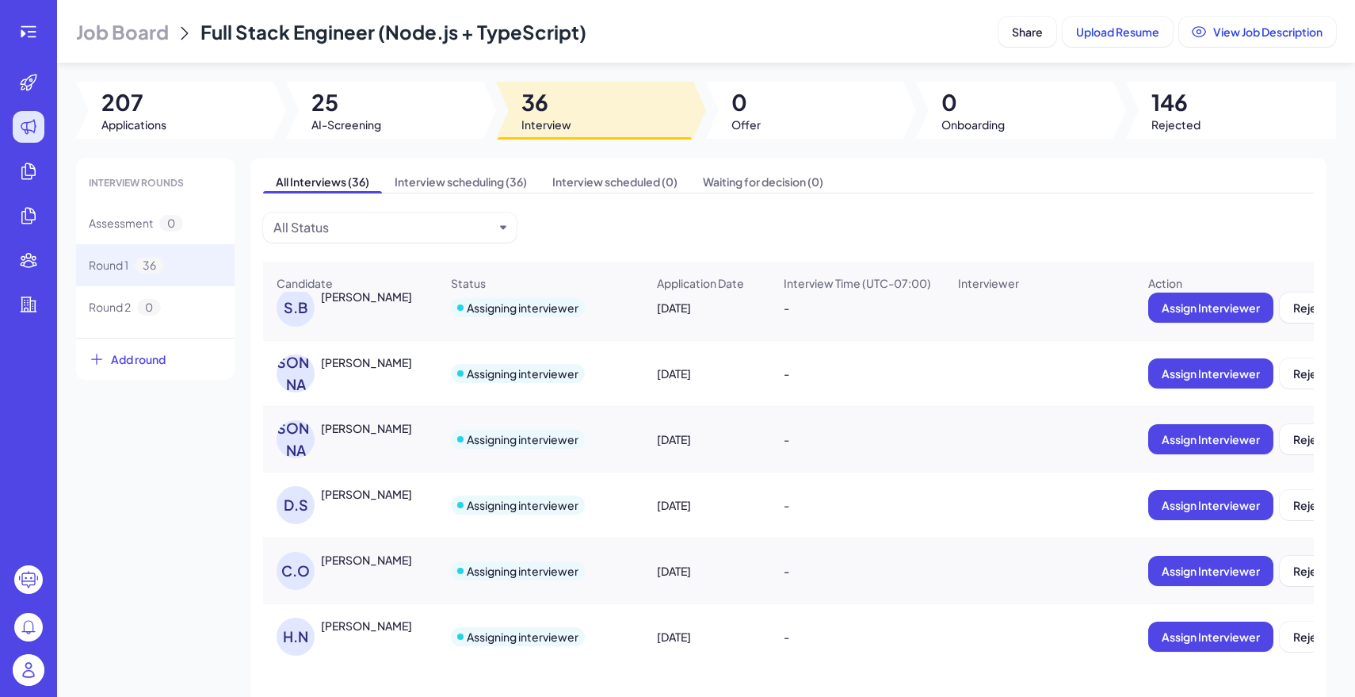
scroll to position [947, 0]
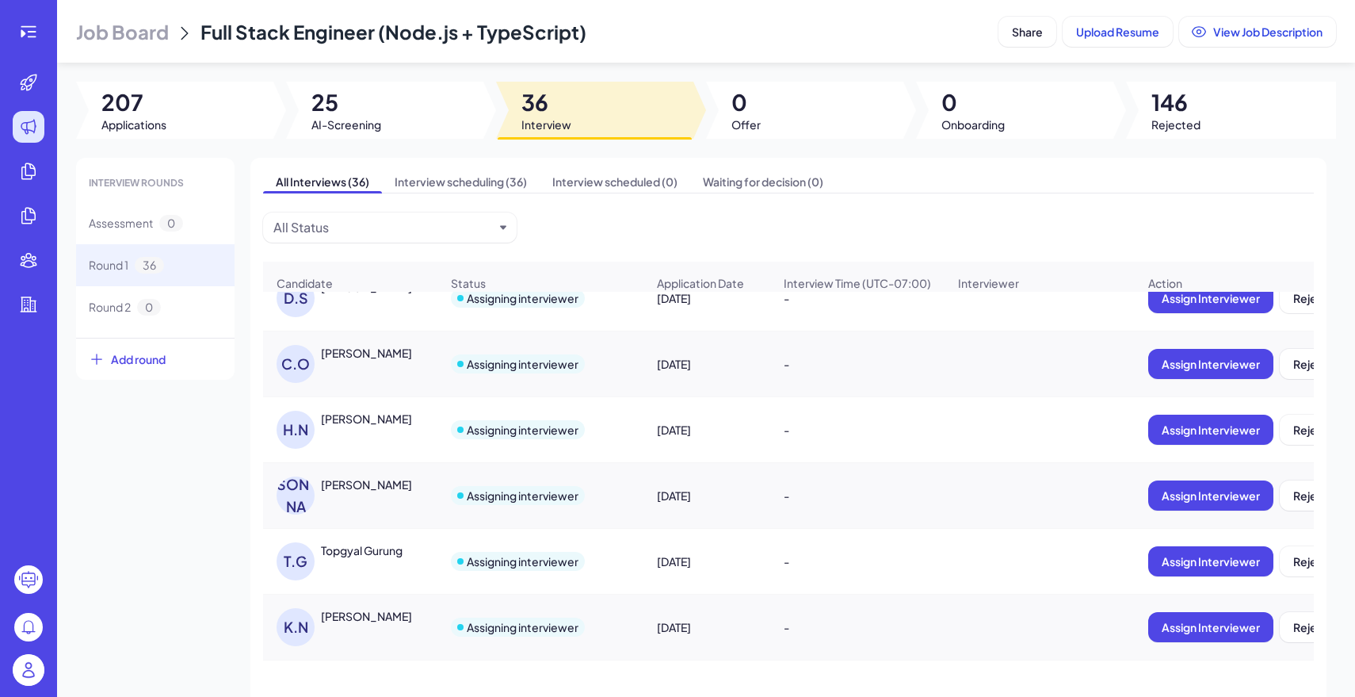
click at [32, 646] on div at bounding box center [28, 348] width 57 height 697
click at [32, 662] on img at bounding box center [29, 670] width 32 height 32
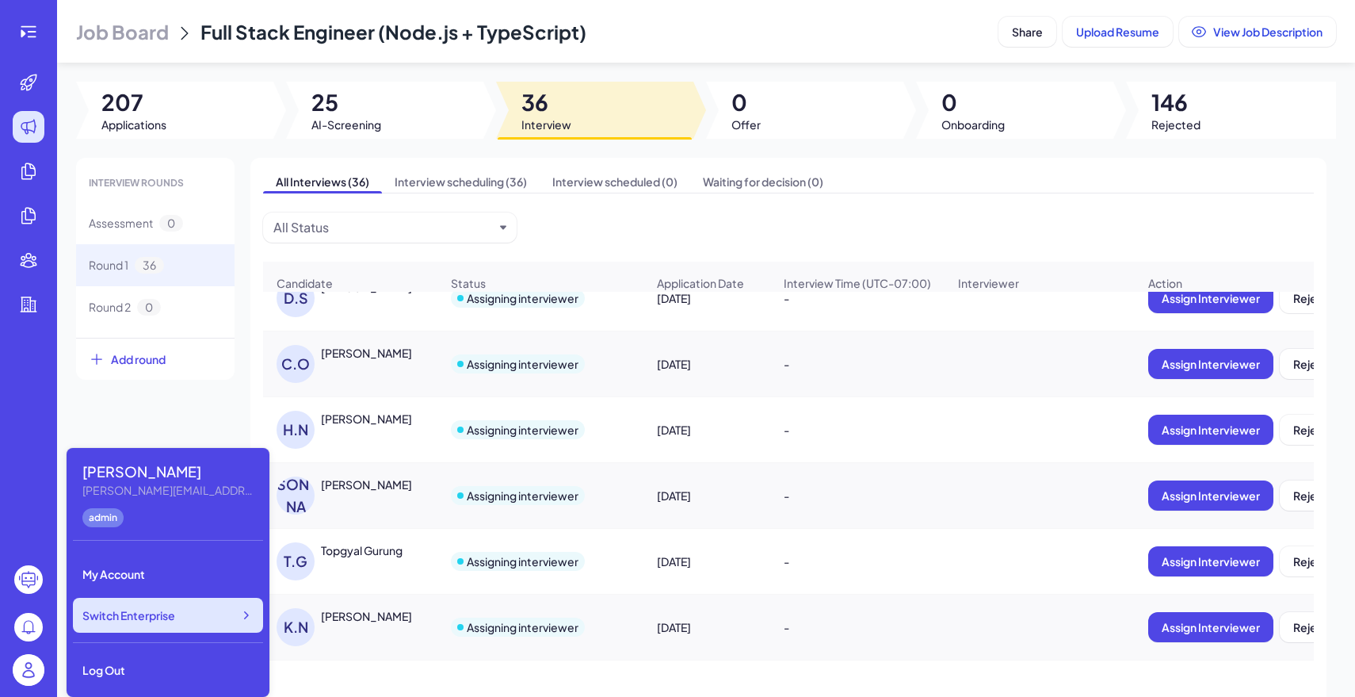
click at [135, 616] on span "Switch Enterprise" at bounding box center [128, 615] width 93 height 16
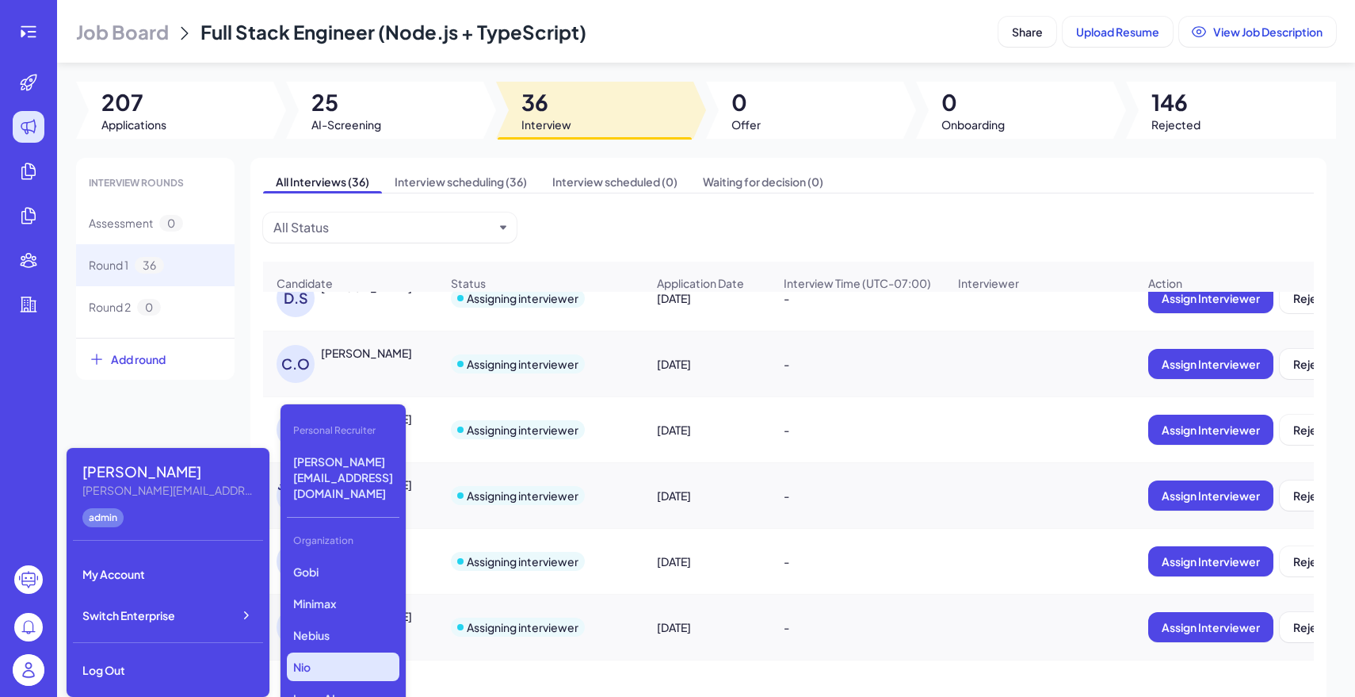
scroll to position [298, 0]
click at [204, 417] on div "INTERVIEW ROUNDS Assessment 0 Round 1 36 Round 2 0 Add round All Interviews (36…" at bounding box center [706, 443] width 1260 height 571
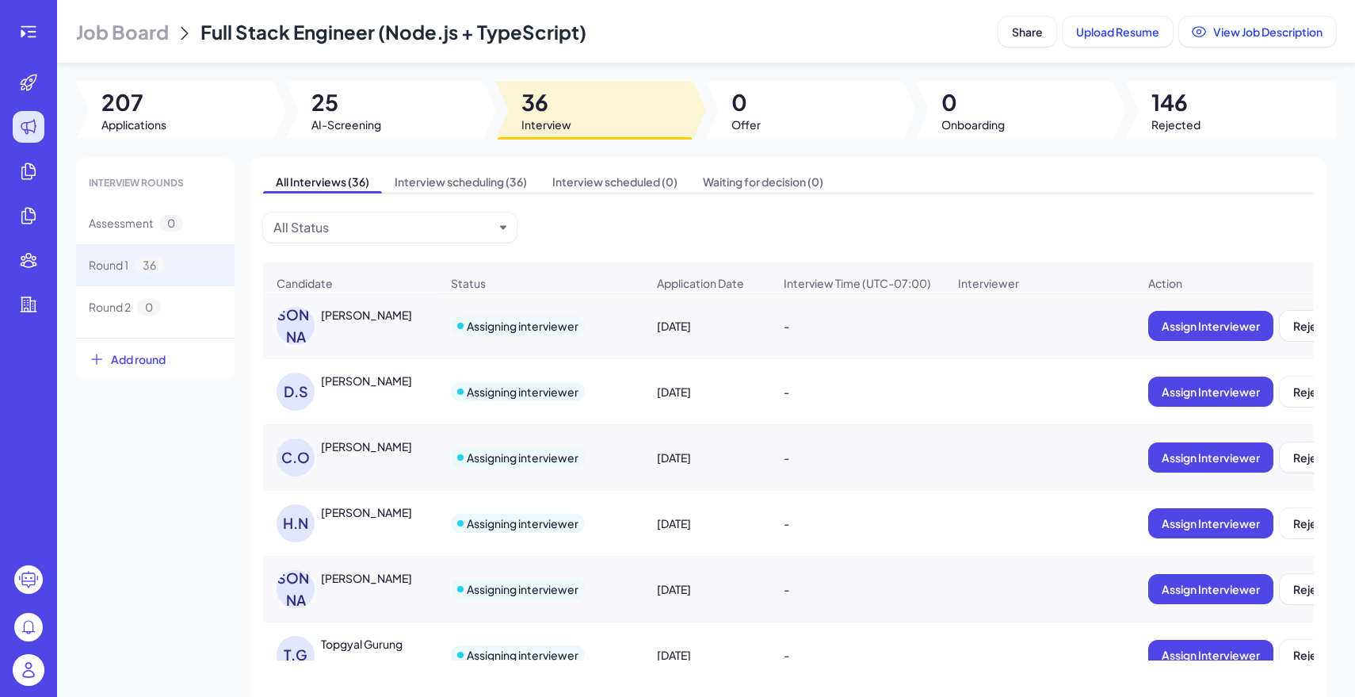
scroll to position [200, 0]
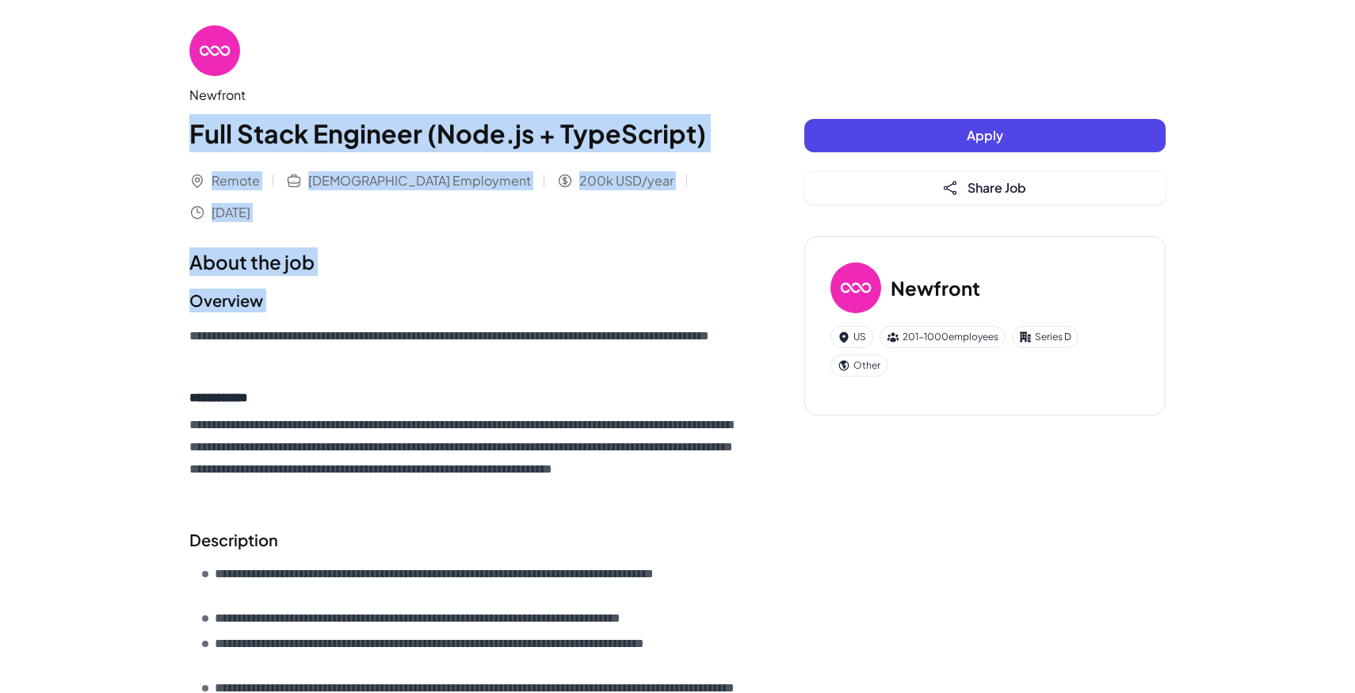
drag, startPoint x: 185, startPoint y: 132, endPoint x: 415, endPoint y: 284, distance: 276.7
click at [410, 281] on div "**********" at bounding box center [677, 692] width 1014 height 1385
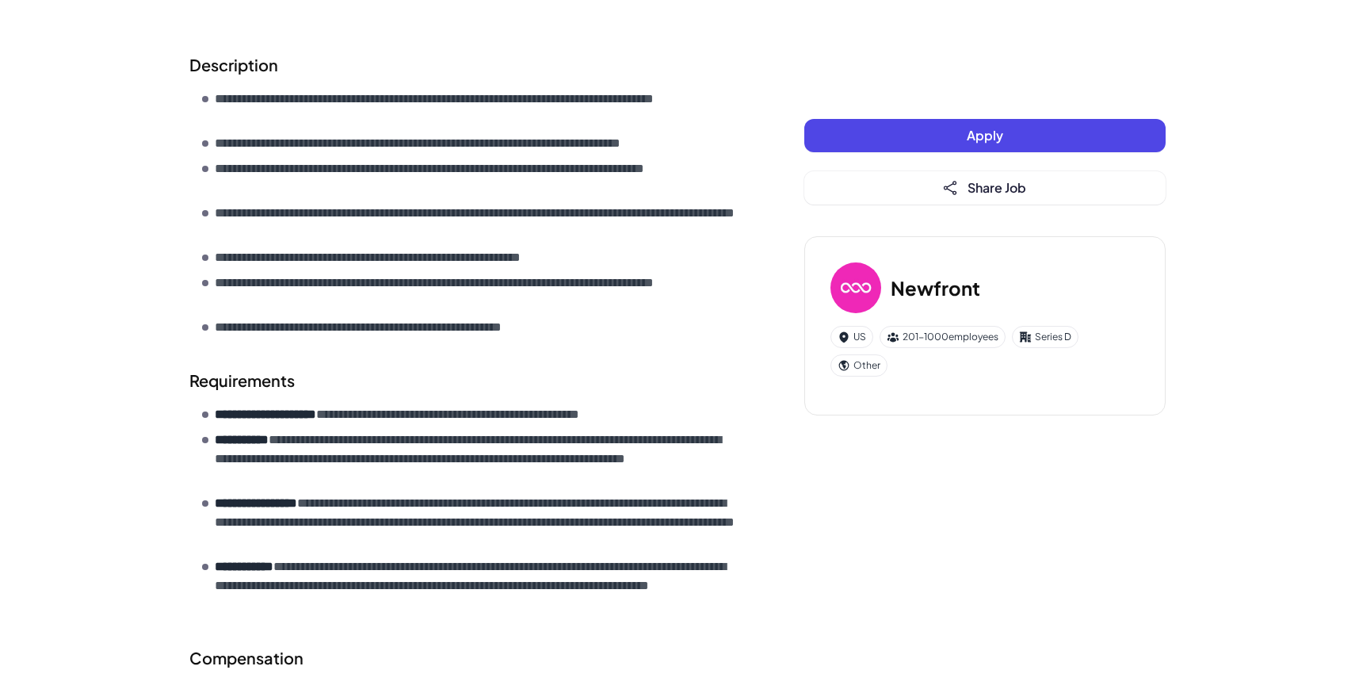
scroll to position [731, 0]
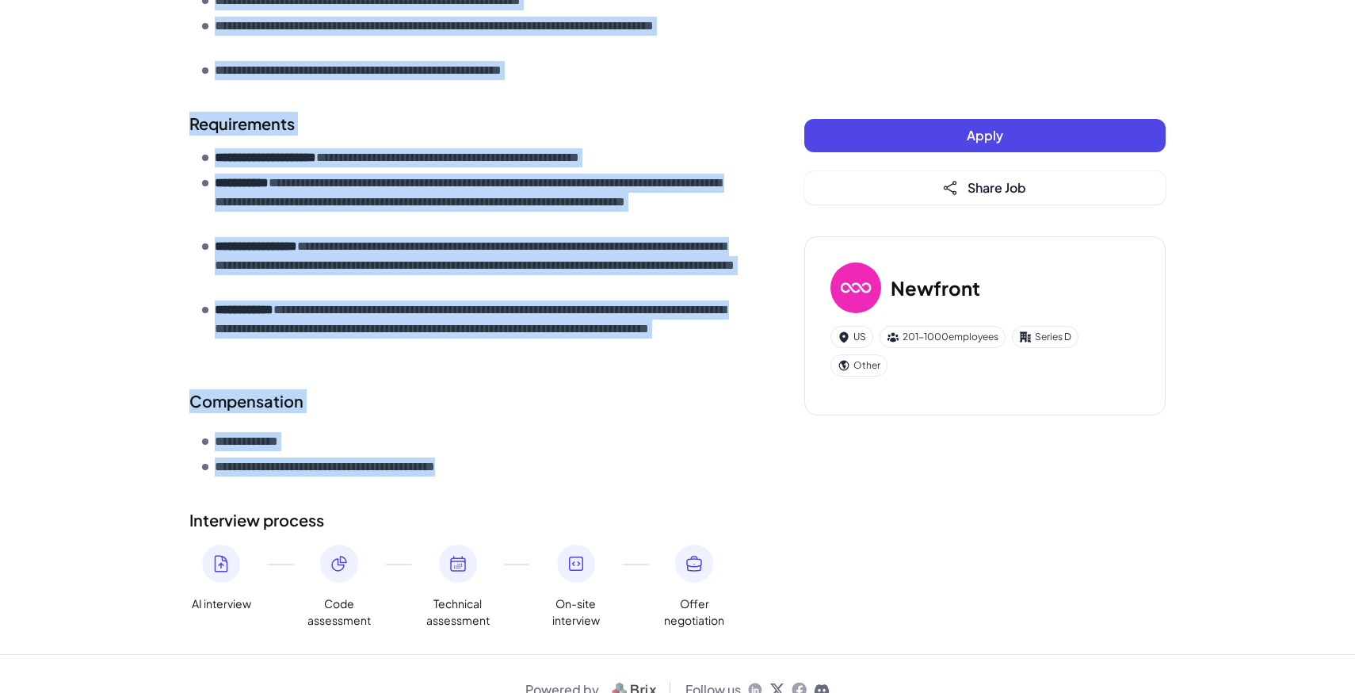
click at [610, 457] on li "**********" at bounding box center [471, 466] width 539 height 19
copy div "**********"
